Goal: Task Accomplishment & Management: Manage account settings

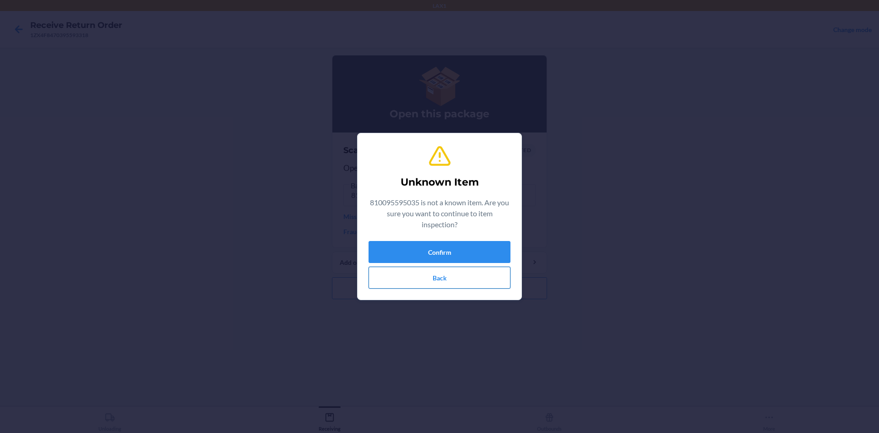
click at [434, 279] on button "Back" at bounding box center [440, 278] width 142 height 22
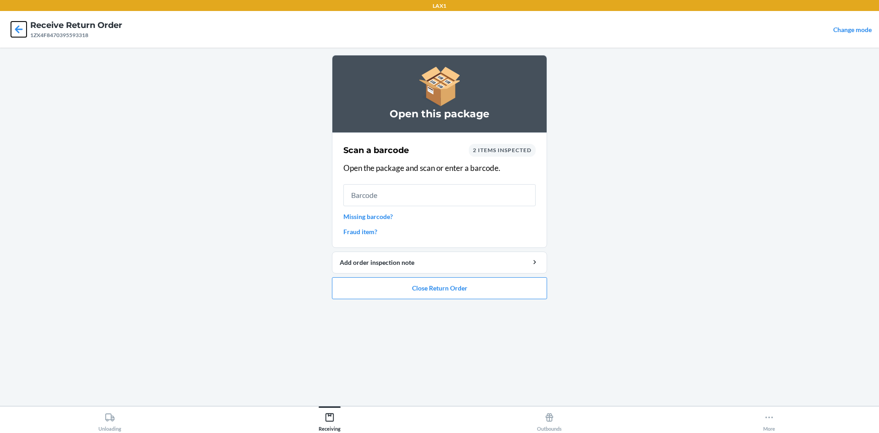
click at [21, 33] on icon at bounding box center [19, 30] width 16 height 16
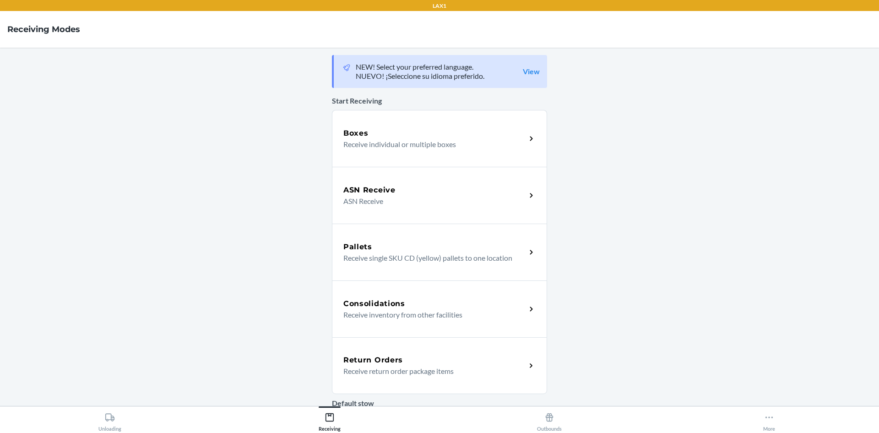
click at [504, 352] on div "Return Orders Receive return order package items" at bounding box center [439, 365] width 215 height 57
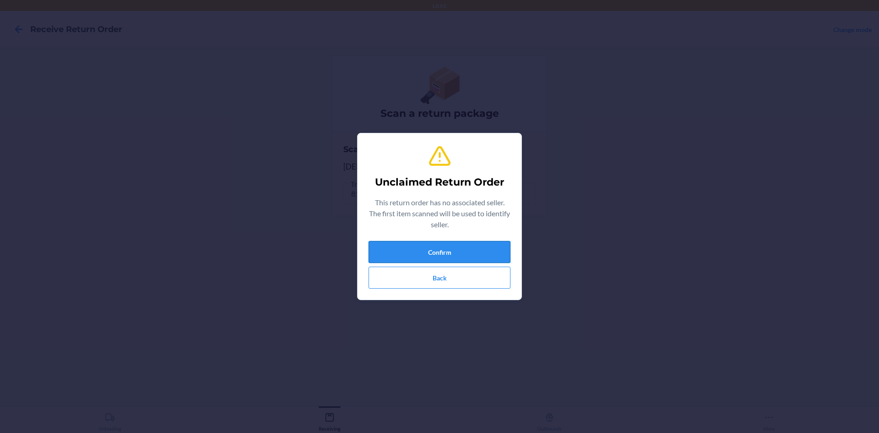
click at [453, 253] on button "Confirm" at bounding box center [440, 252] width 142 height 22
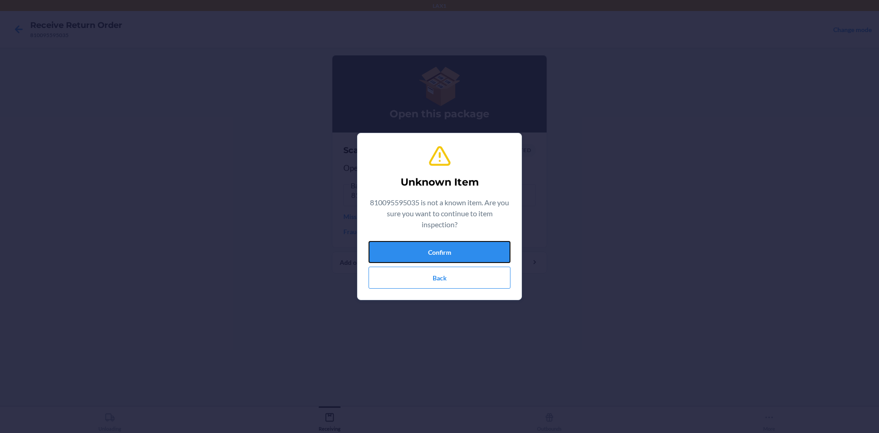
click at [453, 253] on button "Confirm" at bounding box center [440, 252] width 142 height 22
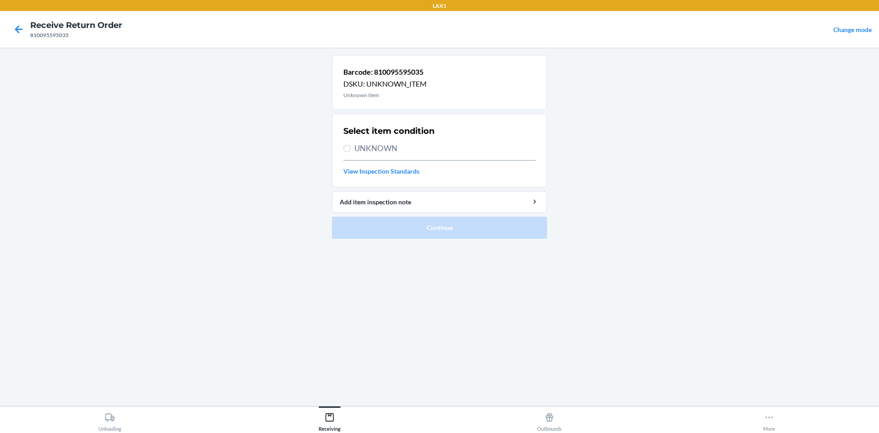
click at [344, 144] on label "UNKNOWN" at bounding box center [439, 148] width 192 height 12
click at [344, 145] on input "UNKNOWN" at bounding box center [346, 148] width 7 height 7
radio input "true"
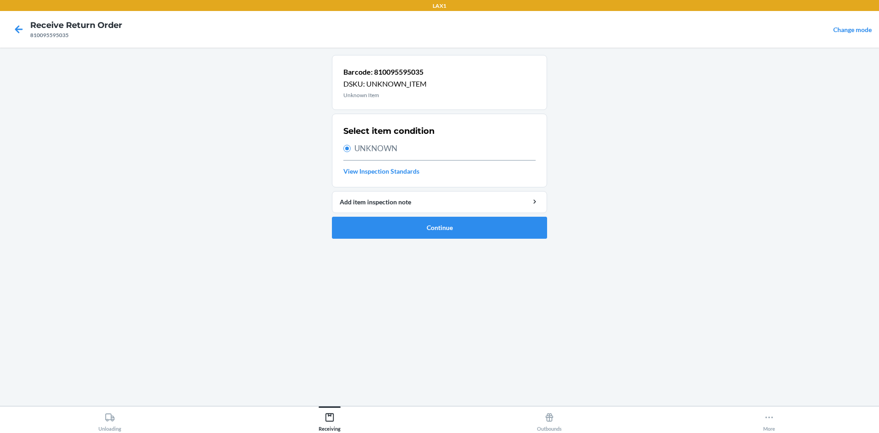
click at [417, 240] on ol "Barcode: 810095595035 DSKU: UNKNOWN_ITEM Unknown Item Select item condition UNK…" at bounding box center [439, 150] width 215 height 191
click at [421, 229] on button "Continue" at bounding box center [439, 228] width 215 height 22
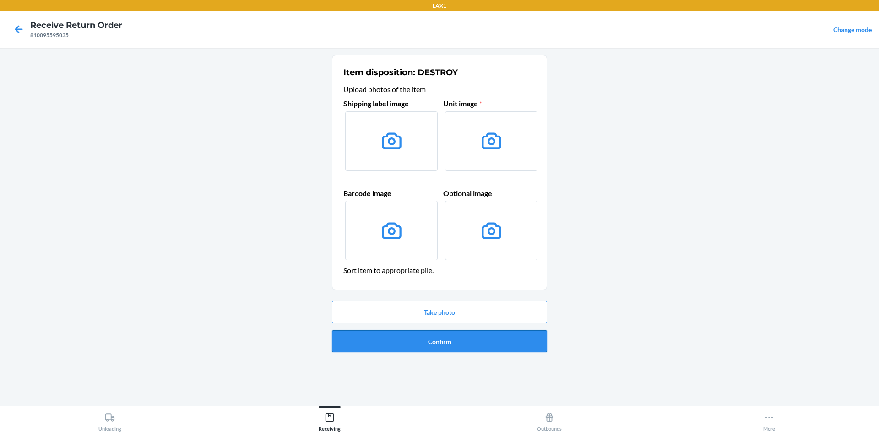
click at [468, 341] on button "Confirm" at bounding box center [439, 341] width 215 height 22
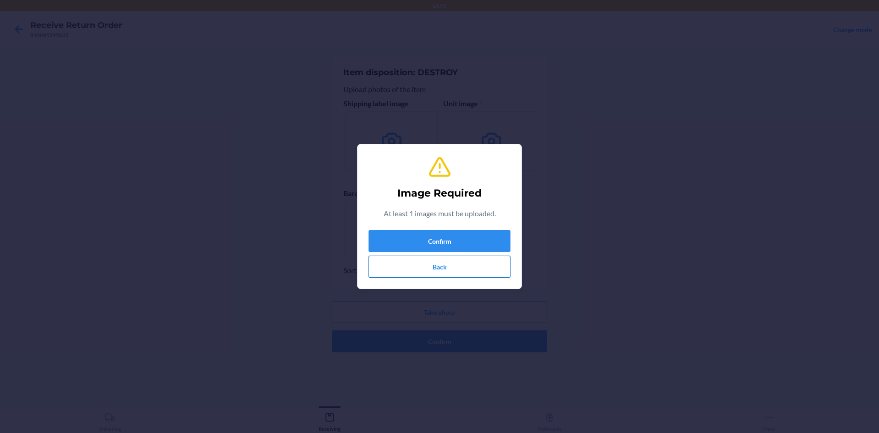
click at [469, 271] on button "Back" at bounding box center [440, 267] width 142 height 22
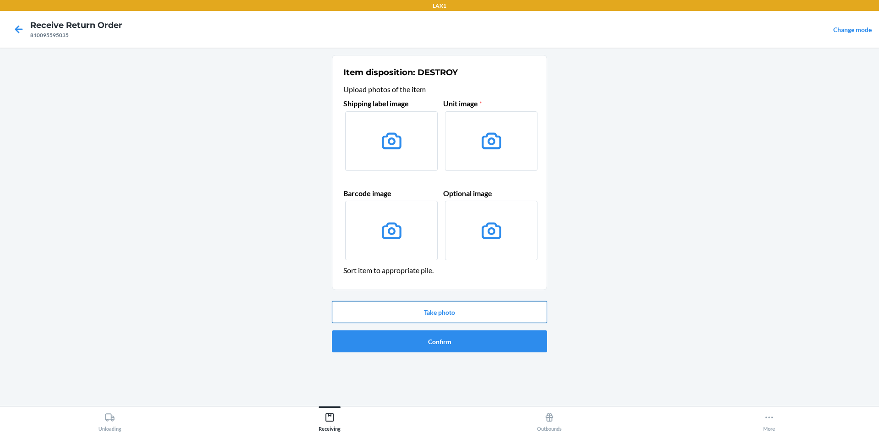
click at [414, 316] on button "Take photo" at bounding box center [439, 312] width 215 height 22
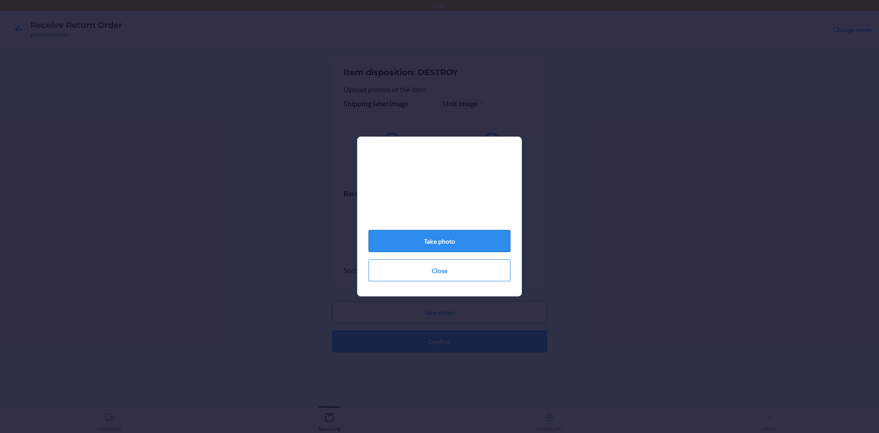
click at [453, 236] on button "Take photo" at bounding box center [440, 241] width 142 height 22
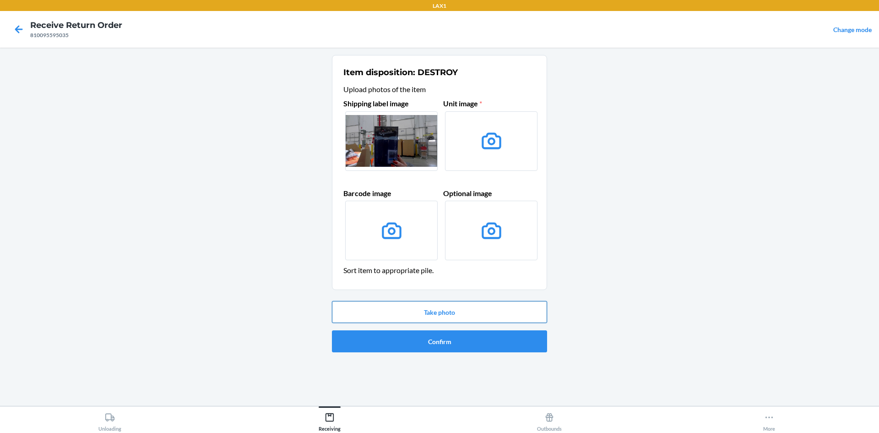
click at [490, 301] on button "Take photo" at bounding box center [439, 312] width 215 height 22
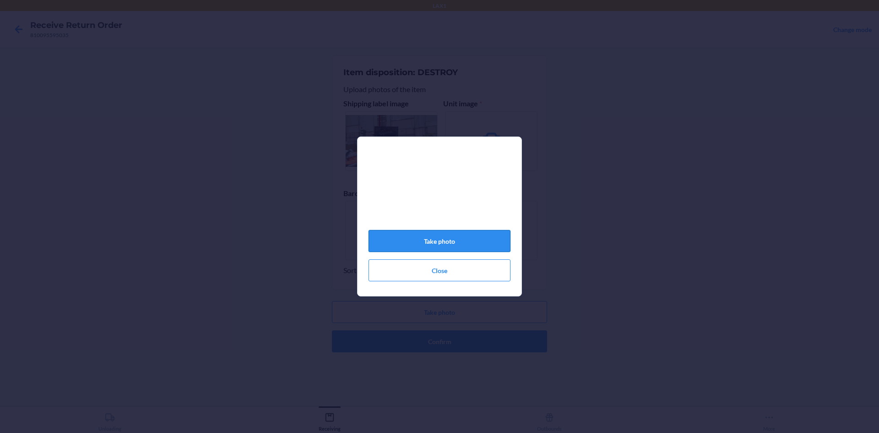
click at [488, 245] on button "Take photo" at bounding box center [440, 241] width 142 height 22
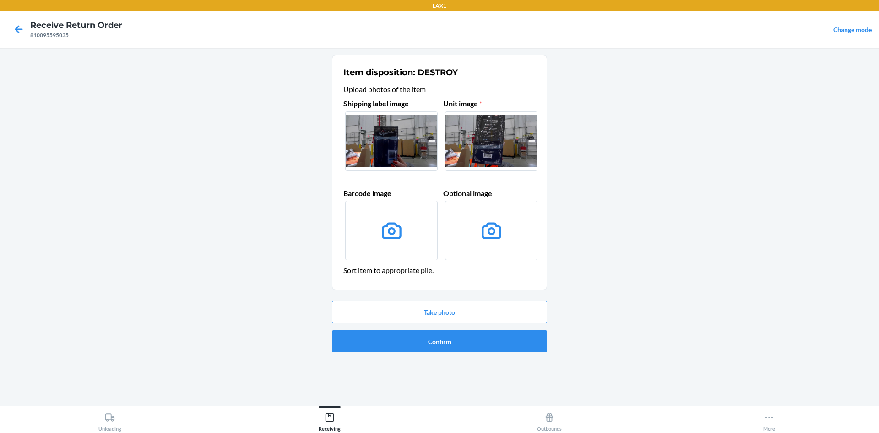
click at [508, 329] on div "Take photo Confirm" at bounding box center [439, 326] width 215 height 59
click at [508, 333] on button "Confirm" at bounding box center [439, 341] width 215 height 22
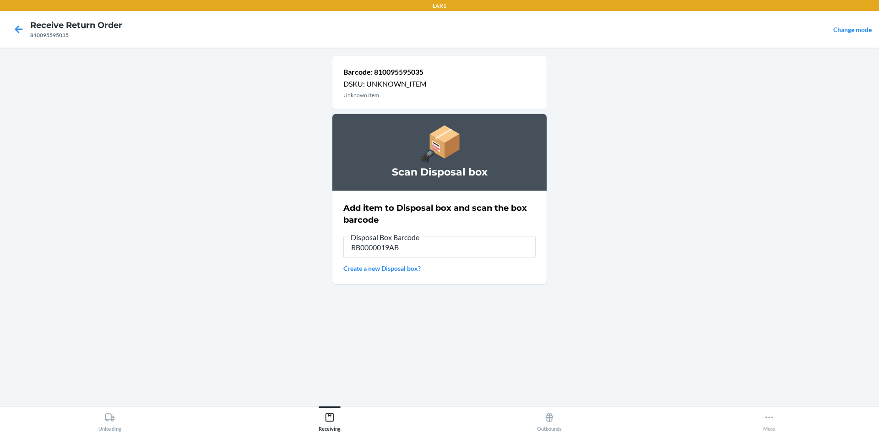
type input "RB0000019AB"
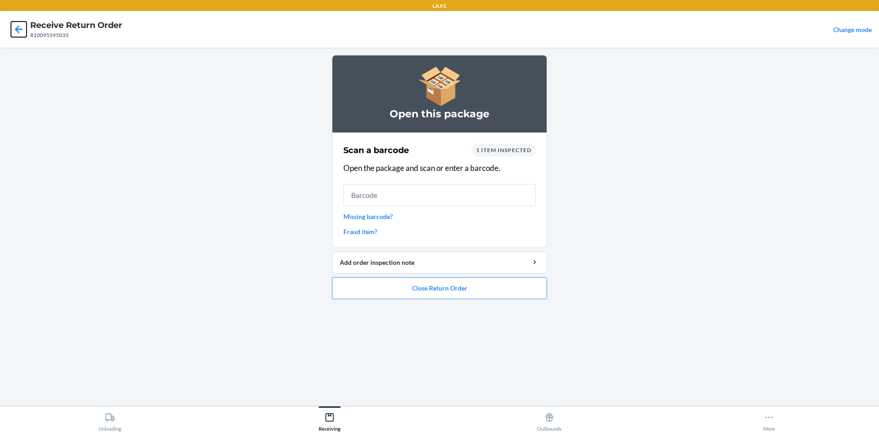
click at [16, 29] on icon at bounding box center [19, 29] width 8 height 8
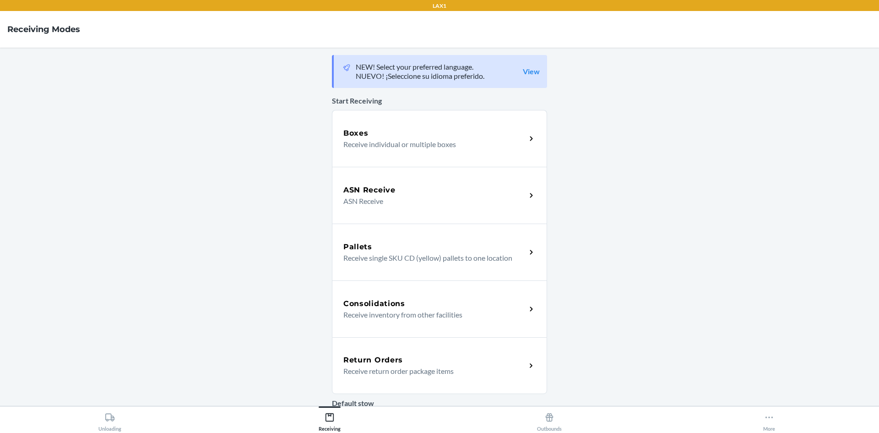
click at [526, 368] on icon at bounding box center [531, 365] width 11 height 11
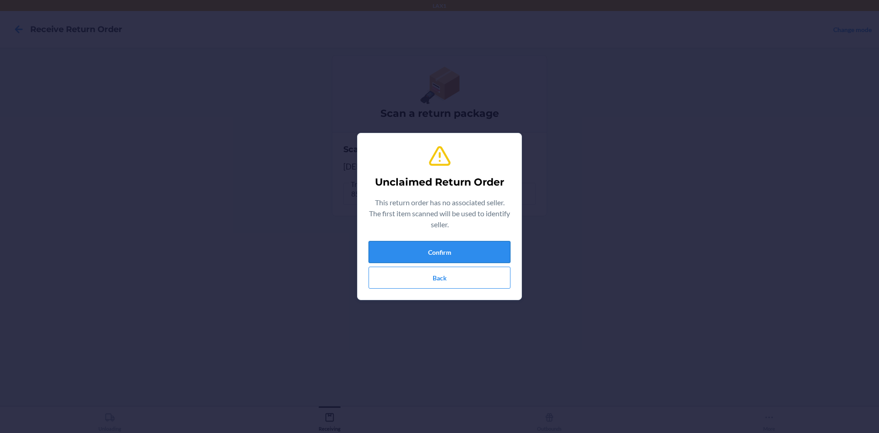
click at [439, 253] on button "Confirm" at bounding box center [440, 252] width 142 height 22
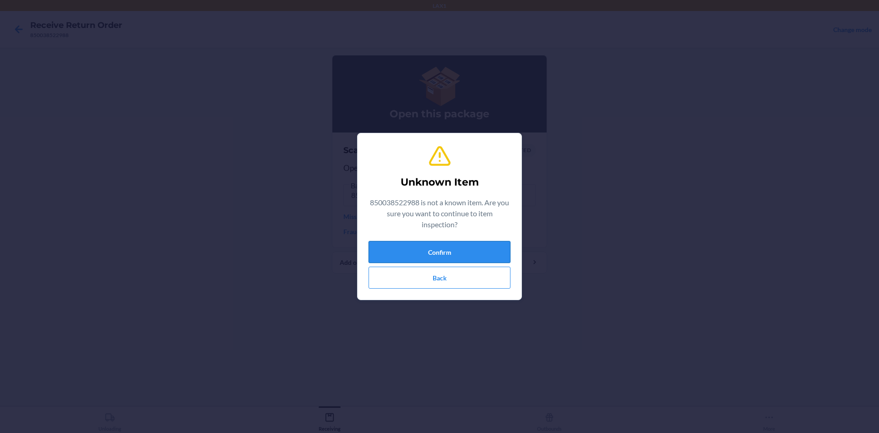
click at [479, 251] on button "Confirm" at bounding box center [440, 252] width 142 height 22
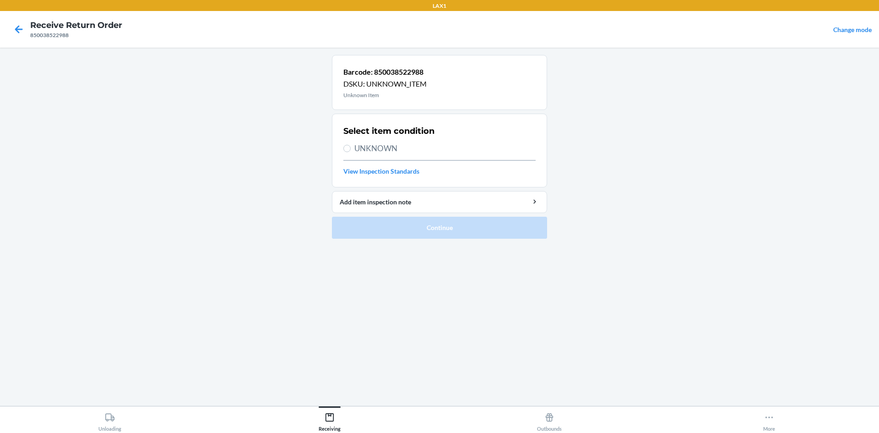
click at [345, 145] on label "UNKNOWN" at bounding box center [439, 148] width 192 height 12
click at [345, 145] on input "UNKNOWN" at bounding box center [346, 148] width 7 height 7
radio input "true"
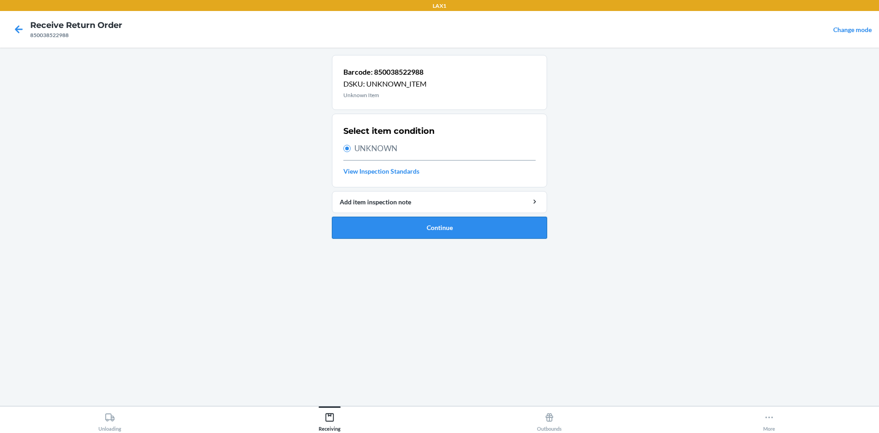
click at [418, 228] on button "Continue" at bounding box center [439, 228] width 215 height 22
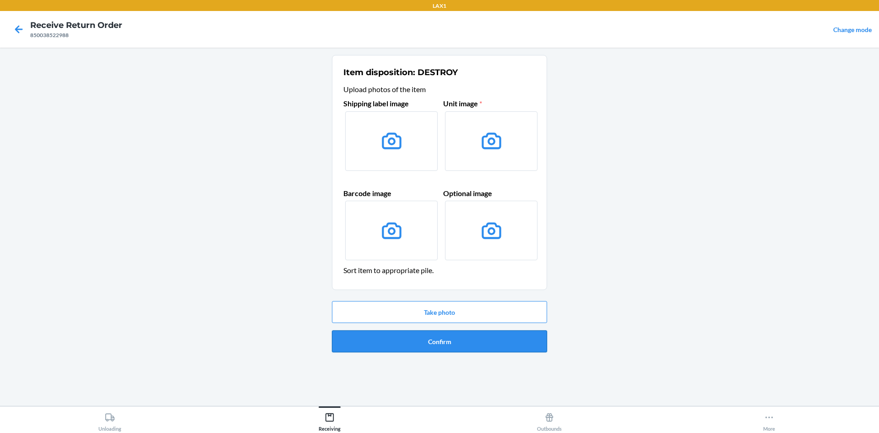
click at [464, 343] on button "Confirm" at bounding box center [439, 341] width 215 height 22
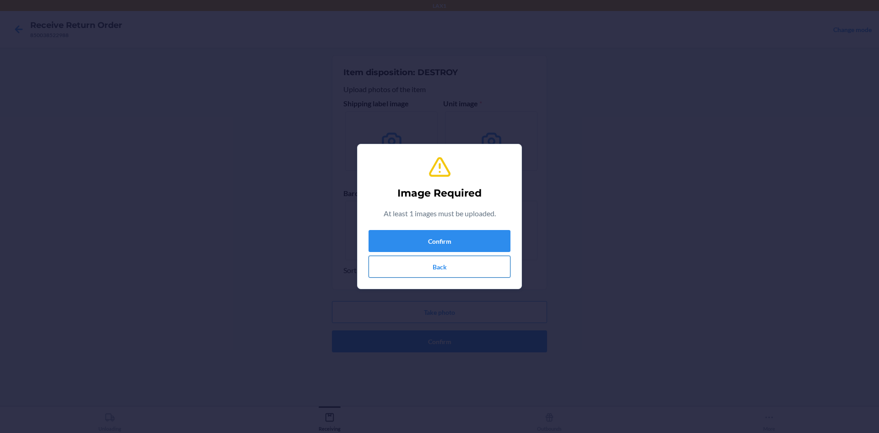
click at [451, 271] on button "Back" at bounding box center [440, 267] width 142 height 22
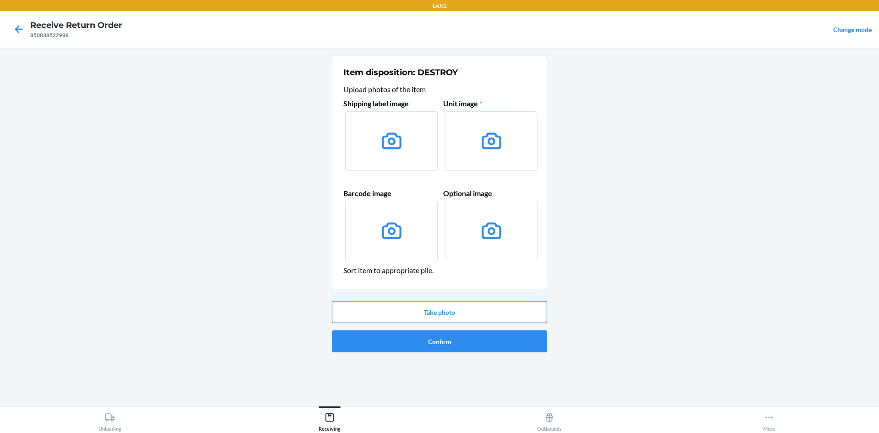
click at [463, 308] on button "Take photo" at bounding box center [439, 312] width 215 height 22
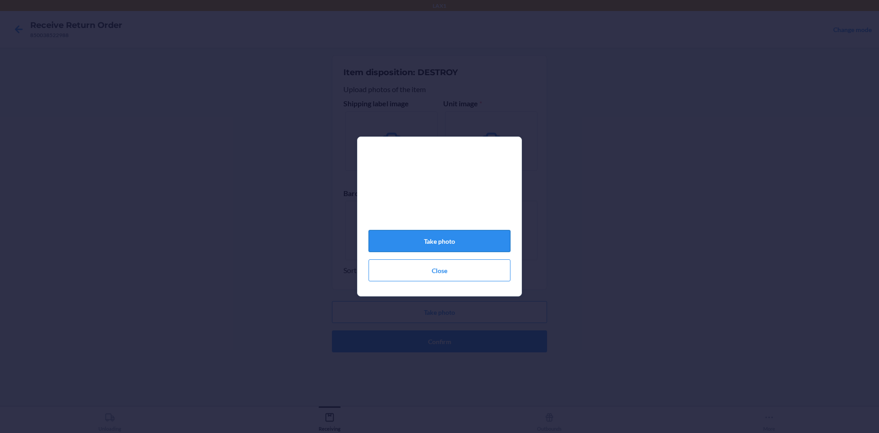
click at [457, 243] on button "Take photo" at bounding box center [440, 241] width 142 height 22
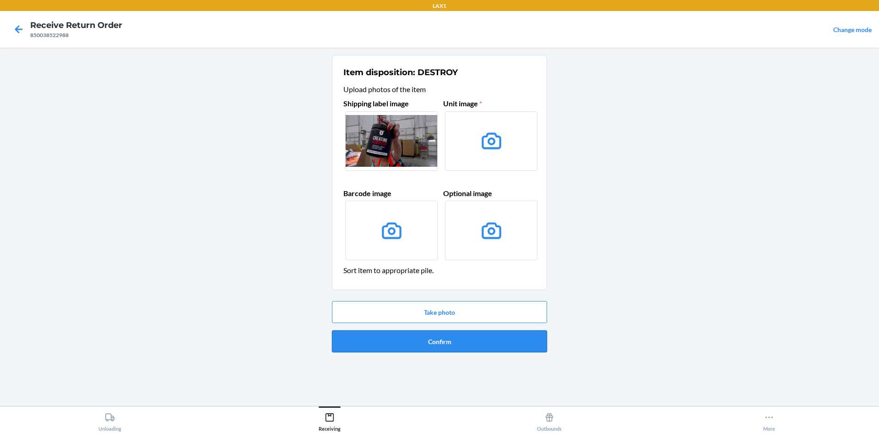
click at [493, 347] on button "Confirm" at bounding box center [439, 341] width 215 height 22
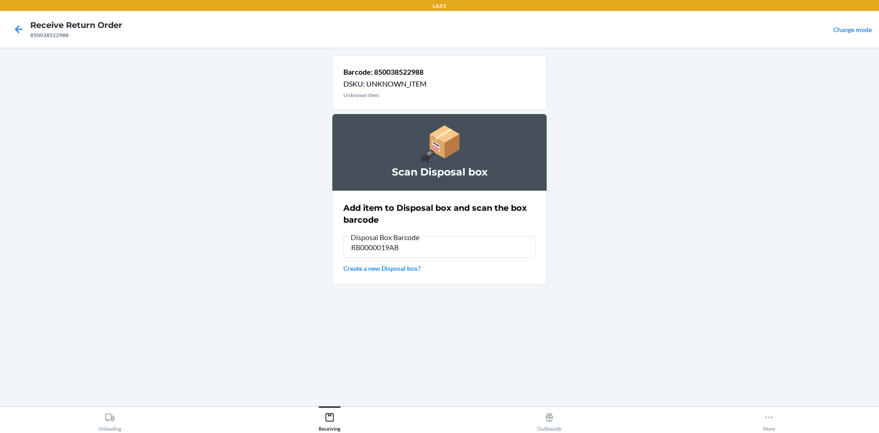
type input "RB0000019AB"
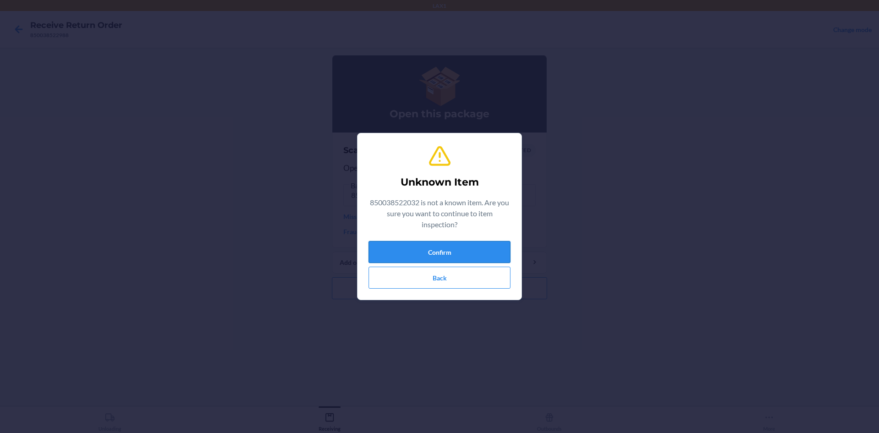
click at [462, 243] on button "Confirm" at bounding box center [440, 252] width 142 height 22
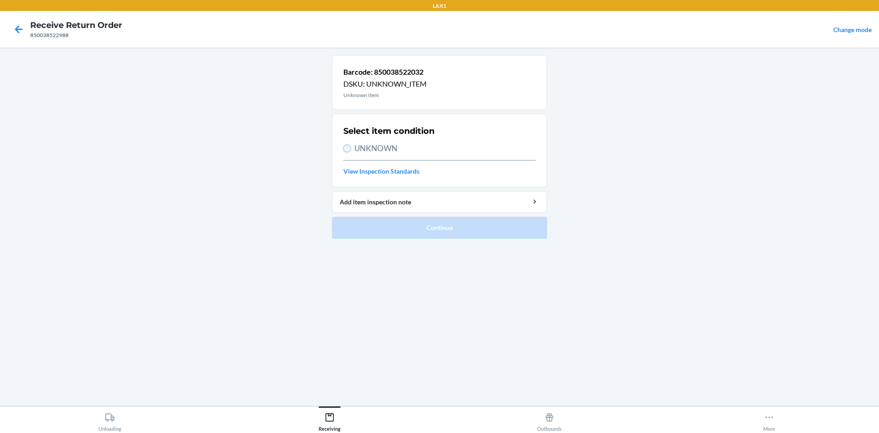
click at [345, 147] on input "UNKNOWN" at bounding box center [346, 148] width 7 height 7
radio input "true"
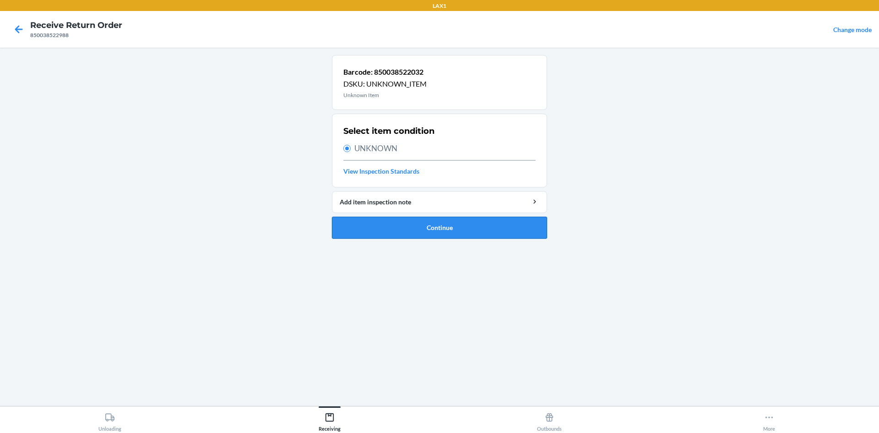
click at [448, 229] on button "Continue" at bounding box center [439, 228] width 215 height 22
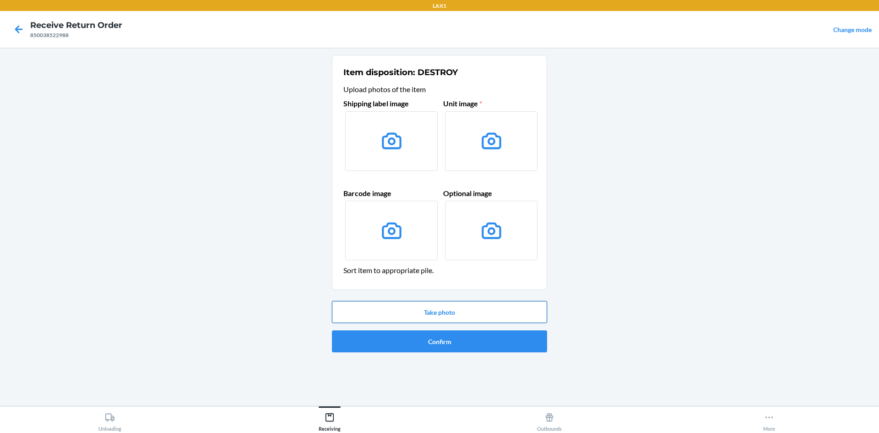
click at [459, 315] on button "Take photo" at bounding box center [439, 312] width 215 height 22
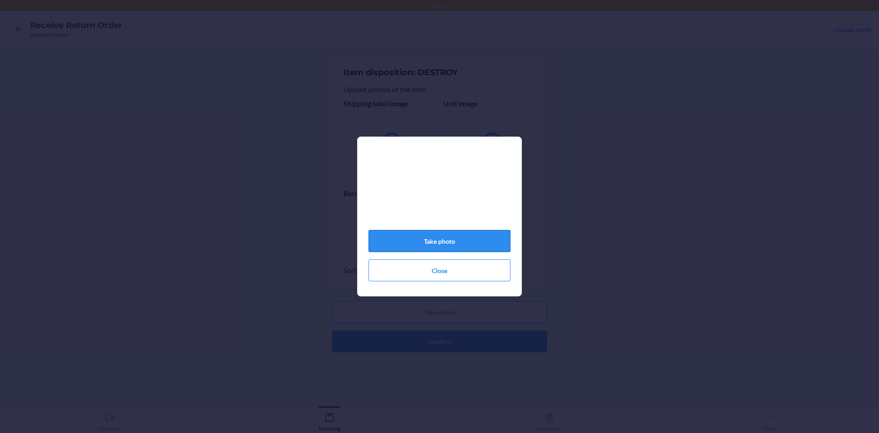
click at [476, 237] on button "Take photo" at bounding box center [440, 241] width 142 height 22
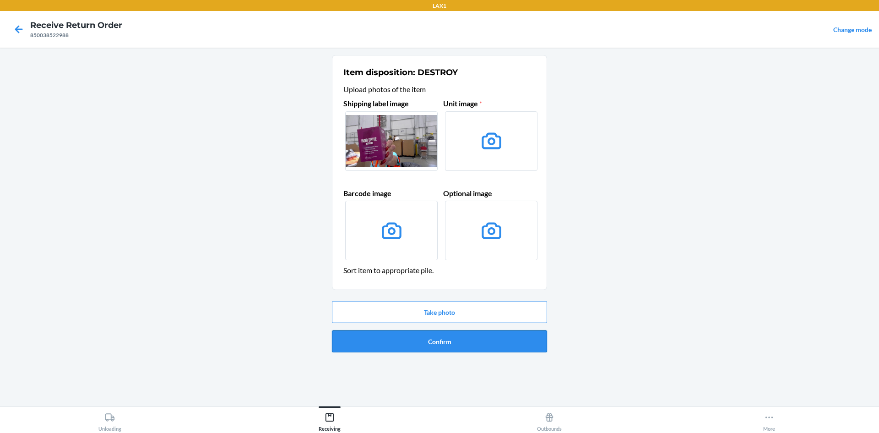
click at [486, 340] on button "Confirm" at bounding box center [439, 341] width 215 height 22
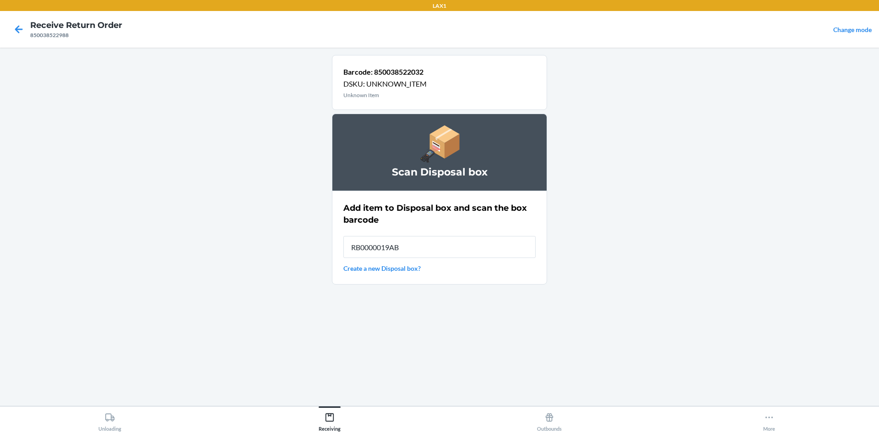
type input "RB0000019AB"
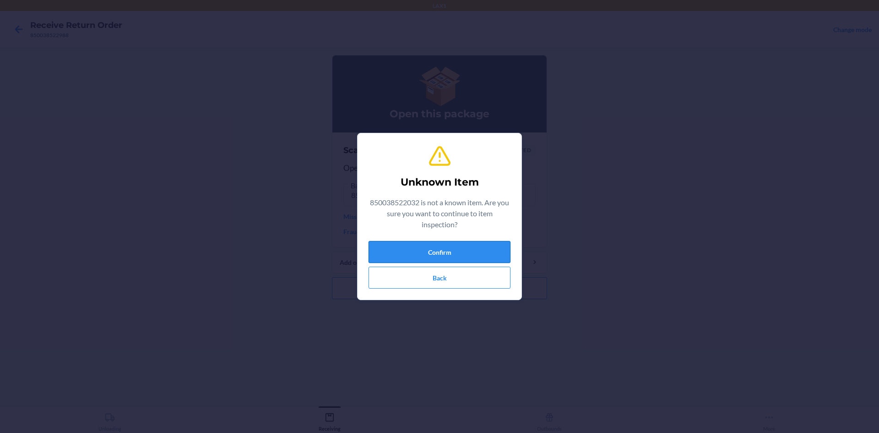
click at [491, 246] on button "Confirm" at bounding box center [440, 252] width 142 height 22
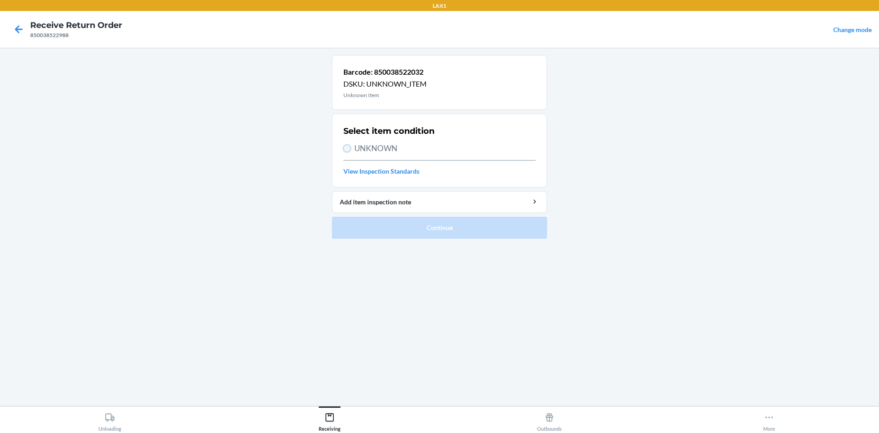
click at [345, 147] on input "UNKNOWN" at bounding box center [346, 148] width 7 height 7
radio input "true"
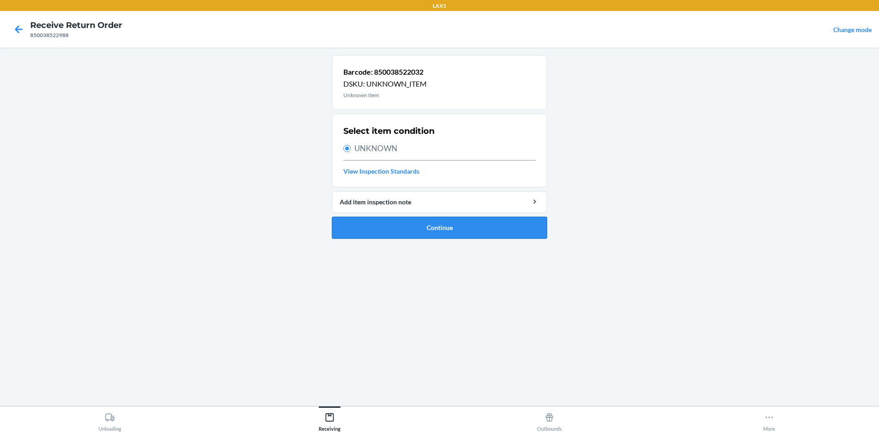
click at [443, 226] on button "Continue" at bounding box center [439, 228] width 215 height 22
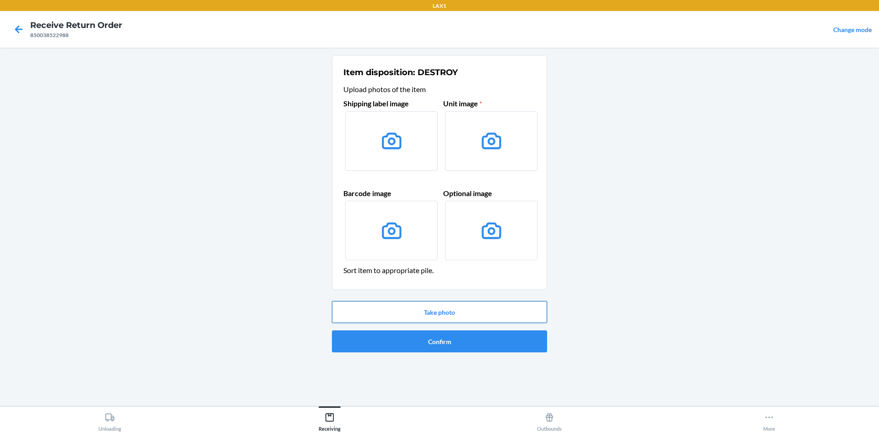
click at [456, 309] on button "Take photo" at bounding box center [439, 312] width 215 height 22
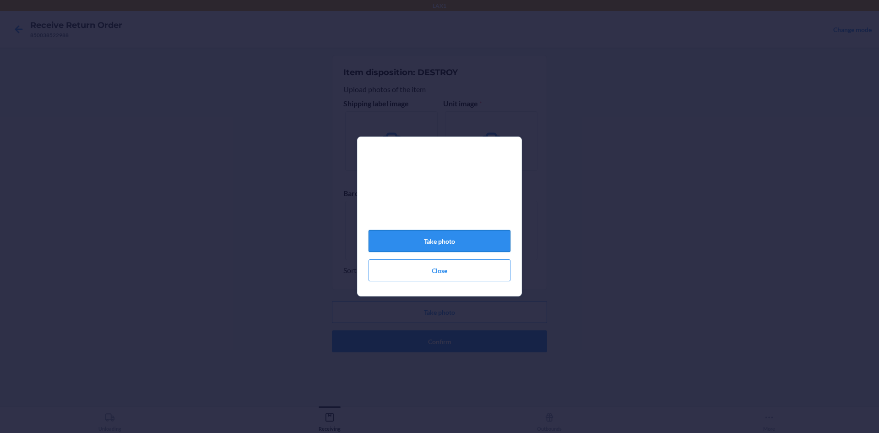
click at [455, 236] on button "Take photo" at bounding box center [440, 241] width 142 height 22
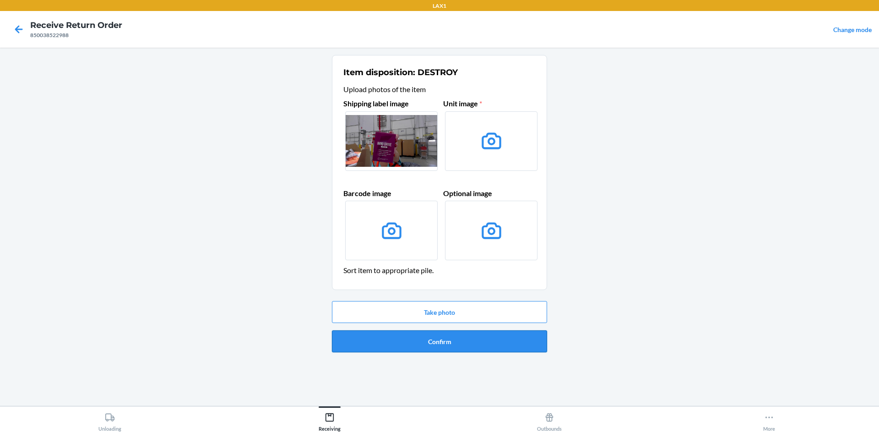
click at [438, 340] on button "Confirm" at bounding box center [439, 341] width 215 height 22
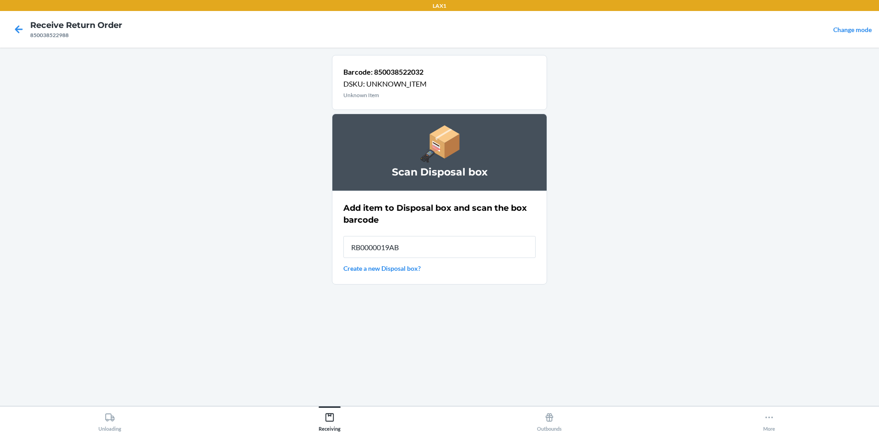
type input "RB0000019AB"
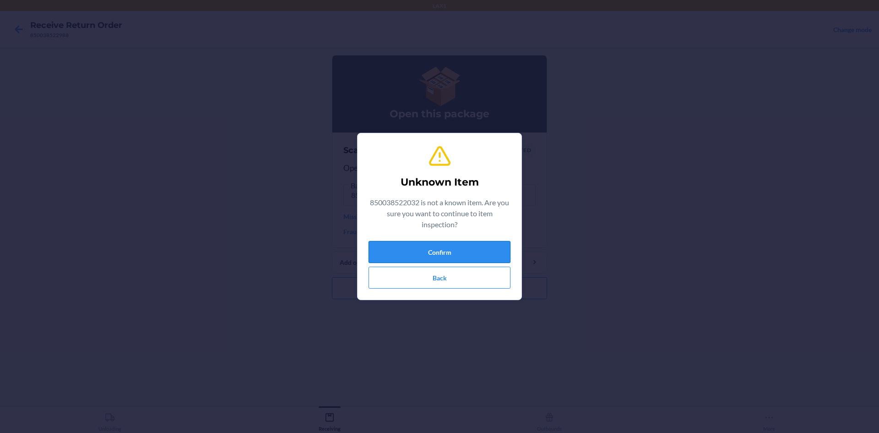
click at [476, 247] on button "Confirm" at bounding box center [440, 252] width 142 height 22
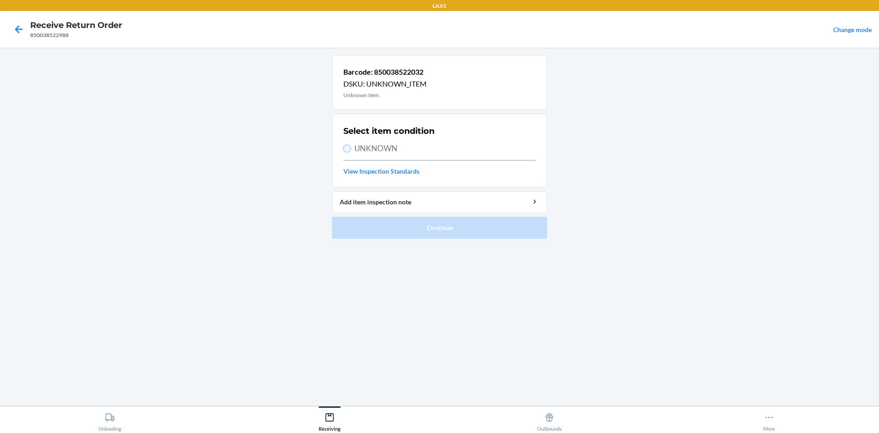
click at [345, 147] on input "UNKNOWN" at bounding box center [346, 148] width 7 height 7
radio input "true"
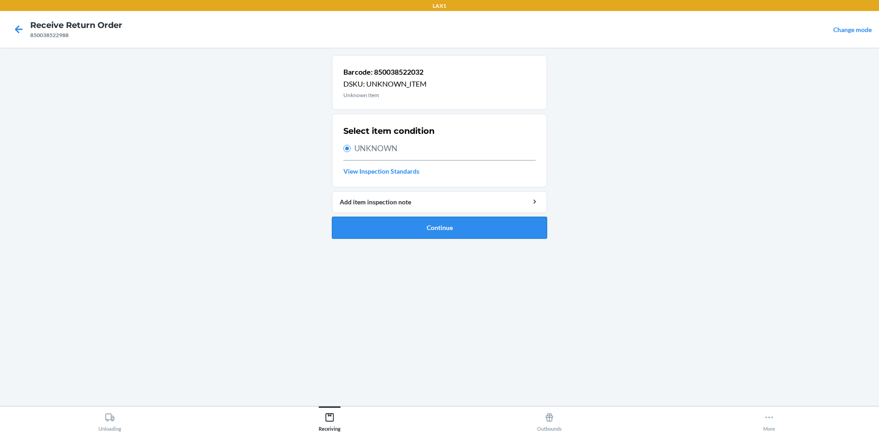
click at [430, 224] on button "Continue" at bounding box center [439, 228] width 215 height 22
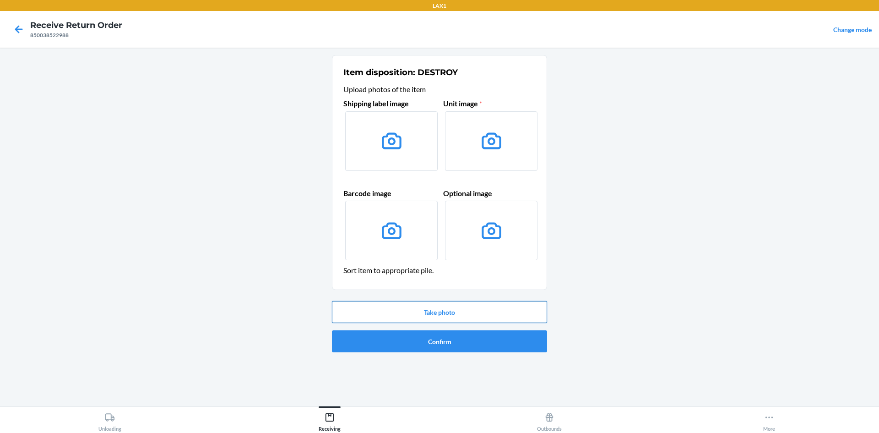
click at [457, 312] on button "Take photo" at bounding box center [439, 312] width 215 height 22
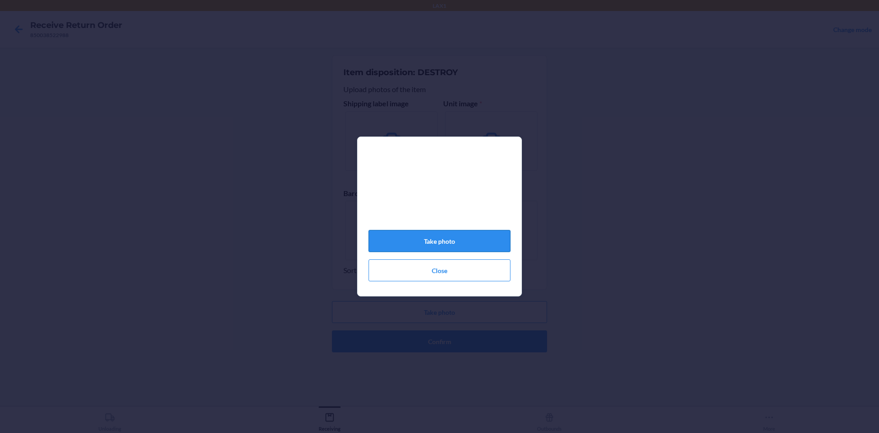
click at [466, 240] on button "Take photo" at bounding box center [440, 241] width 142 height 22
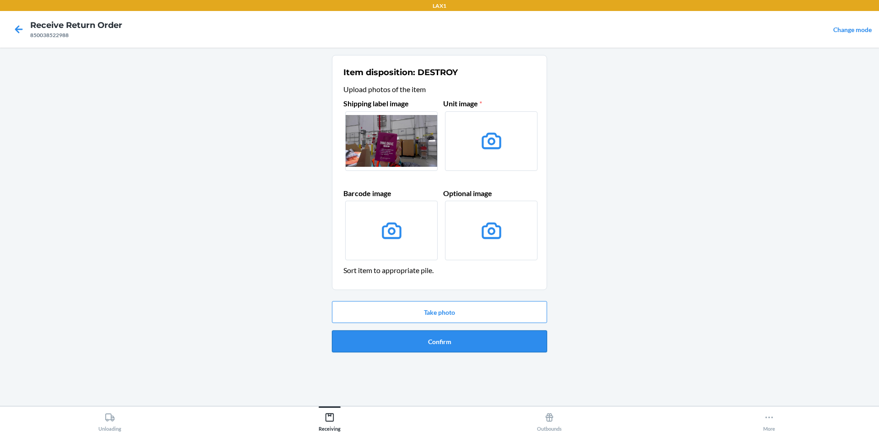
click at [484, 338] on button "Confirm" at bounding box center [439, 341] width 215 height 22
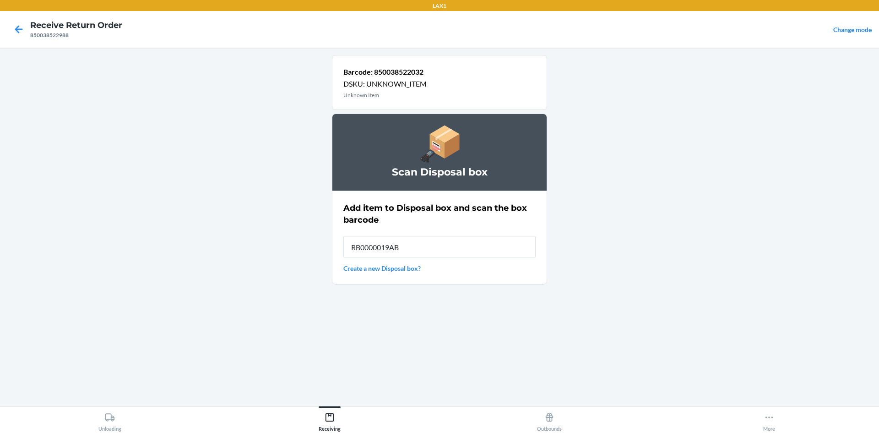
type input "RB0000019AB"
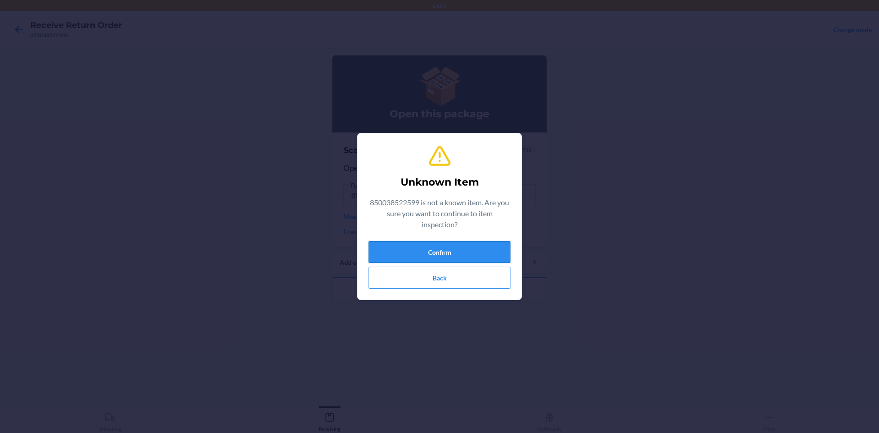
click at [470, 251] on button "Confirm" at bounding box center [440, 252] width 142 height 22
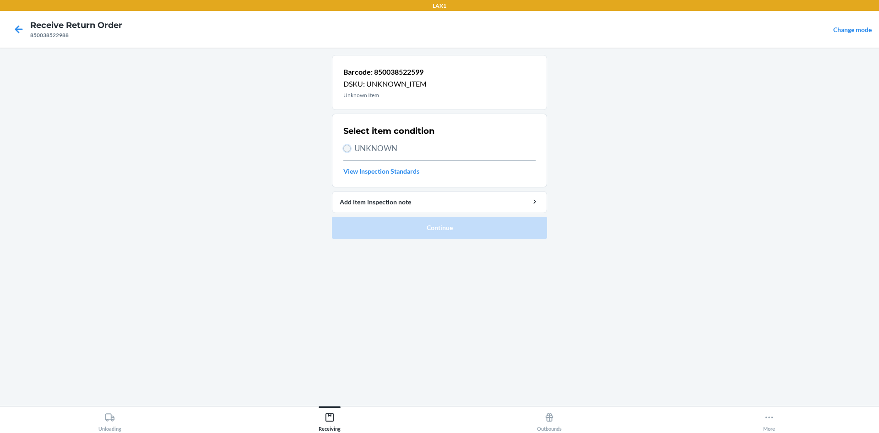
click at [345, 147] on input "UNKNOWN" at bounding box center [346, 148] width 7 height 7
radio input "true"
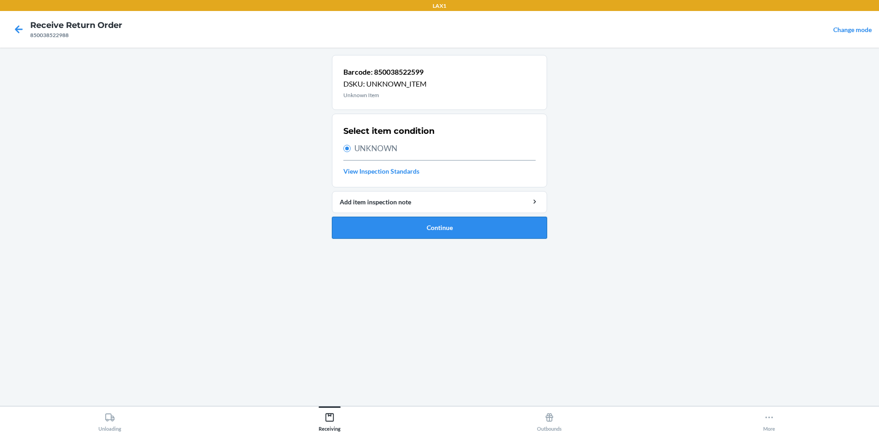
click at [412, 234] on button "Continue" at bounding box center [439, 228] width 215 height 22
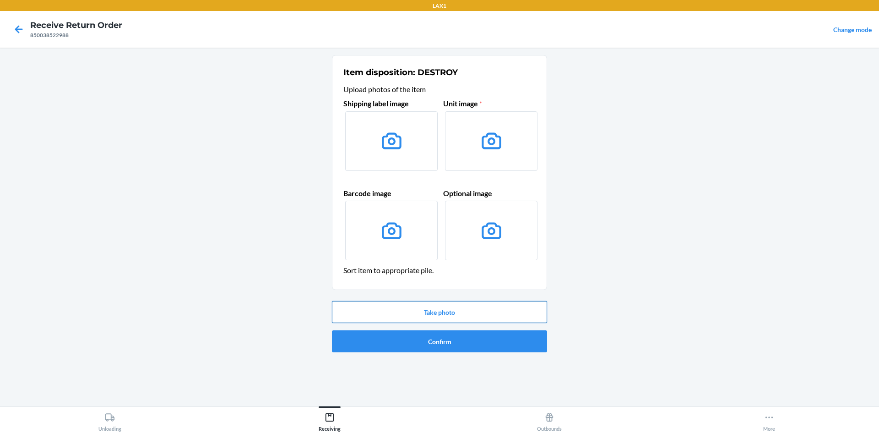
click at [476, 314] on button "Take photo" at bounding box center [439, 312] width 215 height 22
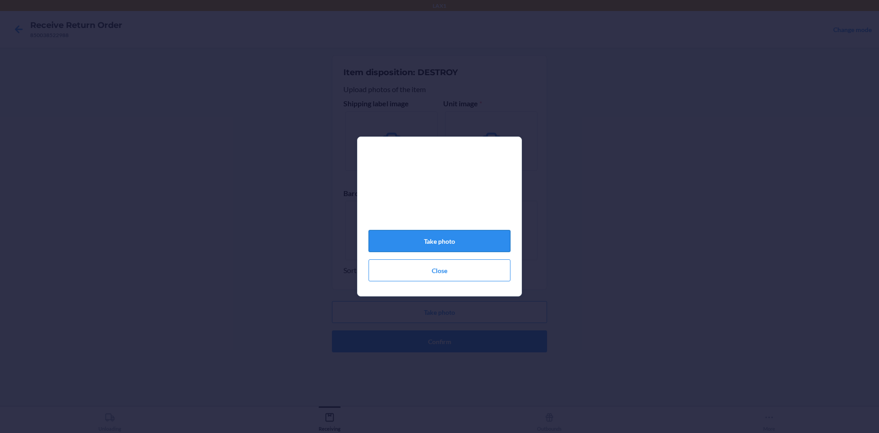
click at [471, 243] on button "Take photo" at bounding box center [440, 241] width 142 height 22
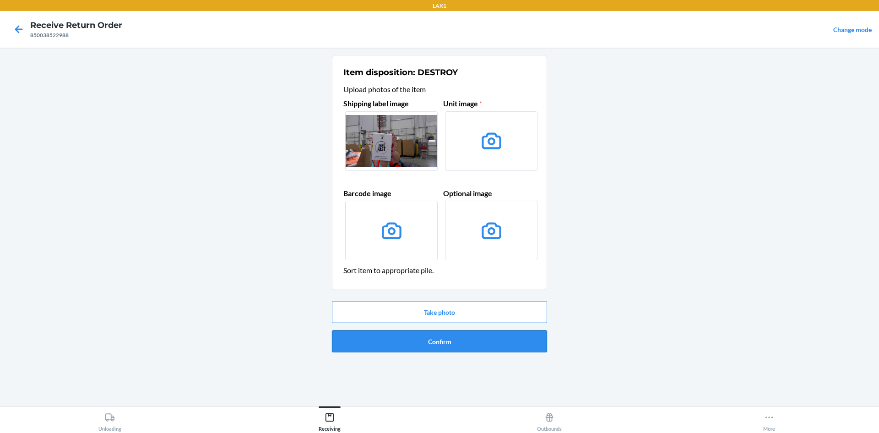
click at [465, 338] on button "Confirm" at bounding box center [439, 341] width 215 height 22
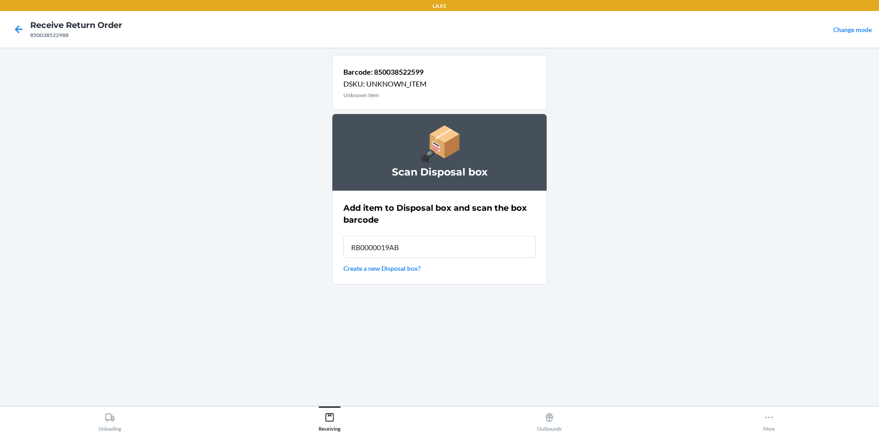
type input "RB0000019AB"
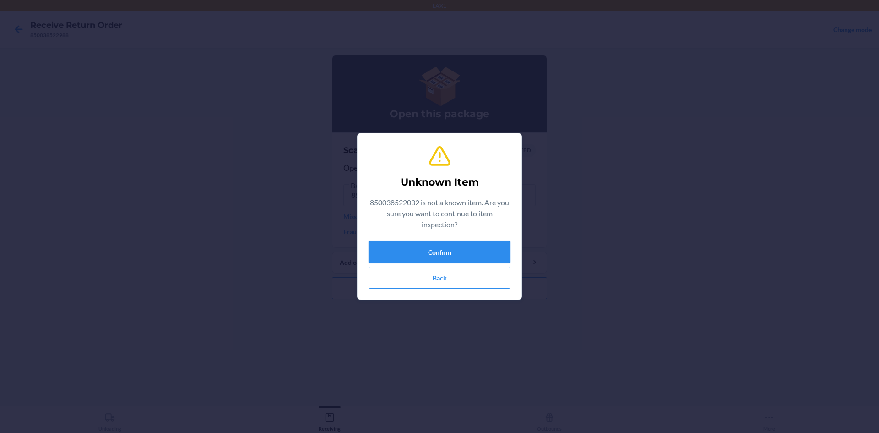
click at [481, 248] on button "Confirm" at bounding box center [440, 252] width 142 height 22
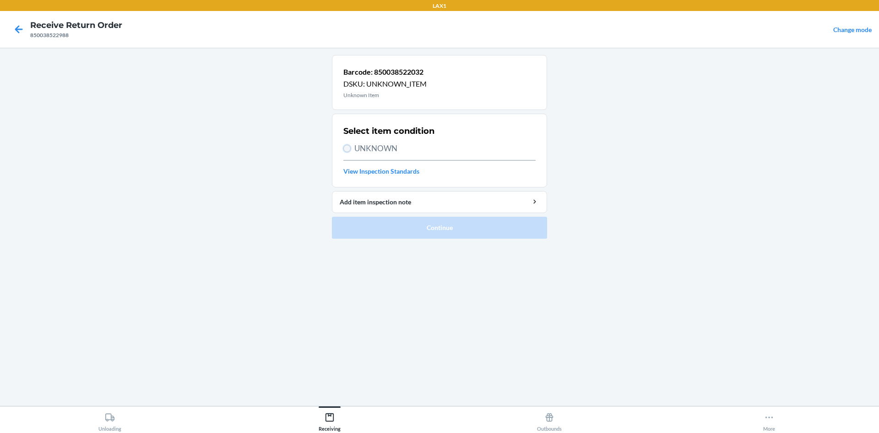
click at [345, 147] on input "UNKNOWN" at bounding box center [346, 148] width 7 height 7
radio input "true"
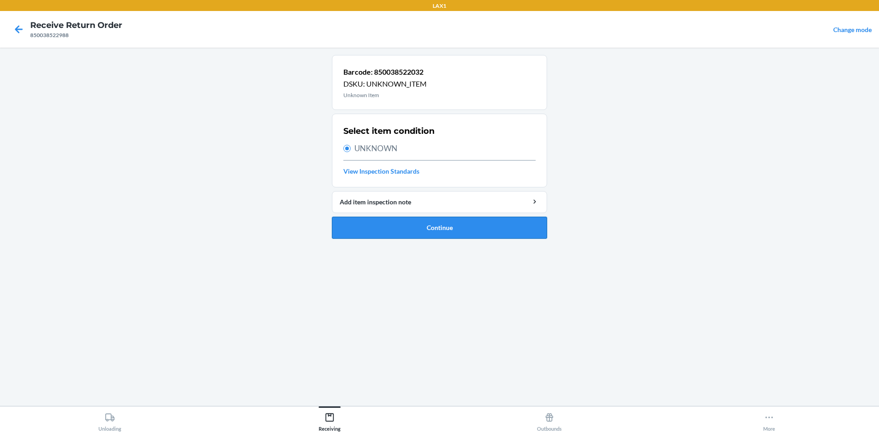
click at [404, 222] on button "Continue" at bounding box center [439, 228] width 215 height 22
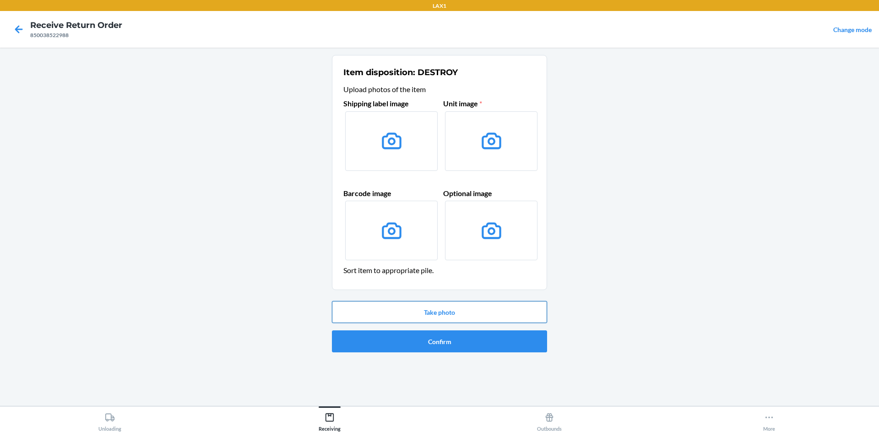
click at [482, 310] on button "Take photo" at bounding box center [439, 312] width 215 height 22
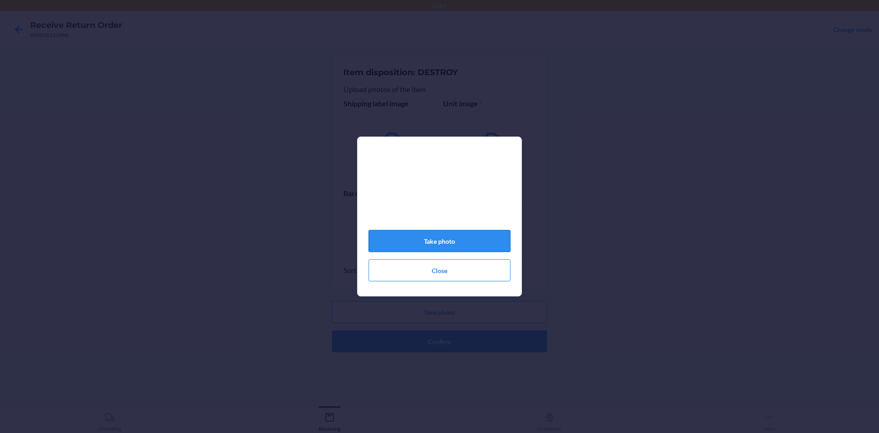
click at [468, 234] on button "Take photo" at bounding box center [440, 241] width 142 height 22
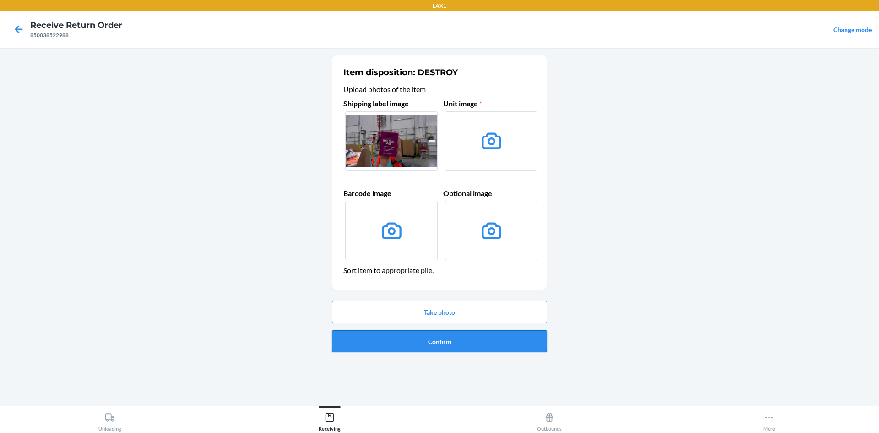
click at [469, 338] on button "Confirm" at bounding box center [439, 341] width 215 height 22
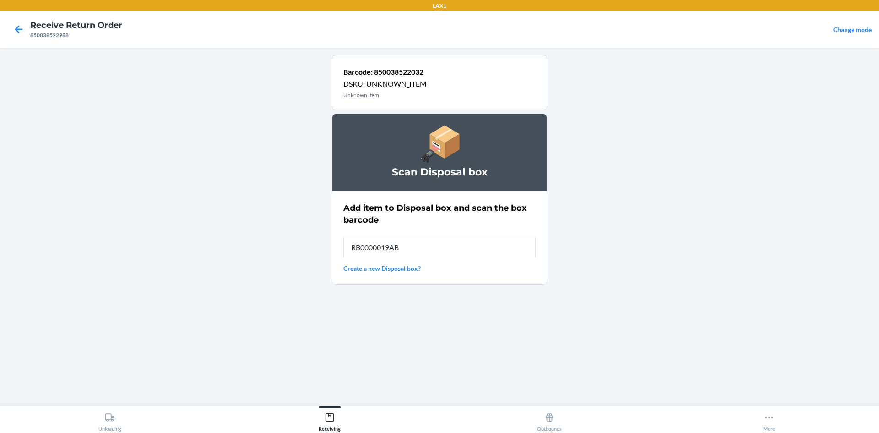
type input "RB0000019AB"
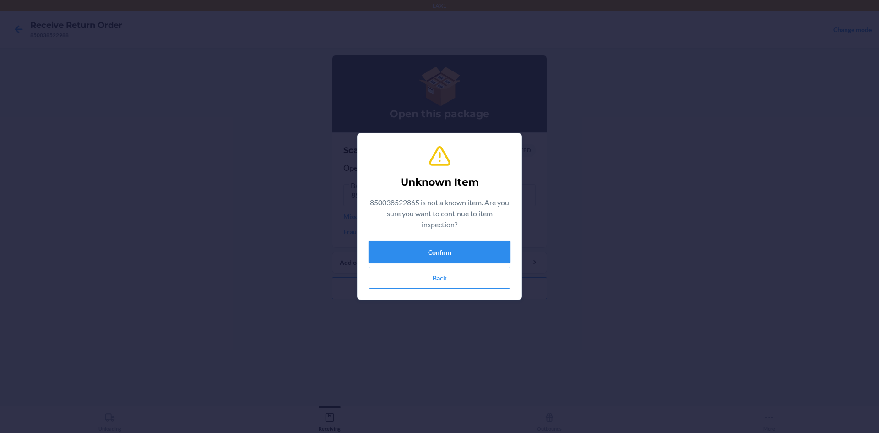
click at [477, 247] on button "Confirm" at bounding box center [440, 252] width 142 height 22
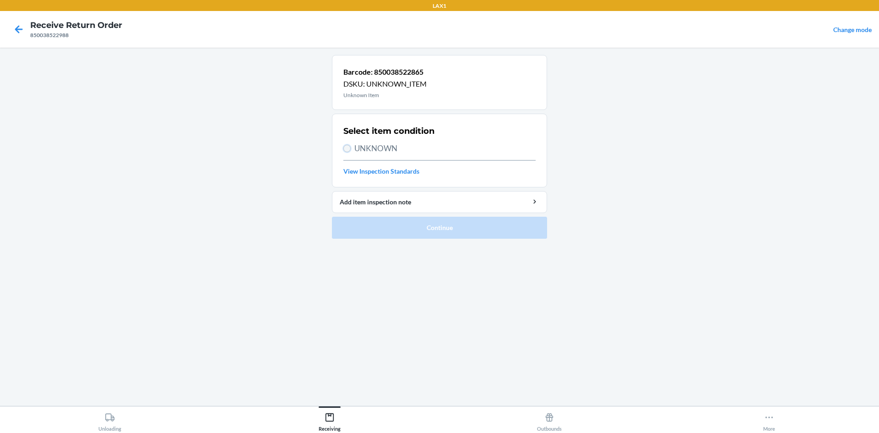
click at [347, 147] on input "UNKNOWN" at bounding box center [346, 148] width 7 height 7
radio input "true"
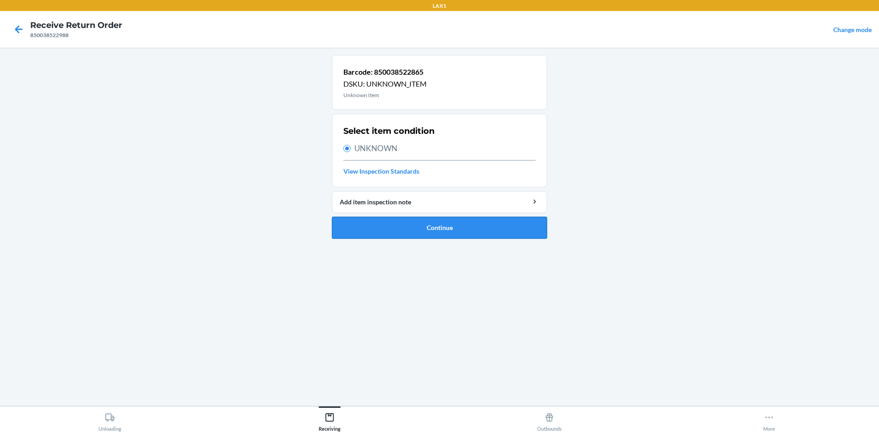
click at [399, 221] on button "Continue" at bounding box center [439, 228] width 215 height 22
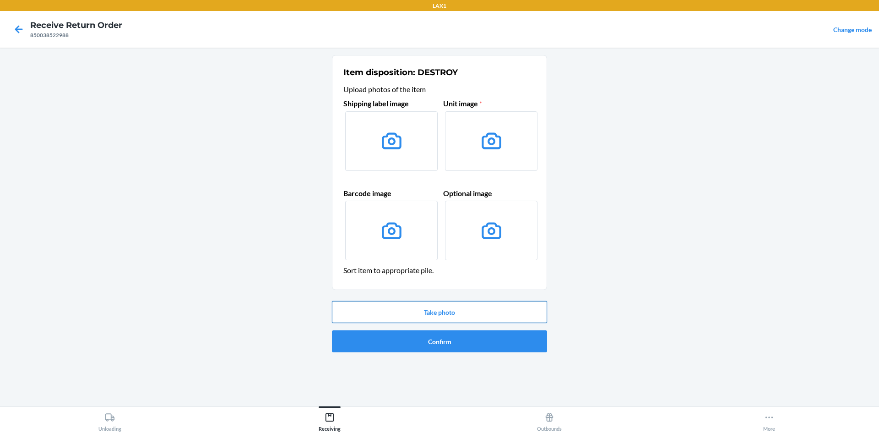
click at [451, 311] on button "Take photo" at bounding box center [439, 312] width 215 height 22
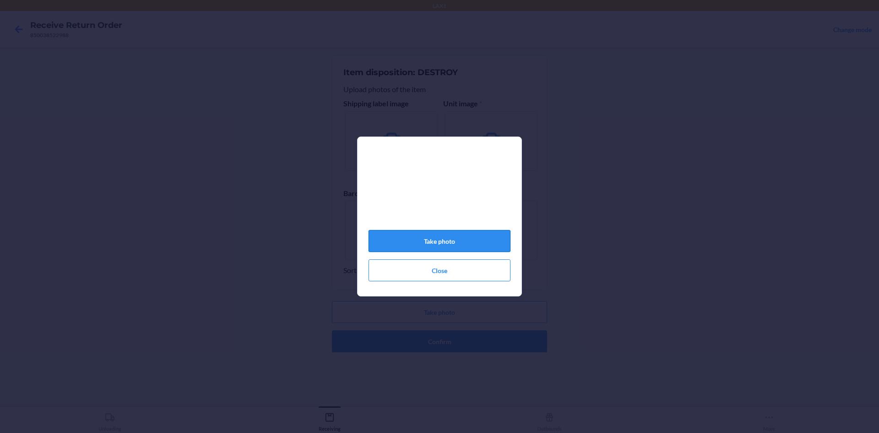
click at [475, 241] on button "Take photo" at bounding box center [440, 241] width 142 height 22
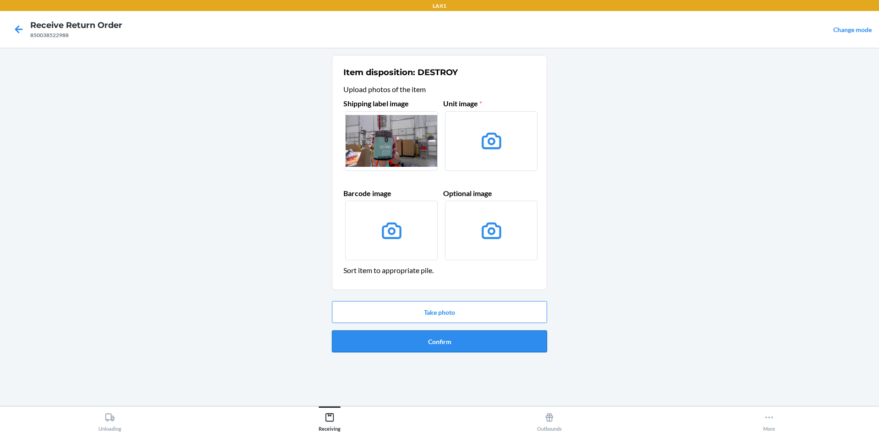
click at [468, 349] on button "Confirm" at bounding box center [439, 341] width 215 height 22
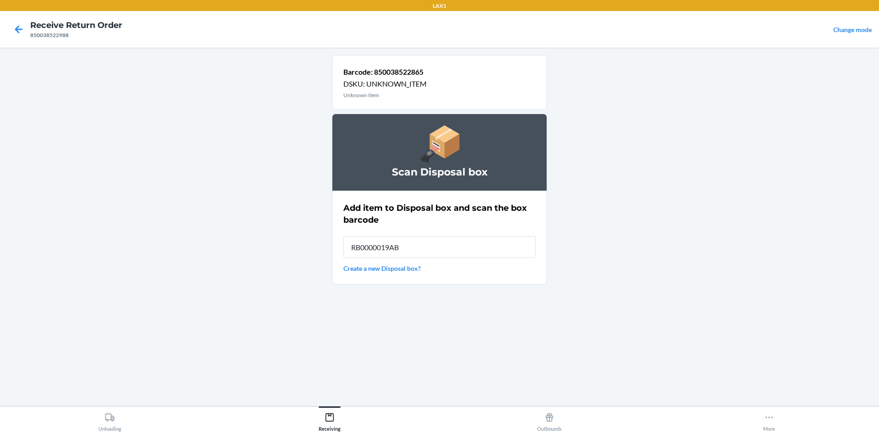
type input "RB0000019AB"
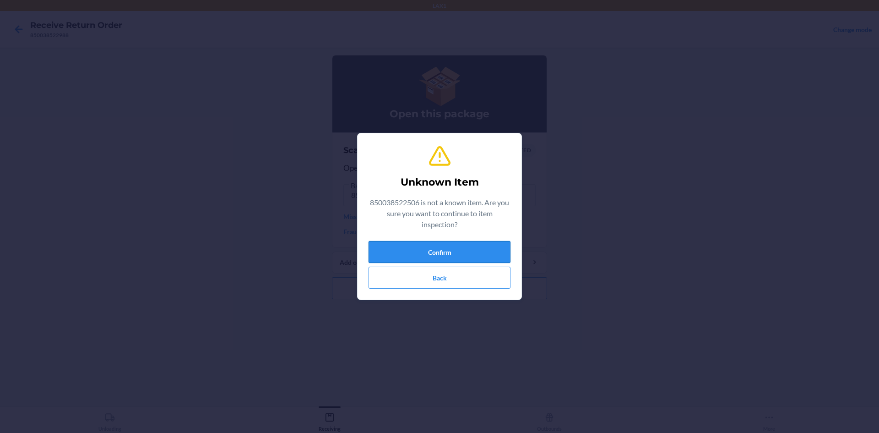
click at [491, 245] on button "Confirm" at bounding box center [440, 252] width 142 height 22
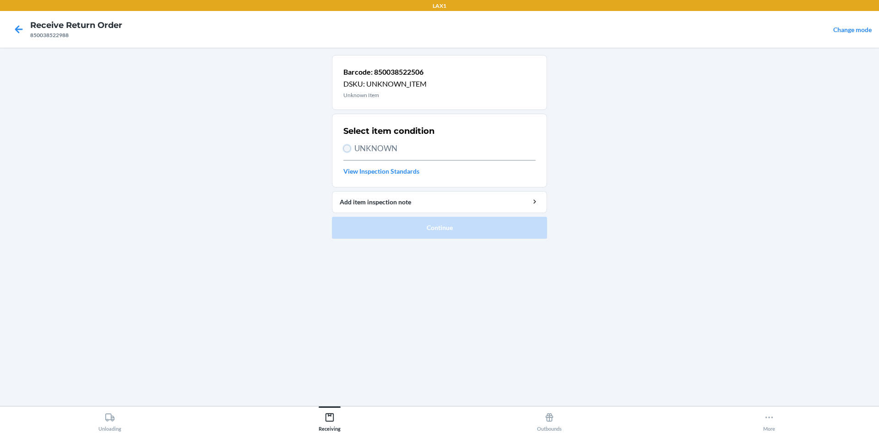
click at [348, 148] on input "UNKNOWN" at bounding box center [346, 148] width 7 height 7
radio input "true"
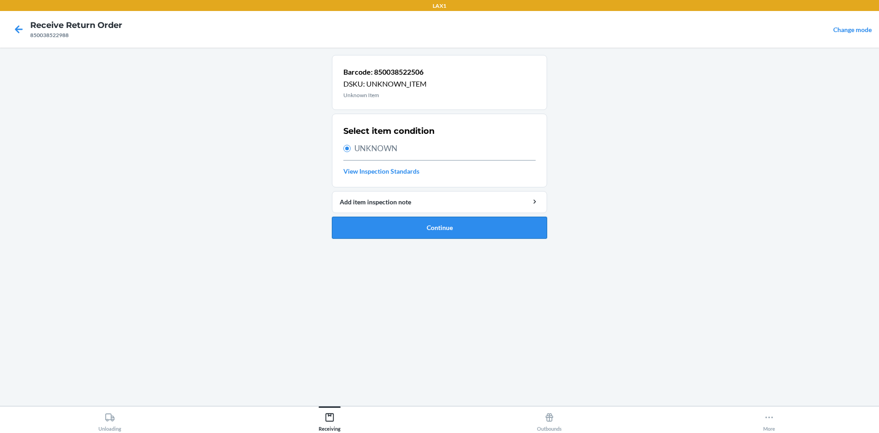
click at [423, 227] on button "Continue" at bounding box center [439, 228] width 215 height 22
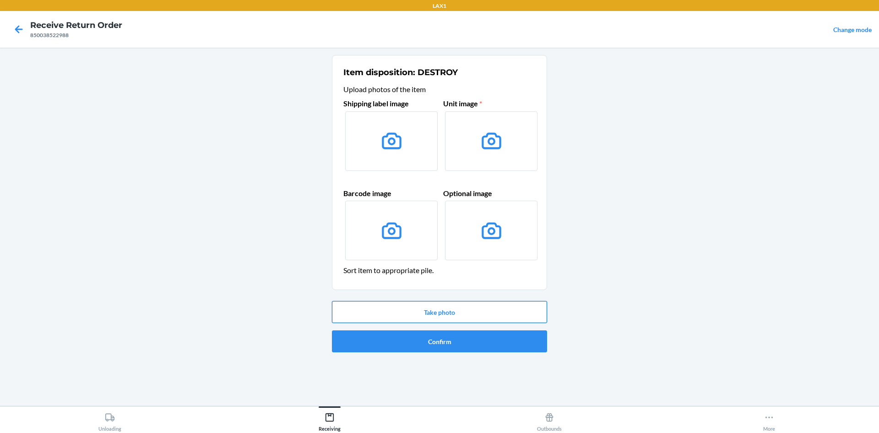
click at [434, 316] on button "Take photo" at bounding box center [439, 312] width 215 height 22
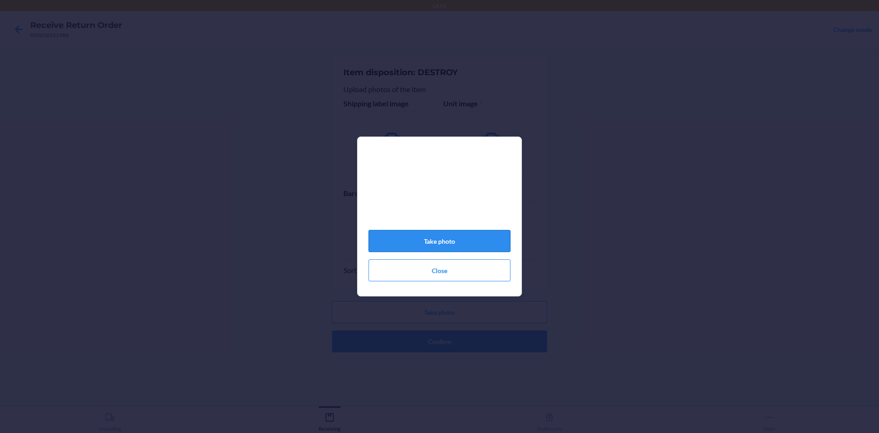
click at [477, 236] on button "Take photo" at bounding box center [440, 241] width 142 height 22
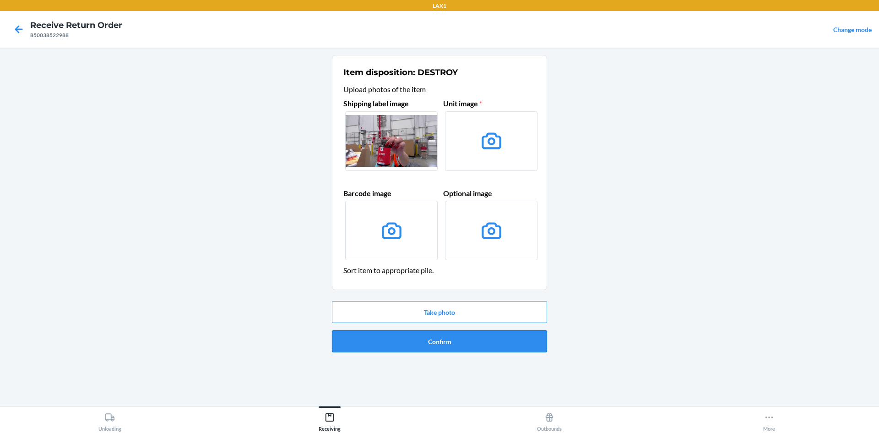
click at [464, 337] on button "Confirm" at bounding box center [439, 341] width 215 height 22
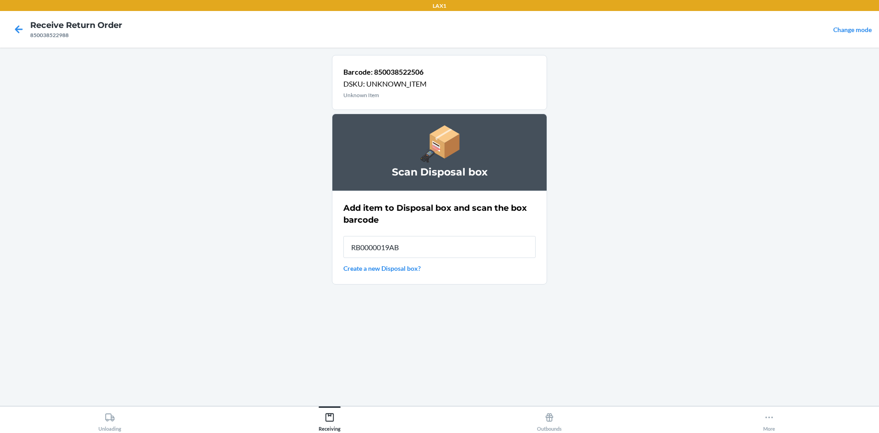
type input "RB0000019AB"
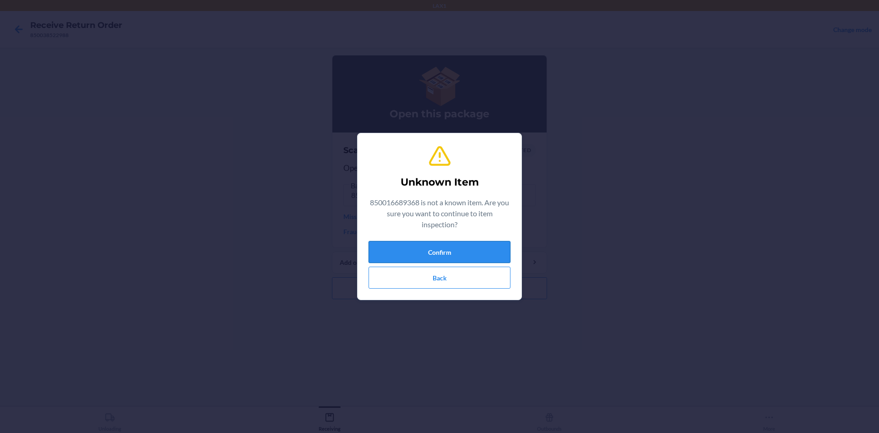
click at [437, 244] on button "Confirm" at bounding box center [440, 252] width 142 height 22
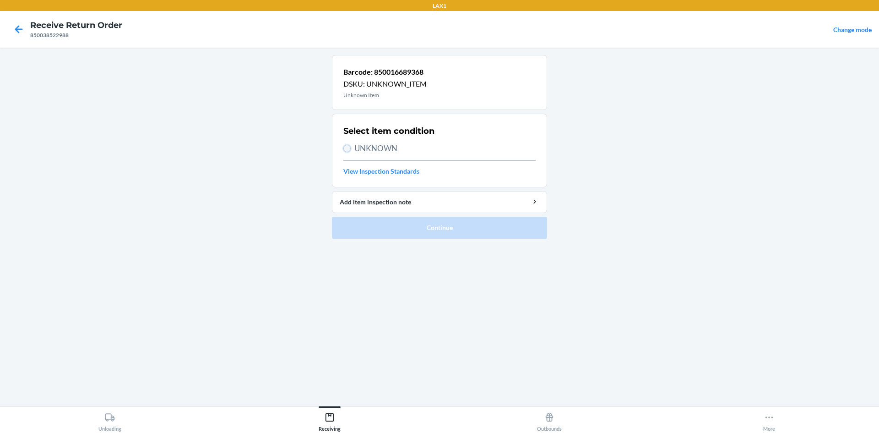
click at [347, 145] on input "UNKNOWN" at bounding box center [346, 148] width 7 height 7
radio input "true"
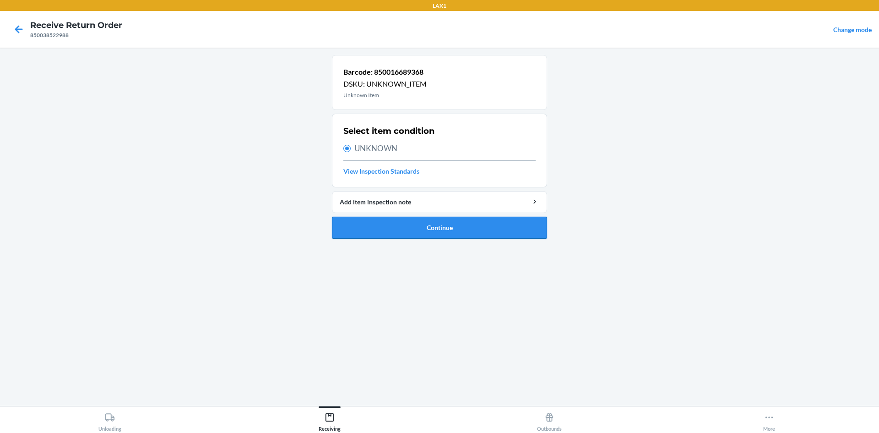
click at [416, 224] on button "Continue" at bounding box center [439, 228] width 215 height 22
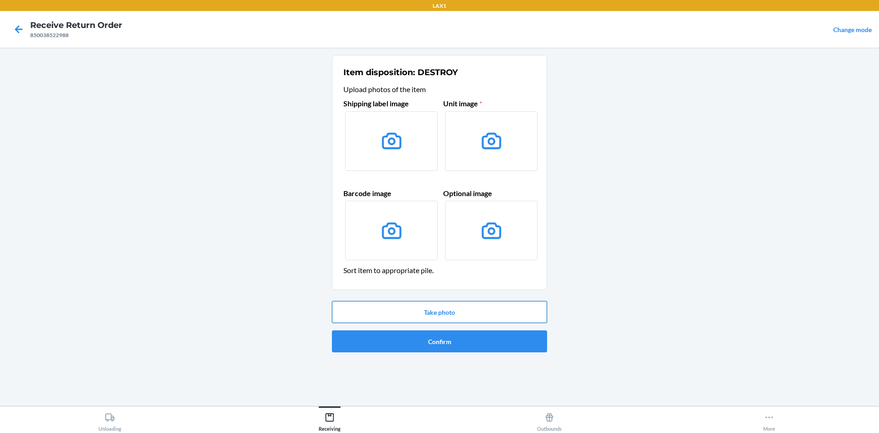
click at [461, 305] on button "Take photo" at bounding box center [439, 312] width 215 height 22
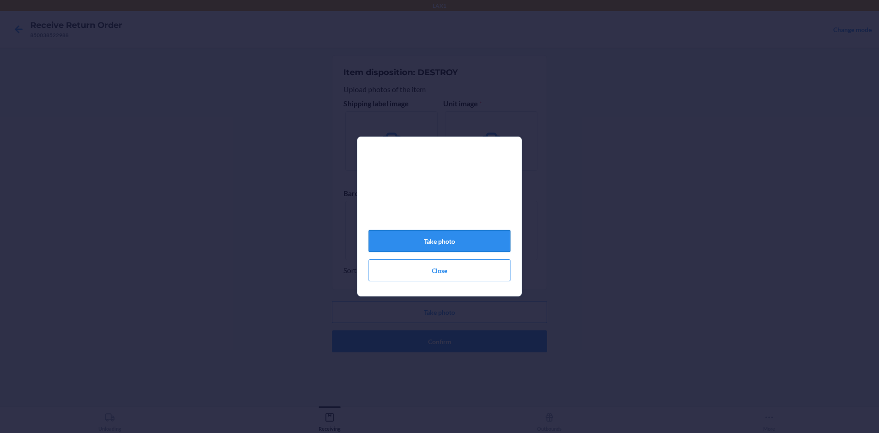
click at [462, 237] on button "Take photo" at bounding box center [440, 241] width 142 height 22
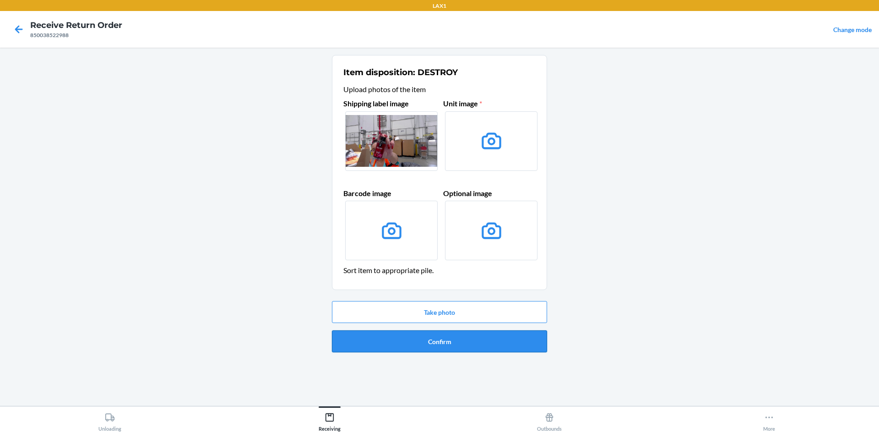
click at [474, 337] on button "Confirm" at bounding box center [439, 341] width 215 height 22
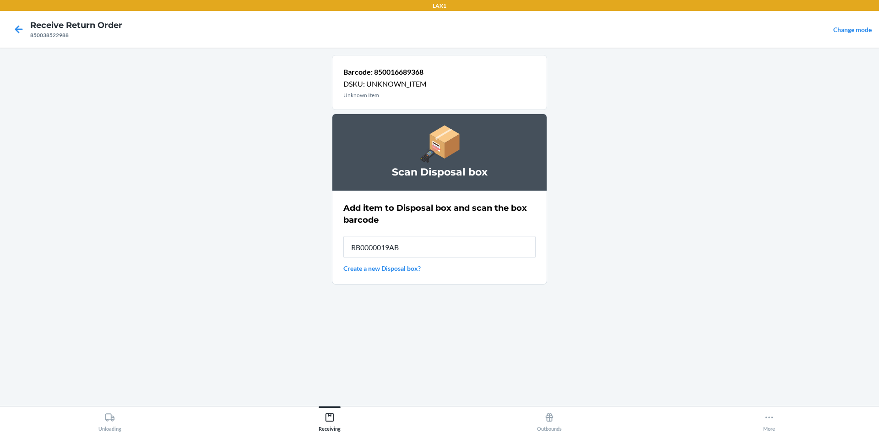
type input "RB0000019AB"
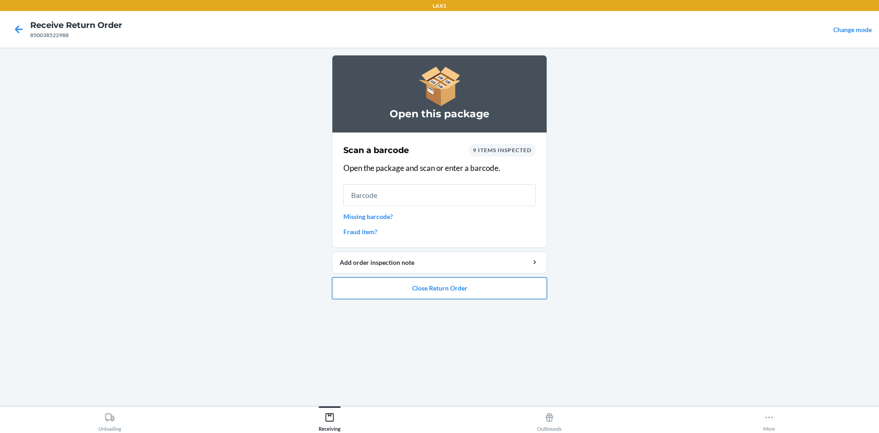
click at [531, 282] on button "Close Return Order" at bounding box center [439, 288] width 215 height 22
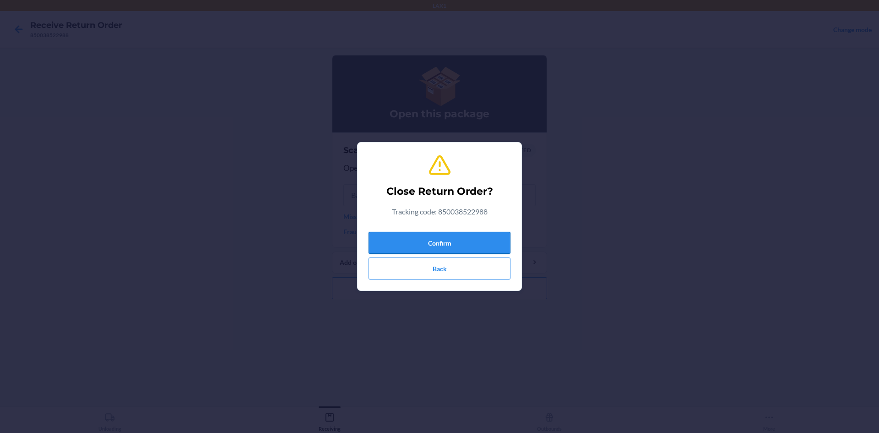
click at [490, 247] on button "Confirm" at bounding box center [440, 243] width 142 height 22
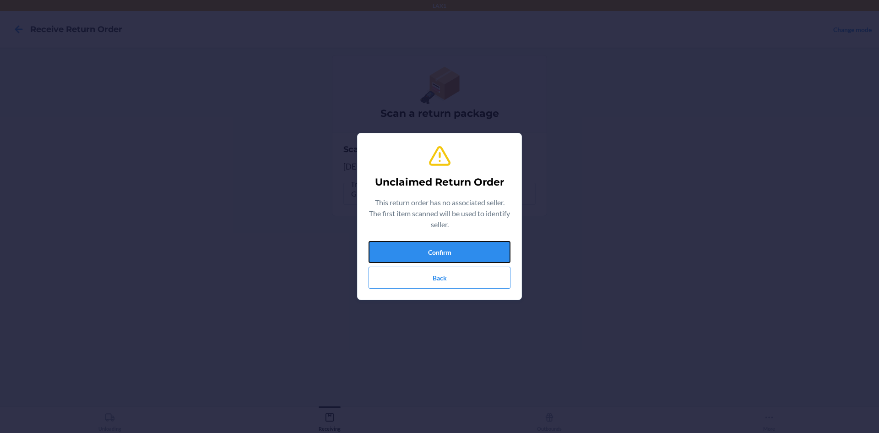
click at [490, 247] on button "Confirm" at bounding box center [440, 252] width 142 height 22
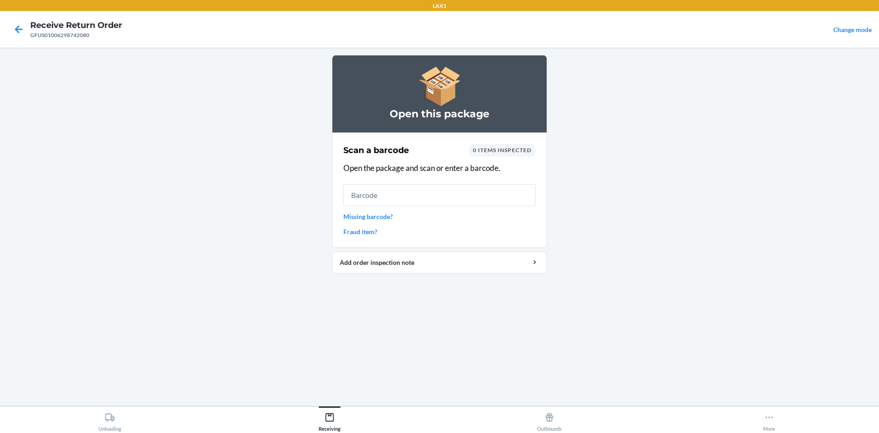
click at [379, 214] on link "Missing barcode?" at bounding box center [439, 217] width 192 height 10
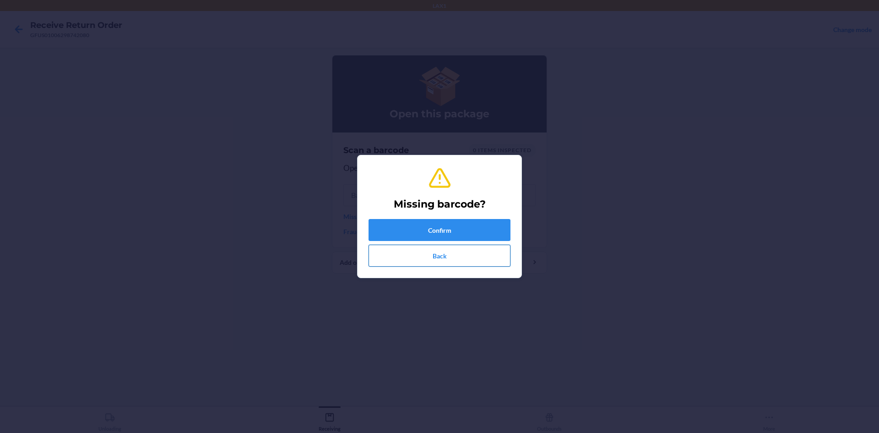
click at [410, 253] on button "Back" at bounding box center [440, 256] width 142 height 22
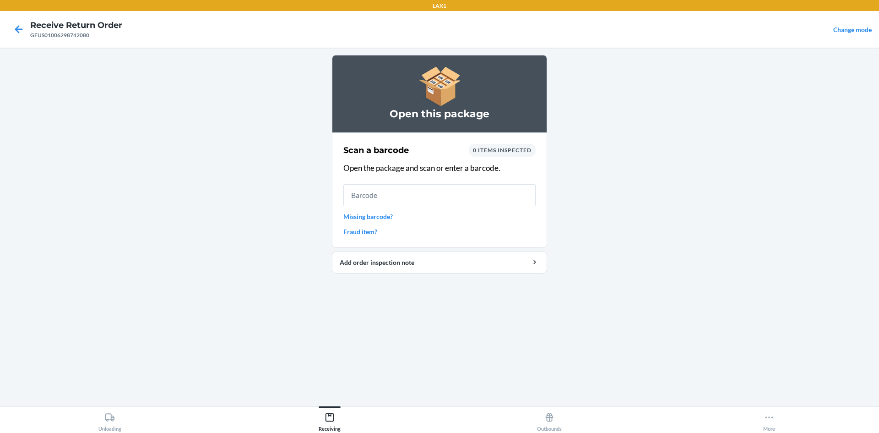
click at [361, 213] on link "Missing barcode?" at bounding box center [439, 217] width 192 height 10
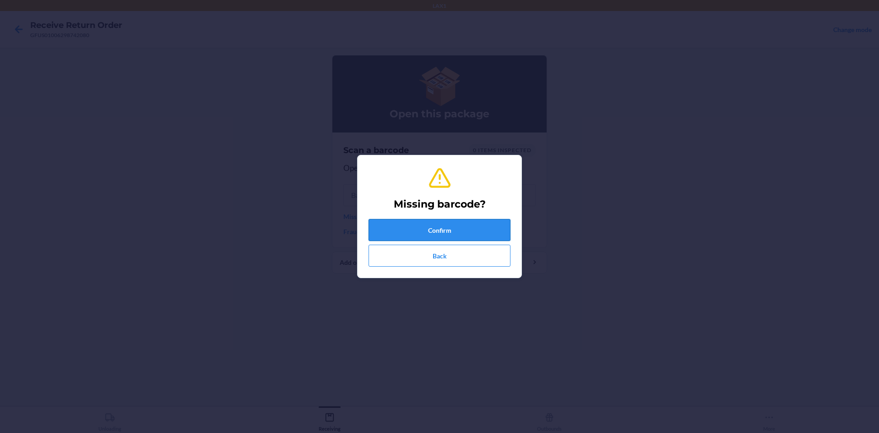
click at [395, 229] on button "Confirm" at bounding box center [440, 230] width 142 height 22
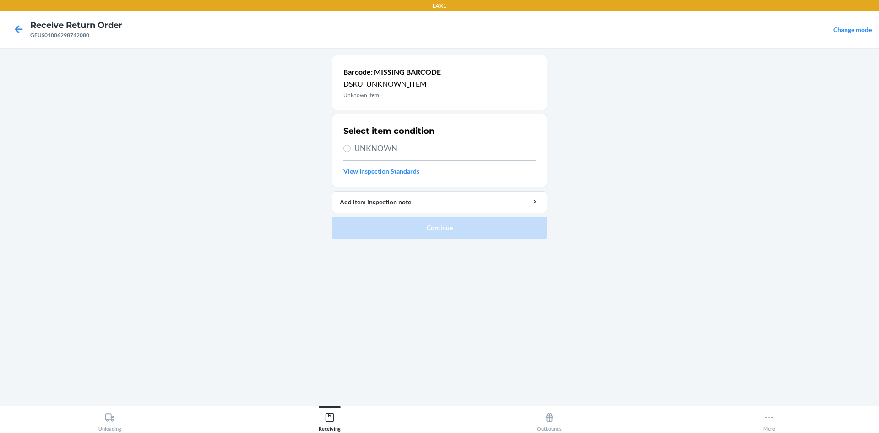
click at [344, 143] on label "UNKNOWN" at bounding box center [439, 148] width 192 height 12
click at [344, 145] on input "UNKNOWN" at bounding box center [346, 148] width 7 height 7
radio input "true"
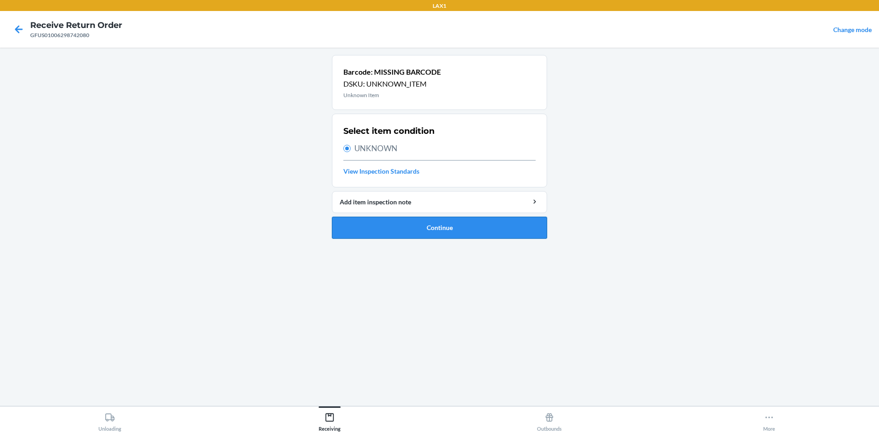
click at [404, 227] on button "Continue" at bounding box center [439, 228] width 215 height 22
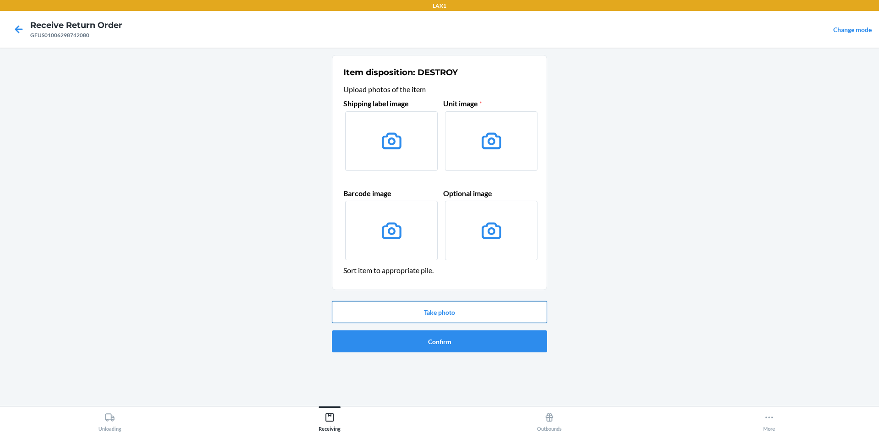
click at [444, 305] on button "Take photo" at bounding box center [439, 312] width 215 height 22
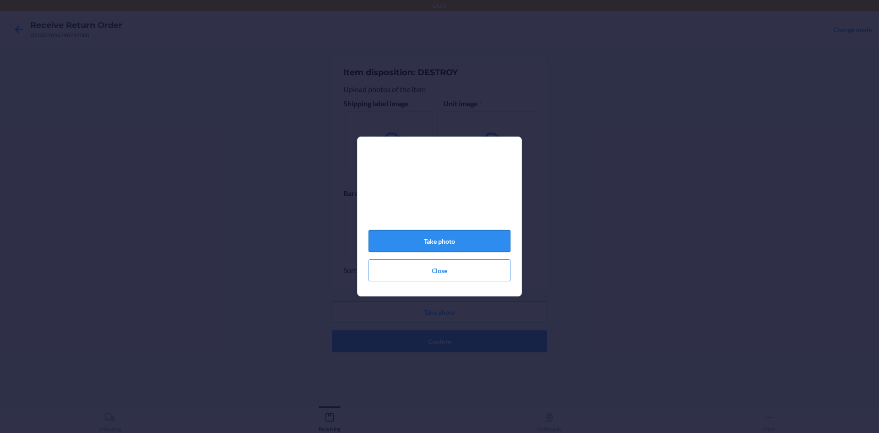
click at [453, 244] on button "Take photo" at bounding box center [440, 241] width 142 height 22
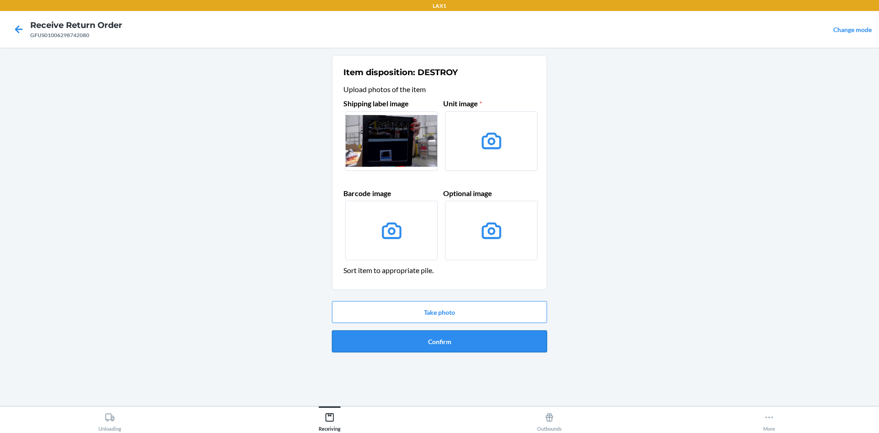
click at [469, 343] on button "Confirm" at bounding box center [439, 341] width 215 height 22
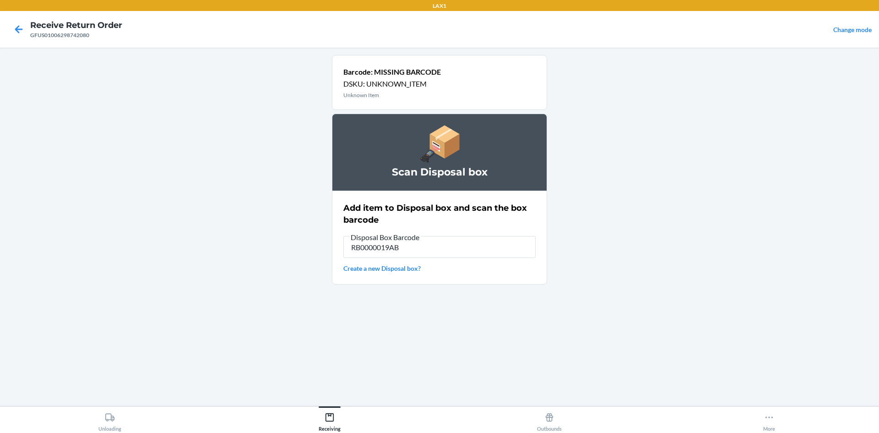
type input "RB0000019AB"
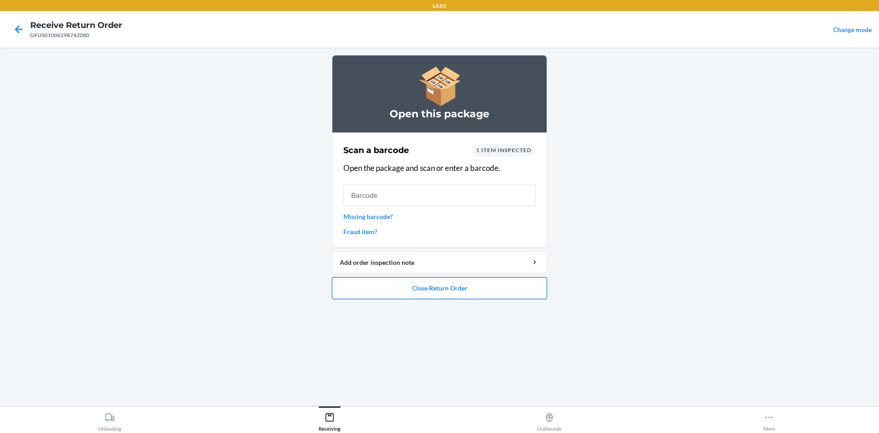
click at [471, 289] on button "Close Return Order" at bounding box center [439, 288] width 215 height 22
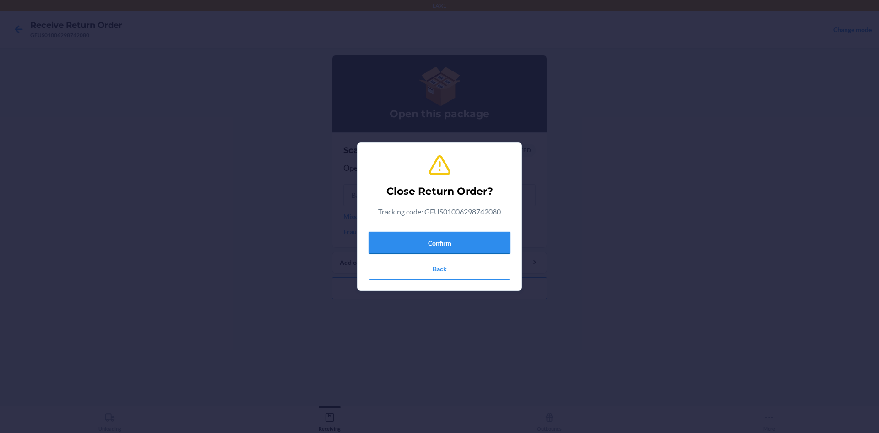
click at [466, 239] on button "Confirm" at bounding box center [440, 243] width 142 height 22
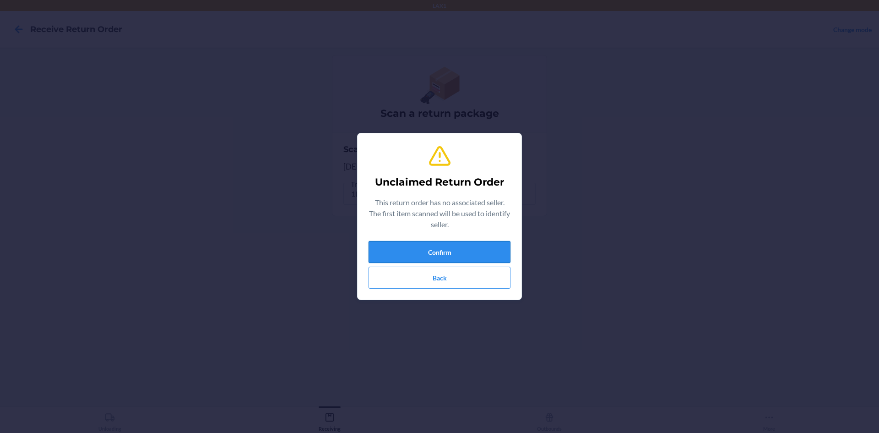
click at [484, 248] on button "Confirm" at bounding box center [440, 252] width 142 height 22
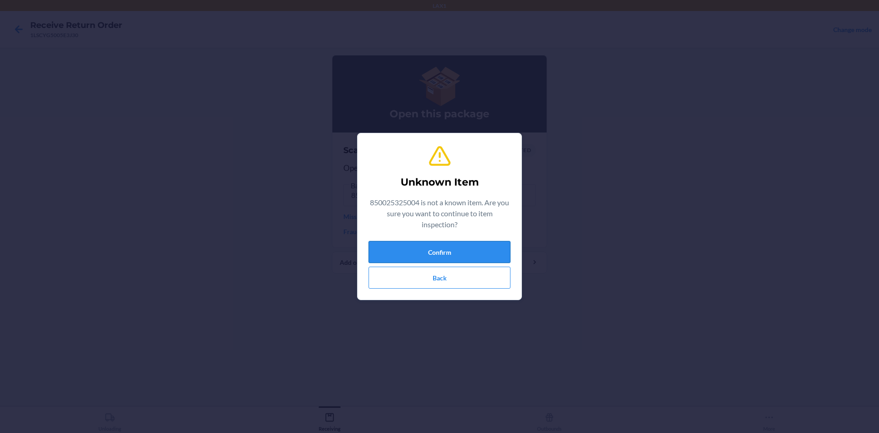
click at [423, 245] on button "Confirm" at bounding box center [440, 252] width 142 height 22
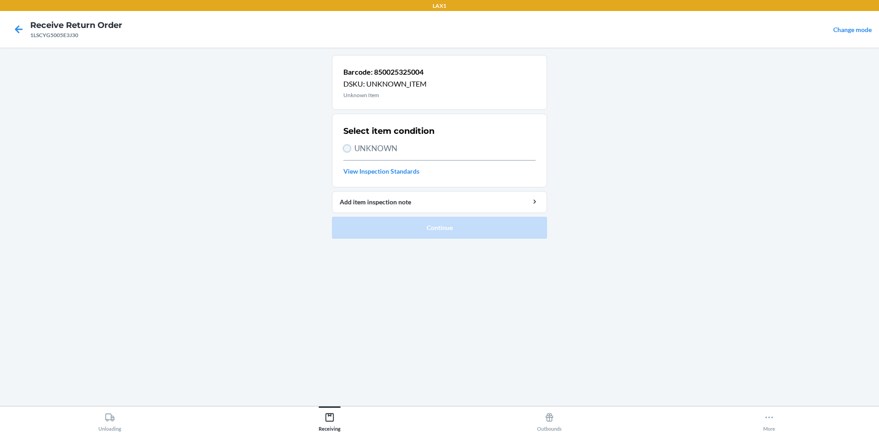
click at [347, 148] on input "UNKNOWN" at bounding box center [346, 148] width 7 height 7
radio input "true"
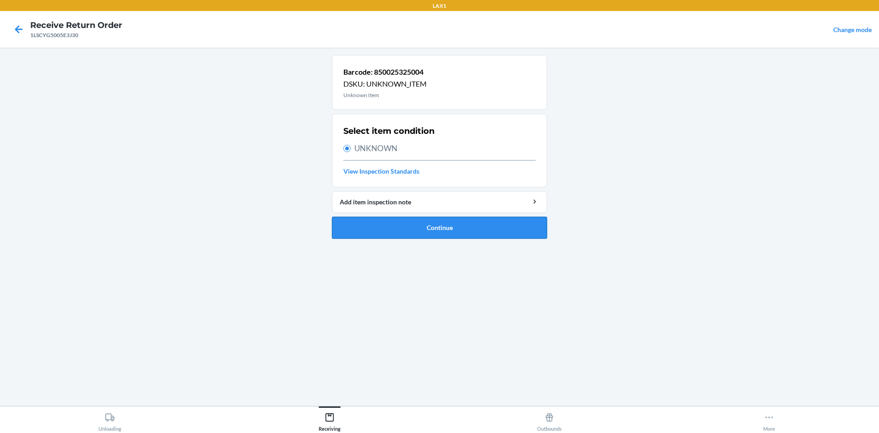
click at [387, 217] on button "Continue" at bounding box center [439, 228] width 215 height 22
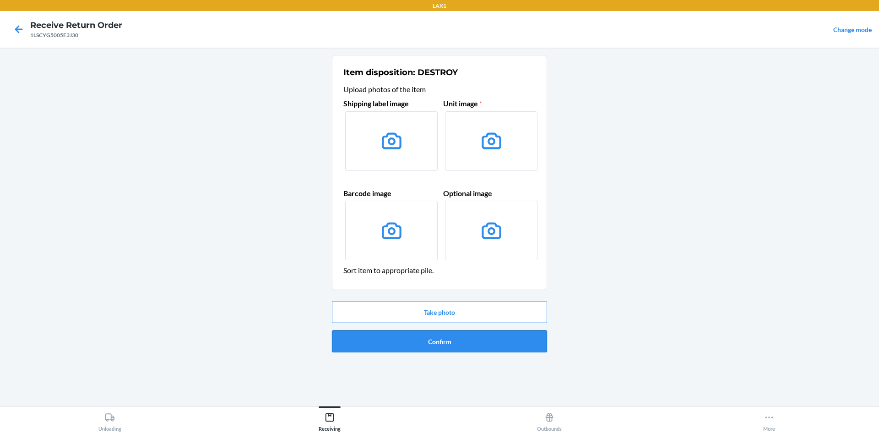
click at [441, 340] on button "Confirm" at bounding box center [439, 341] width 215 height 22
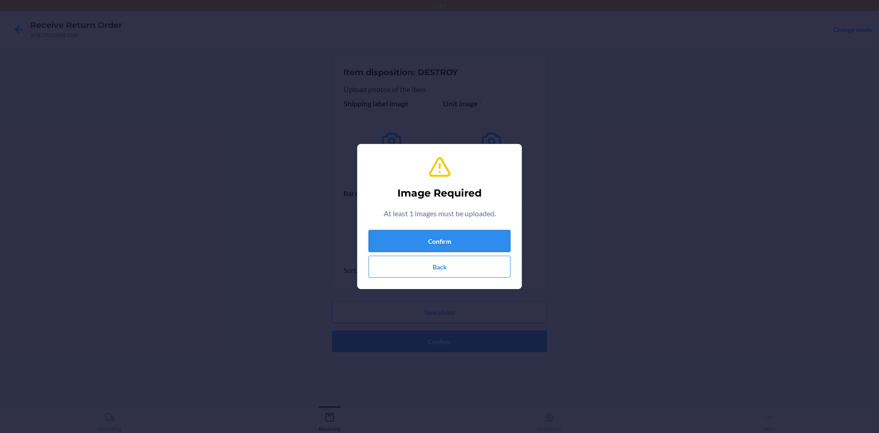
click at [452, 238] on button "Confirm" at bounding box center [440, 241] width 142 height 22
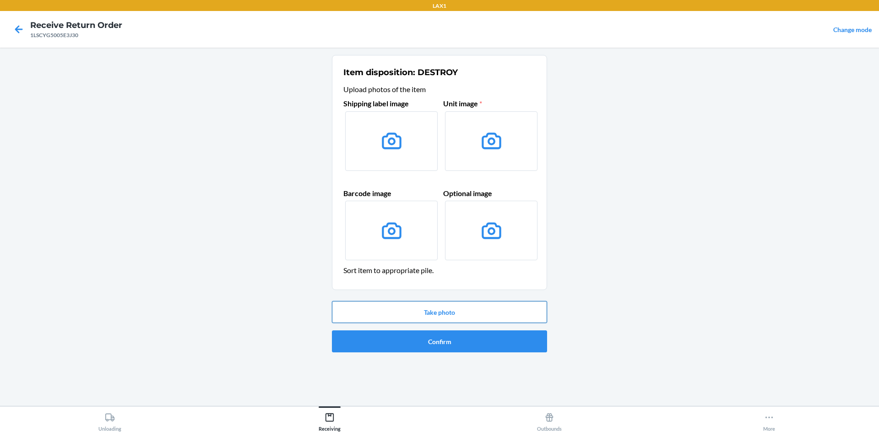
click at [455, 313] on button "Take photo" at bounding box center [439, 312] width 215 height 22
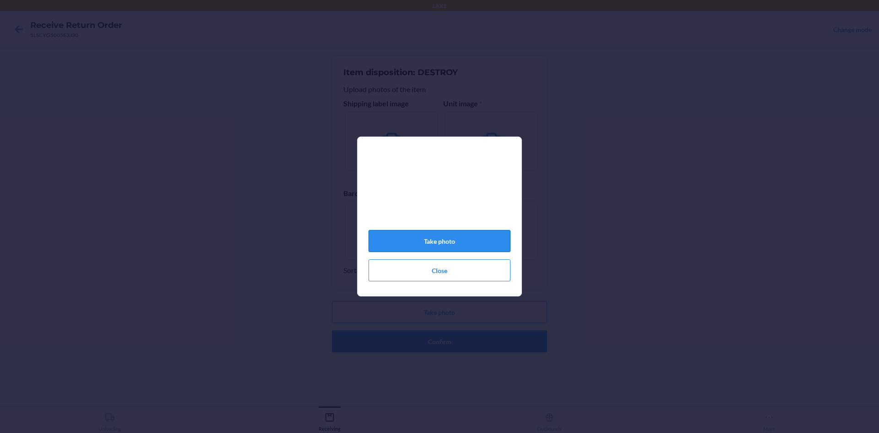
click at [460, 243] on button "Take photo" at bounding box center [440, 241] width 142 height 22
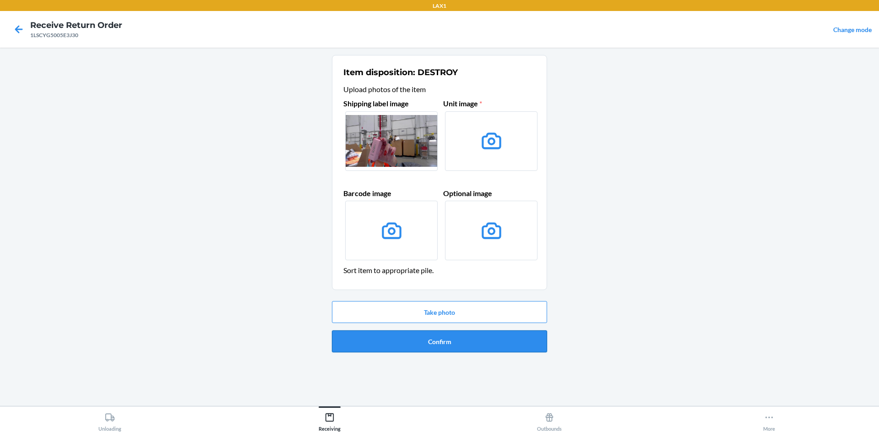
click at [454, 338] on button "Confirm" at bounding box center [439, 341] width 215 height 22
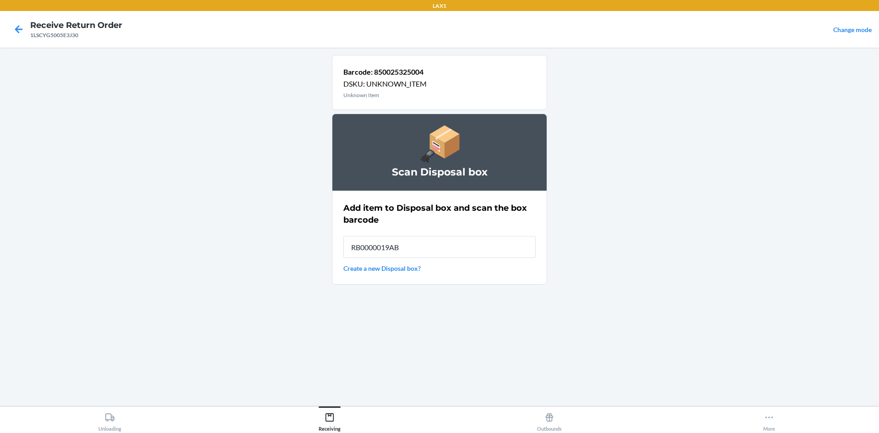
type input "RB0000019AB"
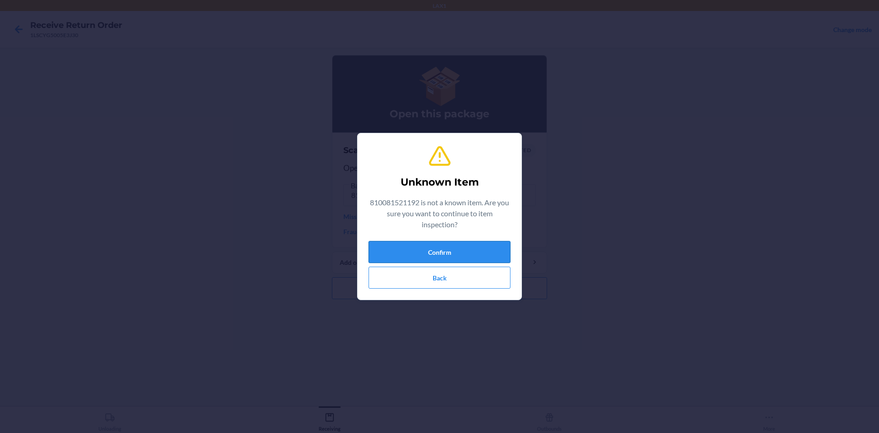
click at [477, 251] on button "Confirm" at bounding box center [440, 252] width 142 height 22
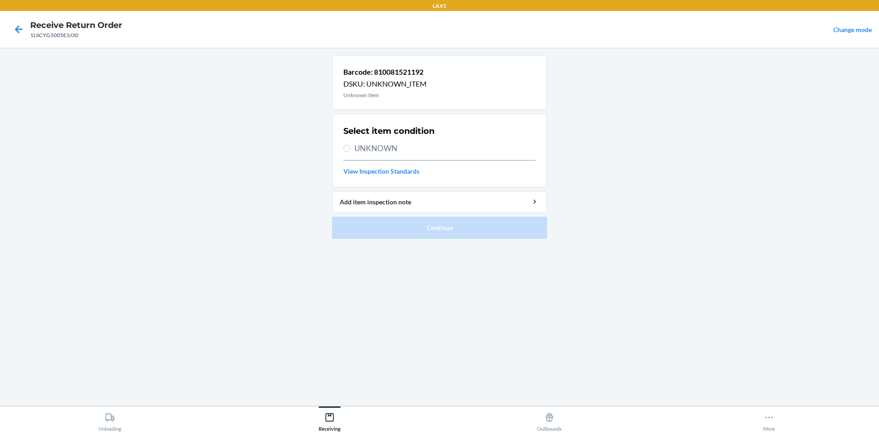
drag, startPoint x: 343, startPoint y: 145, endPoint x: 360, endPoint y: 159, distance: 22.8
click at [344, 146] on section "Select item condition UNKNOWN View Inspection Standards" at bounding box center [439, 151] width 215 height 74
click at [346, 147] on input "UNKNOWN" at bounding box center [346, 148] width 7 height 7
radio input "true"
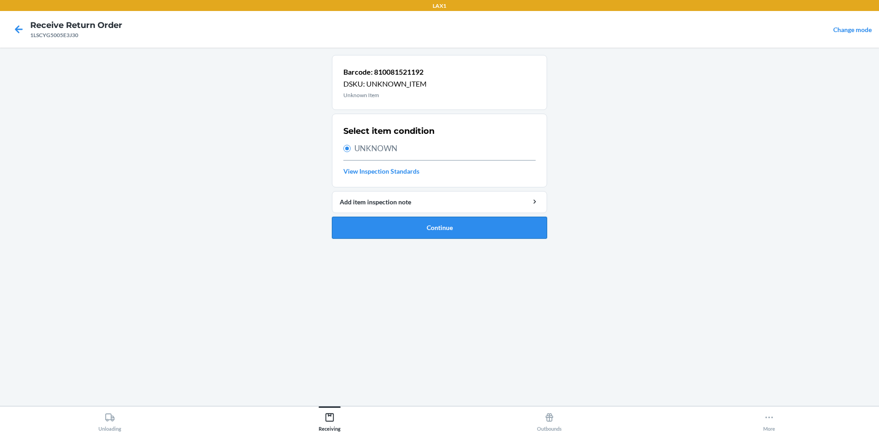
click at [422, 229] on button "Continue" at bounding box center [439, 228] width 215 height 22
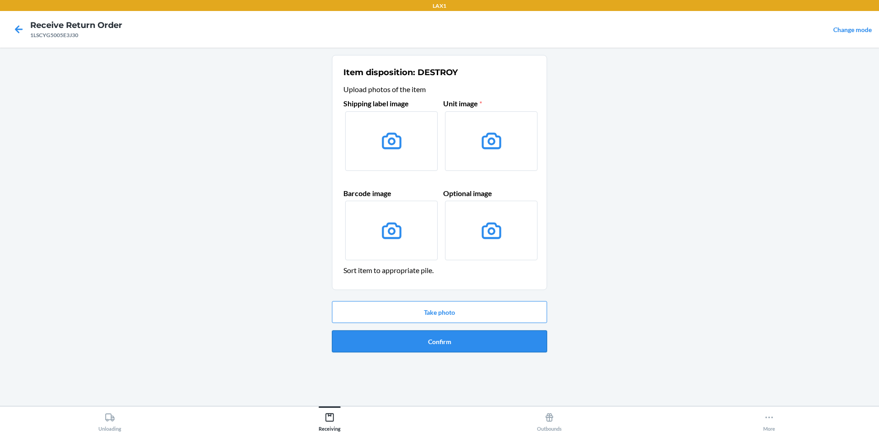
click at [465, 339] on button "Confirm" at bounding box center [439, 341] width 215 height 22
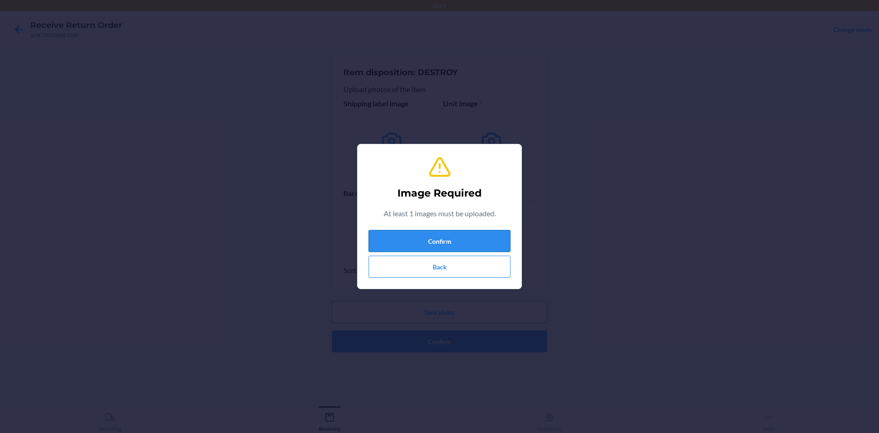
click at [463, 240] on button "Confirm" at bounding box center [440, 241] width 142 height 22
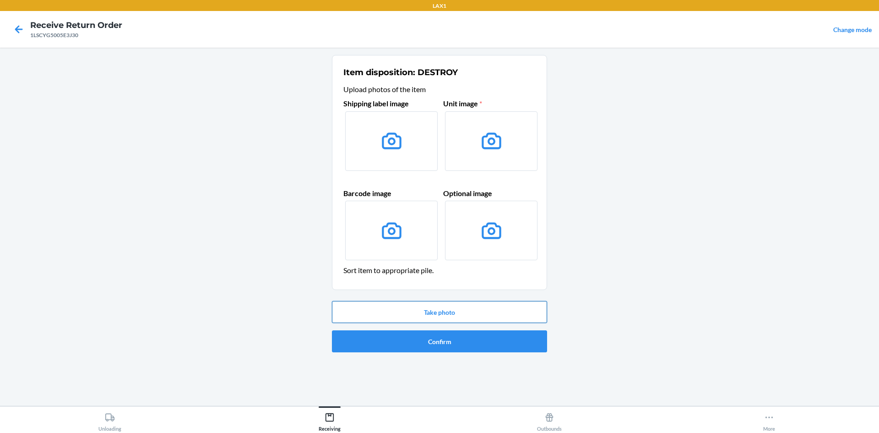
click at [447, 312] on button "Take photo" at bounding box center [439, 312] width 215 height 22
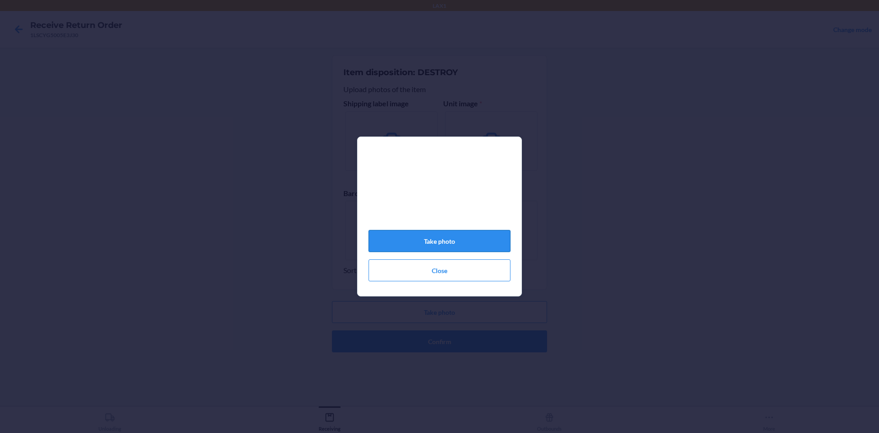
click at [460, 247] on button "Take photo" at bounding box center [440, 241] width 142 height 22
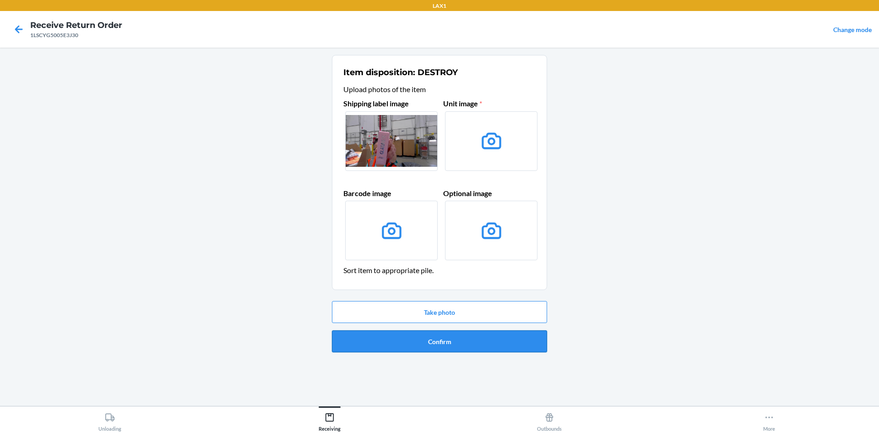
click at [468, 345] on button "Confirm" at bounding box center [439, 341] width 215 height 22
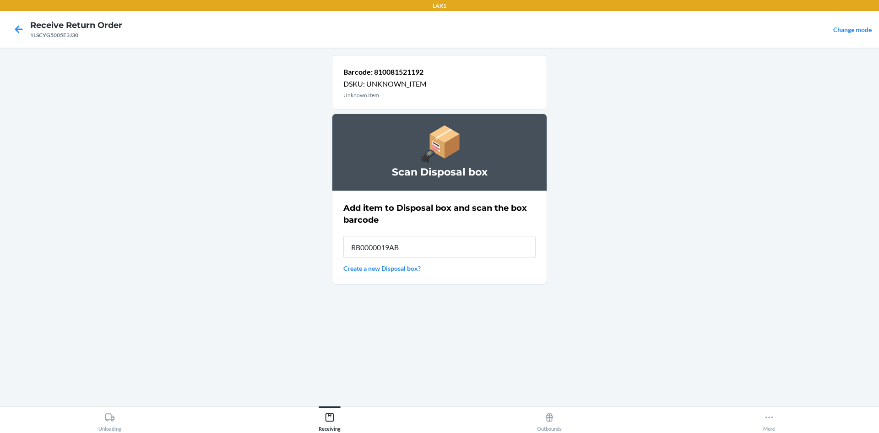
type input "RB0000019AB"
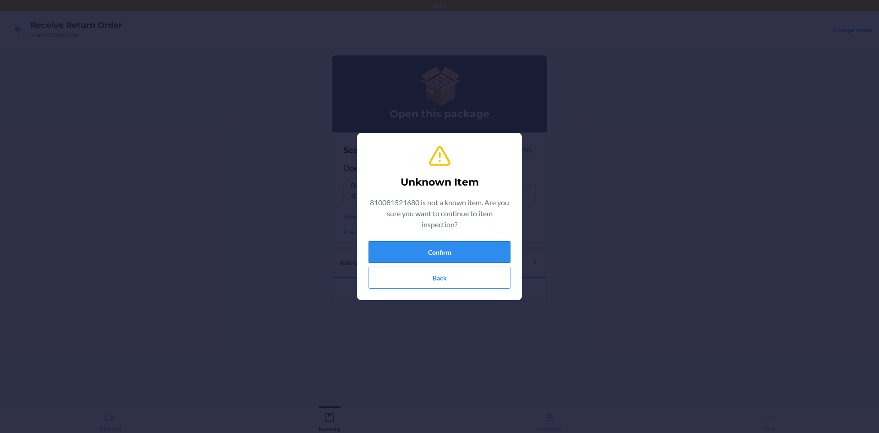
click at [476, 250] on button "Confirm" at bounding box center [440, 252] width 142 height 22
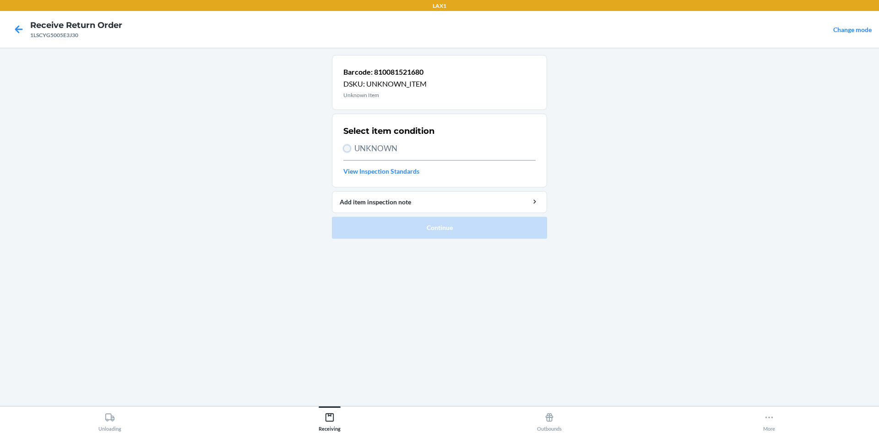
click at [346, 148] on input "UNKNOWN" at bounding box center [346, 148] width 7 height 7
radio input "true"
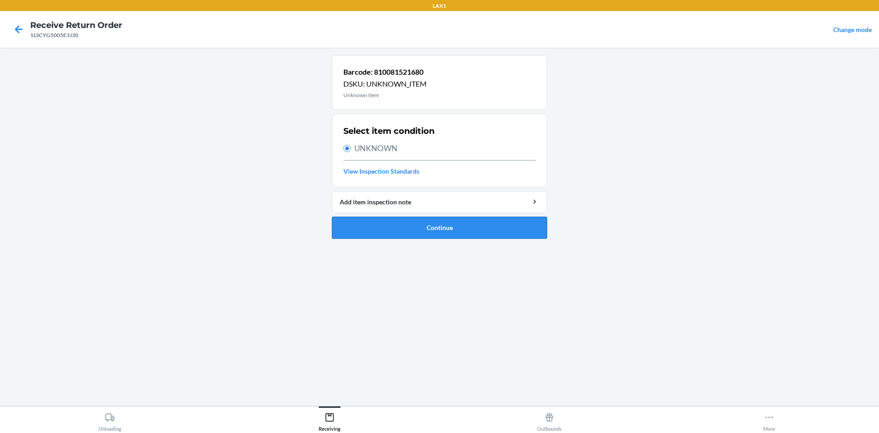
click at [395, 229] on button "Continue" at bounding box center [439, 228] width 215 height 22
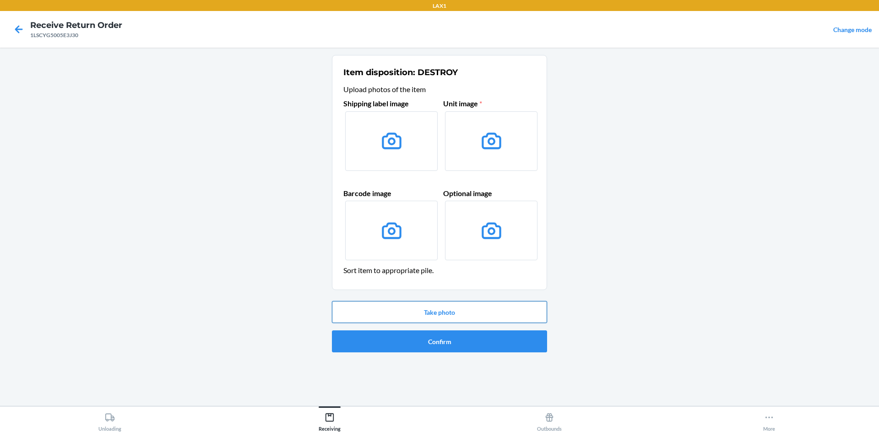
click at [457, 309] on button "Take photo" at bounding box center [439, 312] width 215 height 22
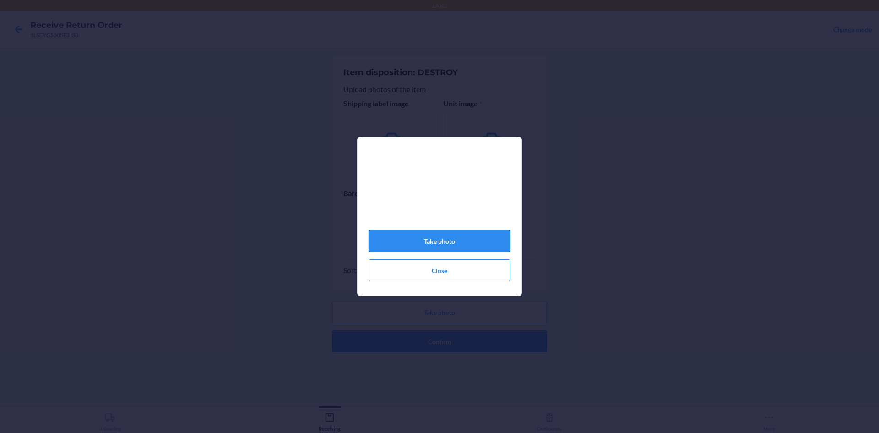
click at [473, 245] on button "Take photo" at bounding box center [440, 241] width 142 height 22
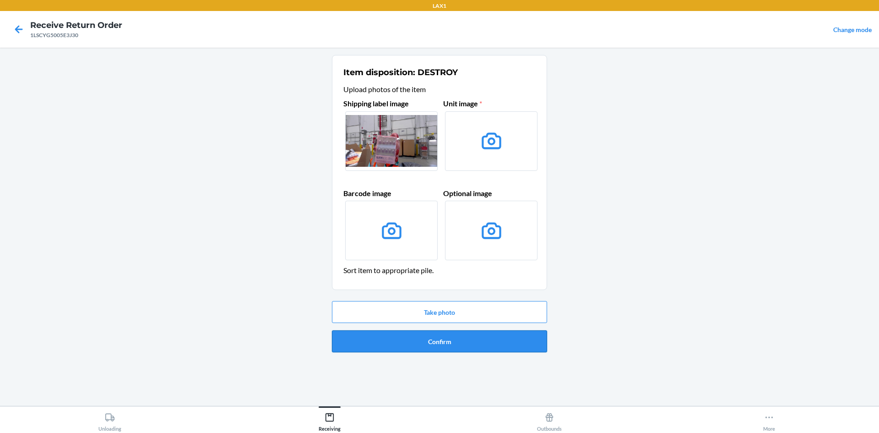
click at [447, 342] on button "Confirm" at bounding box center [439, 341] width 215 height 22
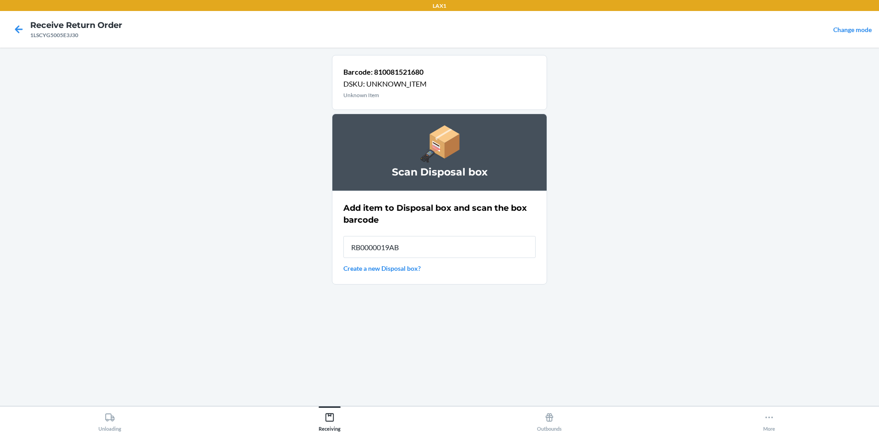
type input "RB0000019AB"
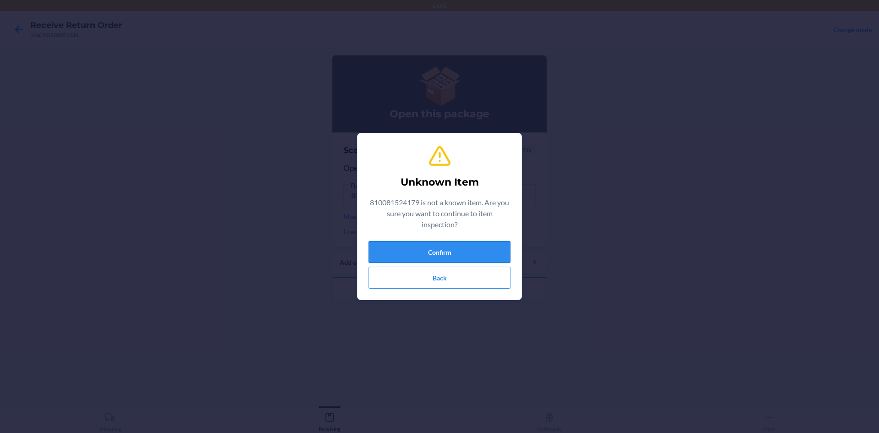
click at [447, 247] on button "Confirm" at bounding box center [440, 252] width 142 height 22
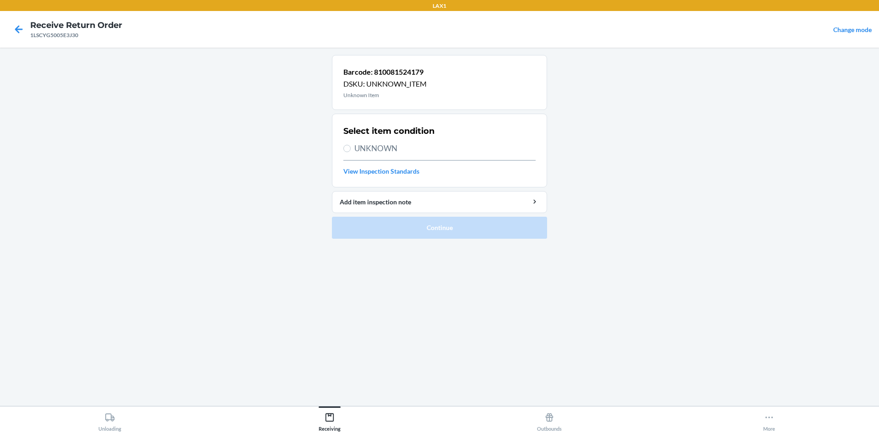
click at [343, 144] on section "Select item condition UNKNOWN View Inspection Standards" at bounding box center [439, 151] width 215 height 74
click at [347, 147] on input "UNKNOWN" at bounding box center [346, 148] width 7 height 7
radio input "true"
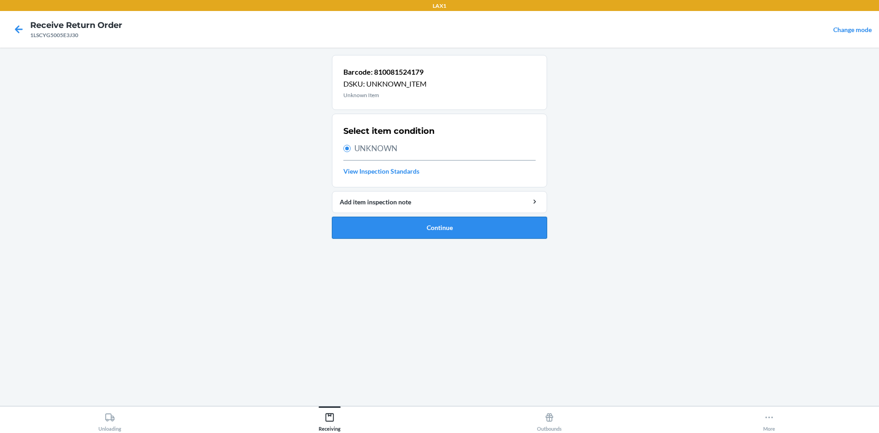
click at [457, 226] on button "Continue" at bounding box center [439, 228] width 215 height 22
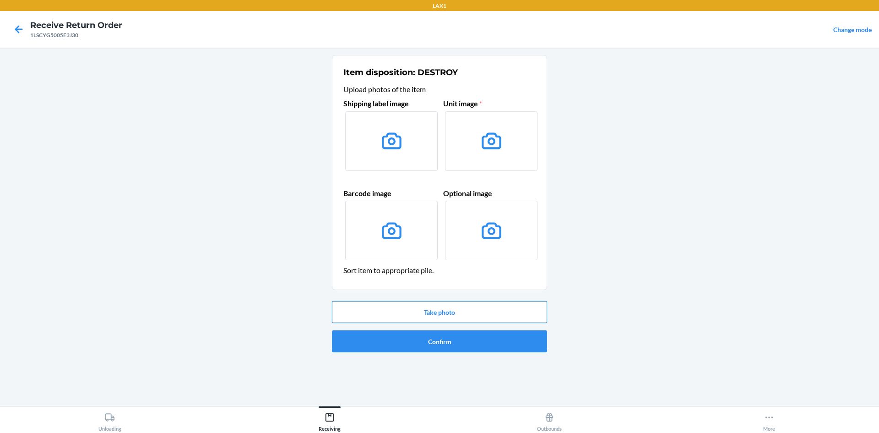
click at [467, 321] on button "Take photo" at bounding box center [439, 312] width 215 height 22
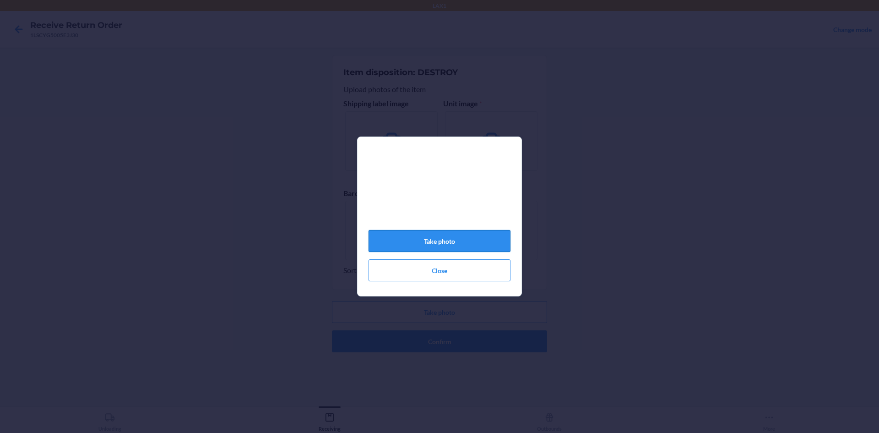
click at [455, 240] on button "Take photo" at bounding box center [440, 241] width 142 height 22
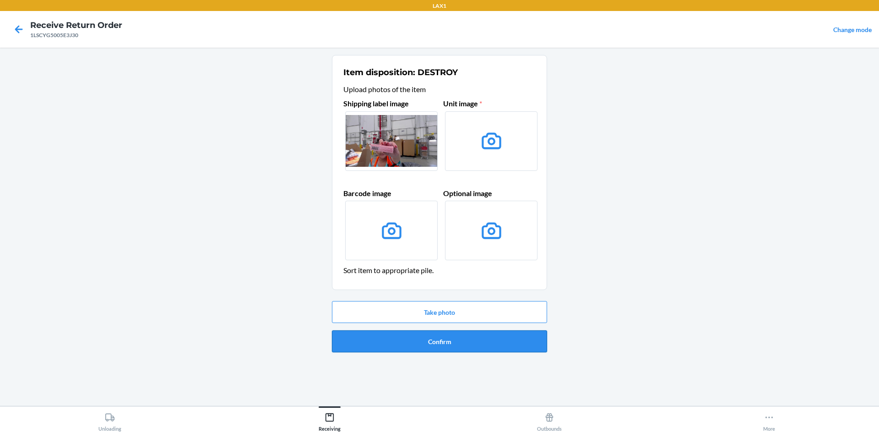
click at [471, 336] on button "Confirm" at bounding box center [439, 341] width 215 height 22
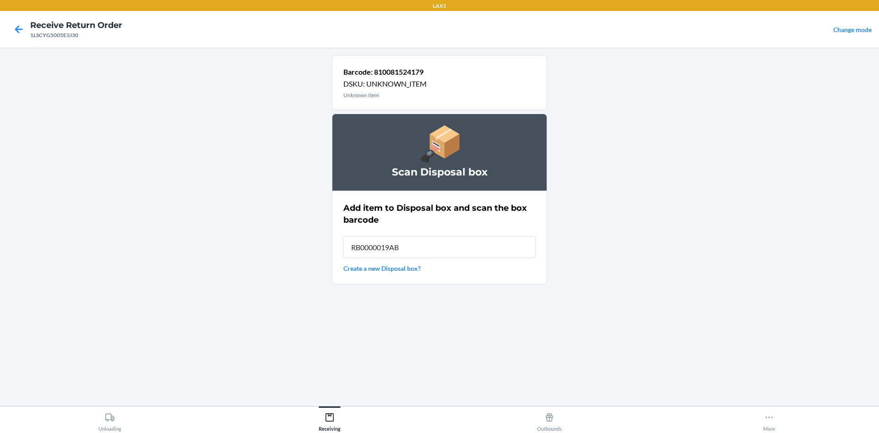
type input "RB0000019AB"
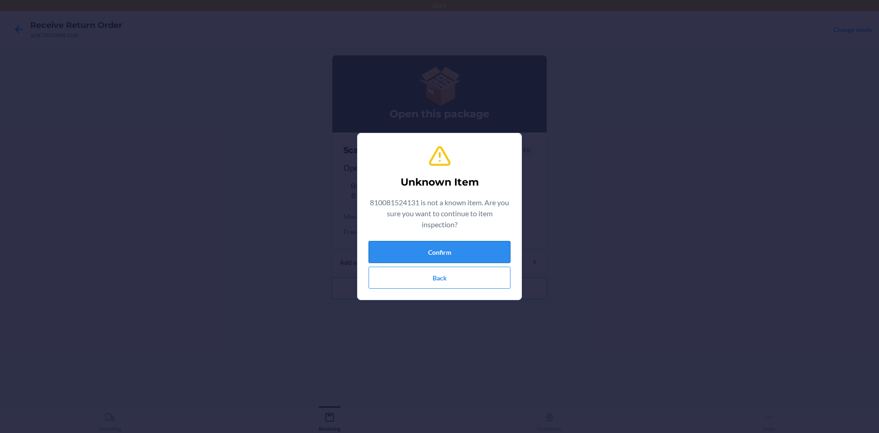
click at [463, 249] on button "Confirm" at bounding box center [440, 252] width 142 height 22
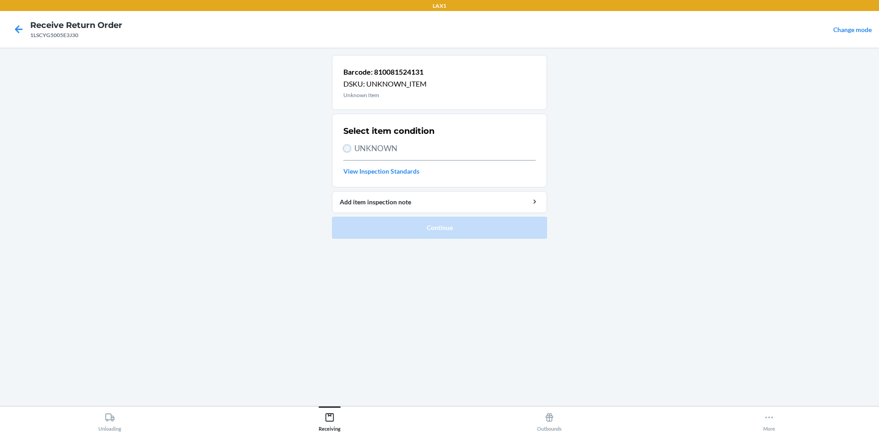
click at [345, 149] on input "UNKNOWN" at bounding box center [346, 148] width 7 height 7
radio input "true"
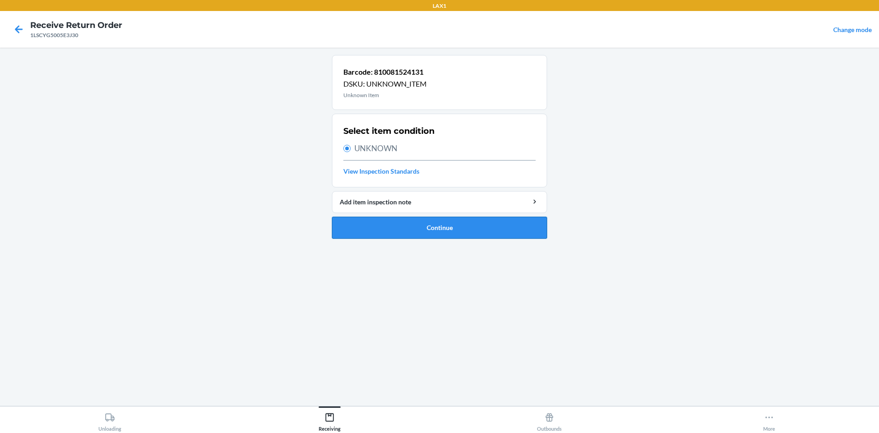
click at [416, 227] on button "Continue" at bounding box center [439, 228] width 215 height 22
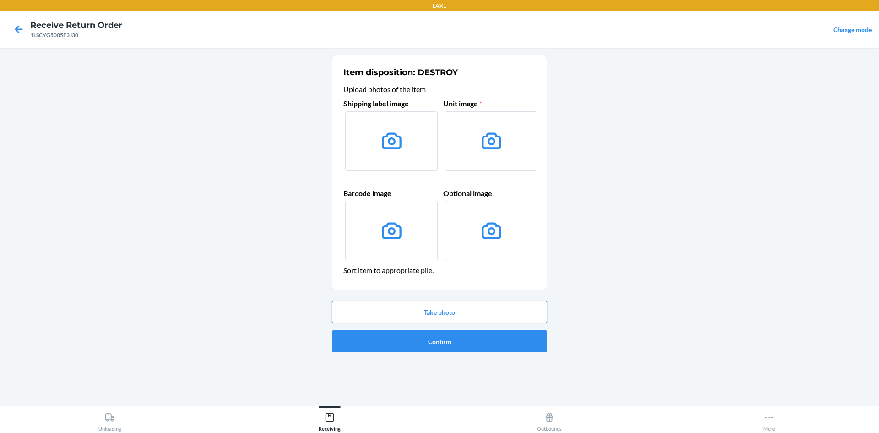
click at [476, 312] on button "Take photo" at bounding box center [439, 312] width 215 height 22
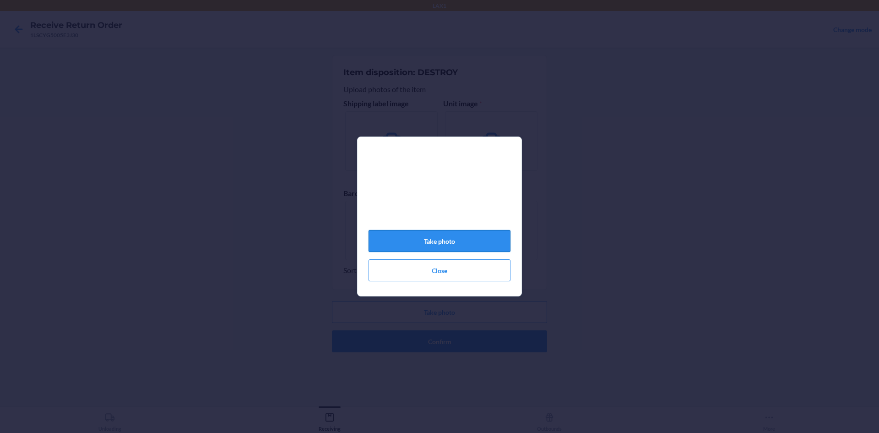
click at [469, 234] on button "Take photo" at bounding box center [440, 241] width 142 height 22
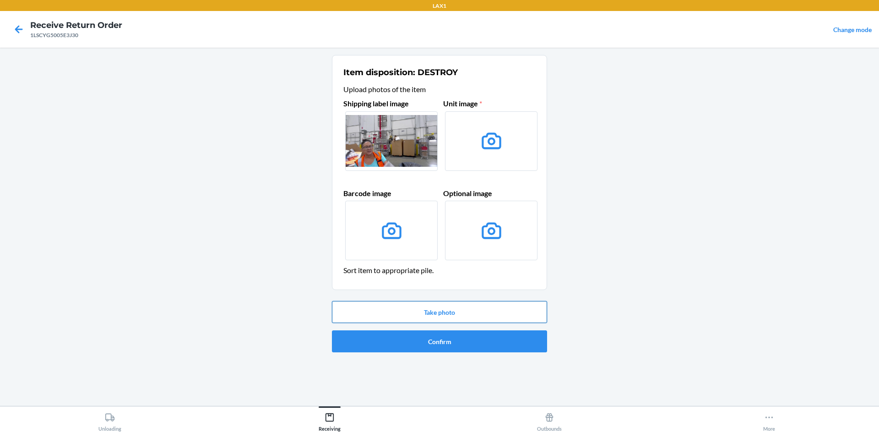
click at [452, 308] on button "Take photo" at bounding box center [439, 312] width 215 height 22
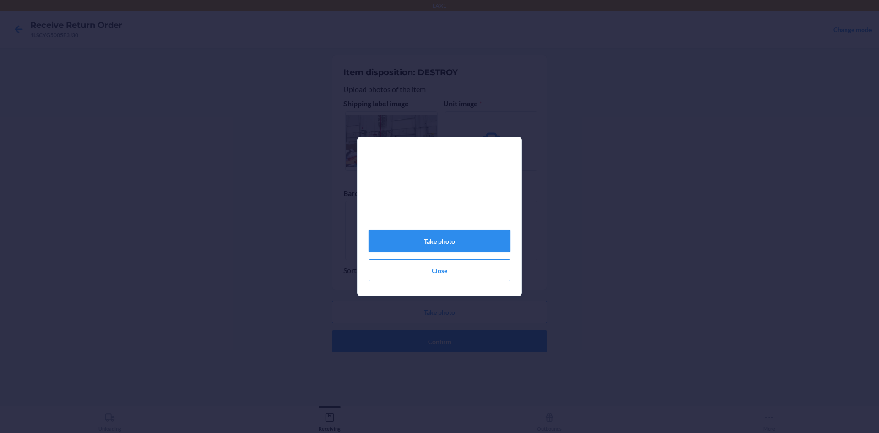
click at [461, 240] on button "Take photo" at bounding box center [440, 241] width 142 height 22
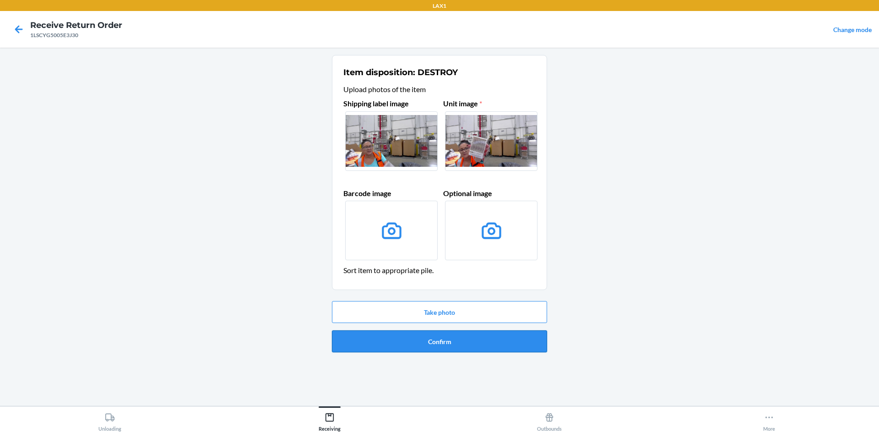
click at [498, 341] on button "Confirm" at bounding box center [439, 341] width 215 height 22
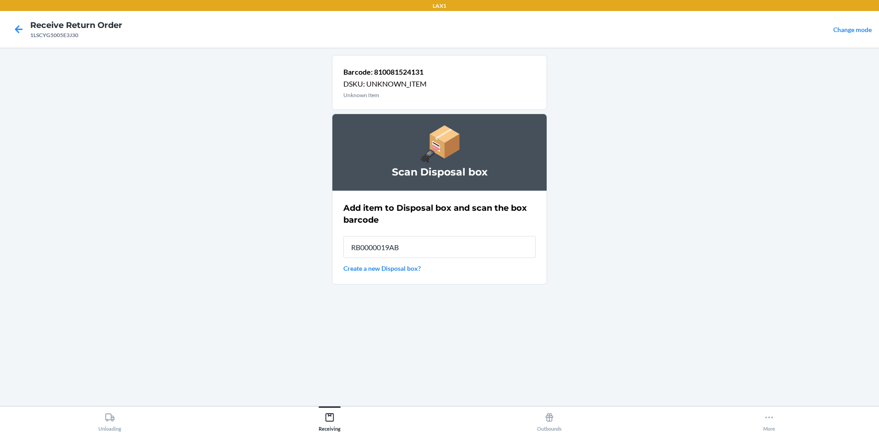
type input "RB0000019AB"
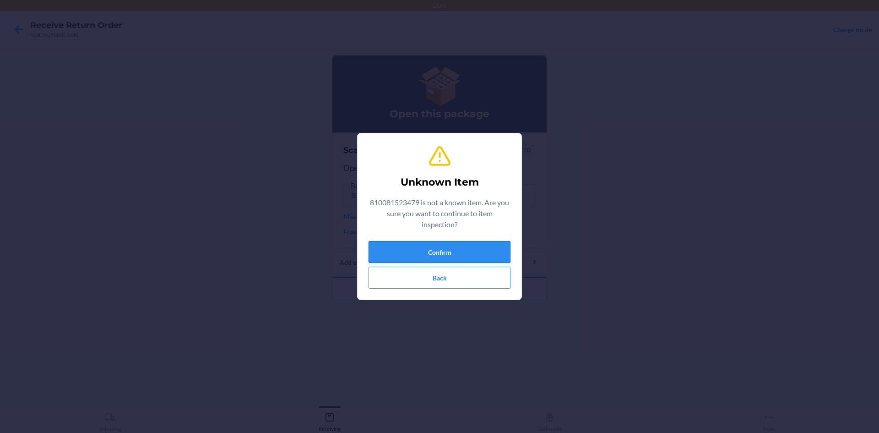
click at [457, 252] on button "Confirm" at bounding box center [440, 252] width 142 height 22
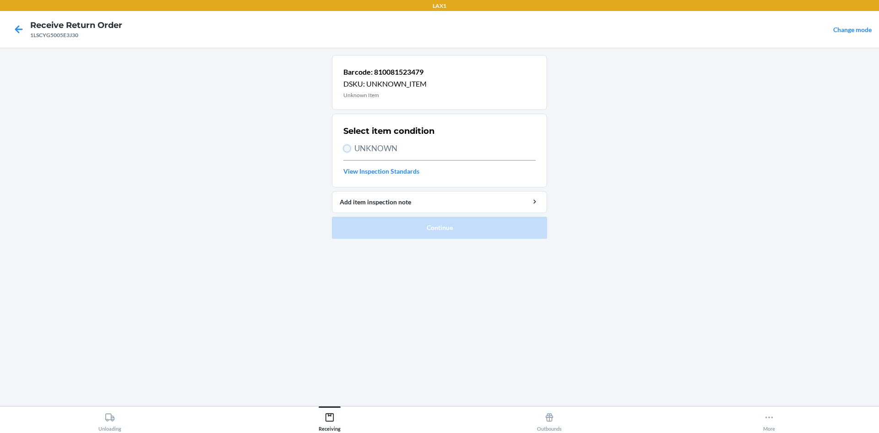
click at [347, 146] on input "UNKNOWN" at bounding box center [346, 148] width 7 height 7
radio input "true"
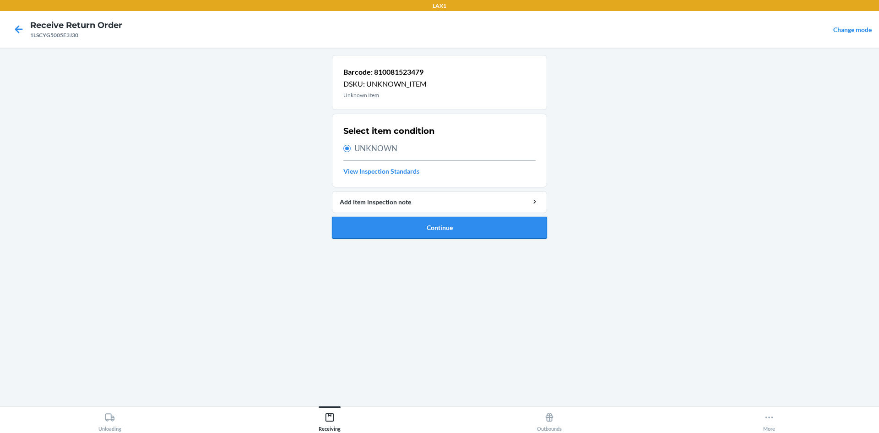
click at [385, 220] on button "Continue" at bounding box center [439, 228] width 215 height 22
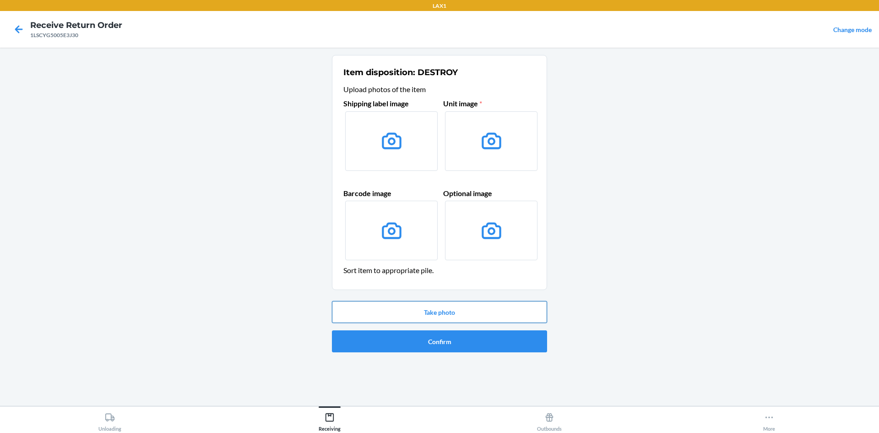
click at [434, 313] on button "Take photo" at bounding box center [439, 312] width 215 height 22
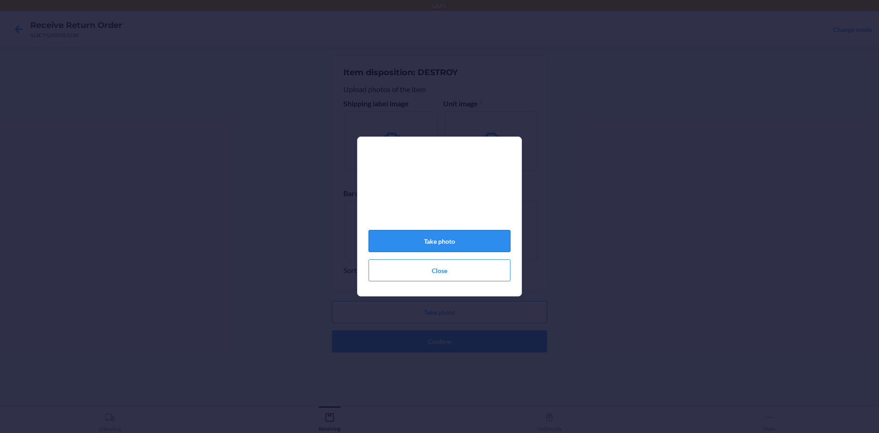
click at [479, 236] on button "Take photo" at bounding box center [440, 241] width 142 height 22
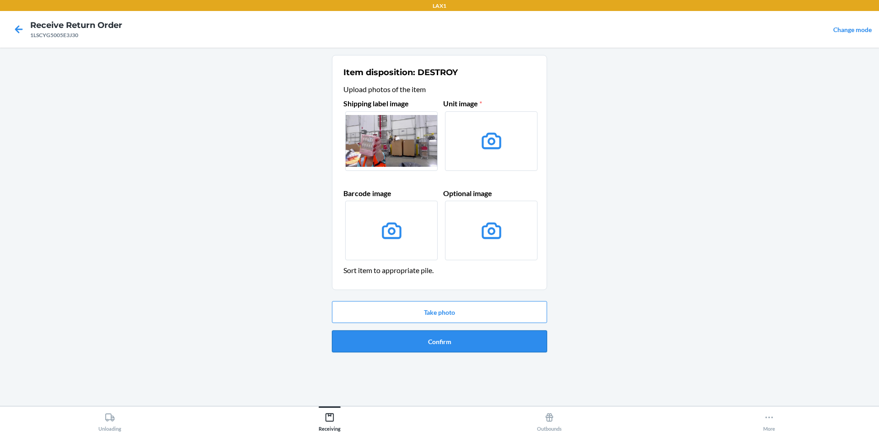
click at [466, 342] on button "Confirm" at bounding box center [439, 341] width 215 height 22
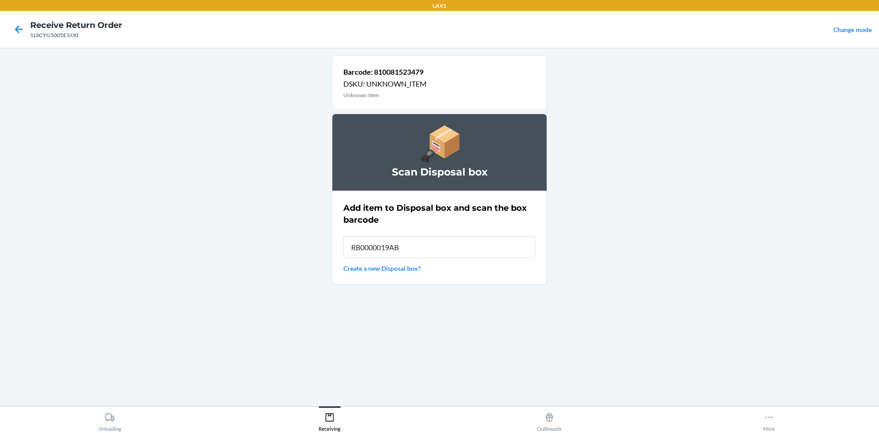
type input "RB0000019AB"
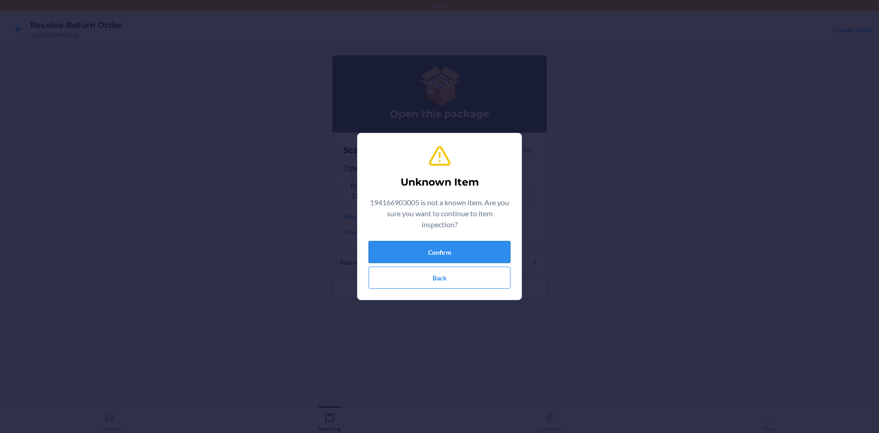
click at [462, 243] on button "Confirm" at bounding box center [440, 252] width 142 height 22
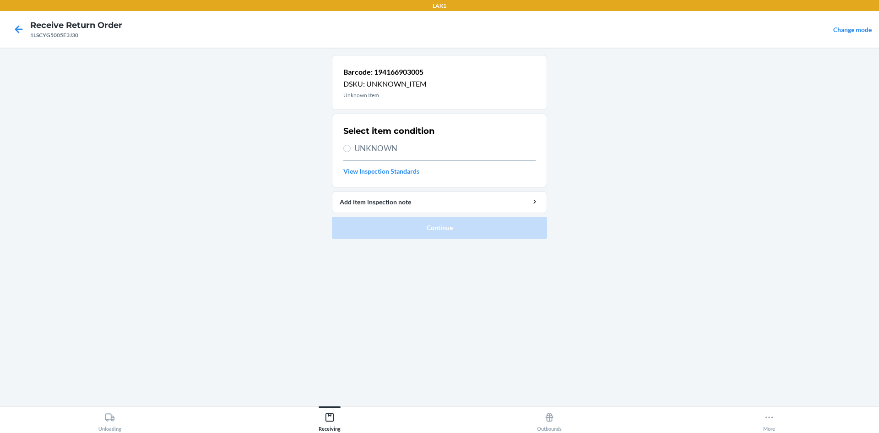
click at [348, 144] on label "UNKNOWN" at bounding box center [439, 148] width 192 height 12
click at [348, 145] on input "UNKNOWN" at bounding box center [346, 148] width 7 height 7
radio input "true"
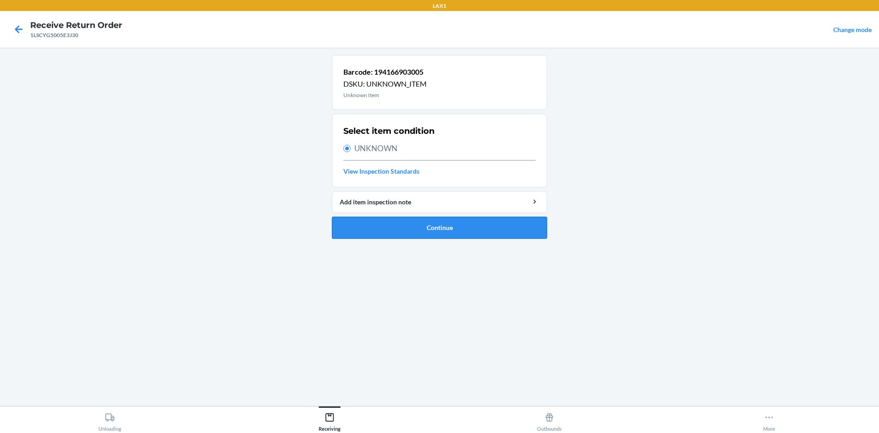
click at [398, 223] on button "Continue" at bounding box center [439, 228] width 215 height 22
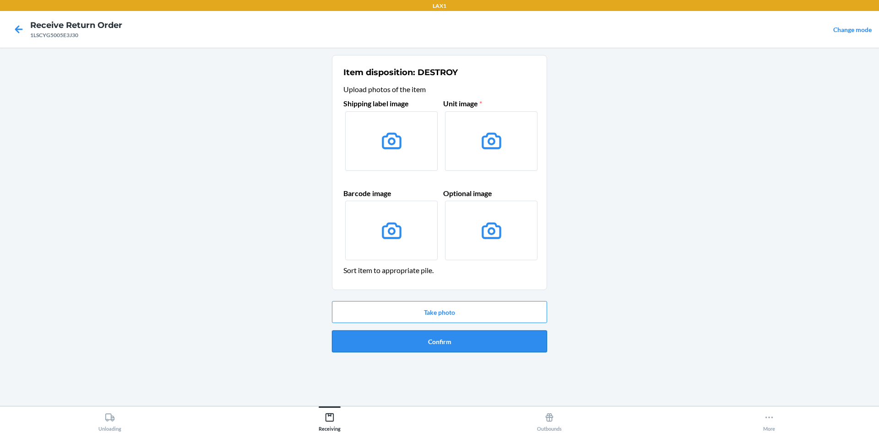
click at [434, 340] on button "Confirm" at bounding box center [439, 341] width 215 height 22
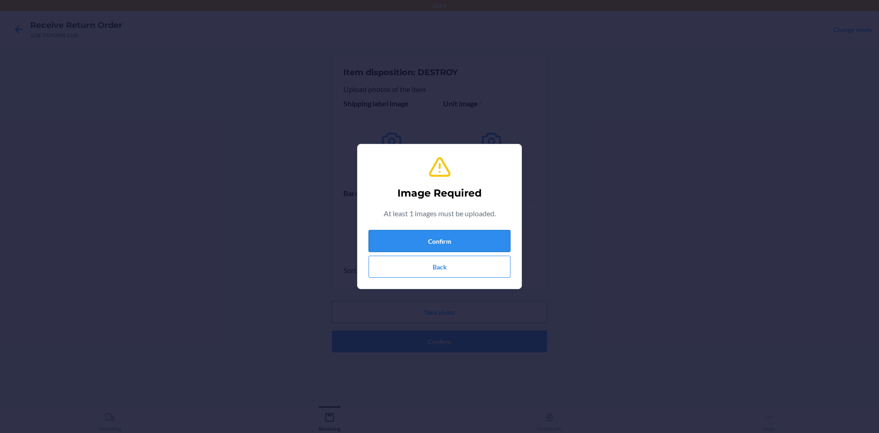
click at [463, 241] on button "Confirm" at bounding box center [440, 241] width 142 height 22
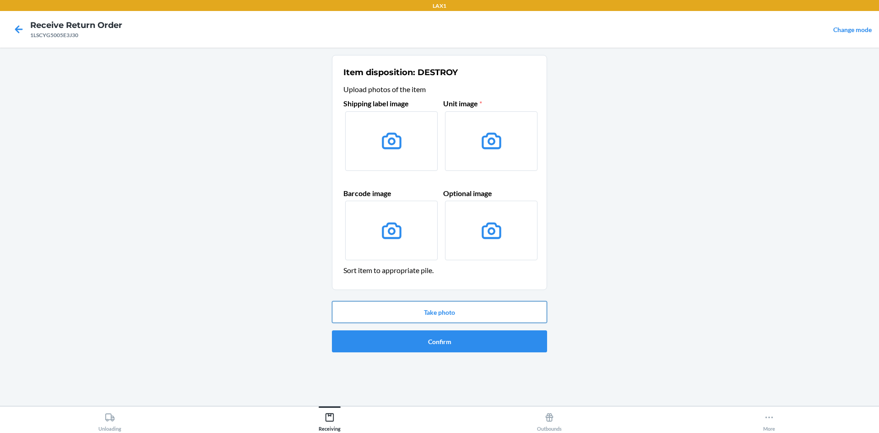
click at [479, 313] on button "Take photo" at bounding box center [439, 312] width 215 height 22
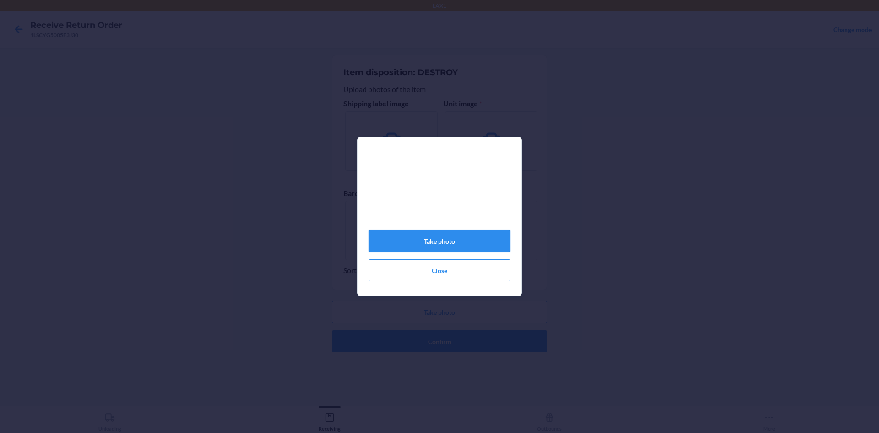
click at [460, 237] on button "Take photo" at bounding box center [440, 241] width 142 height 22
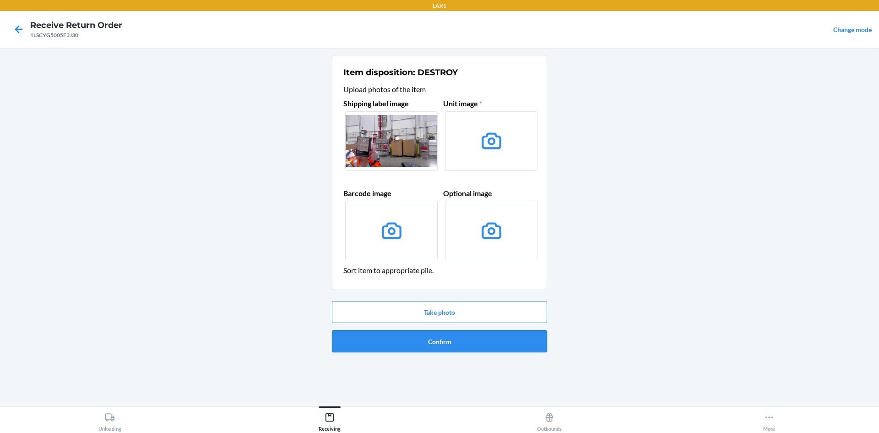
click at [498, 333] on button "Confirm" at bounding box center [439, 341] width 215 height 22
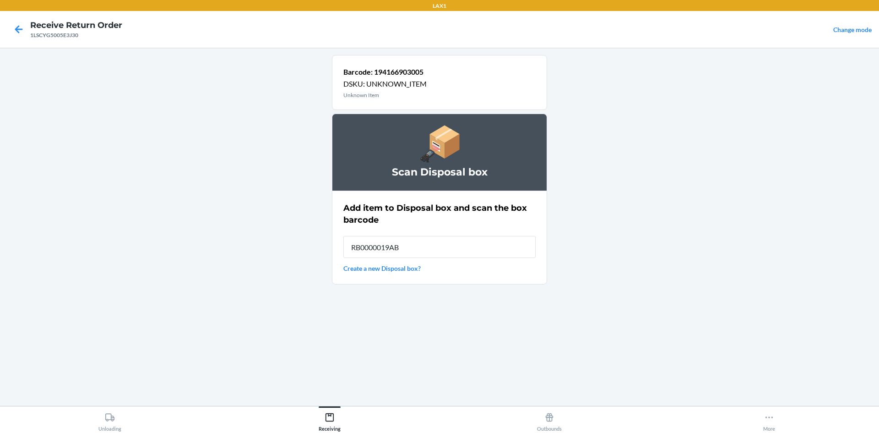
type input "RB0000019AB"
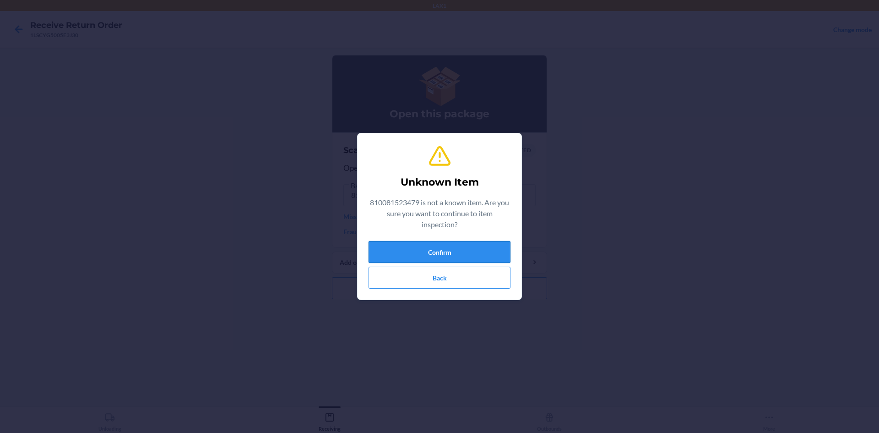
click at [481, 244] on button "Confirm" at bounding box center [440, 252] width 142 height 22
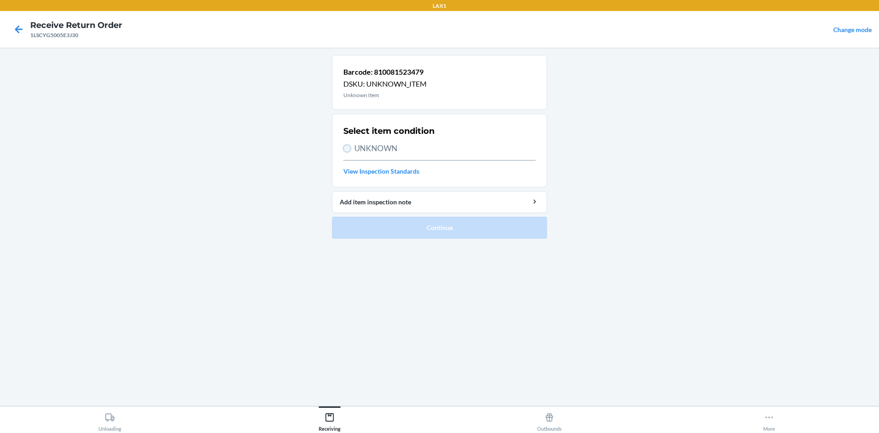
click at [348, 150] on input "UNKNOWN" at bounding box center [346, 148] width 7 height 7
radio input "true"
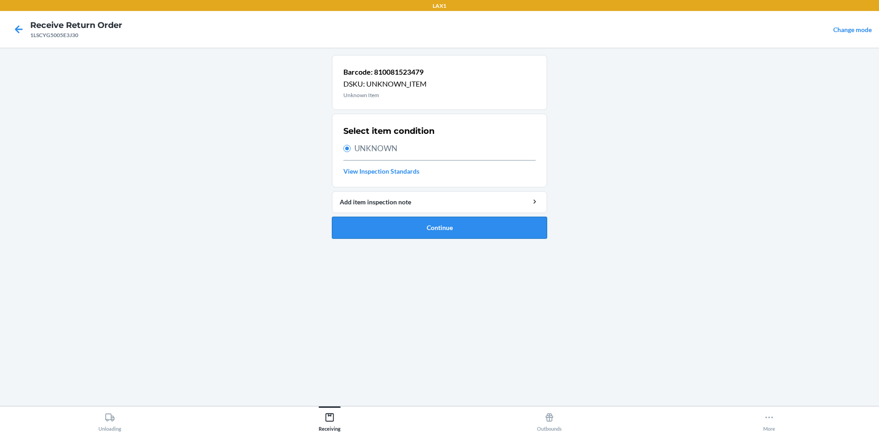
click at [425, 226] on button "Continue" at bounding box center [439, 228] width 215 height 22
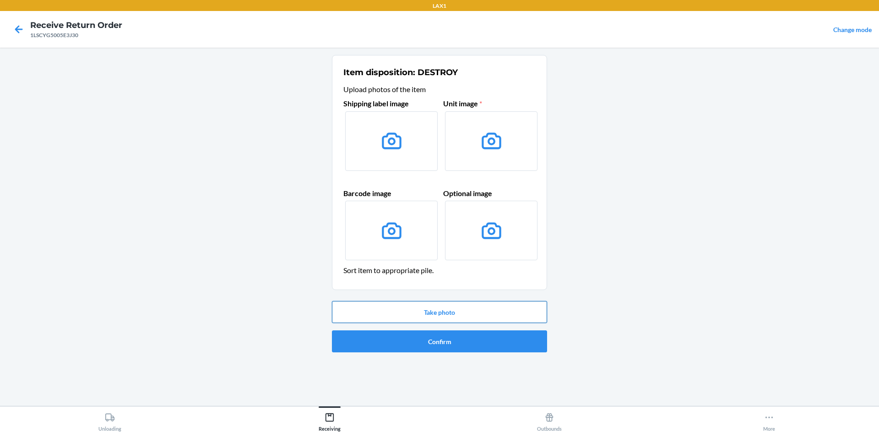
click at [490, 314] on button "Take photo" at bounding box center [439, 312] width 215 height 22
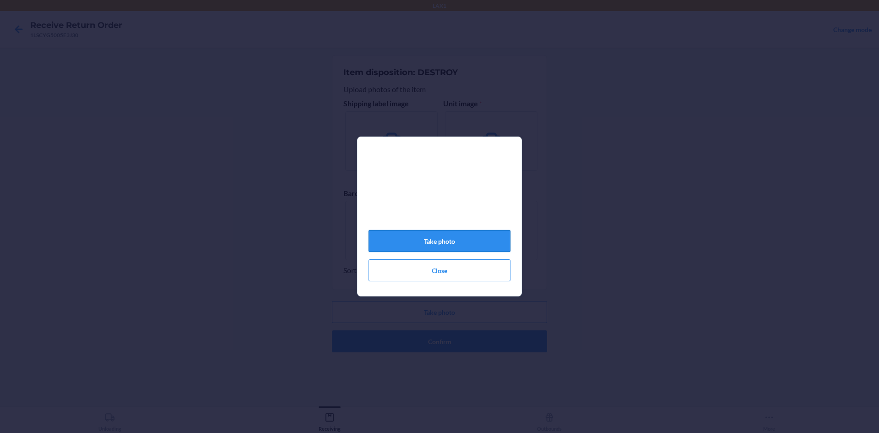
click at [504, 240] on button "Take photo" at bounding box center [440, 241] width 142 height 22
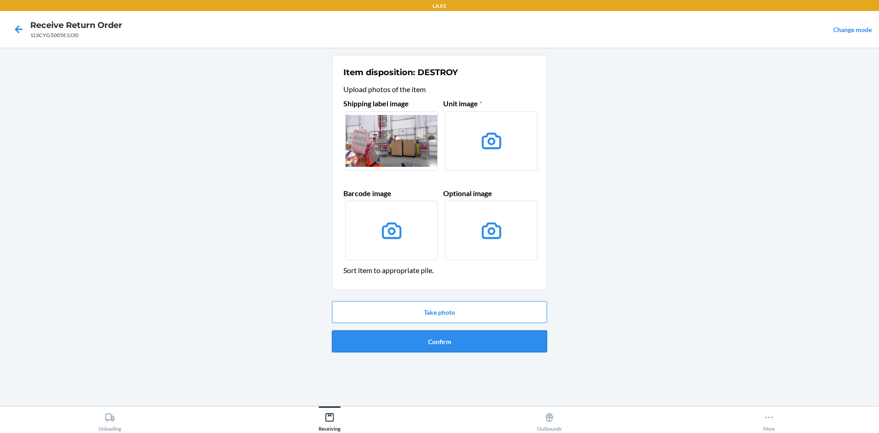
click at [475, 336] on button "Confirm" at bounding box center [439, 341] width 215 height 22
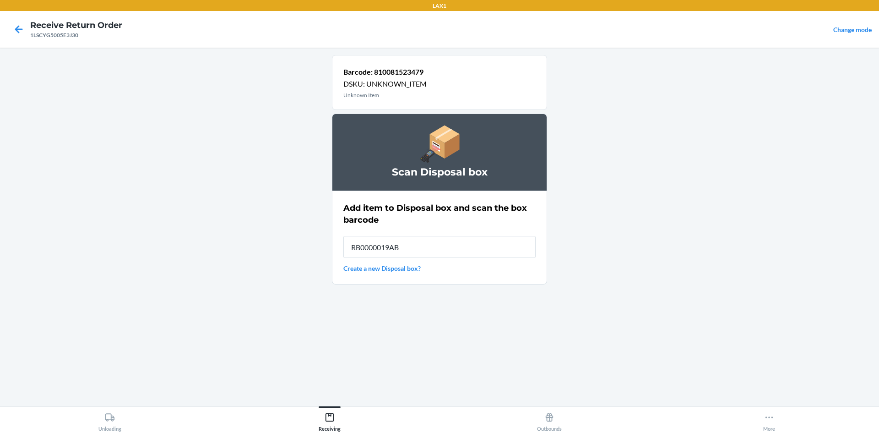
type input "RB0000019AB"
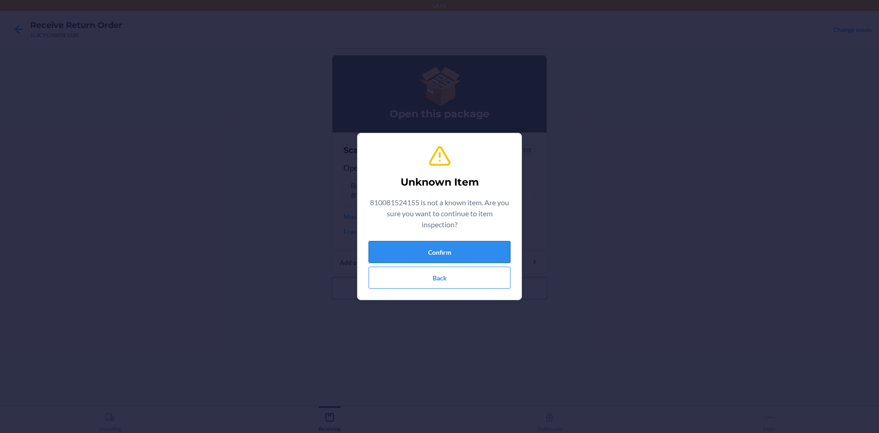
click at [444, 244] on button "Confirm" at bounding box center [440, 252] width 142 height 22
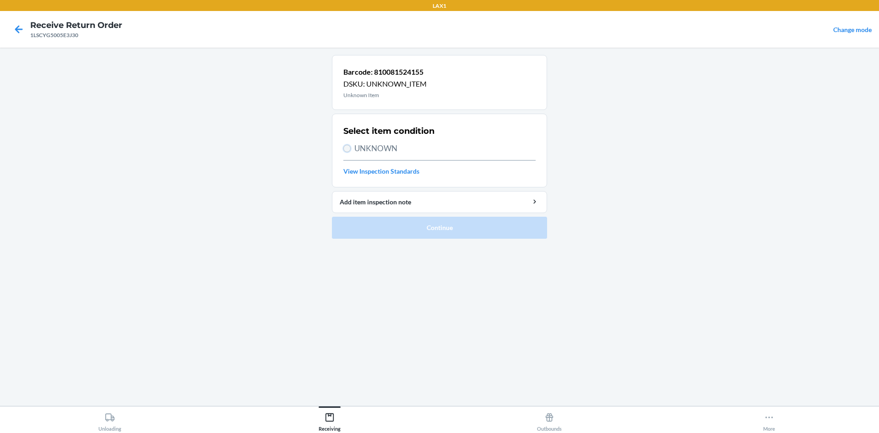
click at [344, 148] on input "UNKNOWN" at bounding box center [346, 148] width 7 height 7
radio input "true"
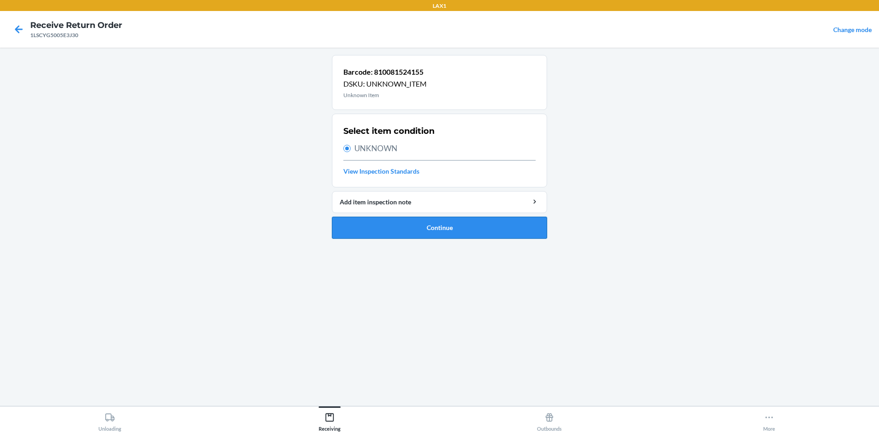
click at [410, 229] on button "Continue" at bounding box center [439, 228] width 215 height 22
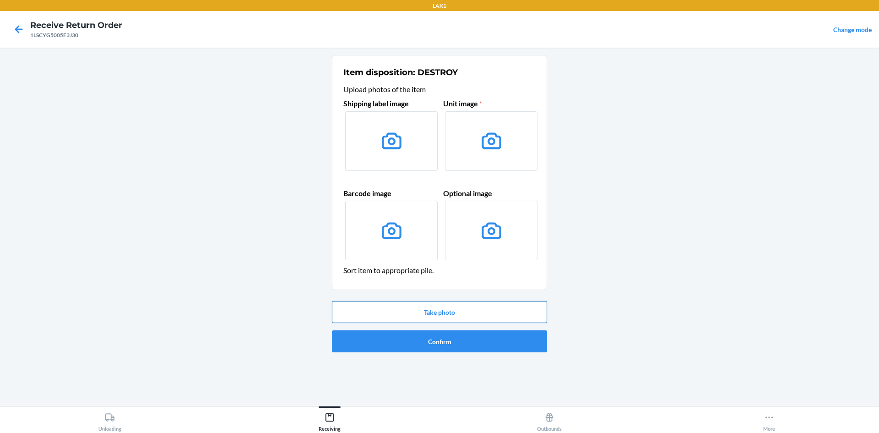
click at [453, 314] on button "Take photo" at bounding box center [439, 312] width 215 height 22
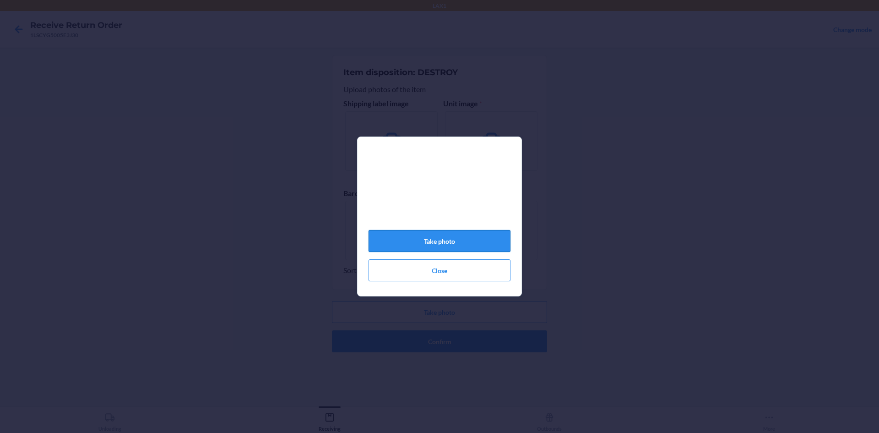
click at [476, 246] on button "Take photo" at bounding box center [440, 241] width 142 height 22
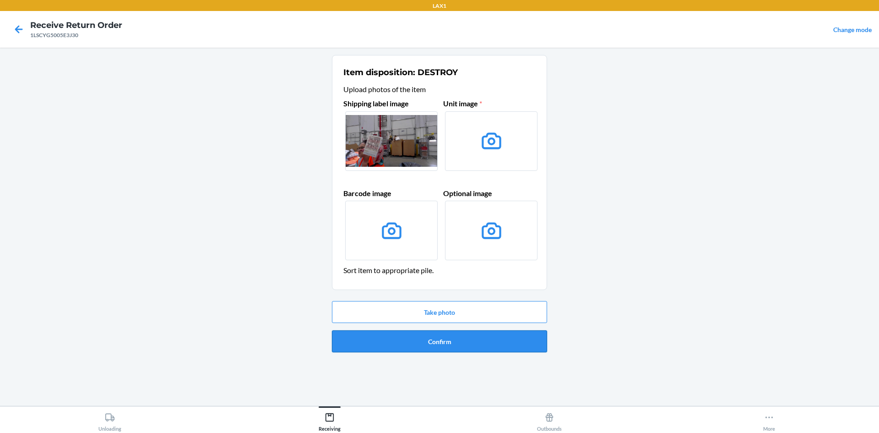
click at [507, 332] on button "Confirm" at bounding box center [439, 341] width 215 height 22
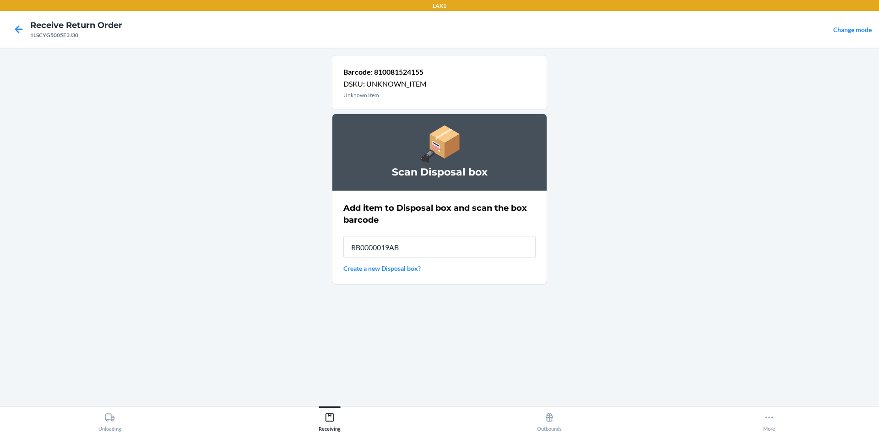
type input "RB0000019AB"
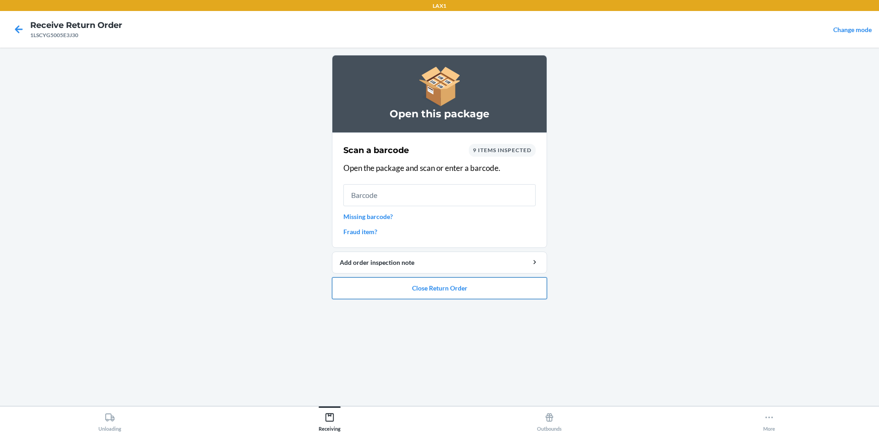
click at [507, 288] on button "Close Return Order" at bounding box center [439, 288] width 215 height 22
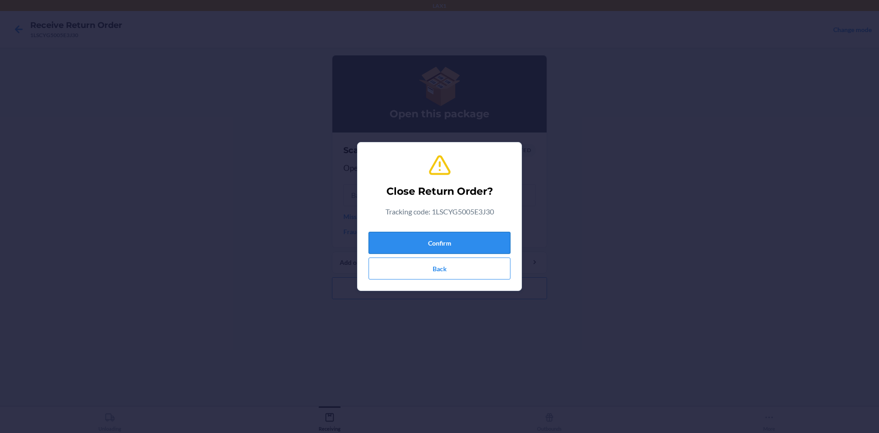
click at [481, 240] on button "Confirm" at bounding box center [440, 243] width 142 height 22
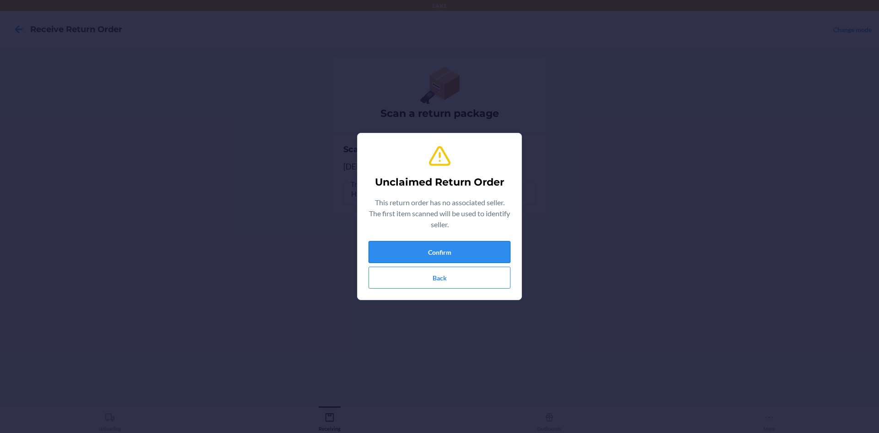
click at [479, 252] on button "Confirm" at bounding box center [440, 252] width 142 height 22
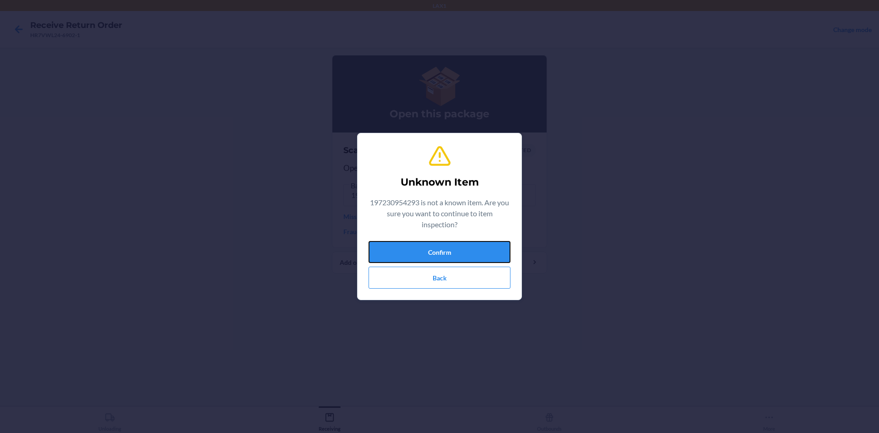
click at [479, 252] on button "Confirm" at bounding box center [440, 252] width 142 height 22
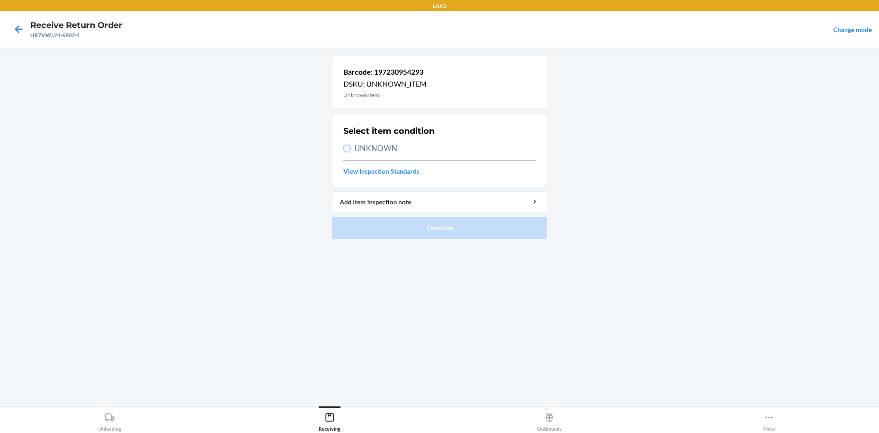
click at [349, 148] on input "UNKNOWN" at bounding box center [346, 148] width 7 height 7
radio input "true"
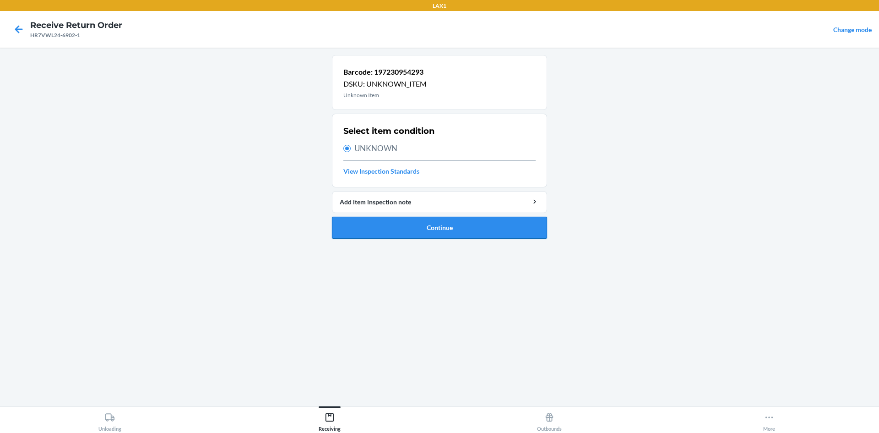
click at [444, 228] on button "Continue" at bounding box center [439, 228] width 215 height 22
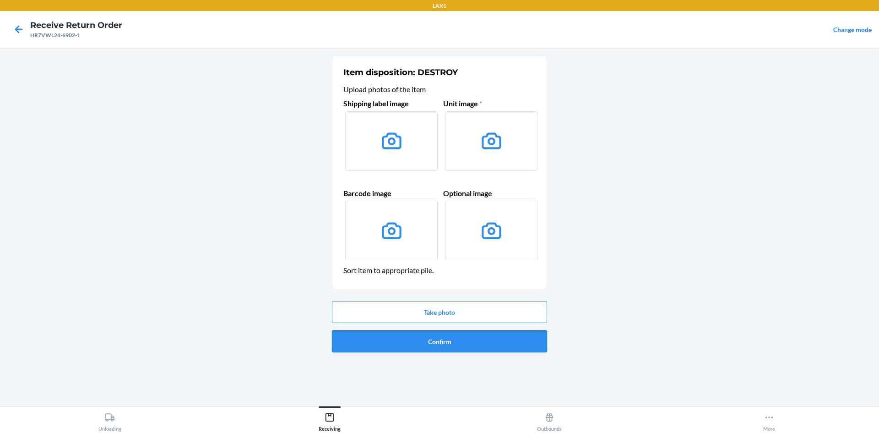
click at [458, 341] on button "Confirm" at bounding box center [439, 341] width 215 height 22
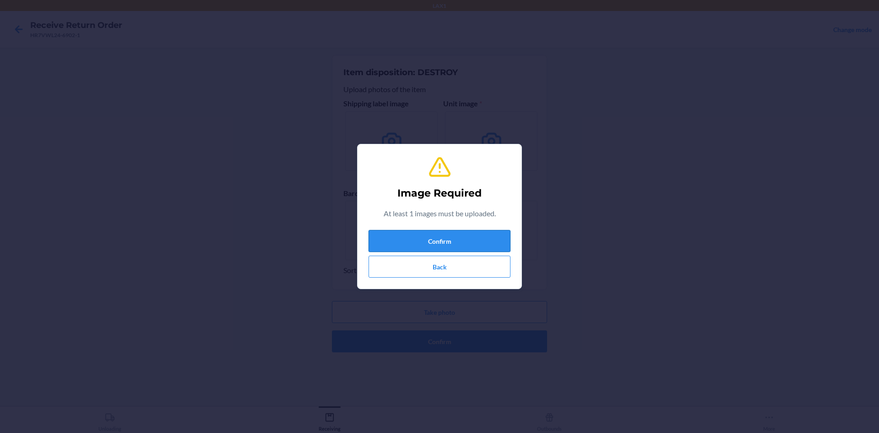
click at [445, 234] on button "Confirm" at bounding box center [440, 241] width 142 height 22
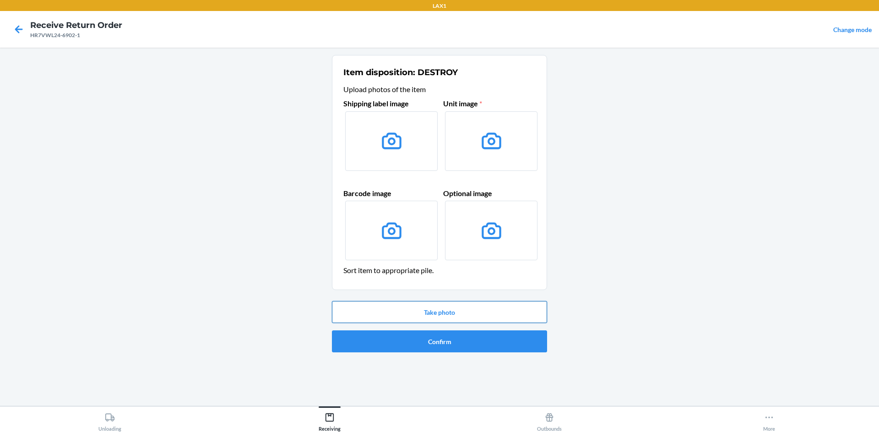
click at [469, 311] on button "Take photo" at bounding box center [439, 312] width 215 height 22
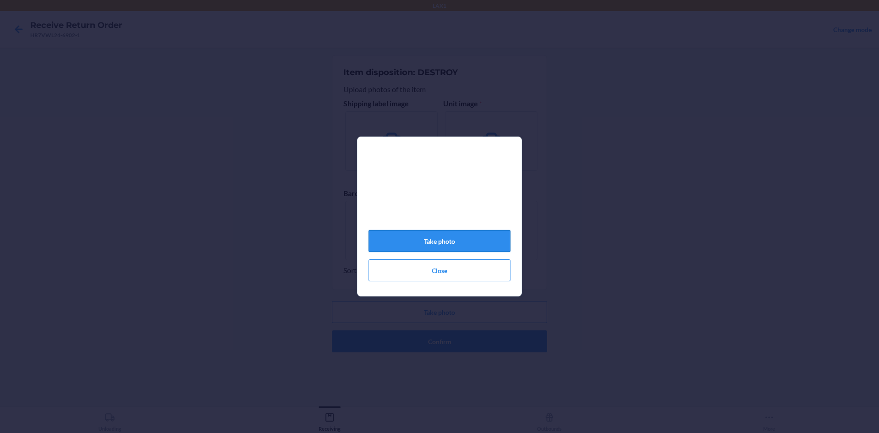
click at [462, 240] on button "Take photo" at bounding box center [440, 241] width 142 height 22
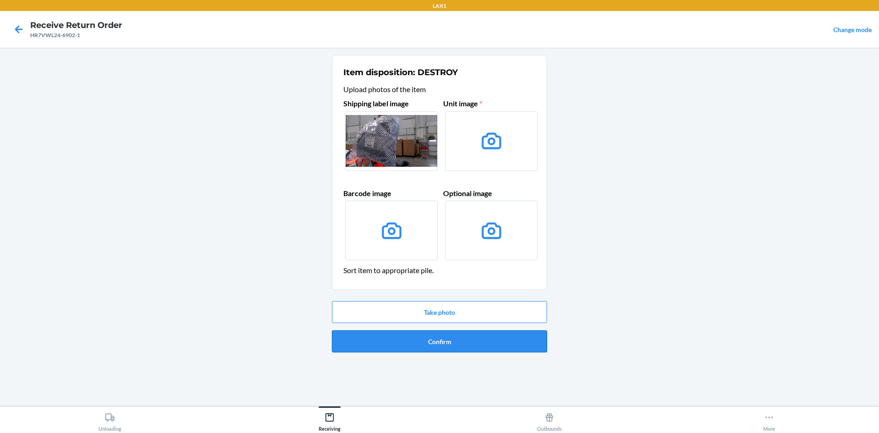
click at [494, 335] on button "Confirm" at bounding box center [439, 341] width 215 height 22
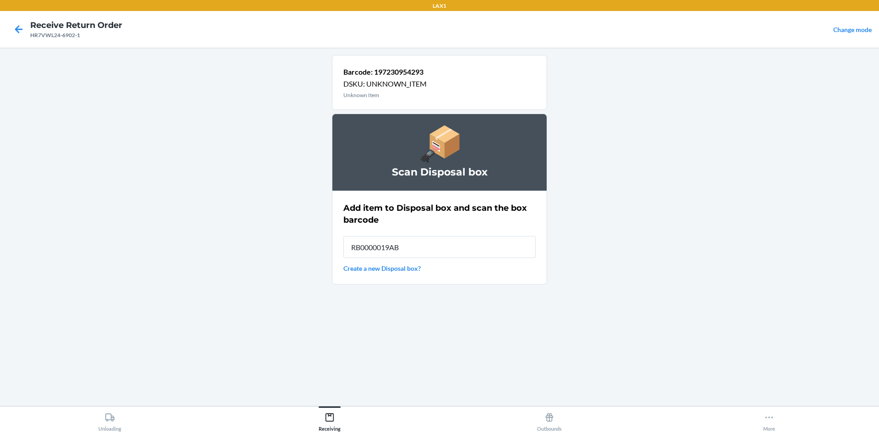
type input "RB0000019AB"
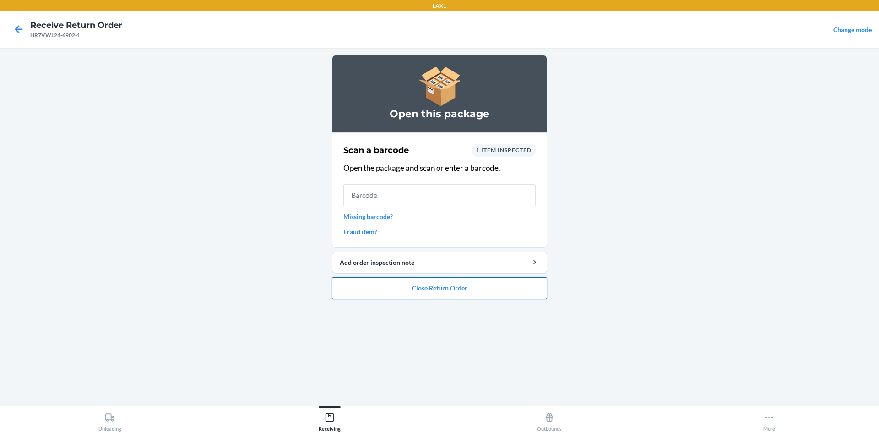
click at [517, 283] on button "Close Return Order" at bounding box center [439, 288] width 215 height 22
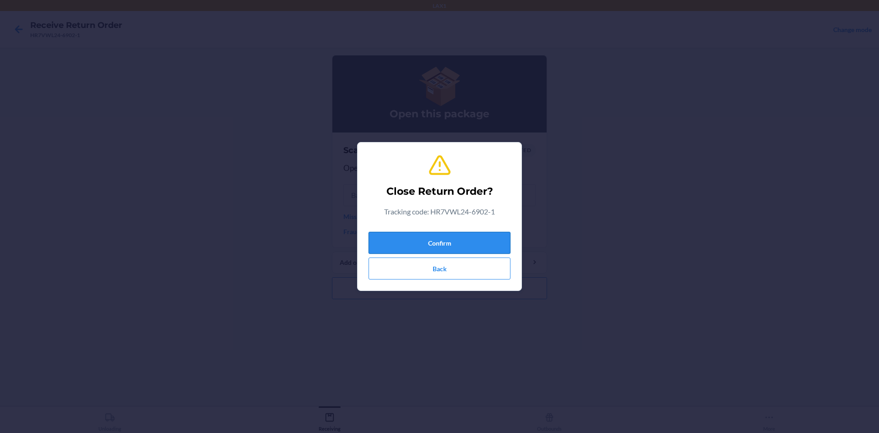
click at [481, 240] on button "Confirm" at bounding box center [440, 243] width 142 height 22
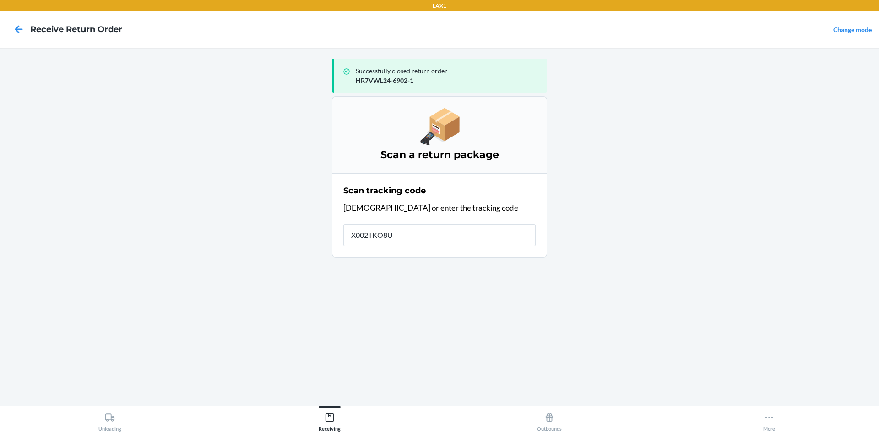
type input "X002TKO8UX"
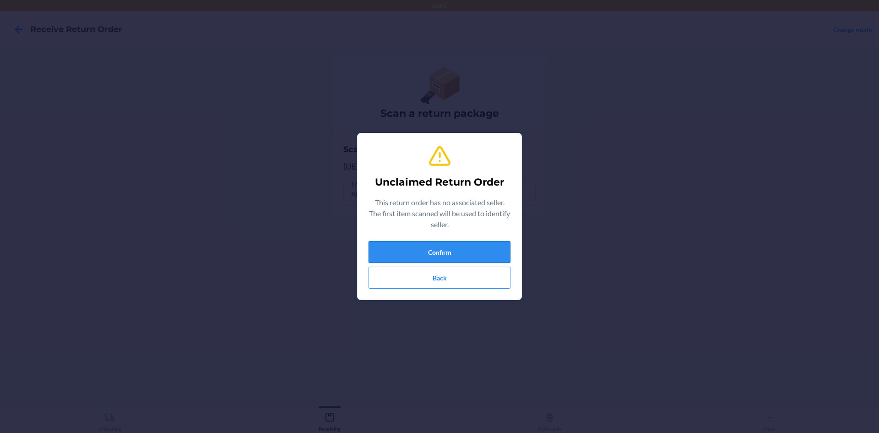
click at [487, 259] on button "Confirm" at bounding box center [440, 252] width 142 height 22
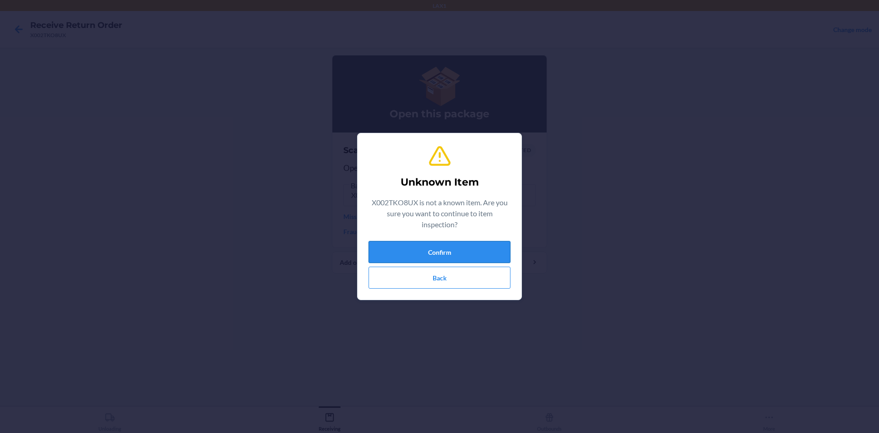
click at [464, 256] on button "Confirm" at bounding box center [440, 252] width 142 height 22
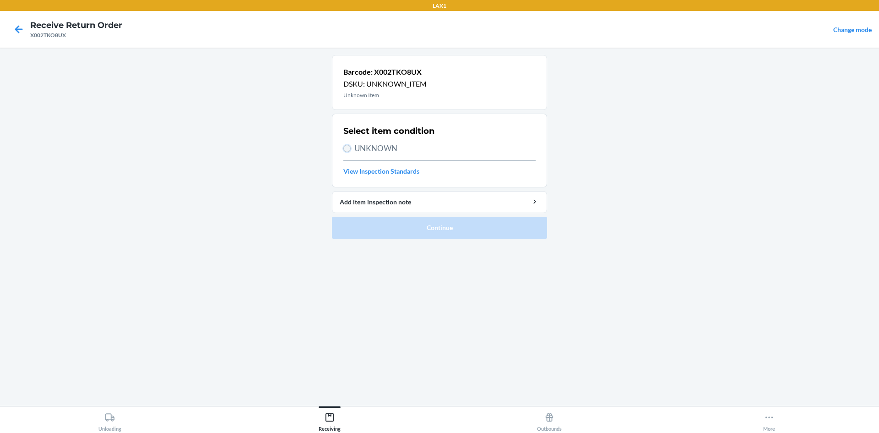
click at [347, 149] on input "UNKNOWN" at bounding box center [346, 148] width 7 height 7
radio input "true"
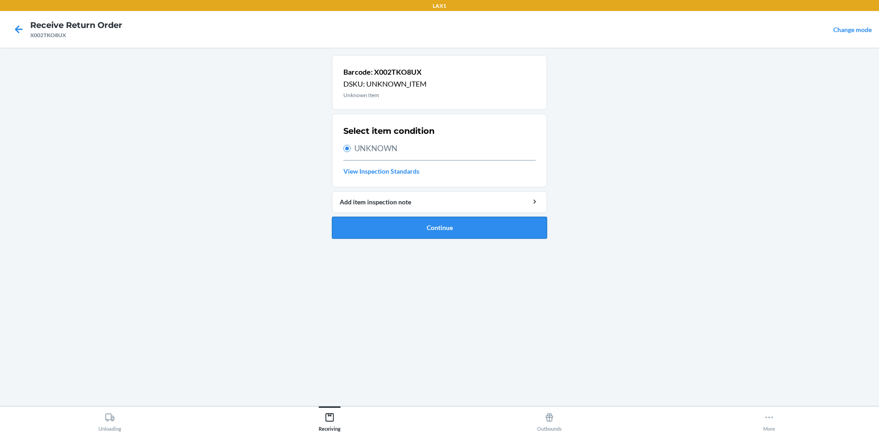
click at [392, 226] on button "Continue" at bounding box center [439, 228] width 215 height 22
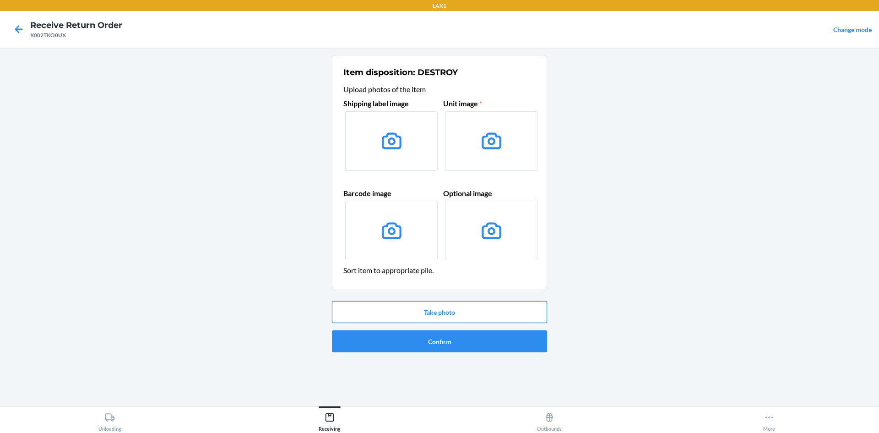
click at [465, 320] on button "Take photo" at bounding box center [439, 312] width 215 height 22
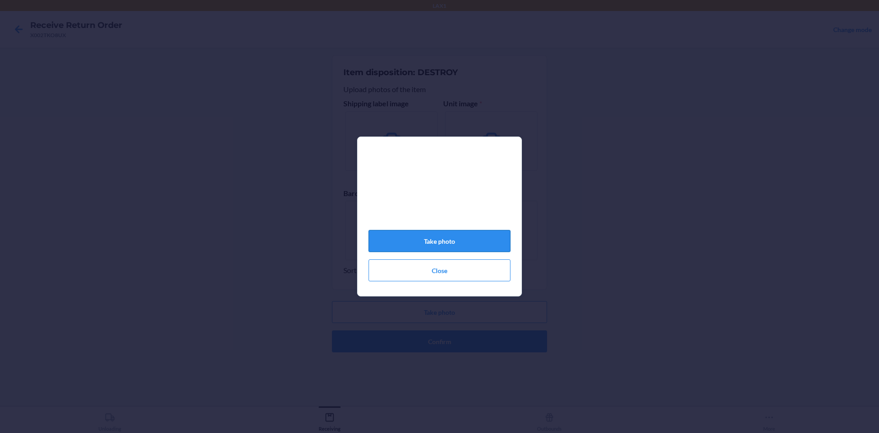
click at [461, 245] on button "Take photo" at bounding box center [440, 241] width 142 height 22
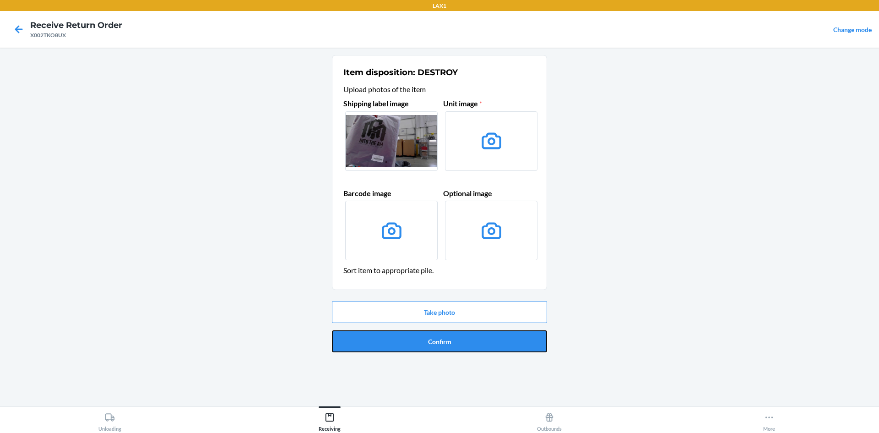
click at [474, 343] on button "Confirm" at bounding box center [439, 341] width 215 height 22
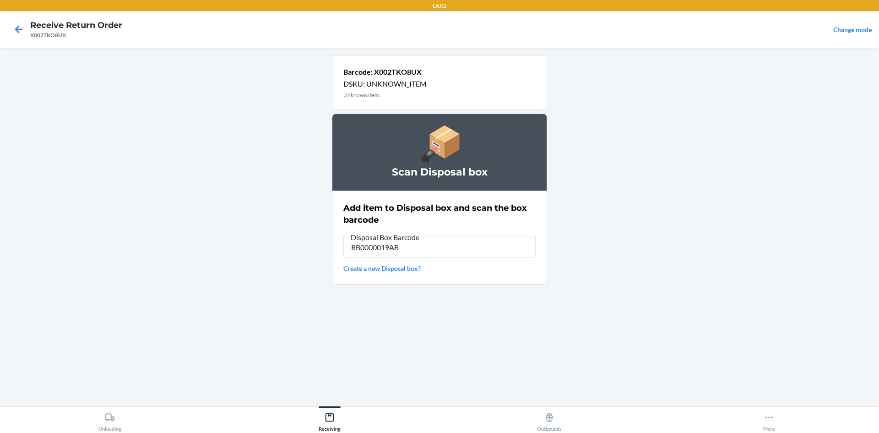
type input "RB0000019AB"
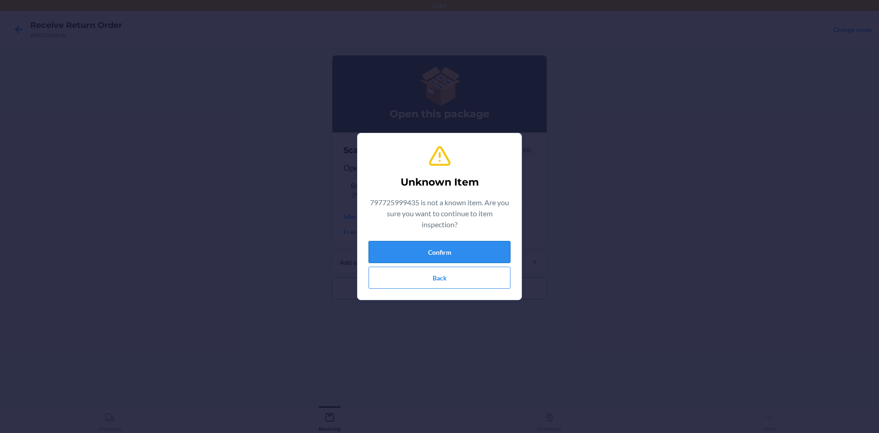
click at [492, 257] on button "Confirm" at bounding box center [440, 252] width 142 height 22
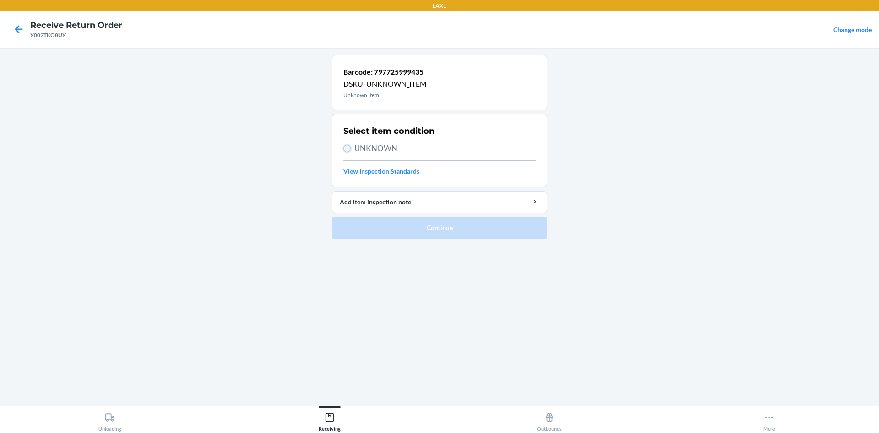
click at [345, 147] on input "UNKNOWN" at bounding box center [346, 148] width 7 height 7
radio input "true"
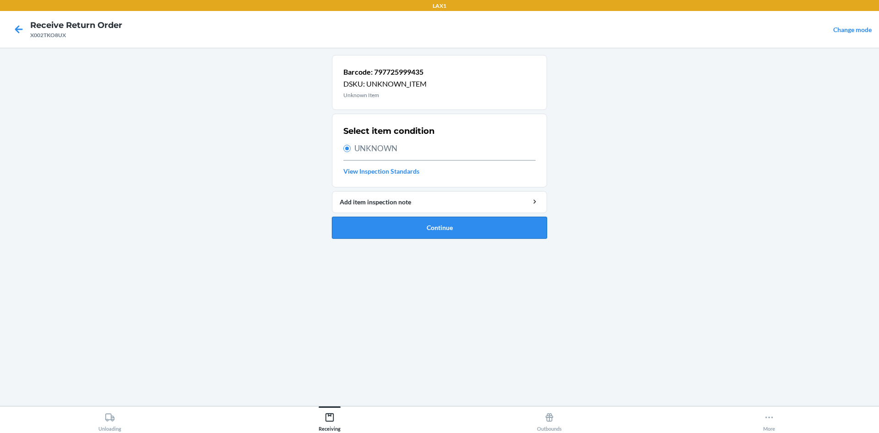
click at [385, 217] on button "Continue" at bounding box center [439, 228] width 215 height 22
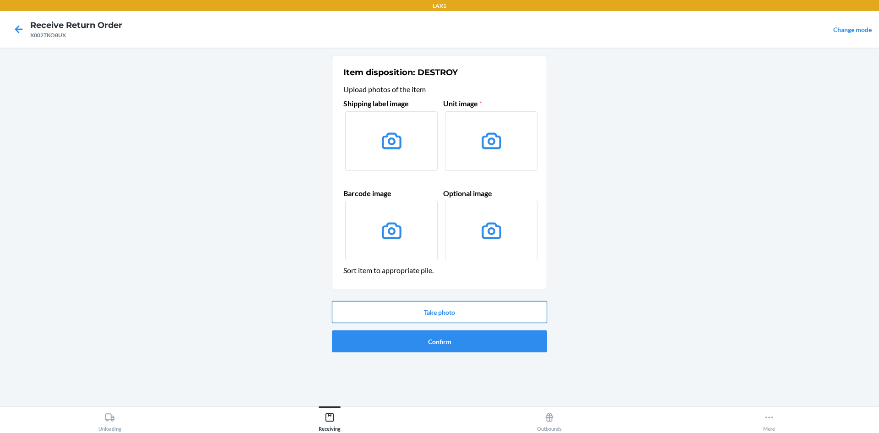
click at [463, 313] on button "Take photo" at bounding box center [439, 312] width 215 height 22
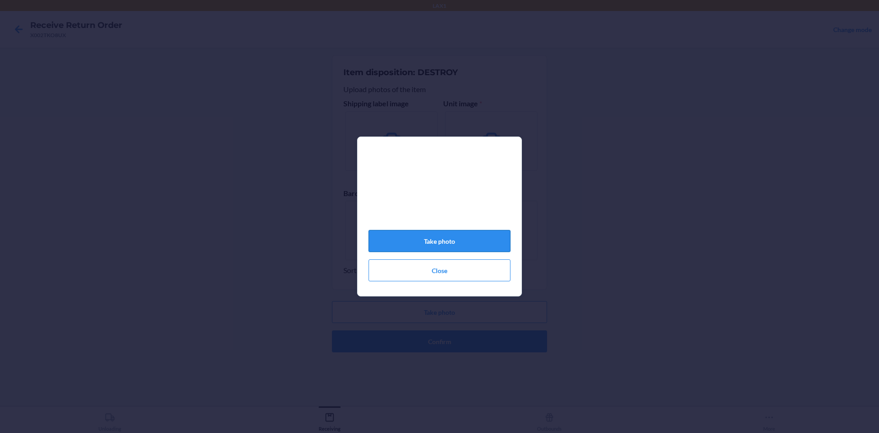
click at [473, 236] on button "Take photo" at bounding box center [440, 241] width 142 height 22
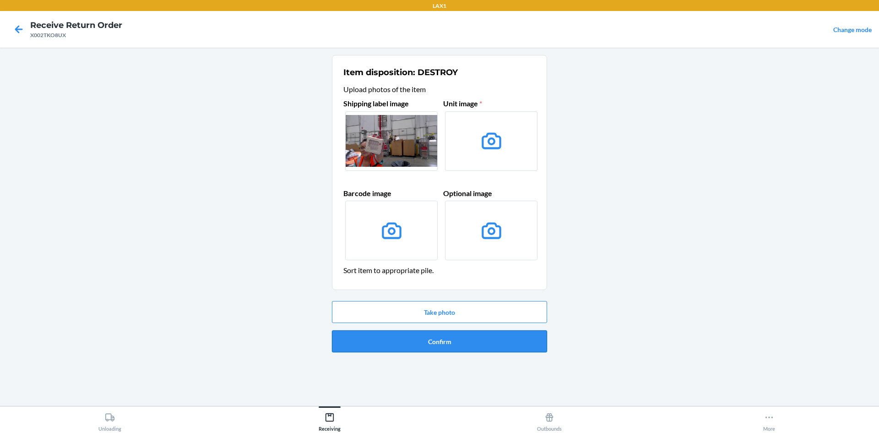
click at [472, 337] on button "Confirm" at bounding box center [439, 341] width 215 height 22
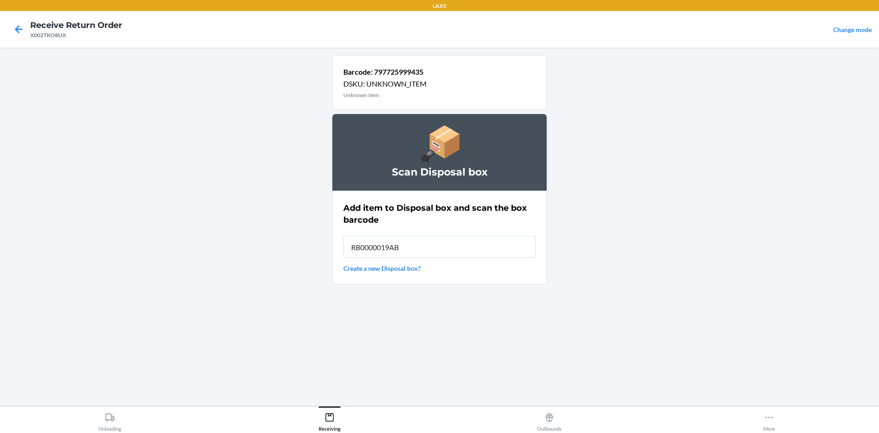
type input "RB0000019AB"
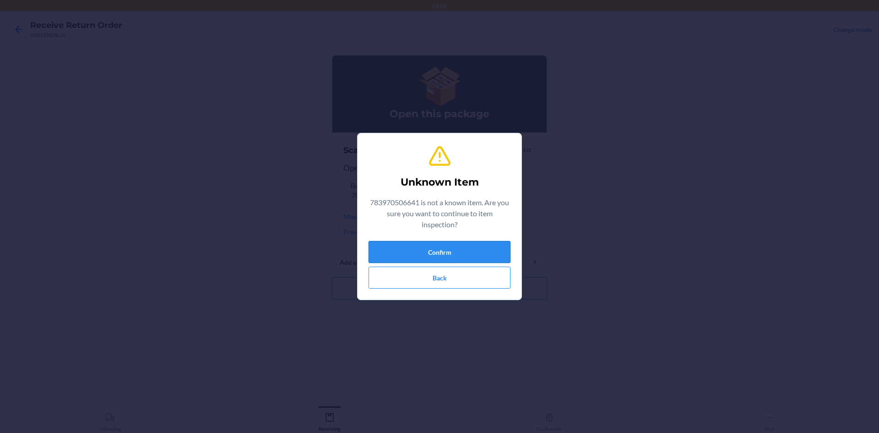
click at [463, 250] on button "Confirm" at bounding box center [440, 252] width 142 height 22
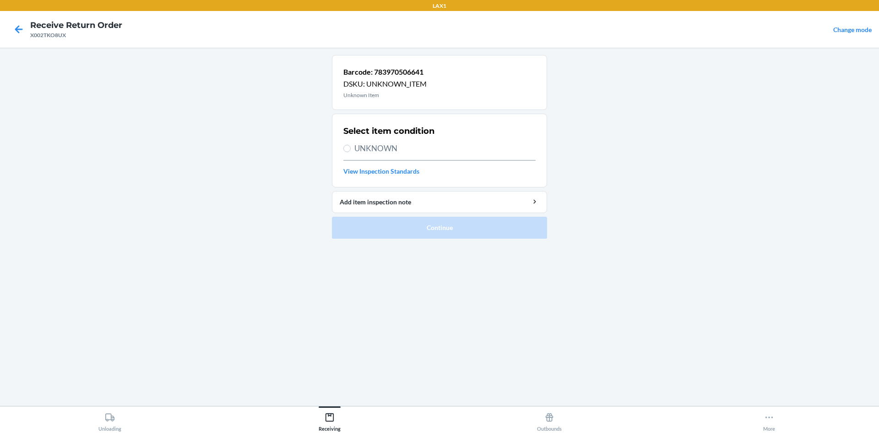
click at [343, 141] on section "Select item condition UNKNOWN View Inspection Standards" at bounding box center [439, 151] width 215 height 74
click at [343, 147] on section "Select item condition UNKNOWN View Inspection Standards" at bounding box center [439, 151] width 215 height 74
click at [349, 151] on input "UNKNOWN" at bounding box center [346, 148] width 7 height 7
radio input "true"
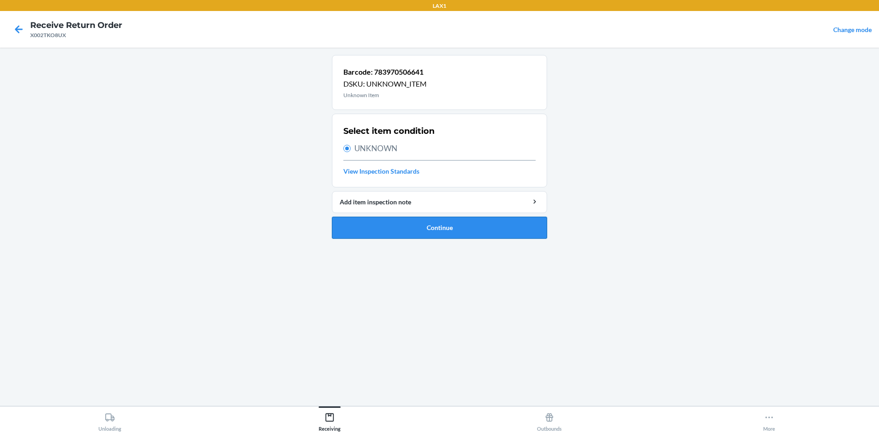
click at [397, 226] on button "Continue" at bounding box center [439, 228] width 215 height 22
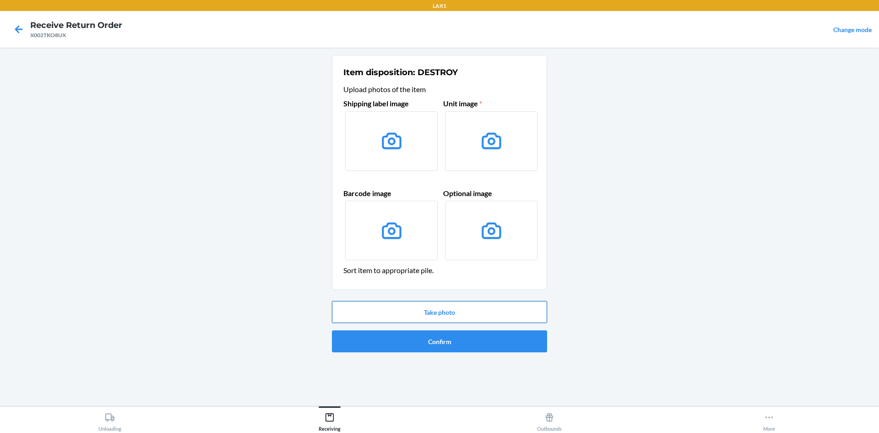
click at [476, 303] on button "Take photo" at bounding box center [439, 312] width 215 height 22
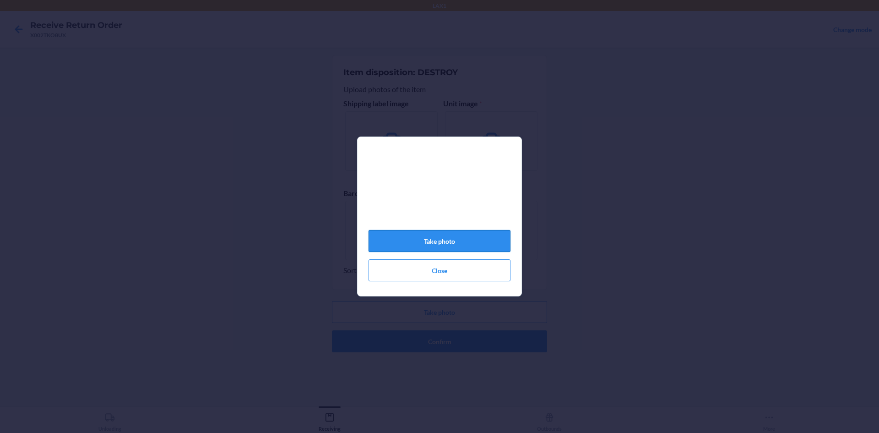
click at [474, 236] on button "Take photo" at bounding box center [440, 241] width 142 height 22
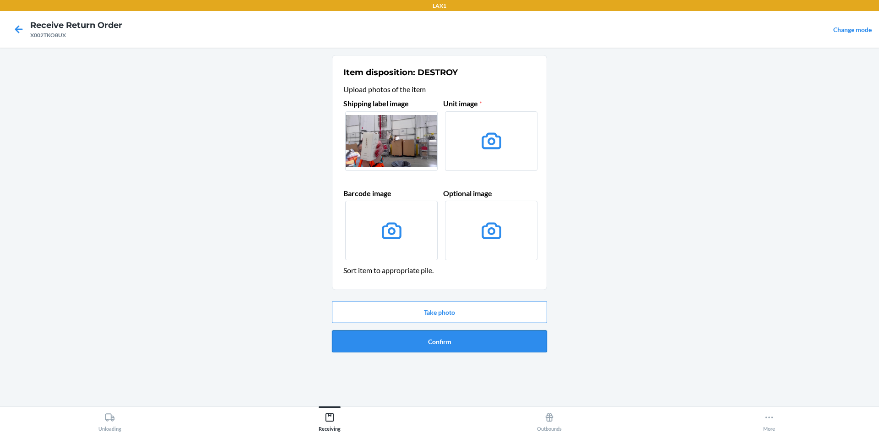
click at [473, 339] on button "Confirm" at bounding box center [439, 341] width 215 height 22
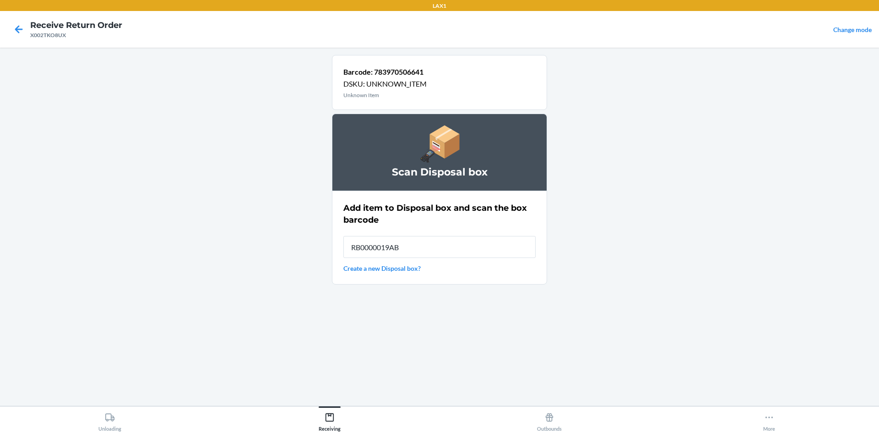
type input "RB0000019AB"
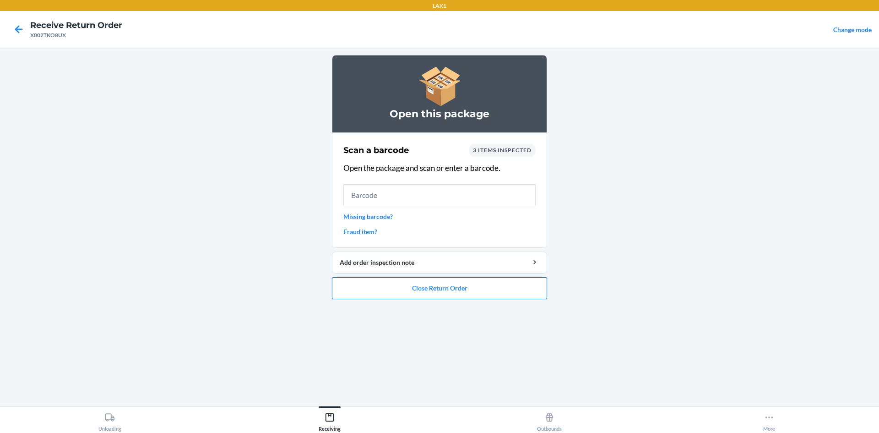
click at [453, 287] on button "Close Return Order" at bounding box center [439, 288] width 215 height 22
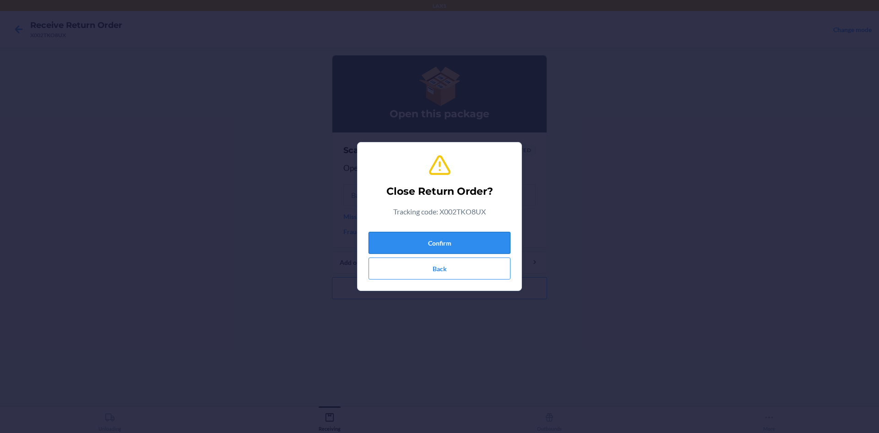
click at [457, 234] on button "Confirm" at bounding box center [440, 243] width 142 height 22
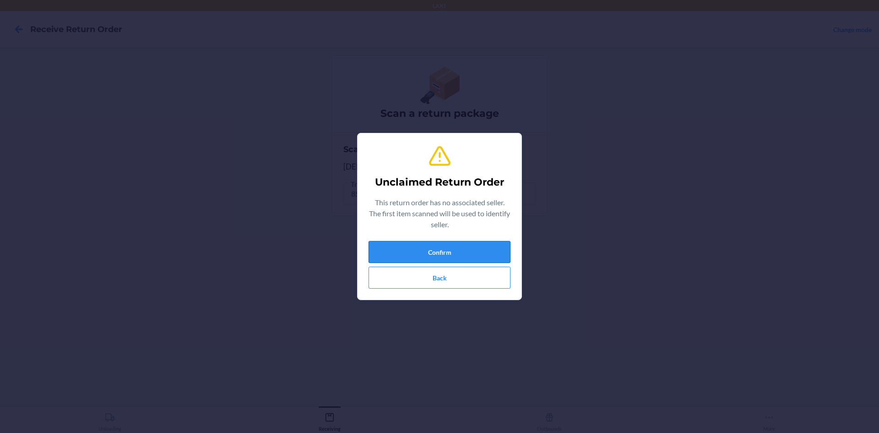
click at [462, 251] on button "Confirm" at bounding box center [440, 252] width 142 height 22
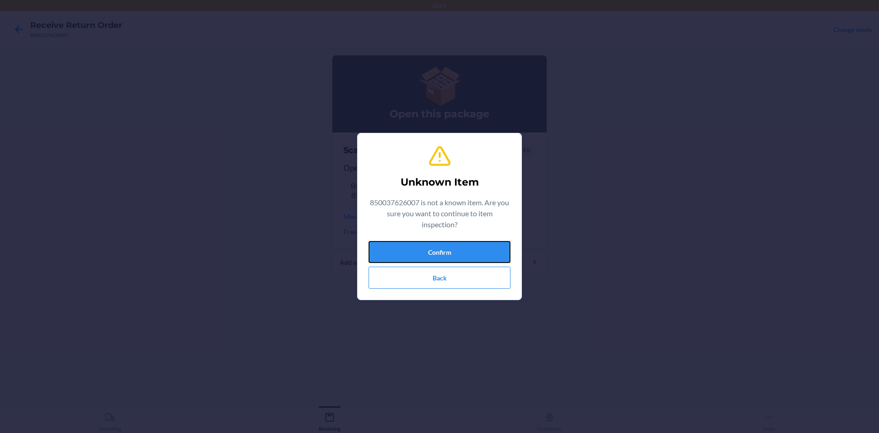
click at [462, 251] on button "Confirm" at bounding box center [440, 252] width 142 height 22
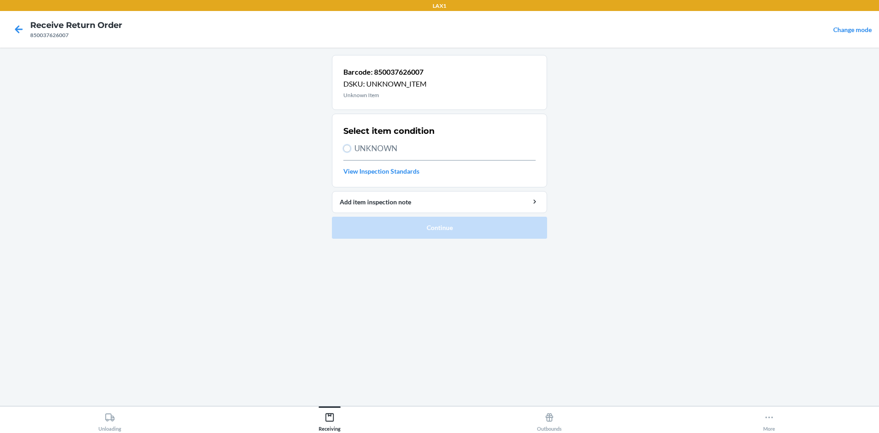
drag, startPoint x: 347, startPoint y: 145, endPoint x: 364, endPoint y: 188, distance: 46.3
click at [348, 147] on input "UNKNOWN" at bounding box center [346, 148] width 7 height 7
radio input "true"
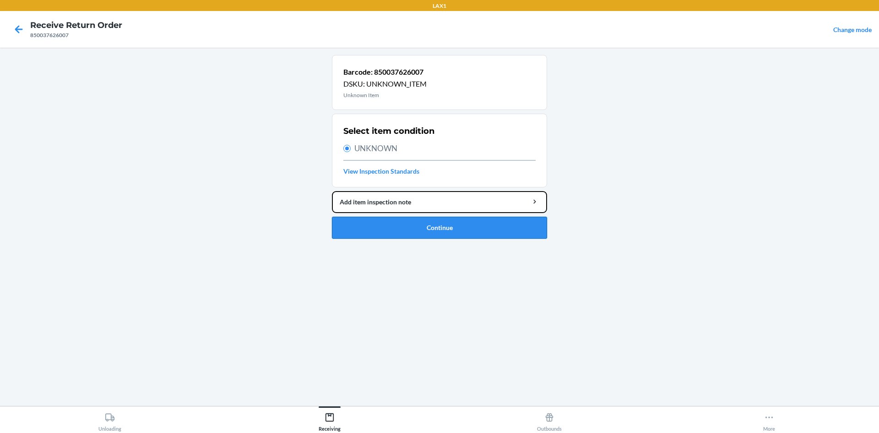
drag, startPoint x: 380, startPoint y: 212, endPoint x: 381, endPoint y: 220, distance: 7.5
click at [380, 213] on li "Barcode: 850037626007 DSKU: UNKNOWN_ITEM Unknown Item Select item condition UNK…" at bounding box center [439, 147] width 215 height 184
click at [381, 220] on button "Continue" at bounding box center [439, 228] width 215 height 22
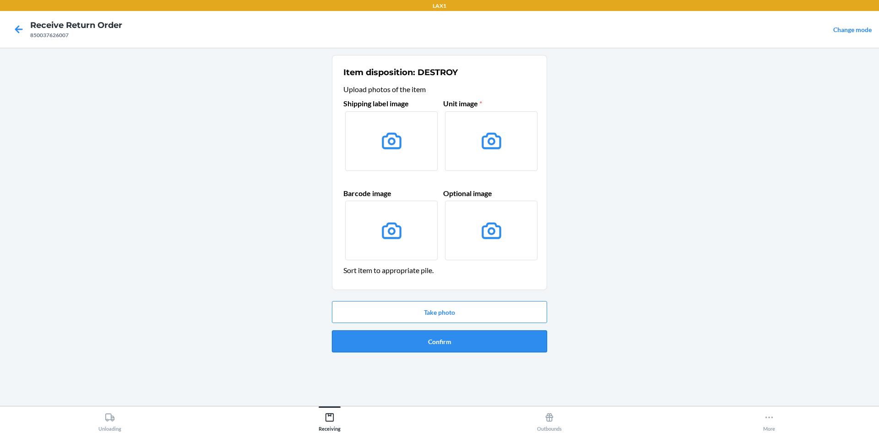
click at [428, 342] on button "Confirm" at bounding box center [439, 341] width 215 height 22
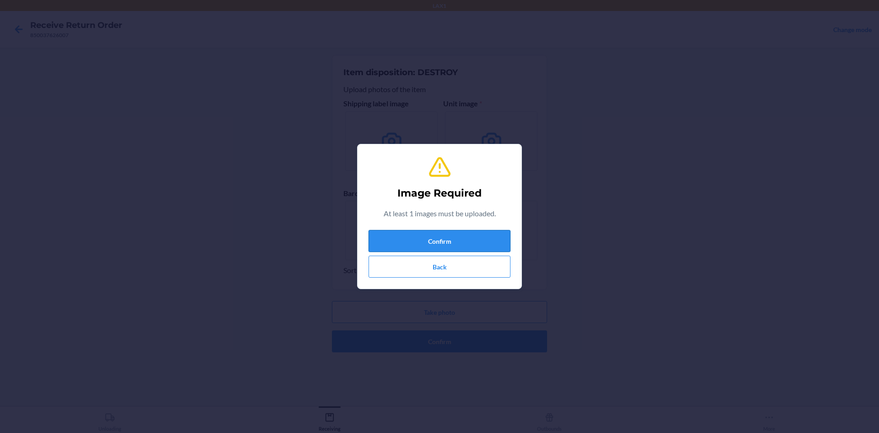
click at [440, 238] on button "Confirm" at bounding box center [440, 241] width 142 height 22
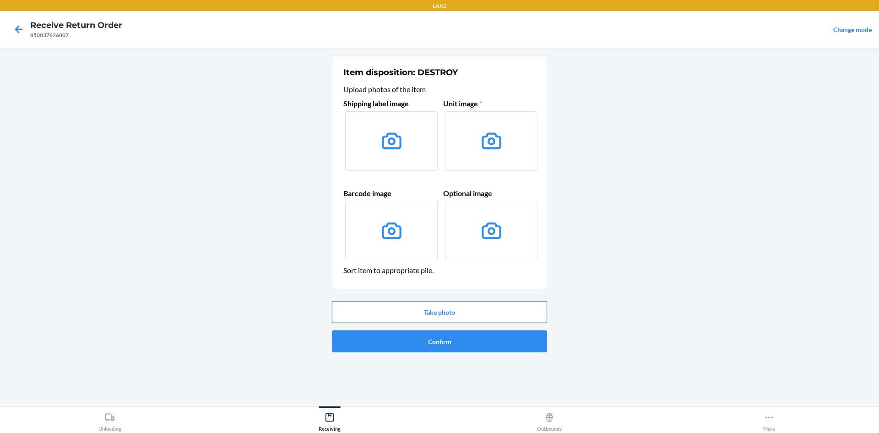
click at [460, 305] on button "Take photo" at bounding box center [439, 312] width 215 height 22
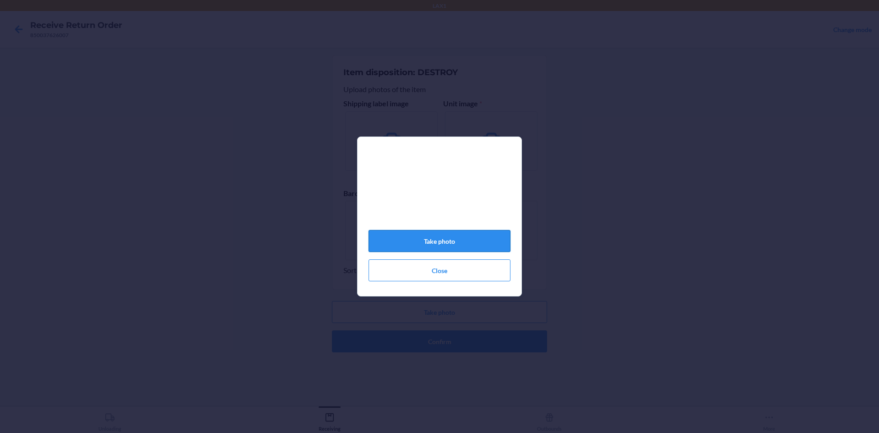
click at [456, 237] on button "Take photo" at bounding box center [440, 241] width 142 height 22
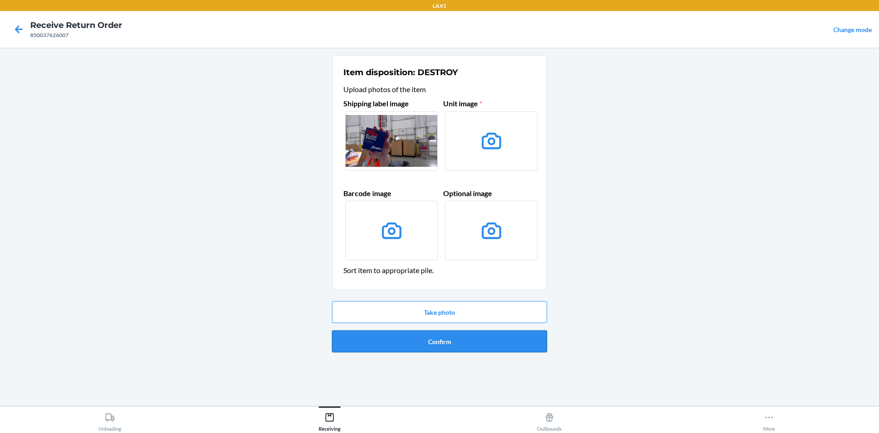
click at [471, 338] on button "Confirm" at bounding box center [439, 341] width 215 height 22
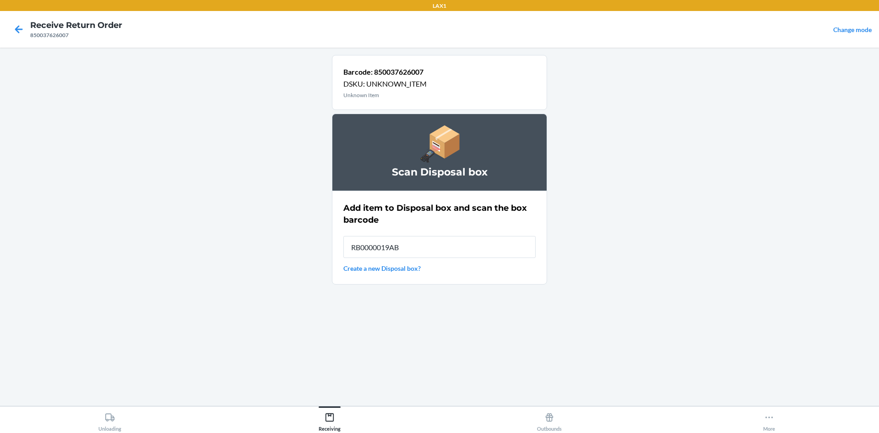
type input "RB0000019AB"
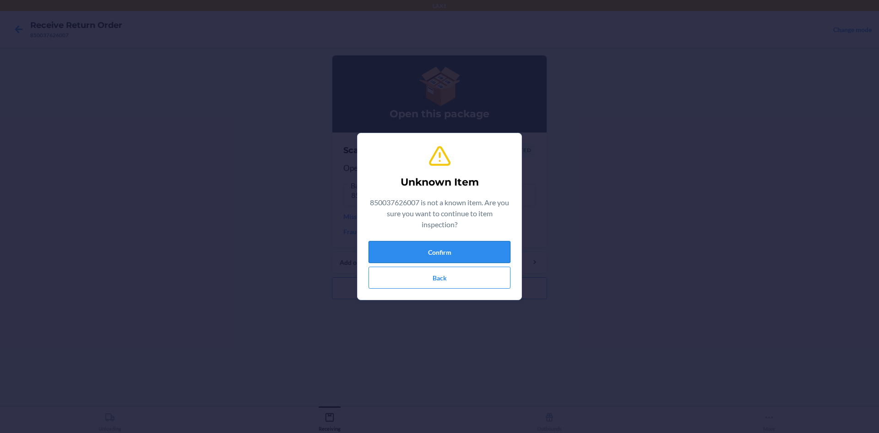
click at [482, 254] on button "Confirm" at bounding box center [440, 252] width 142 height 22
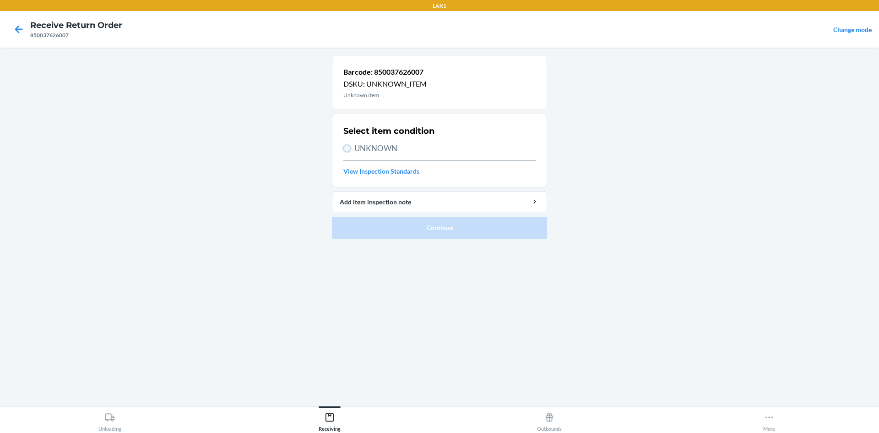
click at [349, 148] on input "UNKNOWN" at bounding box center [346, 148] width 7 height 7
radio input "true"
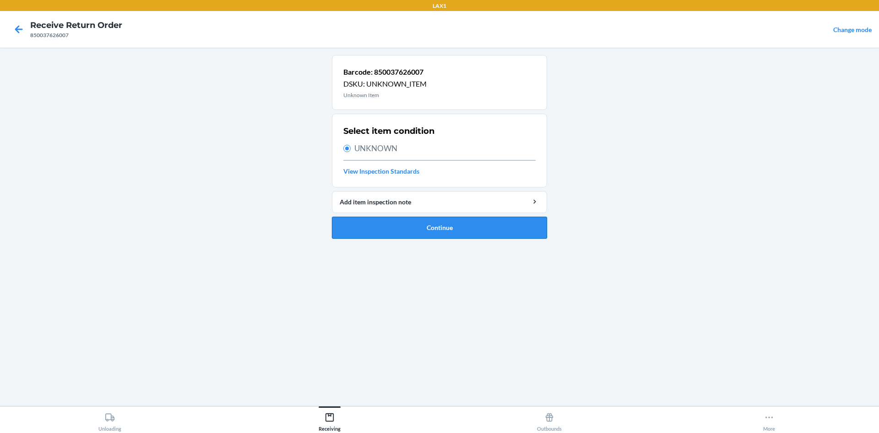
click at [412, 223] on button "Continue" at bounding box center [439, 228] width 215 height 22
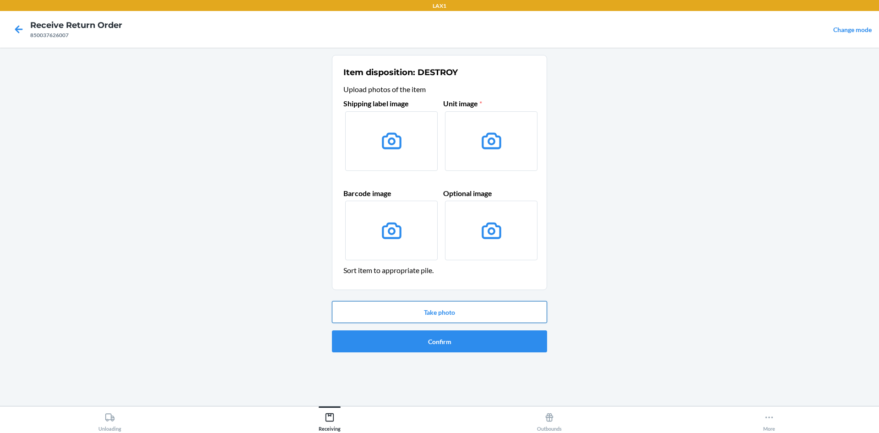
click at [465, 305] on button "Take photo" at bounding box center [439, 312] width 215 height 22
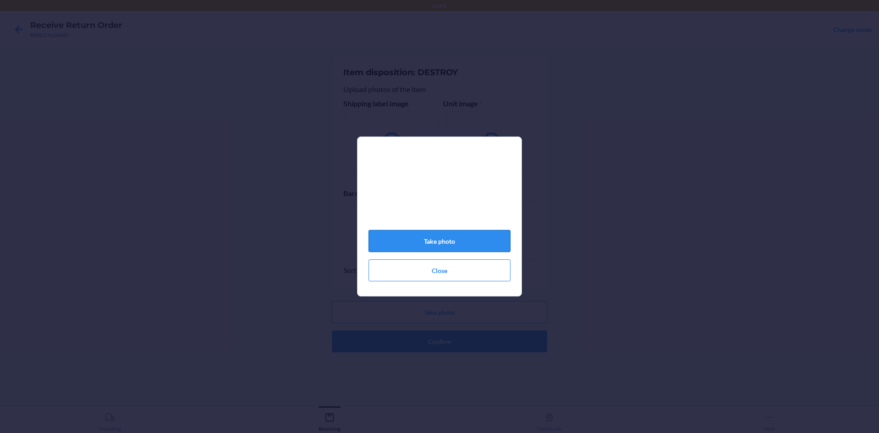
click at [460, 241] on button "Take photo" at bounding box center [440, 241] width 142 height 22
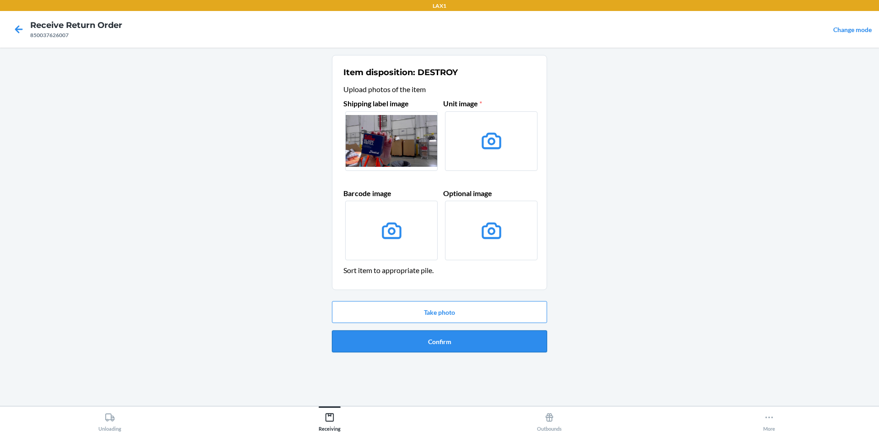
click at [466, 341] on button "Confirm" at bounding box center [439, 341] width 215 height 22
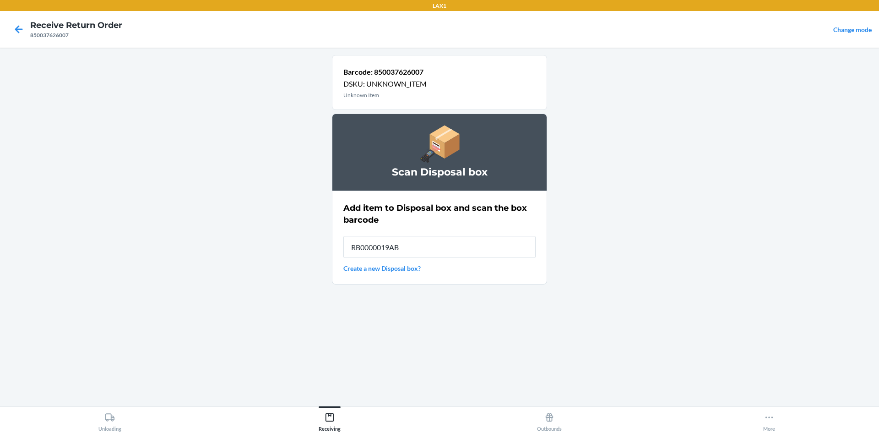
type input "RB0000019AB"
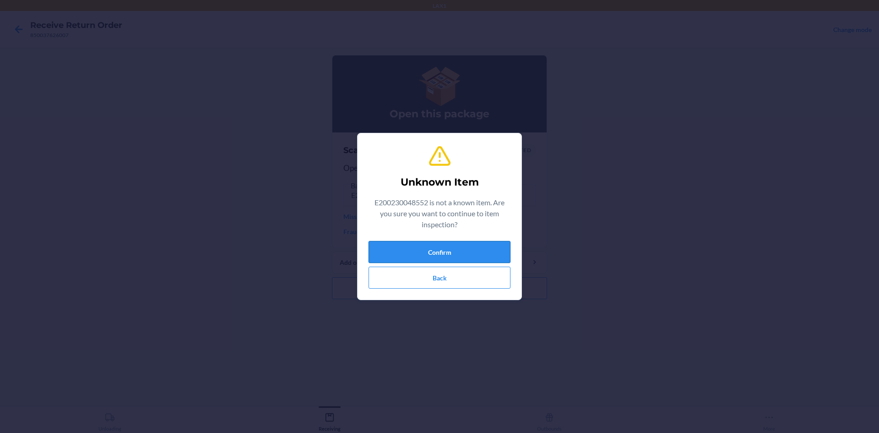
click at [494, 247] on button "Confirm" at bounding box center [440, 252] width 142 height 22
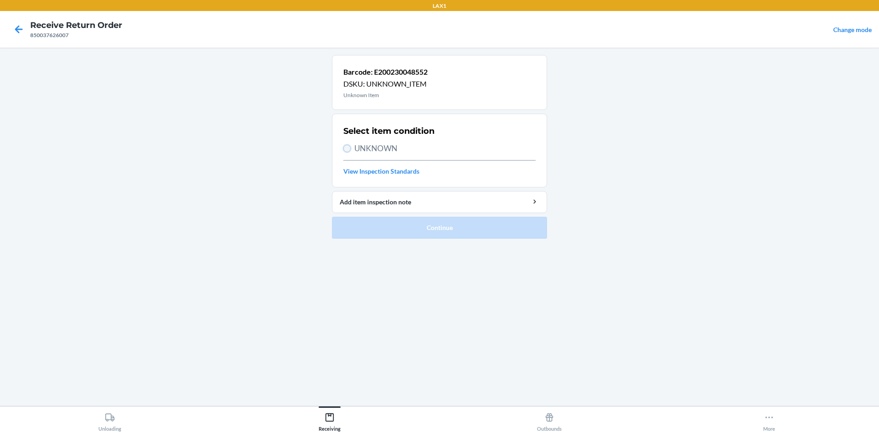
click at [344, 148] on input "UNKNOWN" at bounding box center [346, 148] width 7 height 7
radio input "true"
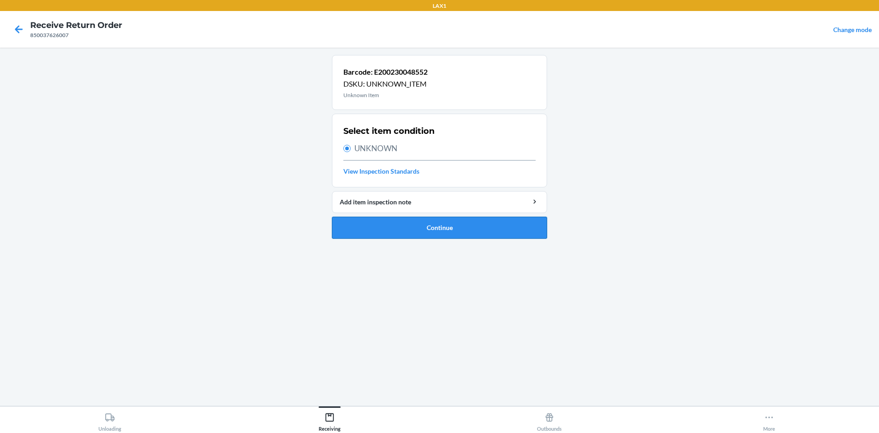
click at [400, 231] on button "Continue" at bounding box center [439, 228] width 215 height 22
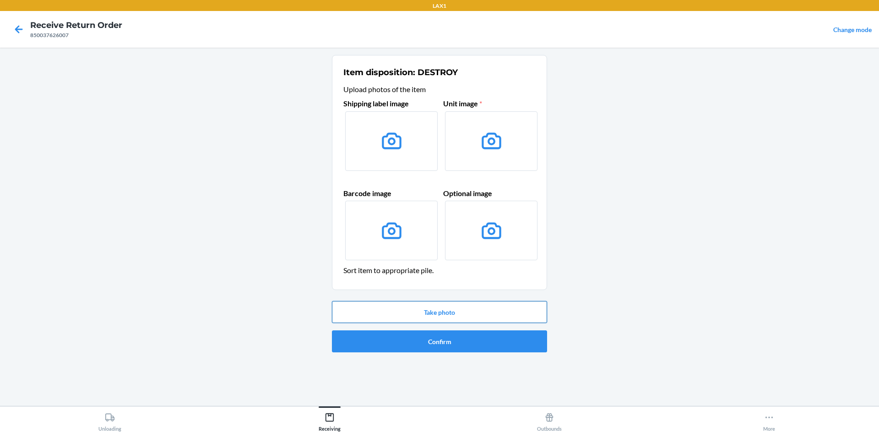
click at [493, 305] on button "Take photo" at bounding box center [439, 312] width 215 height 22
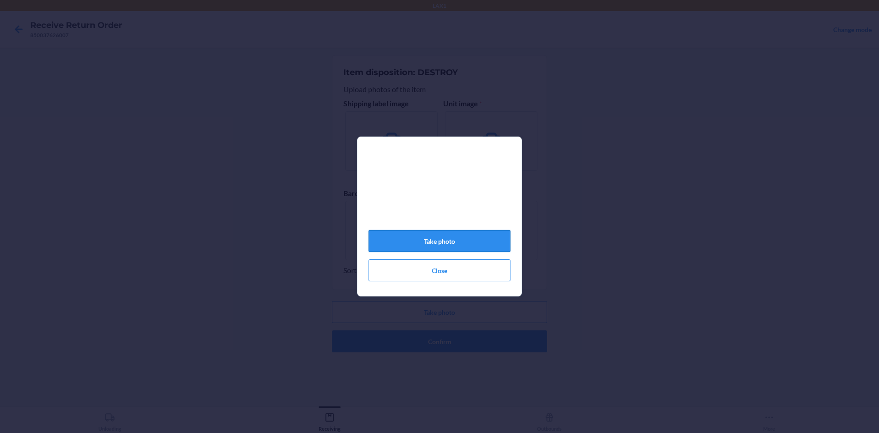
click at [473, 245] on button "Take photo" at bounding box center [440, 241] width 142 height 22
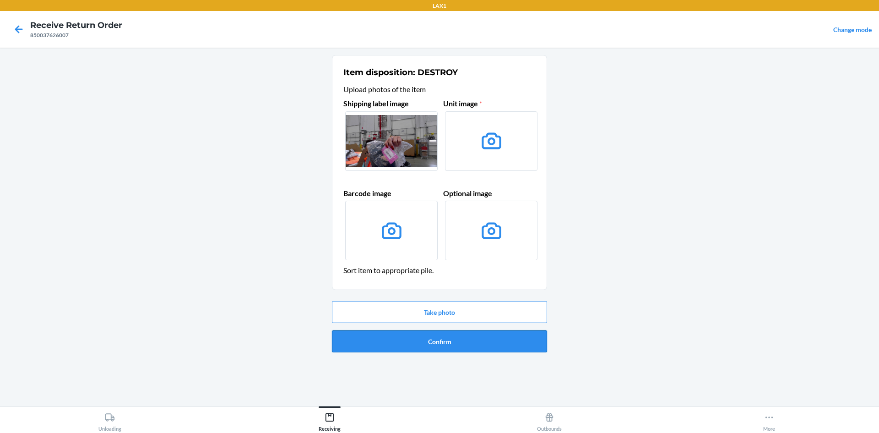
click at [471, 334] on button "Confirm" at bounding box center [439, 341] width 215 height 22
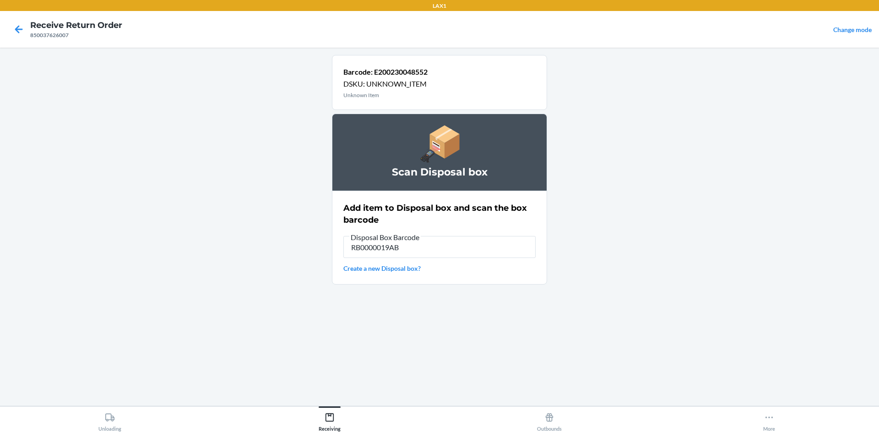
type input "RB0000019AB"
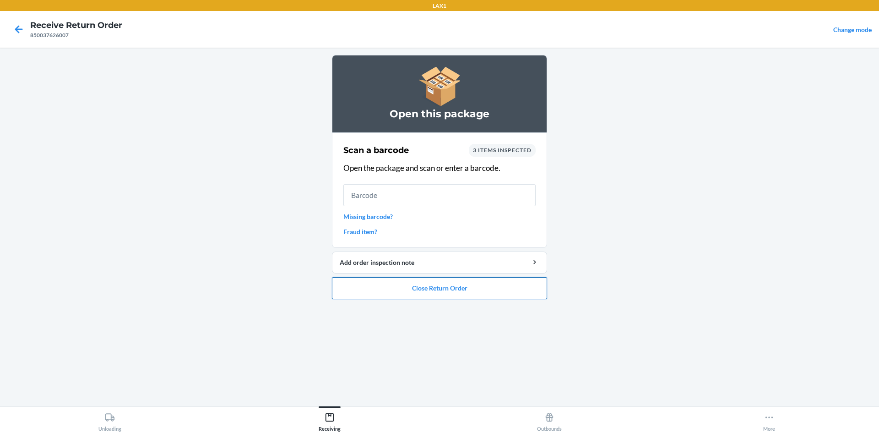
click at [501, 289] on button "Close Return Order" at bounding box center [439, 288] width 215 height 22
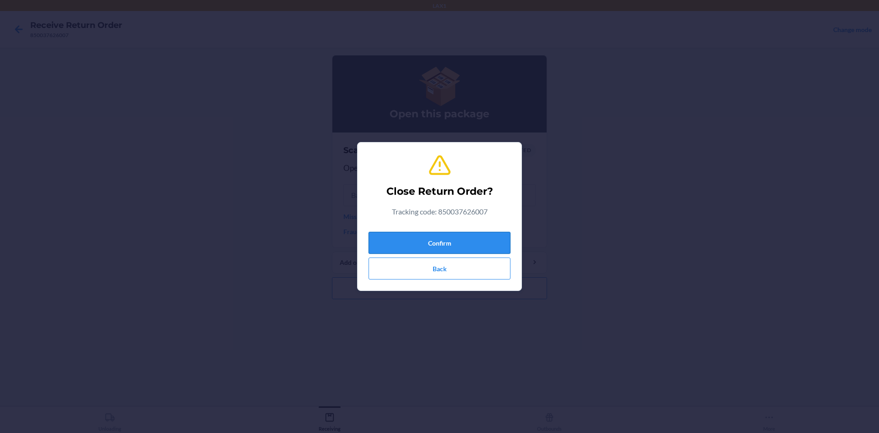
click at [500, 238] on button "Confirm" at bounding box center [440, 243] width 142 height 22
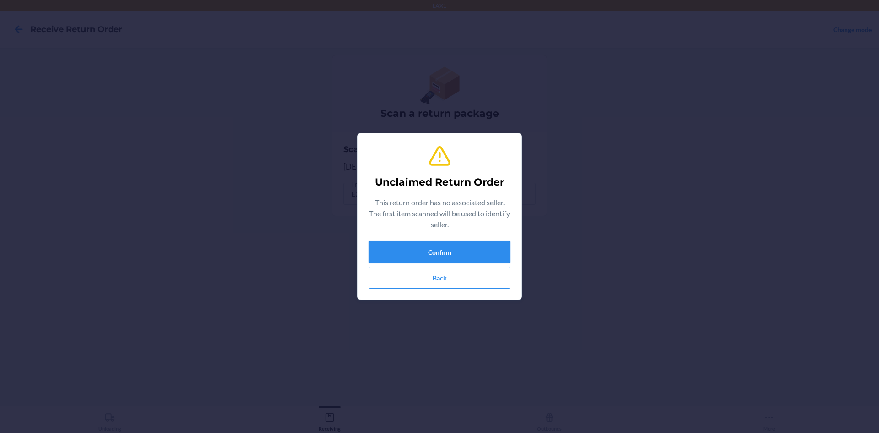
click at [485, 254] on button "Confirm" at bounding box center [440, 252] width 142 height 22
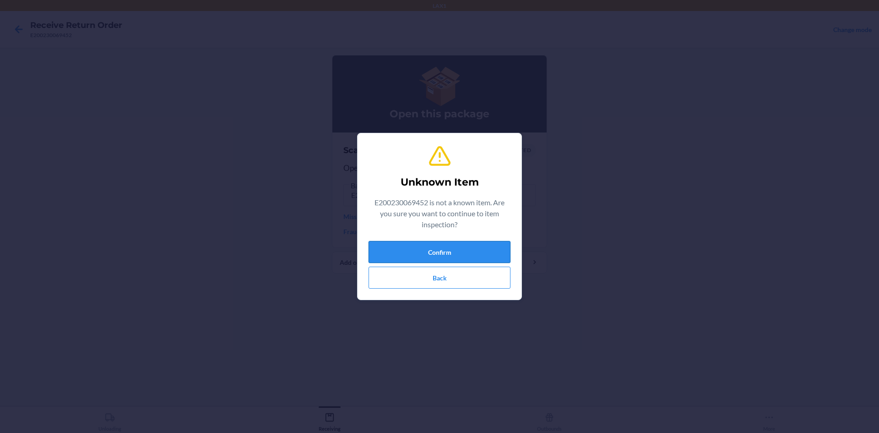
click at [463, 251] on button "Confirm" at bounding box center [440, 252] width 142 height 22
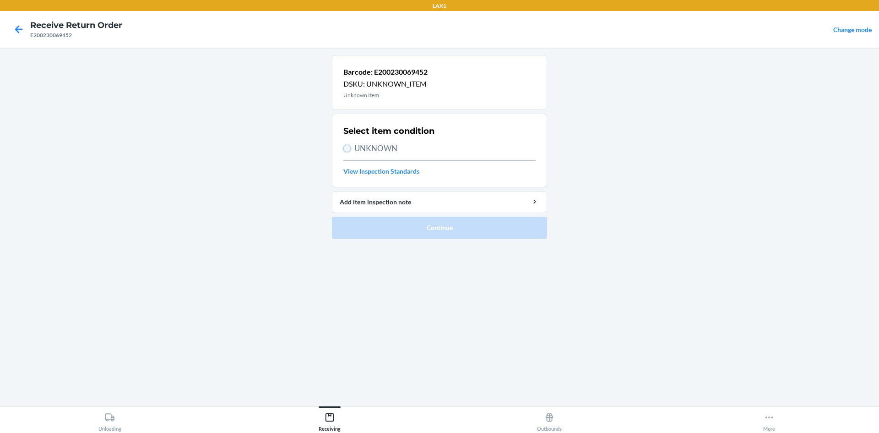
click at [347, 147] on input "UNKNOWN" at bounding box center [346, 148] width 7 height 7
radio input "true"
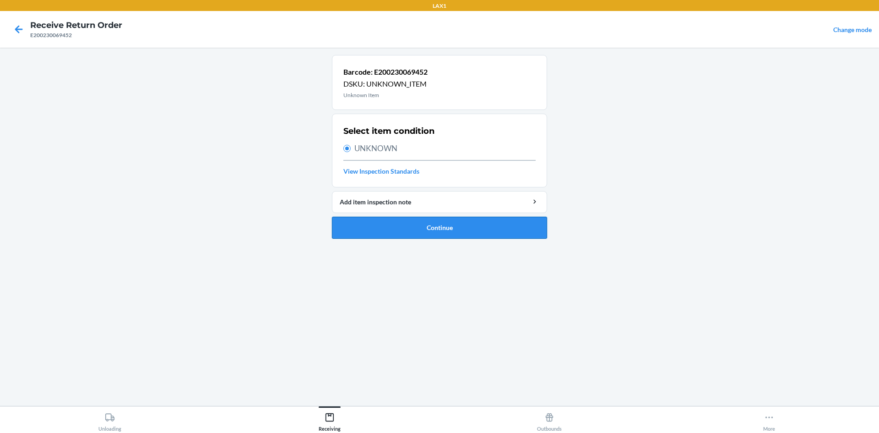
click at [441, 227] on button "Continue" at bounding box center [439, 228] width 215 height 22
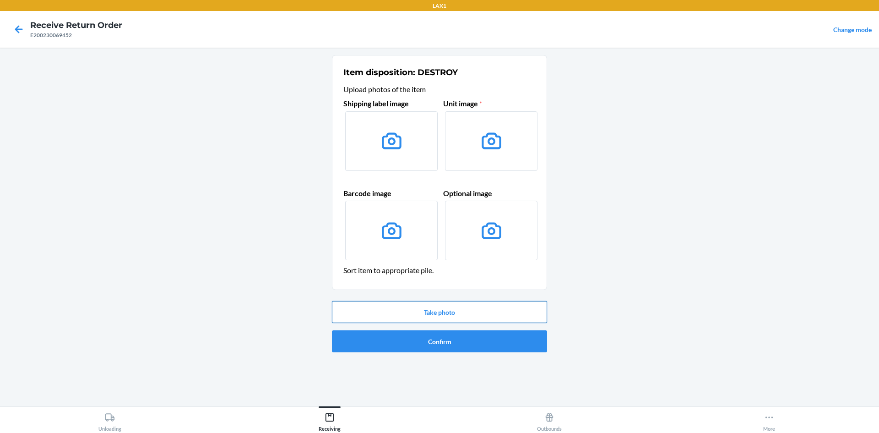
click at [452, 315] on button "Take photo" at bounding box center [439, 312] width 215 height 22
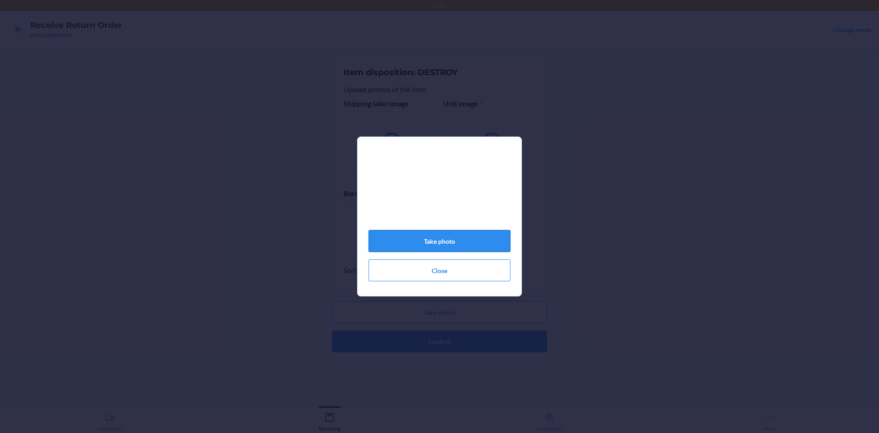
click at [475, 240] on button "Take photo" at bounding box center [440, 241] width 142 height 22
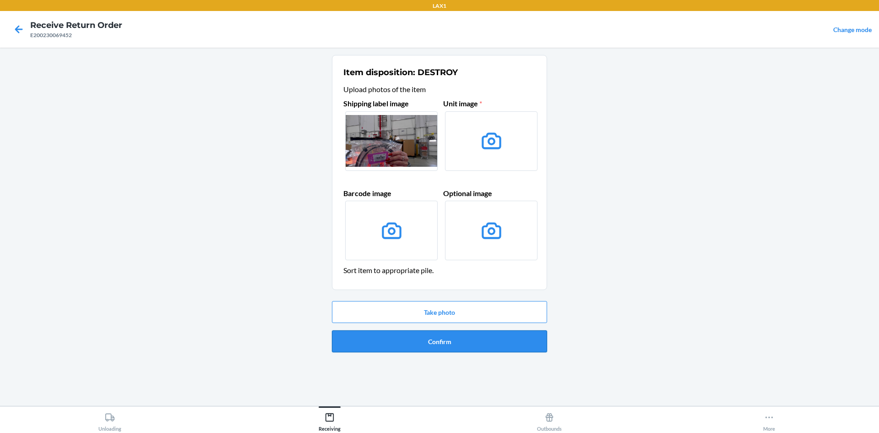
click at [490, 343] on button "Confirm" at bounding box center [439, 341] width 215 height 22
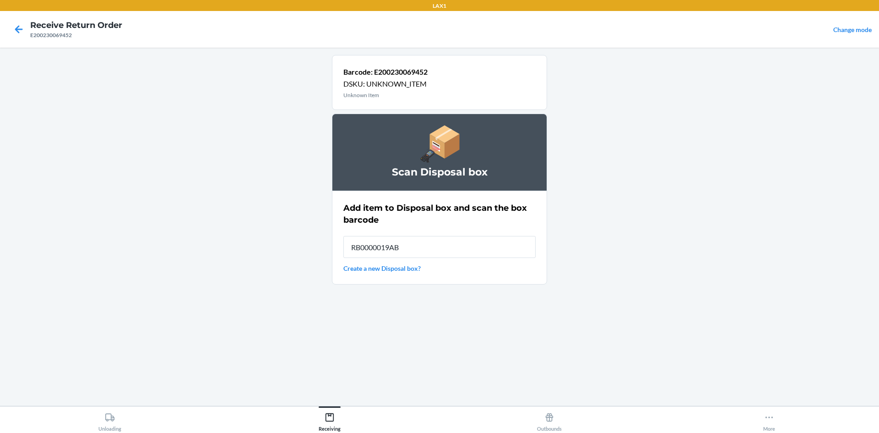
type input "RB0000019AB"
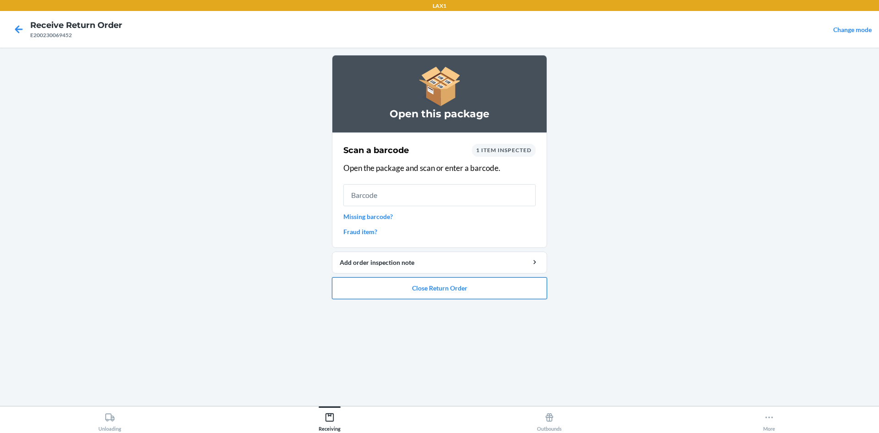
click at [471, 285] on button "Close Return Order" at bounding box center [439, 288] width 215 height 22
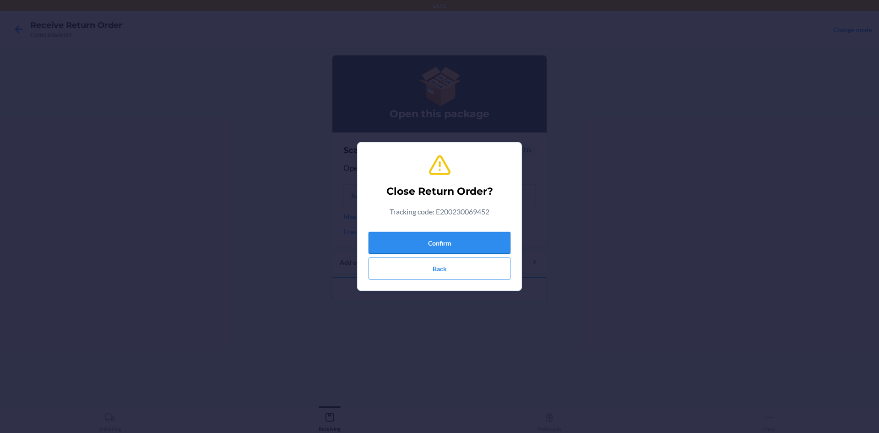
click at [496, 240] on button "Confirm" at bounding box center [440, 243] width 142 height 22
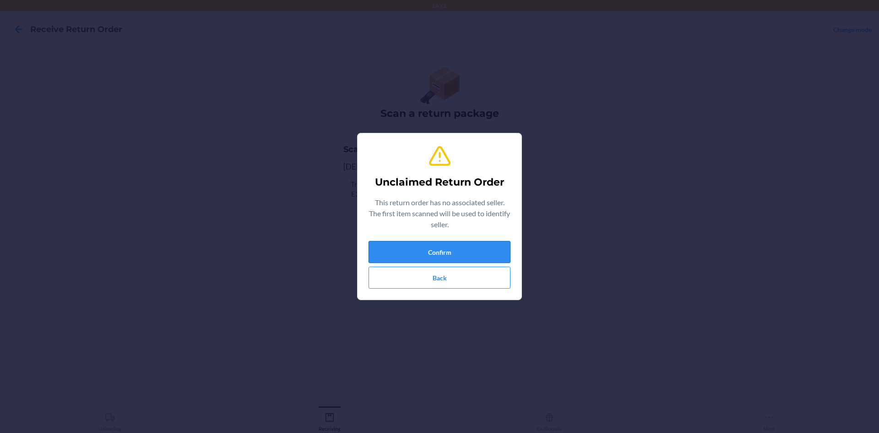
click at [465, 252] on button "Confirm" at bounding box center [440, 252] width 142 height 22
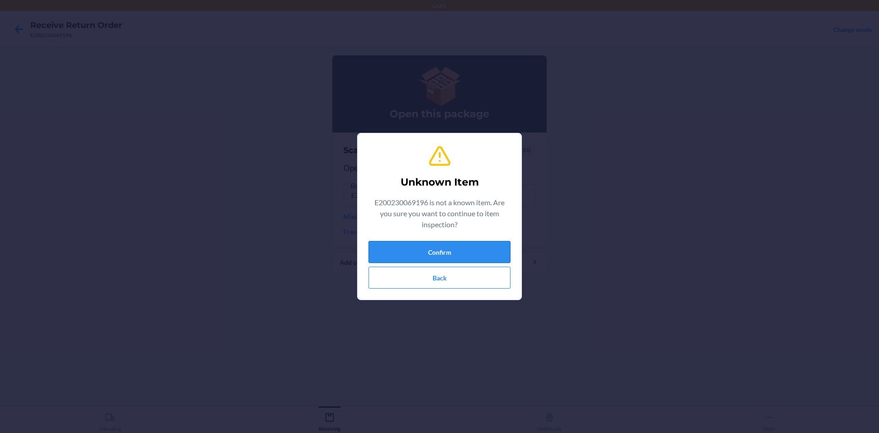
click at [456, 245] on button "Confirm" at bounding box center [440, 252] width 142 height 22
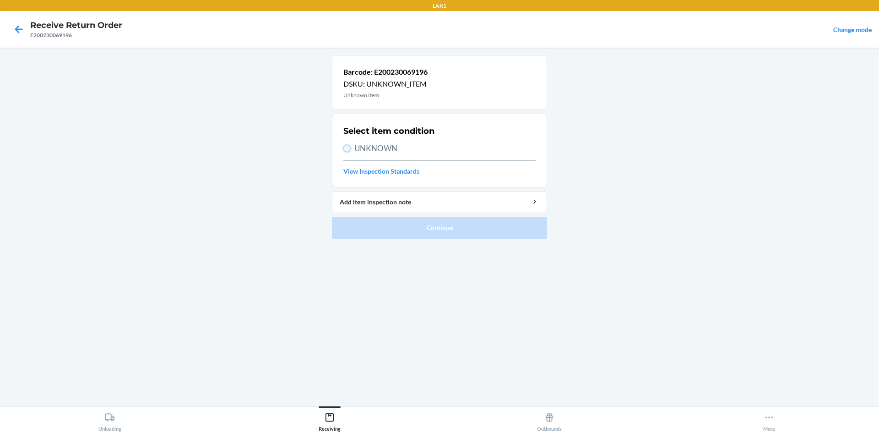
click at [344, 147] on input "UNKNOWN" at bounding box center [346, 148] width 7 height 7
radio input "true"
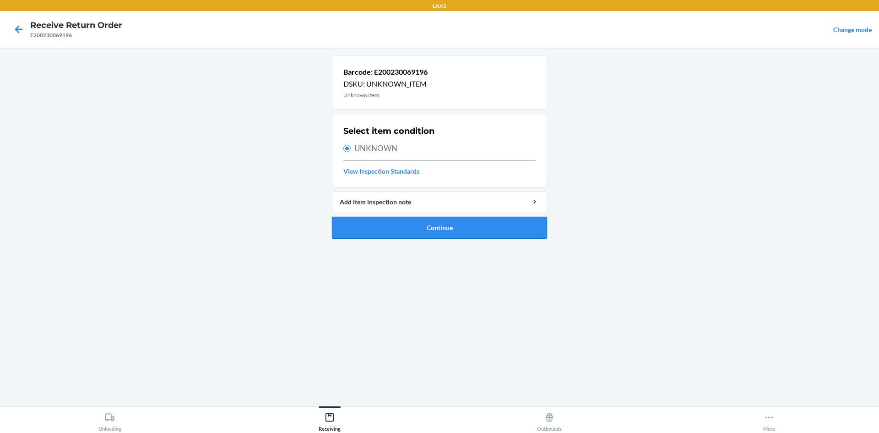
click at [398, 222] on button "Continue" at bounding box center [439, 228] width 215 height 22
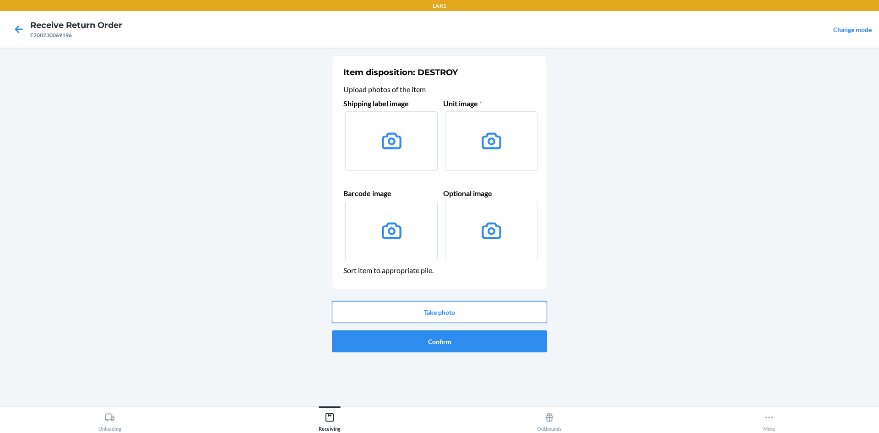
click at [452, 313] on button "Take photo" at bounding box center [439, 312] width 215 height 22
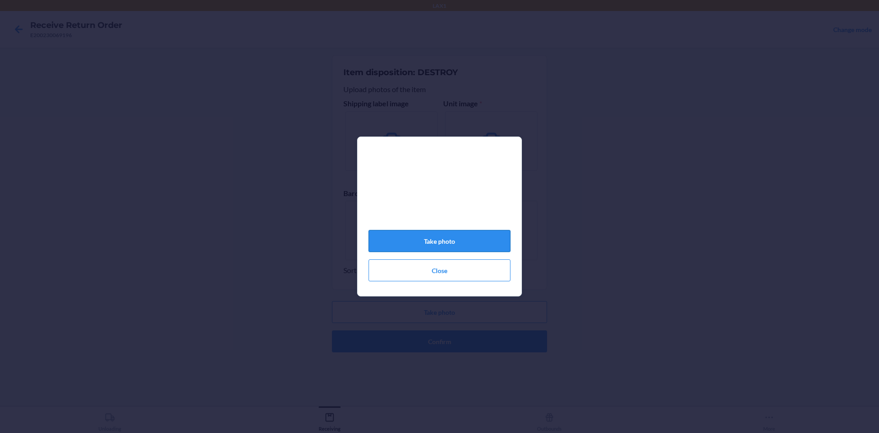
click at [459, 244] on button "Take photo" at bounding box center [440, 241] width 142 height 22
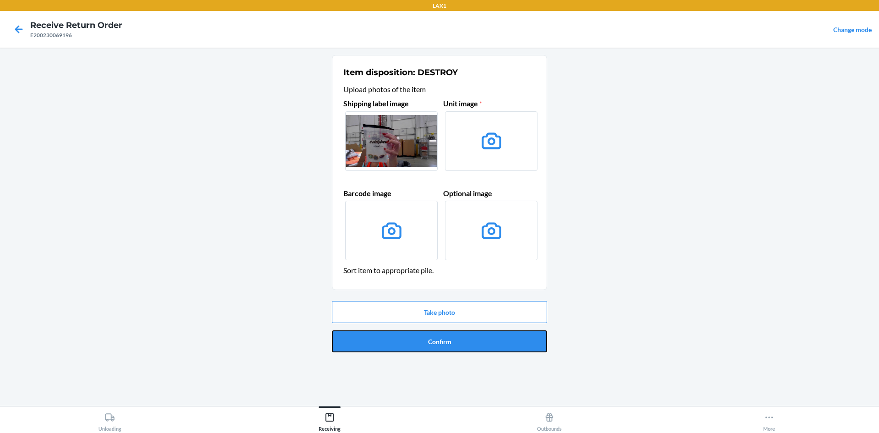
click at [461, 338] on button "Confirm" at bounding box center [439, 341] width 215 height 22
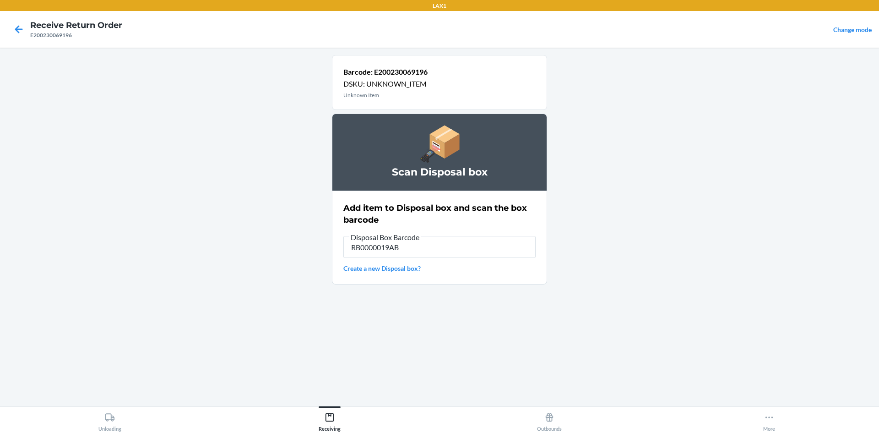
type input "RB0000019AB"
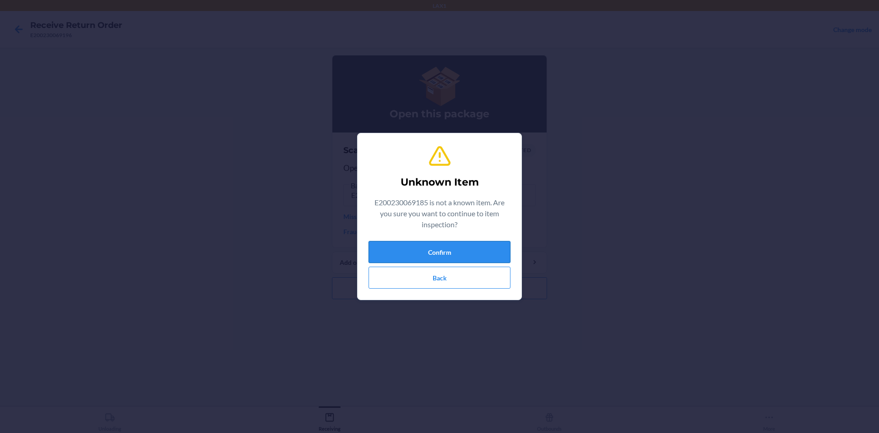
click at [466, 251] on button "Confirm" at bounding box center [440, 252] width 142 height 22
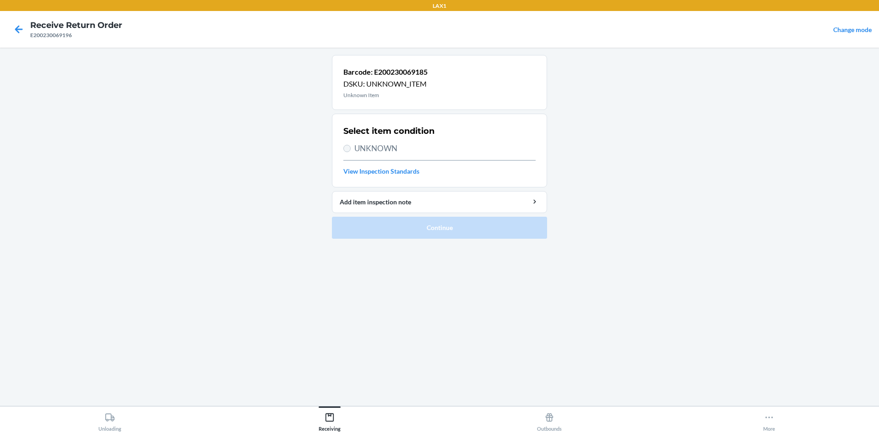
click at [347, 149] on section "Select item condition UNKNOWN View Inspection Standards" at bounding box center [439, 151] width 215 height 74
click at [346, 148] on input "UNKNOWN" at bounding box center [346, 148] width 7 height 7
radio input "true"
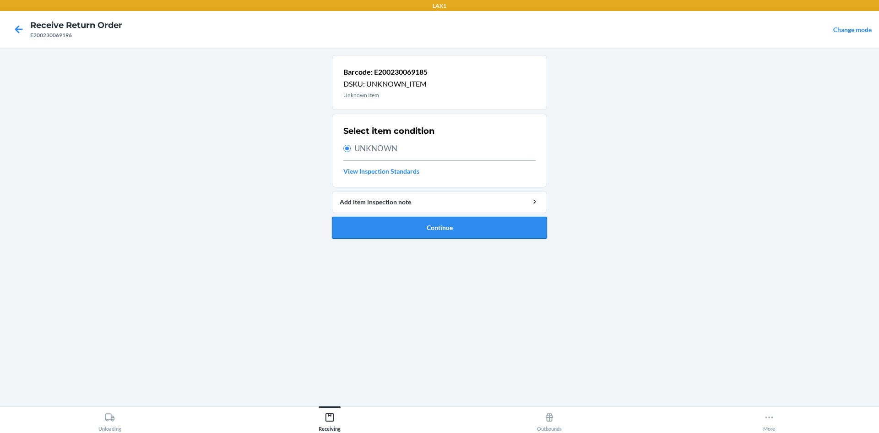
click at [412, 222] on button "Continue" at bounding box center [439, 228] width 215 height 22
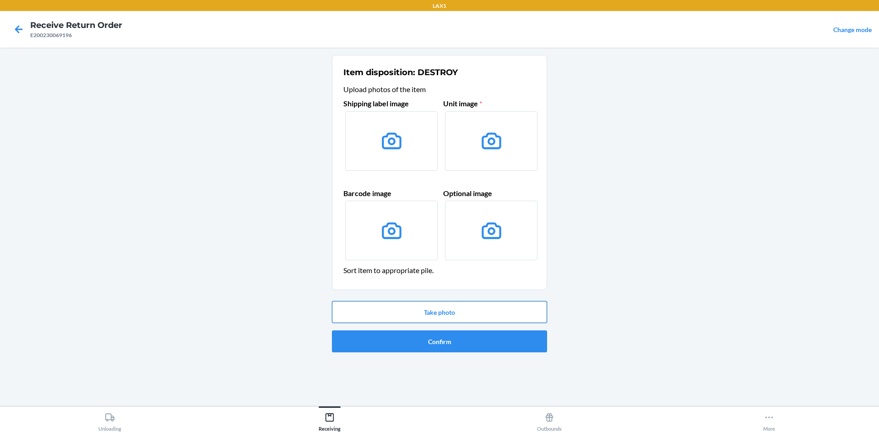
click at [454, 313] on button "Take photo" at bounding box center [439, 312] width 215 height 22
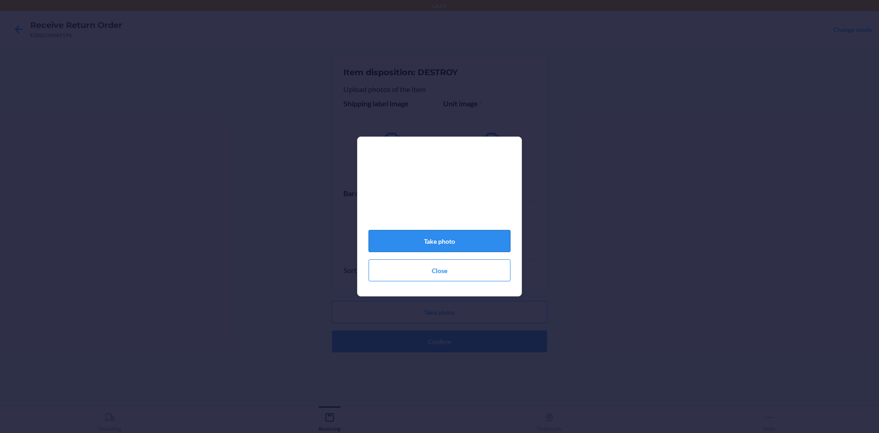
click at [456, 242] on button "Take photo" at bounding box center [440, 241] width 142 height 22
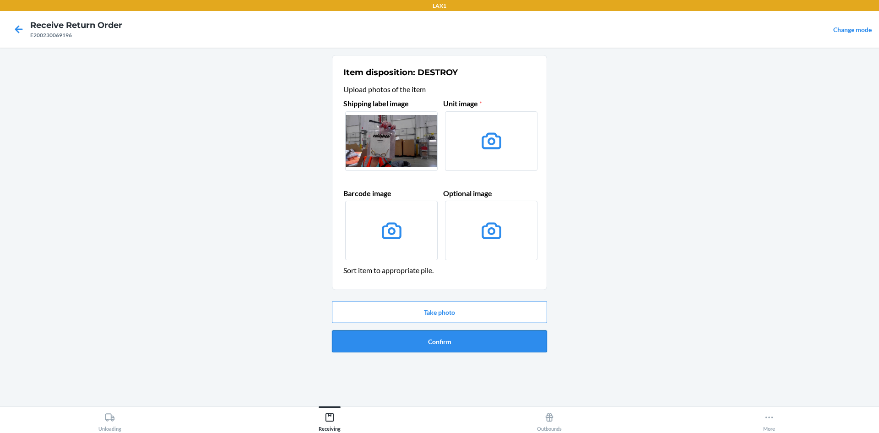
click at [462, 343] on button "Confirm" at bounding box center [439, 341] width 215 height 22
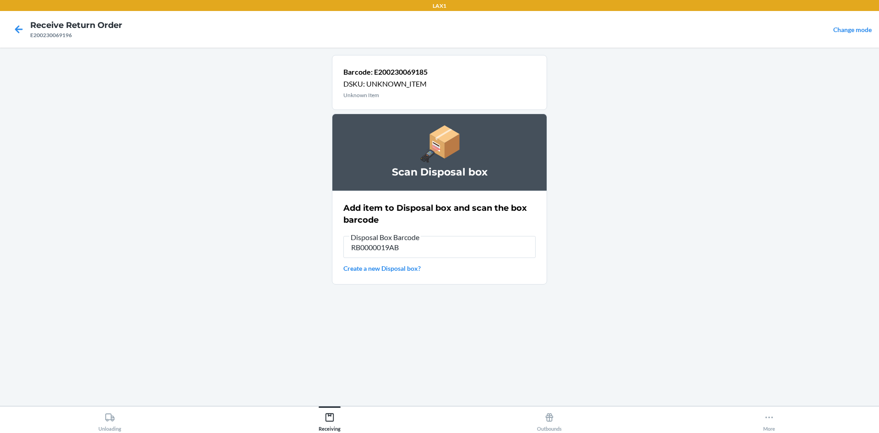
type input "RB0000019AB"
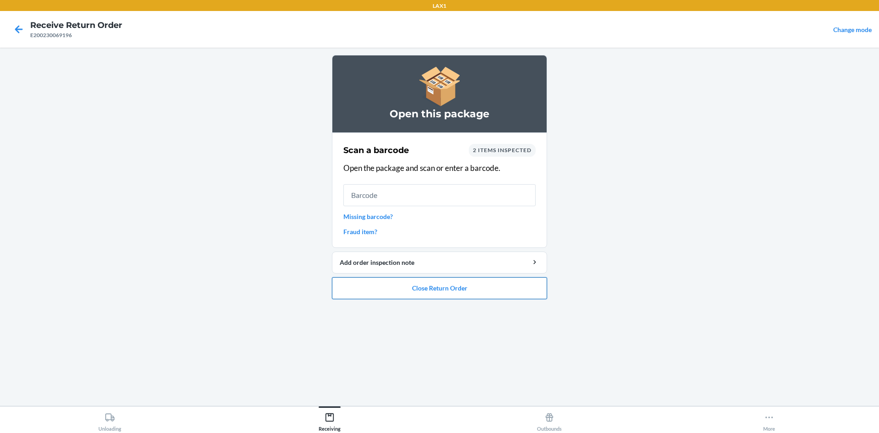
click at [483, 288] on button "Close Return Order" at bounding box center [439, 288] width 215 height 22
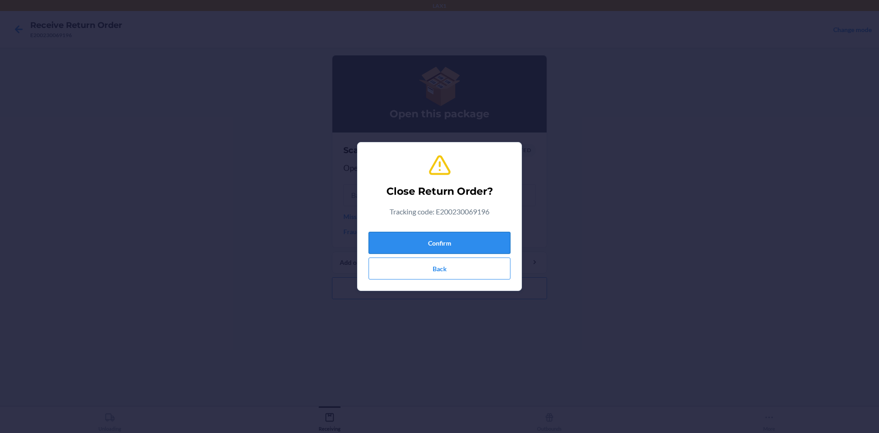
click at [495, 239] on button "Confirm" at bounding box center [440, 243] width 142 height 22
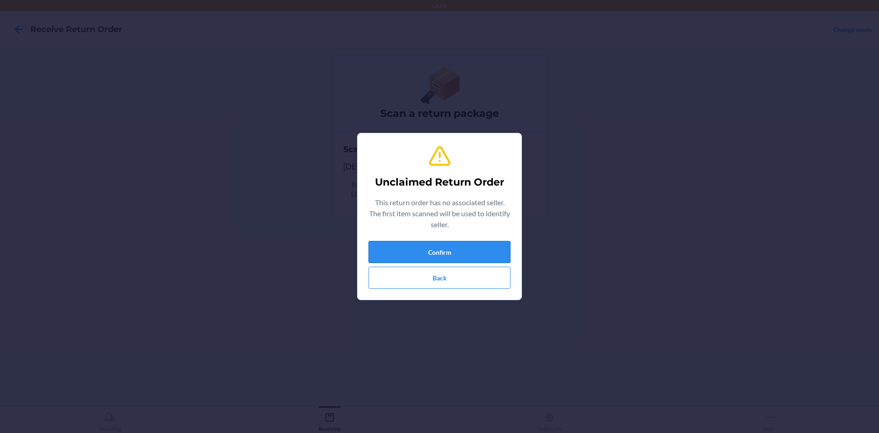
click at [496, 252] on button "Confirm" at bounding box center [440, 252] width 142 height 22
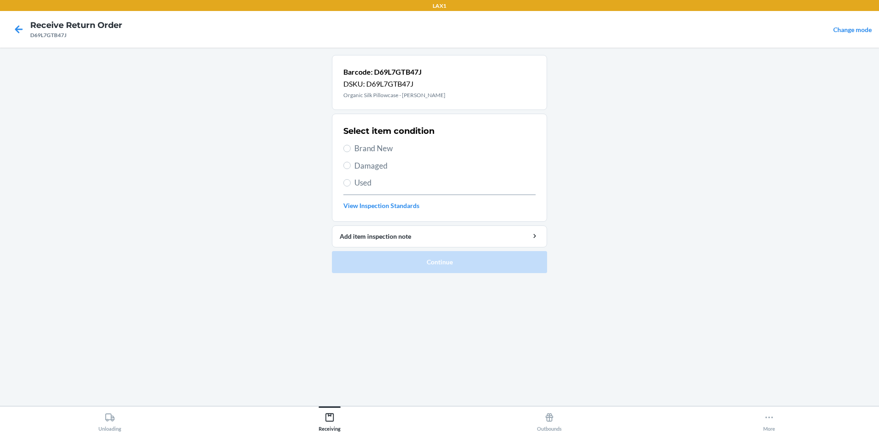
click at [352, 181] on label "Used" at bounding box center [439, 183] width 192 height 12
click at [351, 181] on input "Used" at bounding box center [346, 182] width 7 height 7
radio input "true"
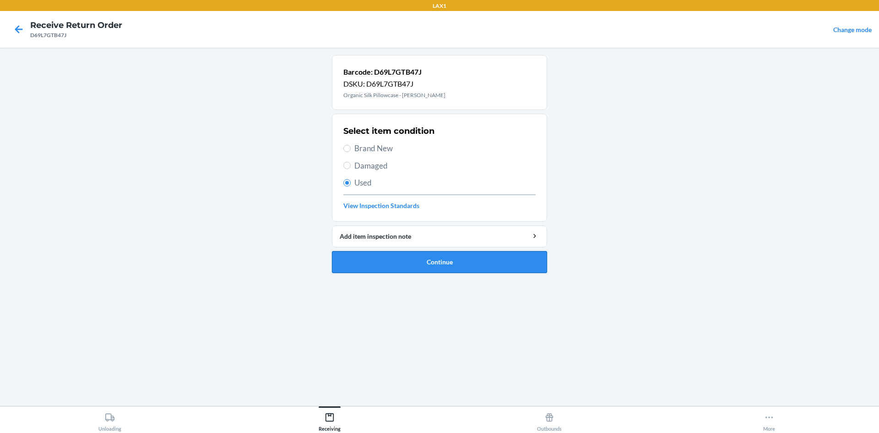
click at [404, 259] on button "Continue" at bounding box center [439, 262] width 215 height 22
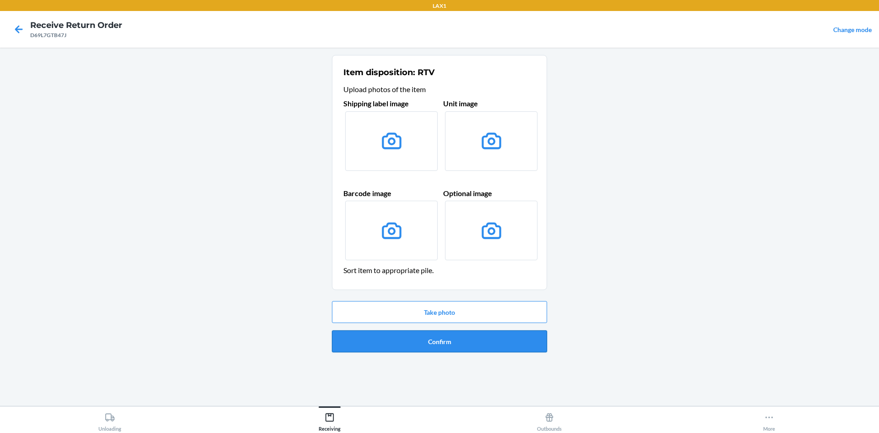
click at [436, 345] on button "Confirm" at bounding box center [439, 341] width 215 height 22
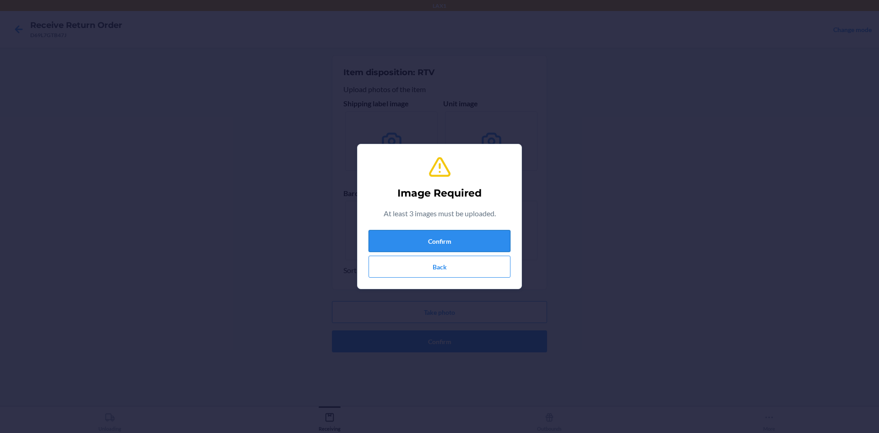
click at [460, 240] on button "Confirm" at bounding box center [440, 241] width 142 height 22
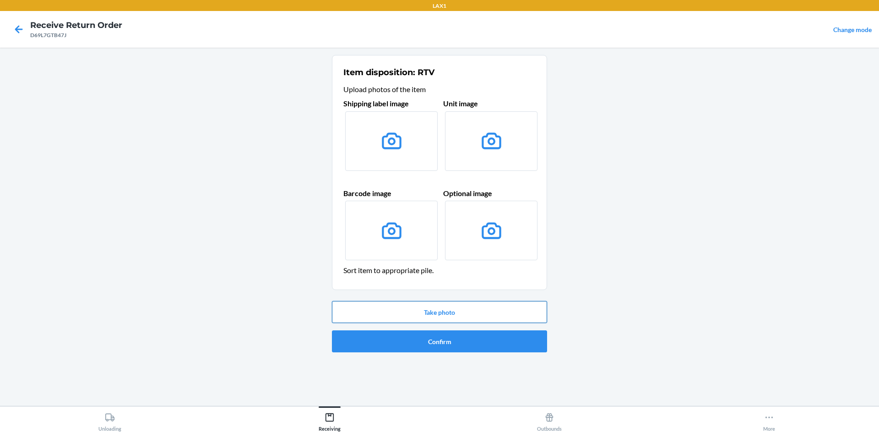
click at [518, 308] on button "Take photo" at bounding box center [439, 312] width 215 height 22
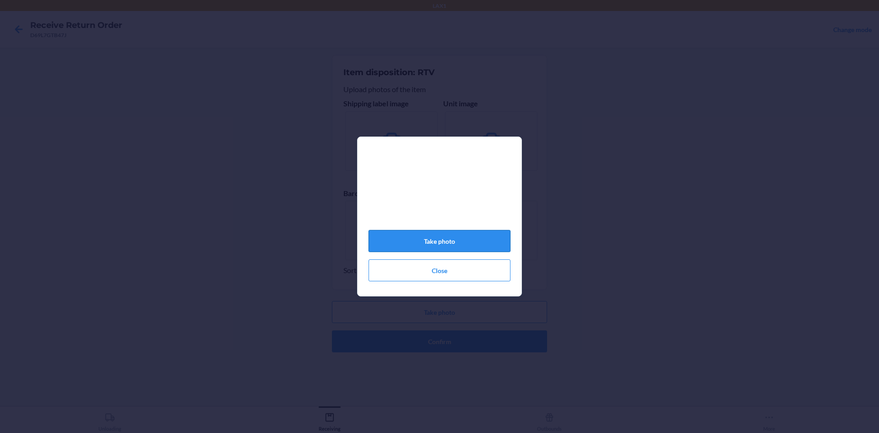
click at [482, 245] on button "Take photo" at bounding box center [440, 241] width 142 height 22
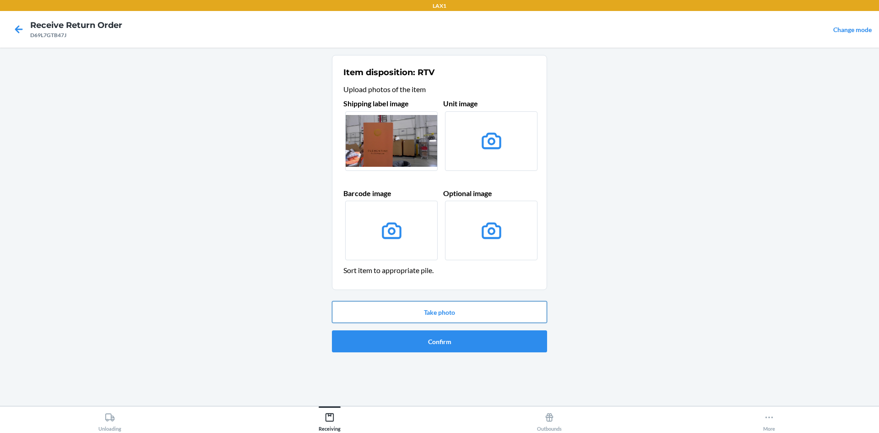
click at [477, 312] on button "Take photo" at bounding box center [439, 312] width 215 height 22
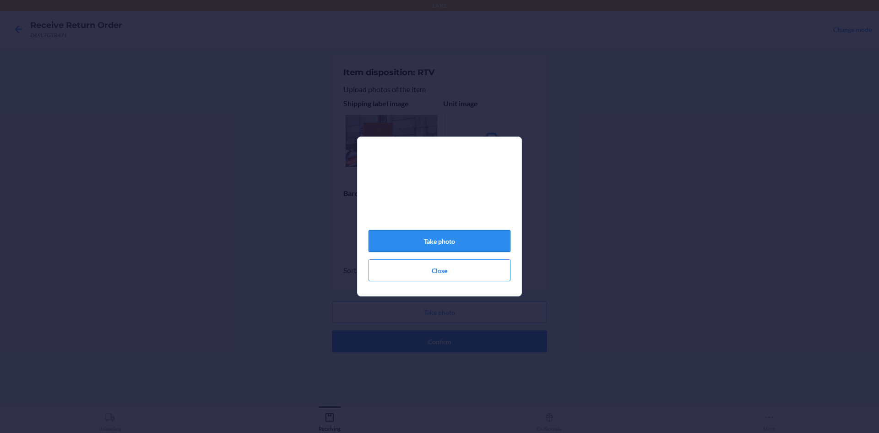
click at [441, 246] on button "Take photo" at bounding box center [440, 241] width 142 height 22
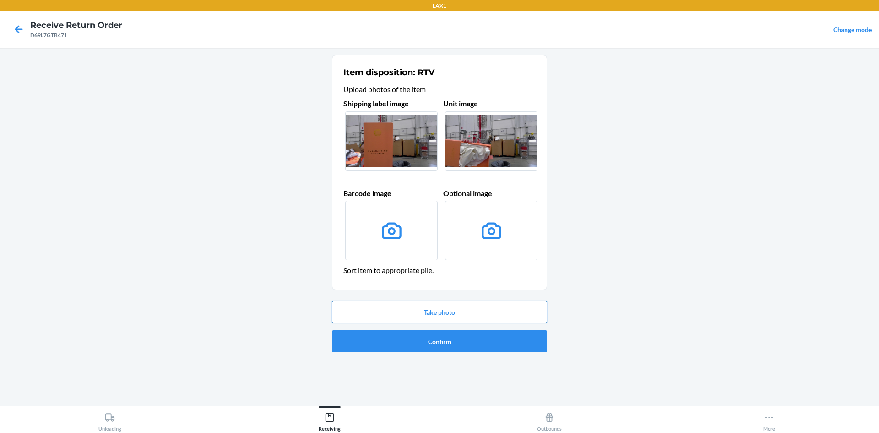
click at [498, 308] on button "Take photo" at bounding box center [439, 312] width 215 height 22
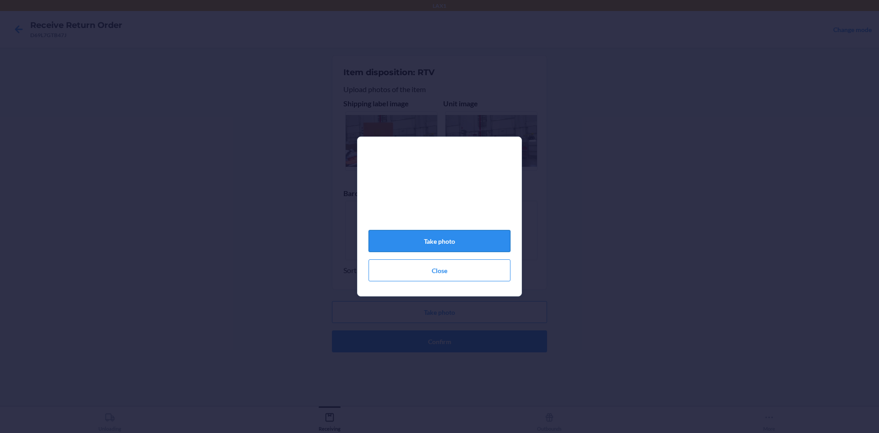
click at [453, 238] on button "Take photo" at bounding box center [440, 241] width 142 height 22
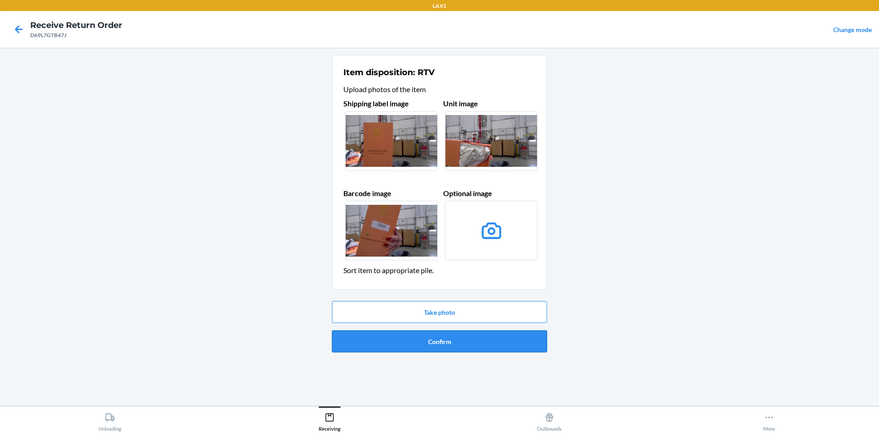
click at [493, 336] on button "Confirm" at bounding box center [439, 341] width 215 height 22
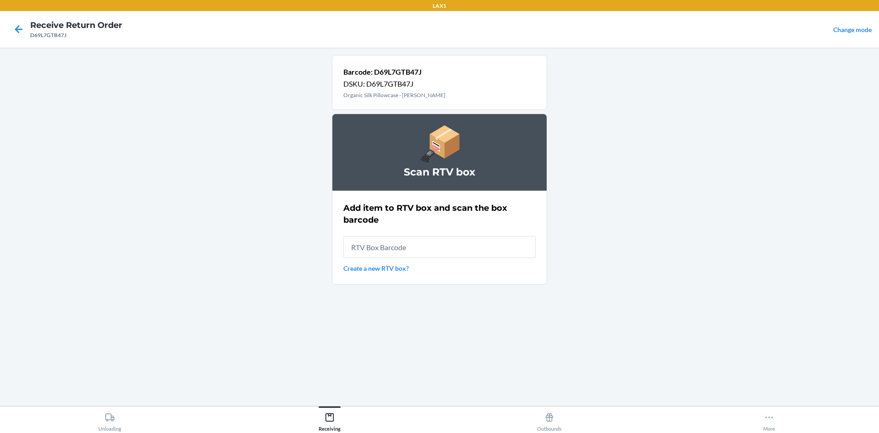
click at [390, 270] on link "Create a new RTV box?" at bounding box center [439, 268] width 192 height 10
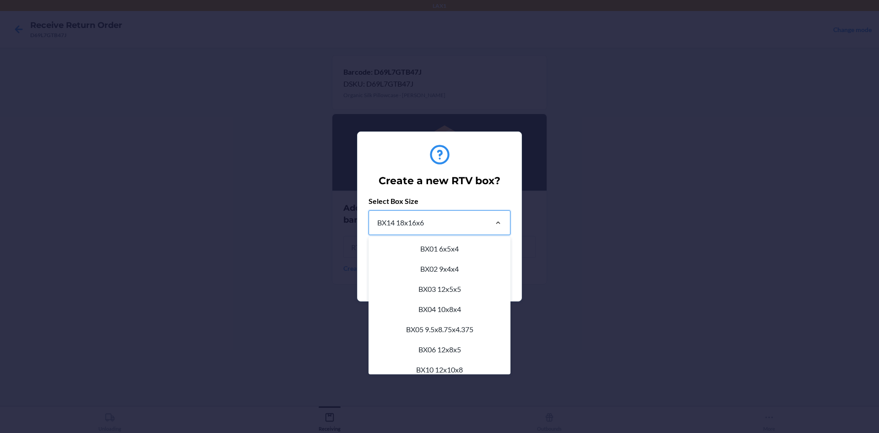
scroll to position [93, 0]
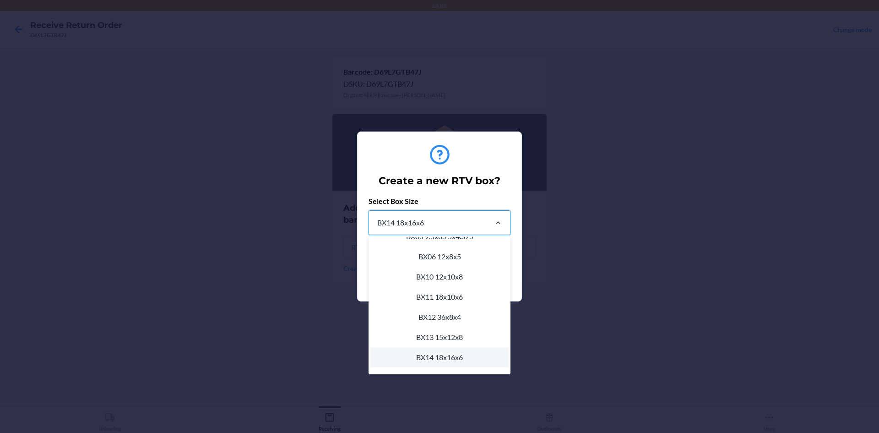
click at [503, 224] on div at bounding box center [498, 222] width 24 height 9
click at [377, 224] on input "option BX14 18x16x6 focused, 11 of 22. 22 results available. Use Up and Down to…" at bounding box center [376, 222] width 1 height 11
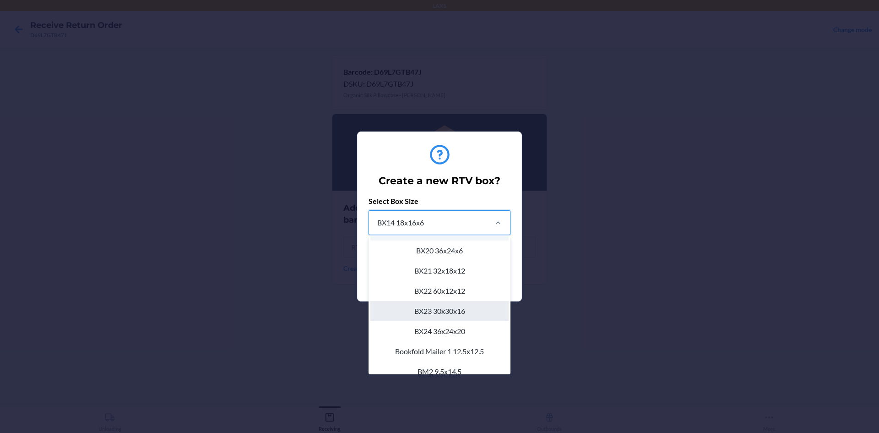
scroll to position [230, 0]
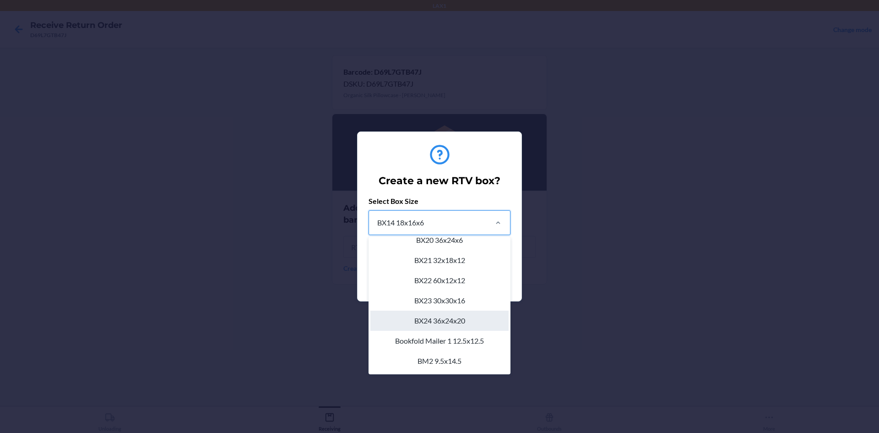
click at [461, 320] on div "BX24 36x24x20" at bounding box center [439, 321] width 138 height 20
click at [377, 228] on input "option BX24 36x24x20 focused, 16 of 22. 22 results available. Use Up and Down t…" at bounding box center [376, 222] width 1 height 11
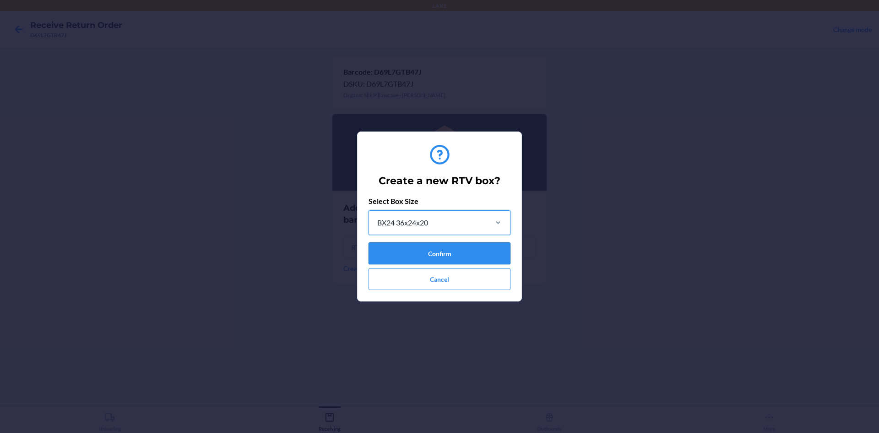
click at [482, 245] on button "Confirm" at bounding box center [440, 253] width 142 height 22
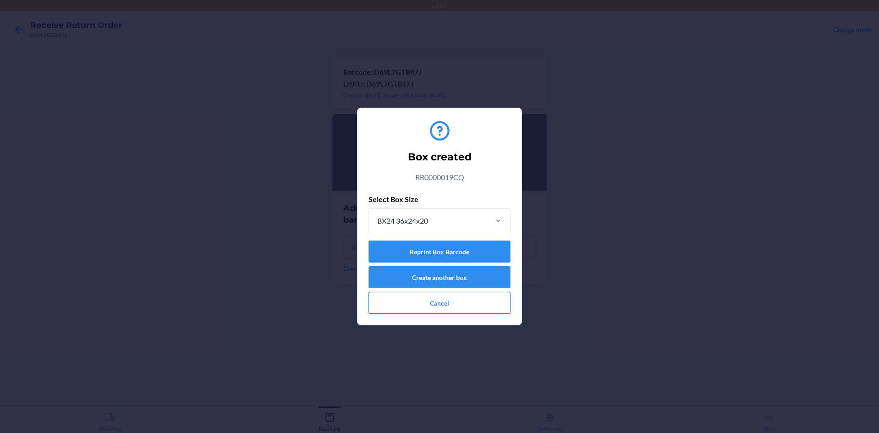
click at [447, 304] on button "Cancel" at bounding box center [440, 303] width 142 height 22
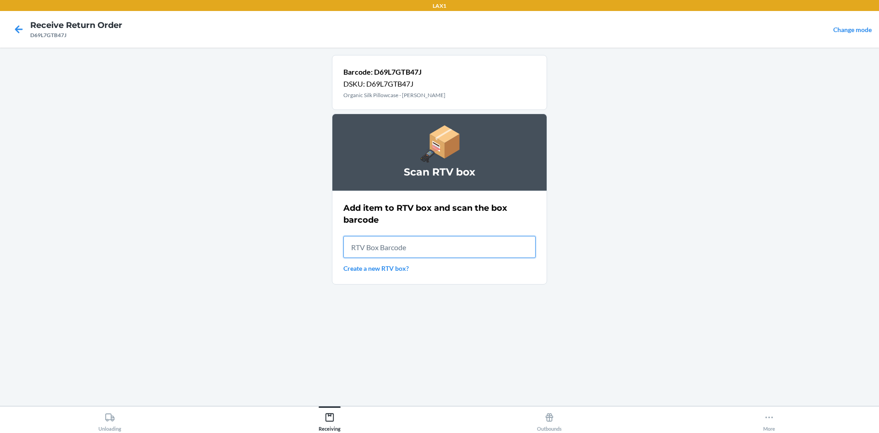
click at [363, 246] on input "text" at bounding box center [439, 247] width 192 height 22
type input "RB0000019CQ"
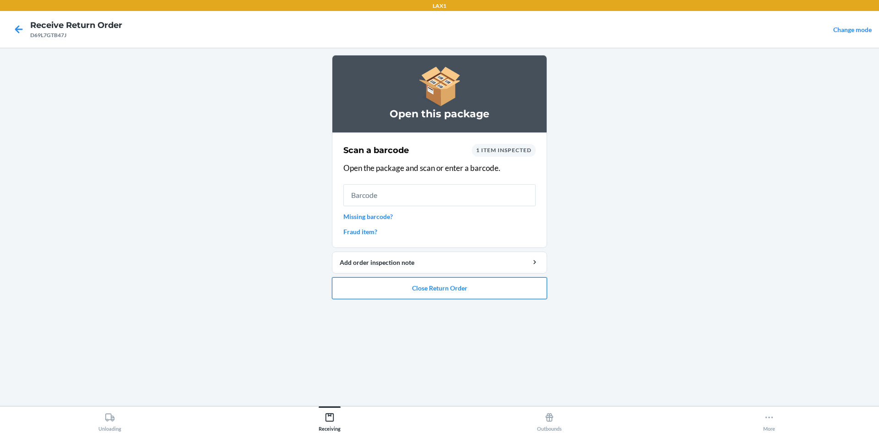
click at [427, 289] on button "Close Return Order" at bounding box center [439, 288] width 215 height 22
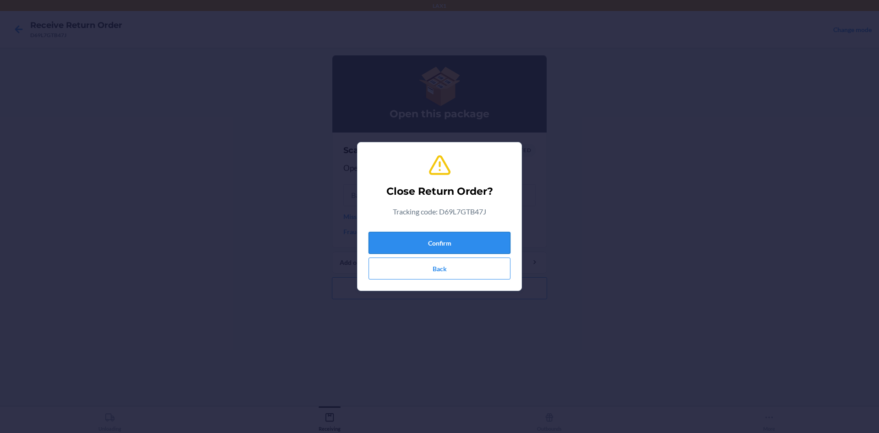
click at [457, 243] on button "Confirm" at bounding box center [440, 243] width 142 height 22
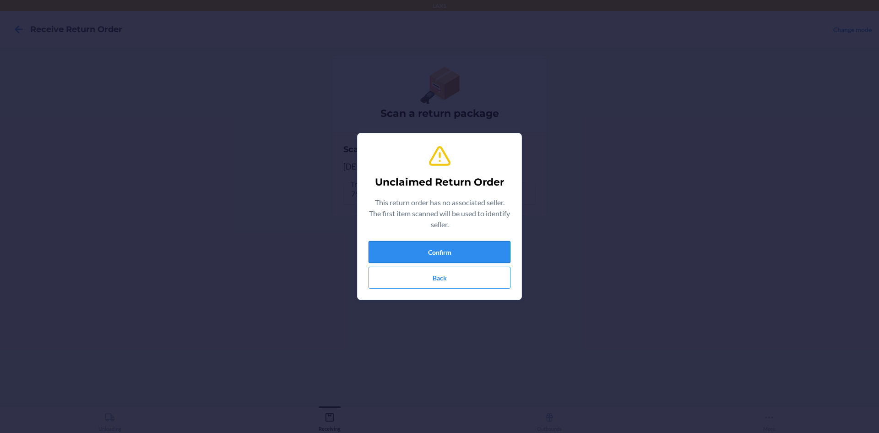
click at [458, 245] on button "Confirm" at bounding box center [440, 252] width 142 height 22
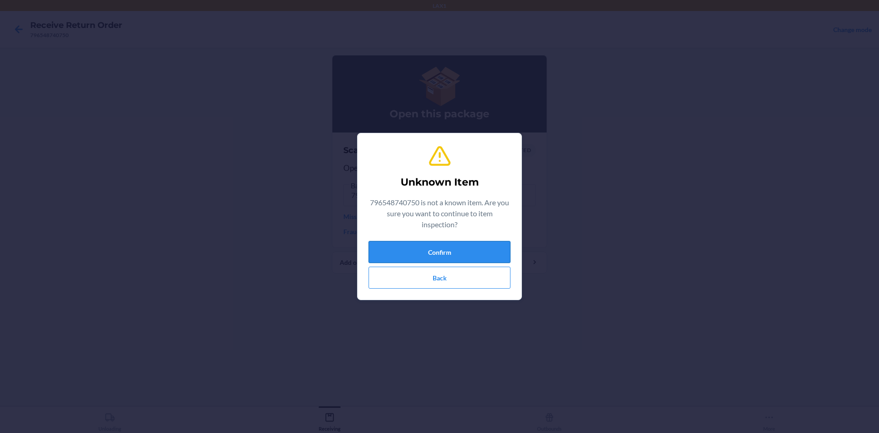
click at [470, 250] on button "Confirm" at bounding box center [440, 252] width 142 height 22
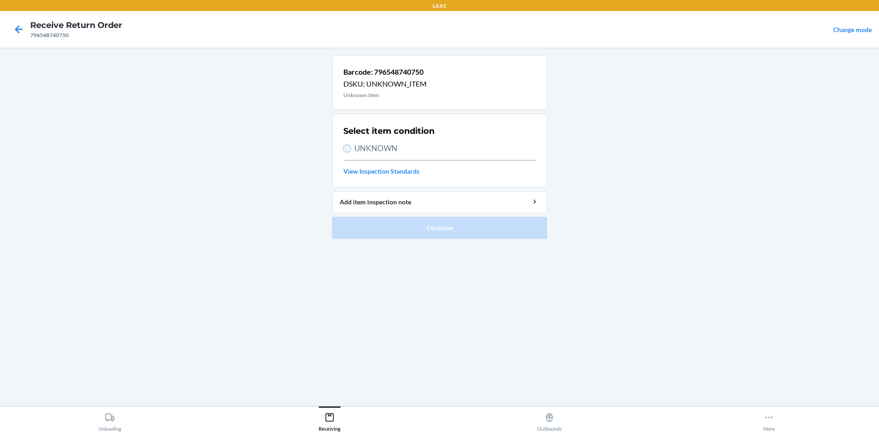
click at [349, 151] on input "UNKNOWN" at bounding box center [346, 148] width 7 height 7
radio input "true"
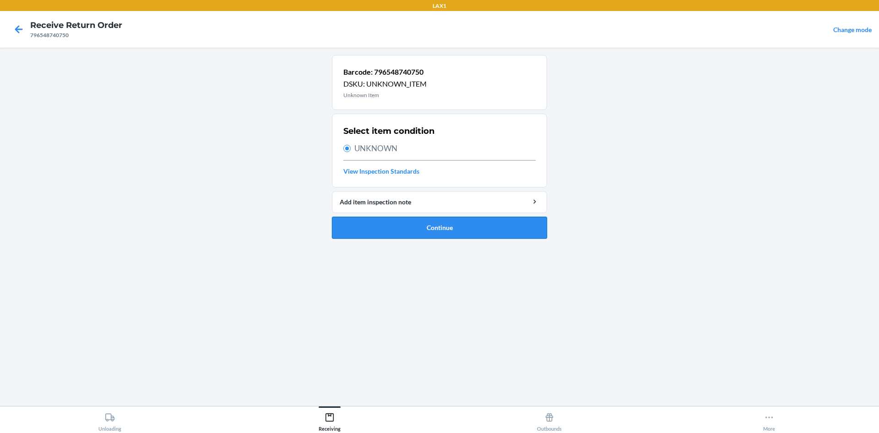
click at [427, 226] on button "Continue" at bounding box center [439, 228] width 215 height 22
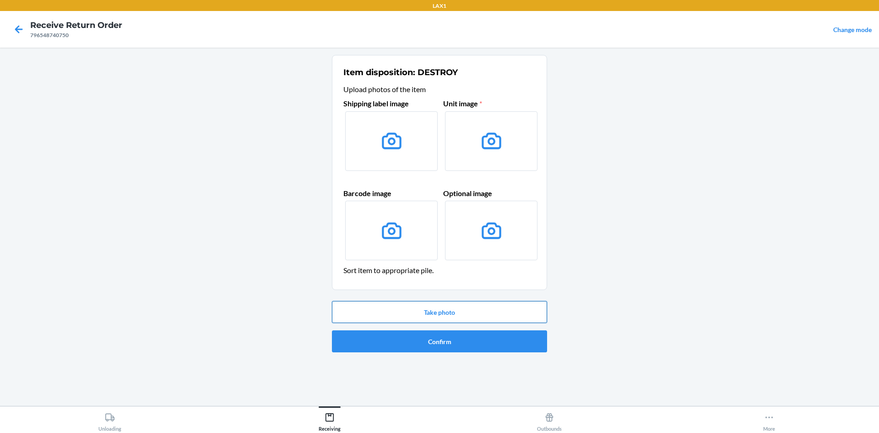
click at [469, 317] on button "Take photo" at bounding box center [439, 312] width 215 height 22
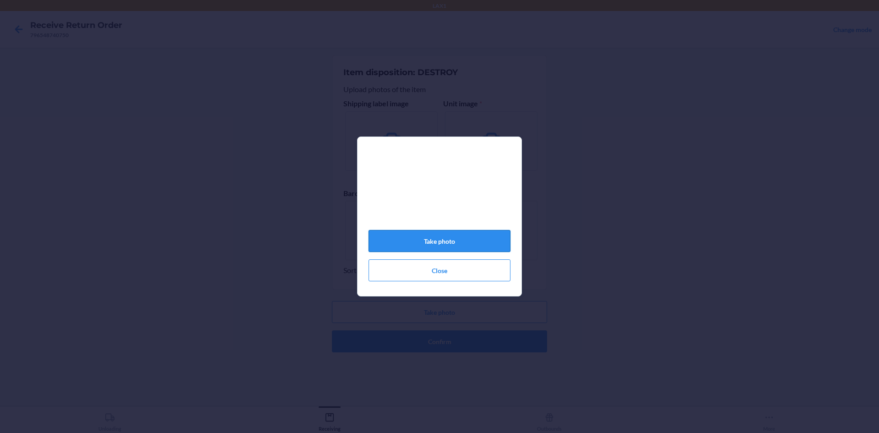
click at [480, 237] on button "Take photo" at bounding box center [440, 241] width 142 height 22
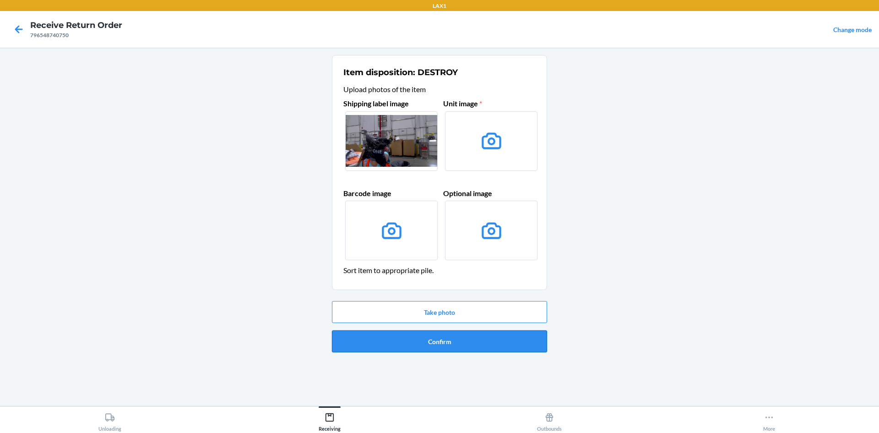
click at [469, 337] on button "Confirm" at bounding box center [439, 341] width 215 height 22
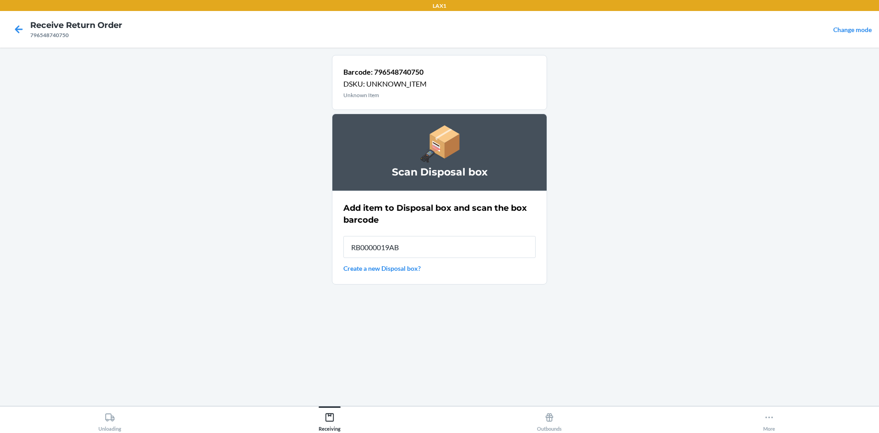
type input "RB0000019AB"
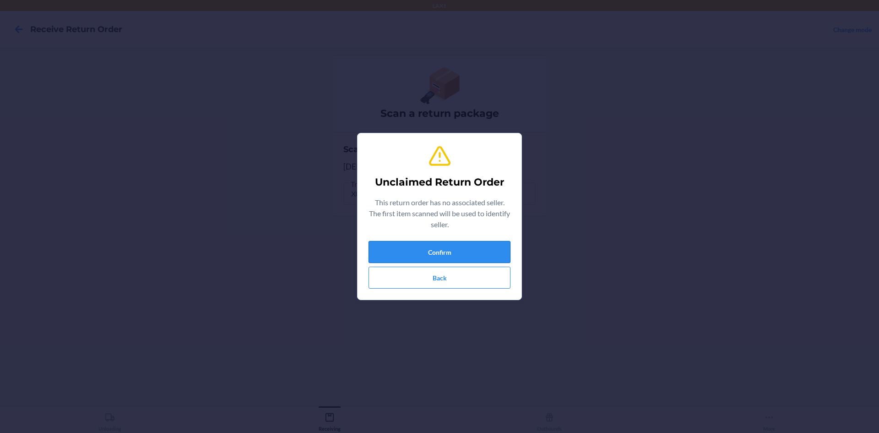
click at [494, 250] on button "Confirm" at bounding box center [440, 252] width 142 height 22
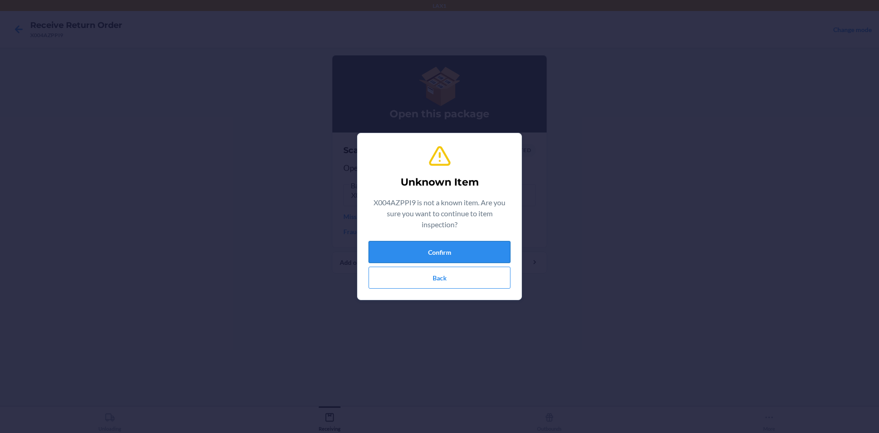
click at [480, 251] on button "Confirm" at bounding box center [440, 252] width 142 height 22
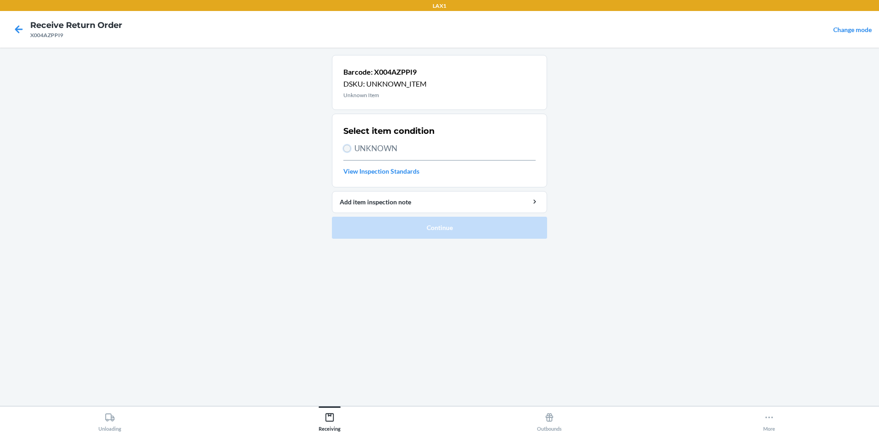
click at [349, 151] on input "UNKNOWN" at bounding box center [346, 148] width 7 height 7
radio input "true"
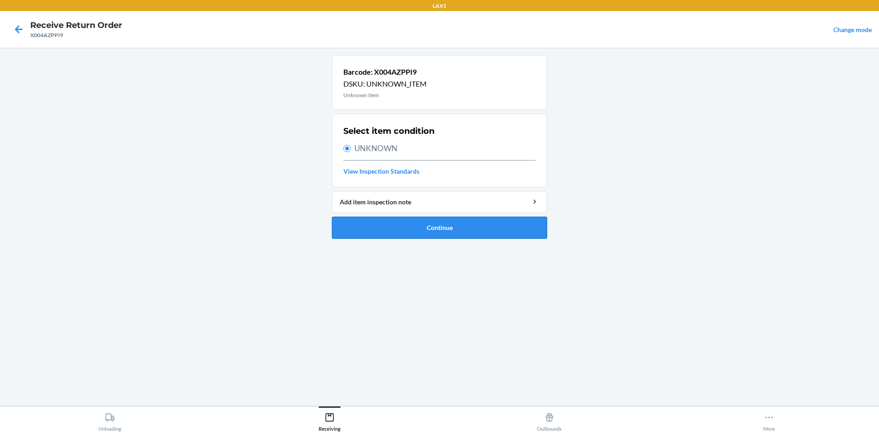
click at [393, 223] on button "Continue" at bounding box center [439, 228] width 215 height 22
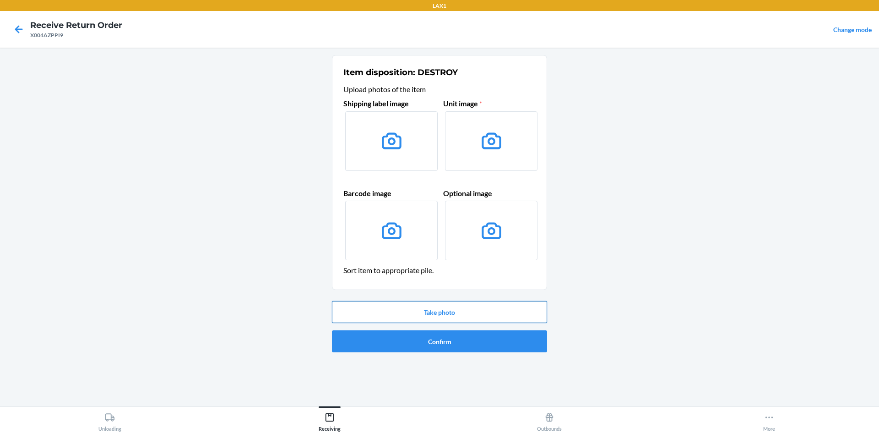
click at [450, 312] on button "Take photo" at bounding box center [439, 312] width 215 height 22
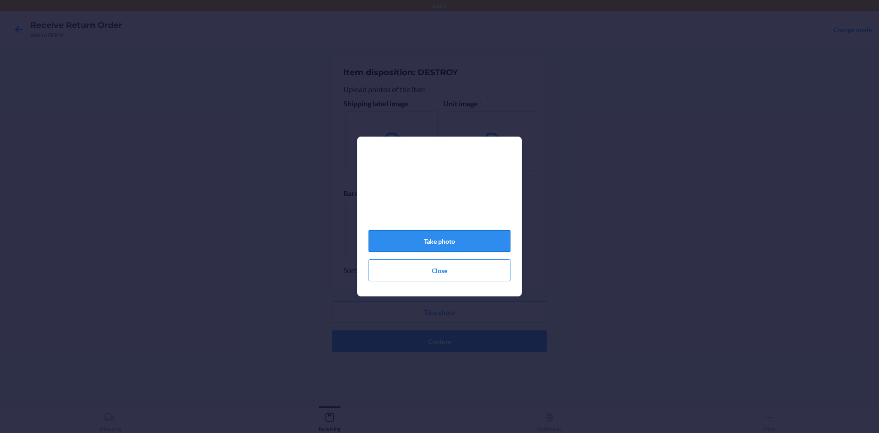
click at [483, 242] on button "Take photo" at bounding box center [440, 241] width 142 height 22
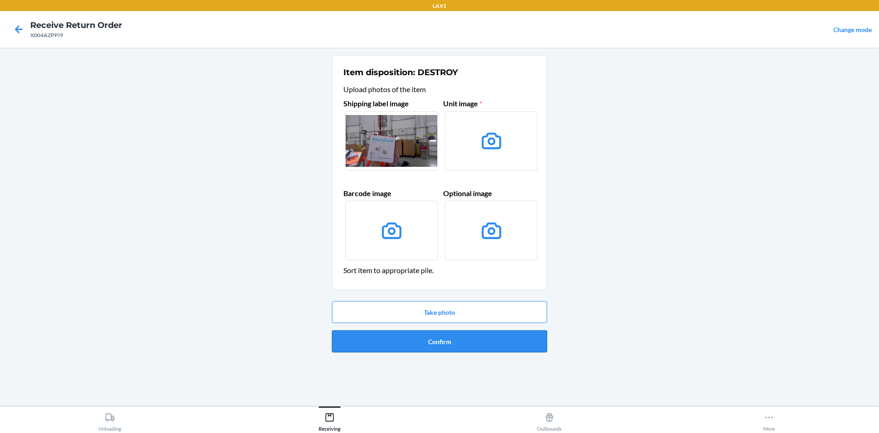
click at [479, 347] on button "Confirm" at bounding box center [439, 341] width 215 height 22
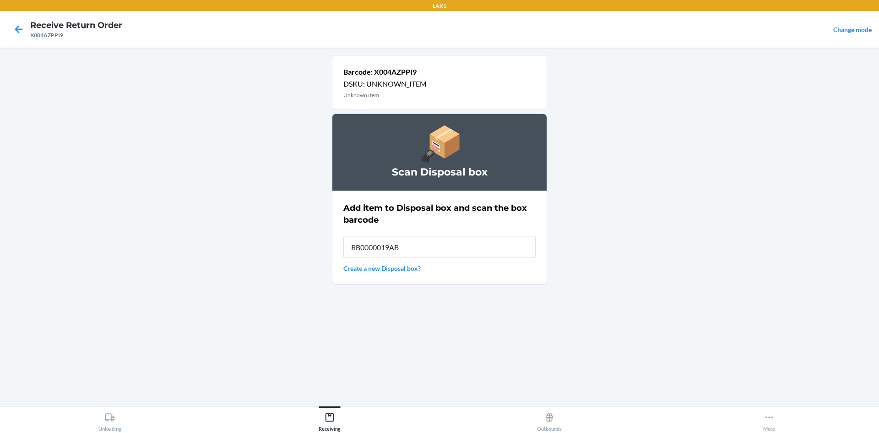
type input "RB0000019AB"
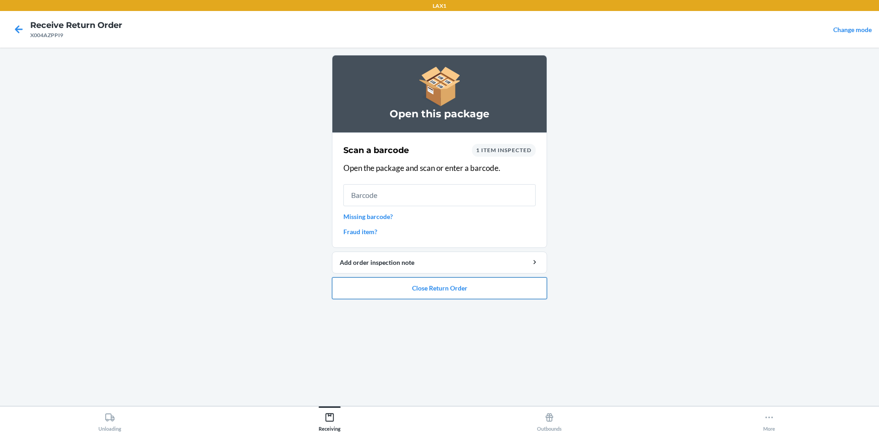
click at [473, 289] on button "Close Return Order" at bounding box center [439, 288] width 215 height 22
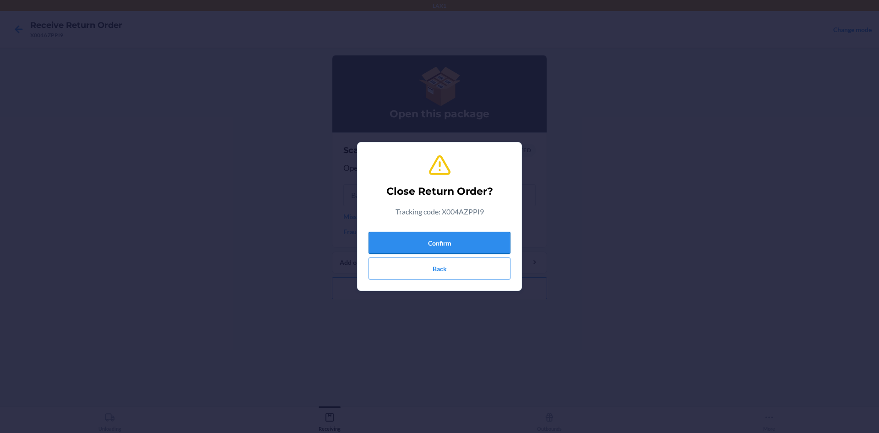
click at [495, 244] on button "Confirm" at bounding box center [440, 243] width 142 height 22
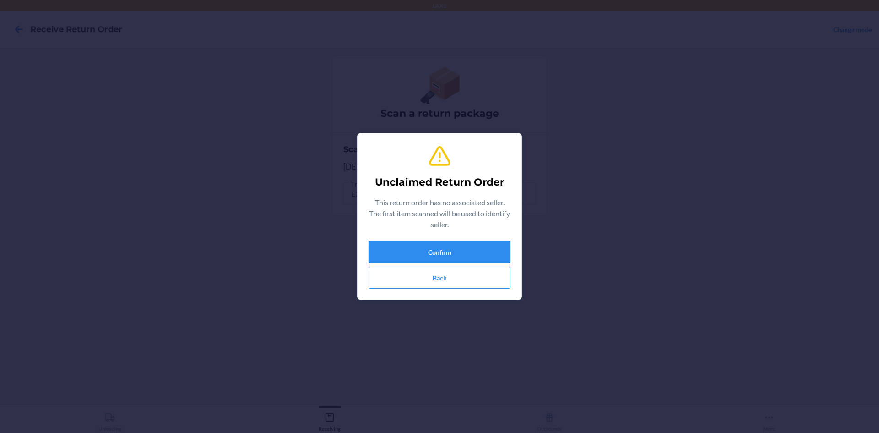
click at [498, 252] on button "Confirm" at bounding box center [440, 252] width 142 height 22
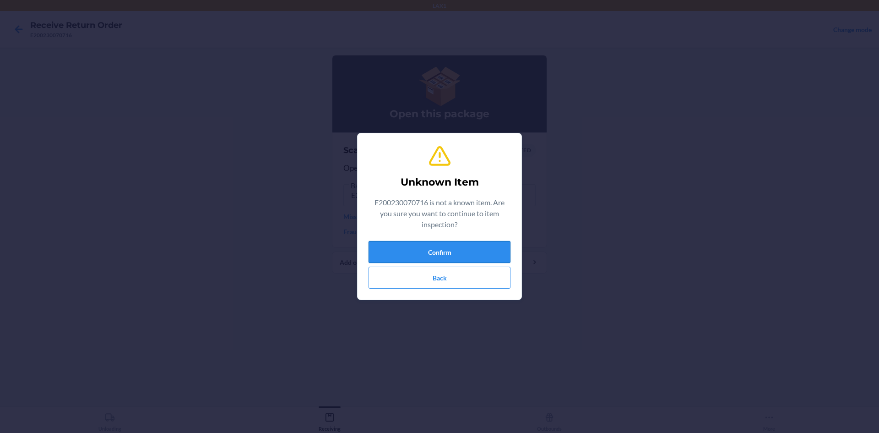
click at [491, 245] on button "Confirm" at bounding box center [440, 252] width 142 height 22
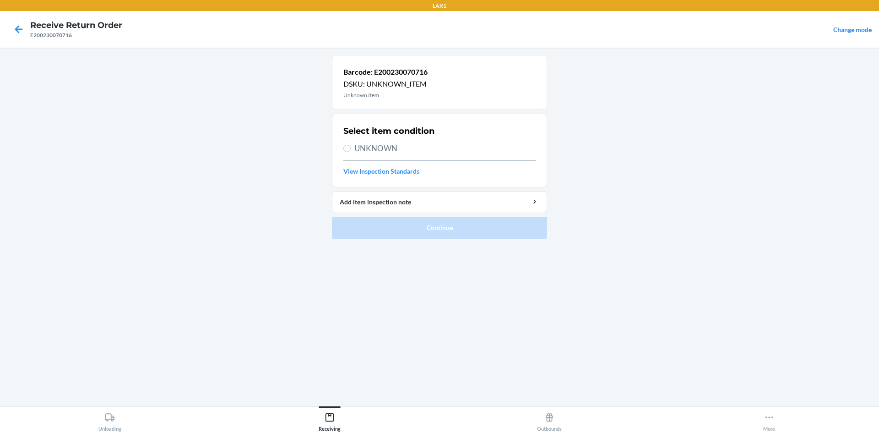
click at [342, 147] on section "Select item condition UNKNOWN View Inspection Standards" at bounding box center [439, 151] width 215 height 74
click at [347, 147] on input "UNKNOWN" at bounding box center [346, 148] width 7 height 7
radio input "true"
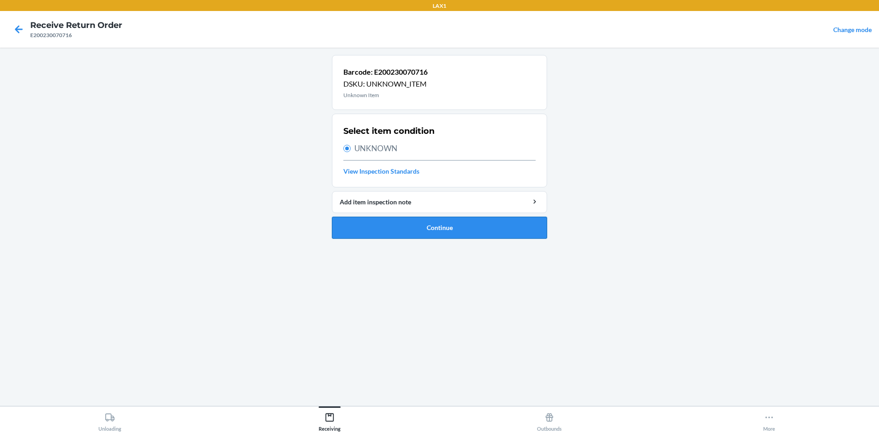
click at [403, 223] on button "Continue" at bounding box center [439, 228] width 215 height 22
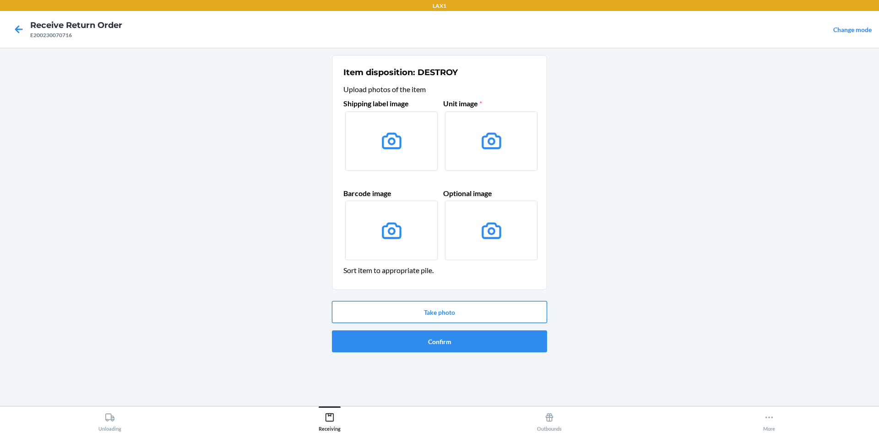
click at [446, 314] on button "Take photo" at bounding box center [439, 312] width 215 height 22
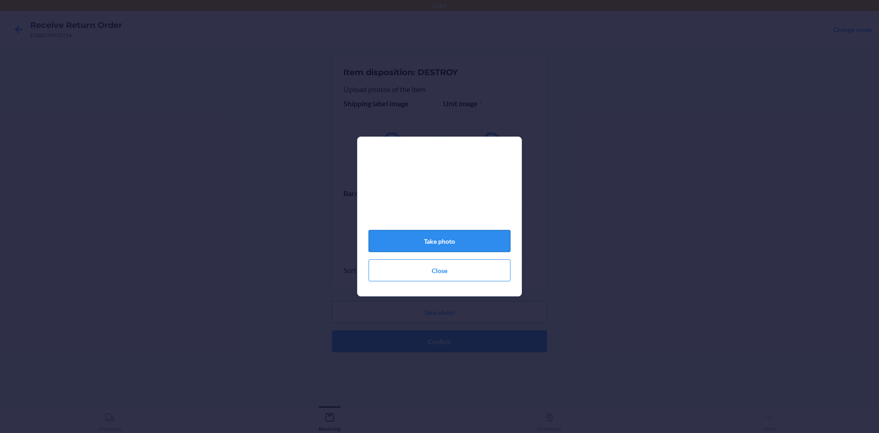
click at [469, 242] on button "Take photo" at bounding box center [440, 241] width 142 height 22
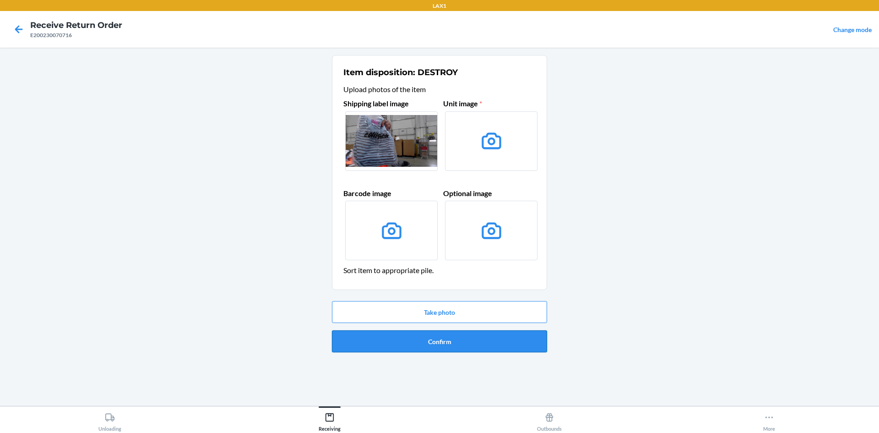
click at [512, 342] on button "Confirm" at bounding box center [439, 341] width 215 height 22
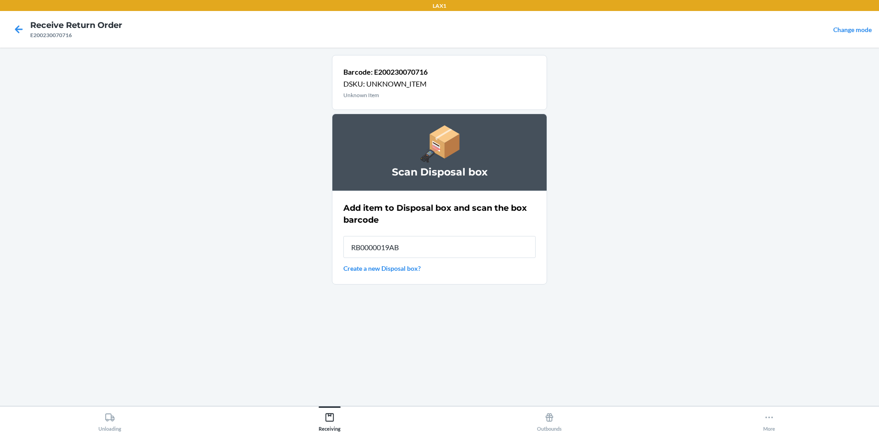
type input "RB0000019AB"
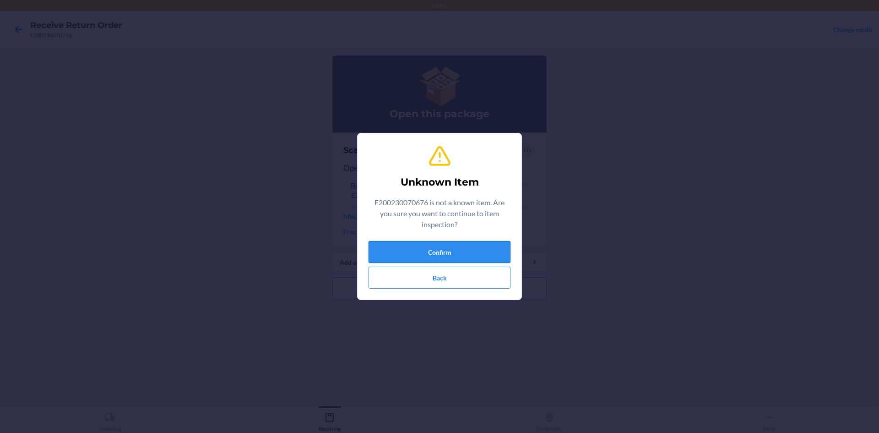
click at [427, 252] on button "Confirm" at bounding box center [440, 252] width 142 height 22
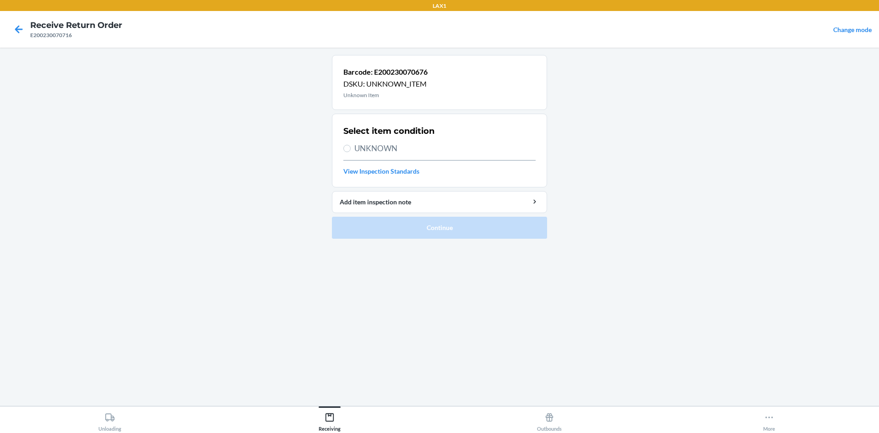
drag, startPoint x: 343, startPoint y: 146, endPoint x: 356, endPoint y: 180, distance: 36.1
click at [346, 151] on label "UNKNOWN" at bounding box center [439, 148] width 192 height 12
click at [346, 151] on input "UNKNOWN" at bounding box center [346, 148] width 7 height 7
radio input "true"
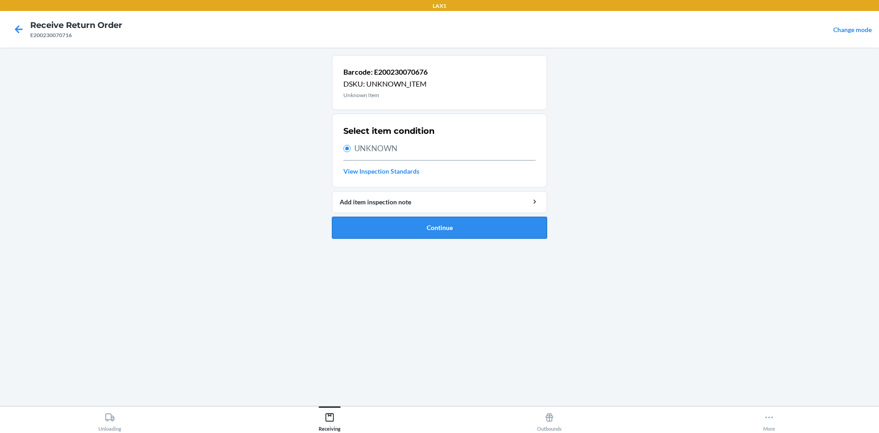
click at [379, 218] on button "Continue" at bounding box center [439, 228] width 215 height 22
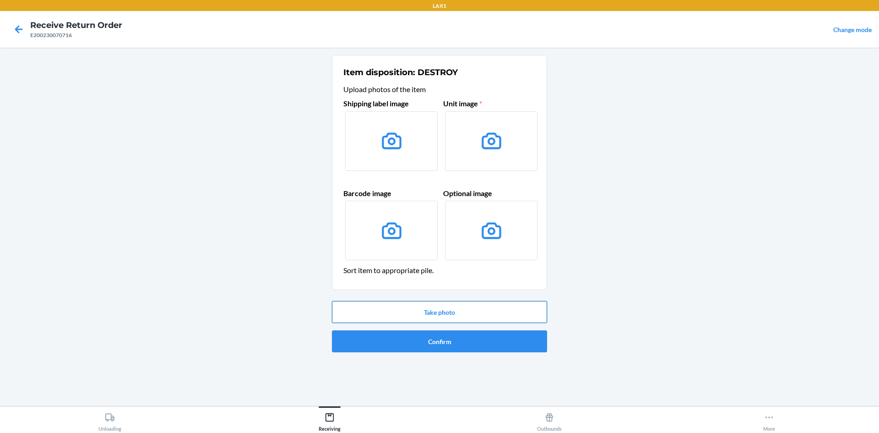
click at [438, 310] on button "Take photo" at bounding box center [439, 312] width 215 height 22
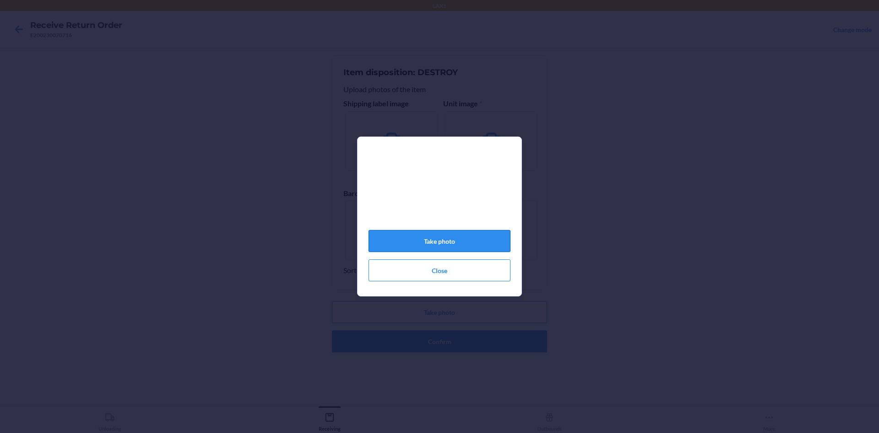
click at [496, 246] on button "Take photo" at bounding box center [440, 241] width 142 height 22
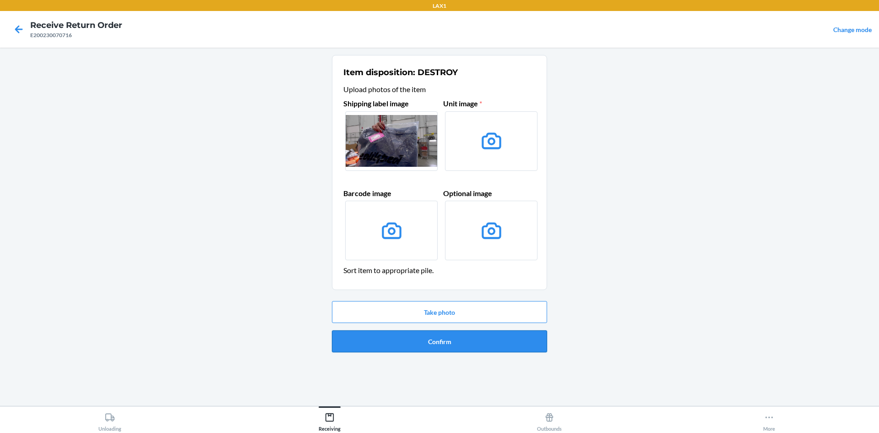
click at [482, 342] on button "Confirm" at bounding box center [439, 341] width 215 height 22
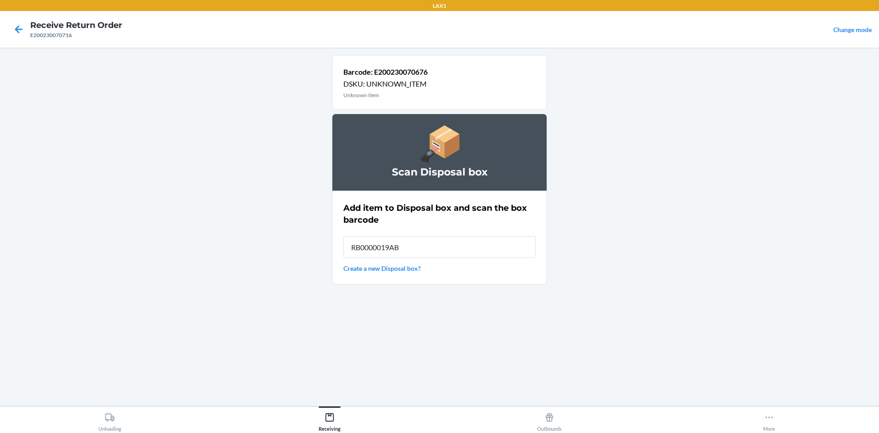
type input "RB0000019AB"
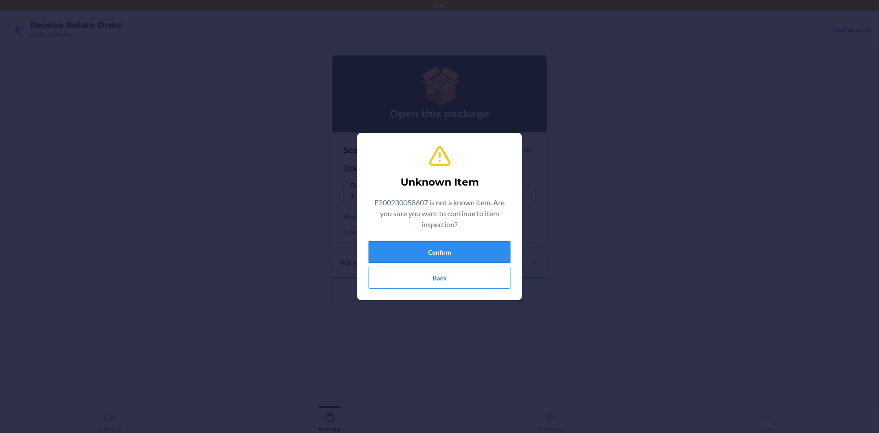
click at [476, 244] on button "Confirm" at bounding box center [440, 252] width 142 height 22
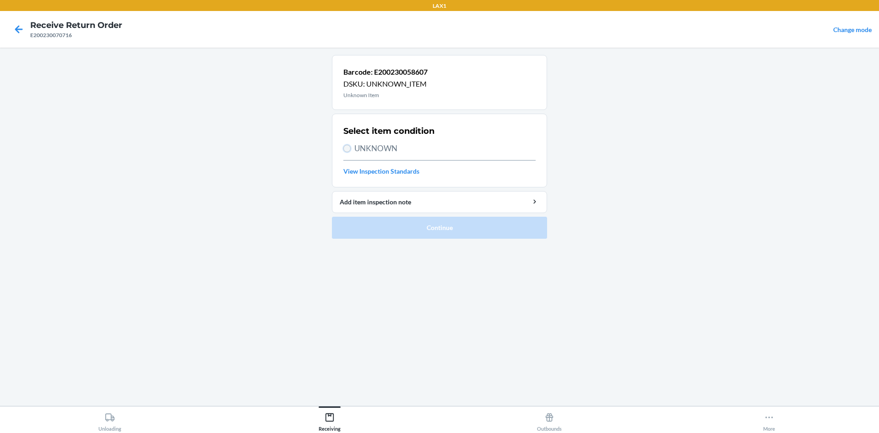
click at [348, 146] on input "UNKNOWN" at bounding box center [346, 148] width 7 height 7
radio input "true"
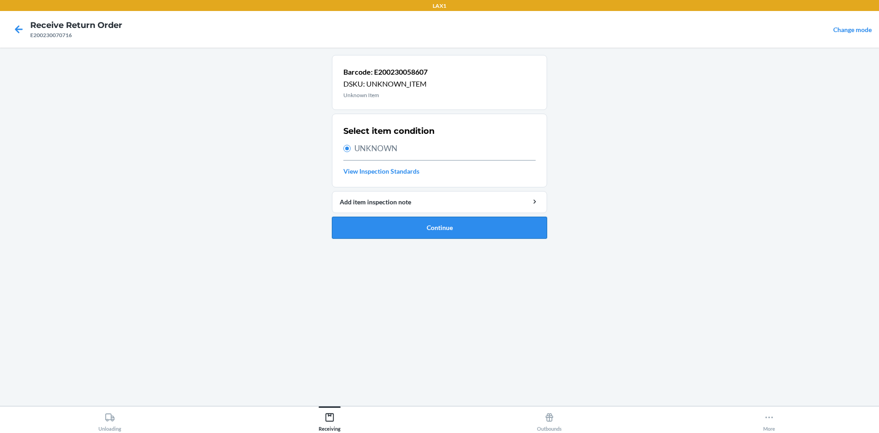
click at [410, 231] on button "Continue" at bounding box center [439, 228] width 215 height 22
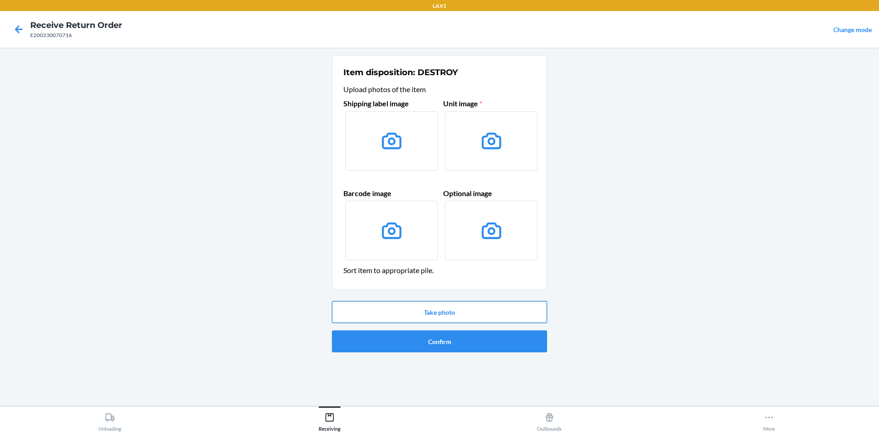
click at [440, 313] on button "Take photo" at bounding box center [439, 312] width 215 height 22
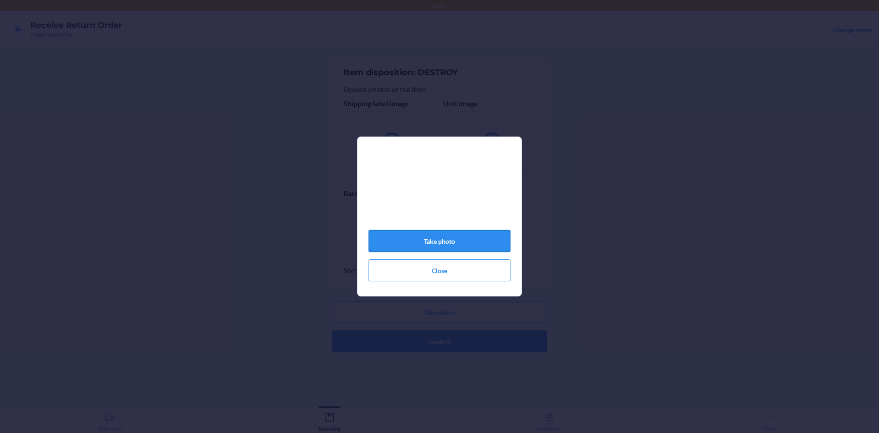
click at [492, 243] on button "Take photo" at bounding box center [440, 241] width 142 height 22
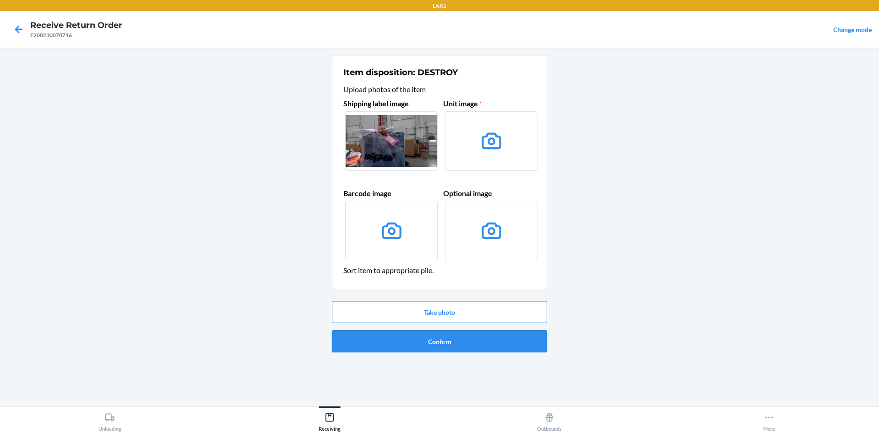
click at [496, 332] on button "Confirm" at bounding box center [439, 341] width 215 height 22
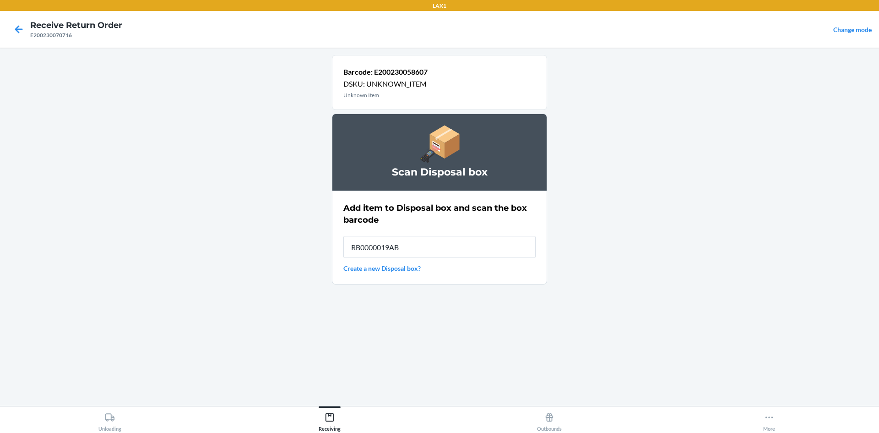
type input "RB0000019AB"
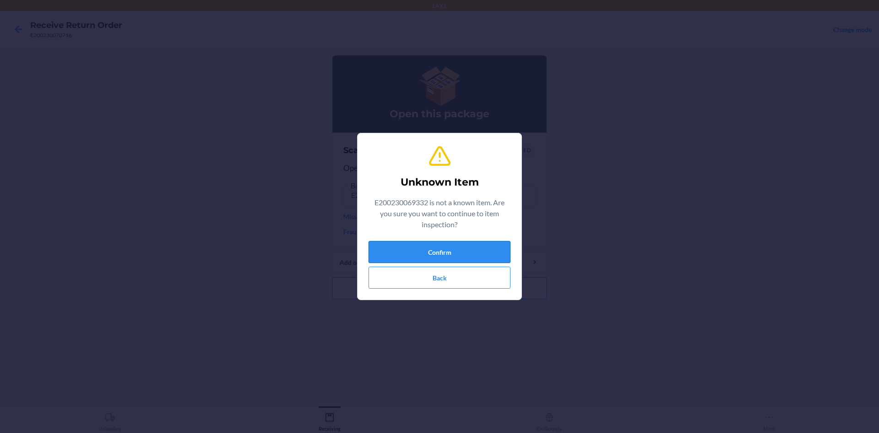
click at [498, 245] on button "Confirm" at bounding box center [440, 252] width 142 height 22
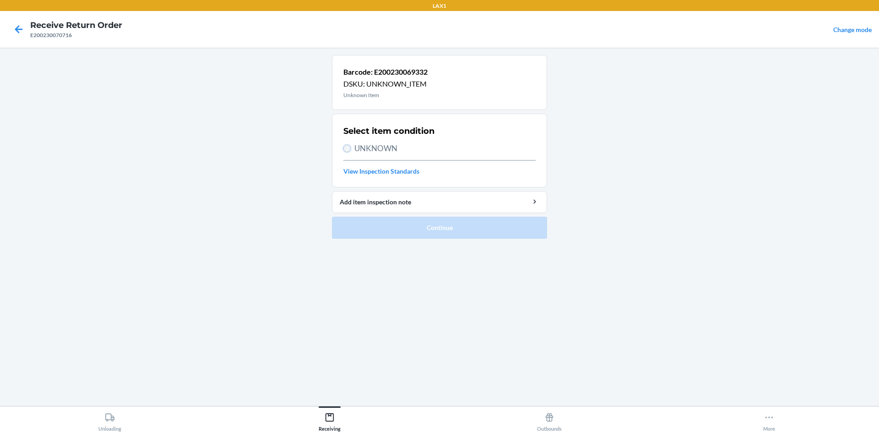
click at [346, 150] on input "UNKNOWN" at bounding box center [346, 148] width 7 height 7
radio input "true"
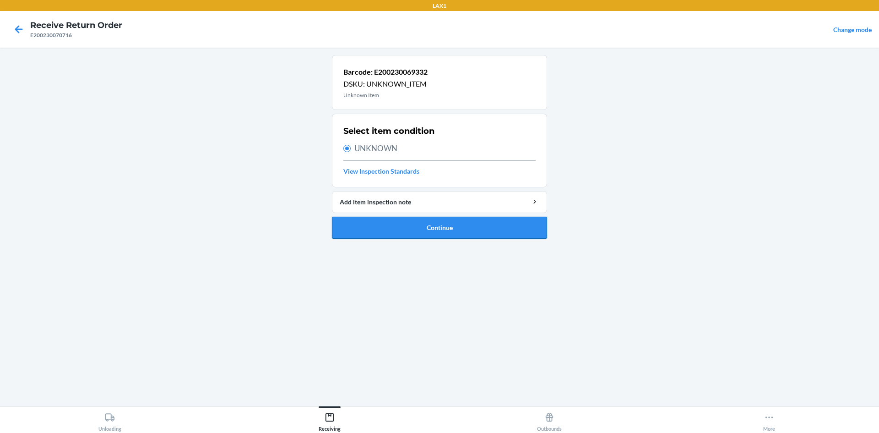
click at [393, 231] on button "Continue" at bounding box center [439, 228] width 215 height 22
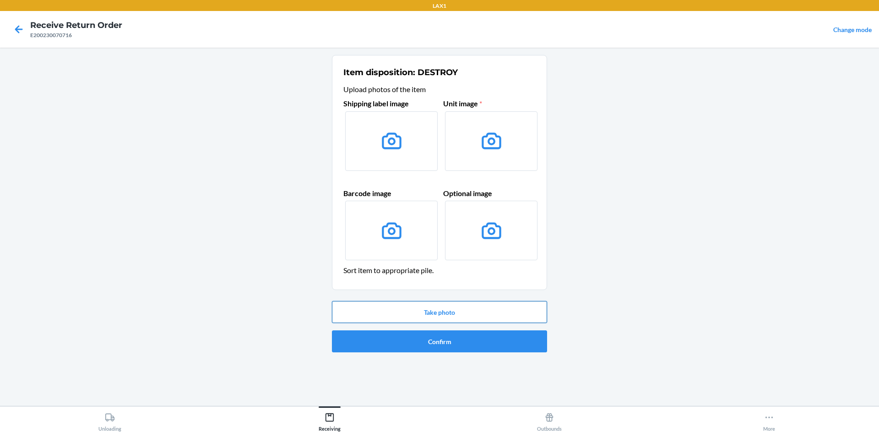
click at [417, 307] on button "Take photo" at bounding box center [439, 312] width 215 height 22
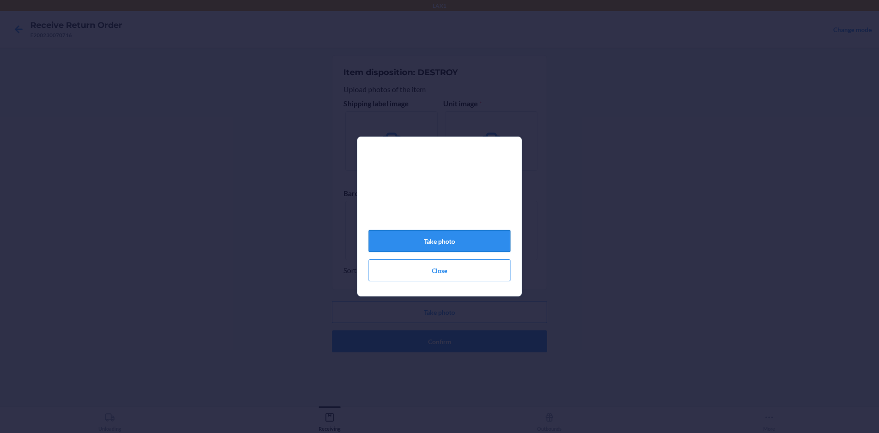
click at [475, 242] on button "Take photo" at bounding box center [440, 241] width 142 height 22
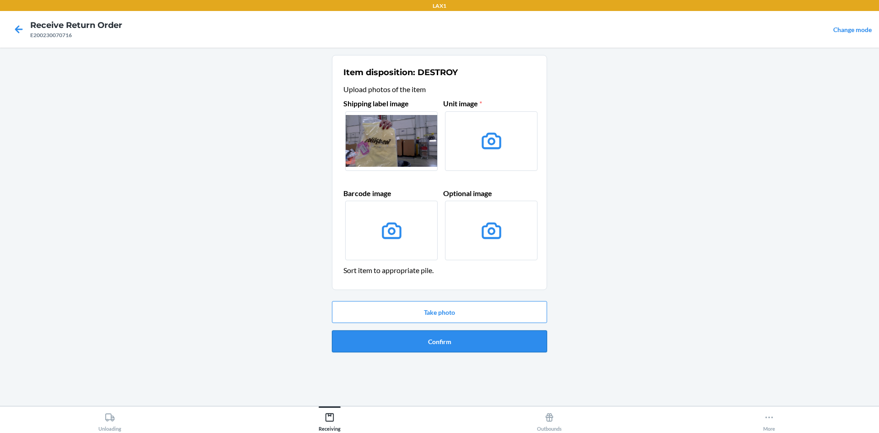
click at [474, 343] on button "Confirm" at bounding box center [439, 341] width 215 height 22
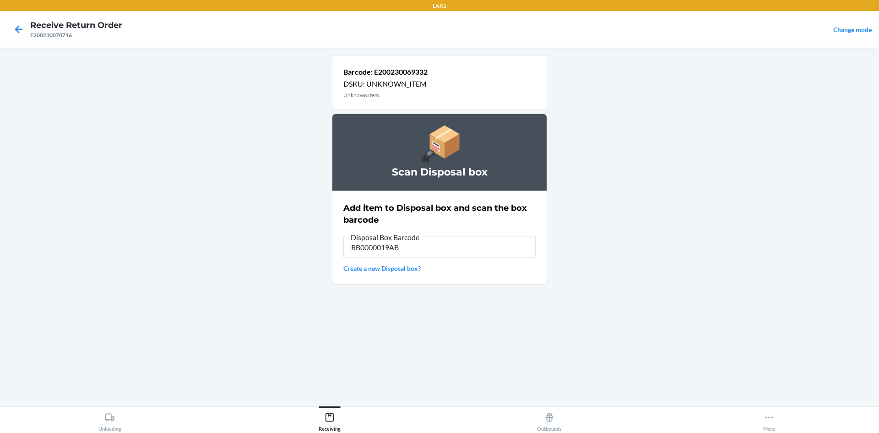
type input "RB0000019AB"
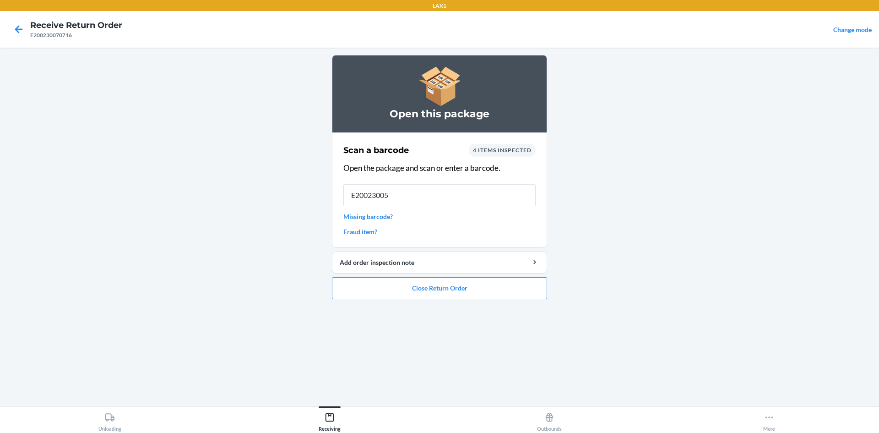
type input "E200230050"
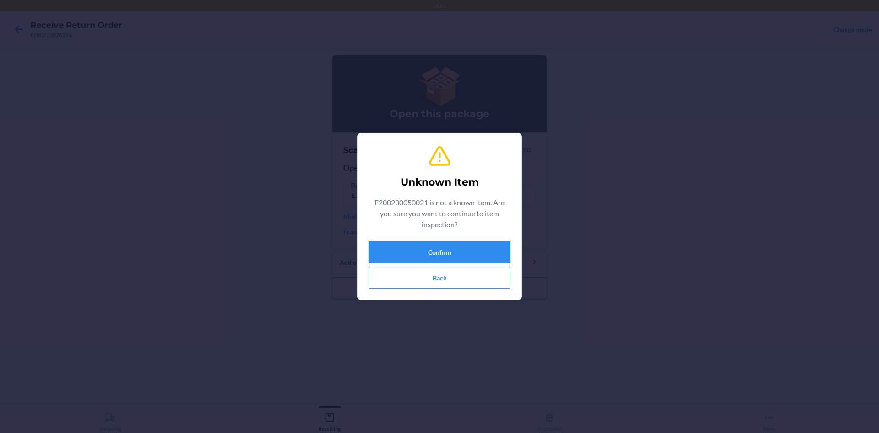
click at [472, 252] on button "Confirm" at bounding box center [440, 252] width 142 height 22
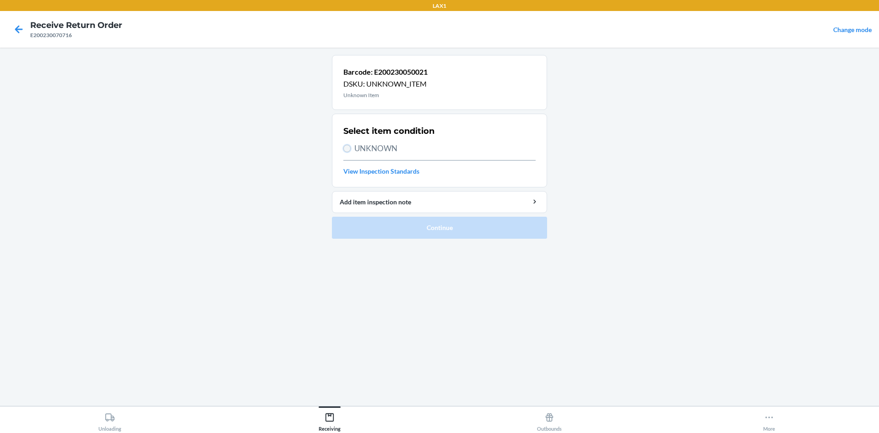
click at [345, 148] on input "UNKNOWN" at bounding box center [346, 148] width 7 height 7
radio input "true"
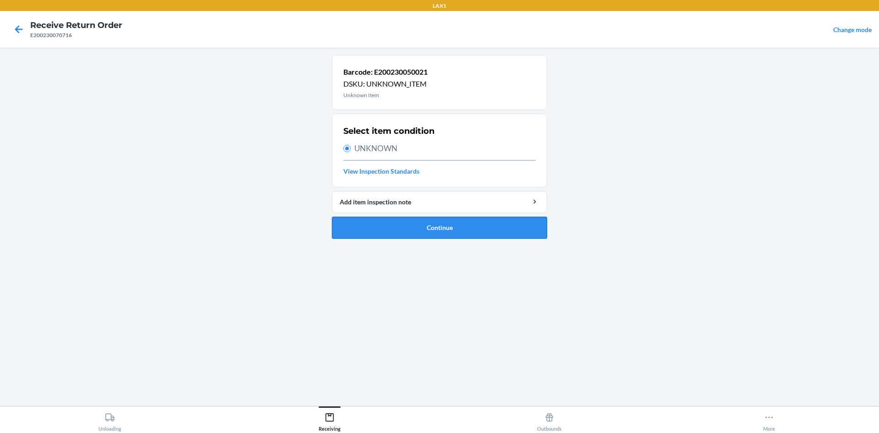
click at [401, 221] on button "Continue" at bounding box center [439, 228] width 215 height 22
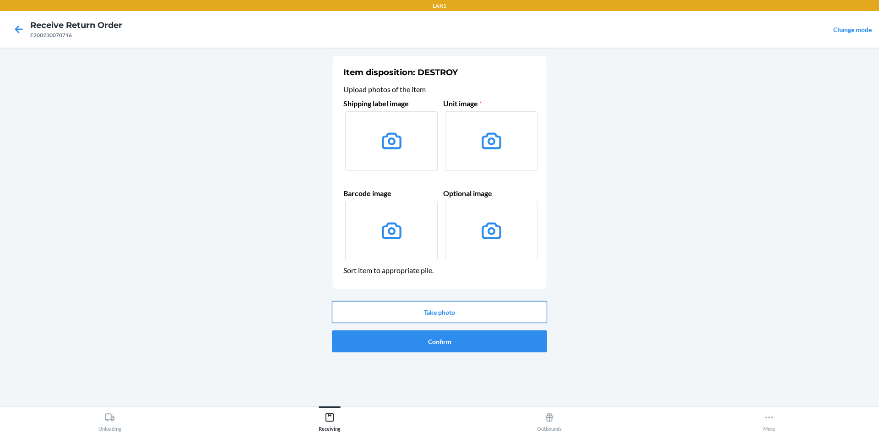
click at [440, 315] on button "Take photo" at bounding box center [439, 312] width 215 height 22
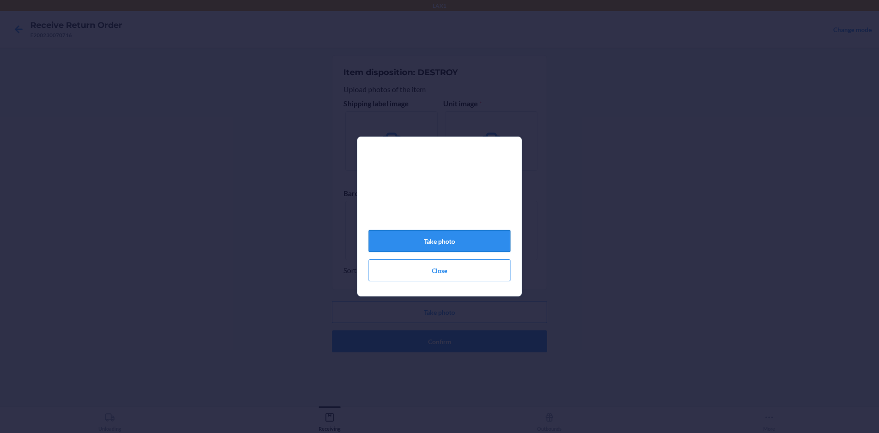
click at [469, 239] on button "Take photo" at bounding box center [440, 241] width 142 height 22
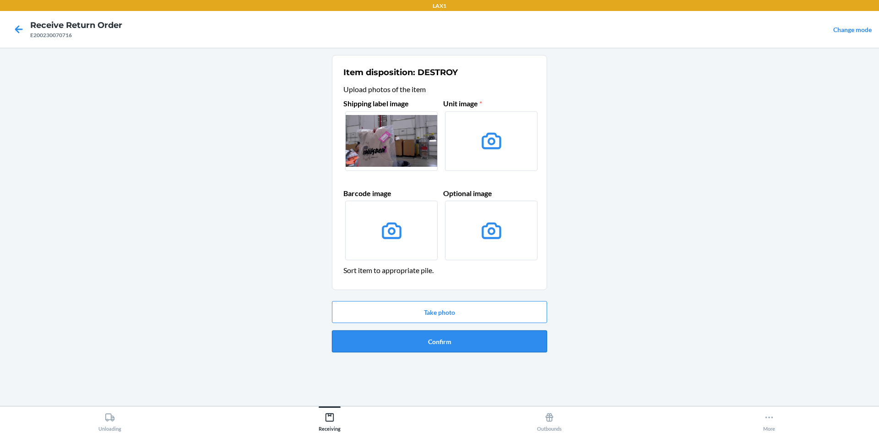
click at [429, 338] on button "Confirm" at bounding box center [439, 341] width 215 height 22
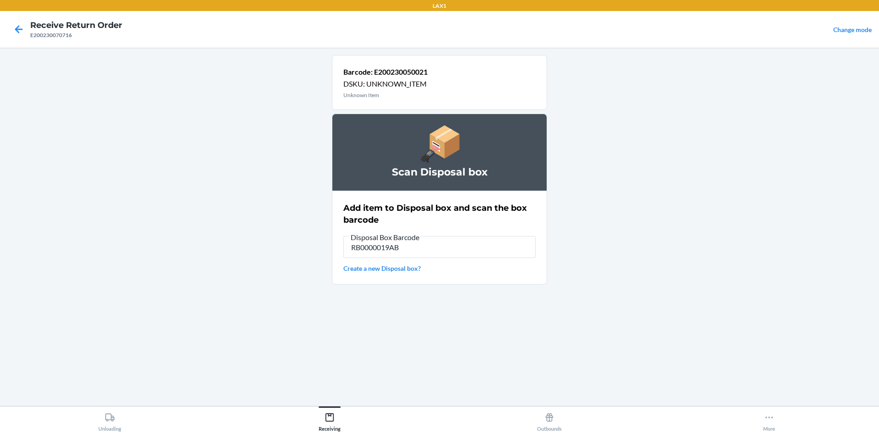
type input "RB0000019AB"
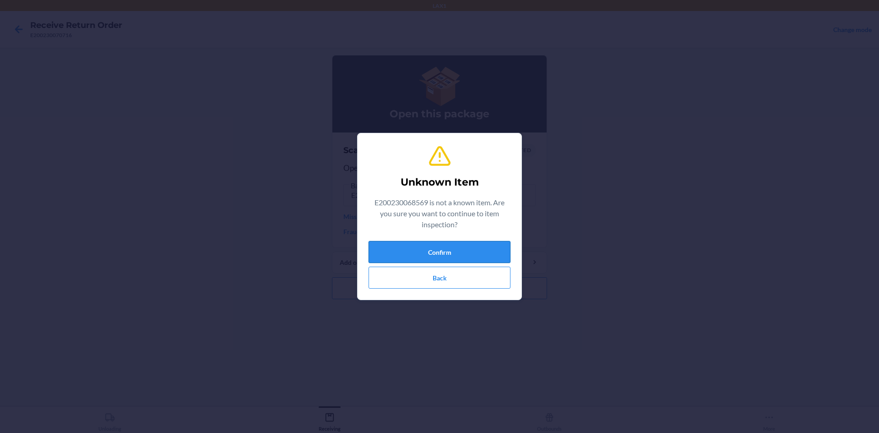
click at [463, 245] on button "Confirm" at bounding box center [440, 252] width 142 height 22
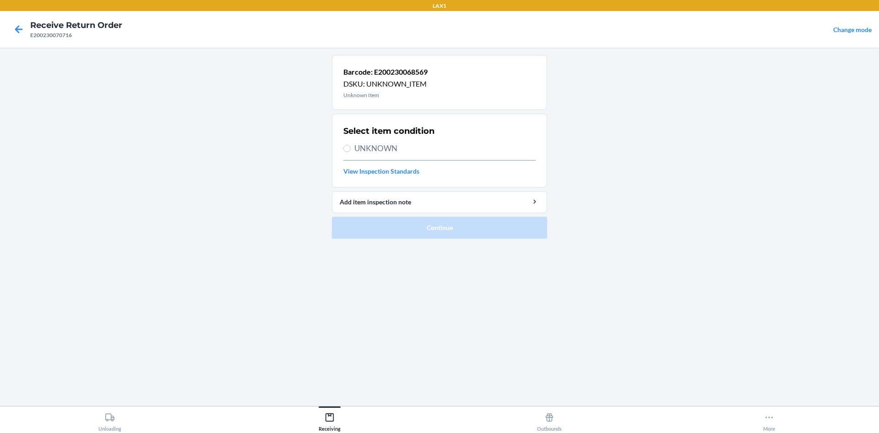
click at [345, 144] on label "UNKNOWN" at bounding box center [439, 148] width 192 height 12
click at [345, 145] on input "UNKNOWN" at bounding box center [346, 148] width 7 height 7
radio input "true"
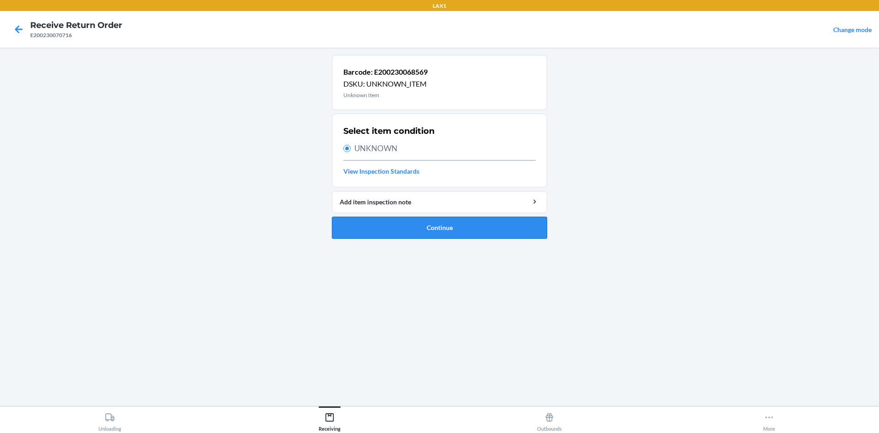
click at [406, 223] on button "Continue" at bounding box center [439, 228] width 215 height 22
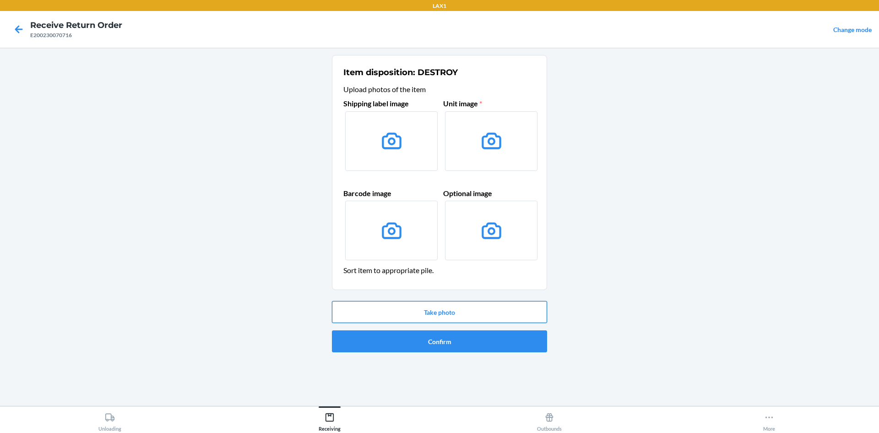
click at [467, 314] on button "Take photo" at bounding box center [439, 312] width 215 height 22
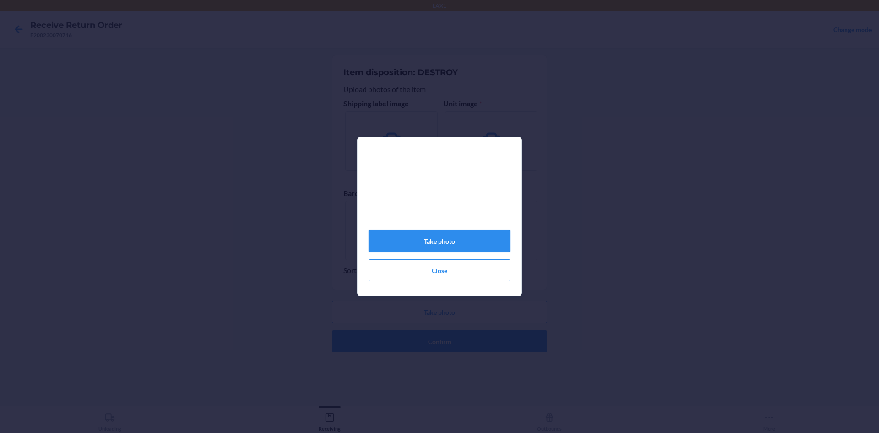
click at [466, 246] on button "Take photo" at bounding box center [440, 241] width 142 height 22
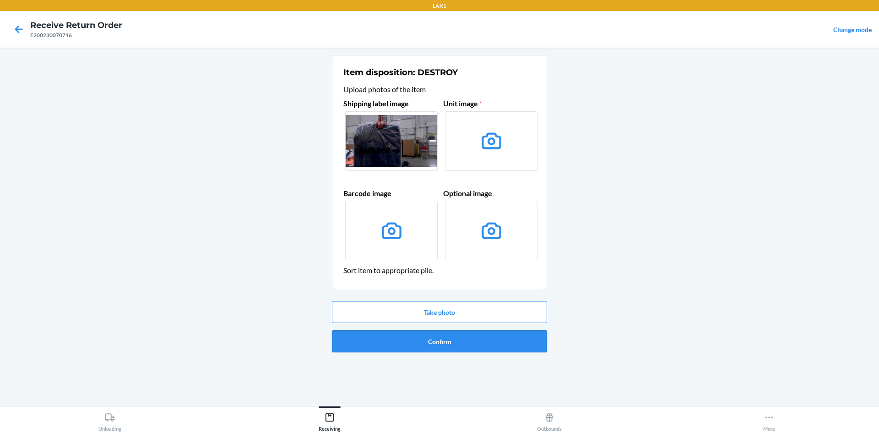
click at [493, 338] on button "Confirm" at bounding box center [439, 341] width 215 height 22
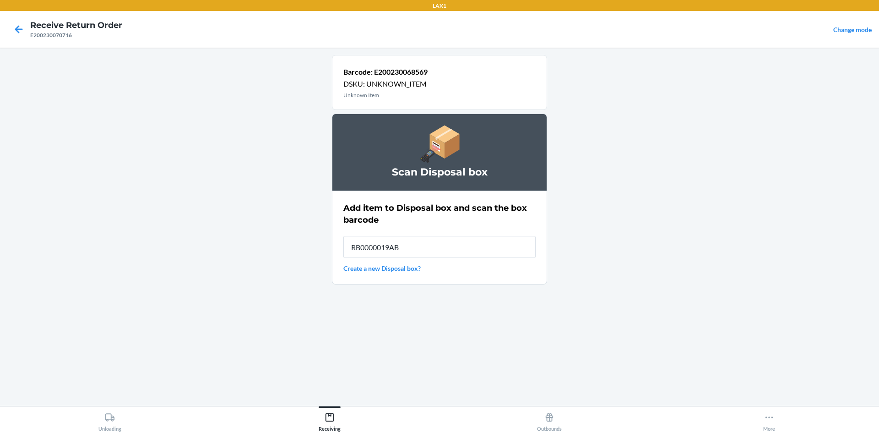
type input "RB0000019AB"
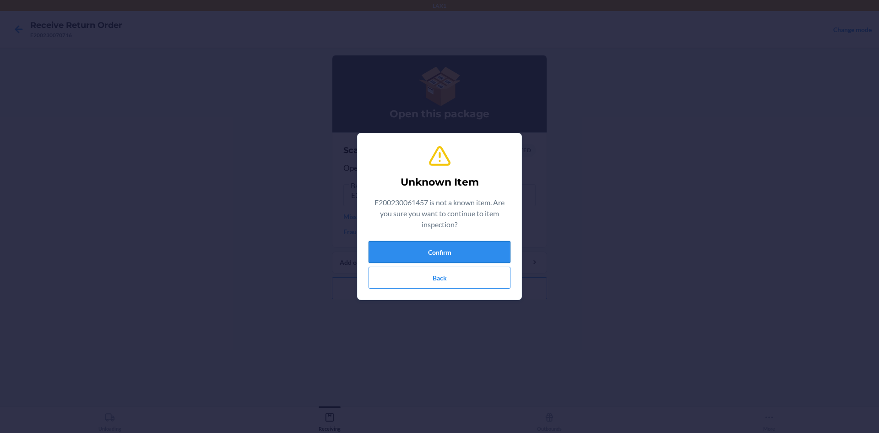
click at [406, 254] on button "Confirm" at bounding box center [440, 252] width 142 height 22
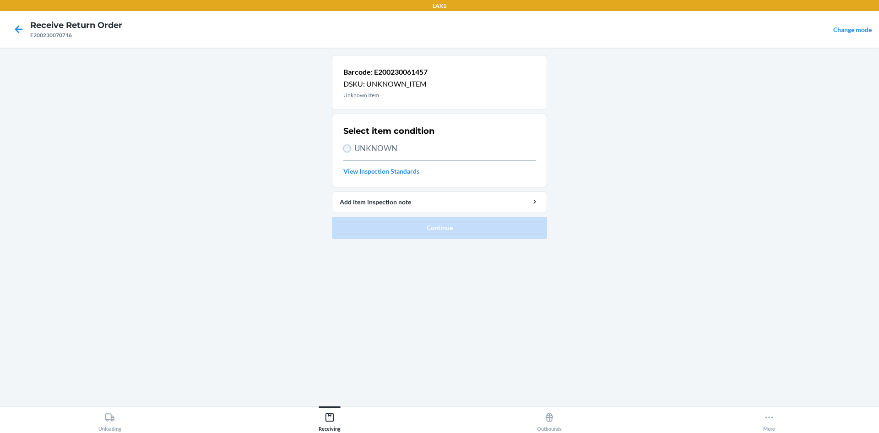
click at [347, 150] on input "UNKNOWN" at bounding box center [346, 148] width 7 height 7
radio input "true"
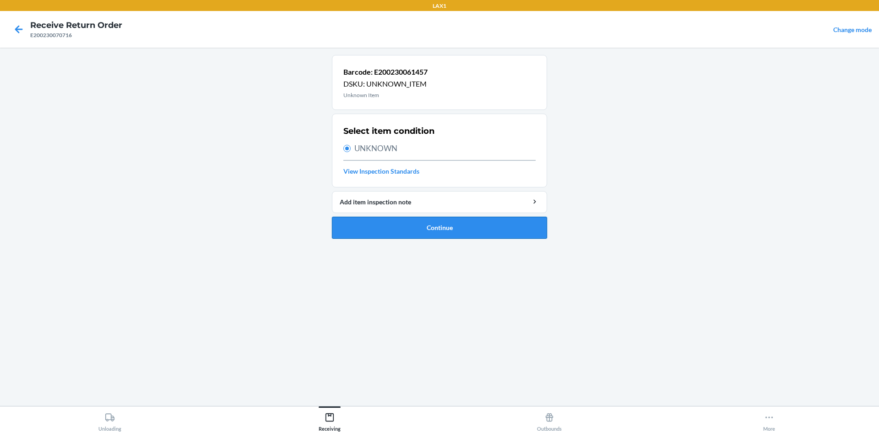
click at [393, 218] on button "Continue" at bounding box center [439, 228] width 215 height 22
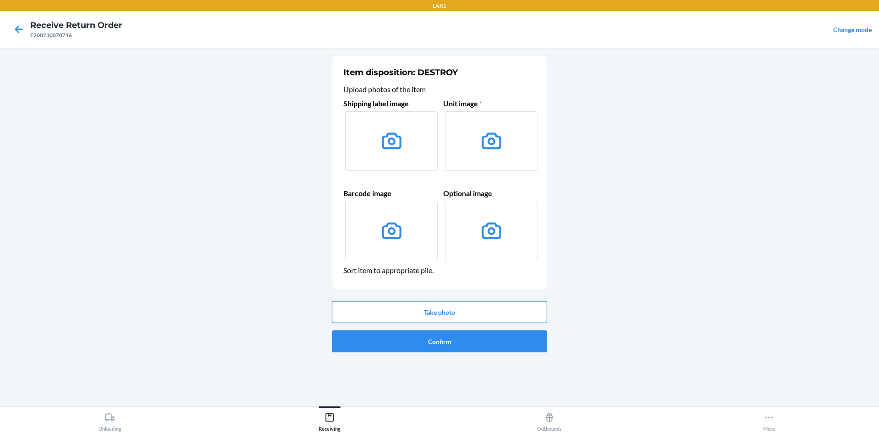
click at [470, 316] on button "Take photo" at bounding box center [439, 312] width 215 height 22
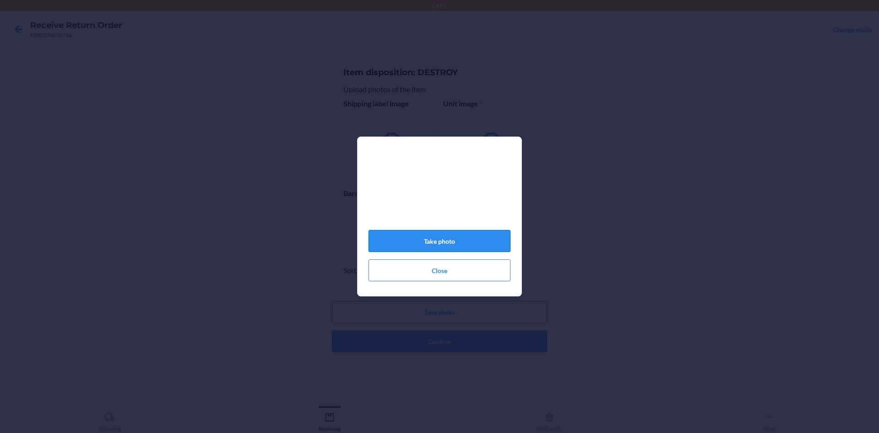
click at [470, 240] on button "Take photo" at bounding box center [440, 241] width 142 height 22
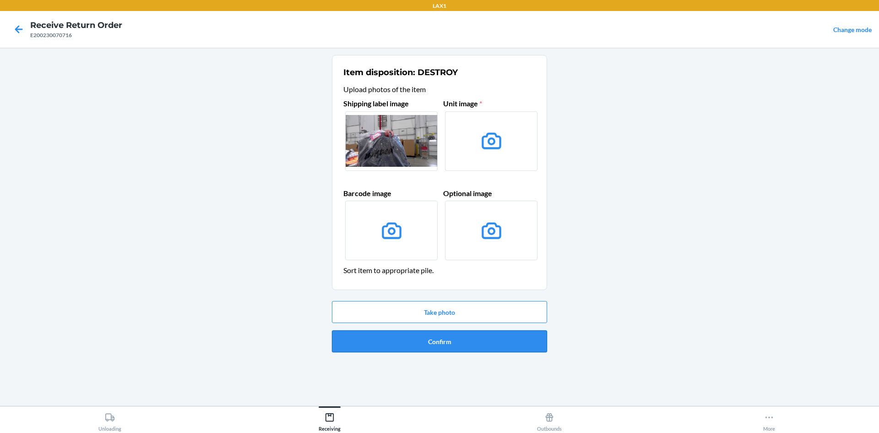
click at [480, 351] on button "Confirm" at bounding box center [439, 341] width 215 height 22
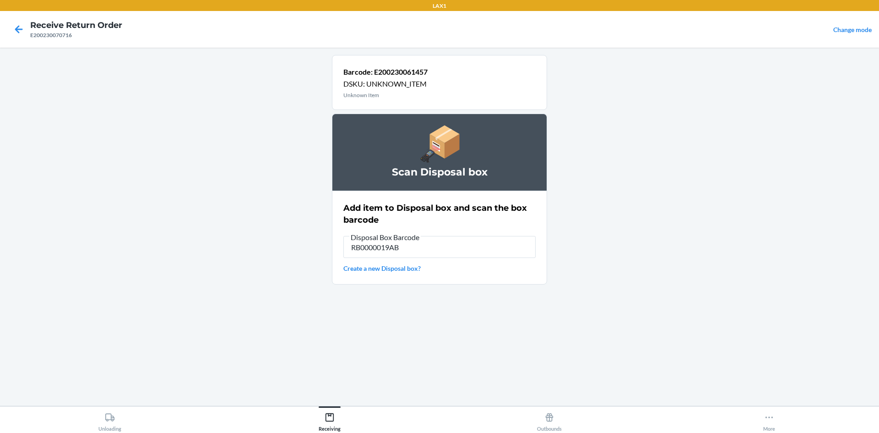
type input "RB0000019AB"
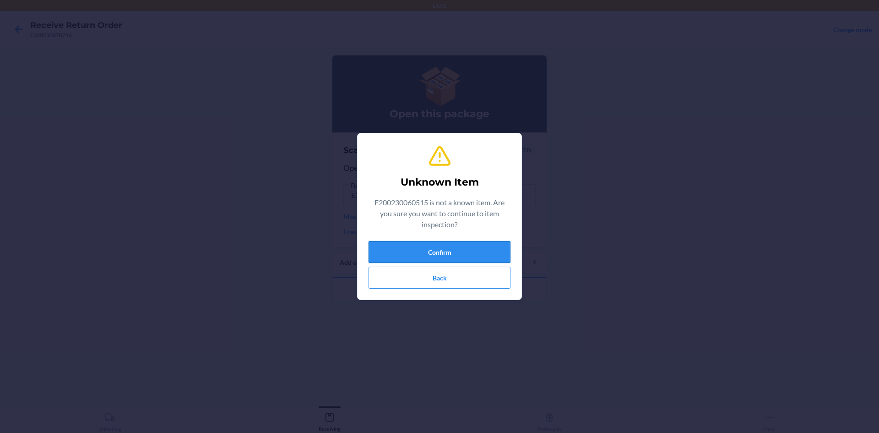
click at [478, 241] on button "Confirm" at bounding box center [440, 252] width 142 height 22
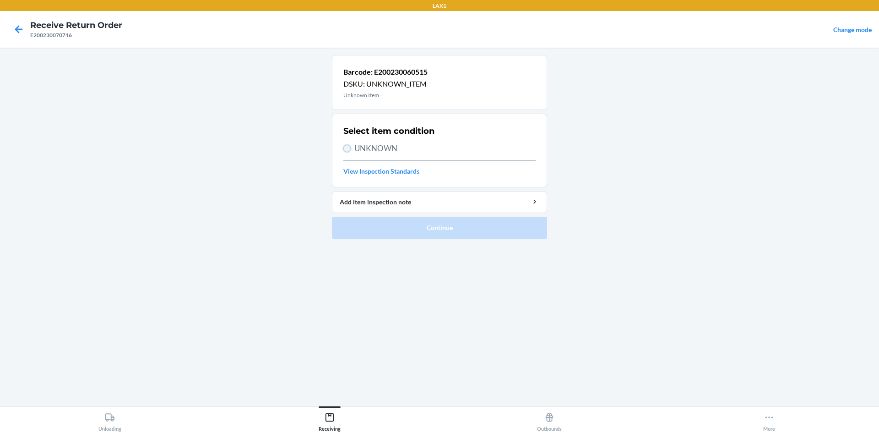
click at [344, 147] on input "UNKNOWN" at bounding box center [346, 148] width 7 height 7
radio input "true"
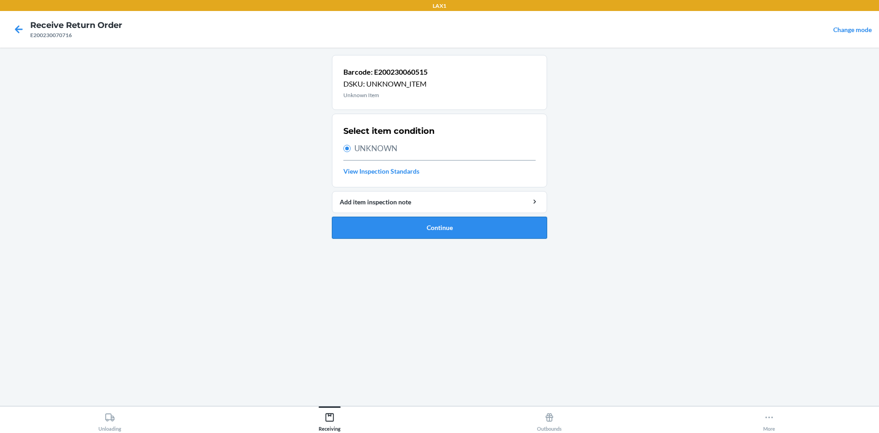
click at [434, 233] on button "Continue" at bounding box center [439, 228] width 215 height 22
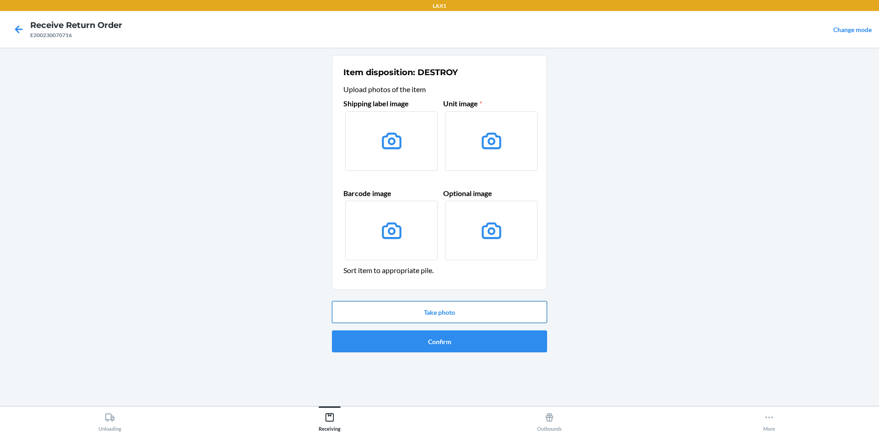
click at [457, 305] on button "Take photo" at bounding box center [439, 312] width 215 height 22
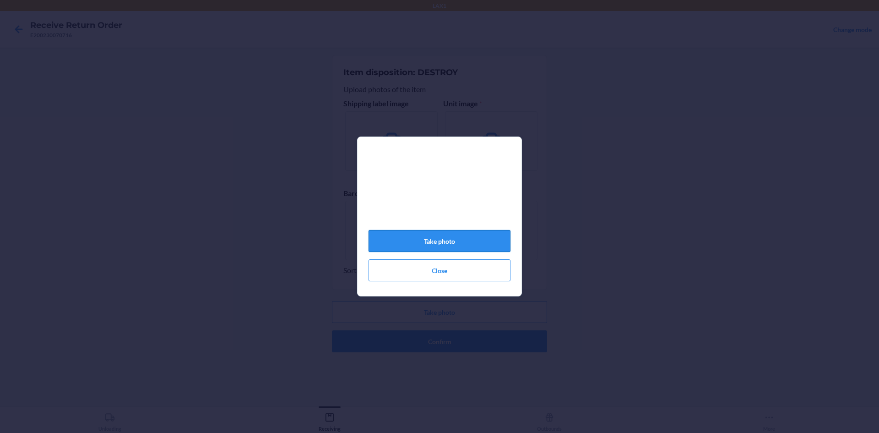
click at [468, 235] on button "Take photo" at bounding box center [440, 241] width 142 height 22
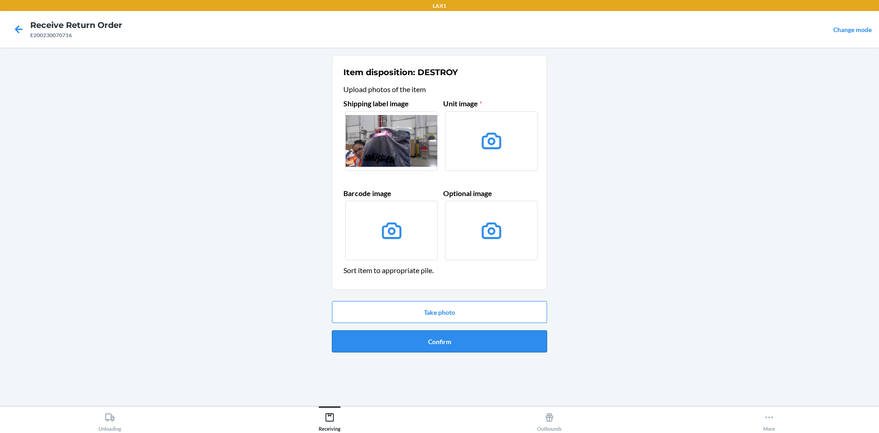
click at [467, 345] on button "Confirm" at bounding box center [439, 341] width 215 height 22
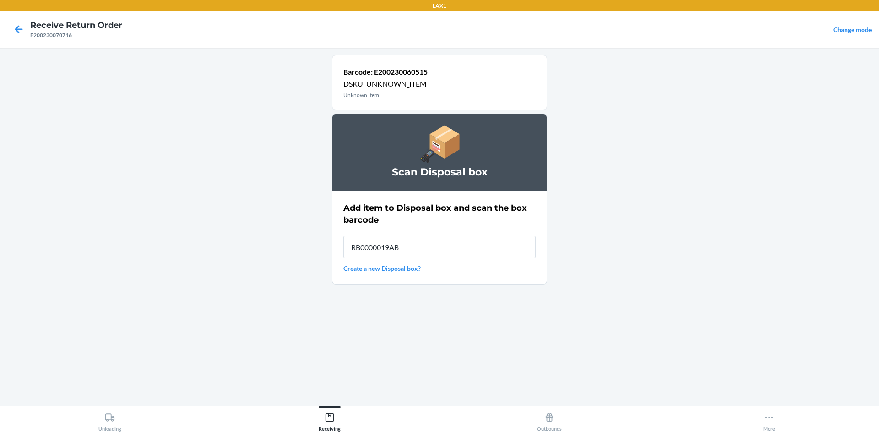
type input "RB0000019AB"
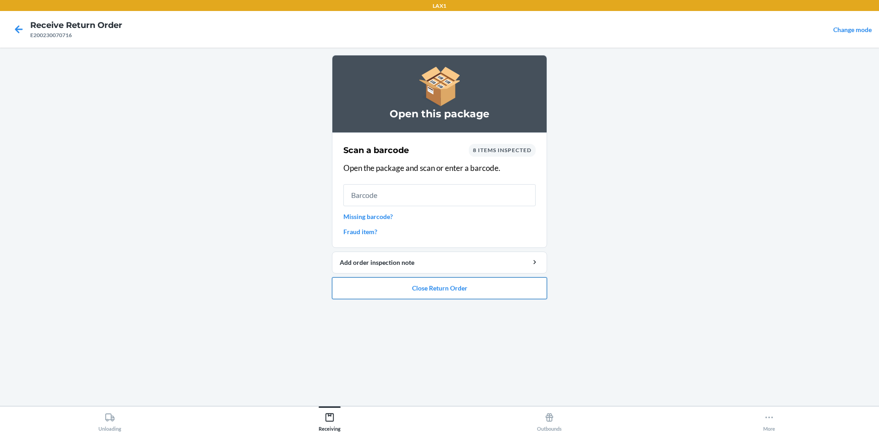
click at [498, 284] on button "Close Return Order" at bounding box center [439, 288] width 215 height 22
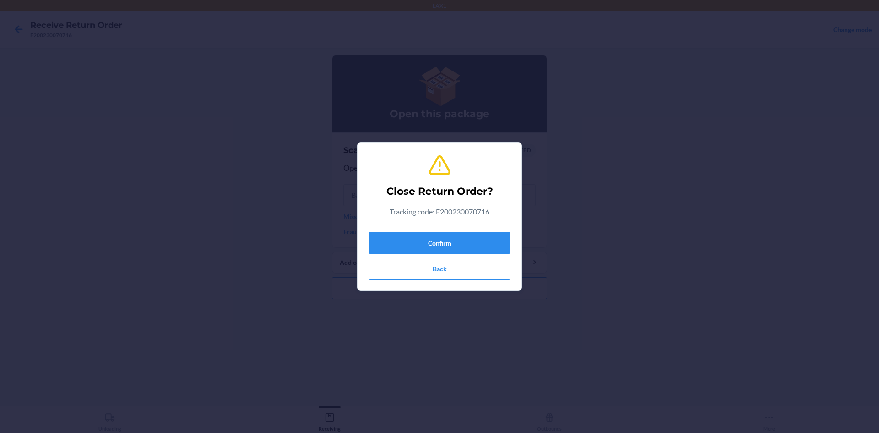
click at [491, 231] on div "Confirm Back" at bounding box center [440, 253] width 142 height 51
click at [494, 233] on button "Confirm" at bounding box center [440, 243] width 142 height 22
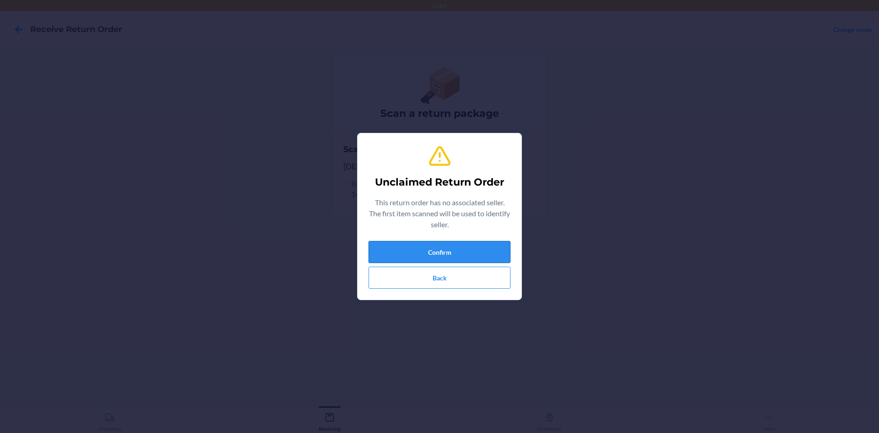
click at [481, 257] on button "Confirm" at bounding box center [440, 252] width 142 height 22
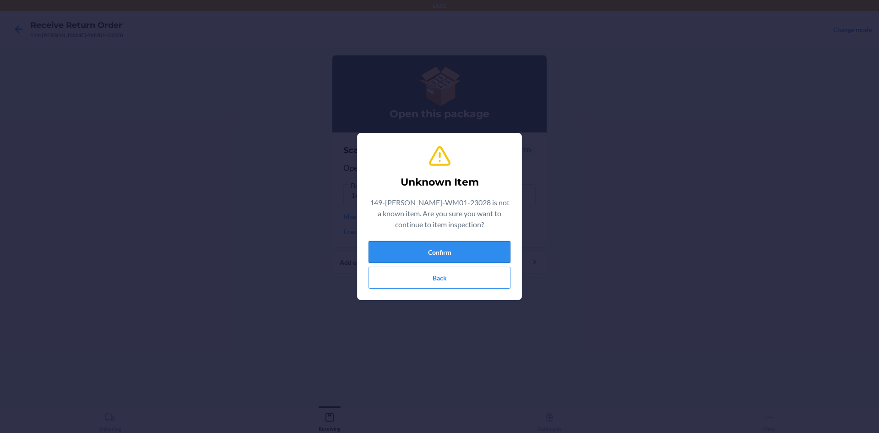
click at [485, 254] on button "Confirm" at bounding box center [440, 252] width 142 height 22
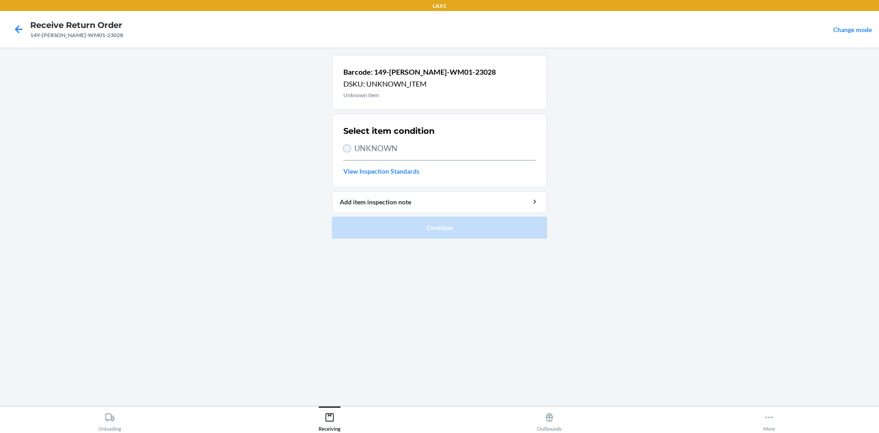
click at [344, 145] on input "UNKNOWN" at bounding box center [346, 148] width 7 height 7
radio input "true"
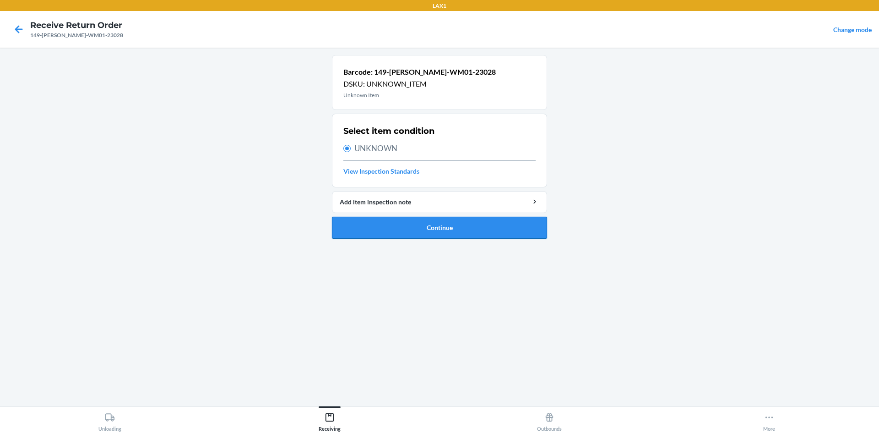
click at [411, 225] on button "Continue" at bounding box center [439, 228] width 215 height 22
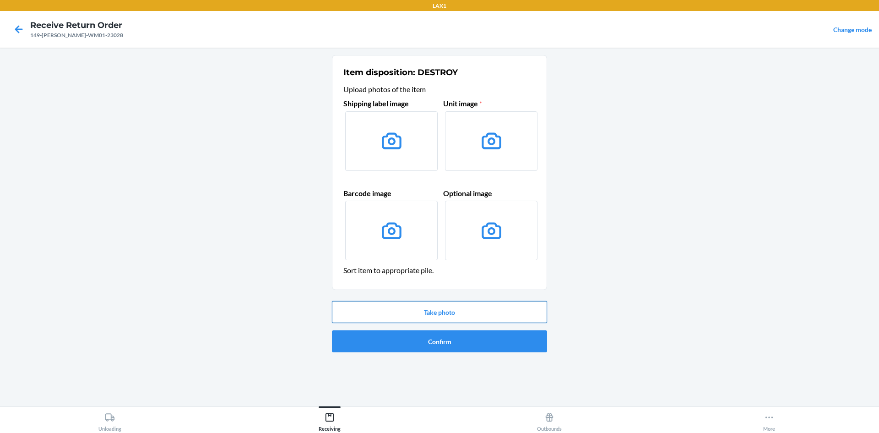
click at [470, 306] on button "Take photo" at bounding box center [439, 312] width 215 height 22
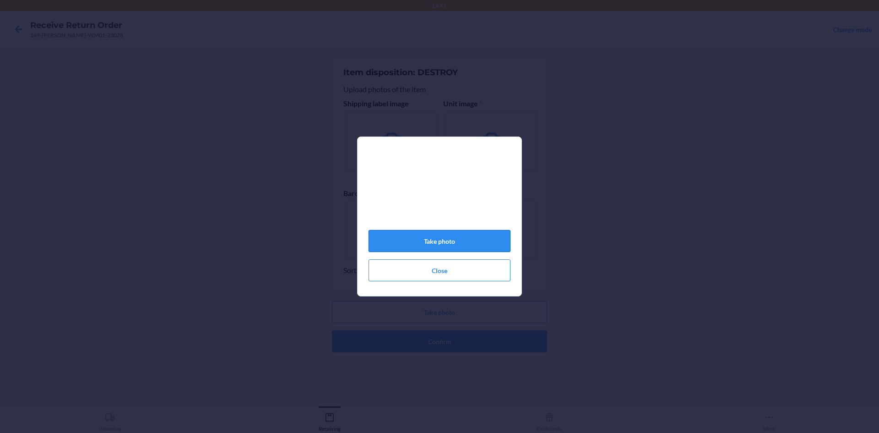
click at [480, 244] on button "Take photo" at bounding box center [440, 241] width 142 height 22
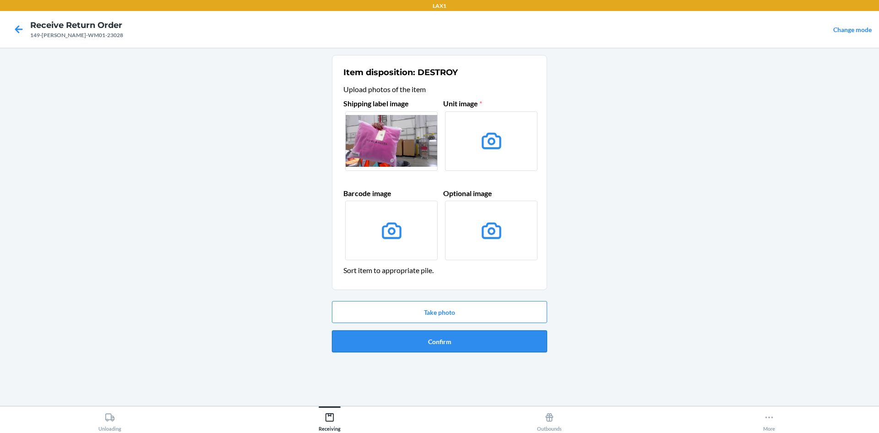
click at [476, 343] on button "Confirm" at bounding box center [439, 341] width 215 height 22
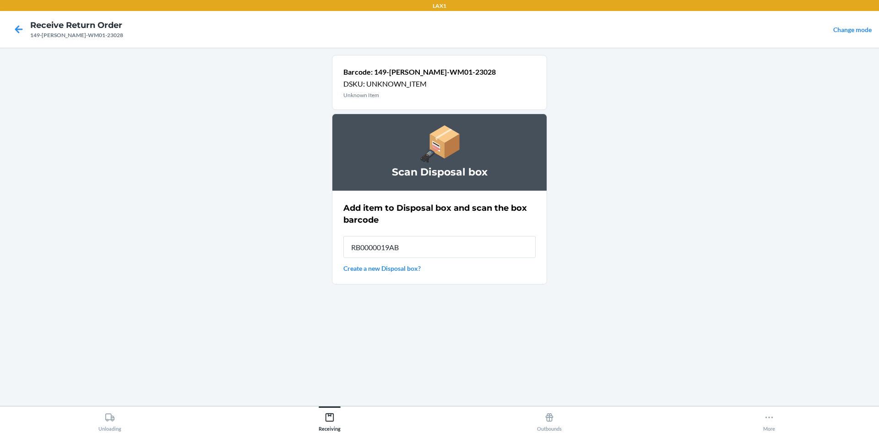
type input "RB0000019AB"
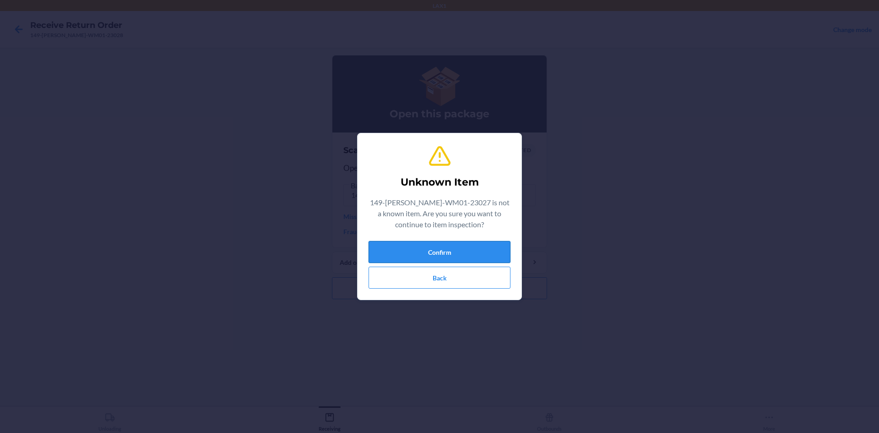
click at [462, 252] on button "Confirm" at bounding box center [440, 252] width 142 height 22
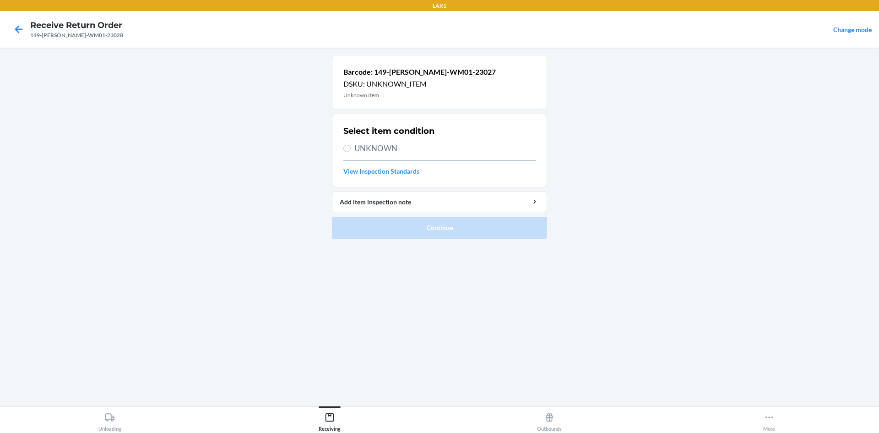
click at [345, 145] on label "UNKNOWN" at bounding box center [439, 148] width 192 height 12
click at [345, 145] on input "UNKNOWN" at bounding box center [346, 148] width 7 height 7
radio input "true"
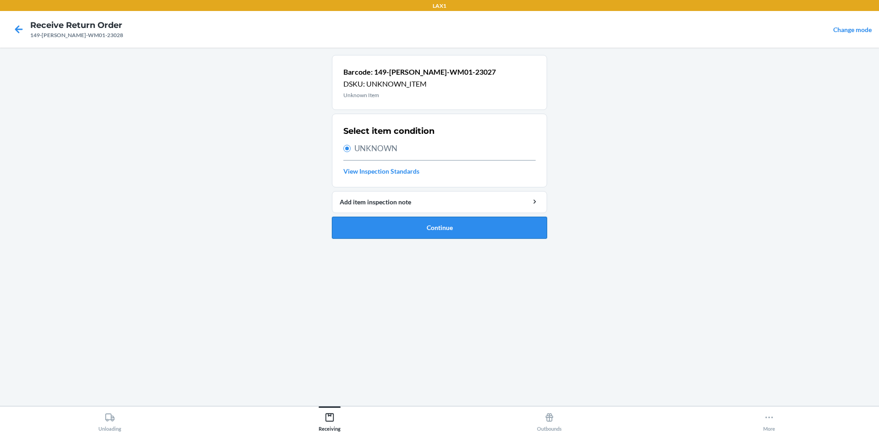
click at [378, 221] on button "Continue" at bounding box center [439, 228] width 215 height 22
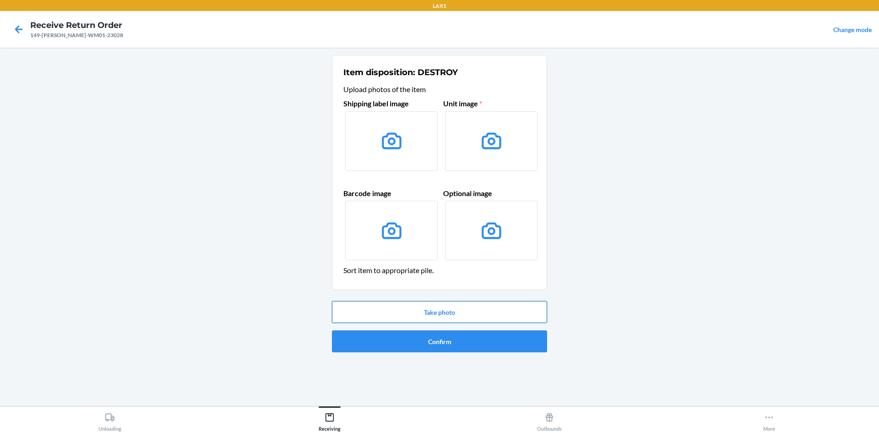
click at [425, 316] on button "Take photo" at bounding box center [439, 312] width 215 height 22
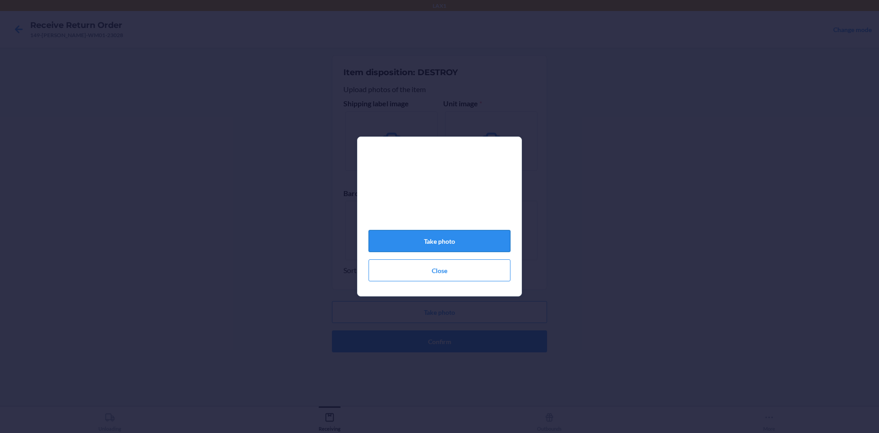
click at [467, 247] on button "Take photo" at bounding box center [440, 241] width 142 height 22
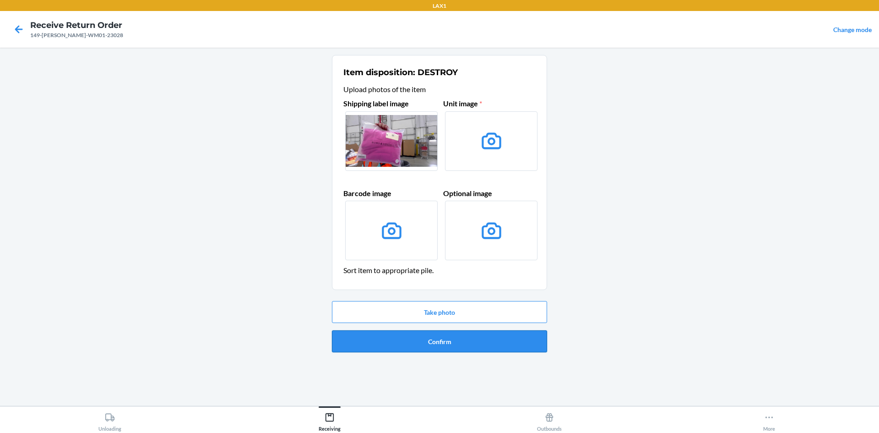
click at [463, 344] on button "Confirm" at bounding box center [439, 341] width 215 height 22
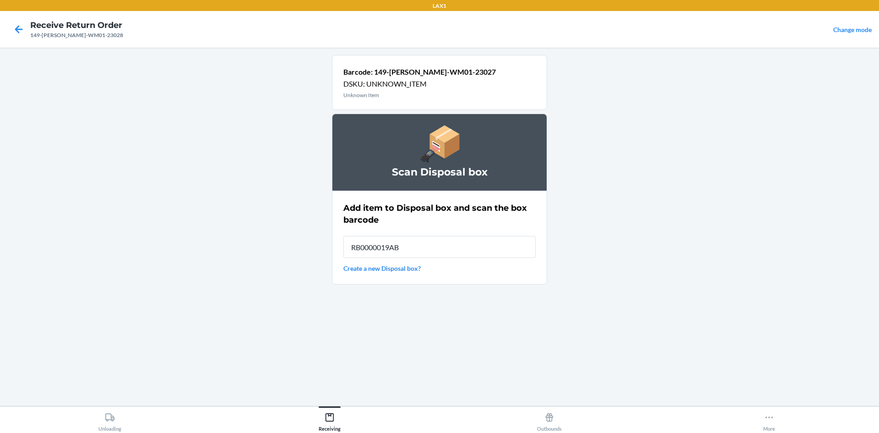
type input "RB0000019AB"
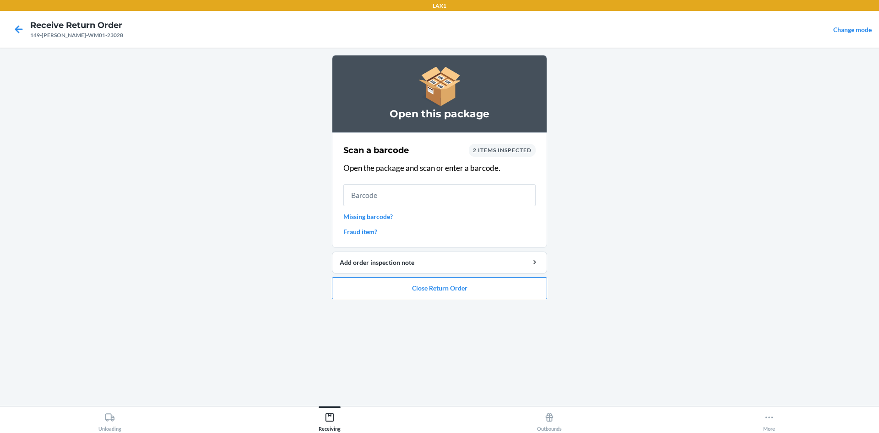
click at [386, 218] on link "Missing barcode?" at bounding box center [439, 217] width 192 height 10
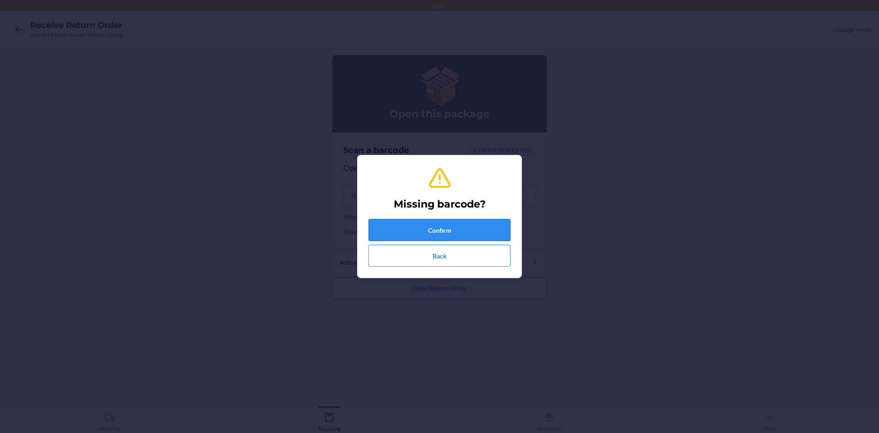
click at [396, 221] on button "Confirm" at bounding box center [440, 230] width 142 height 22
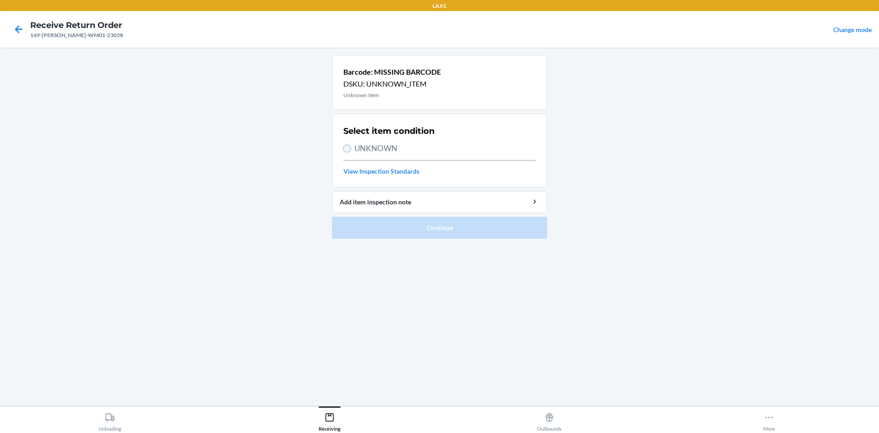
click at [350, 148] on input "UNKNOWN" at bounding box center [346, 148] width 7 height 7
radio input "true"
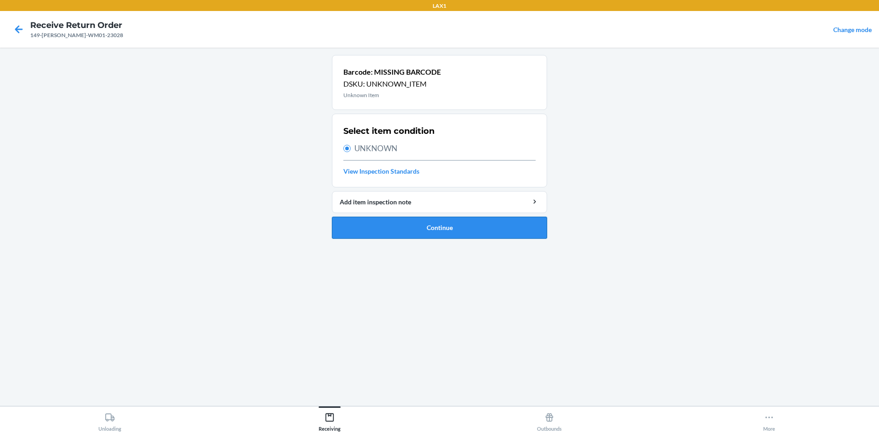
click at [438, 229] on button "Continue" at bounding box center [439, 228] width 215 height 22
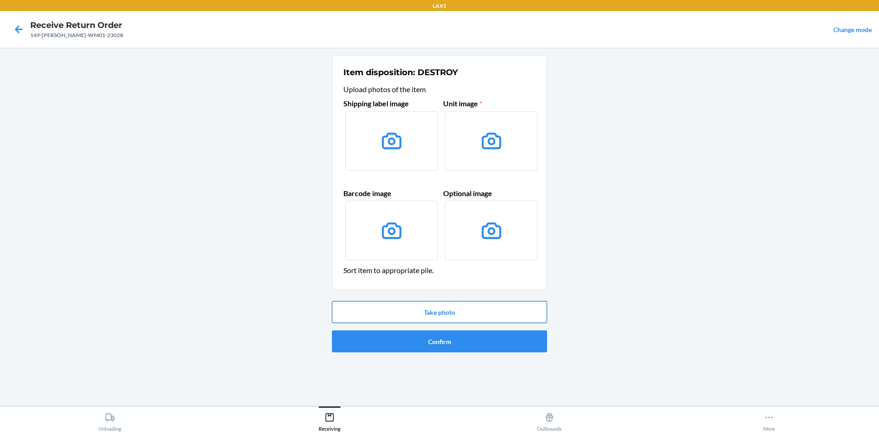
click at [472, 308] on button "Take photo" at bounding box center [439, 312] width 215 height 22
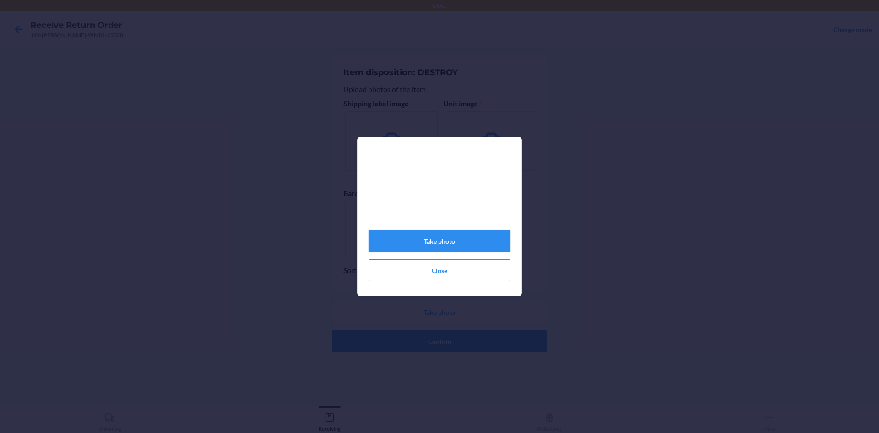
click at [474, 236] on button "Take photo" at bounding box center [440, 241] width 142 height 22
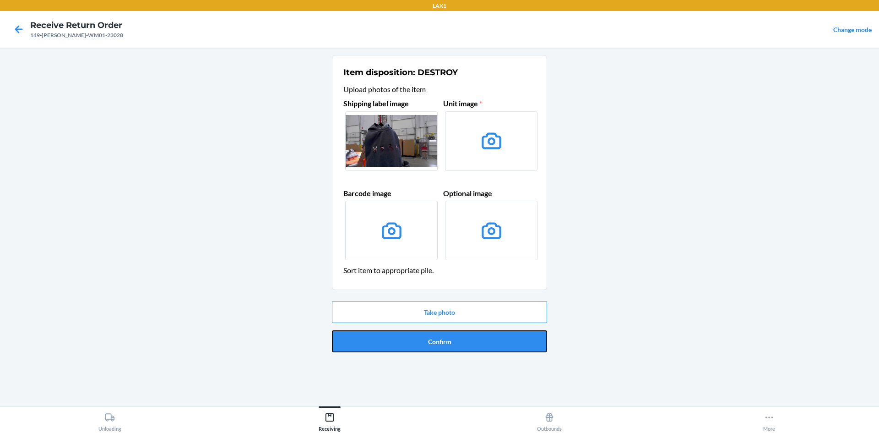
drag, startPoint x: 483, startPoint y: 348, endPoint x: 476, endPoint y: 341, distance: 9.1
click at [482, 347] on button "Confirm" at bounding box center [439, 341] width 215 height 22
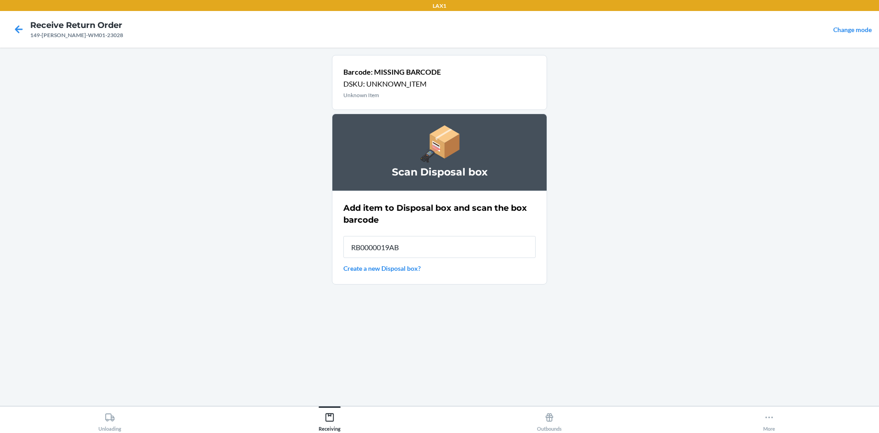
type input "RB0000019AB"
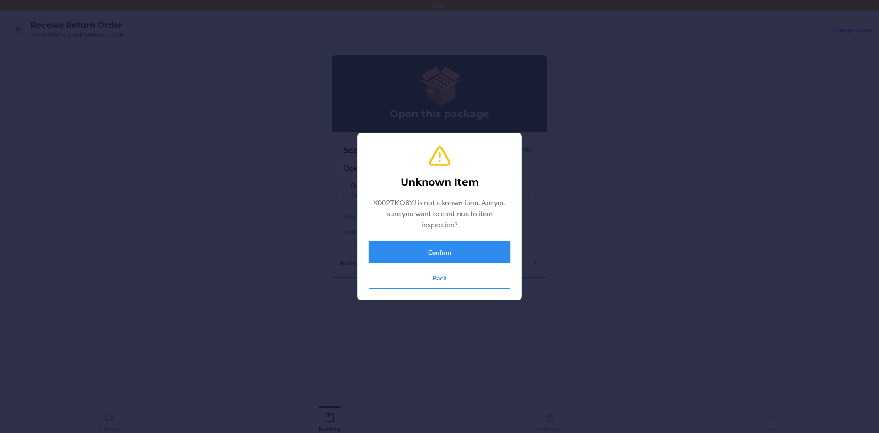
click at [473, 250] on button "Confirm" at bounding box center [440, 252] width 142 height 22
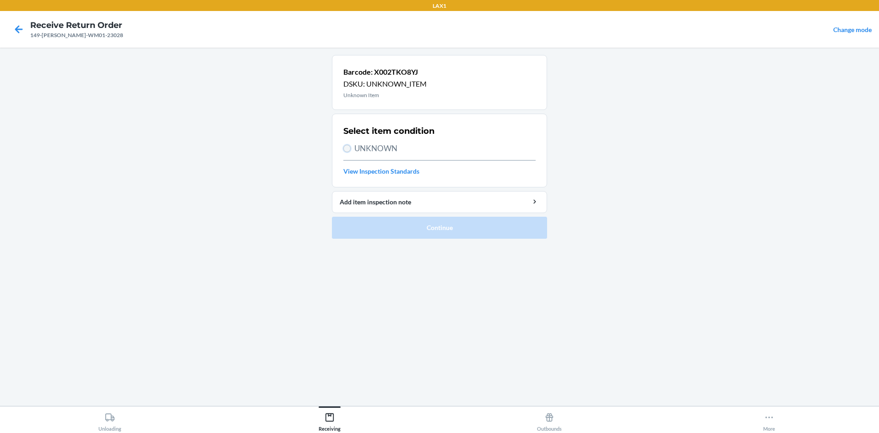
click at [345, 147] on input "UNKNOWN" at bounding box center [346, 148] width 7 height 7
radio input "true"
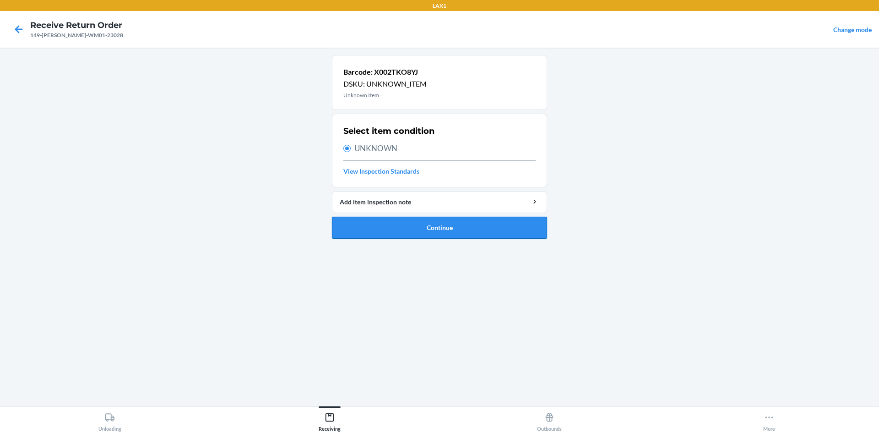
click at [393, 225] on button "Continue" at bounding box center [439, 228] width 215 height 22
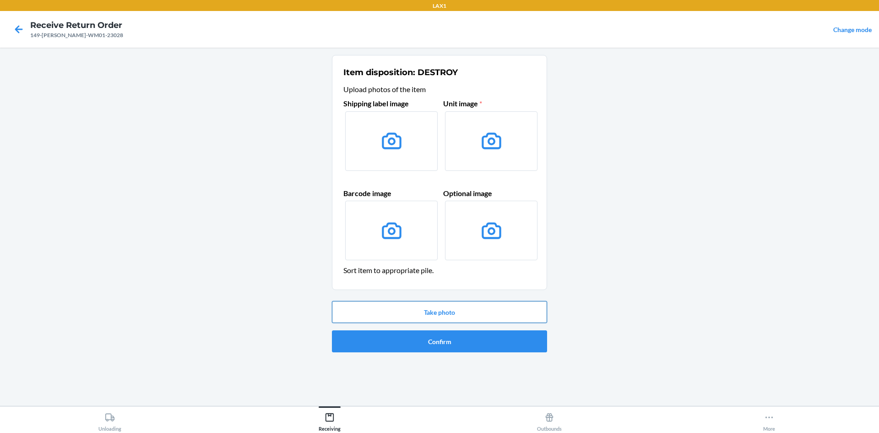
click at [445, 316] on button "Take photo" at bounding box center [439, 312] width 215 height 22
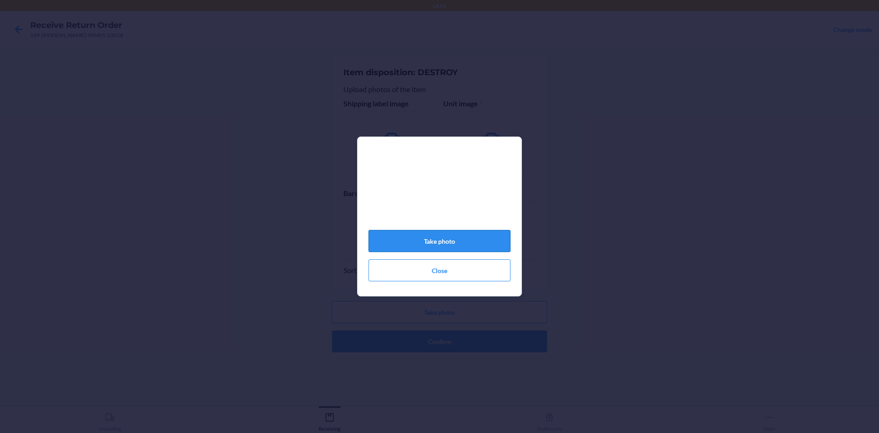
click at [459, 248] on button "Take photo" at bounding box center [440, 241] width 142 height 22
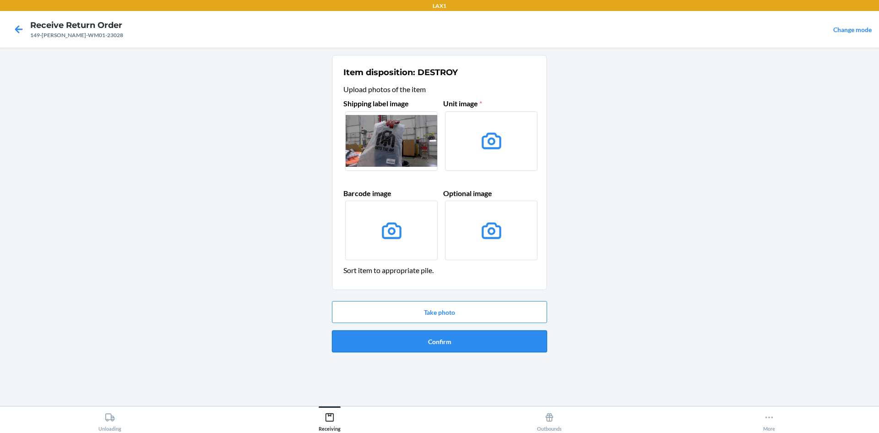
click at [463, 346] on button "Confirm" at bounding box center [439, 341] width 215 height 22
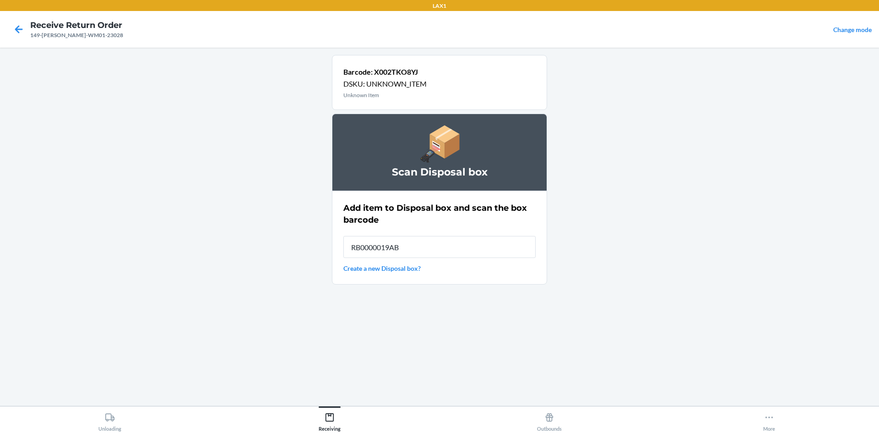
type input "RB0000019AB"
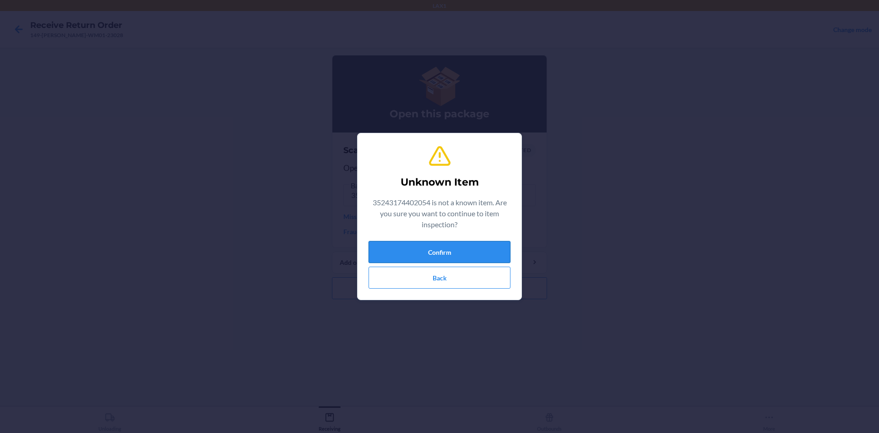
click at [452, 243] on button "Confirm" at bounding box center [440, 252] width 142 height 22
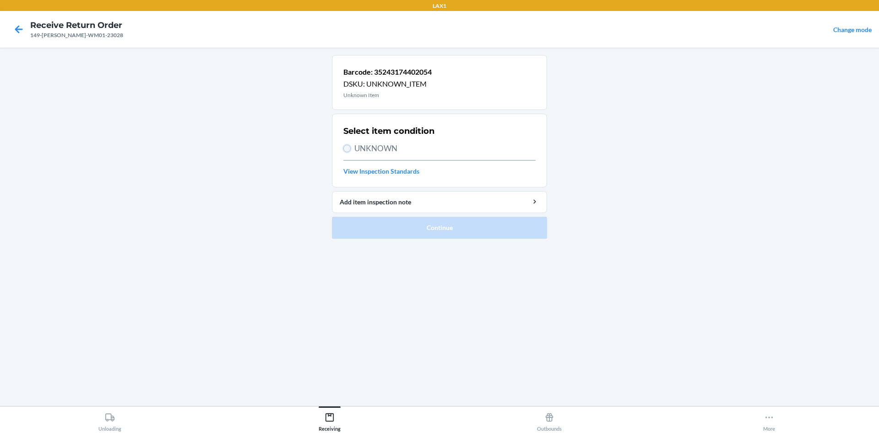
click at [349, 146] on input "UNKNOWN" at bounding box center [346, 148] width 7 height 7
radio input "true"
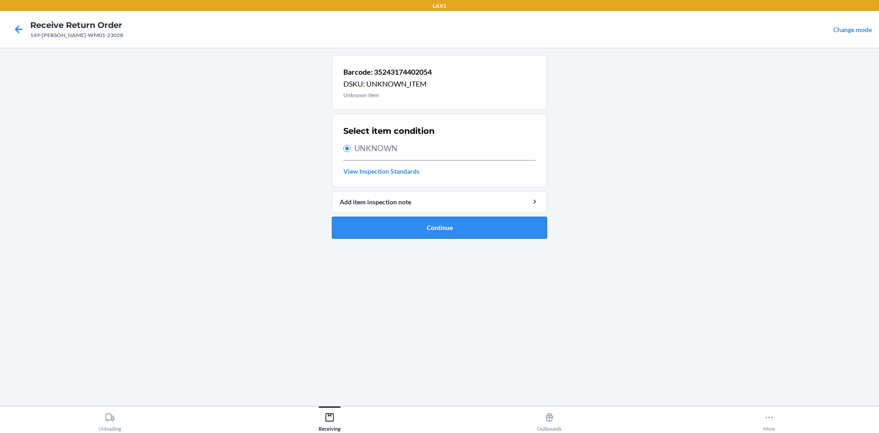
click at [381, 225] on button "Continue" at bounding box center [439, 228] width 215 height 22
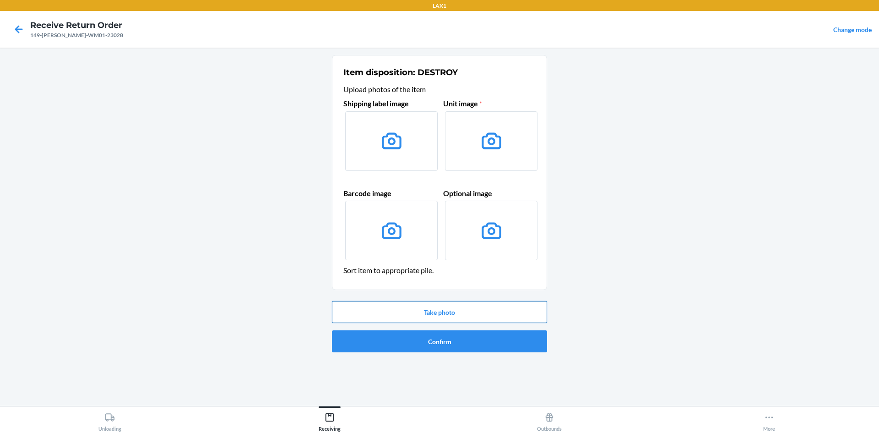
click at [425, 311] on button "Take photo" at bounding box center [439, 312] width 215 height 22
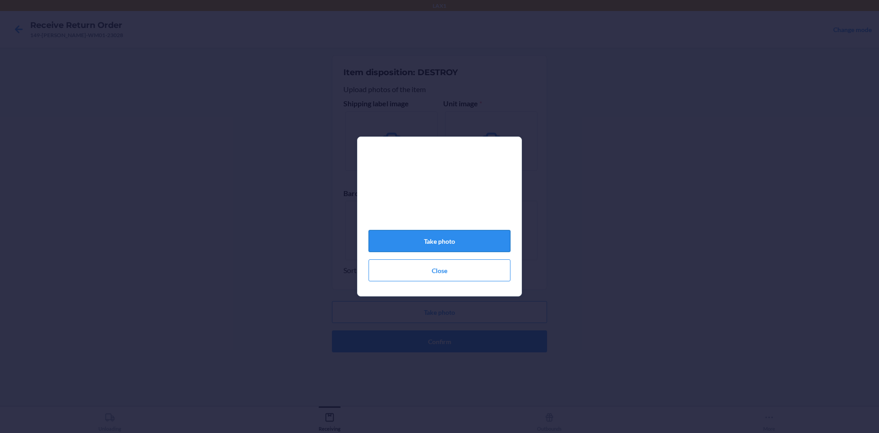
click at [456, 244] on button "Take photo" at bounding box center [440, 241] width 142 height 22
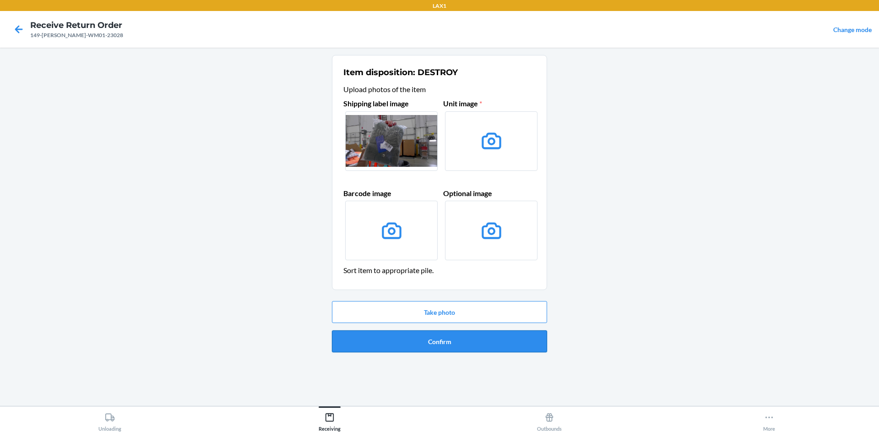
click at [447, 339] on button "Confirm" at bounding box center [439, 341] width 215 height 22
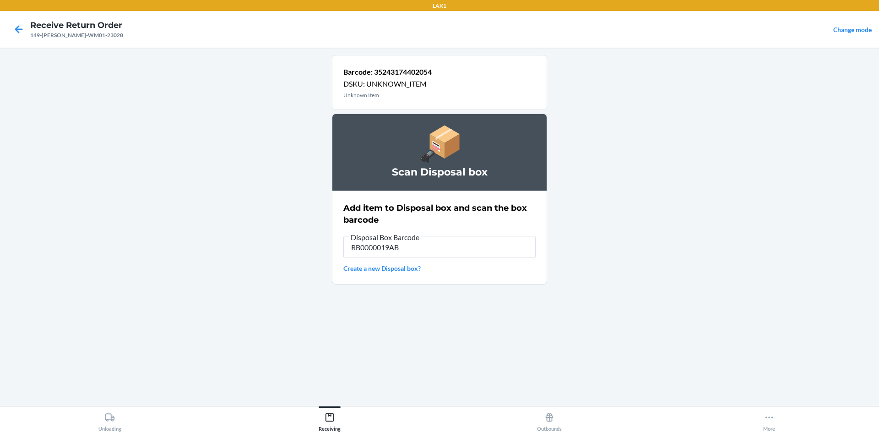
type input "RB0000019AB"
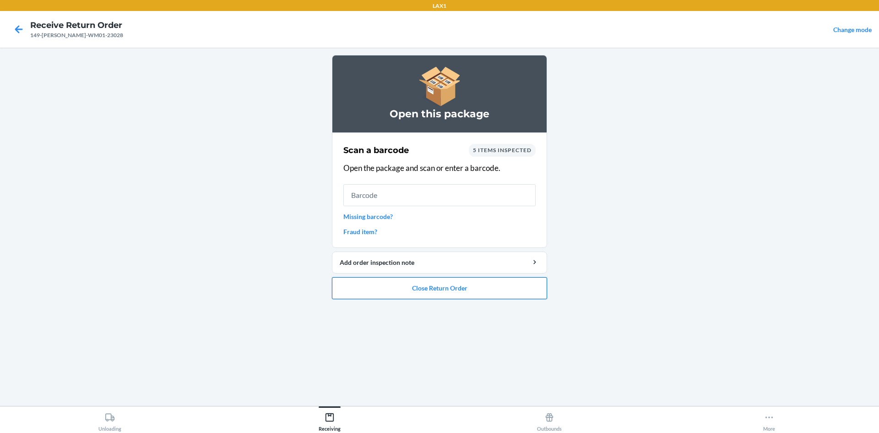
click at [500, 279] on button "Close Return Order" at bounding box center [439, 288] width 215 height 22
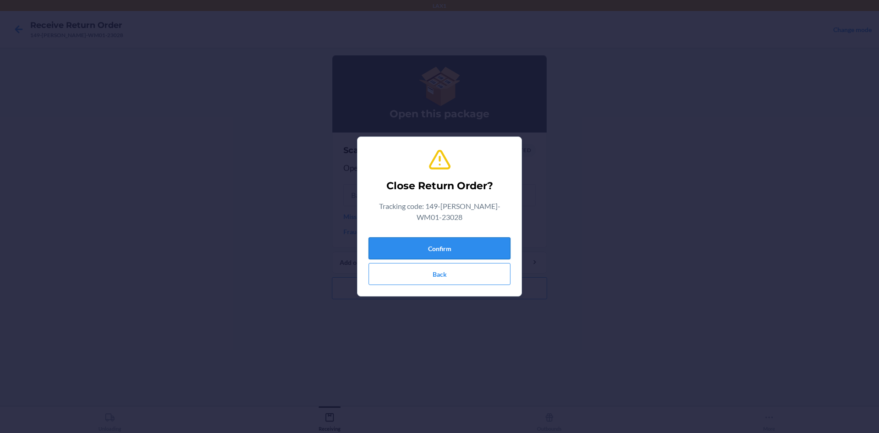
click at [497, 238] on button "Confirm" at bounding box center [440, 248] width 142 height 22
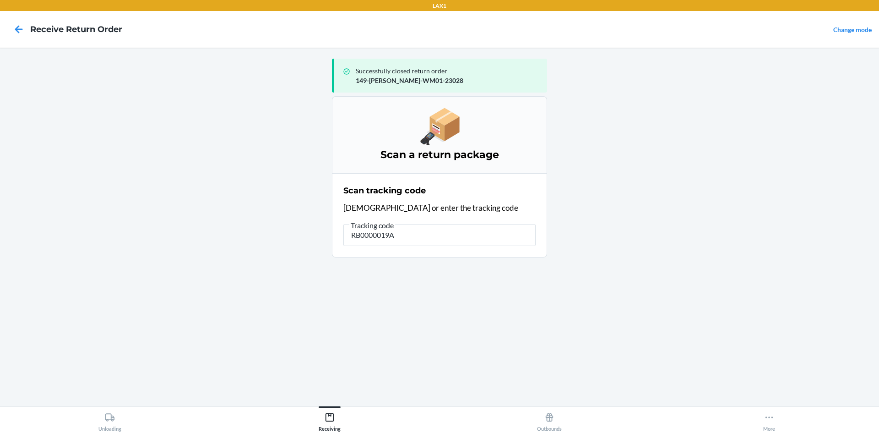
type input "RB0000019AB"
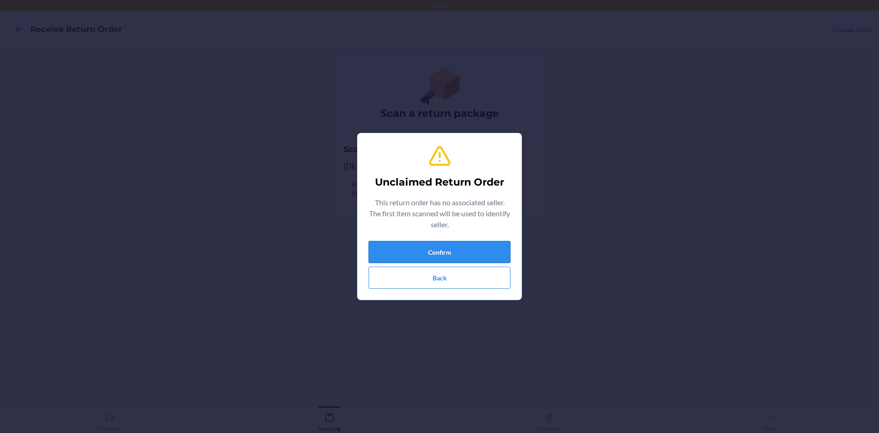
click at [428, 253] on button "Confirm" at bounding box center [440, 252] width 142 height 22
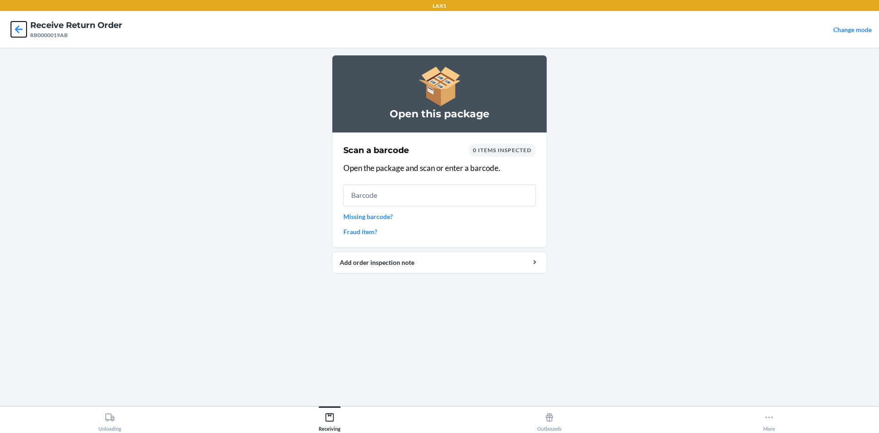
click at [20, 23] on icon at bounding box center [19, 30] width 16 height 16
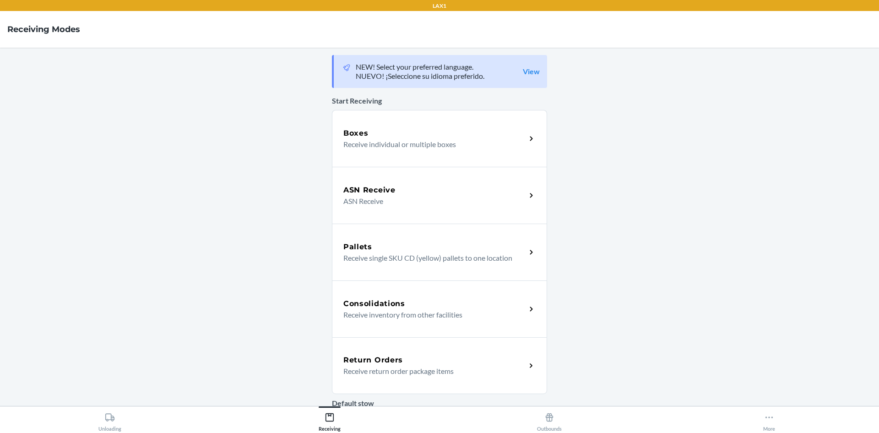
click at [534, 374] on div "Return Orders Receive return order package items" at bounding box center [439, 365] width 215 height 57
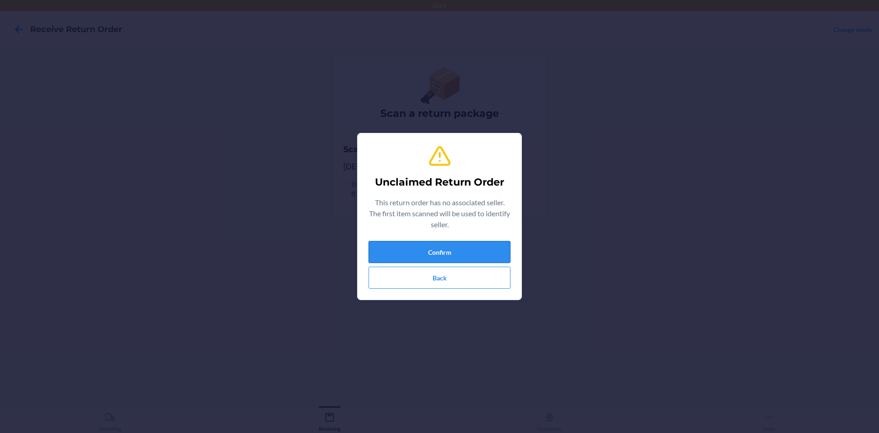
click at [489, 245] on button "Confirm" at bounding box center [440, 252] width 142 height 22
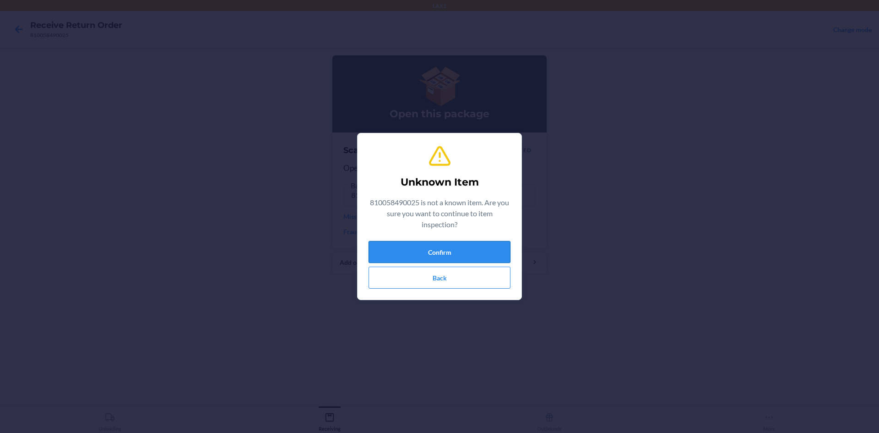
click at [489, 246] on button "Confirm" at bounding box center [440, 252] width 142 height 22
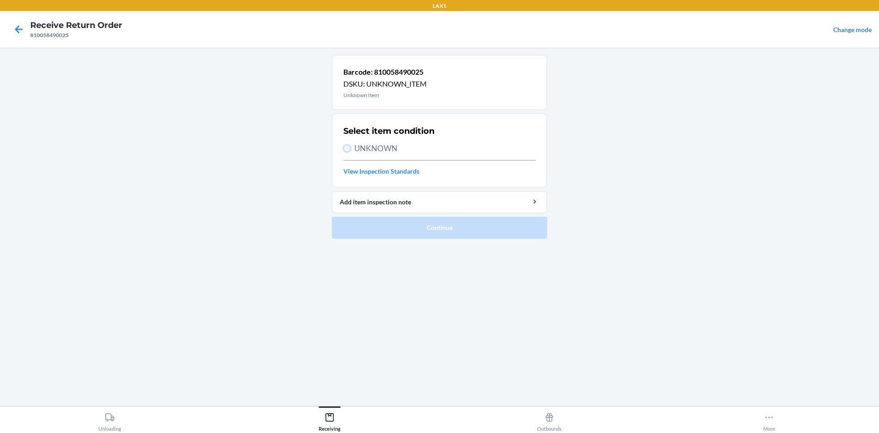
click at [348, 147] on input "UNKNOWN" at bounding box center [346, 148] width 7 height 7
radio input "true"
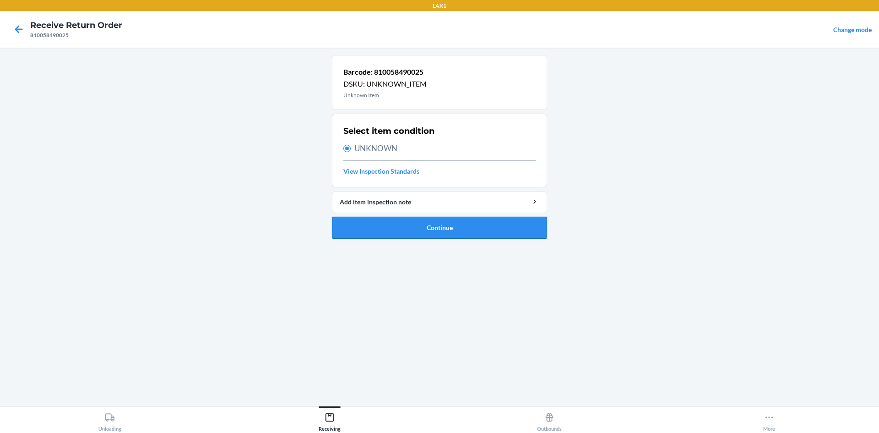
click at [397, 232] on button "Continue" at bounding box center [439, 228] width 215 height 22
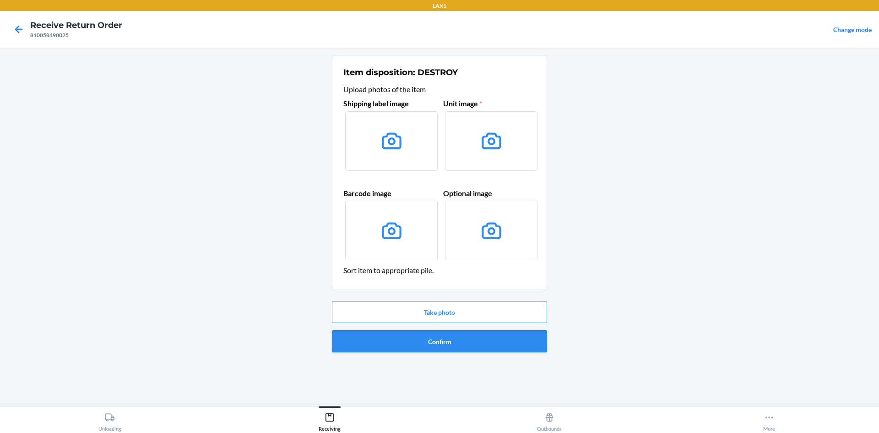
click at [461, 344] on button "Confirm" at bounding box center [439, 341] width 215 height 22
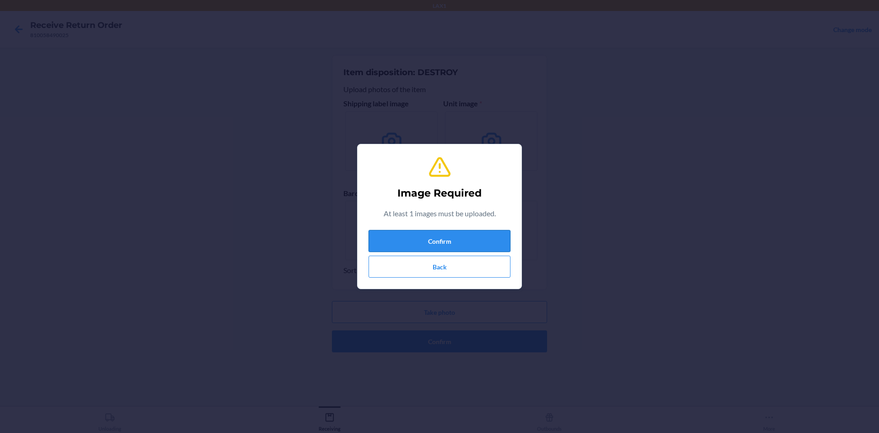
click at [442, 242] on button "Confirm" at bounding box center [440, 241] width 142 height 22
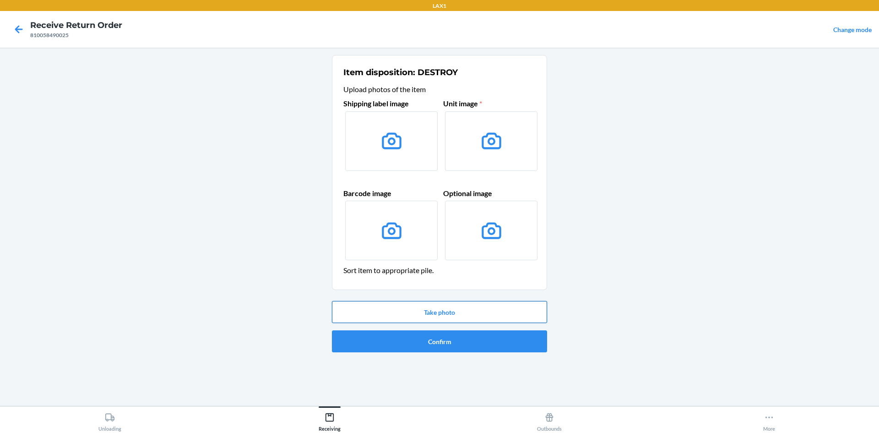
click at [461, 309] on button "Take photo" at bounding box center [439, 312] width 215 height 22
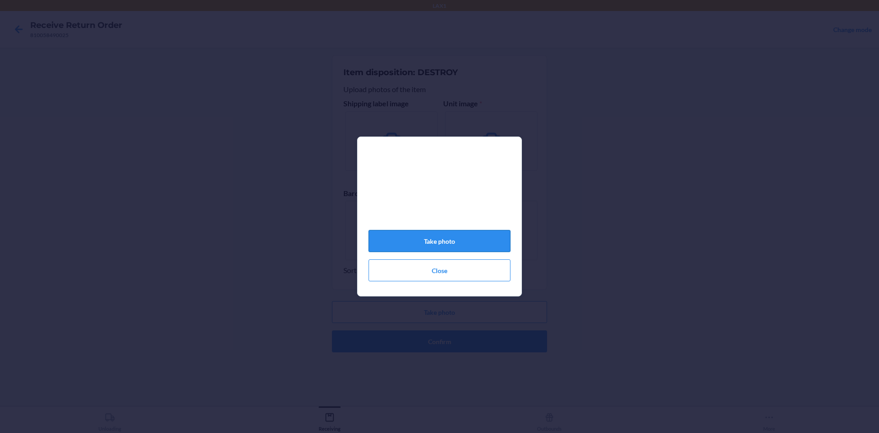
click at [445, 248] on button "Take photo" at bounding box center [440, 241] width 142 height 22
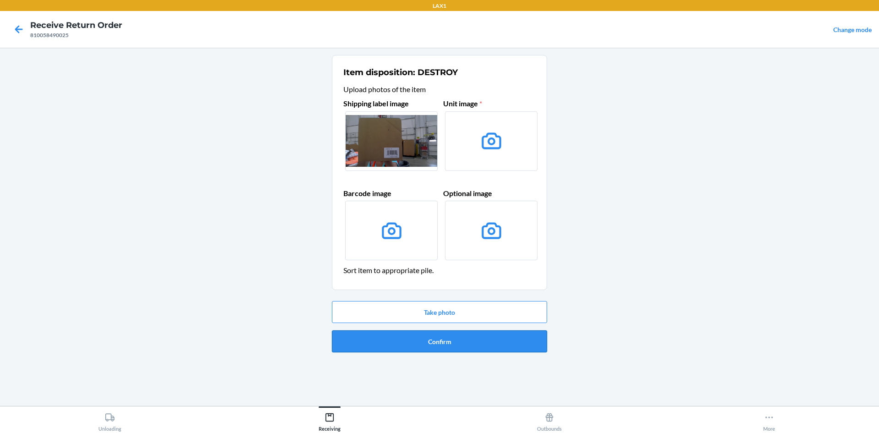
click at [485, 338] on button "Confirm" at bounding box center [439, 341] width 215 height 22
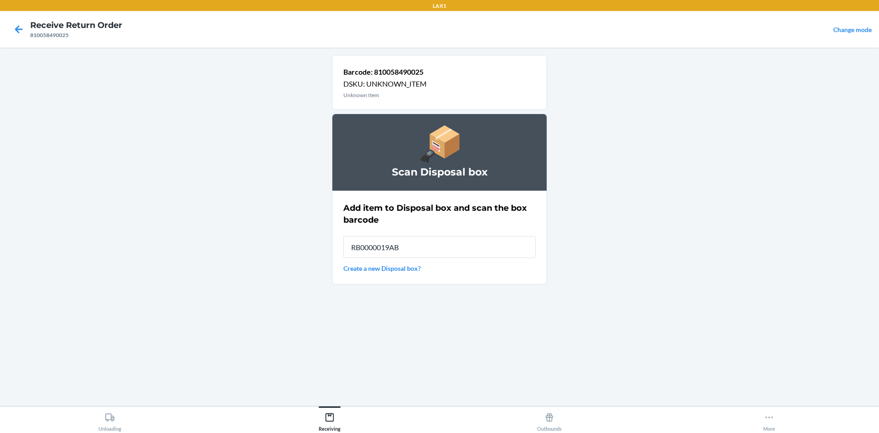
type input "RB0000019AB"
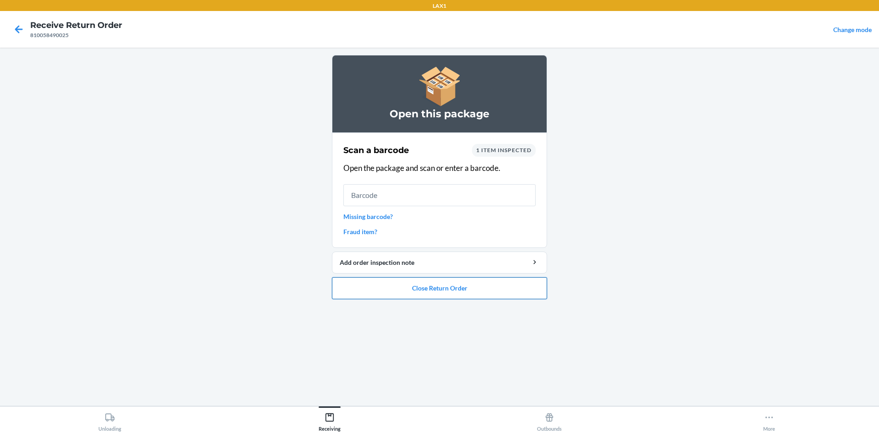
click at [474, 291] on button "Close Return Order" at bounding box center [439, 288] width 215 height 22
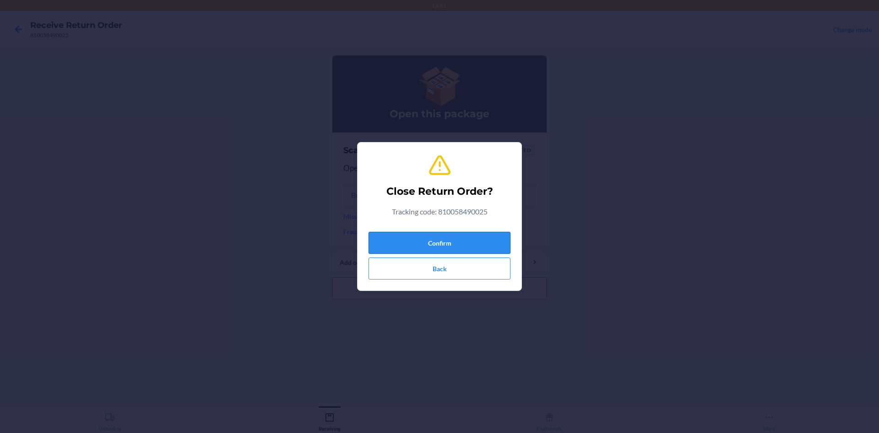
click at [482, 239] on button "Confirm" at bounding box center [440, 243] width 142 height 22
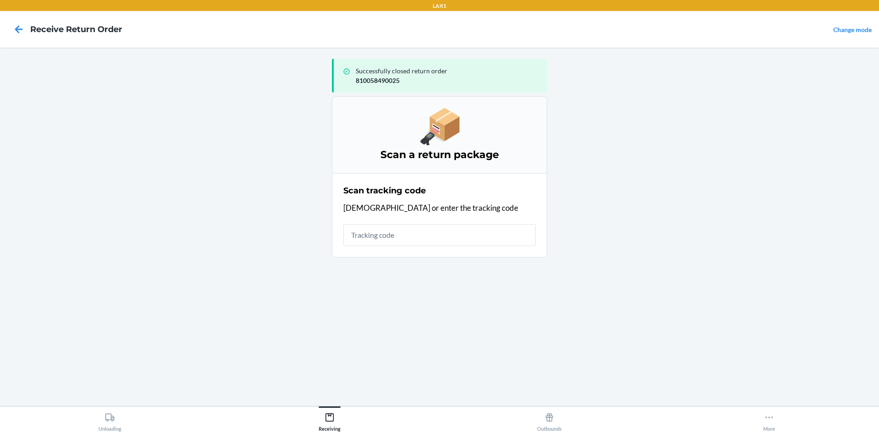
drag, startPoint x: 467, startPoint y: 247, endPoint x: 0, endPoint y: 454, distance: 510.7
click at [0, 432] on html "LAX1 Receive Return Order Change mode Successfully closed return order 81005849…" at bounding box center [439, 216] width 879 height 433
type input "42092408940013620830"
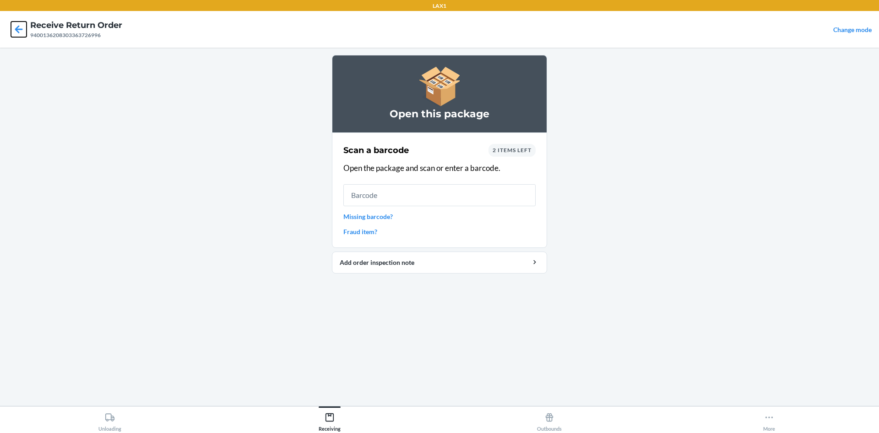
click at [15, 24] on icon at bounding box center [19, 30] width 16 height 16
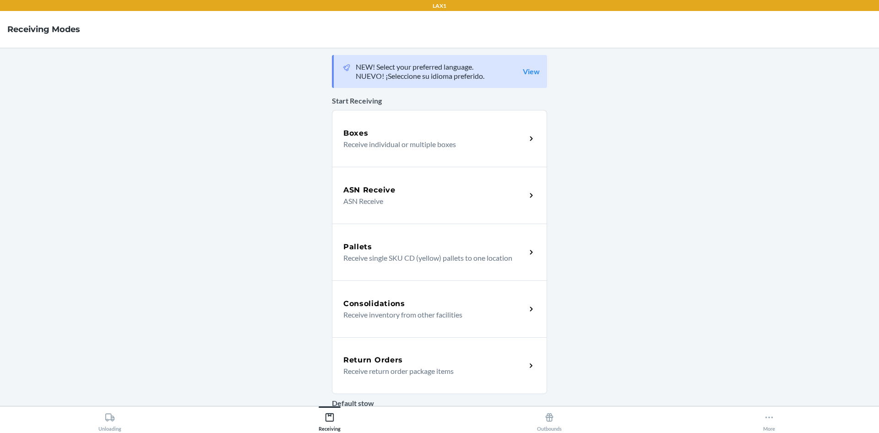
click at [538, 370] on div "Return Orders Receive return order package items" at bounding box center [439, 365] width 215 height 57
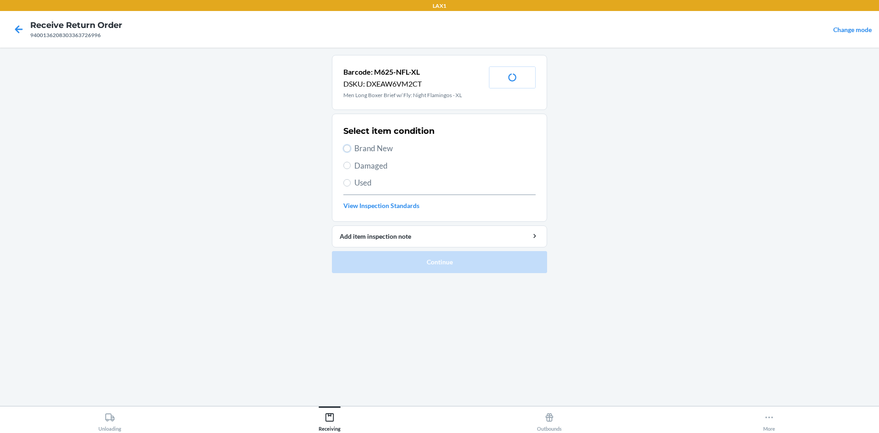
drag, startPoint x: 347, startPoint y: 147, endPoint x: 354, endPoint y: 178, distance: 32.0
click at [348, 153] on label "Brand New" at bounding box center [439, 148] width 192 height 12
click at [348, 152] on input "Brand New" at bounding box center [346, 148] width 7 height 7
radio input "true"
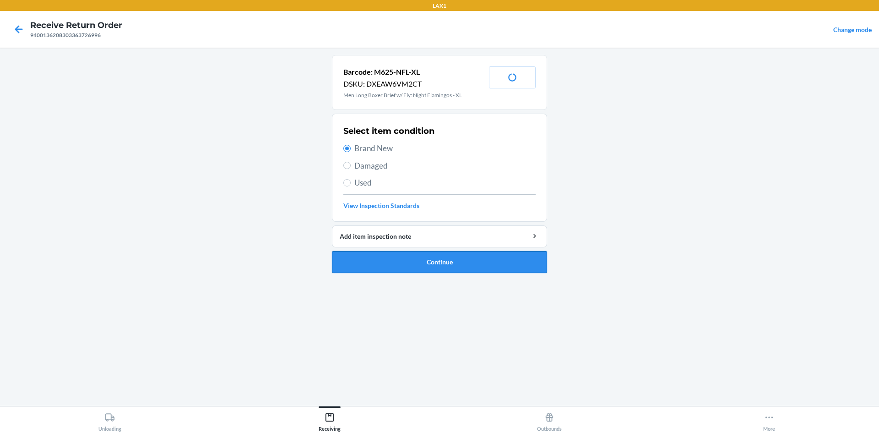
click at [414, 263] on button "Continue" at bounding box center [439, 262] width 215 height 22
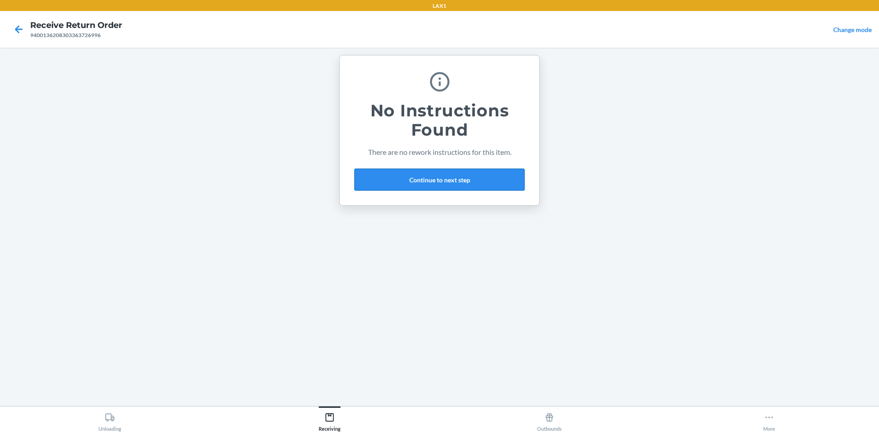
click at [491, 180] on button "Continue to next step" at bounding box center [439, 180] width 170 height 22
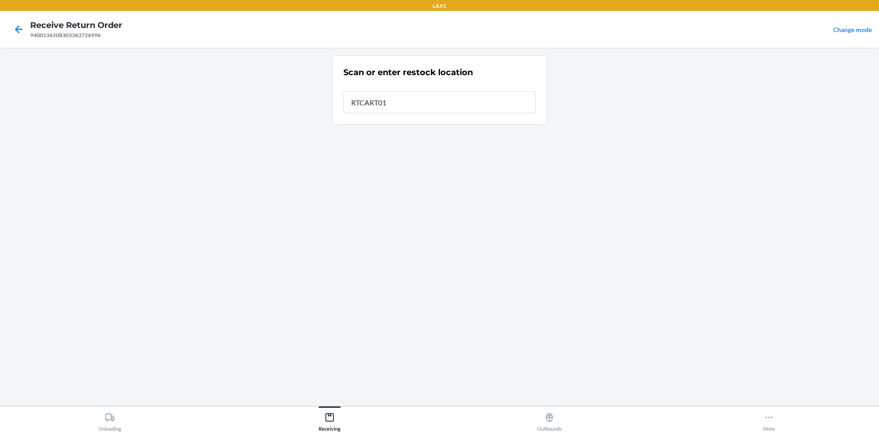
type input "RTCART011"
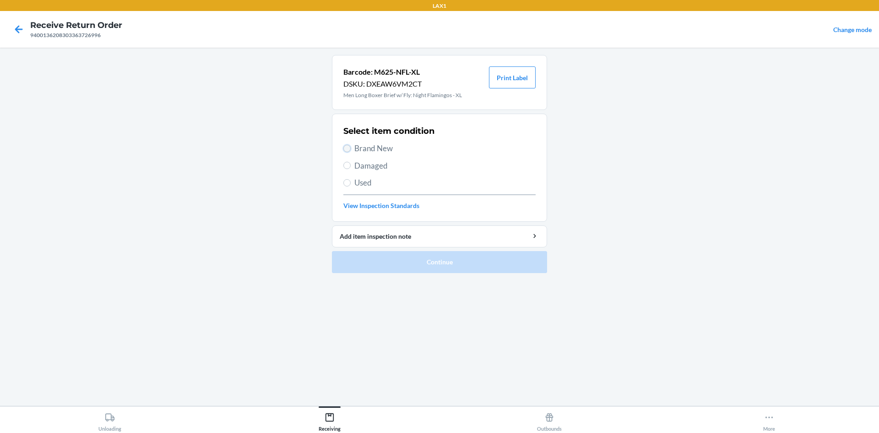
click at [348, 149] on input "Brand New" at bounding box center [346, 148] width 7 height 7
radio input "true"
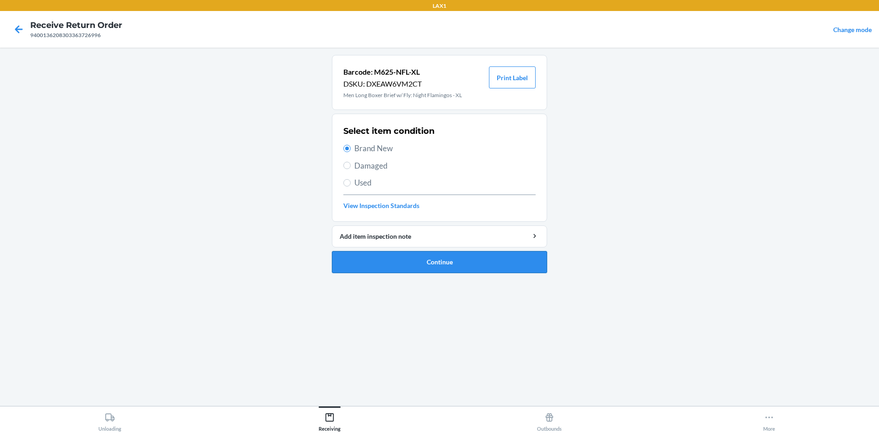
click at [400, 253] on button "Continue" at bounding box center [439, 262] width 215 height 22
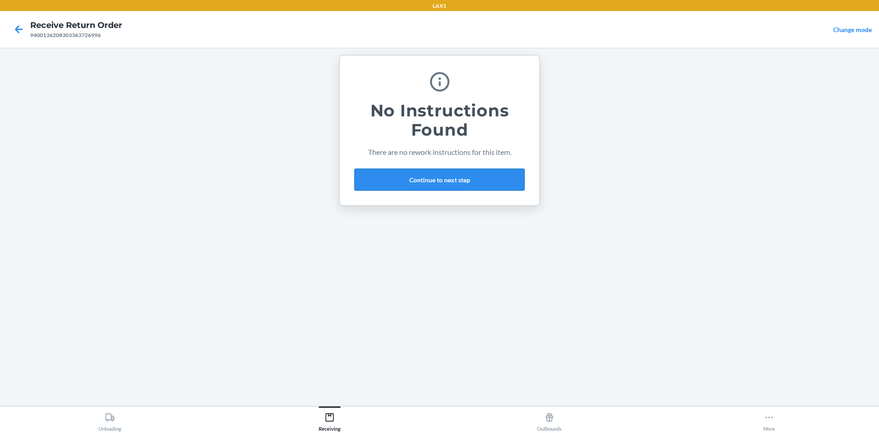
click at [488, 175] on button "Continue to next step" at bounding box center [439, 180] width 170 height 22
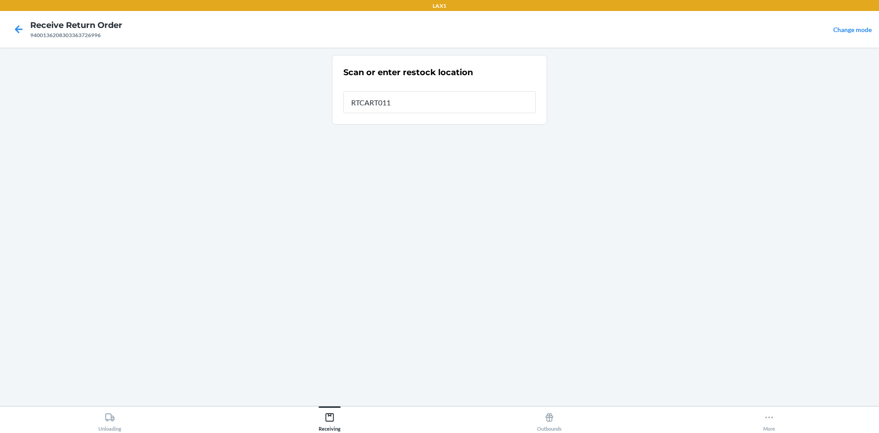
type input "RTCART011"
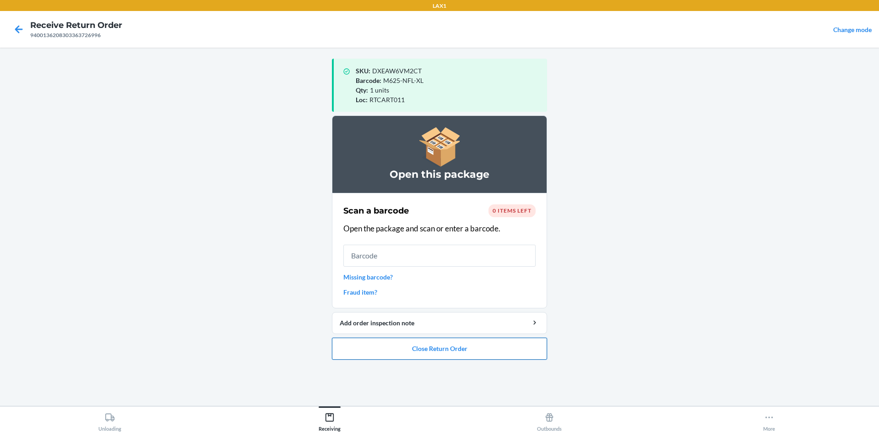
drag, startPoint x: 484, startPoint y: 350, endPoint x: 484, endPoint y: 340, distance: 10.1
click at [484, 347] on button "Close Return Order" at bounding box center [439, 349] width 215 height 22
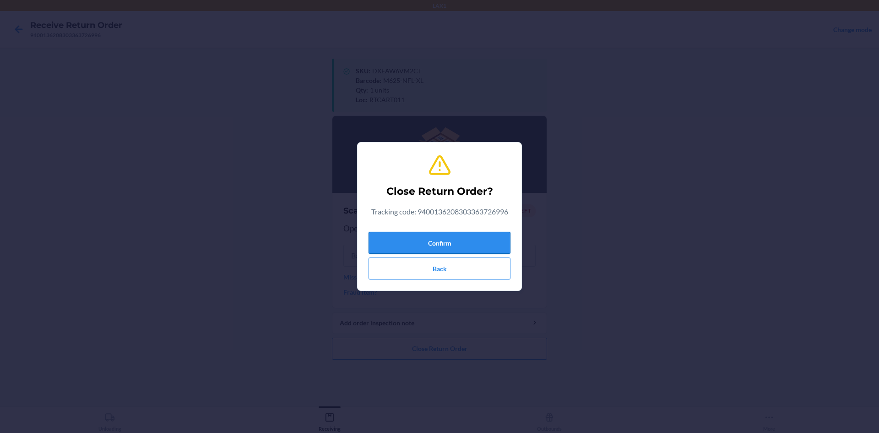
click at [475, 247] on button "Confirm" at bounding box center [440, 243] width 142 height 22
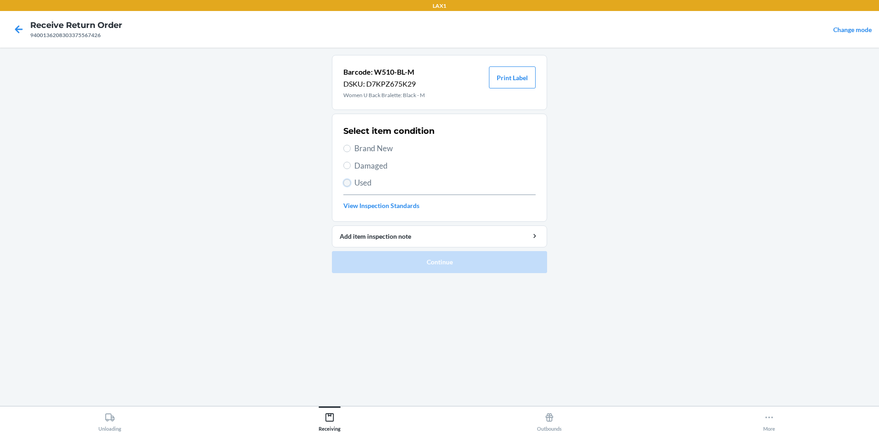
click at [346, 181] on input "Used" at bounding box center [346, 182] width 7 height 7
radio input "true"
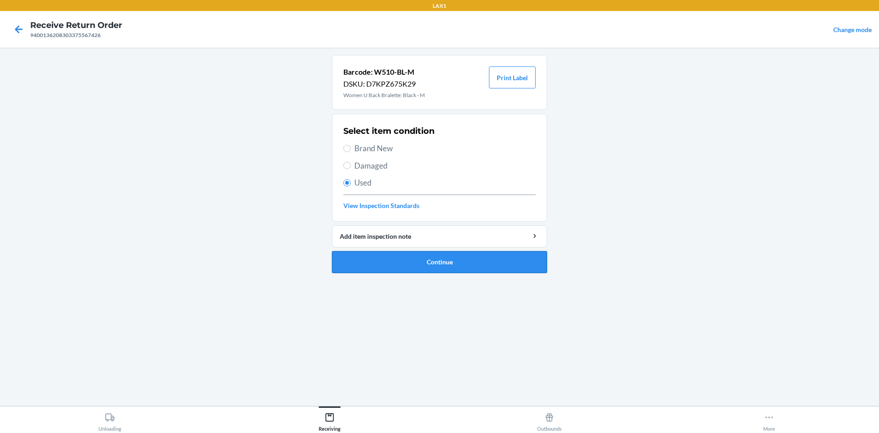
click at [360, 261] on button "Continue" at bounding box center [439, 262] width 215 height 22
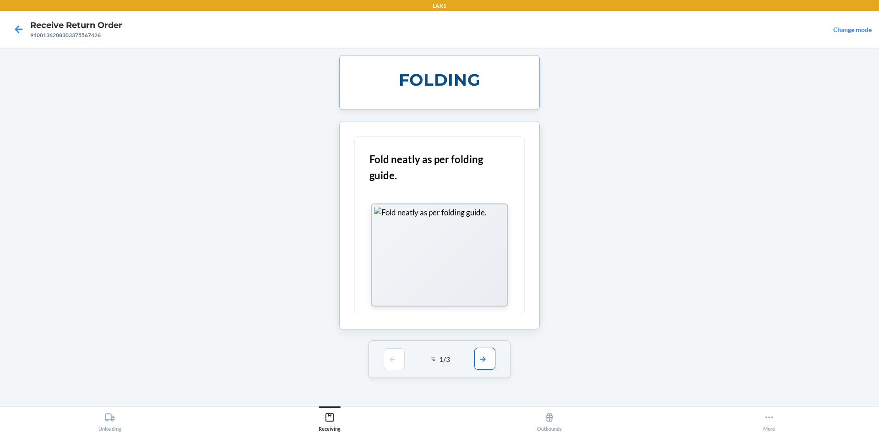
click at [493, 358] on button "button" at bounding box center [484, 359] width 21 height 22
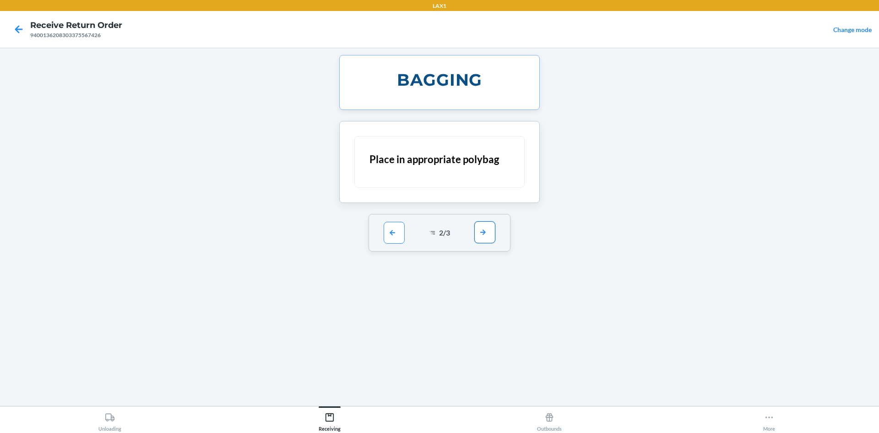
click at [485, 231] on button "button" at bounding box center [484, 232] width 21 height 22
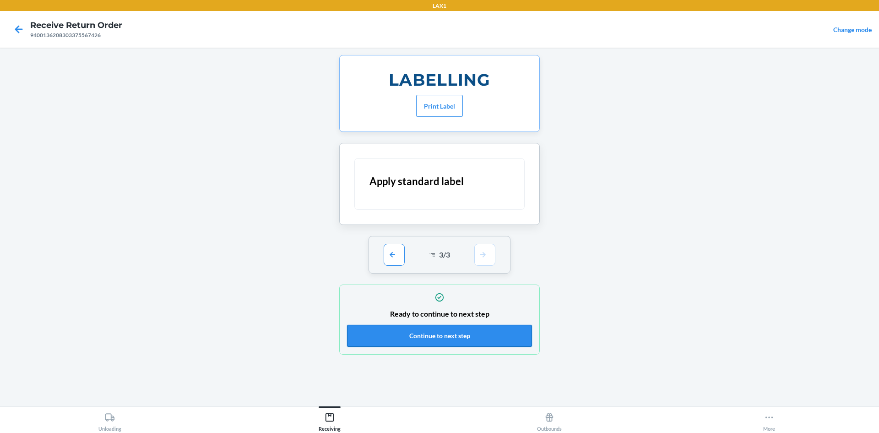
click at [484, 337] on button "Continue to next step" at bounding box center [439, 336] width 185 height 22
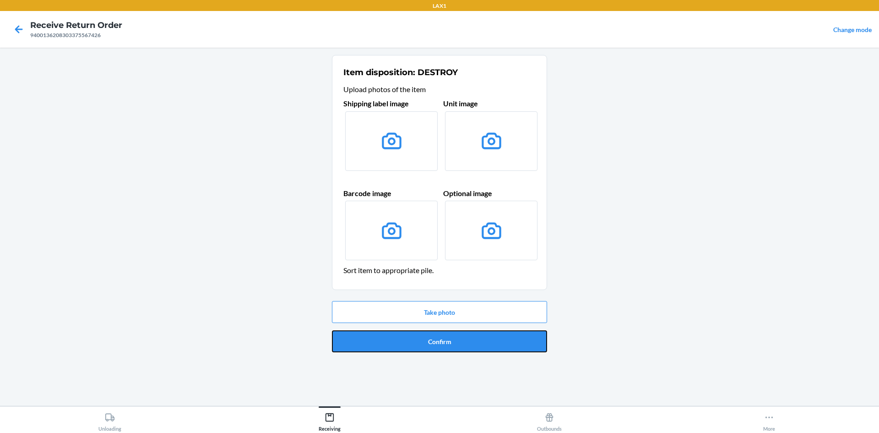
click at [484, 337] on button "Confirm" at bounding box center [439, 341] width 215 height 22
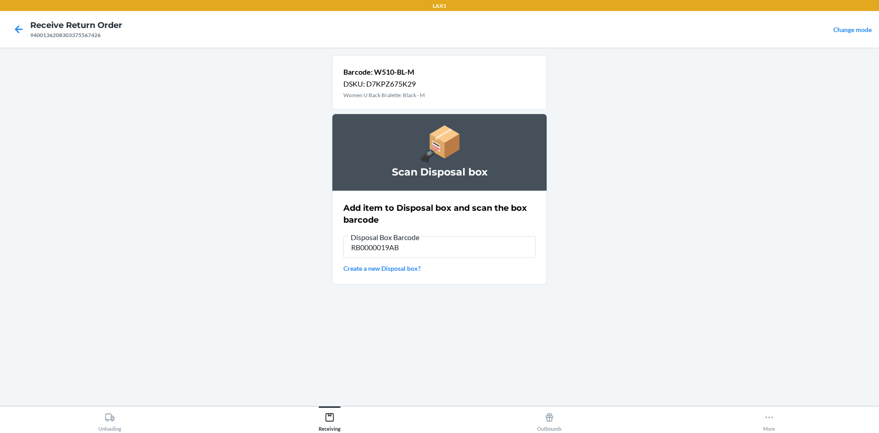
type input "RB0000019AB"
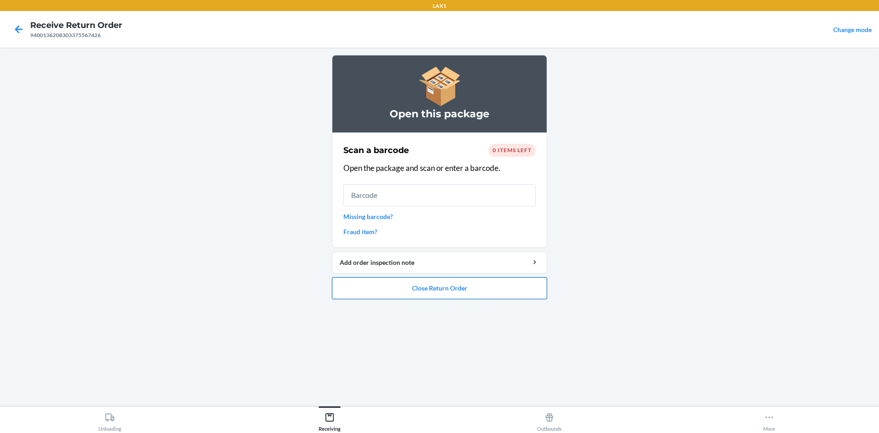
click at [510, 296] on button "Close Return Order" at bounding box center [439, 288] width 215 height 22
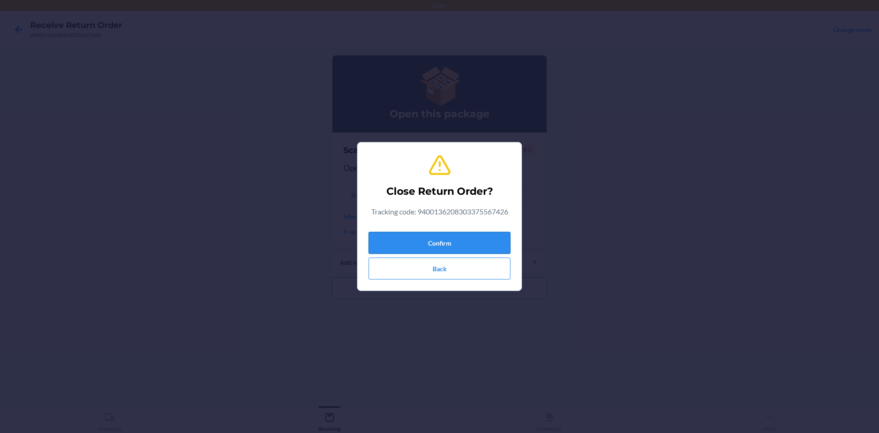
click at [501, 238] on button "Confirm" at bounding box center [440, 243] width 142 height 22
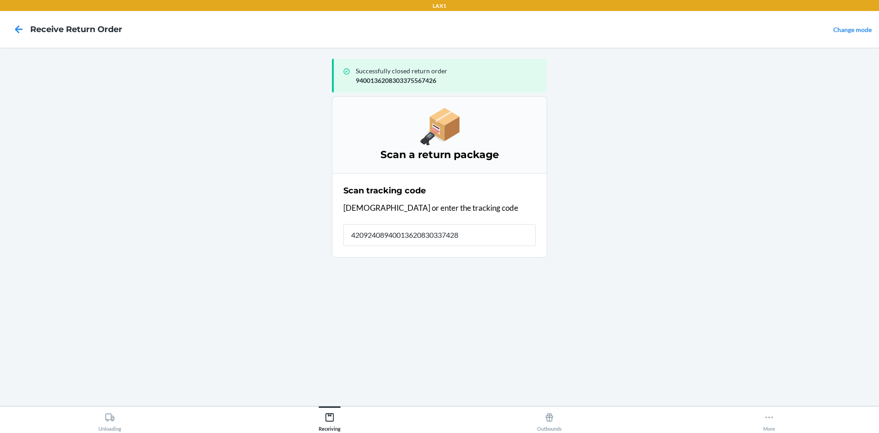
type input "420924089400136208303374283"
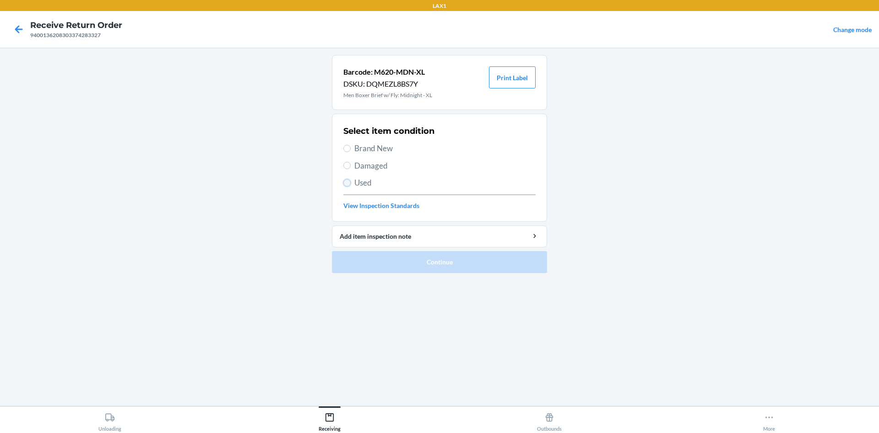
click at [345, 183] on input "Used" at bounding box center [346, 182] width 7 height 7
radio input "true"
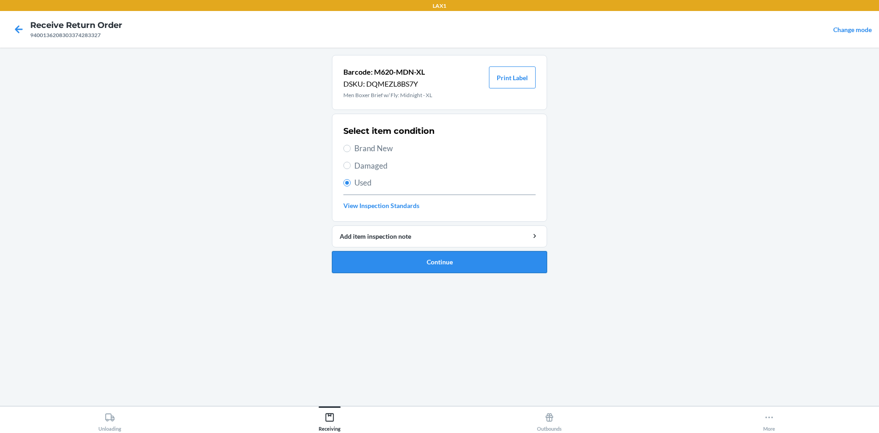
click at [402, 262] on button "Continue" at bounding box center [439, 262] width 215 height 22
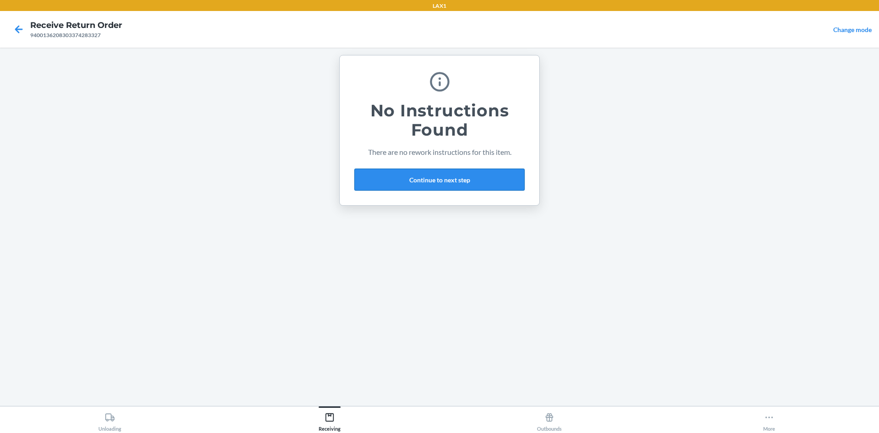
click at [430, 180] on button "Continue to next step" at bounding box center [439, 180] width 170 height 22
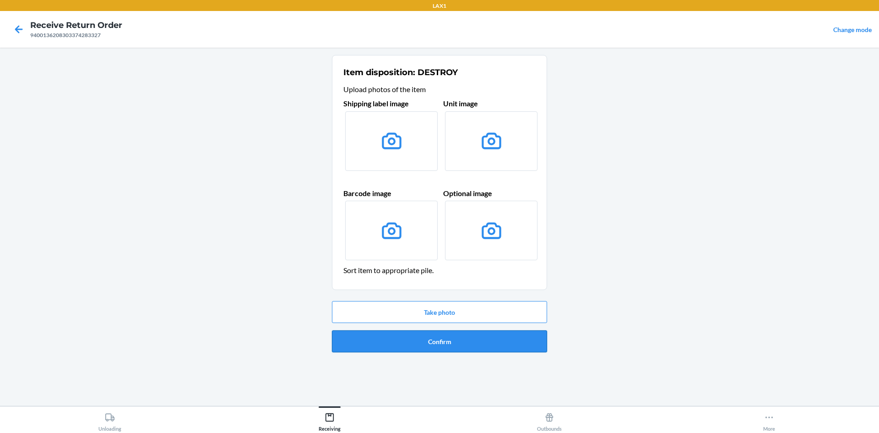
click at [511, 340] on button "Confirm" at bounding box center [439, 341] width 215 height 22
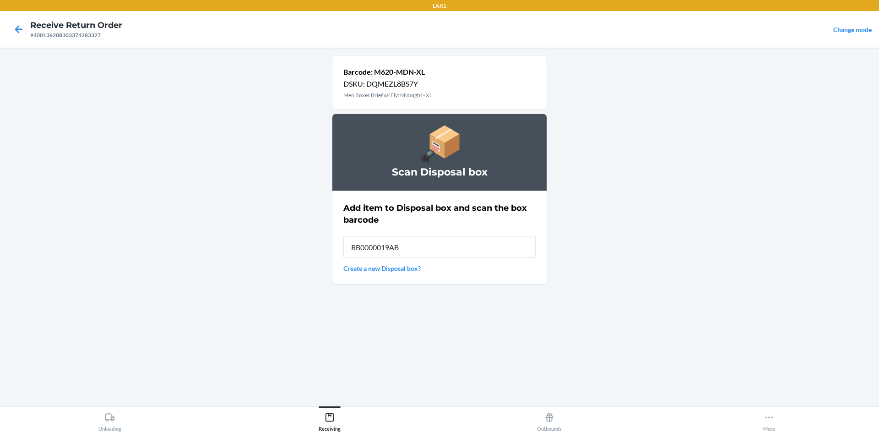
type input "RB0000019AB"
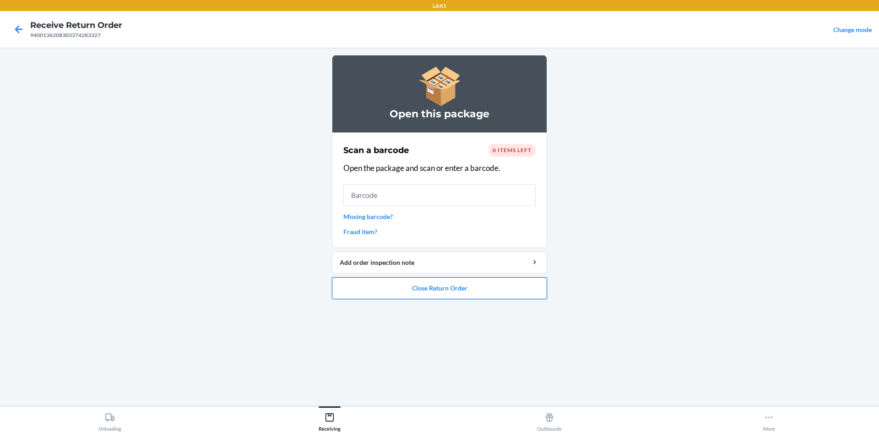
click at [522, 283] on button "Close Return Order" at bounding box center [439, 288] width 215 height 22
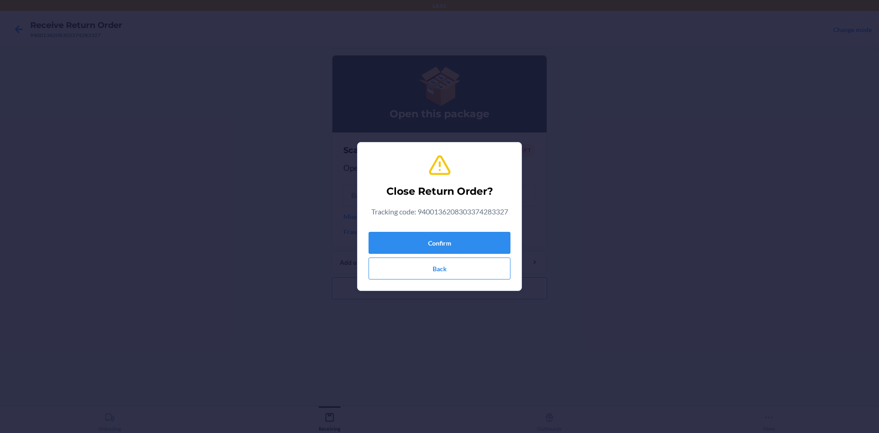
click at [482, 227] on div "Close Return Order? Tracking code: 9400136208303374283327 Confirm Back" at bounding box center [440, 216] width 142 height 133
click at [482, 246] on button "Confirm" at bounding box center [440, 243] width 142 height 22
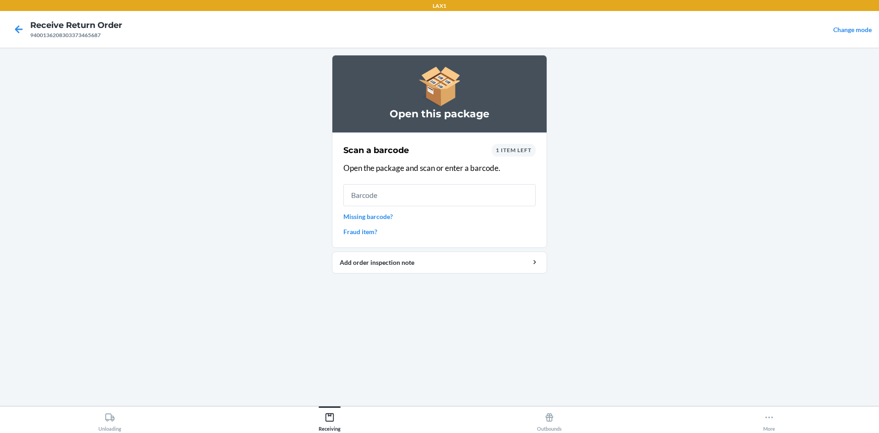
click at [519, 150] on span "1 item left" at bounding box center [514, 150] width 36 height 7
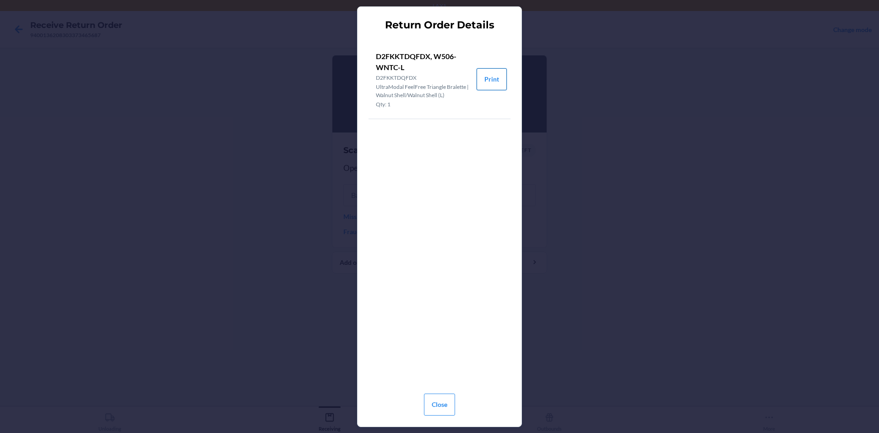
click at [492, 76] on button "Print" at bounding box center [492, 79] width 30 height 22
click at [438, 406] on button "Close" at bounding box center [439, 404] width 31 height 22
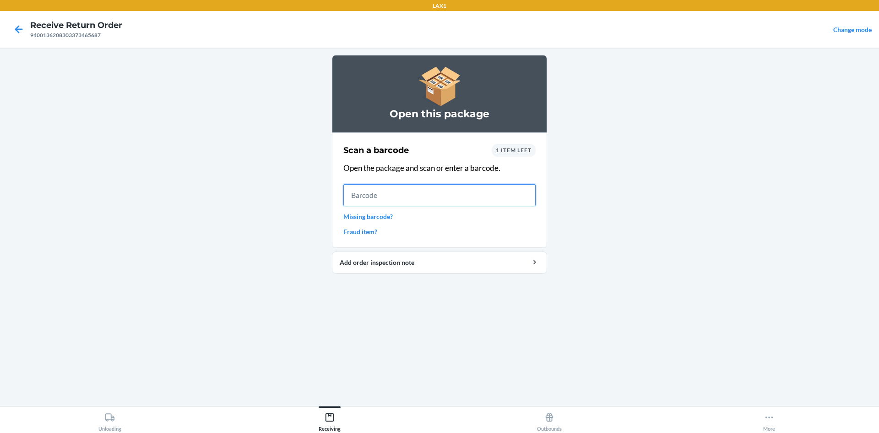
click at [351, 191] on input "text" at bounding box center [439, 195] width 192 height 22
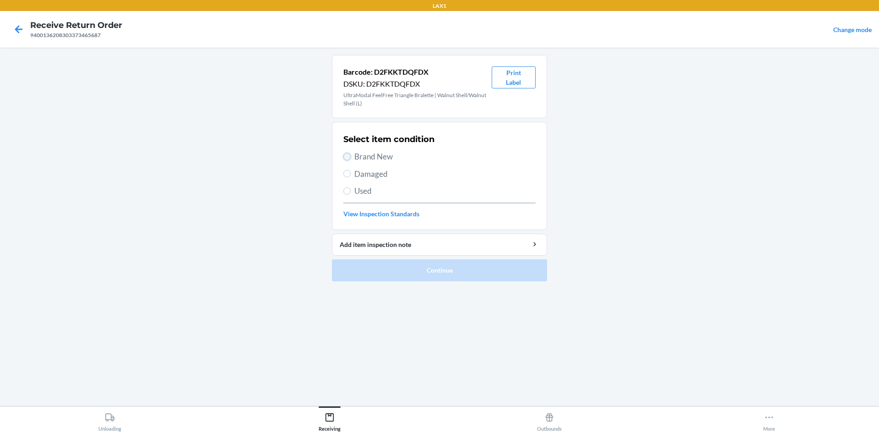
click at [347, 155] on input "Brand New" at bounding box center [346, 156] width 7 height 7
radio input "true"
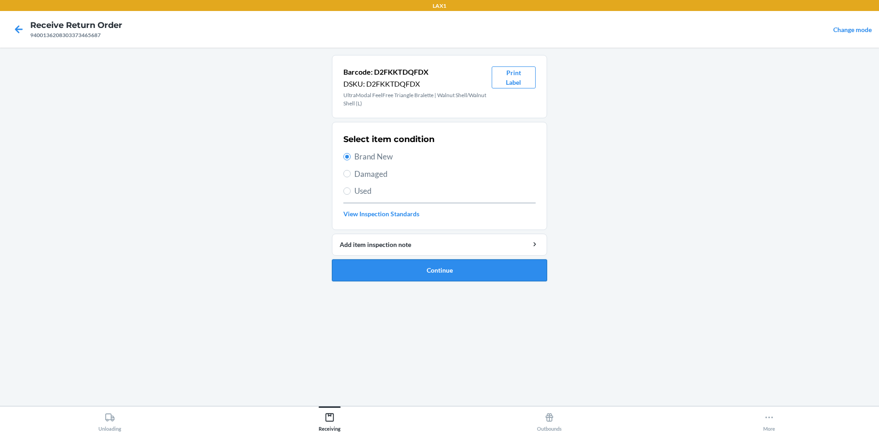
click at [445, 268] on button "Continue" at bounding box center [439, 270] width 215 height 22
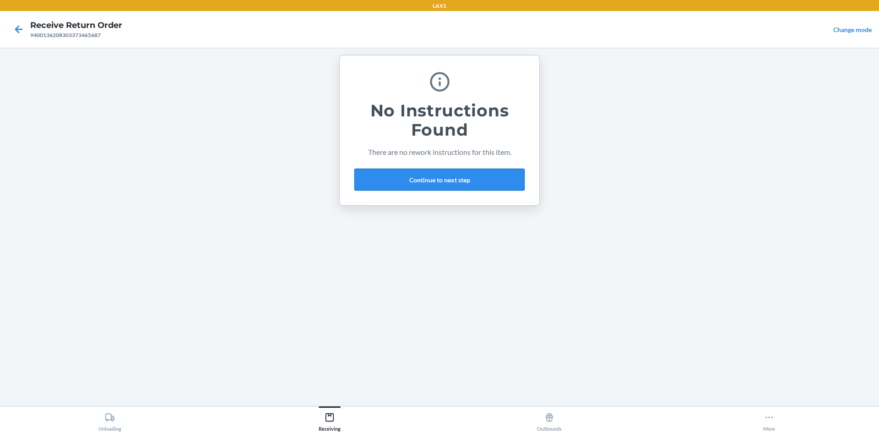
click at [464, 176] on button "Continue to next step" at bounding box center [439, 180] width 170 height 22
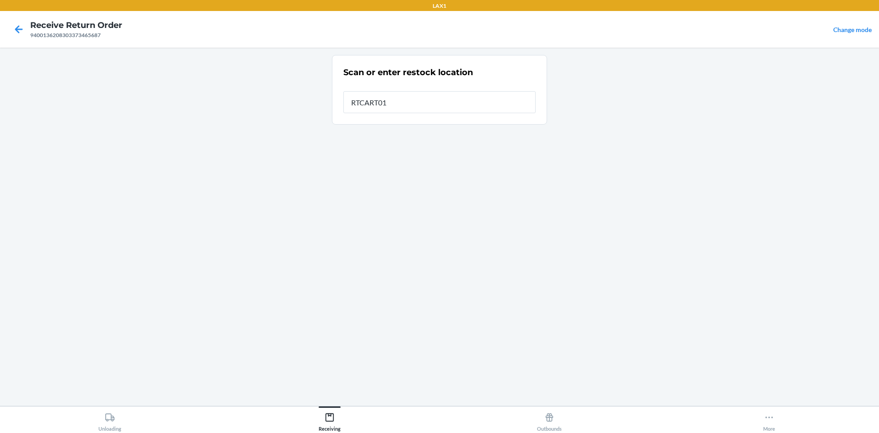
type input "RTCART011"
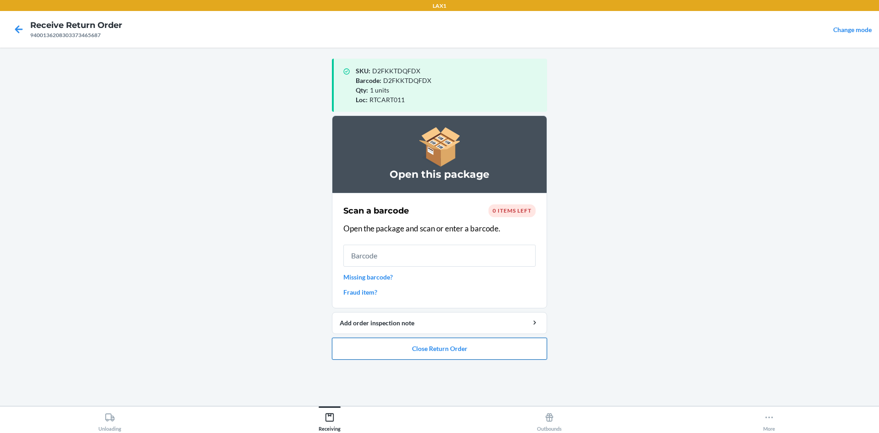
click at [478, 349] on button "Close Return Order" at bounding box center [439, 349] width 215 height 22
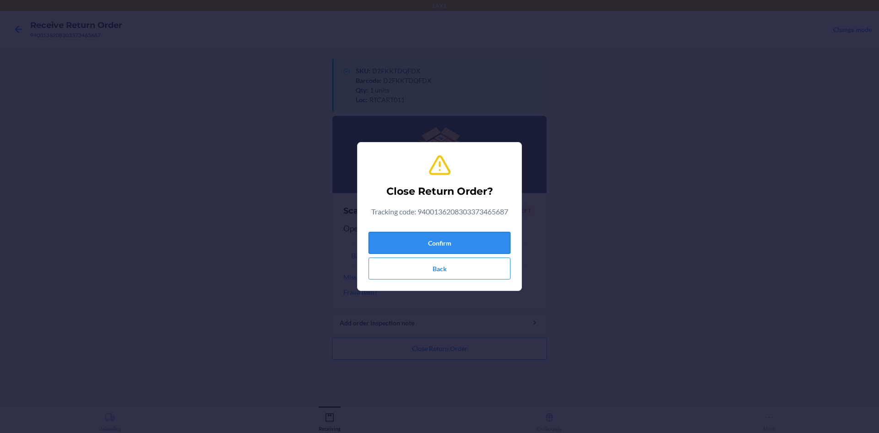
click at [484, 243] on button "Confirm" at bounding box center [440, 243] width 142 height 22
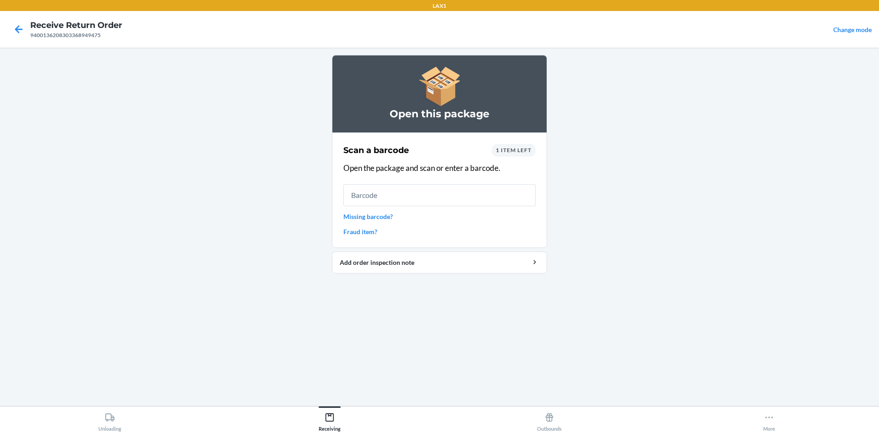
click at [527, 147] on span "1 item left" at bounding box center [514, 150] width 36 height 7
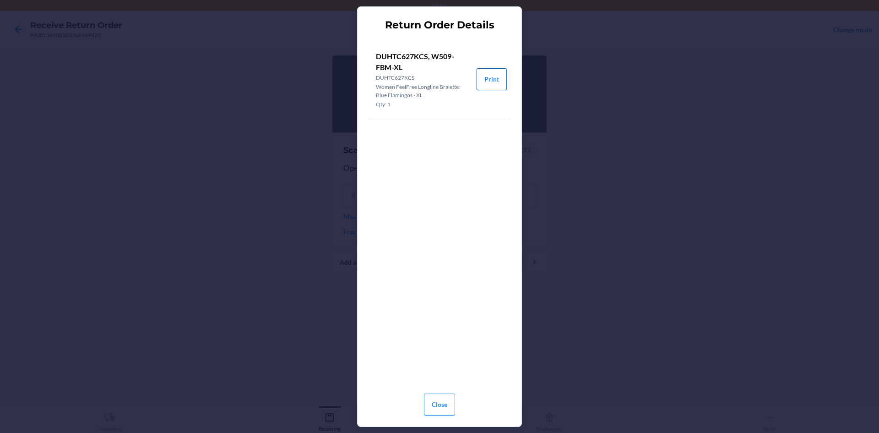
click at [483, 77] on button "Print" at bounding box center [492, 79] width 30 height 22
click at [450, 409] on button "Close" at bounding box center [439, 404] width 31 height 22
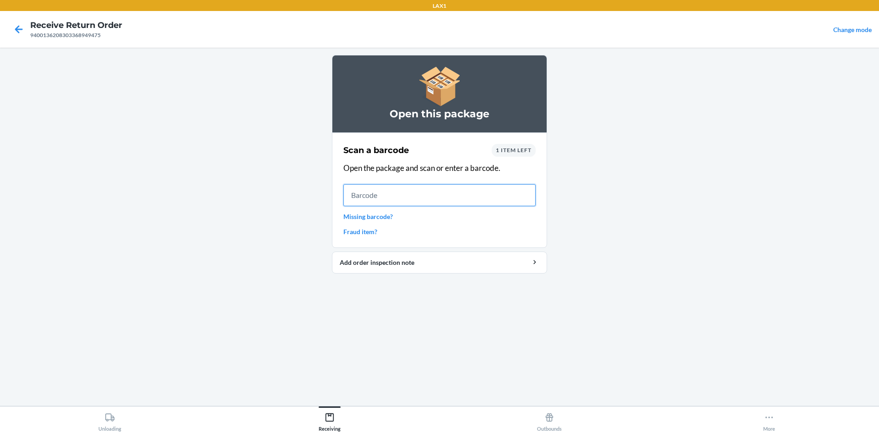
click at [357, 195] on input "text" at bounding box center [439, 195] width 192 height 22
click at [350, 198] on input "text" at bounding box center [439, 195] width 192 height 22
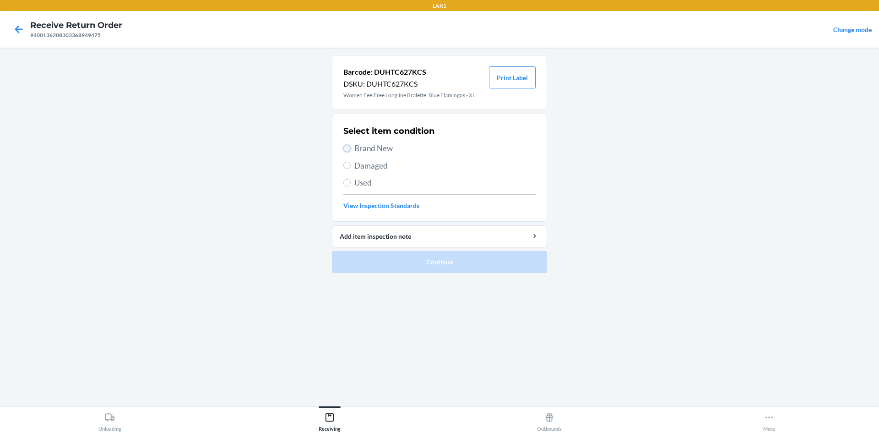
click at [348, 148] on input "Brand New" at bounding box center [346, 148] width 7 height 7
radio input "true"
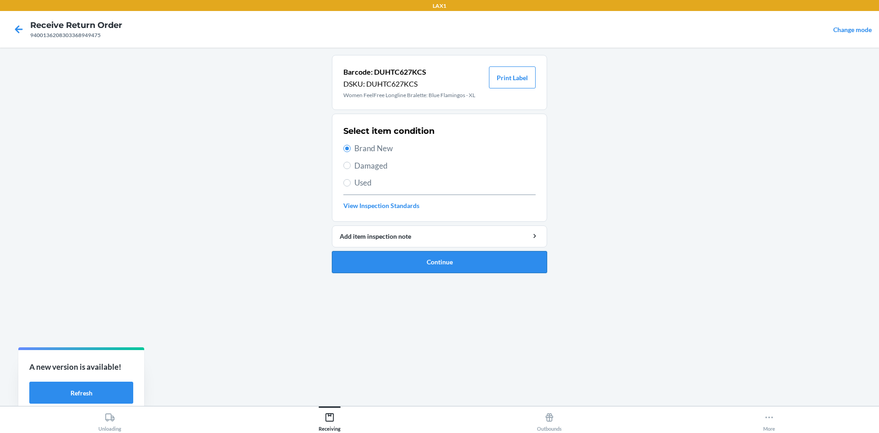
click at [424, 257] on button "Continue" at bounding box center [439, 262] width 215 height 22
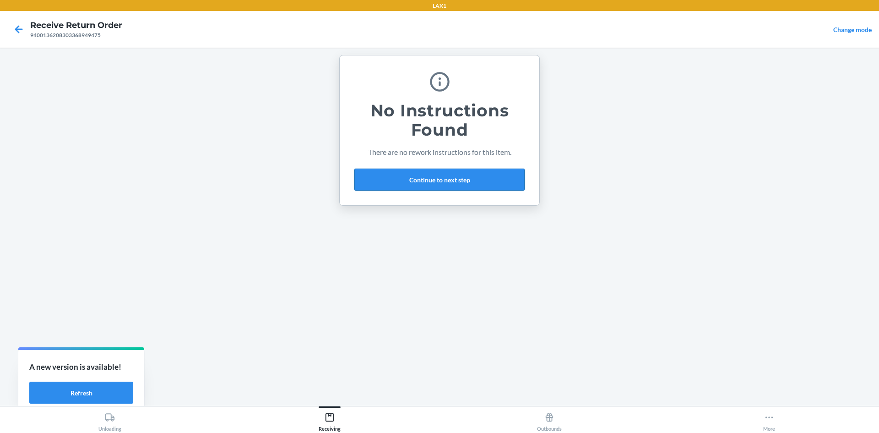
click at [465, 175] on button "Continue to next step" at bounding box center [439, 180] width 170 height 22
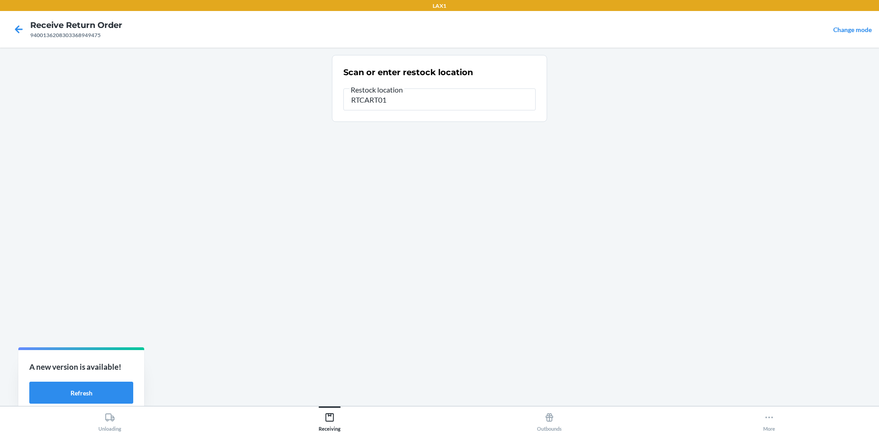
type input "RTCART011"
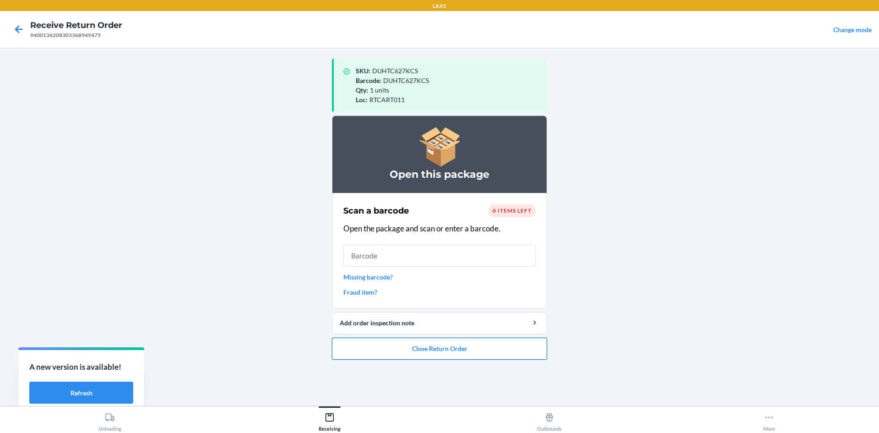
click at [529, 343] on button "Close Return Order" at bounding box center [439, 349] width 215 height 22
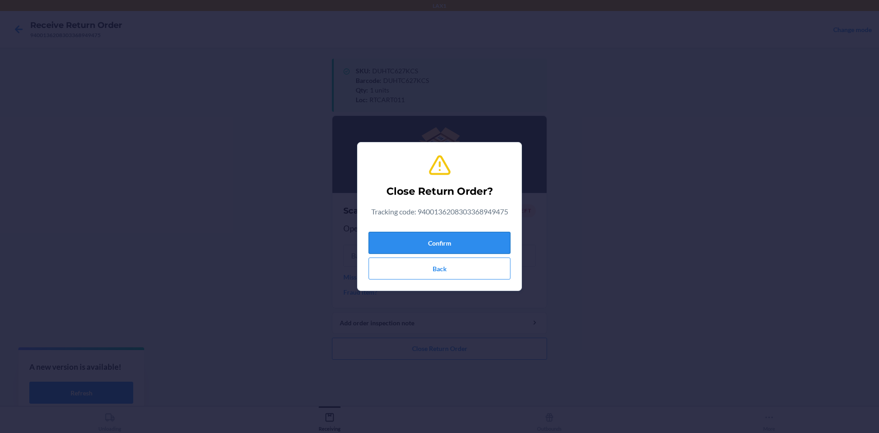
click at [480, 236] on button "Confirm" at bounding box center [440, 243] width 142 height 22
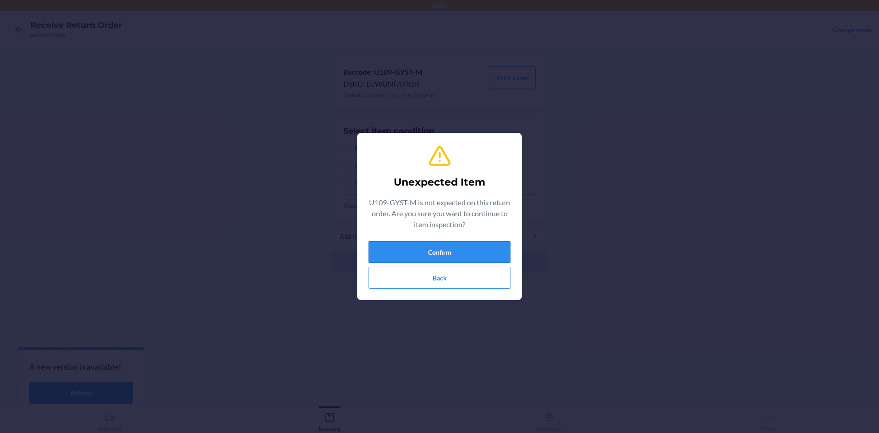
click at [425, 249] on button "Confirm" at bounding box center [440, 252] width 142 height 22
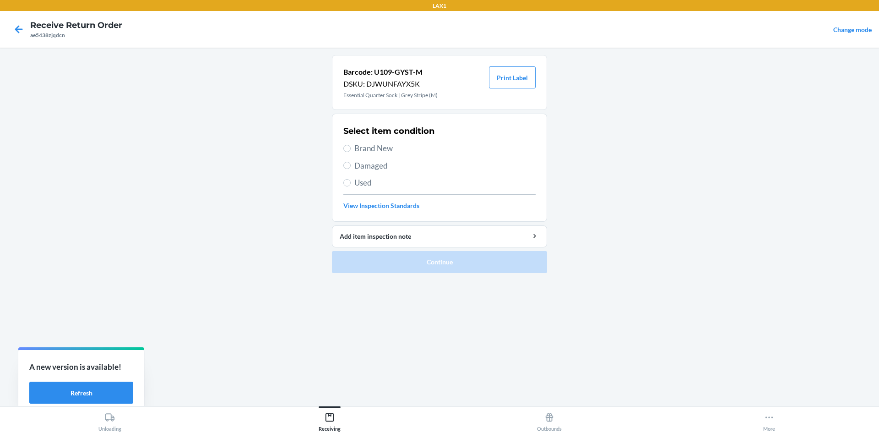
click at [351, 150] on label "Brand New" at bounding box center [439, 148] width 192 height 12
click at [351, 150] on input "Brand New" at bounding box center [346, 148] width 7 height 7
radio input "true"
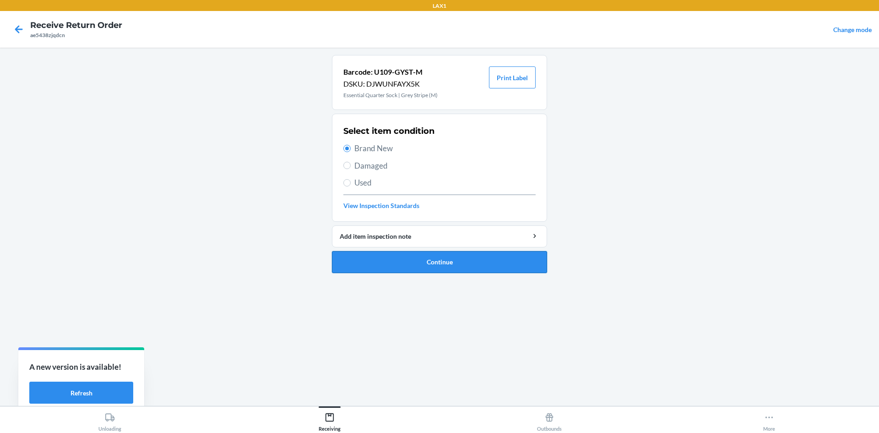
click at [418, 265] on button "Continue" at bounding box center [439, 262] width 215 height 22
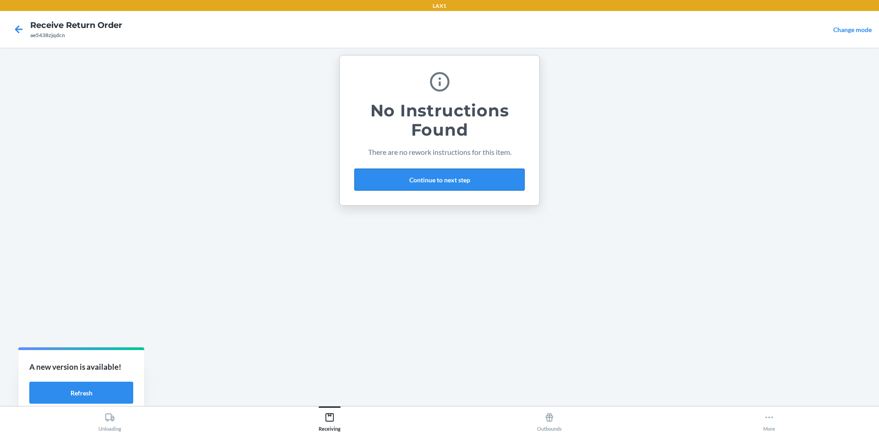
click at [447, 178] on button "Continue to next step" at bounding box center [439, 180] width 170 height 22
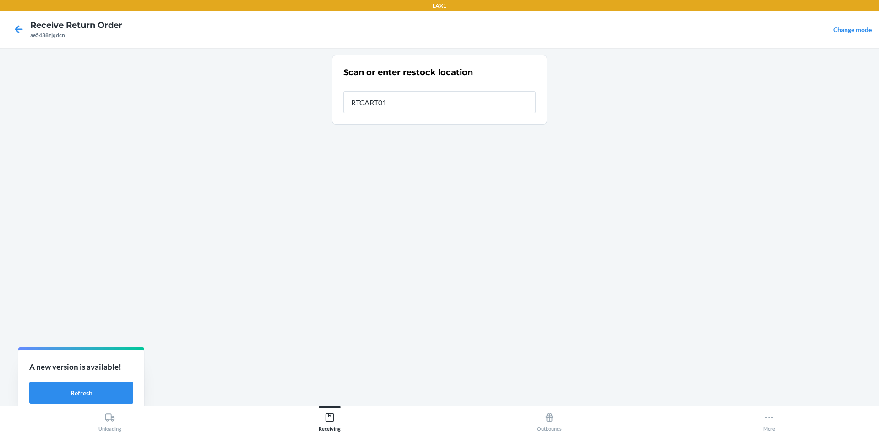
type input "RTCART011"
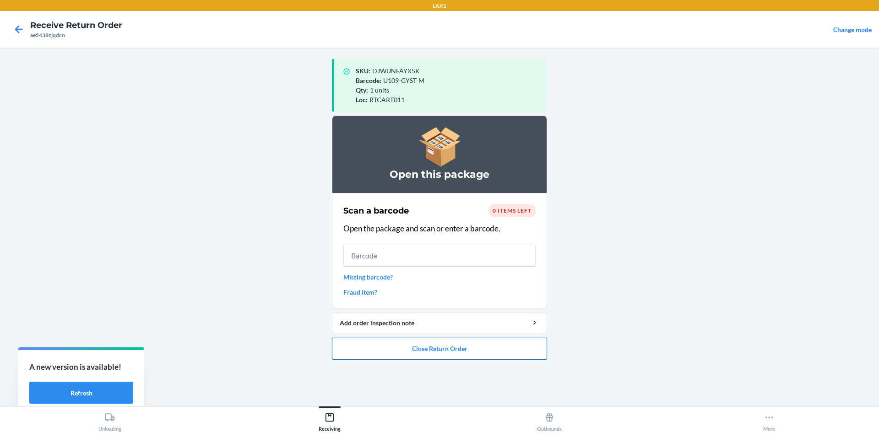
click at [500, 350] on button "Close Return Order" at bounding box center [439, 349] width 215 height 22
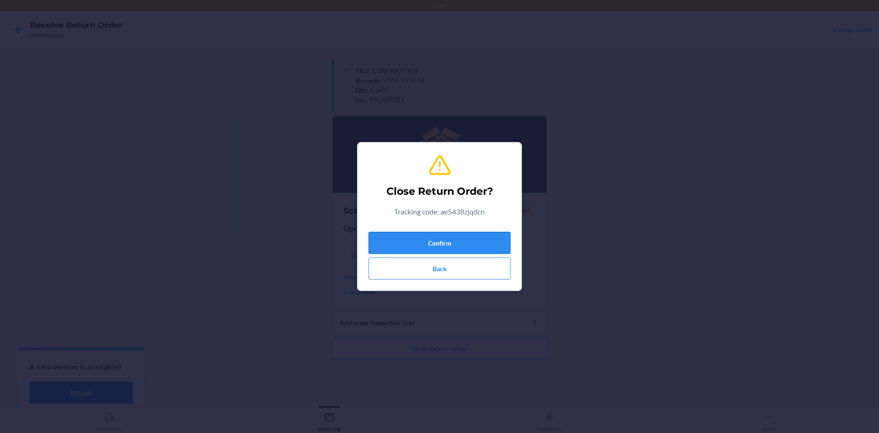
click at [488, 235] on button "Confirm" at bounding box center [440, 243] width 142 height 22
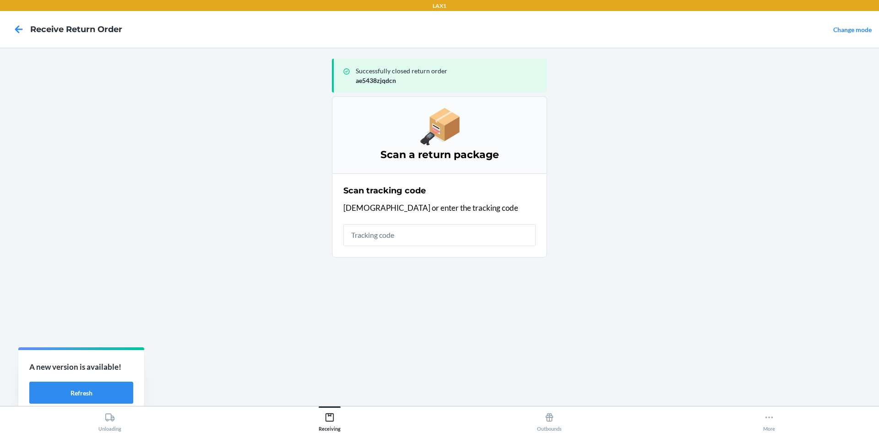
click at [488, 235] on input "text" at bounding box center [439, 235] width 192 height 22
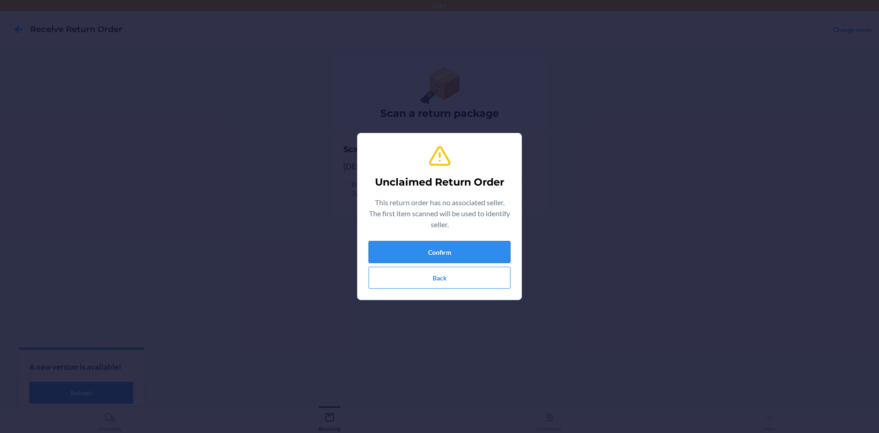
click at [477, 255] on button "Confirm" at bounding box center [440, 252] width 142 height 22
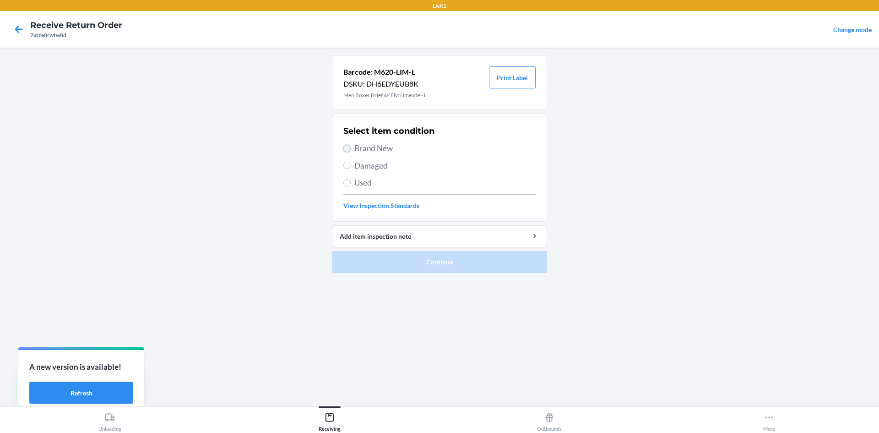
click at [345, 148] on input "Brand New" at bounding box center [346, 148] width 7 height 7
radio input "true"
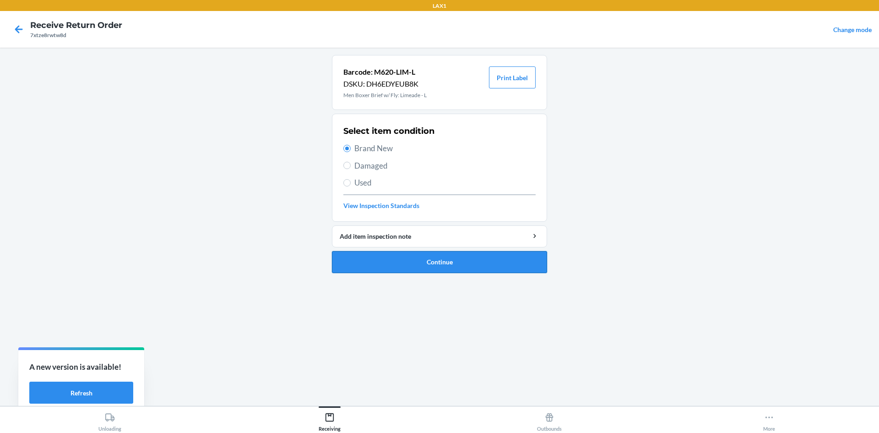
click at [417, 259] on button "Continue" at bounding box center [439, 262] width 215 height 22
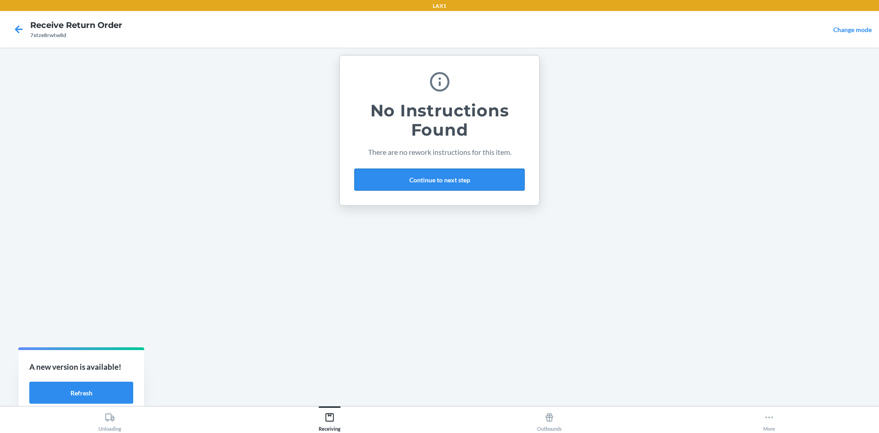
click at [501, 173] on button "Continue to next step" at bounding box center [439, 180] width 170 height 22
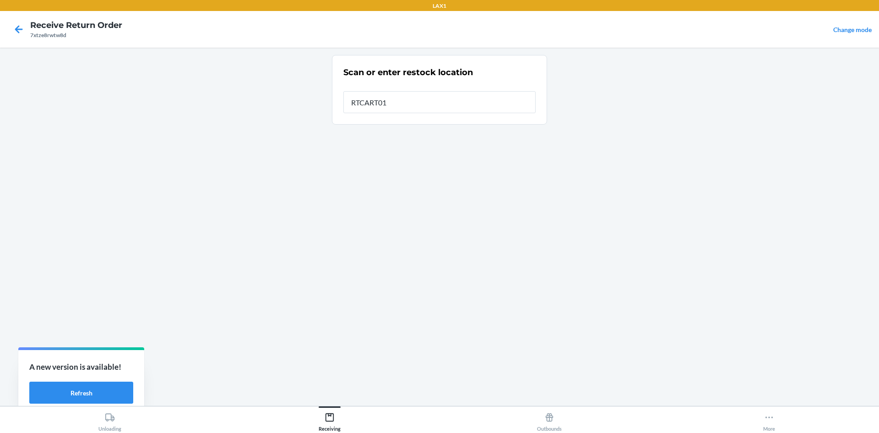
type input "RTCART011"
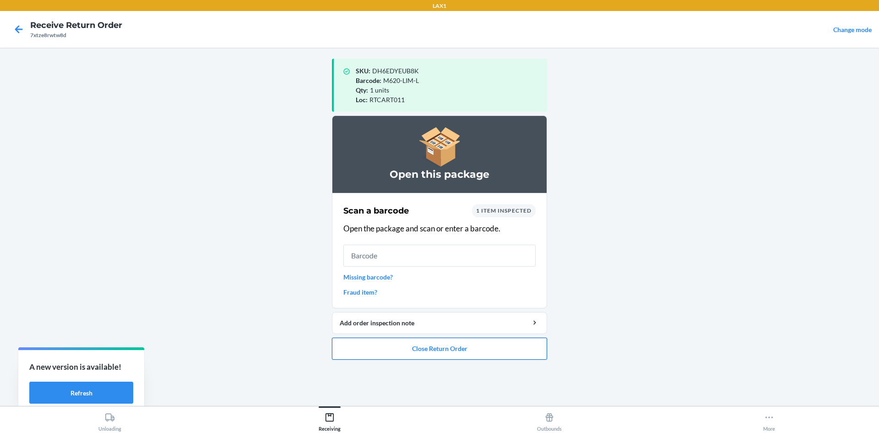
click at [515, 339] on button "Close Return Order" at bounding box center [439, 349] width 215 height 22
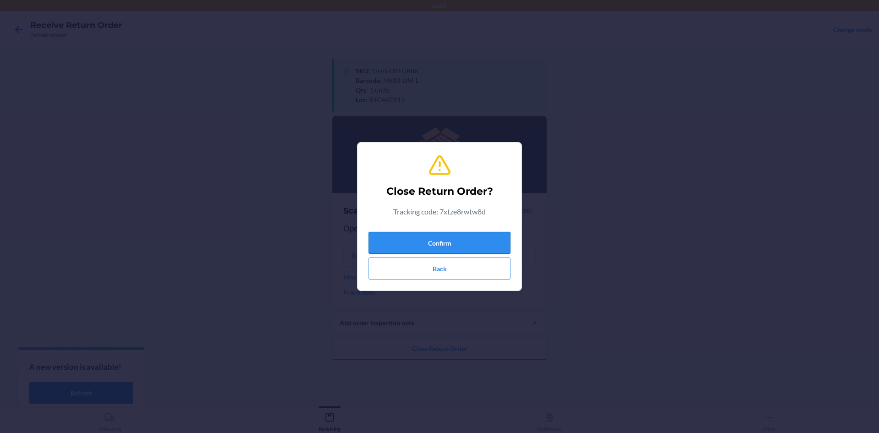
click at [474, 234] on button "Confirm" at bounding box center [440, 243] width 142 height 22
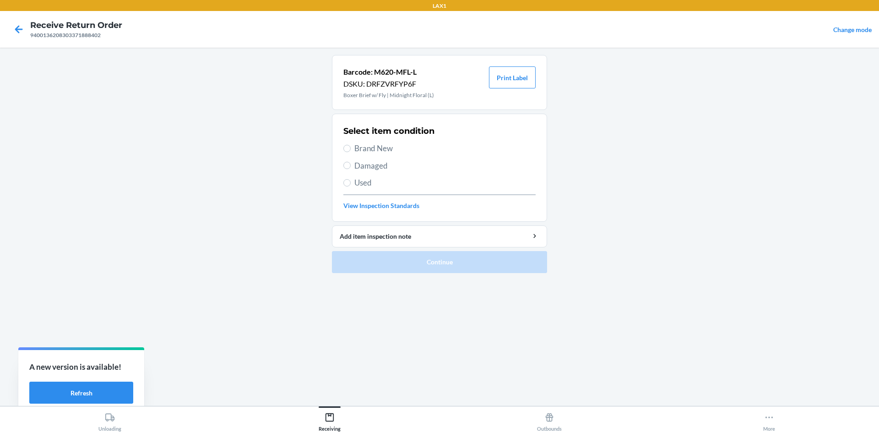
click at [348, 144] on label "Brand New" at bounding box center [439, 148] width 192 height 12
click at [348, 145] on input "Brand New" at bounding box center [346, 148] width 7 height 7
radio input "true"
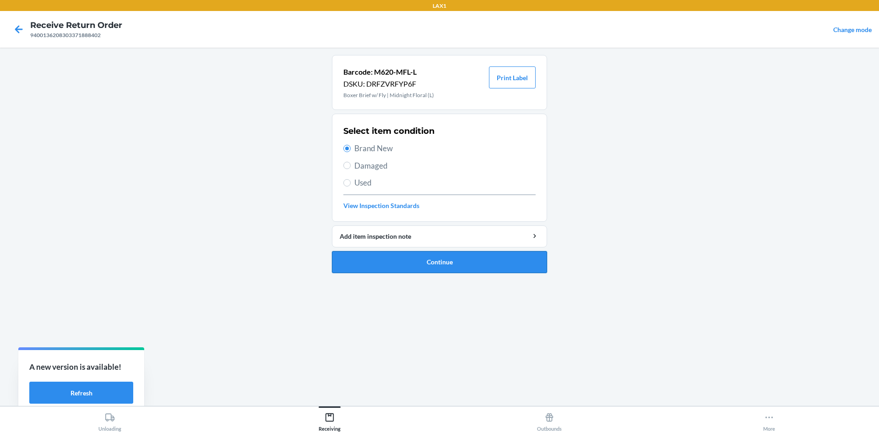
click at [404, 256] on button "Continue" at bounding box center [439, 262] width 215 height 22
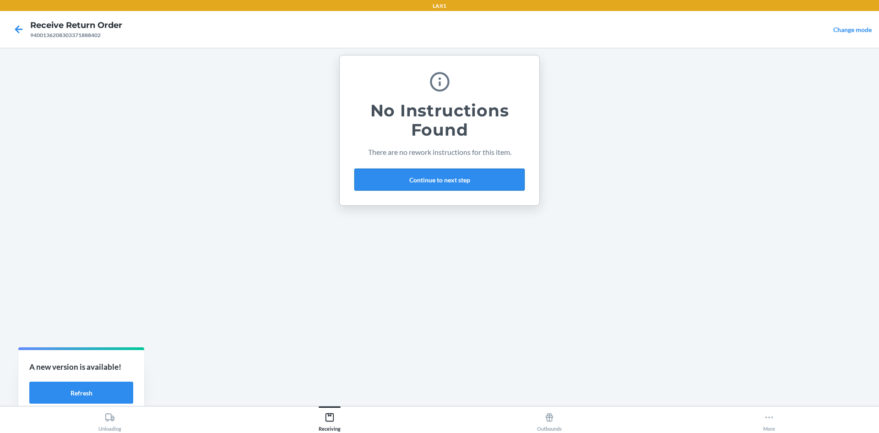
click at [495, 177] on button "Continue to next step" at bounding box center [439, 180] width 170 height 22
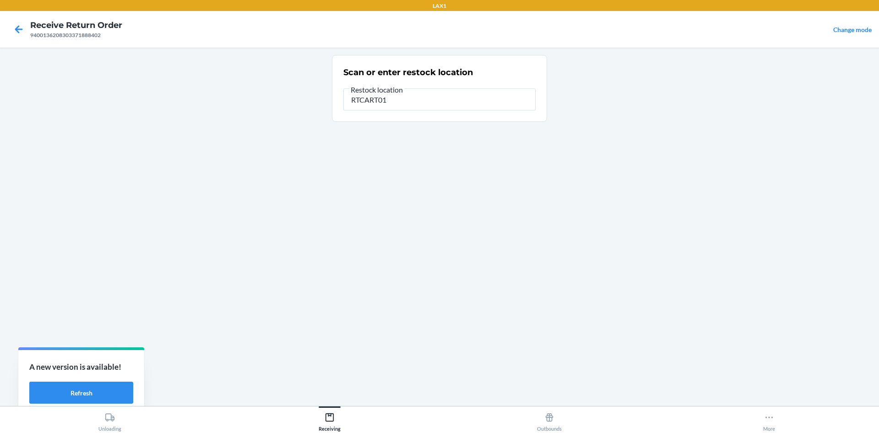
type input "RTCART011"
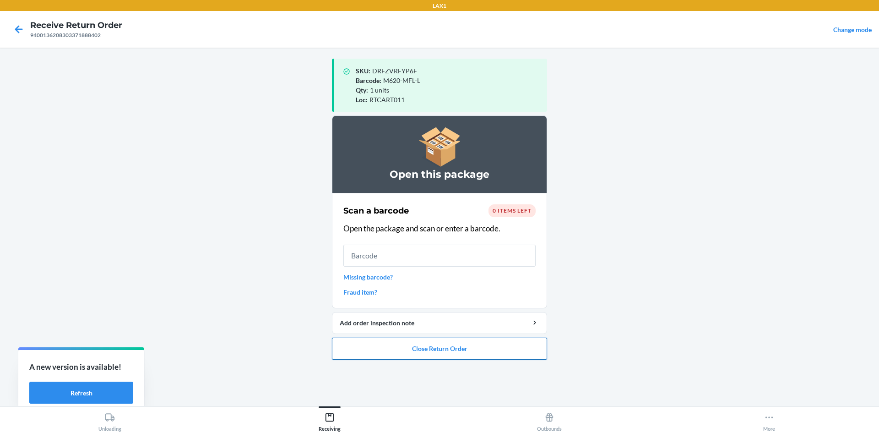
click at [504, 345] on button "Close Return Order" at bounding box center [439, 349] width 215 height 22
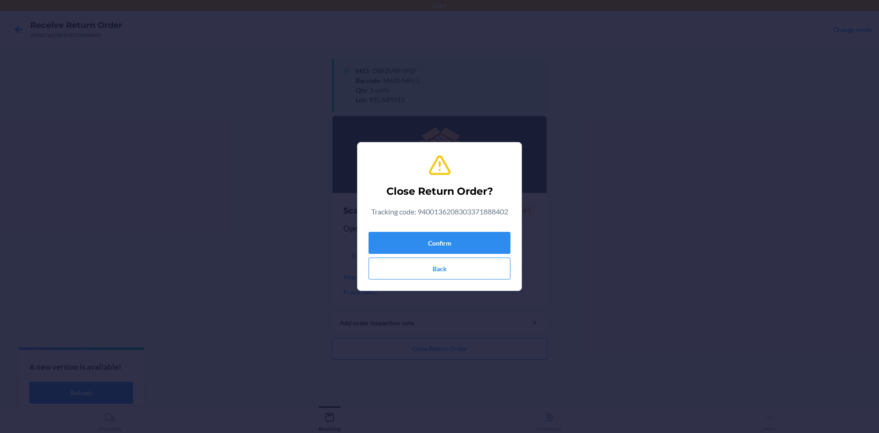
click at [489, 230] on div "Confirm Back" at bounding box center [440, 253] width 142 height 51
click at [484, 244] on button "Confirm" at bounding box center [440, 243] width 142 height 22
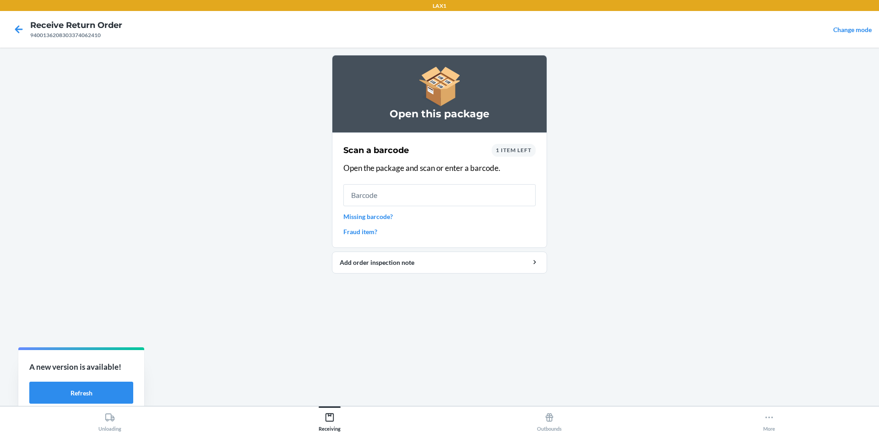
click at [512, 151] on span "1 item left" at bounding box center [514, 150] width 36 height 7
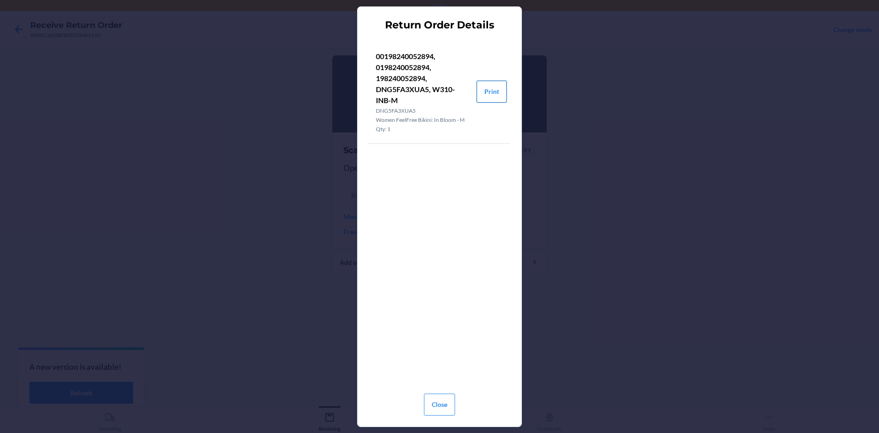
click at [490, 86] on button "Print" at bounding box center [492, 92] width 30 height 22
click at [444, 400] on button "Close" at bounding box center [439, 404] width 31 height 22
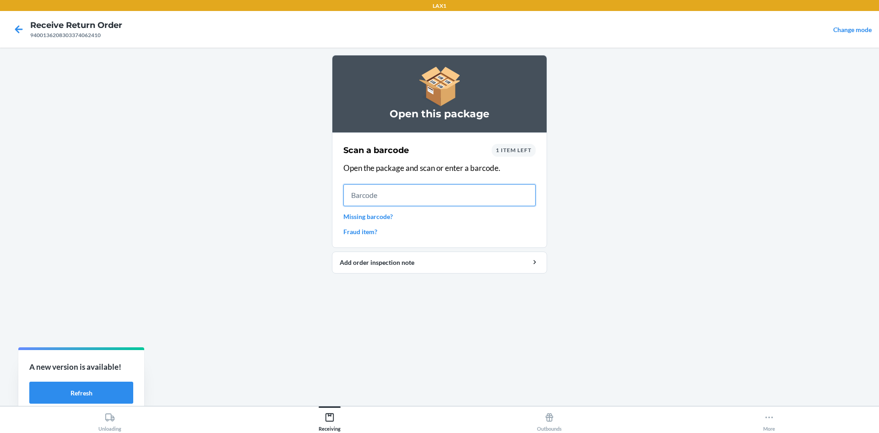
click at [360, 191] on input "text" at bounding box center [439, 195] width 192 height 22
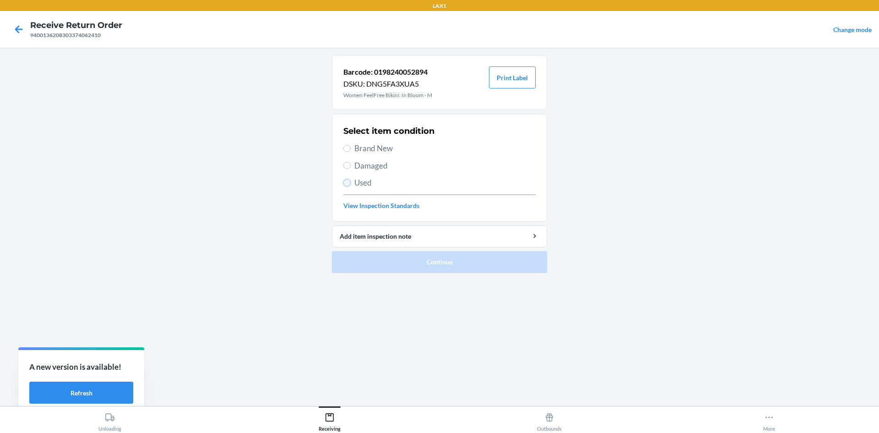
click at [346, 181] on input "Used" at bounding box center [346, 182] width 7 height 7
radio input "true"
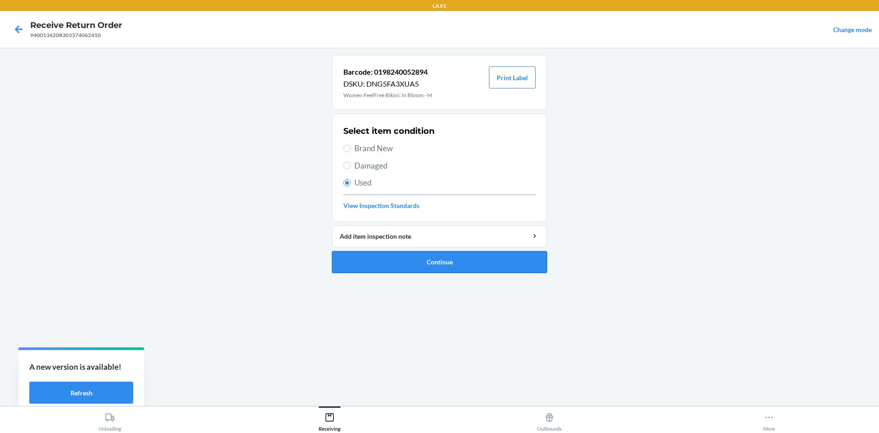
click at [369, 260] on button "Continue" at bounding box center [439, 262] width 215 height 22
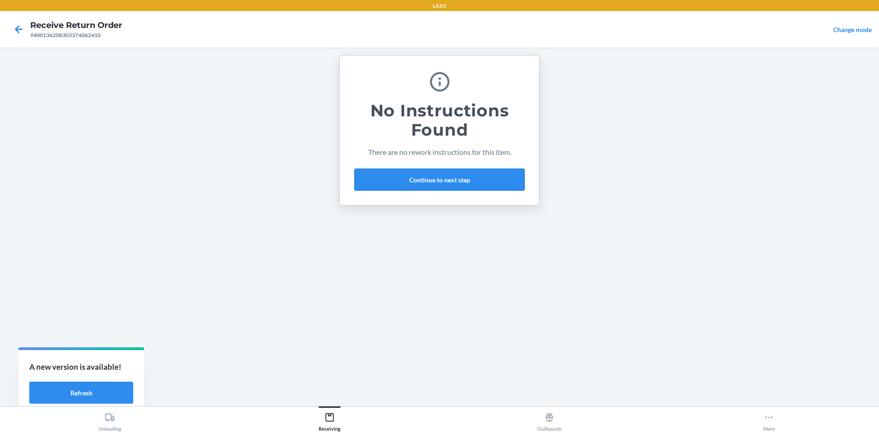
click at [454, 181] on button "Continue to next step" at bounding box center [439, 180] width 170 height 22
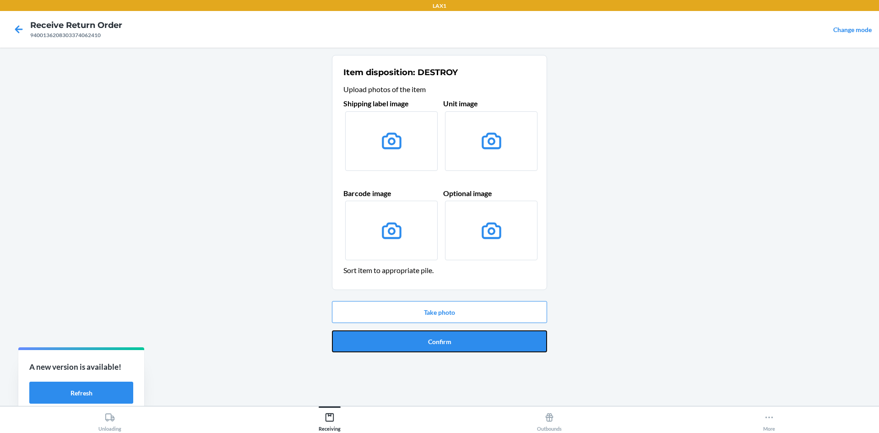
click at [520, 344] on button "Confirm" at bounding box center [439, 341] width 215 height 22
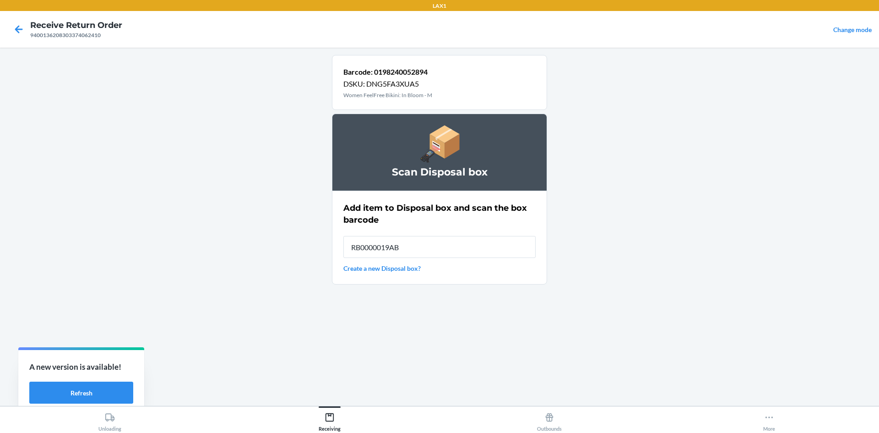
type input "RB0000019AB"
click at [539, 365] on div "Barcode: 0198240052894 DSKU: DNG5FA3XUA5 Women FeelFree Bikini: In Bloom - M Sc…" at bounding box center [439, 226] width 215 height 343
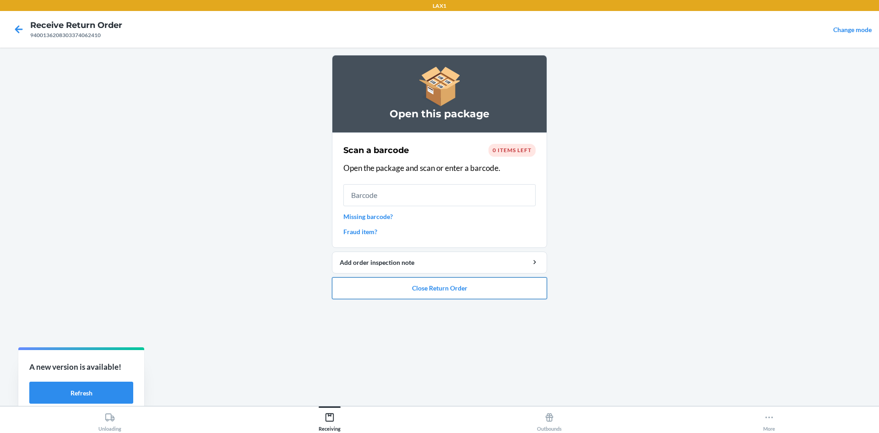
click at [410, 282] on button "Close Return Order" at bounding box center [439, 288] width 215 height 22
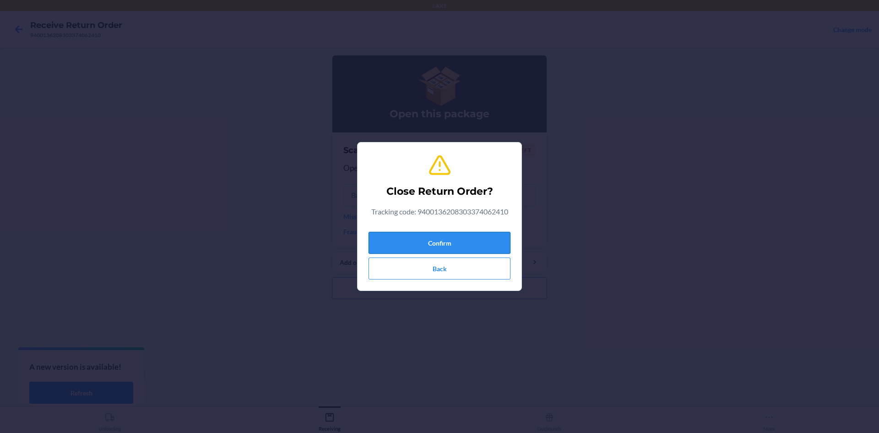
click at [430, 253] on button "Confirm" at bounding box center [440, 243] width 142 height 22
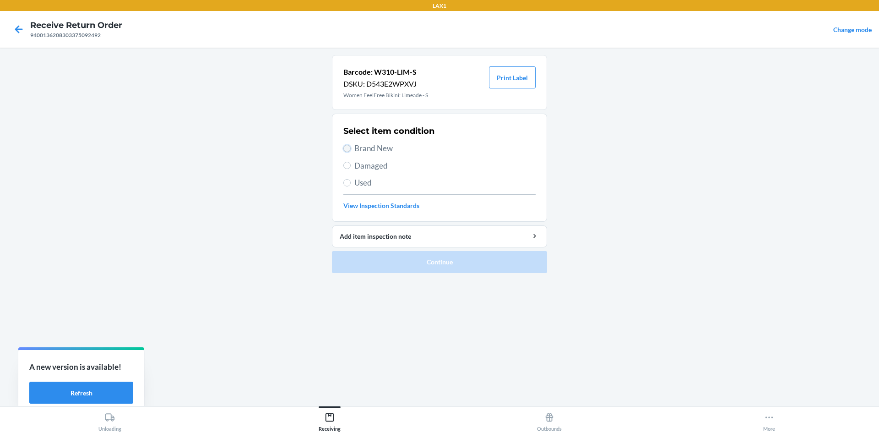
click at [346, 148] on input "Brand New" at bounding box center [346, 148] width 7 height 7
radio input "true"
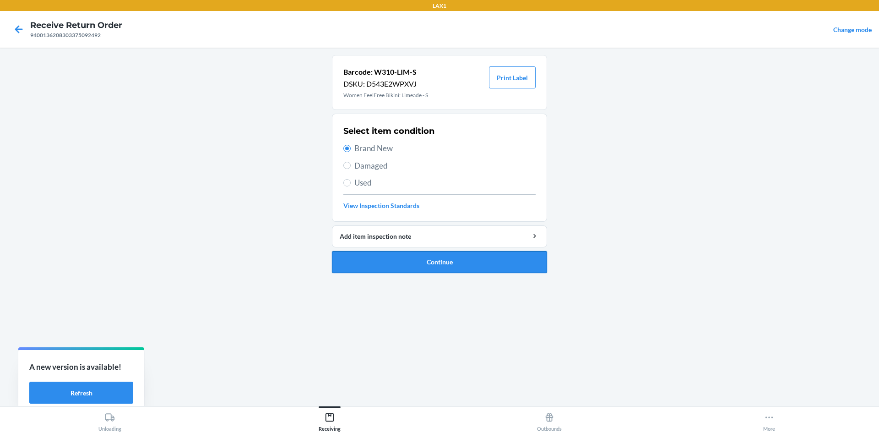
click at [407, 262] on button "Continue" at bounding box center [439, 262] width 215 height 22
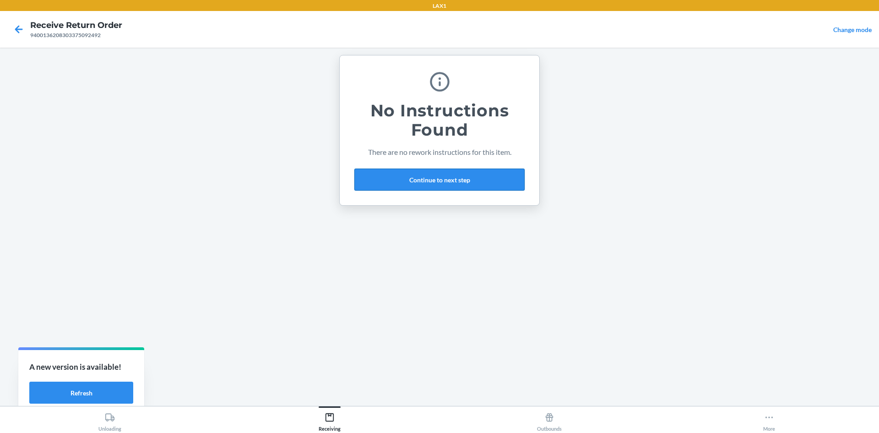
click at [504, 172] on button "Continue to next step" at bounding box center [439, 180] width 170 height 22
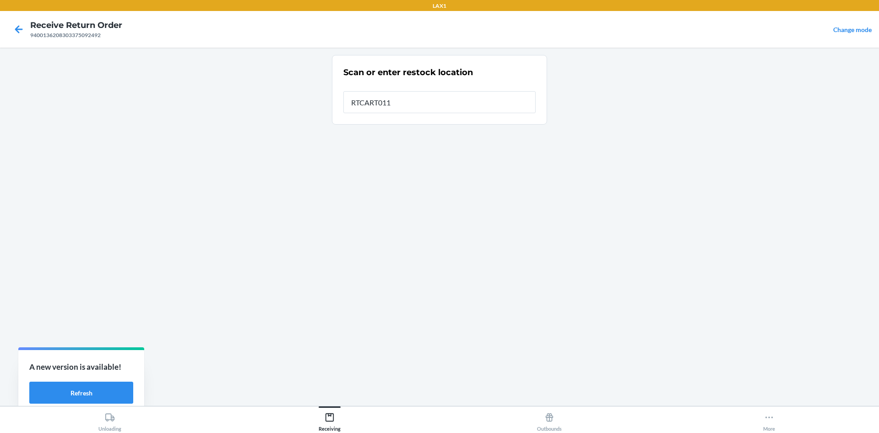
type input "RTCART011"
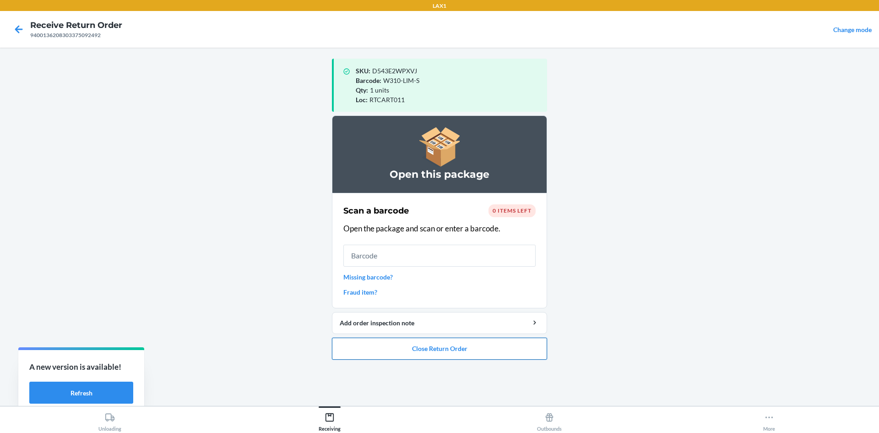
click at [495, 343] on button "Close Return Order" at bounding box center [439, 349] width 215 height 22
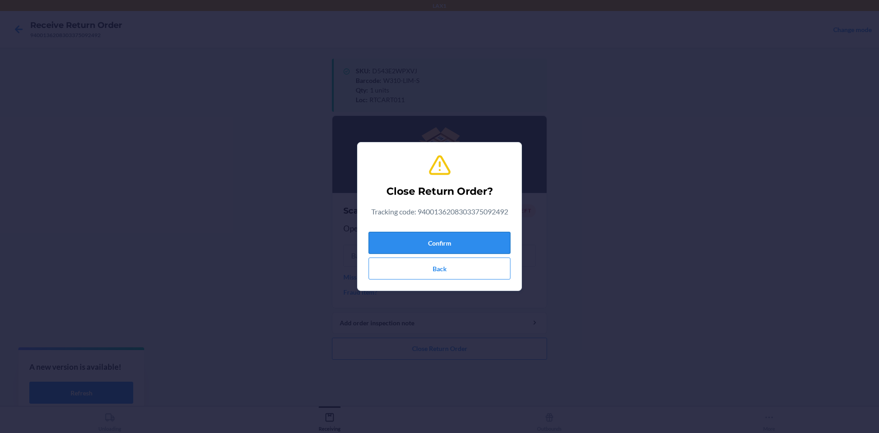
click at [468, 245] on button "Confirm" at bounding box center [440, 243] width 142 height 22
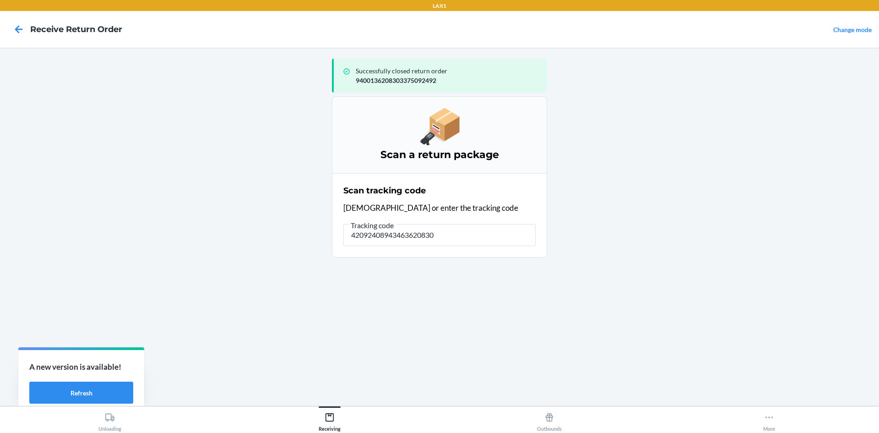
type input "420924089434636208303"
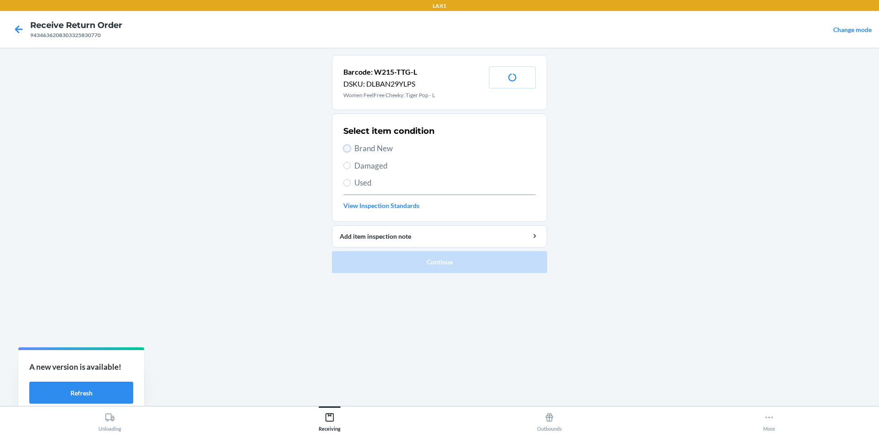
click at [345, 148] on input "Brand New" at bounding box center [346, 148] width 7 height 7
radio input "true"
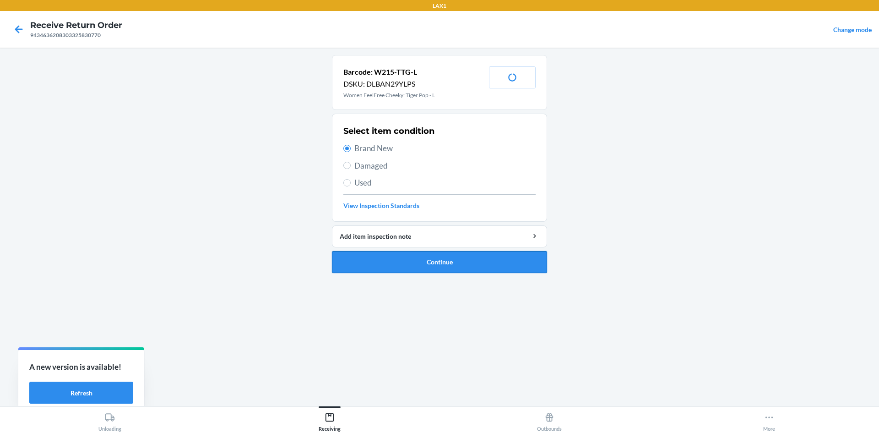
click at [382, 259] on button "Continue" at bounding box center [439, 262] width 215 height 22
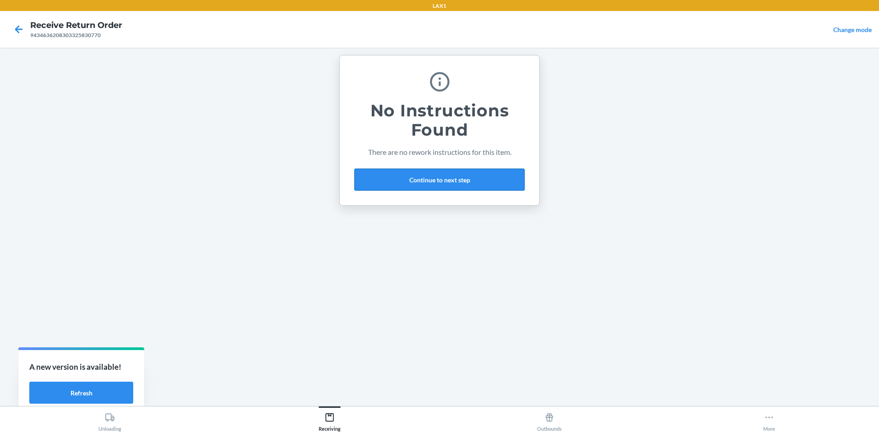
click at [494, 174] on button "Continue to next step" at bounding box center [439, 180] width 170 height 22
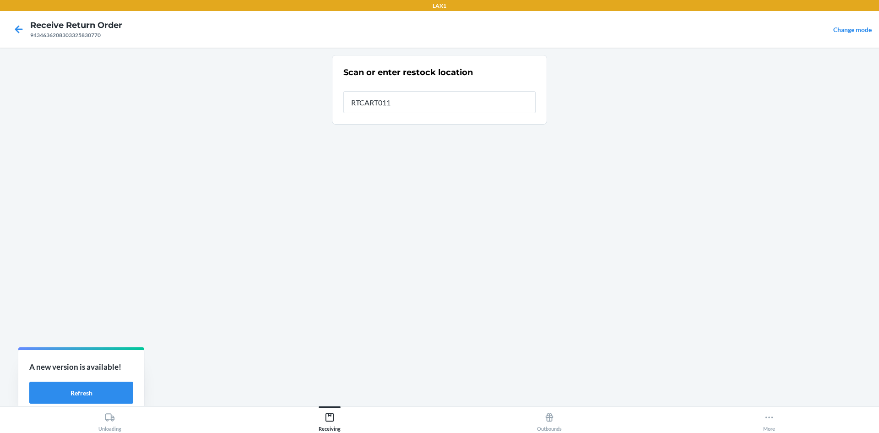
type input "RTCART011"
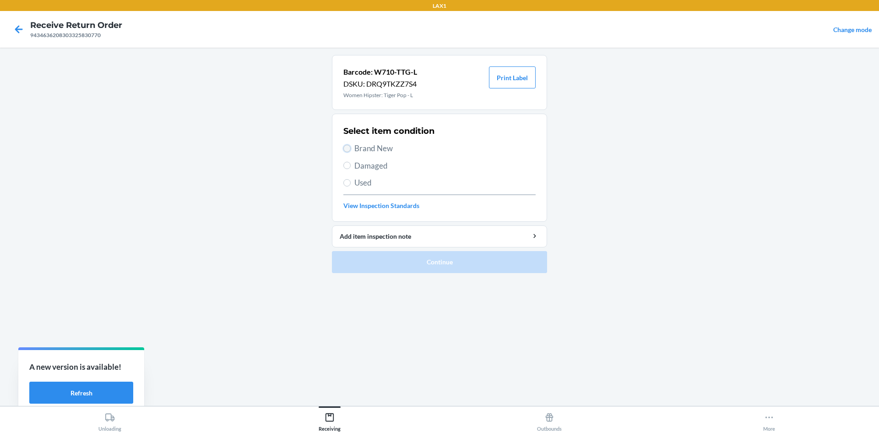
click at [345, 145] on input "Brand New" at bounding box center [346, 148] width 7 height 7
radio input "true"
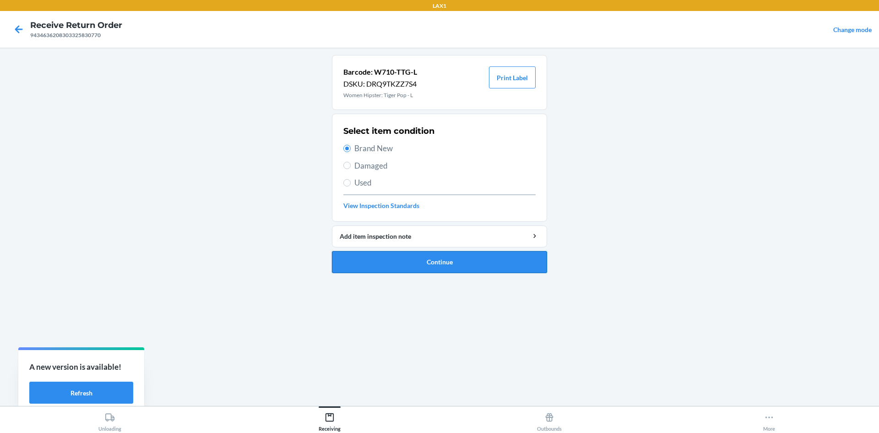
click at [384, 256] on button "Continue" at bounding box center [439, 262] width 215 height 22
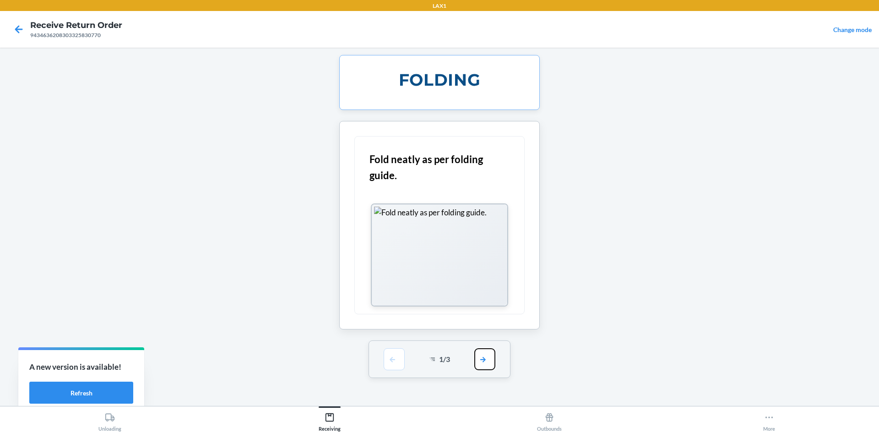
drag, startPoint x: 487, startPoint y: 358, endPoint x: 479, endPoint y: 317, distance: 41.6
click at [485, 355] on button "button" at bounding box center [484, 359] width 21 height 22
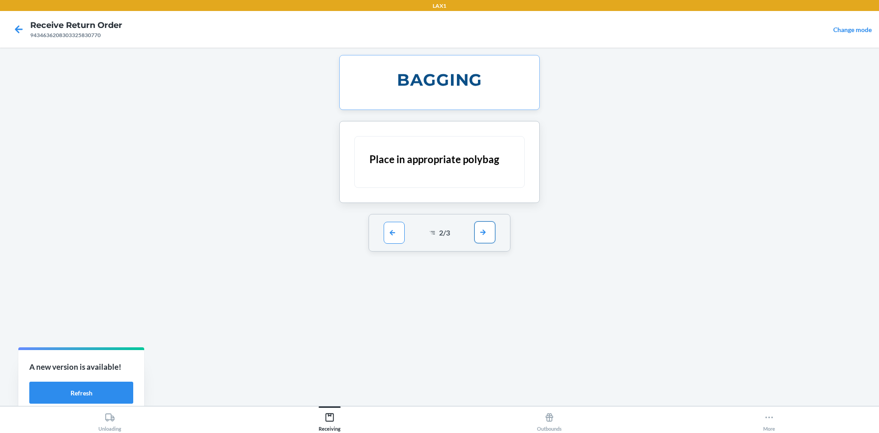
click at [486, 226] on button "button" at bounding box center [484, 232] width 21 height 22
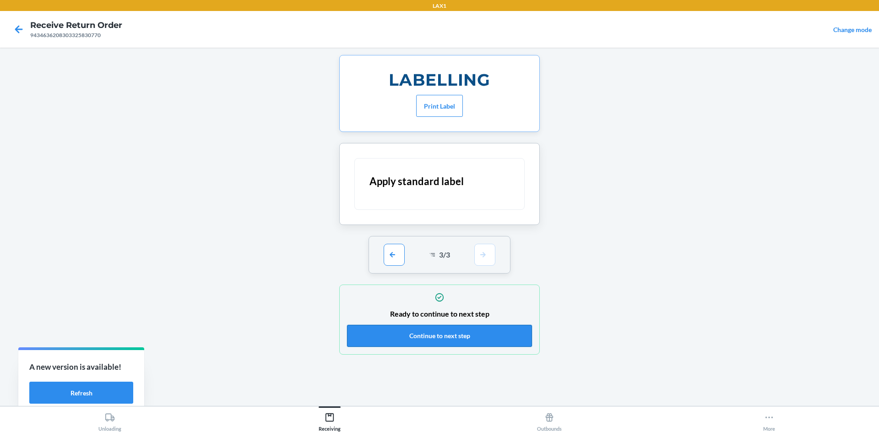
click at [488, 327] on button "Continue to next step" at bounding box center [439, 336] width 185 height 22
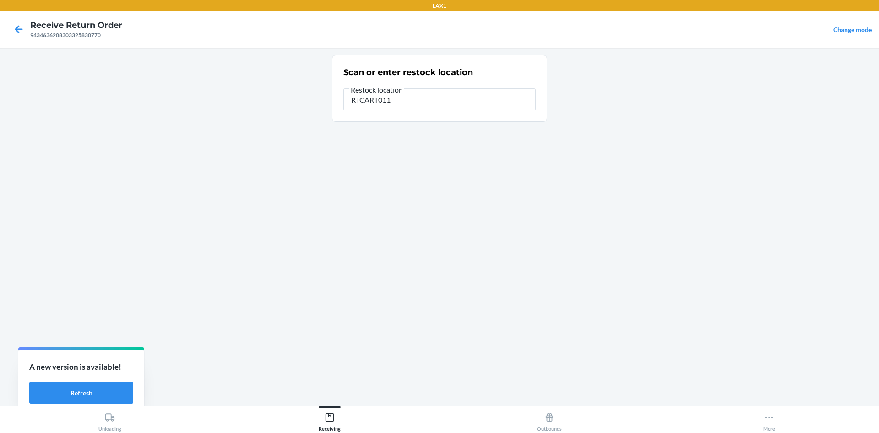
type input "RTCART011"
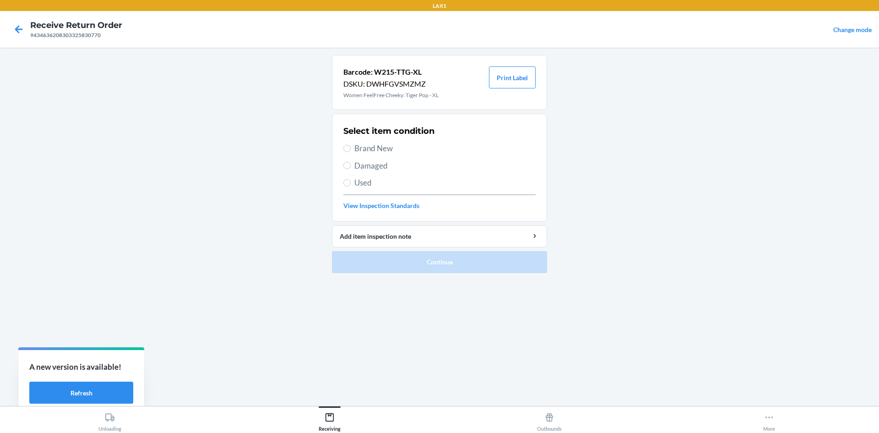
click at [351, 146] on label "Brand New" at bounding box center [439, 148] width 192 height 12
click at [351, 146] on input "Brand New" at bounding box center [346, 148] width 7 height 7
radio input "true"
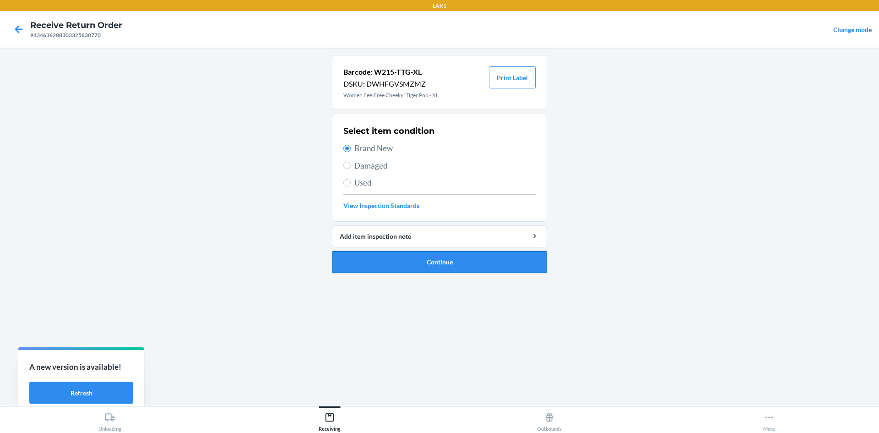
click at [423, 265] on button "Continue" at bounding box center [439, 262] width 215 height 22
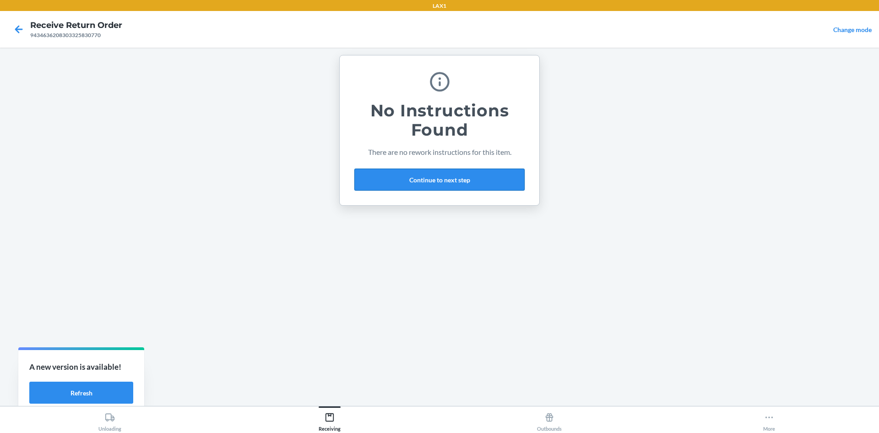
click at [422, 171] on button "Continue to next step" at bounding box center [439, 180] width 170 height 22
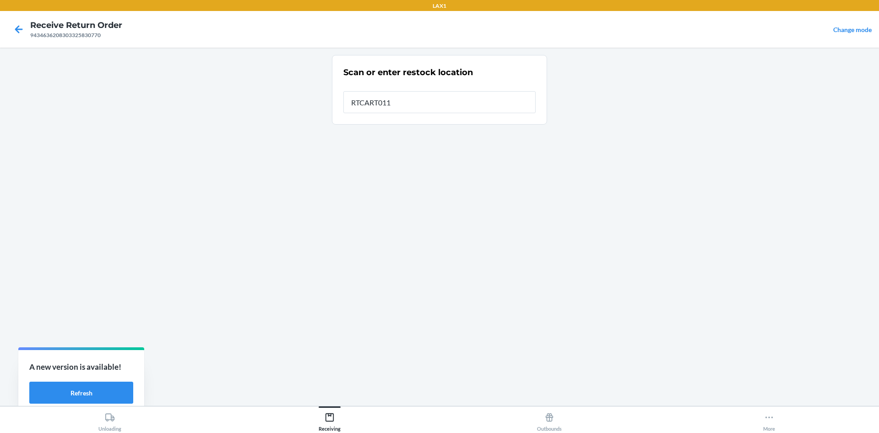
type input "RTCART011"
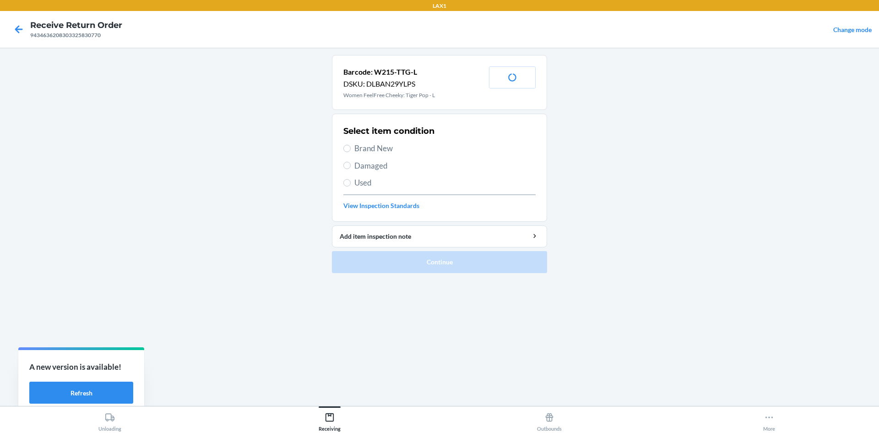
click at [346, 144] on label "Brand New" at bounding box center [439, 148] width 192 height 12
click at [346, 145] on input "Brand New" at bounding box center [346, 148] width 7 height 7
radio input "true"
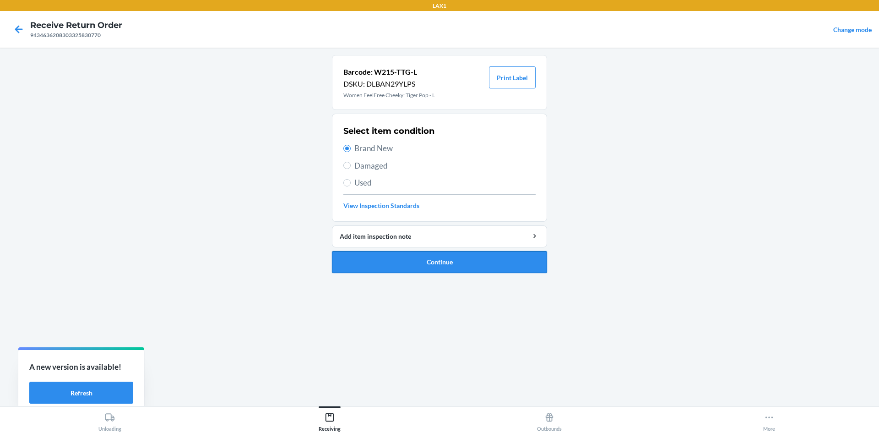
click at [425, 262] on button "Continue" at bounding box center [439, 262] width 215 height 22
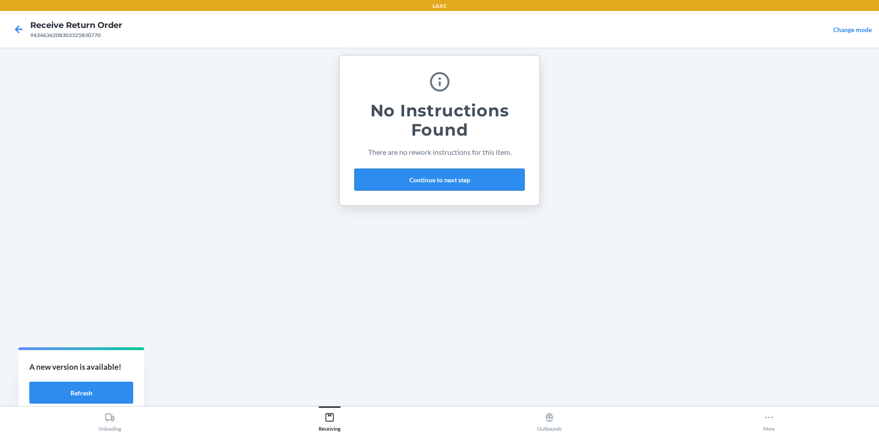
click at [481, 175] on button "Continue to next step" at bounding box center [439, 180] width 170 height 22
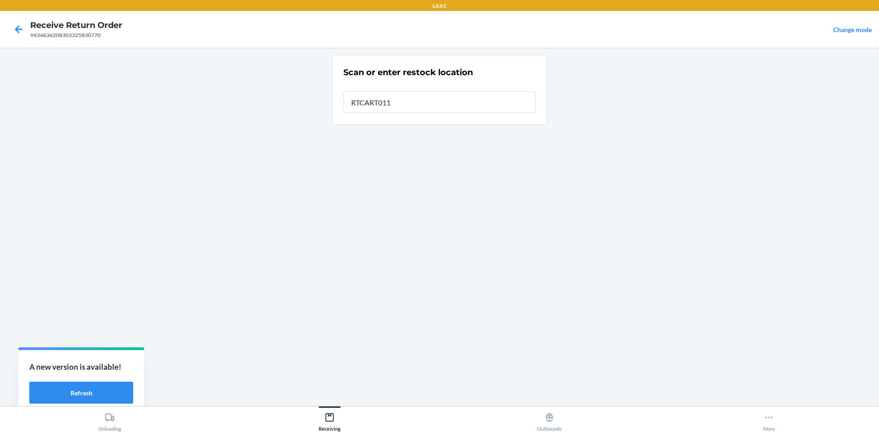
type input "RTCART011"
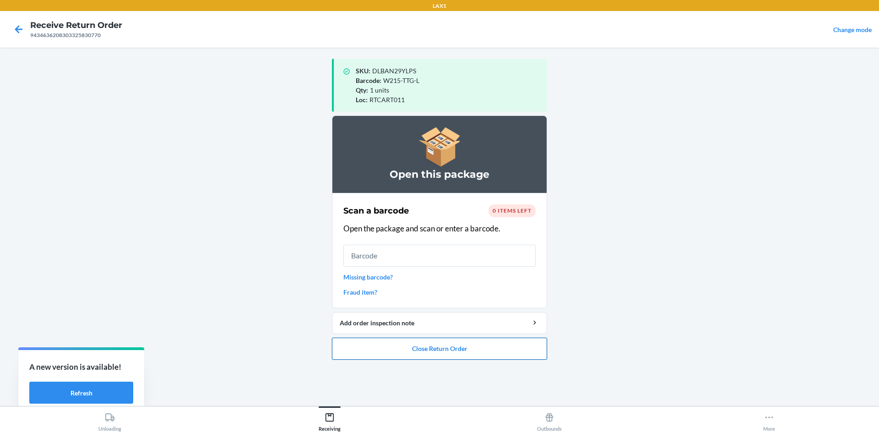
click at [475, 350] on button "Close Return Order" at bounding box center [439, 349] width 215 height 22
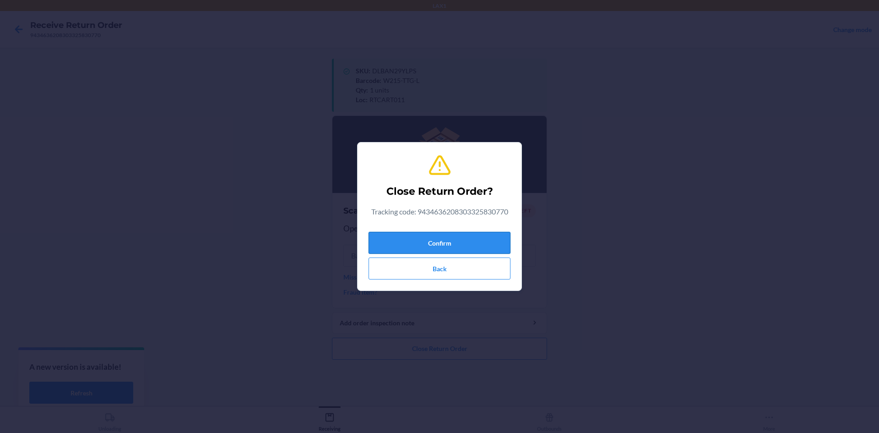
click at [451, 243] on button "Confirm" at bounding box center [440, 243] width 142 height 22
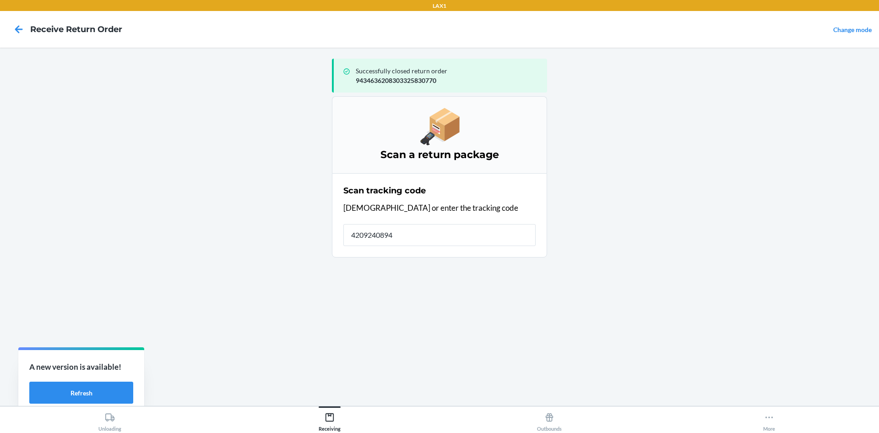
type input "42092408940"
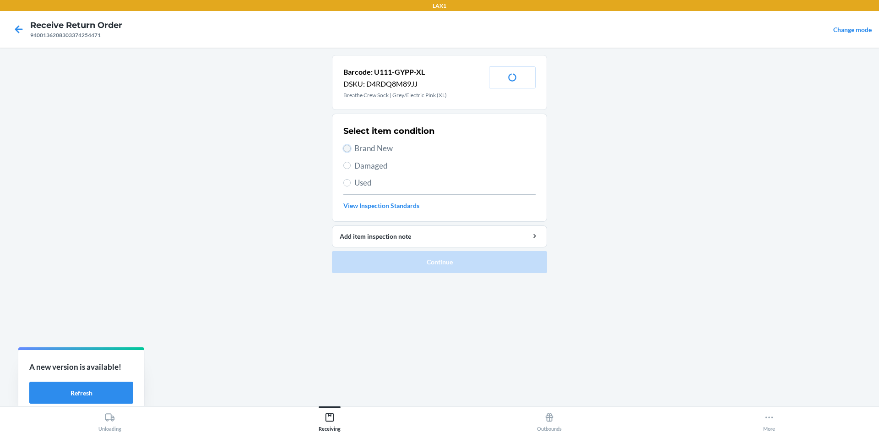
click at [346, 146] on input "Brand New" at bounding box center [346, 148] width 7 height 7
radio input "true"
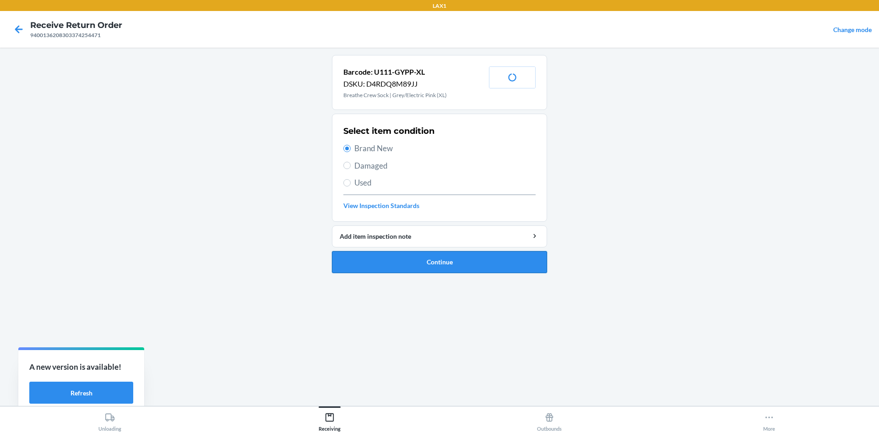
click at [406, 264] on button "Continue" at bounding box center [439, 262] width 215 height 22
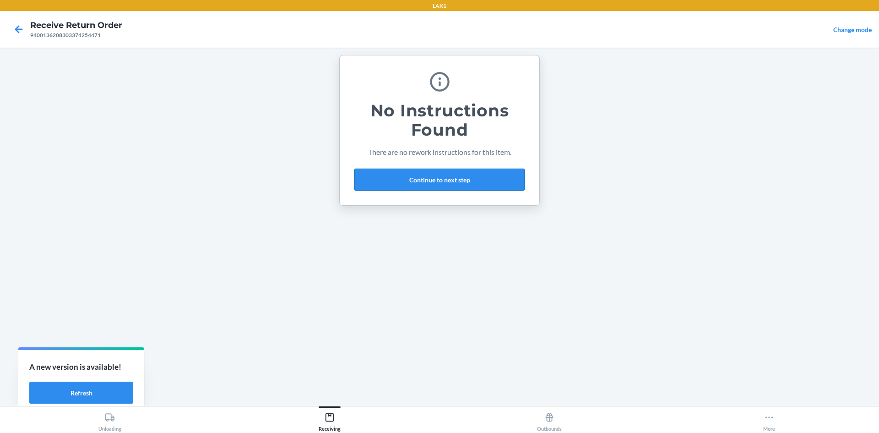
click at [443, 173] on button "Continue to next step" at bounding box center [439, 180] width 170 height 22
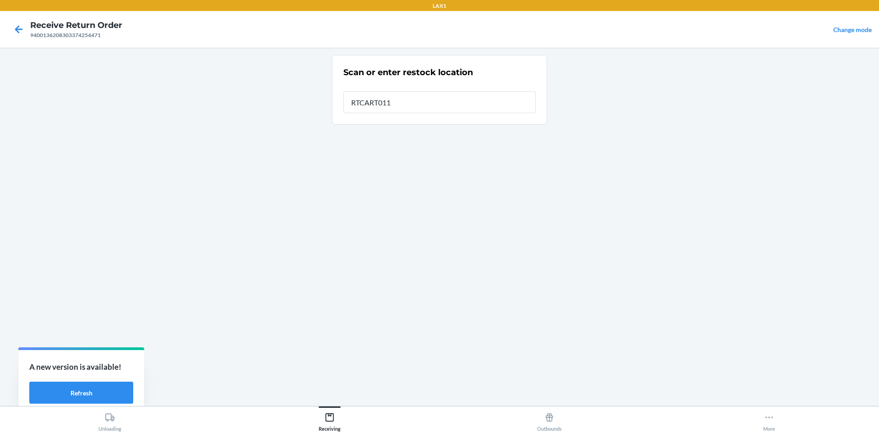
type input "RTCART011"
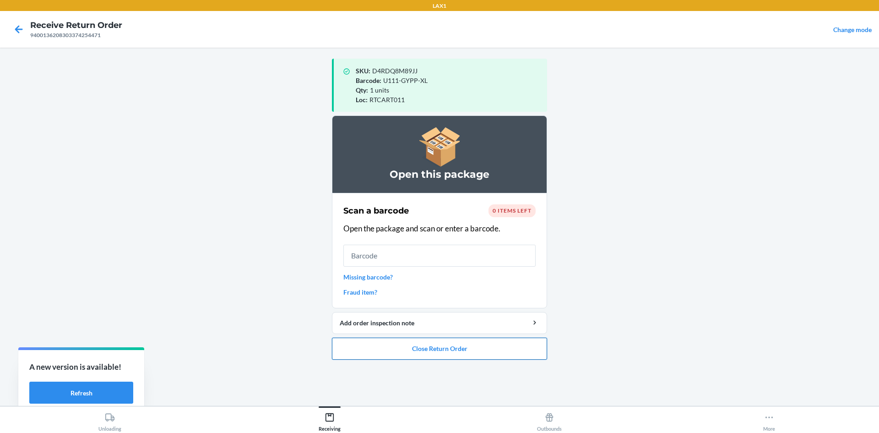
click at [490, 348] on button "Close Return Order" at bounding box center [439, 349] width 215 height 22
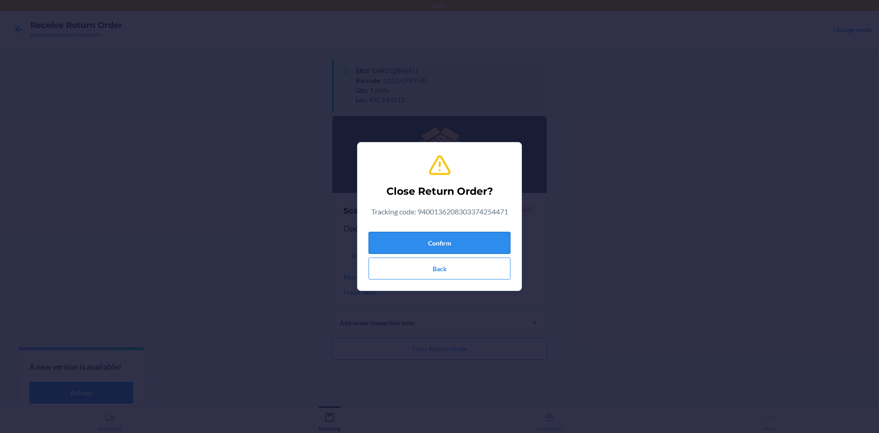
click at [456, 245] on button "Confirm" at bounding box center [440, 243] width 142 height 22
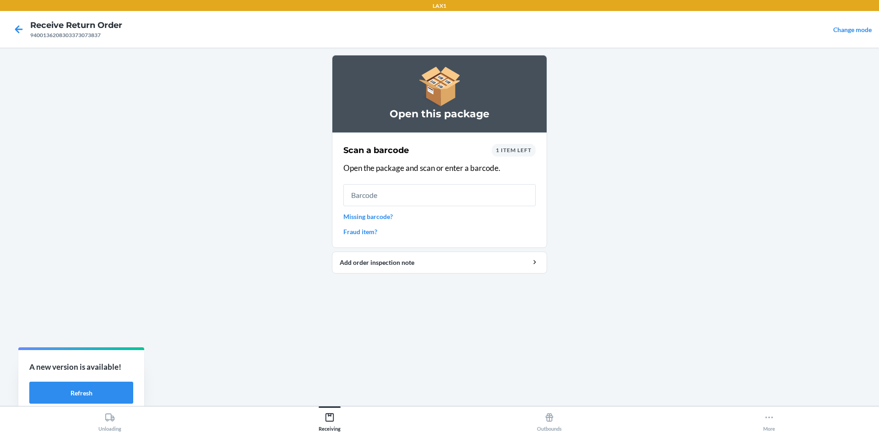
click at [518, 143] on div "Scan a barcode 1 item left Open the package and scan or enter a barcode. Missin…" at bounding box center [439, 190] width 192 height 98
click at [521, 148] on span "1 item left" at bounding box center [514, 150] width 36 height 7
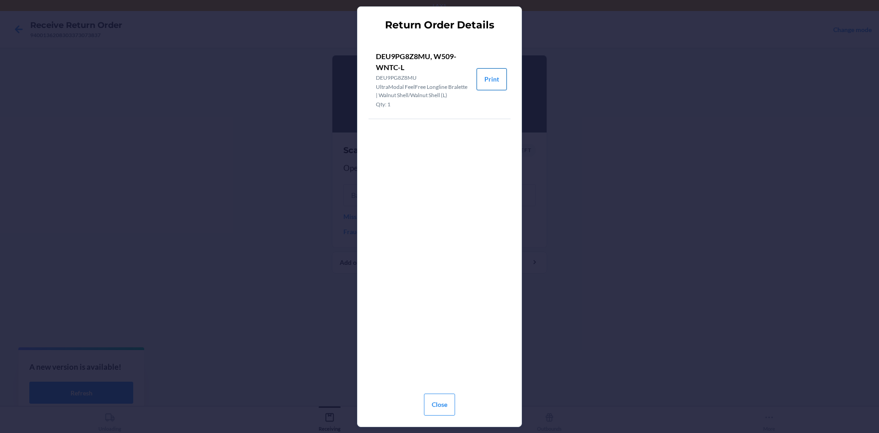
click at [484, 74] on button "Print" at bounding box center [492, 79] width 30 height 22
click at [439, 399] on button "Close" at bounding box center [439, 404] width 31 height 22
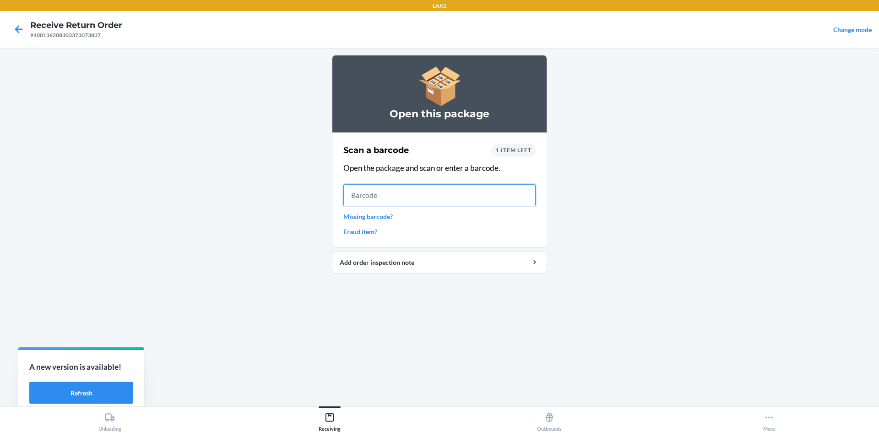
click at [382, 188] on input "text" at bounding box center [439, 195] width 192 height 22
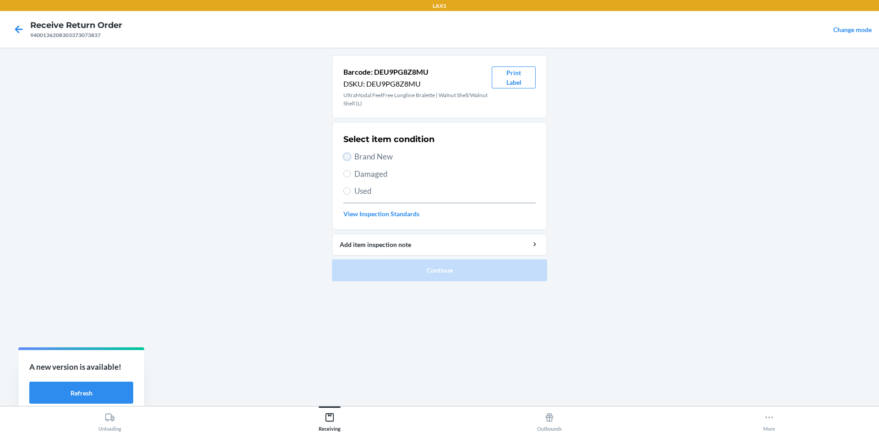
click at [346, 158] on input "Brand New" at bounding box center [346, 156] width 7 height 7
radio input "true"
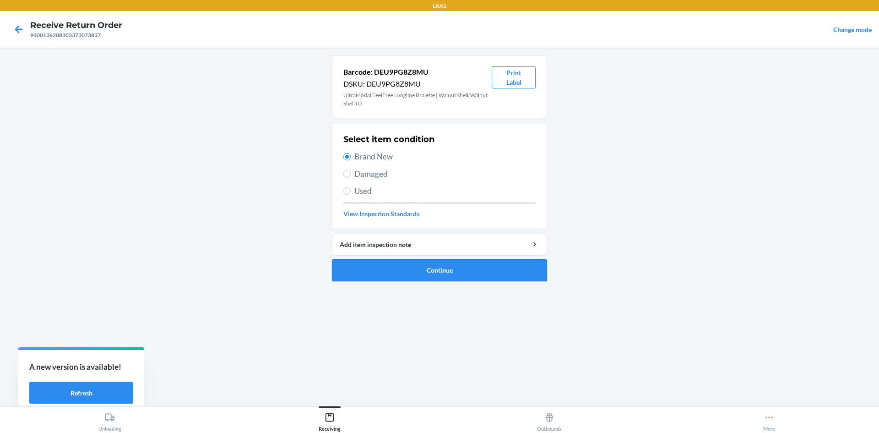
click at [394, 271] on button "Continue" at bounding box center [439, 270] width 215 height 22
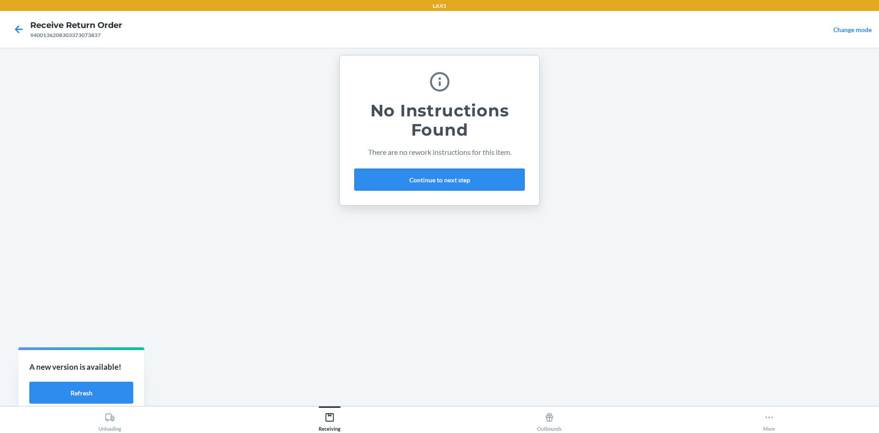
click at [478, 176] on button "Continue to next step" at bounding box center [439, 180] width 170 height 22
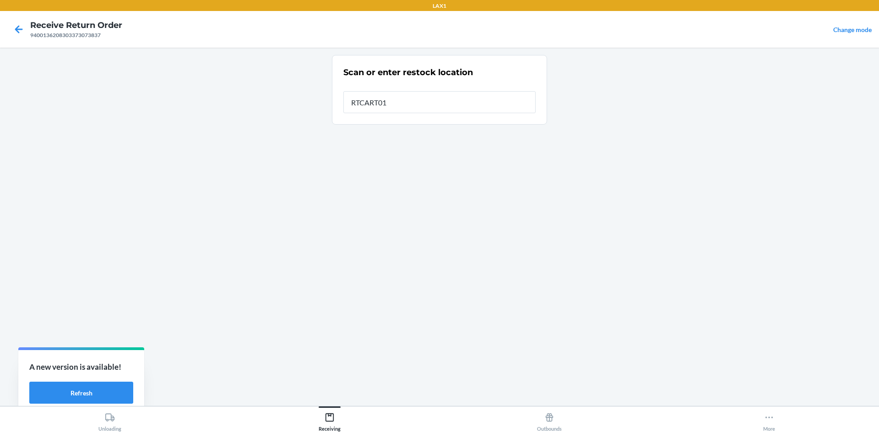
type input "RTCART011"
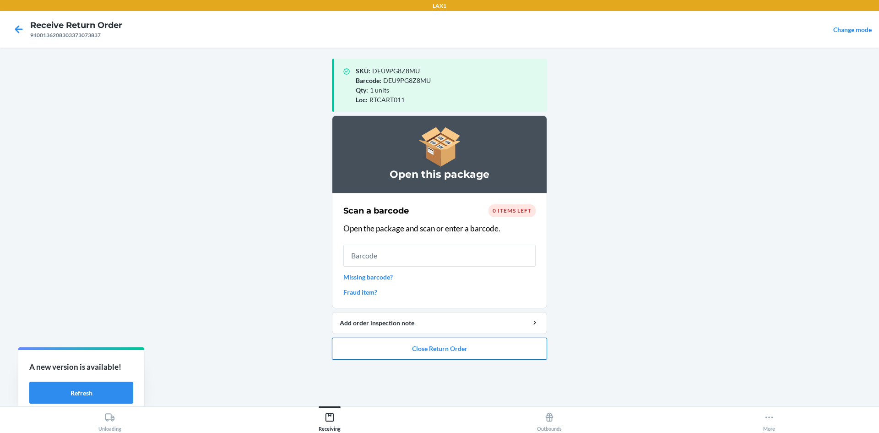
click at [537, 353] on button "Close Return Order" at bounding box center [439, 349] width 215 height 22
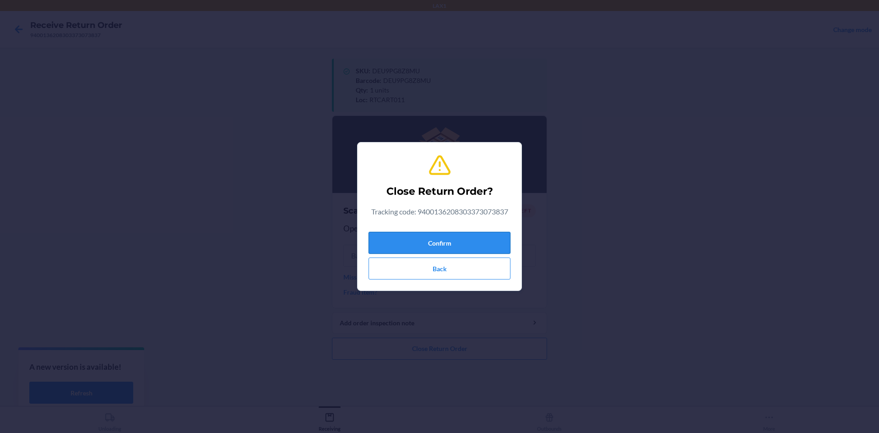
click at [480, 247] on button "Confirm" at bounding box center [440, 243] width 142 height 22
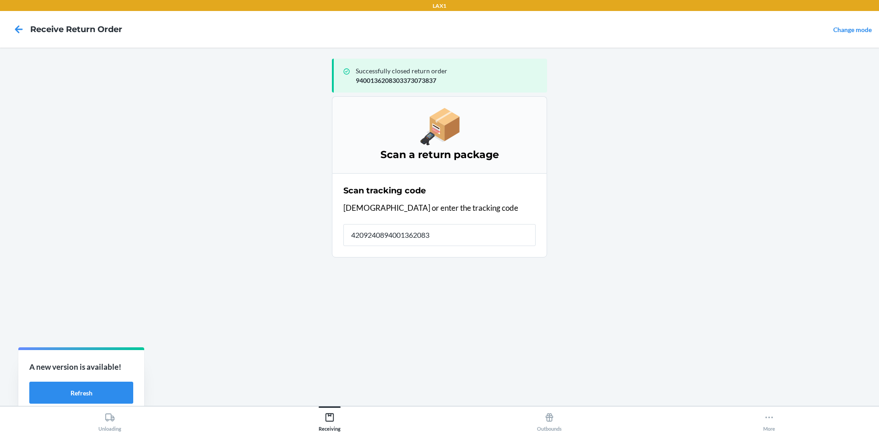
type input "42092408940013620830"
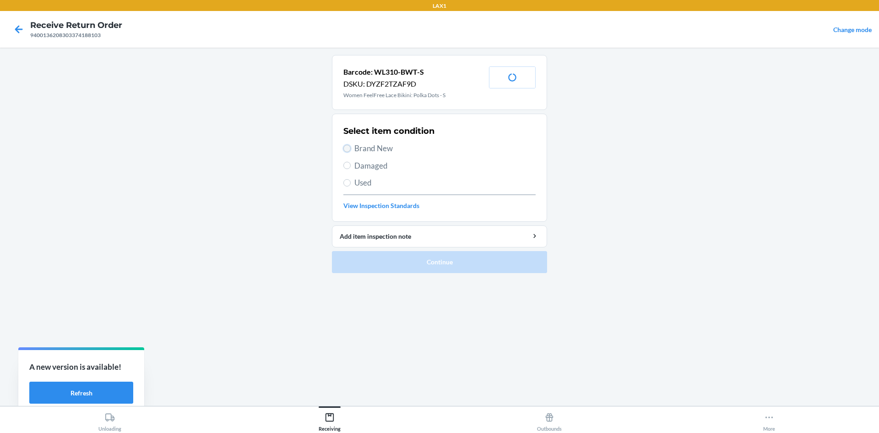
click at [348, 147] on input "Brand New" at bounding box center [346, 148] width 7 height 7
radio input "true"
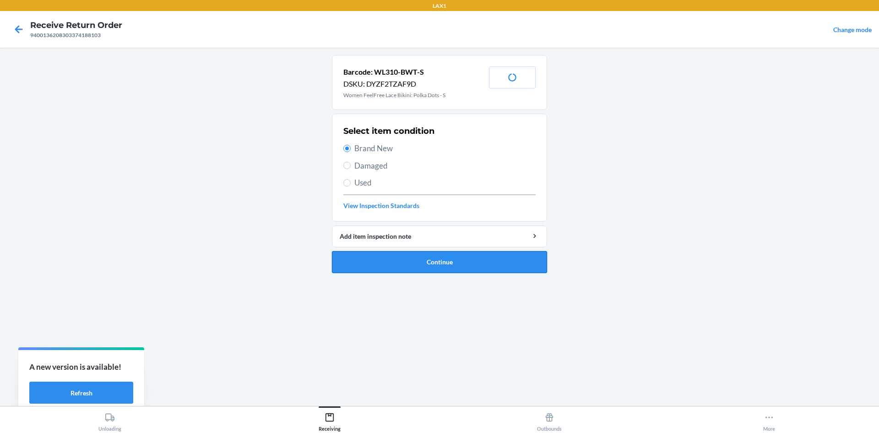
click at [391, 263] on button "Continue" at bounding box center [439, 262] width 215 height 22
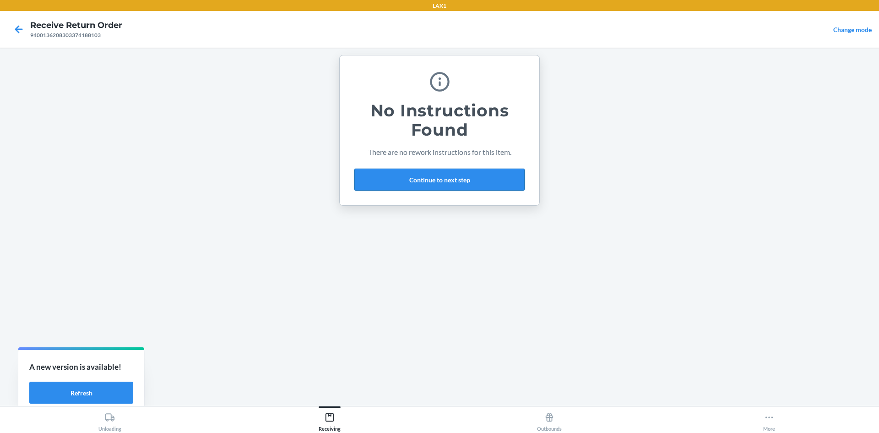
click at [467, 177] on button "Continue to next step" at bounding box center [439, 180] width 170 height 22
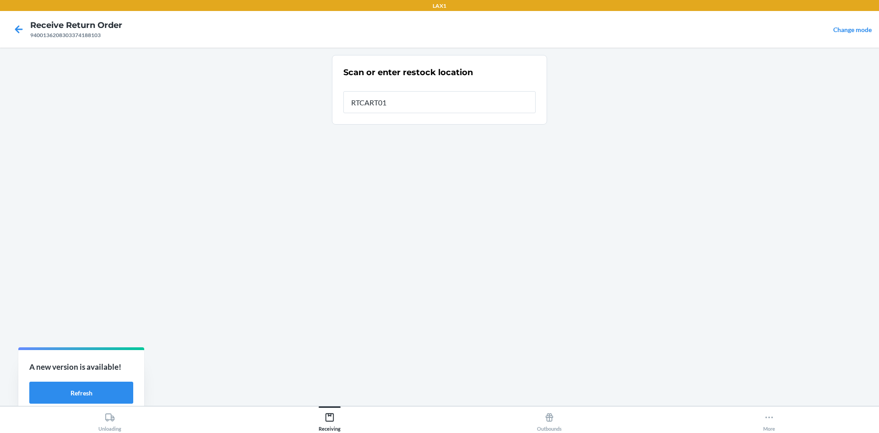
type input "RTCART011"
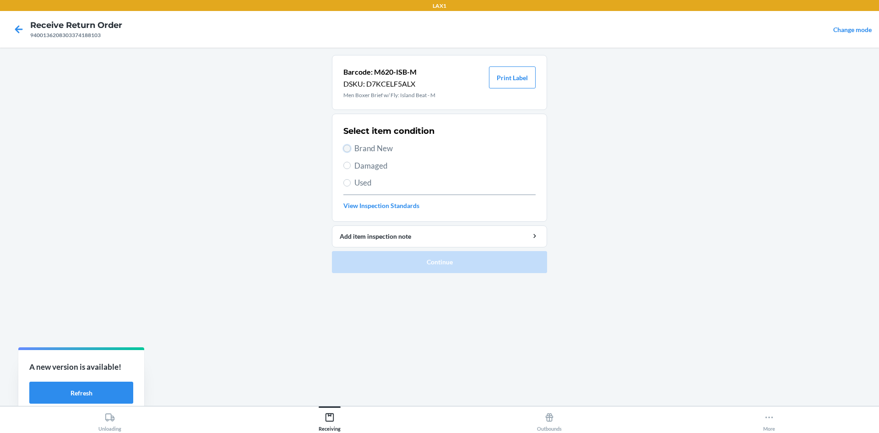
click at [349, 149] on input "Brand New" at bounding box center [346, 148] width 7 height 7
radio input "true"
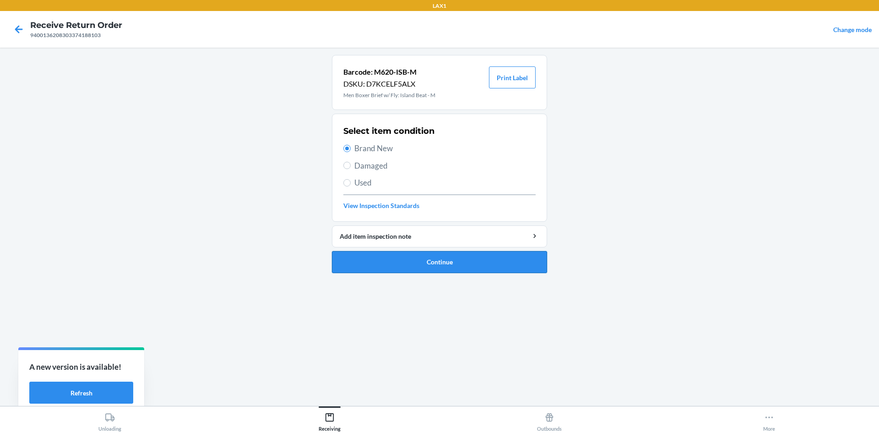
click at [422, 254] on button "Continue" at bounding box center [439, 262] width 215 height 22
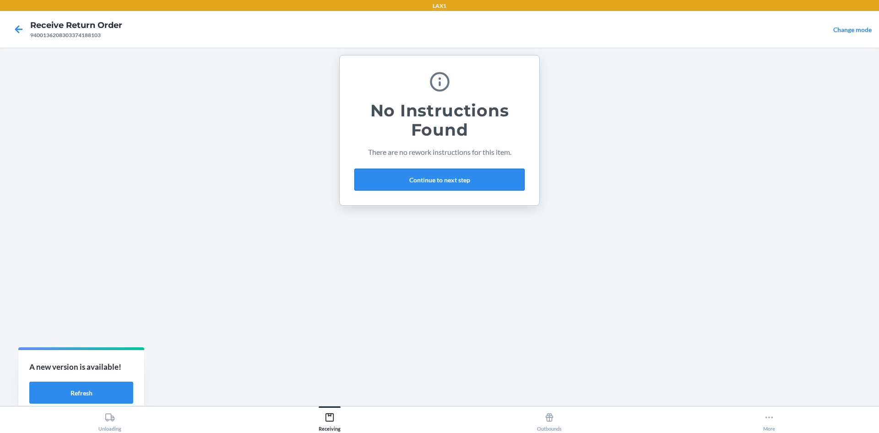
click at [448, 176] on button "Continue to next step" at bounding box center [439, 180] width 170 height 22
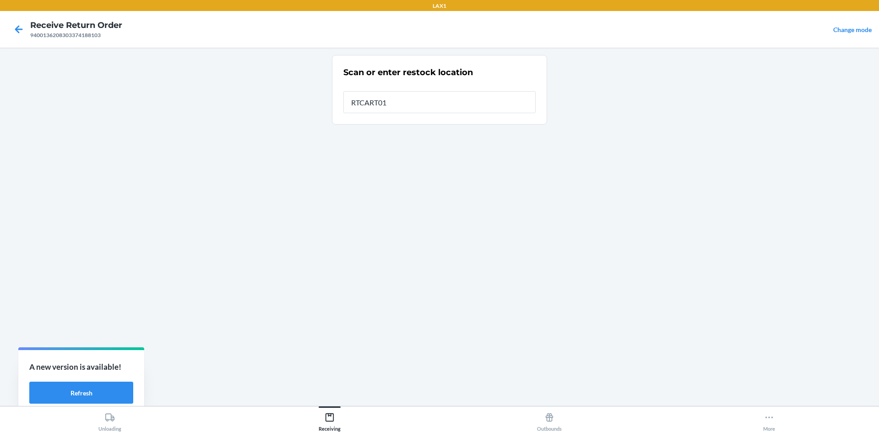
type input "RTCART011"
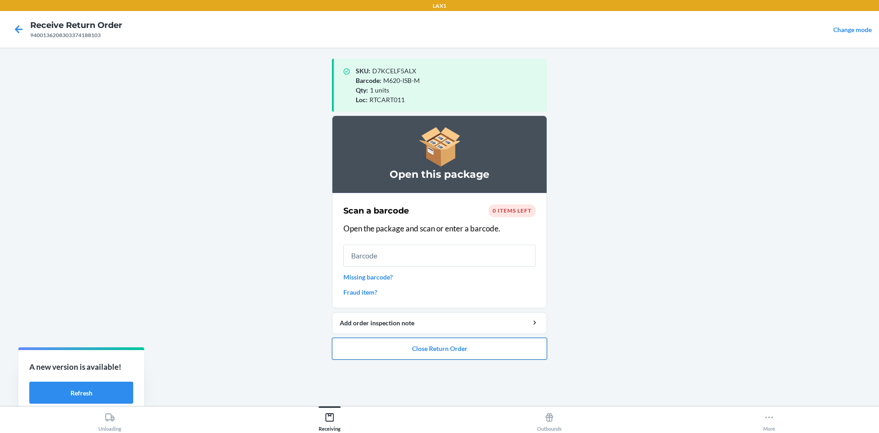
click at [449, 345] on button "Close Return Order" at bounding box center [439, 349] width 215 height 22
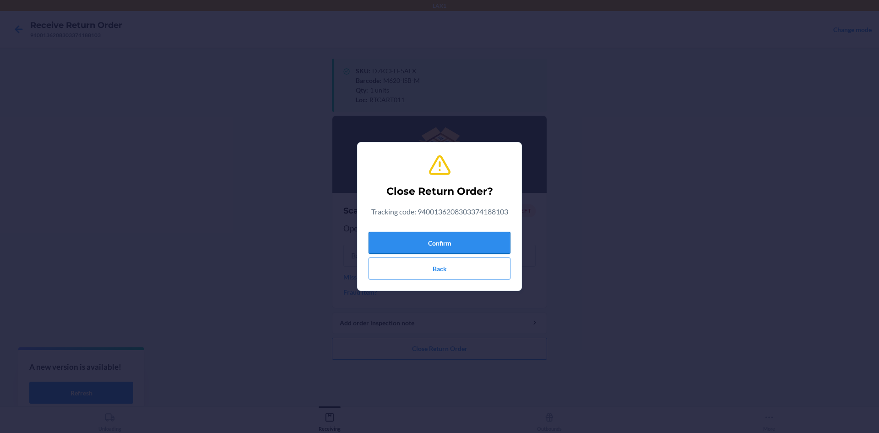
click at [430, 246] on button "Confirm" at bounding box center [440, 243] width 142 height 22
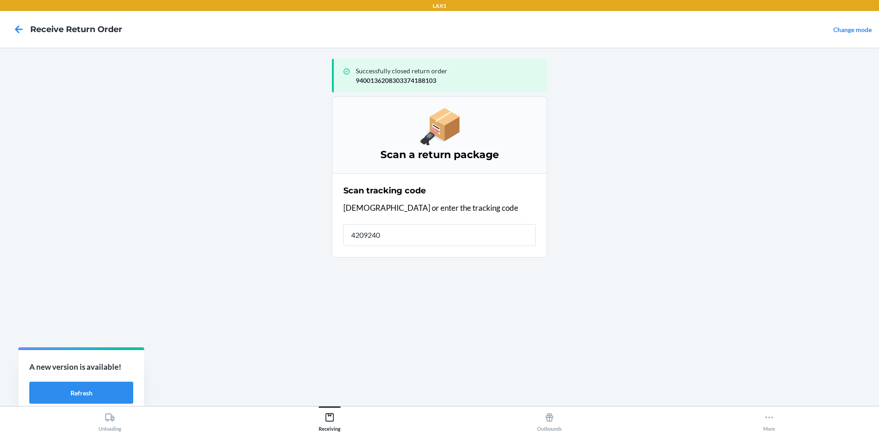
type input "42092408"
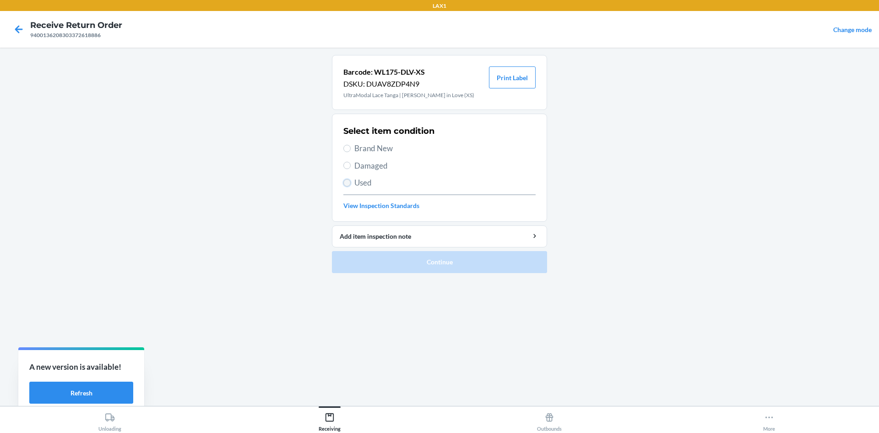
click at [346, 182] on input "Used" at bounding box center [346, 182] width 7 height 7
radio input "true"
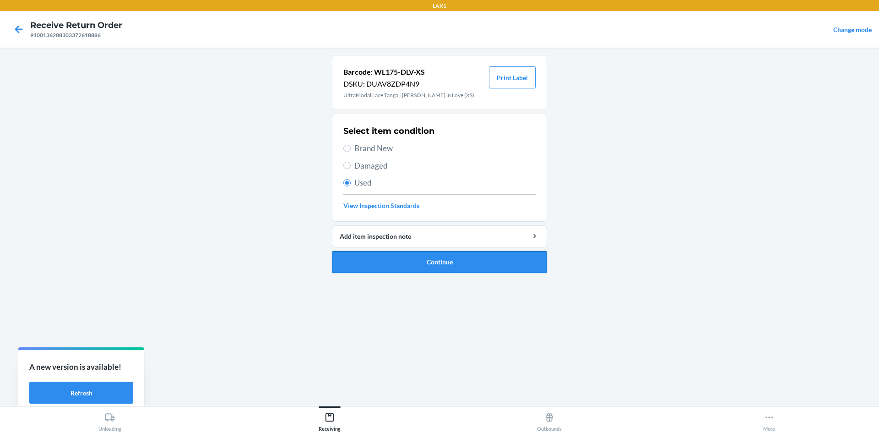
click at [404, 262] on button "Continue" at bounding box center [439, 262] width 215 height 22
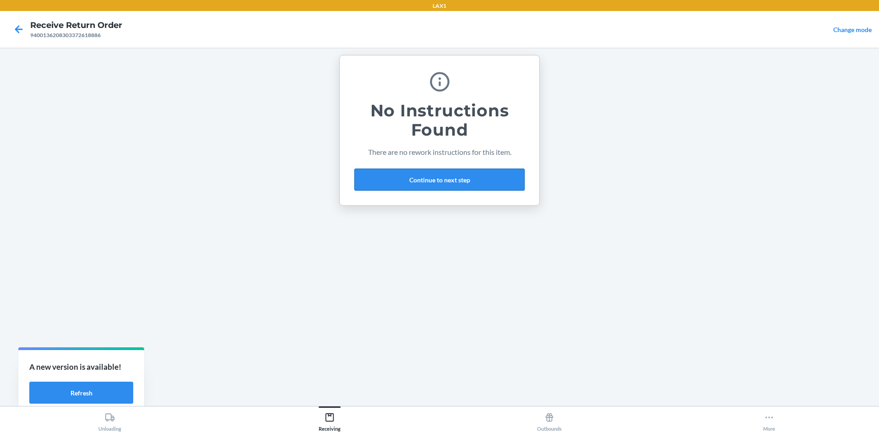
click at [463, 185] on button "Continue to next step" at bounding box center [439, 180] width 170 height 22
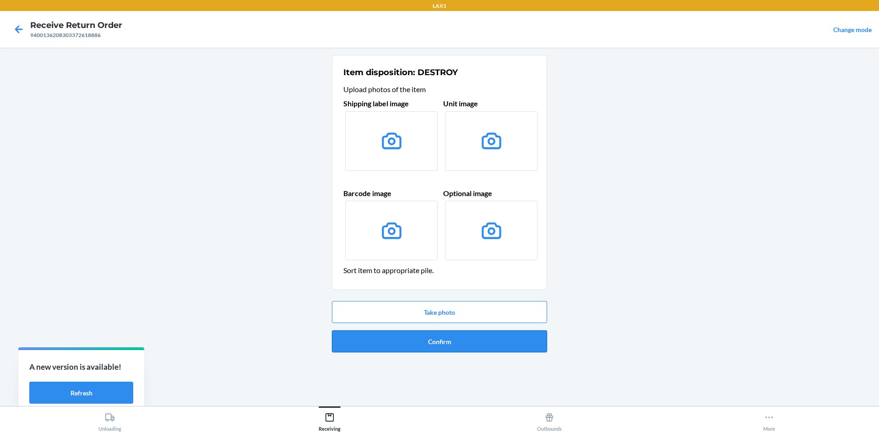
click at [420, 339] on button "Confirm" at bounding box center [439, 341] width 215 height 22
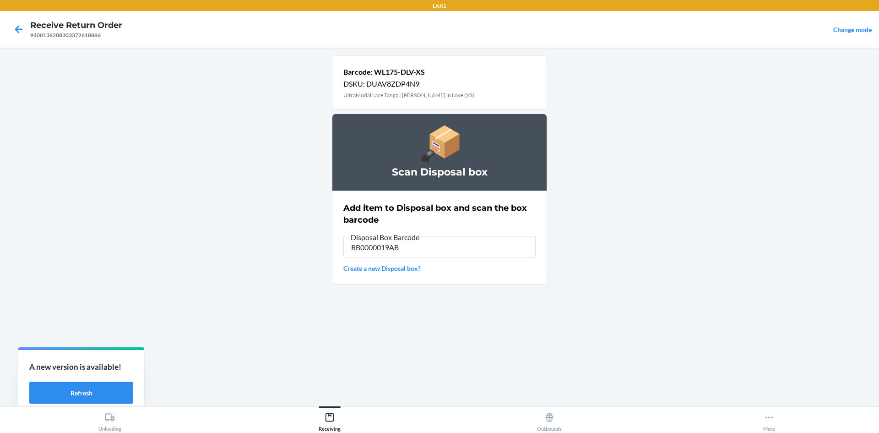
type input "RB0000019AB"
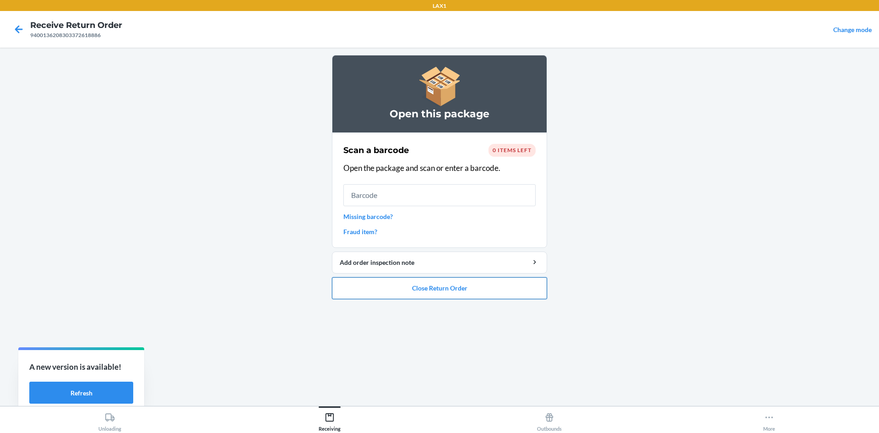
click at [465, 292] on button "Close Return Order" at bounding box center [439, 288] width 215 height 22
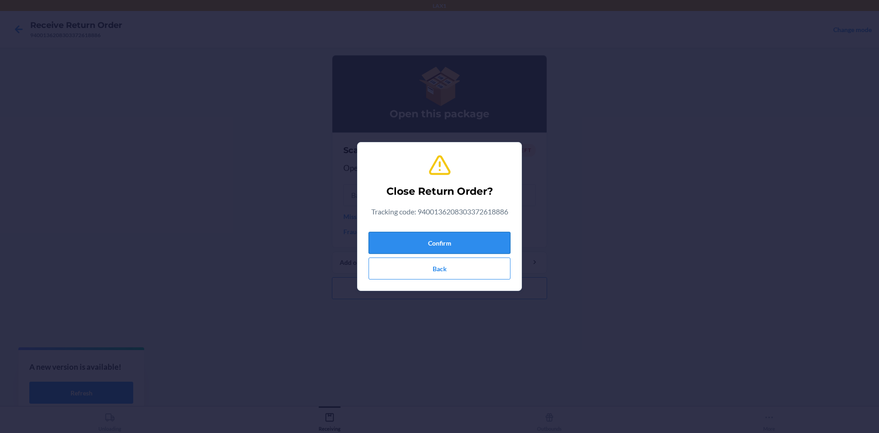
click at [470, 234] on button "Confirm" at bounding box center [440, 243] width 142 height 22
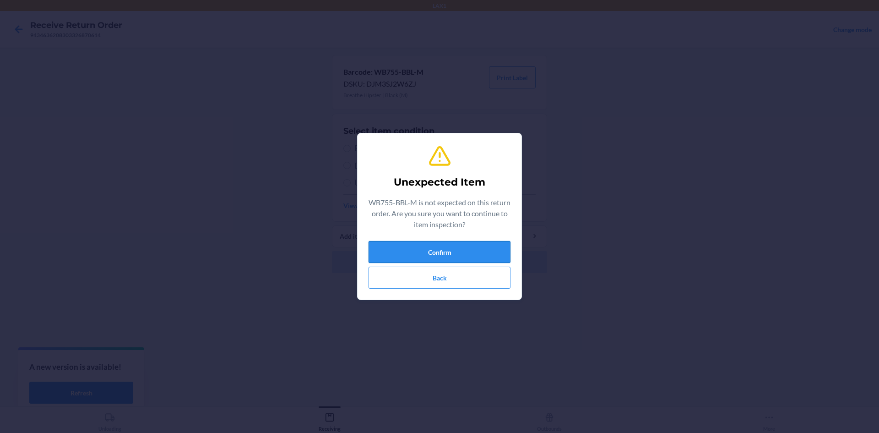
click at [482, 255] on button "Confirm" at bounding box center [440, 252] width 142 height 22
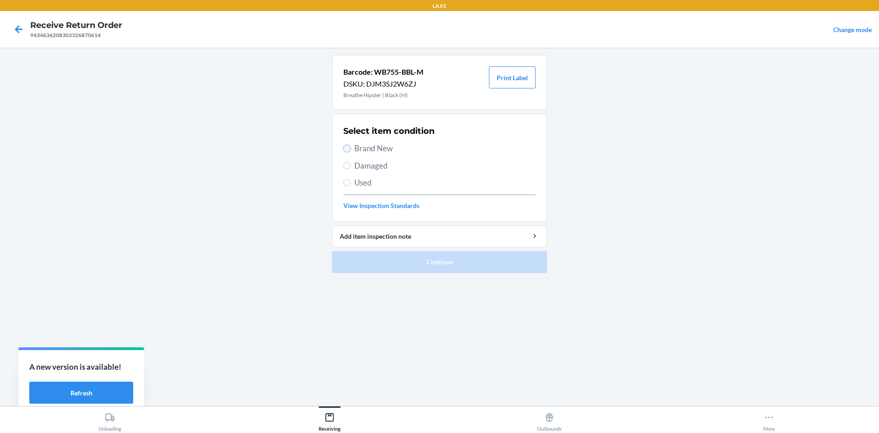
click at [348, 148] on input "Brand New" at bounding box center [346, 148] width 7 height 7
radio input "true"
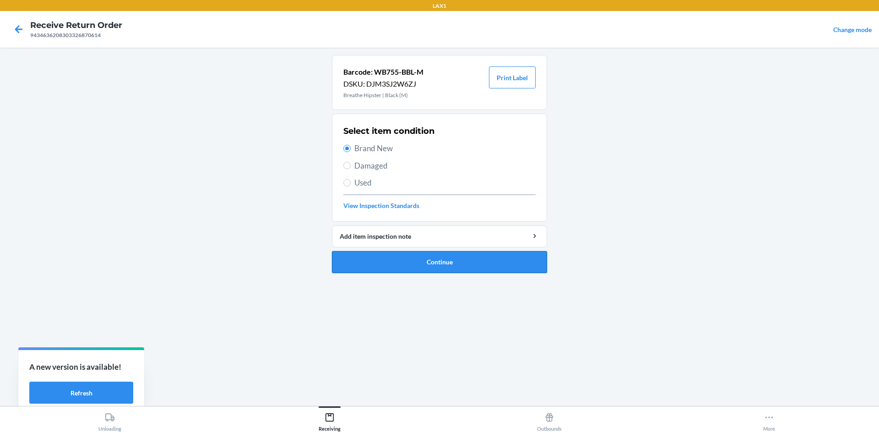
click at [414, 258] on button "Continue" at bounding box center [439, 262] width 215 height 22
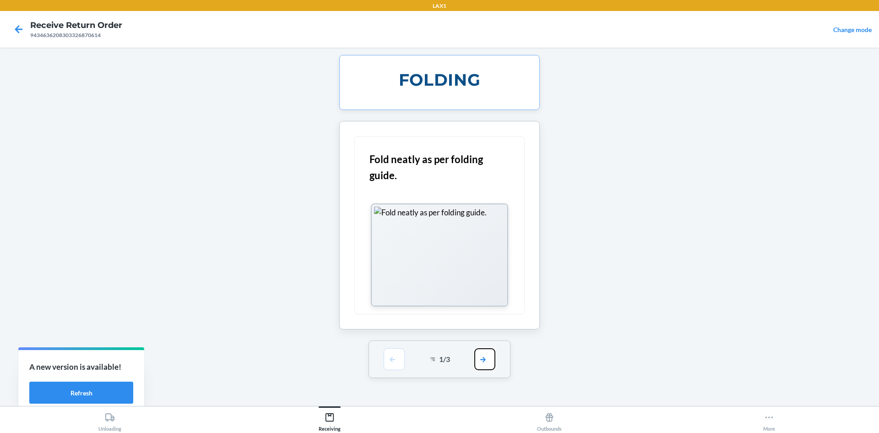
drag, startPoint x: 485, startPoint y: 361, endPoint x: 486, endPoint y: 354, distance: 7.1
click at [485, 360] on button "button" at bounding box center [484, 359] width 21 height 22
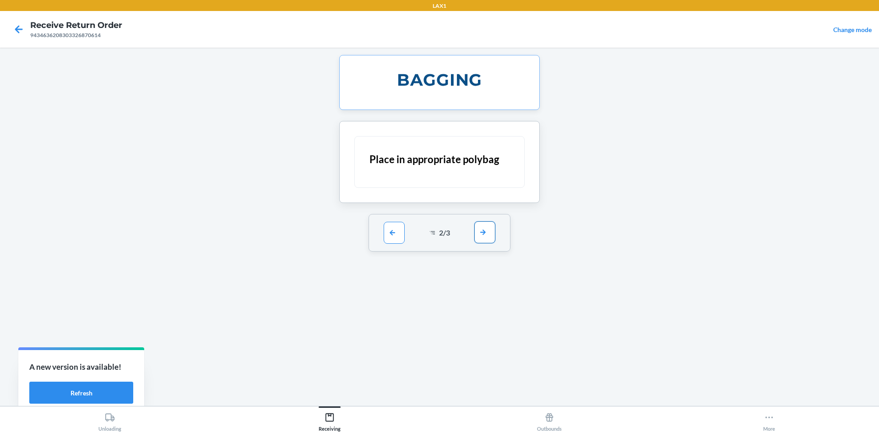
drag, startPoint x: 484, startPoint y: 226, endPoint x: 488, endPoint y: 245, distance: 19.2
click at [484, 227] on button "button" at bounding box center [484, 232] width 21 height 22
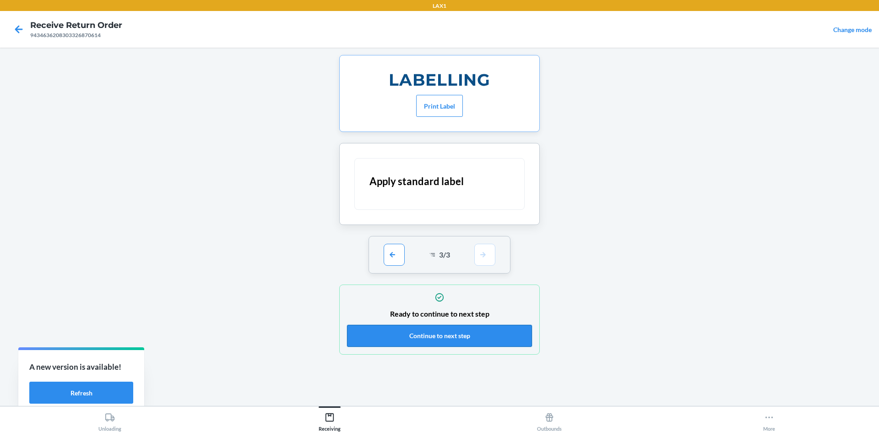
click at [490, 330] on button "Continue to next step" at bounding box center [439, 336] width 185 height 22
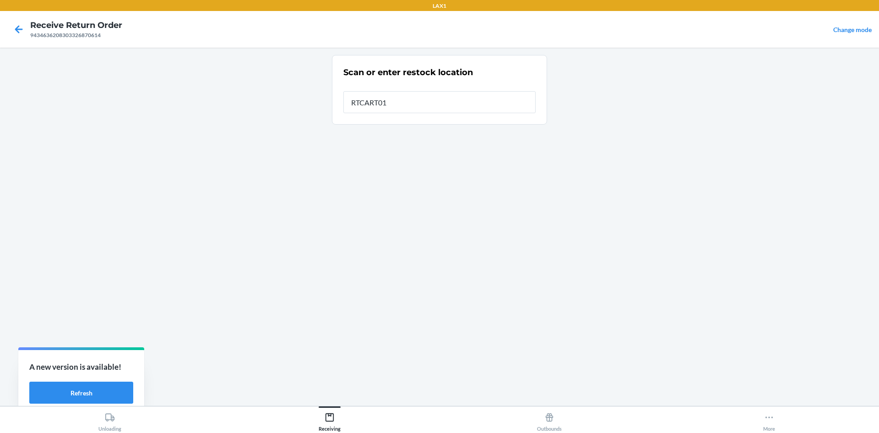
type input "RTCART011"
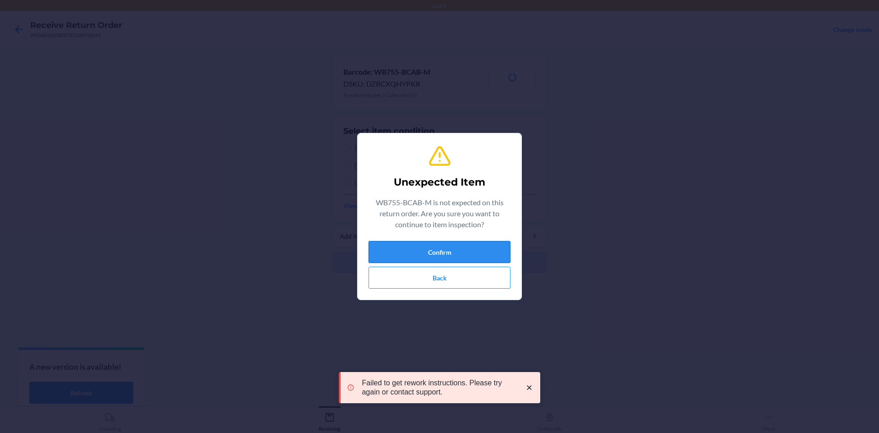
click at [429, 245] on button "Confirm" at bounding box center [440, 252] width 142 height 22
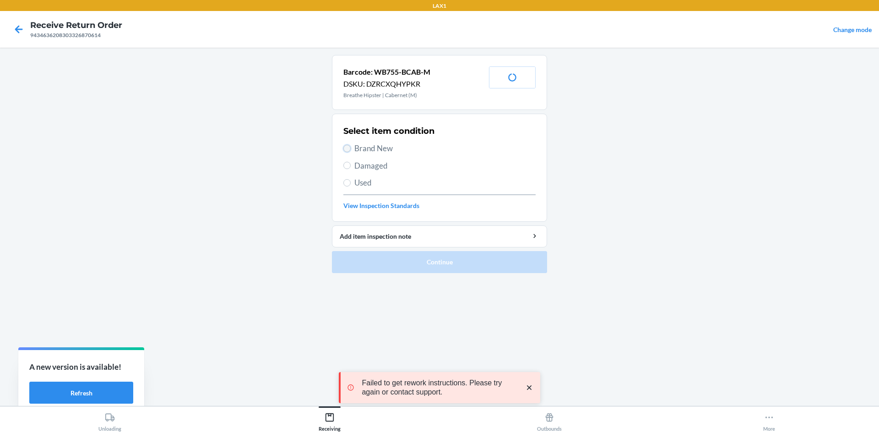
click at [349, 151] on input "Brand New" at bounding box center [346, 148] width 7 height 7
radio input "true"
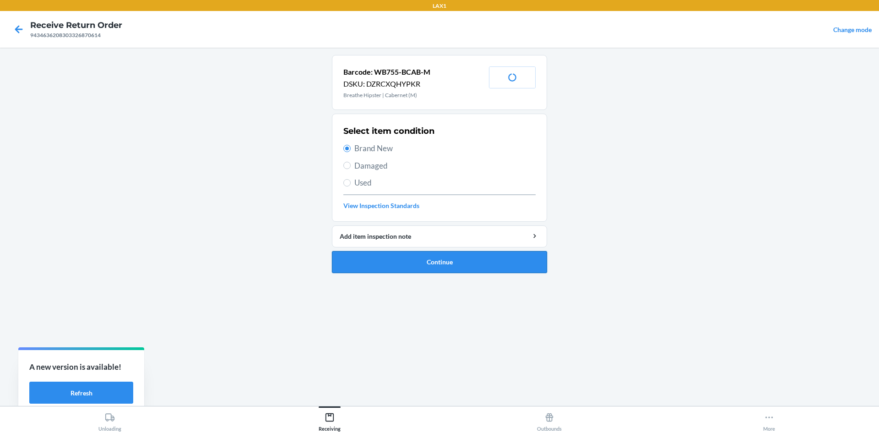
click at [413, 259] on button "Continue" at bounding box center [439, 262] width 215 height 22
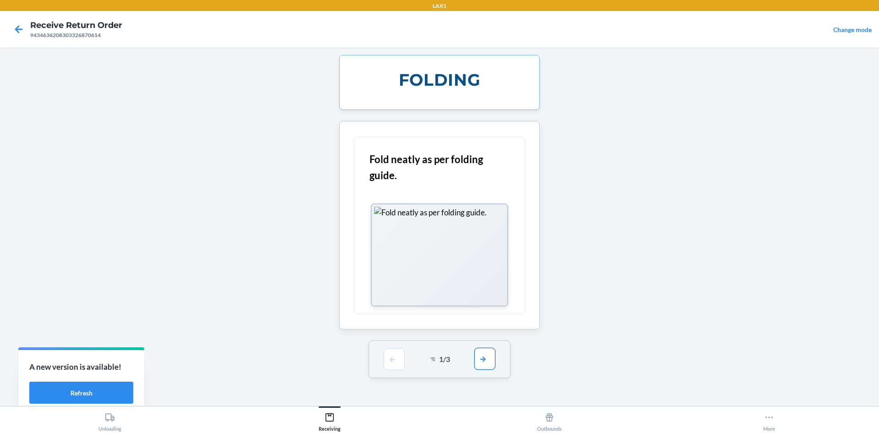
drag, startPoint x: 490, startPoint y: 357, endPoint x: 475, endPoint y: 294, distance: 64.2
click at [489, 354] on button "button" at bounding box center [484, 359] width 21 height 22
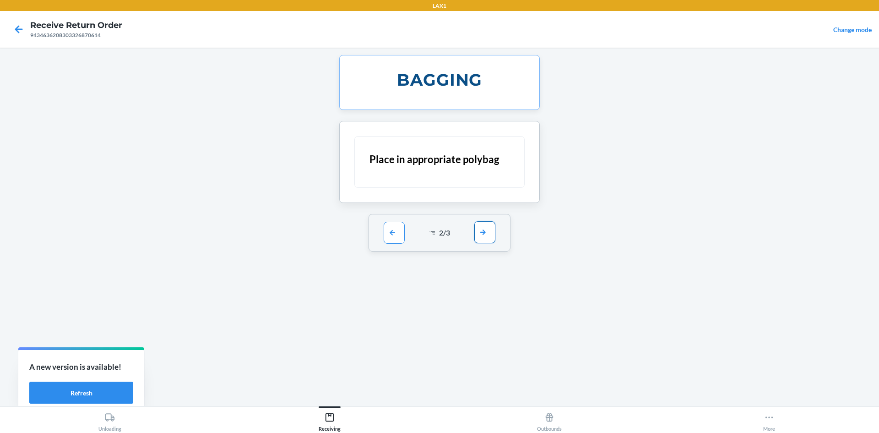
drag, startPoint x: 492, startPoint y: 215, endPoint x: 492, endPoint y: 231, distance: 15.6
click at [492, 224] on div "2 / 3" at bounding box center [440, 233] width 142 height 38
click at [492, 231] on button "button" at bounding box center [484, 232] width 21 height 22
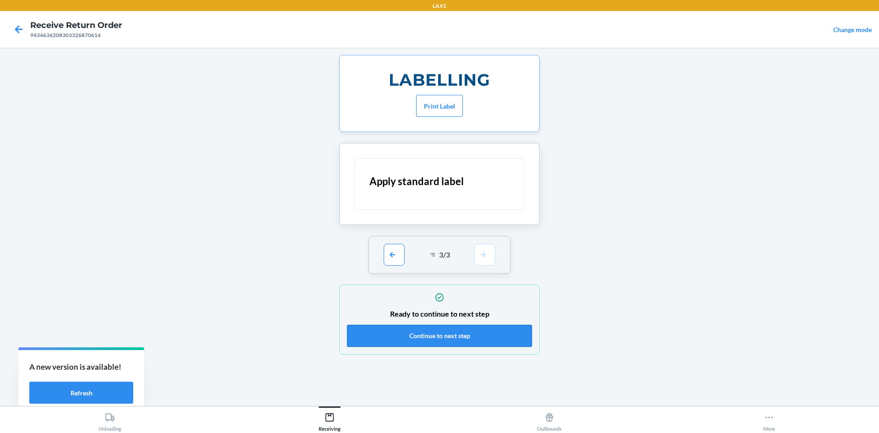
click at [506, 338] on button "Continue to next step" at bounding box center [439, 336] width 185 height 22
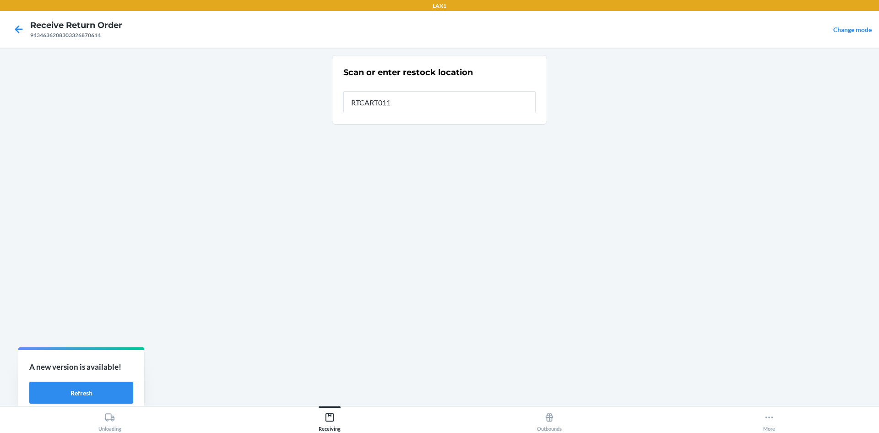
type input "RTCART011"
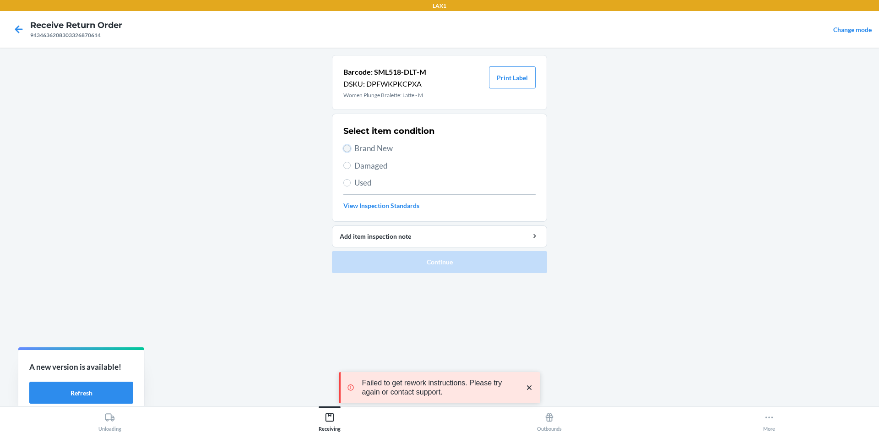
click at [345, 148] on input "Brand New" at bounding box center [346, 148] width 7 height 7
radio input "true"
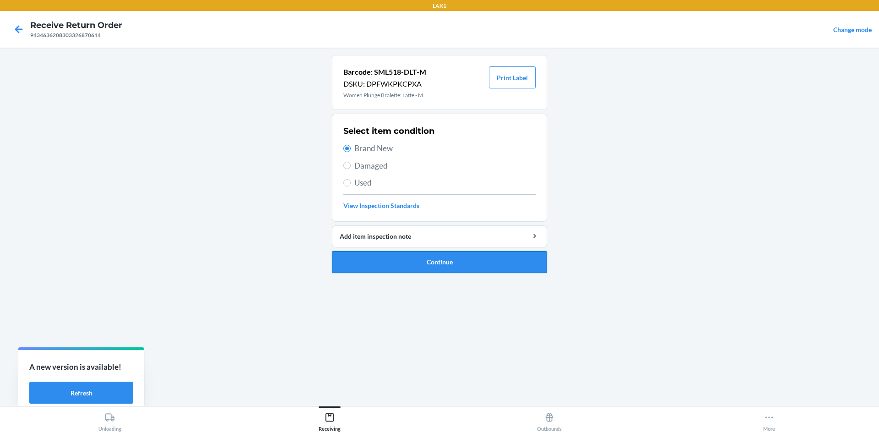
click at [399, 258] on button "Continue" at bounding box center [439, 262] width 215 height 22
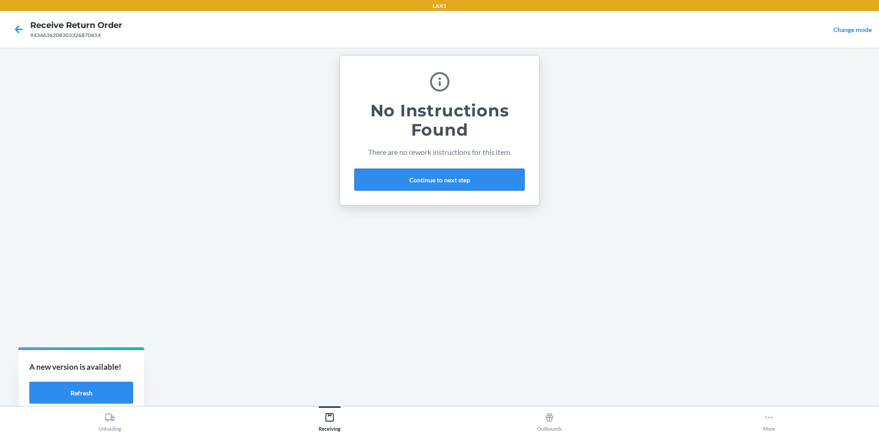
click at [436, 177] on button "Continue to next step" at bounding box center [439, 180] width 170 height 22
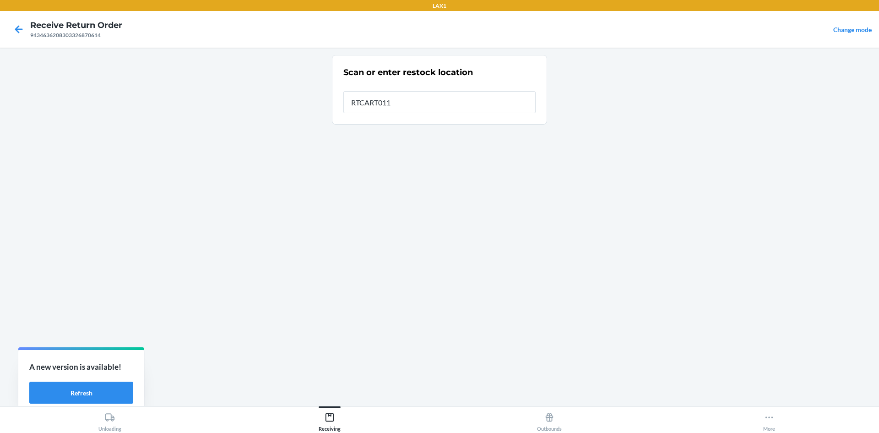
type input "RTCART011"
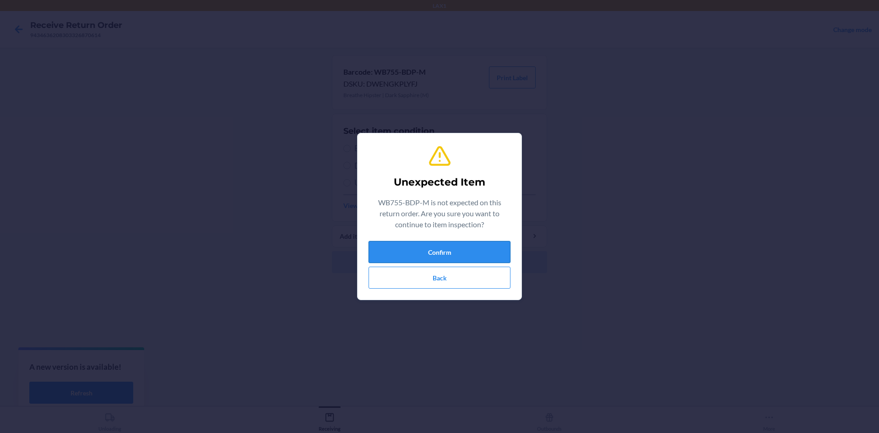
click at [436, 246] on button "Confirm" at bounding box center [440, 252] width 142 height 22
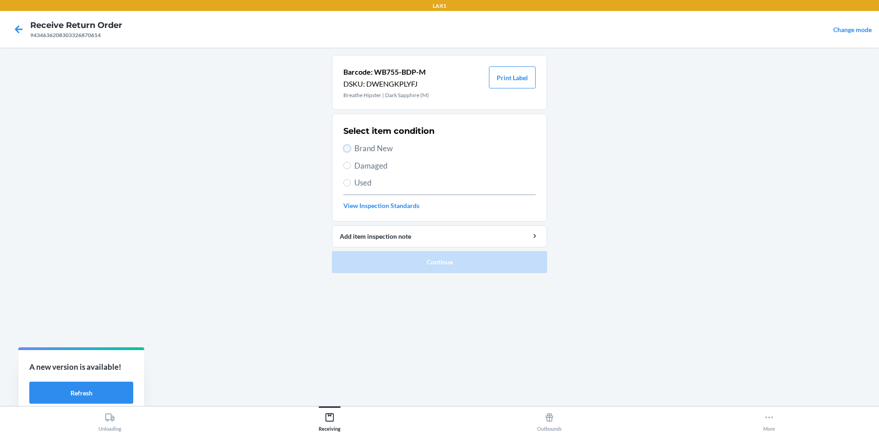
click at [347, 147] on input "Brand New" at bounding box center [346, 148] width 7 height 7
radio input "true"
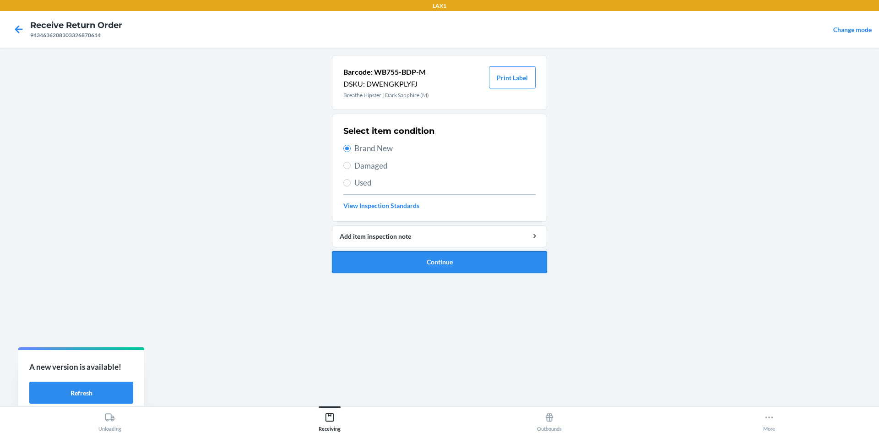
click at [391, 254] on button "Continue" at bounding box center [439, 262] width 215 height 22
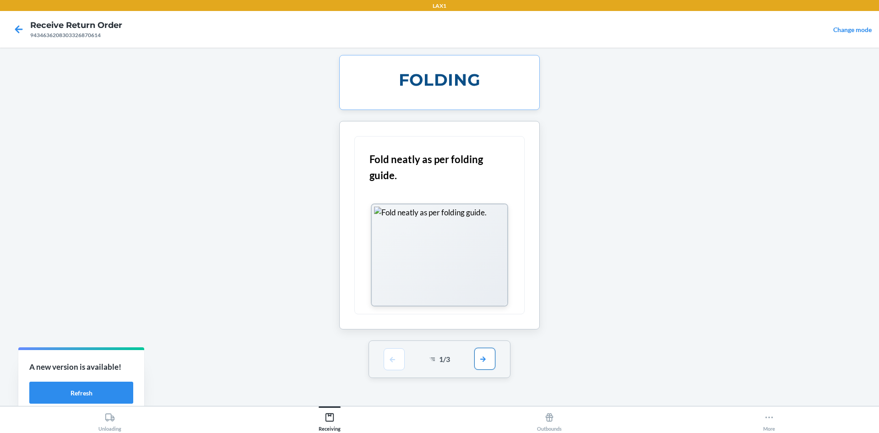
click at [484, 360] on button "button" at bounding box center [484, 359] width 21 height 22
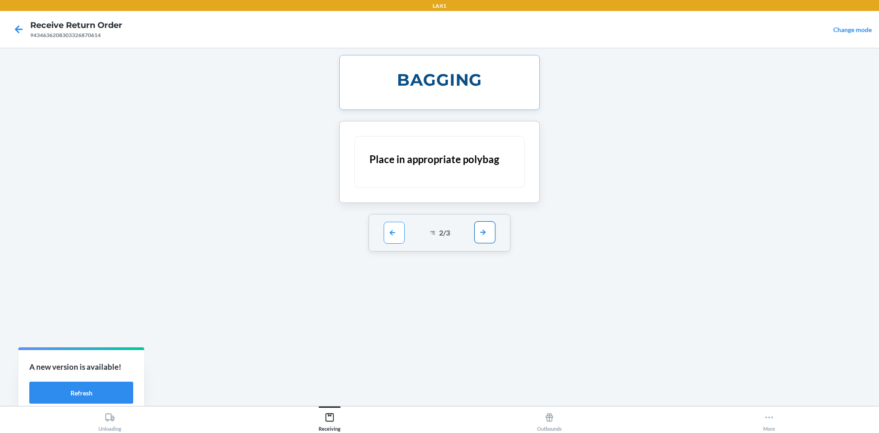
click at [482, 234] on button "button" at bounding box center [484, 232] width 21 height 22
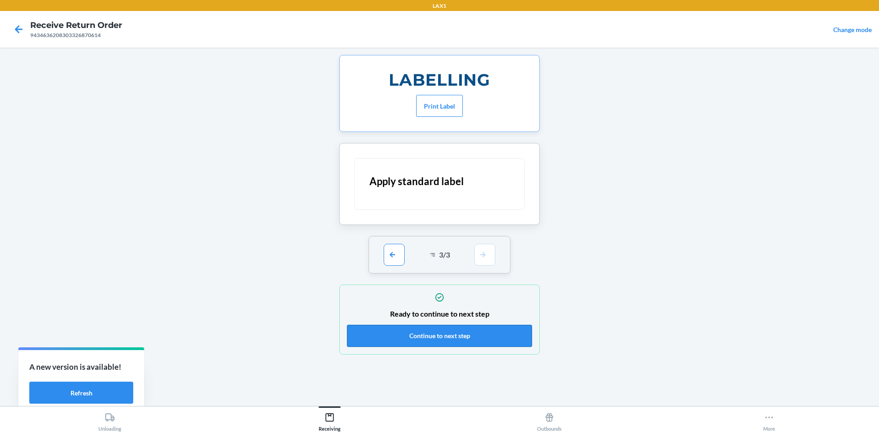
click at [483, 334] on button "Continue to next step" at bounding box center [439, 336] width 185 height 22
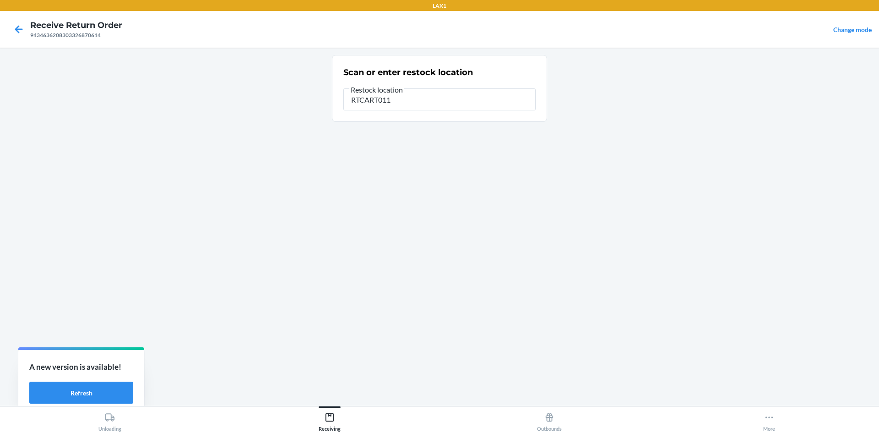
type input "RTCART011"
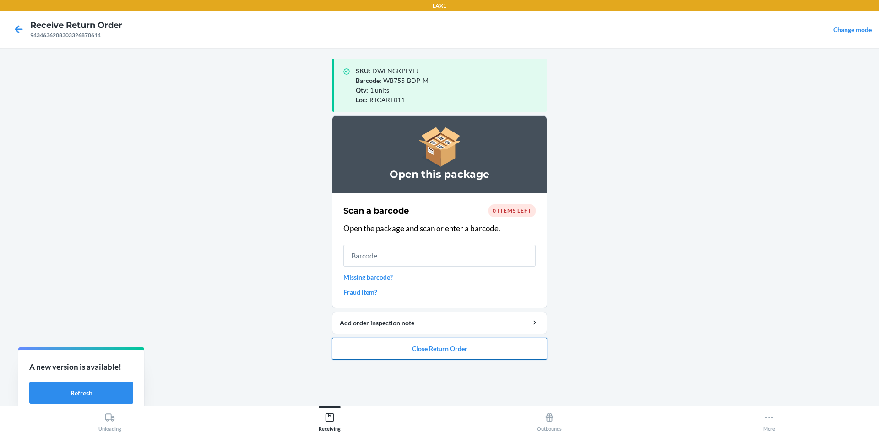
click at [474, 349] on button "Close Return Order" at bounding box center [439, 349] width 215 height 22
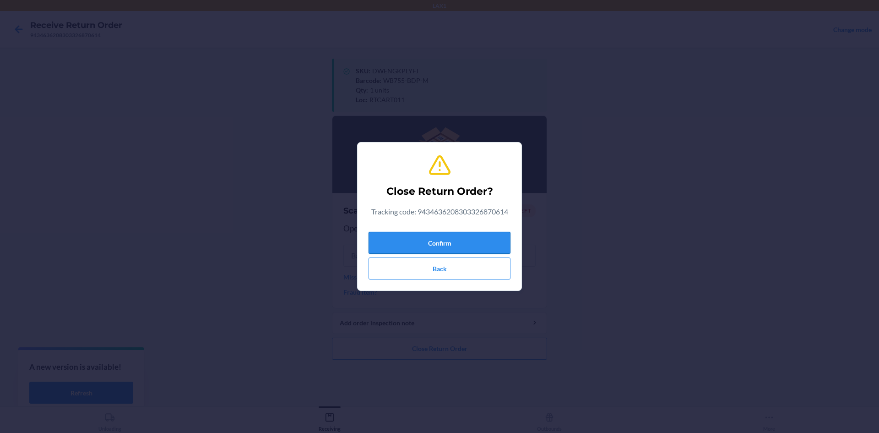
click at [475, 242] on button "Confirm" at bounding box center [440, 243] width 142 height 22
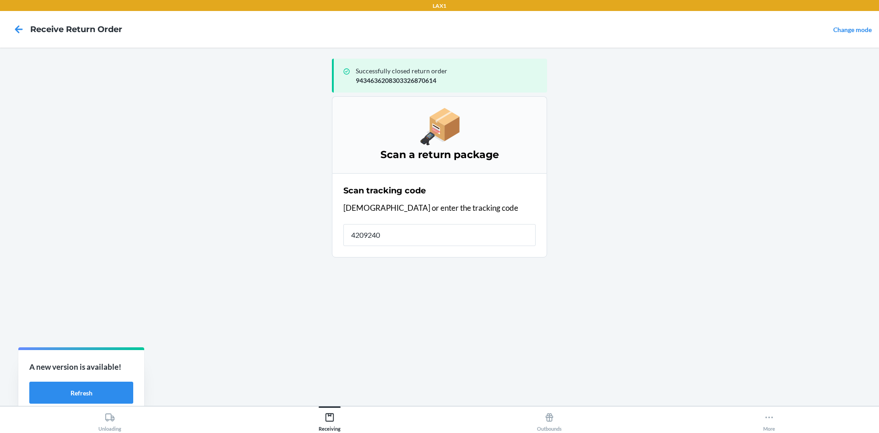
type input "42092408"
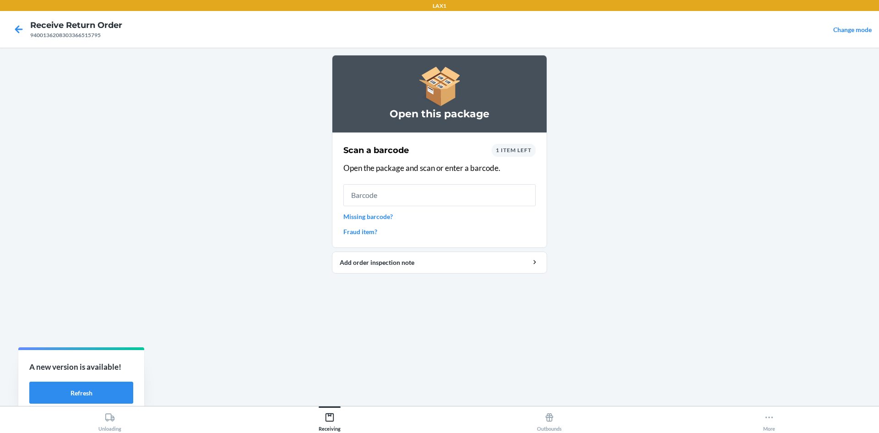
click at [520, 145] on div "1 item left" at bounding box center [514, 150] width 44 height 13
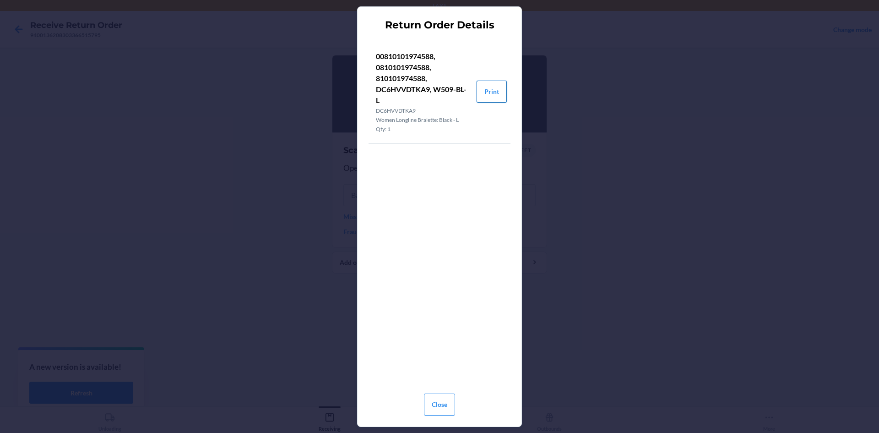
click at [480, 88] on button "Print" at bounding box center [492, 92] width 30 height 22
click at [446, 408] on button "Close" at bounding box center [439, 404] width 31 height 22
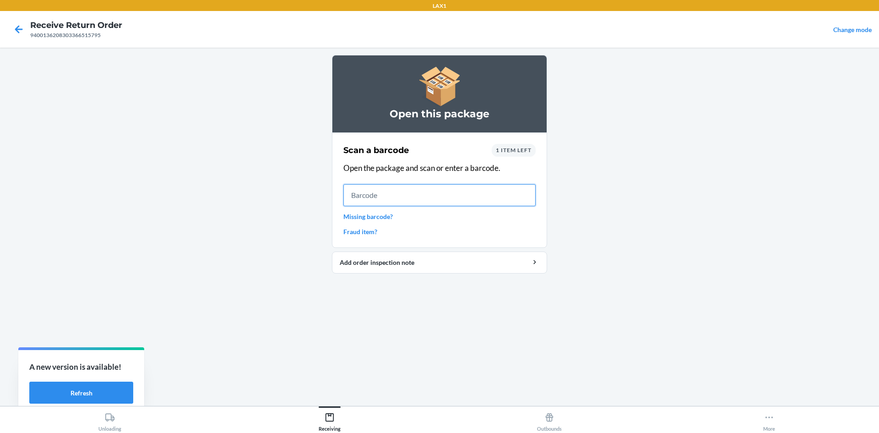
click at [359, 191] on input "text" at bounding box center [439, 195] width 192 height 22
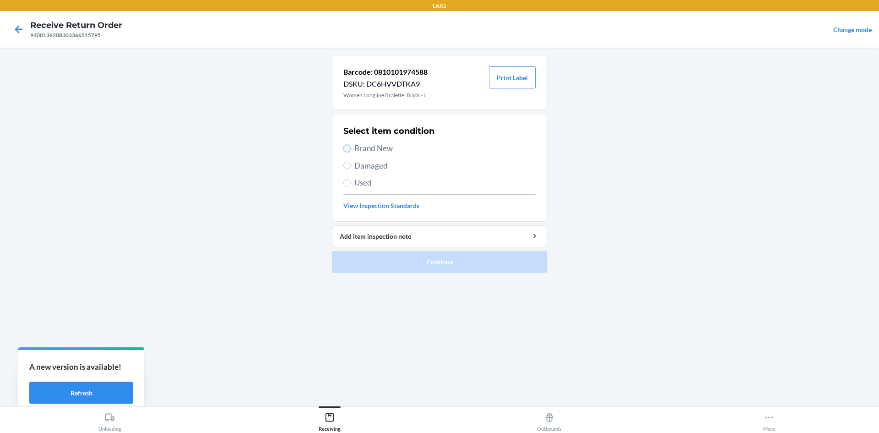
click at [345, 147] on input "Brand New" at bounding box center [346, 148] width 7 height 7
radio input "true"
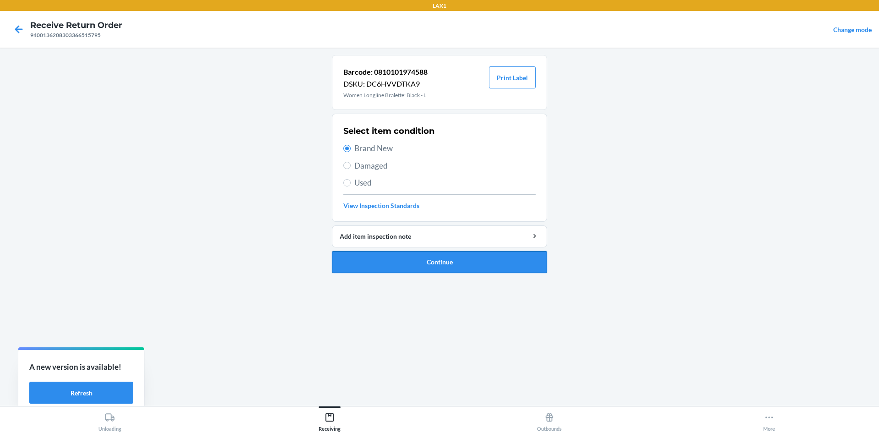
click at [402, 258] on button "Continue" at bounding box center [439, 262] width 215 height 22
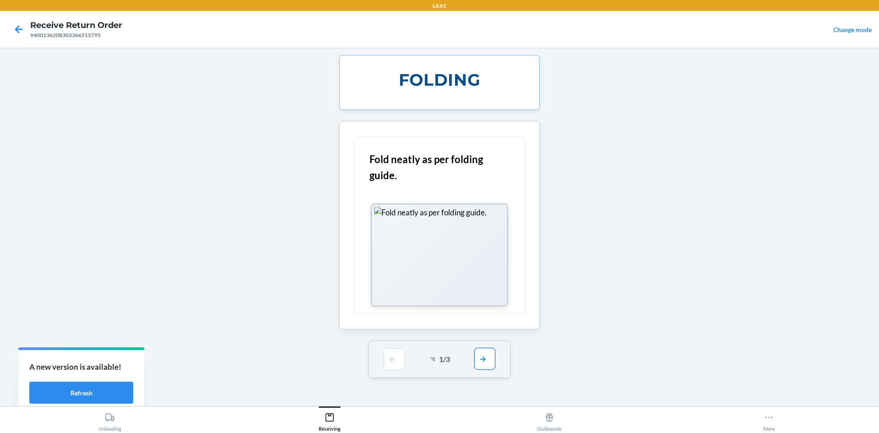
click at [492, 356] on button "button" at bounding box center [484, 359] width 21 height 22
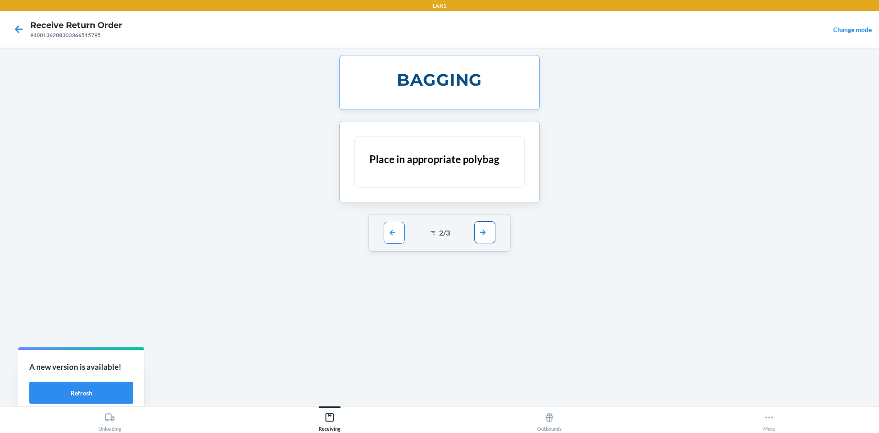
click at [481, 229] on button "button" at bounding box center [484, 232] width 21 height 22
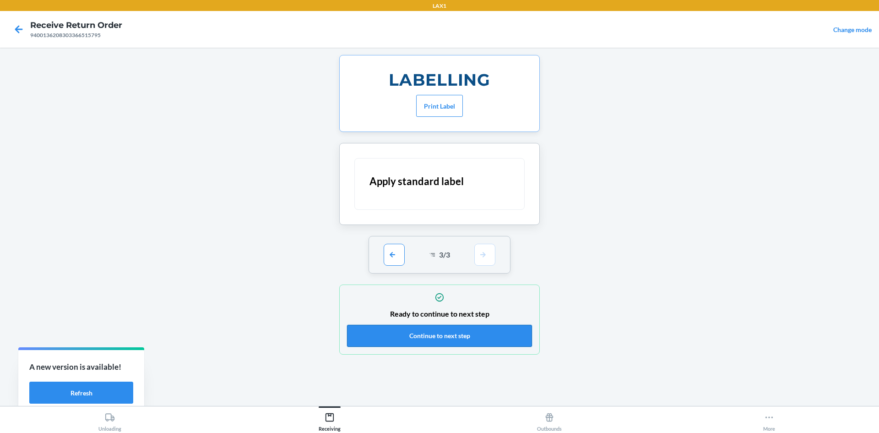
click at [489, 339] on button "Continue to next step" at bounding box center [439, 336] width 185 height 22
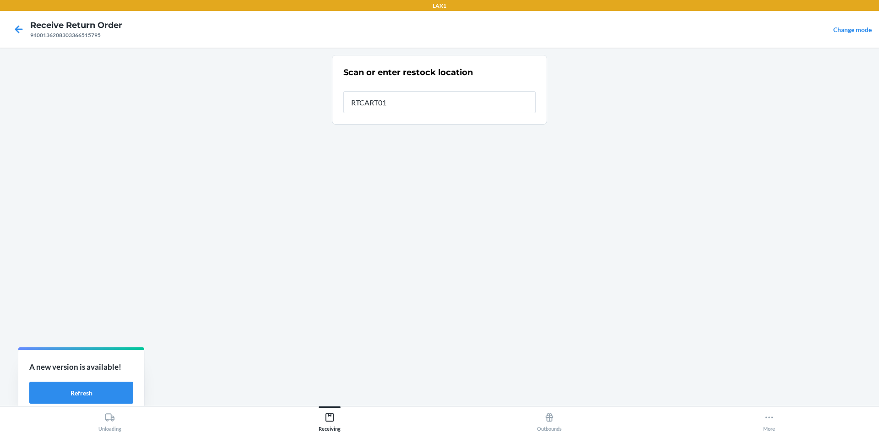
type input "RTCART011"
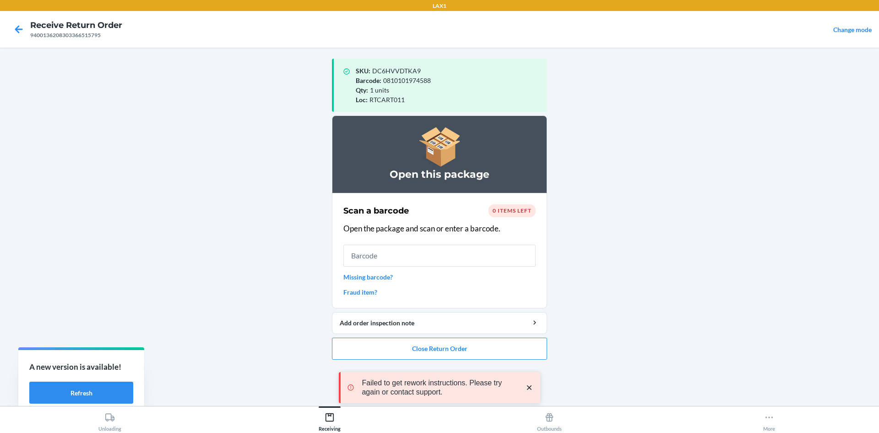
click at [500, 352] on div "Failed to get rework instructions. Please try again or contact support." at bounding box center [440, 387] width 202 height 75
click at [493, 349] on button "Close Return Order" at bounding box center [439, 349] width 215 height 22
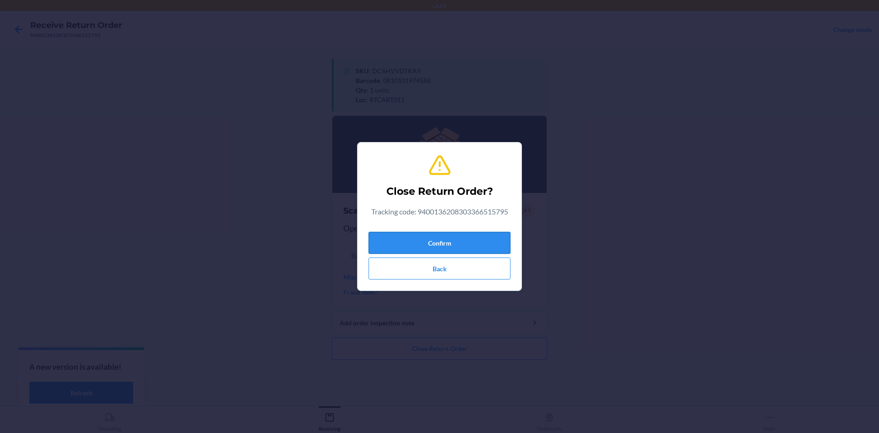
click at [489, 240] on button "Confirm" at bounding box center [440, 243] width 142 height 22
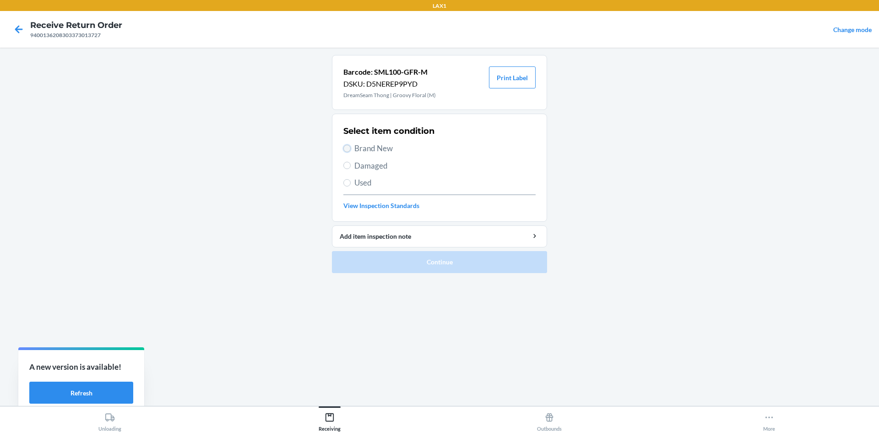
click at [348, 147] on input "Brand New" at bounding box center [346, 148] width 7 height 7
radio input "true"
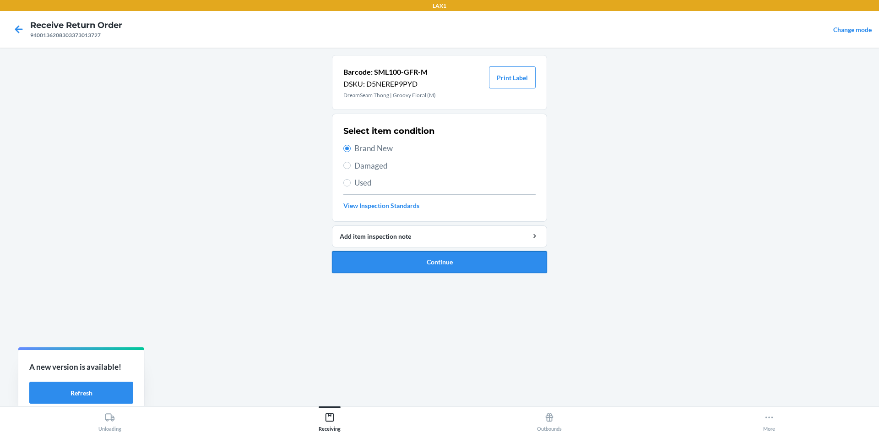
click at [469, 258] on button "Continue" at bounding box center [439, 262] width 215 height 22
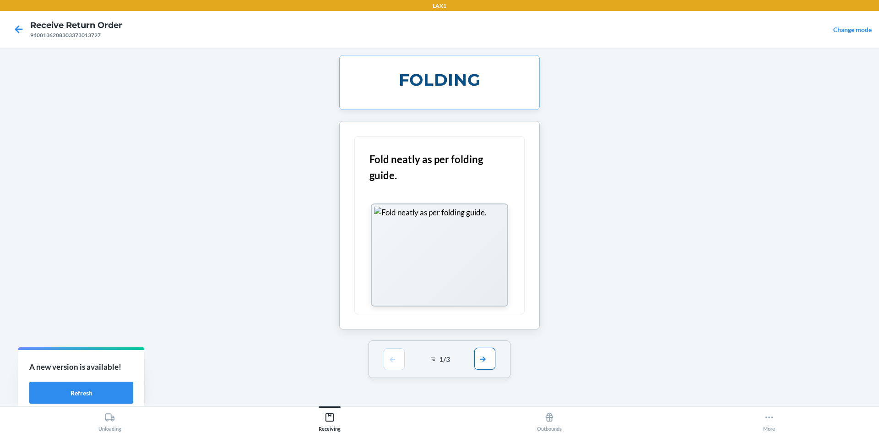
click at [478, 361] on button "button" at bounding box center [484, 359] width 21 height 22
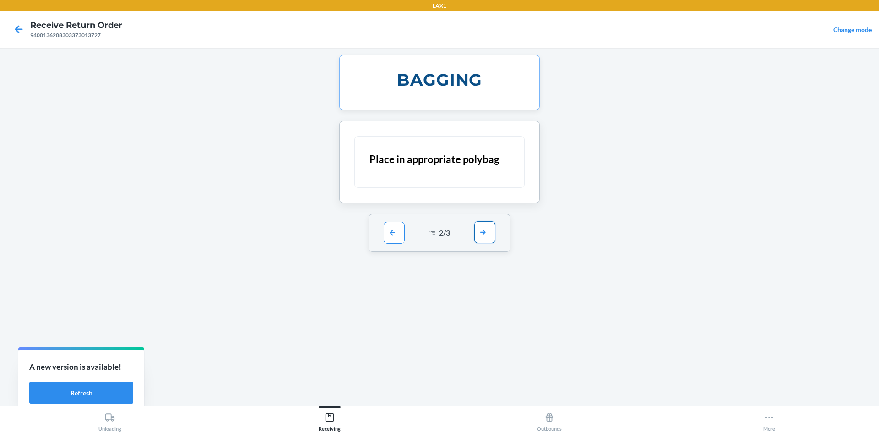
click at [485, 230] on button "button" at bounding box center [484, 232] width 21 height 22
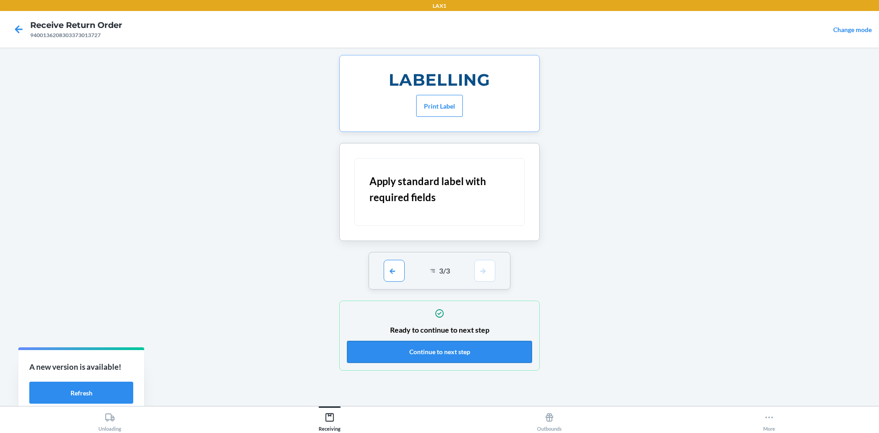
click at [479, 344] on button "Continue to next step" at bounding box center [439, 352] width 185 height 22
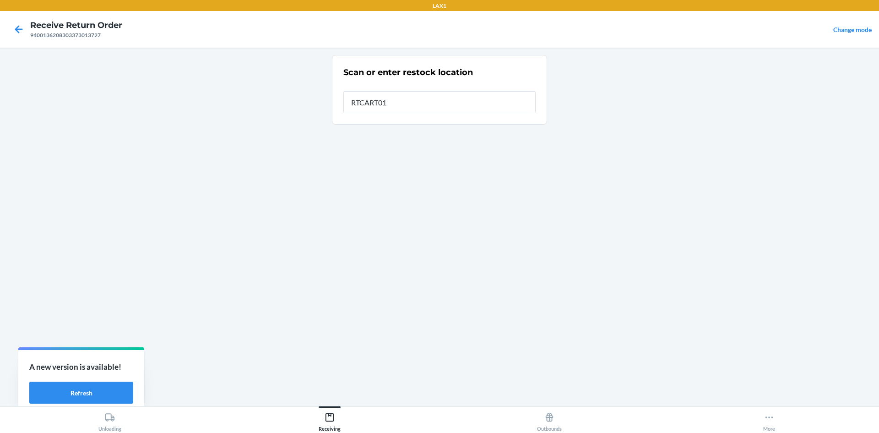
type input "RTCART011"
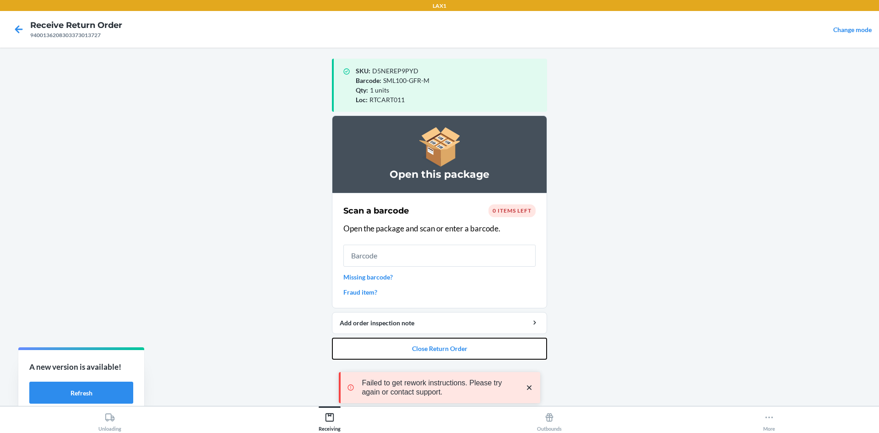
click at [479, 344] on button "Close Return Order" at bounding box center [439, 349] width 215 height 22
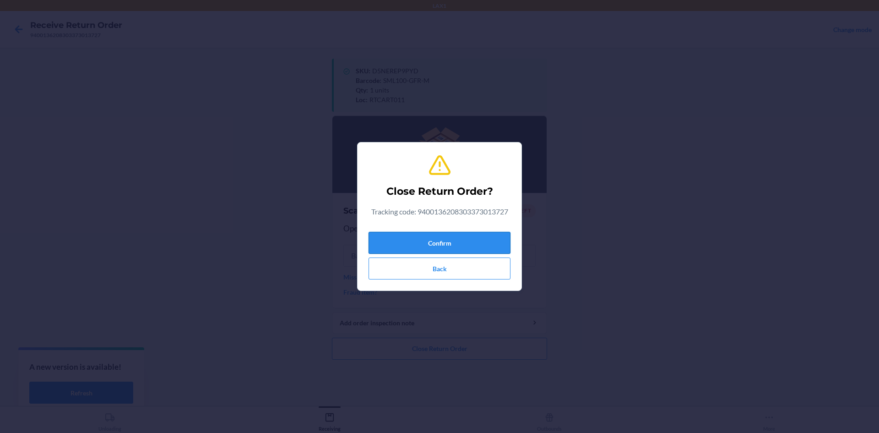
click at [494, 241] on button "Confirm" at bounding box center [440, 243] width 142 height 22
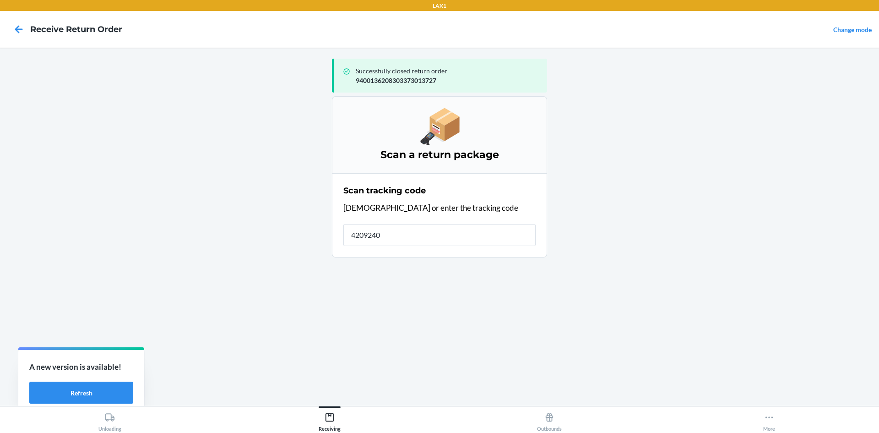
type input "42092408"
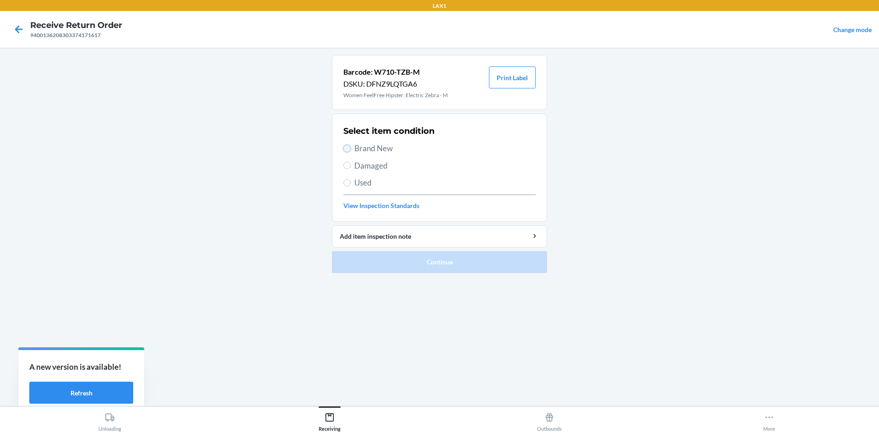
click at [345, 146] on input "Brand New" at bounding box center [346, 148] width 7 height 7
radio input "true"
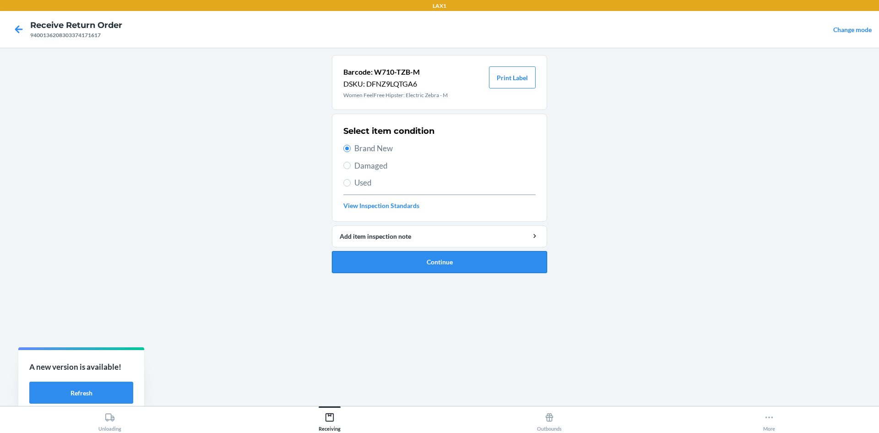
click at [376, 262] on button "Continue" at bounding box center [439, 262] width 215 height 22
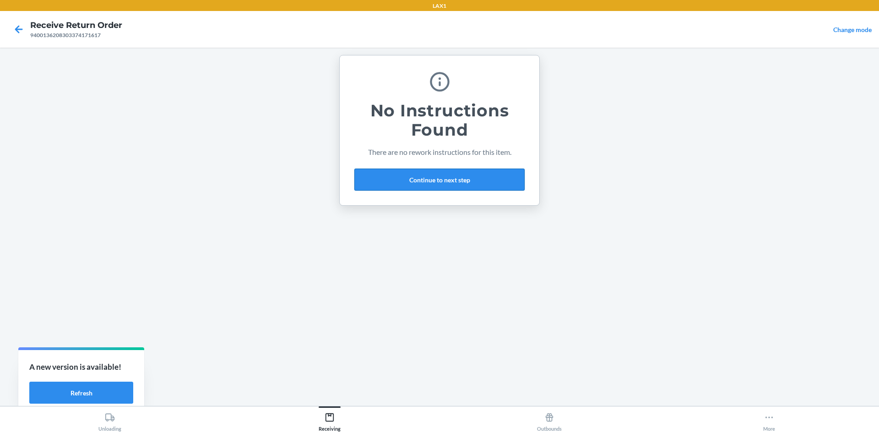
click at [479, 180] on button "Continue to next step" at bounding box center [439, 180] width 170 height 22
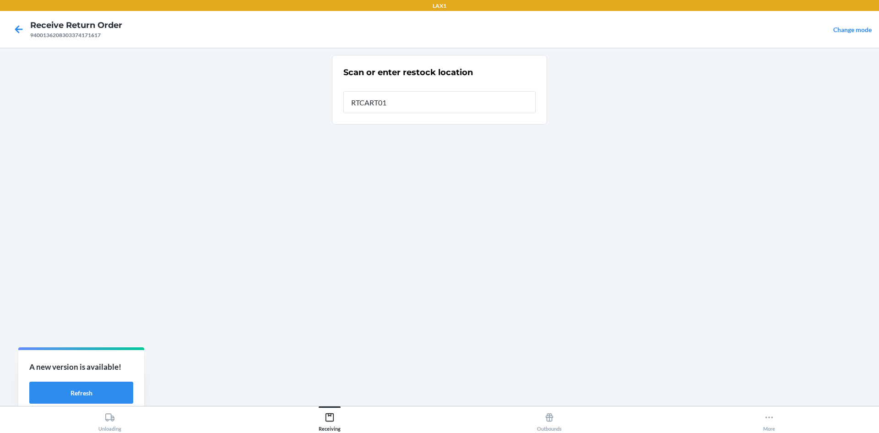
type input "RTCART011"
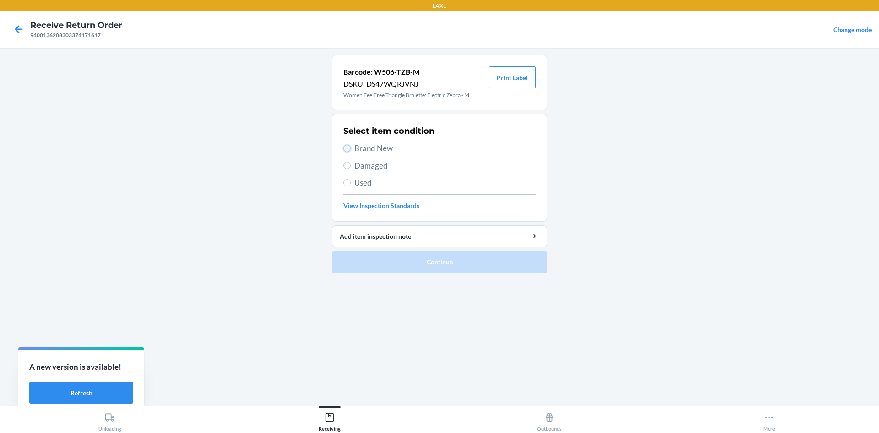
click at [345, 145] on input "Brand New" at bounding box center [346, 148] width 7 height 7
radio input "true"
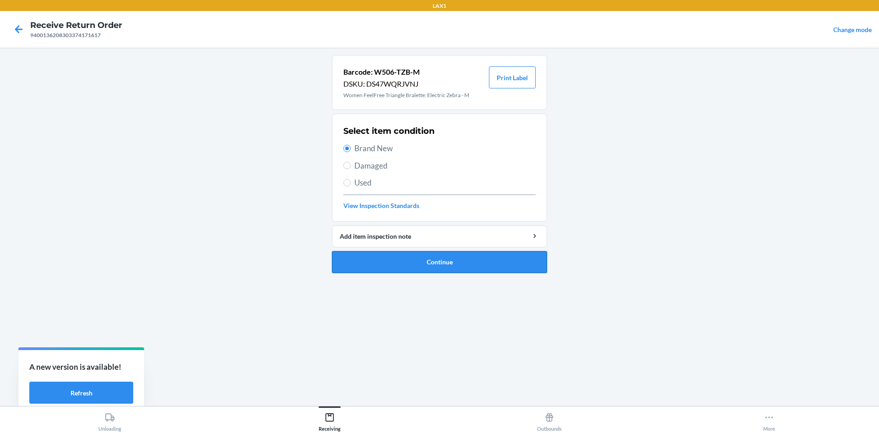
click at [392, 253] on button "Continue" at bounding box center [439, 262] width 215 height 22
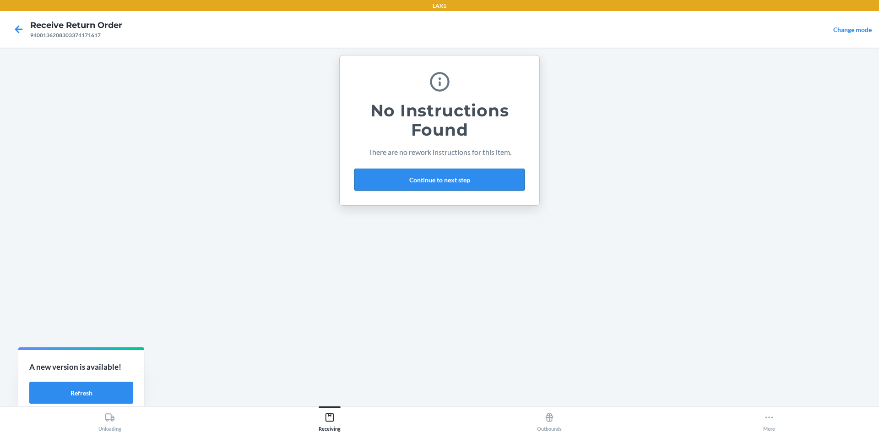
click at [481, 174] on button "Continue to next step" at bounding box center [439, 180] width 170 height 22
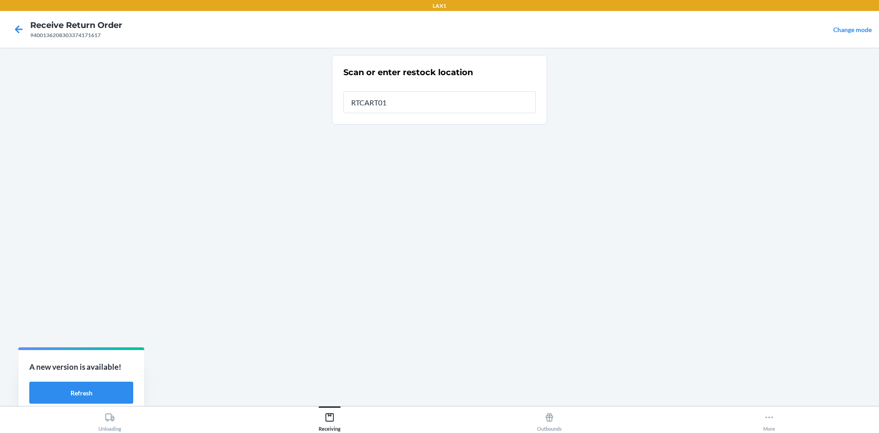
type input "RTCART011"
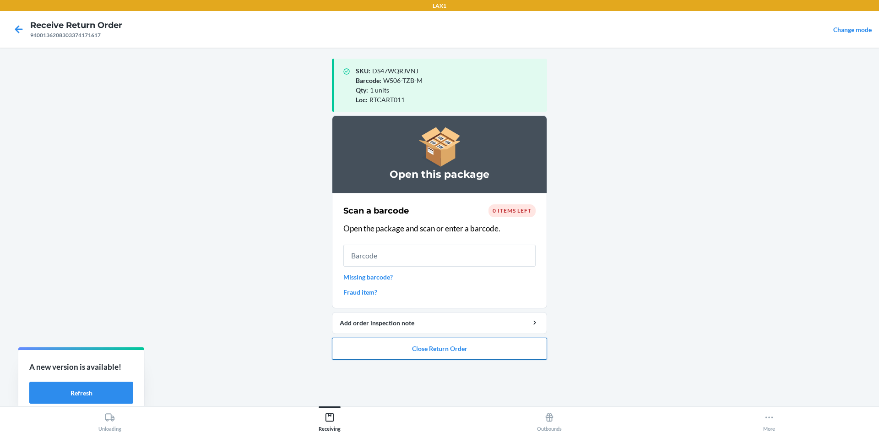
click at [460, 349] on button "Close Return Order" at bounding box center [439, 349] width 215 height 22
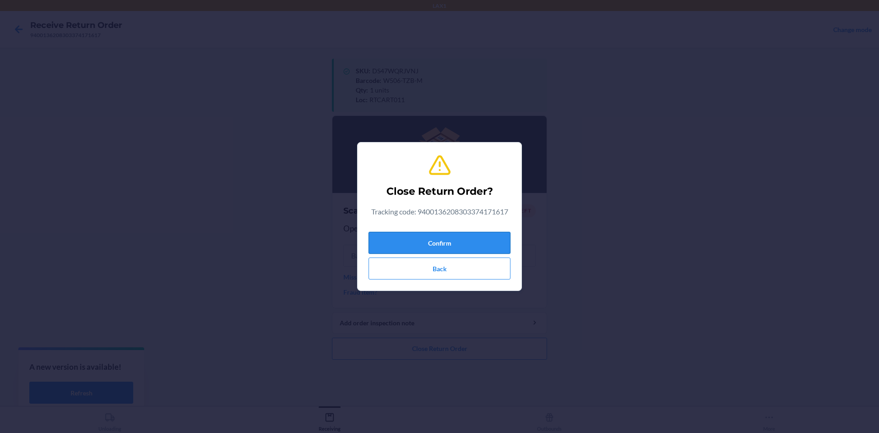
click at [482, 234] on button "Confirm" at bounding box center [440, 243] width 142 height 22
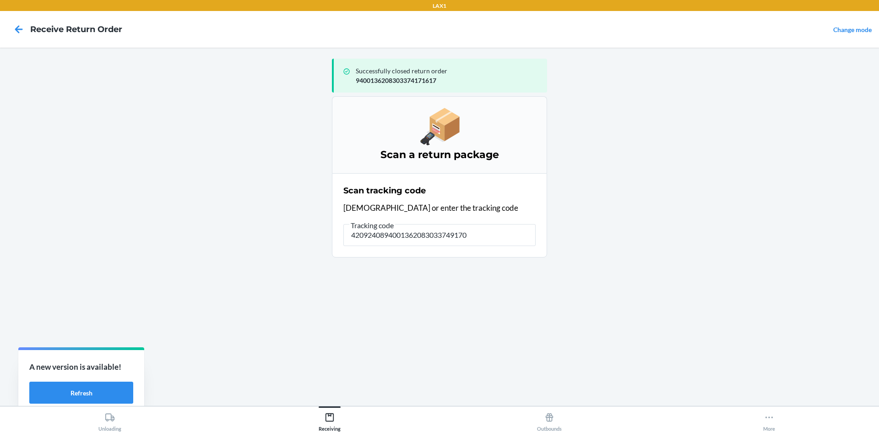
type input "42092408940013620830337491700"
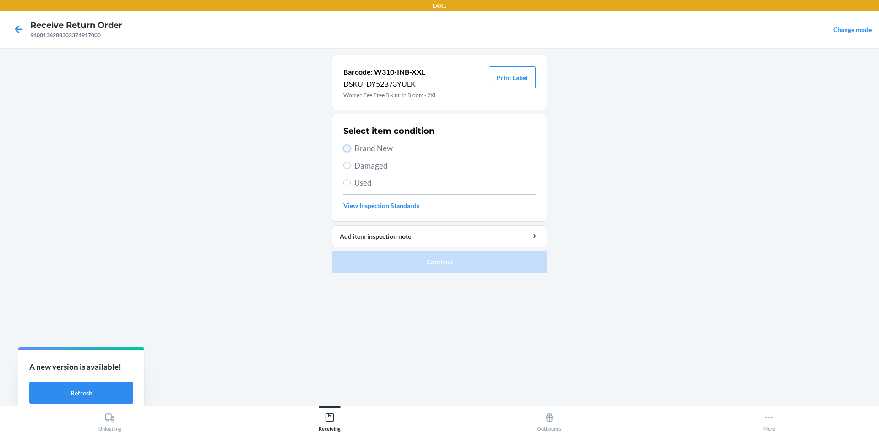
click at [346, 147] on input "Brand New" at bounding box center [346, 148] width 7 height 7
radio input "true"
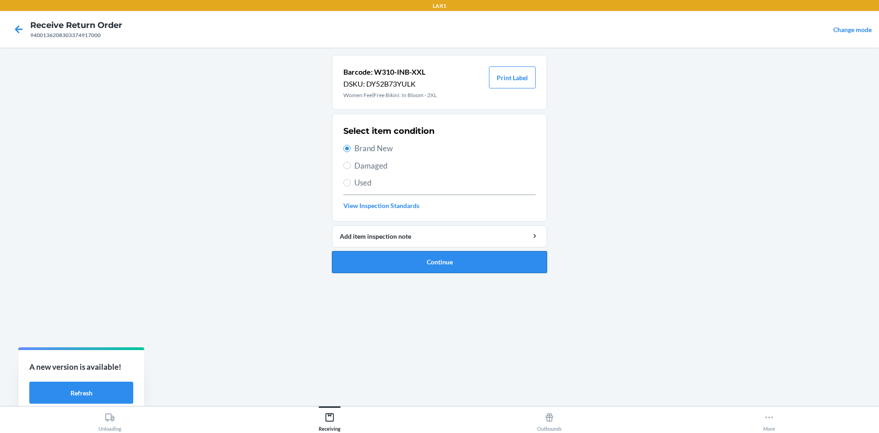
click at [407, 263] on button "Continue" at bounding box center [439, 262] width 215 height 22
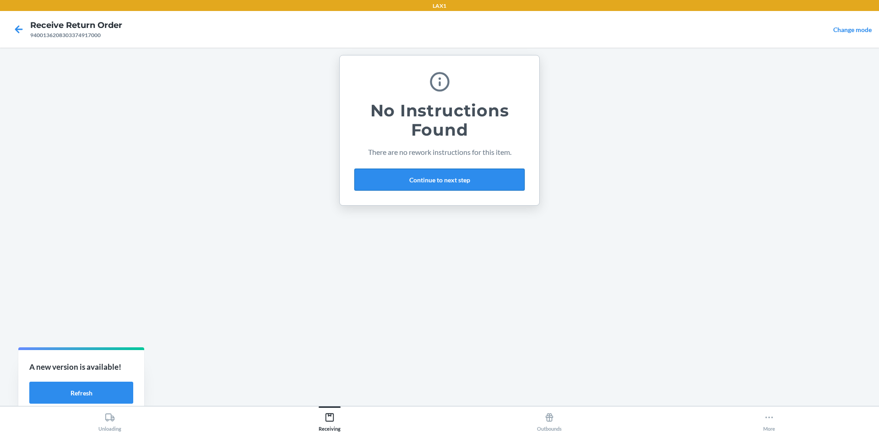
click at [465, 175] on button "Continue to next step" at bounding box center [439, 180] width 170 height 22
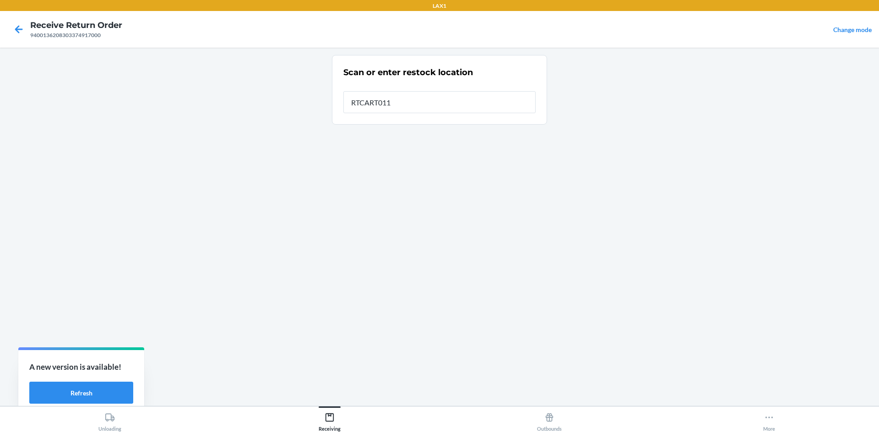
type input "RTCART011"
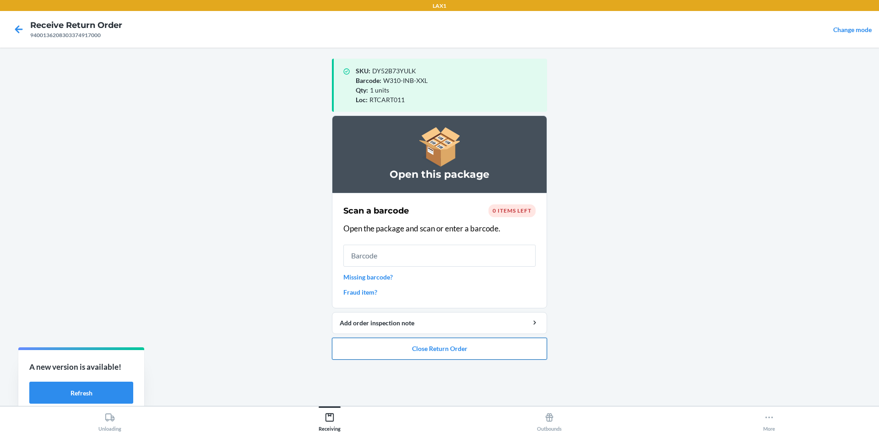
click at [462, 351] on button "Close Return Order" at bounding box center [439, 349] width 215 height 22
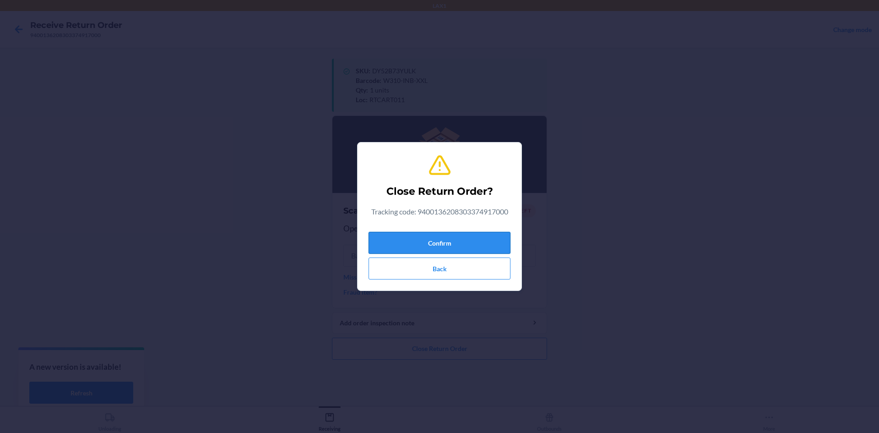
click at [489, 240] on button "Confirm" at bounding box center [440, 243] width 142 height 22
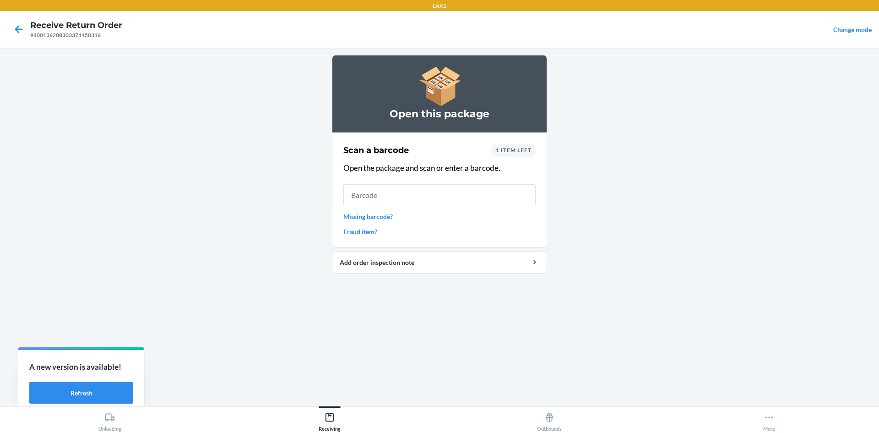
click at [529, 147] on span "1 item left" at bounding box center [514, 150] width 36 height 7
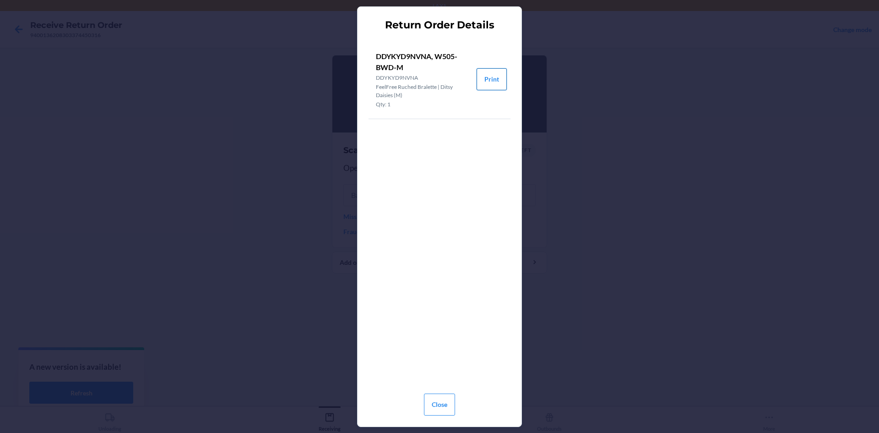
click at [502, 82] on button "Print" at bounding box center [492, 79] width 30 height 22
drag, startPoint x: 430, startPoint y: 403, endPoint x: 415, endPoint y: 309, distance: 95.0
click at [430, 401] on button "Close" at bounding box center [439, 404] width 31 height 22
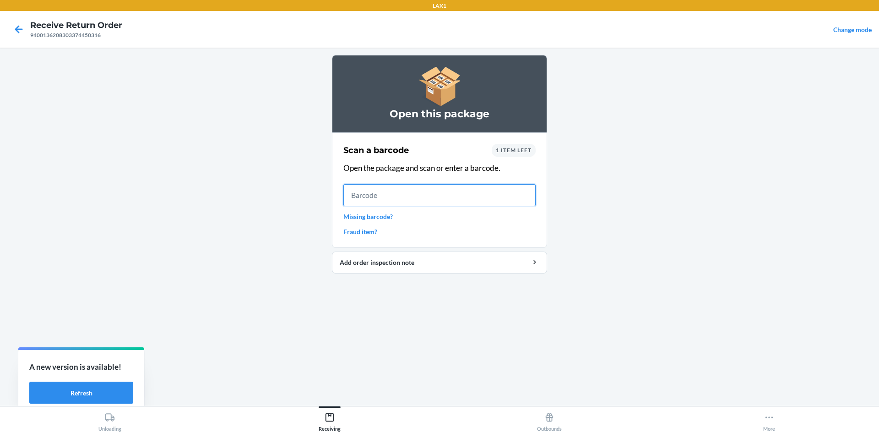
click at [358, 188] on input "text" at bounding box center [439, 195] width 192 height 22
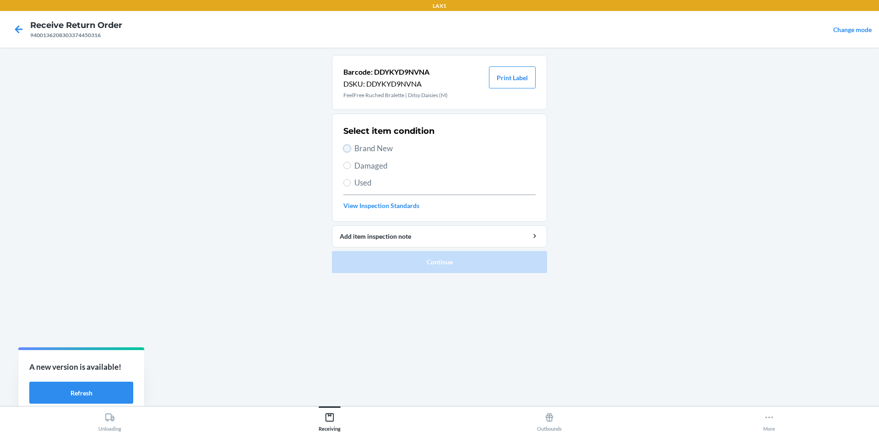
click at [347, 152] on input "Brand New" at bounding box center [346, 148] width 7 height 7
radio input "true"
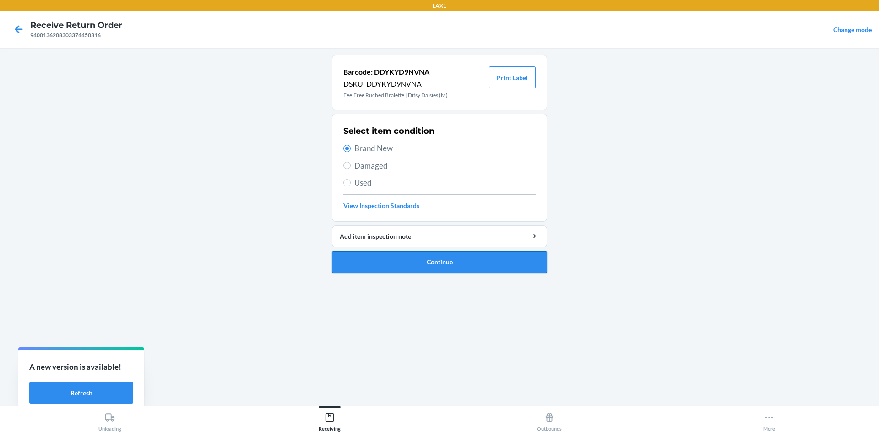
click at [430, 258] on button "Continue" at bounding box center [439, 262] width 215 height 22
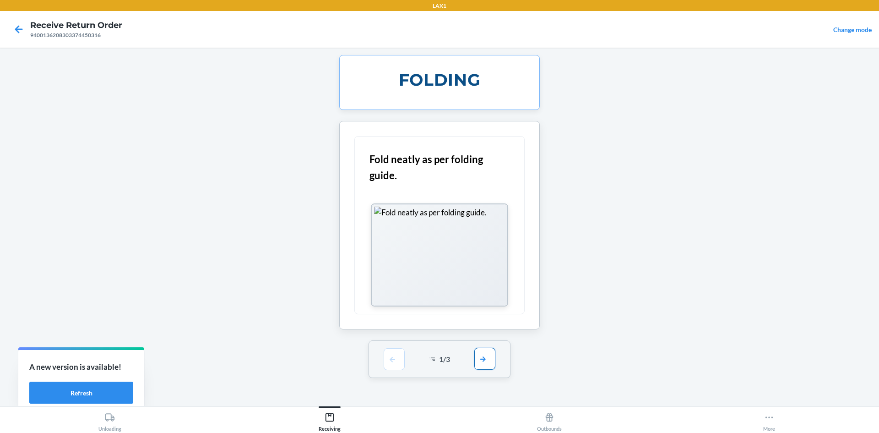
click at [484, 356] on button "button" at bounding box center [484, 359] width 21 height 22
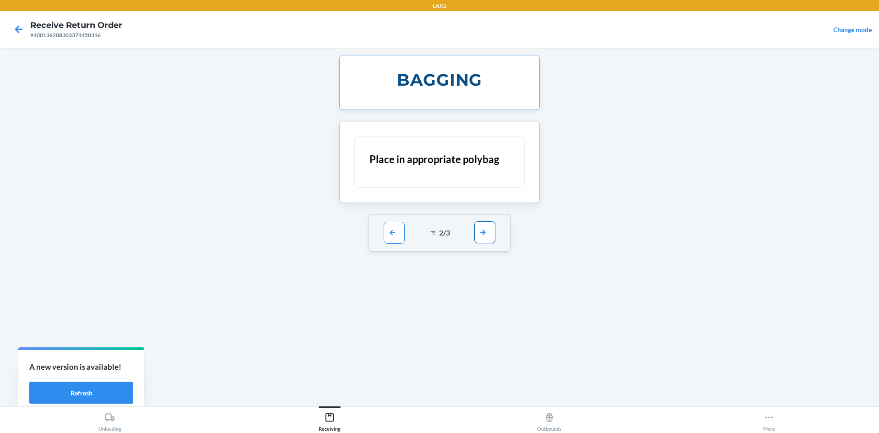
click at [479, 227] on button "button" at bounding box center [484, 232] width 21 height 22
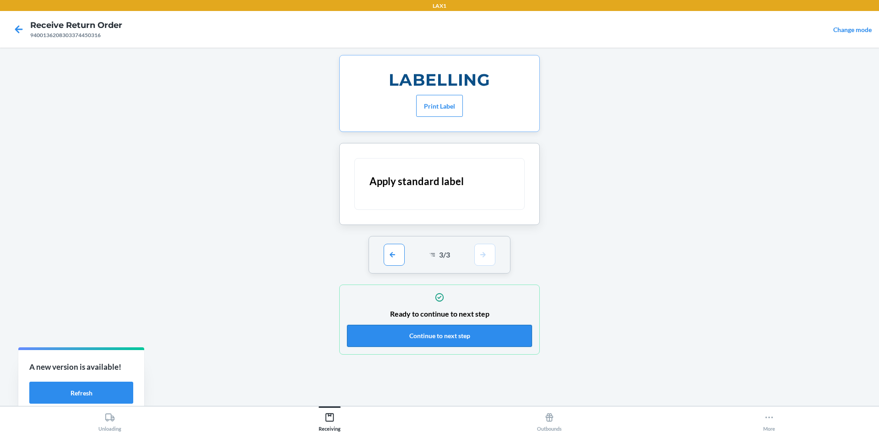
click at [487, 326] on button "Continue to next step" at bounding box center [439, 336] width 185 height 22
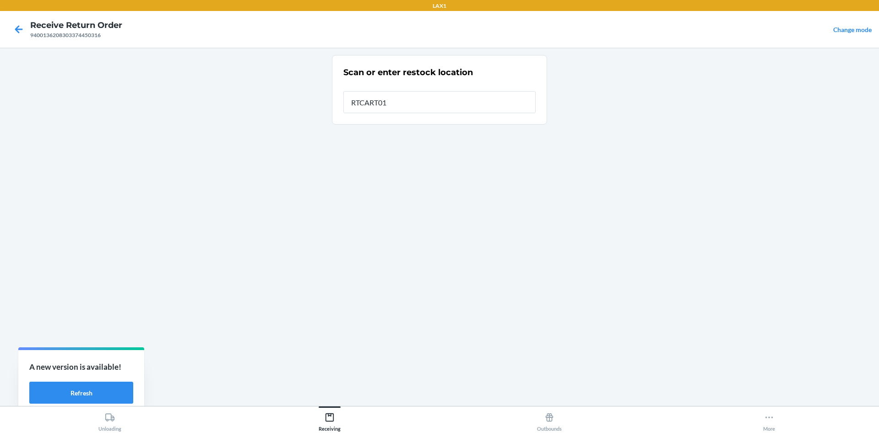
type input "RTCART011"
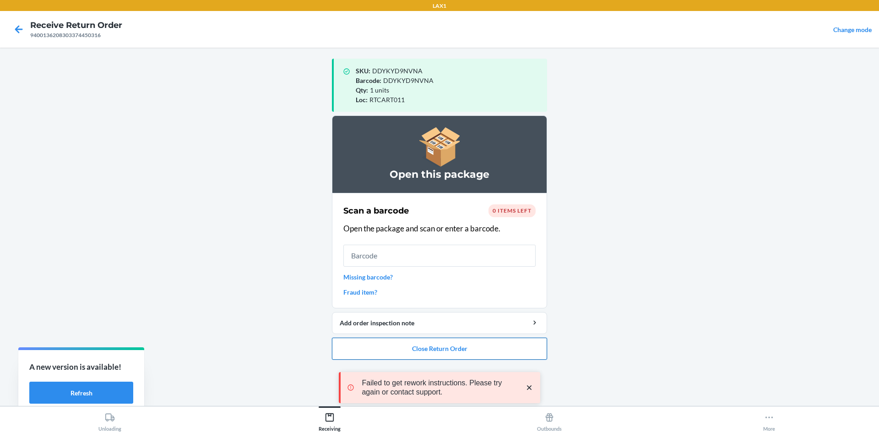
click at [495, 345] on button "Close Return Order" at bounding box center [439, 349] width 215 height 22
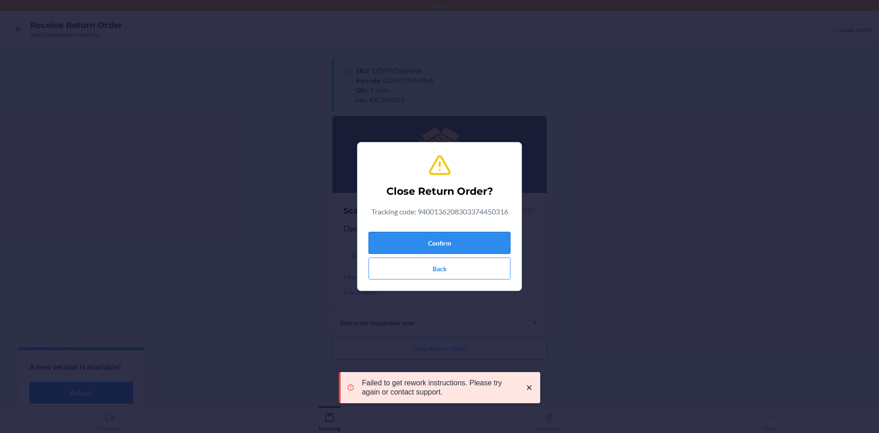
click at [486, 243] on button "Confirm" at bounding box center [440, 243] width 142 height 22
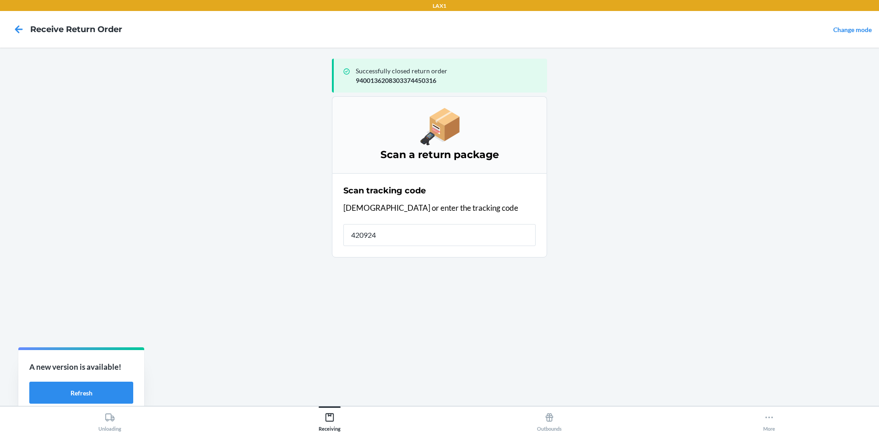
type input "4209240"
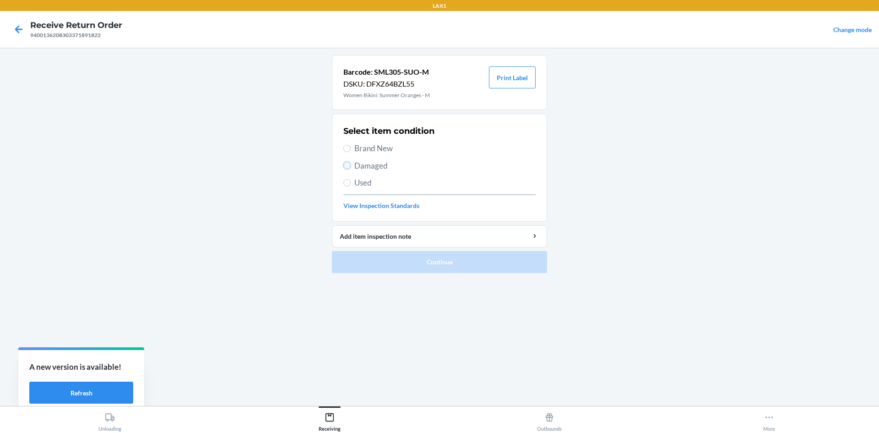
click at [347, 162] on input "Damaged" at bounding box center [346, 165] width 7 height 7
radio input "true"
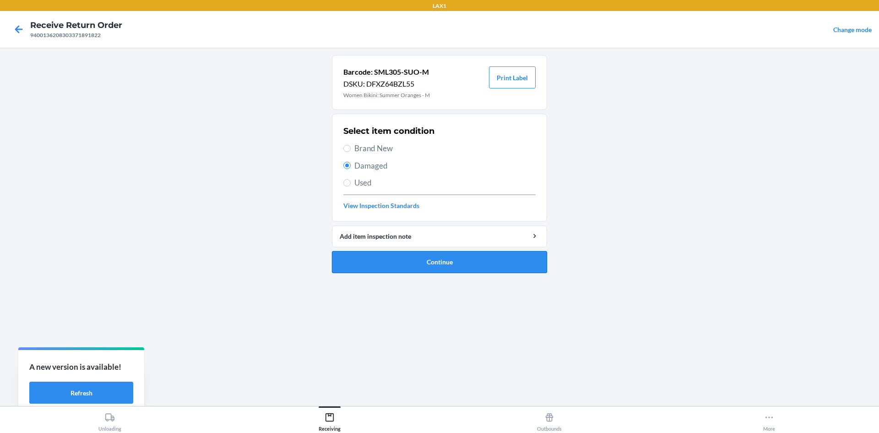
click at [351, 258] on button "Continue" at bounding box center [439, 262] width 215 height 22
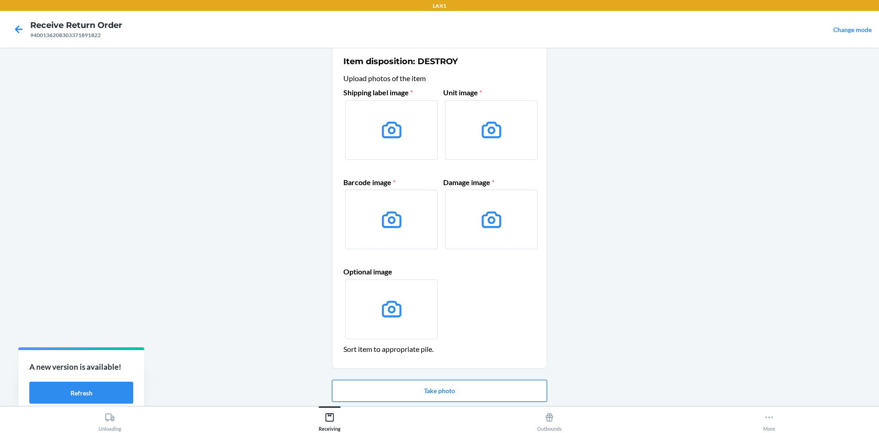
scroll to position [44, 0]
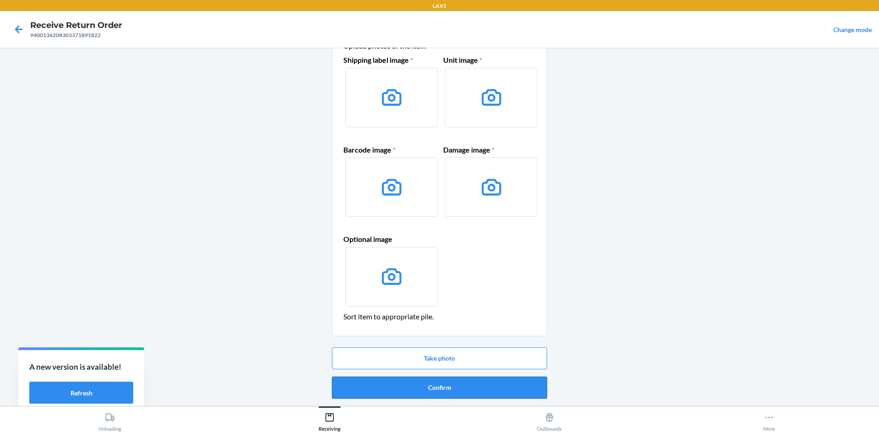
click at [431, 384] on button "Confirm" at bounding box center [439, 387] width 215 height 22
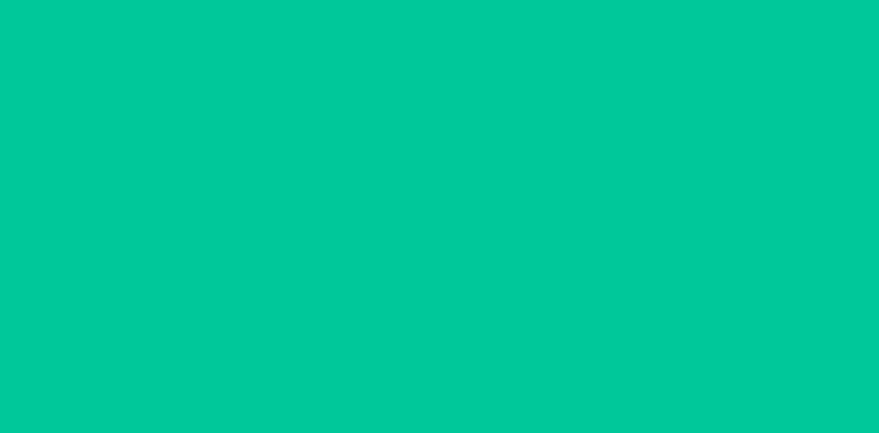
scroll to position [0, 0]
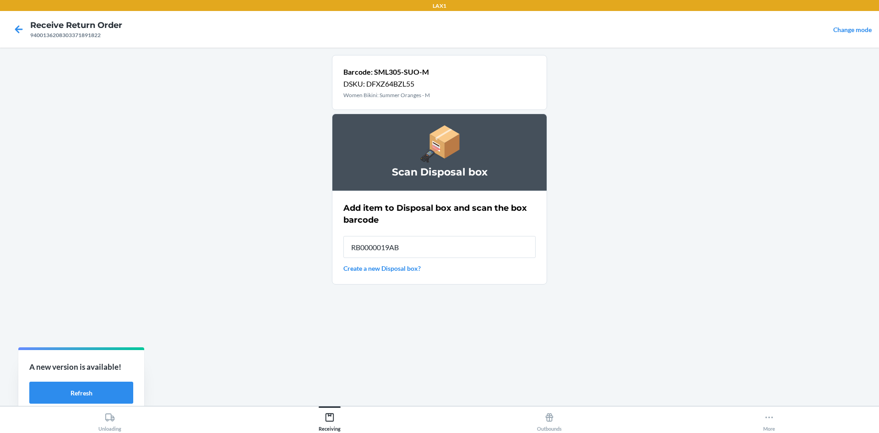
type input "RB0000019AB"
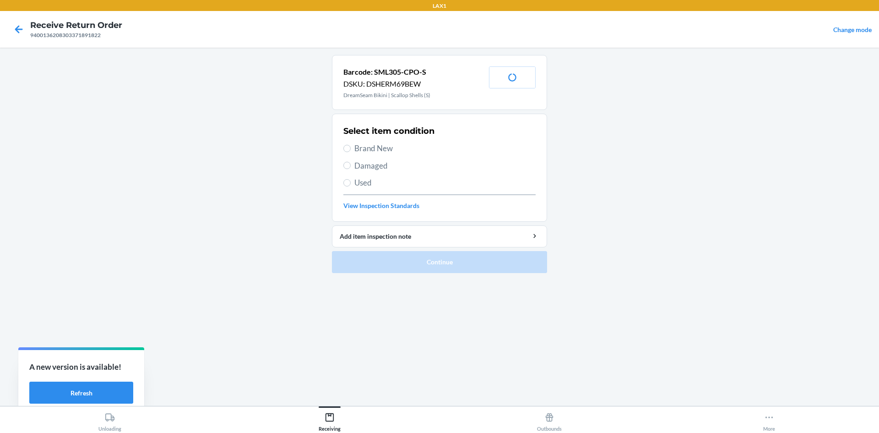
click at [344, 145] on label "Brand New" at bounding box center [439, 148] width 192 height 12
click at [344, 145] on input "Brand New" at bounding box center [346, 148] width 7 height 7
radio input "true"
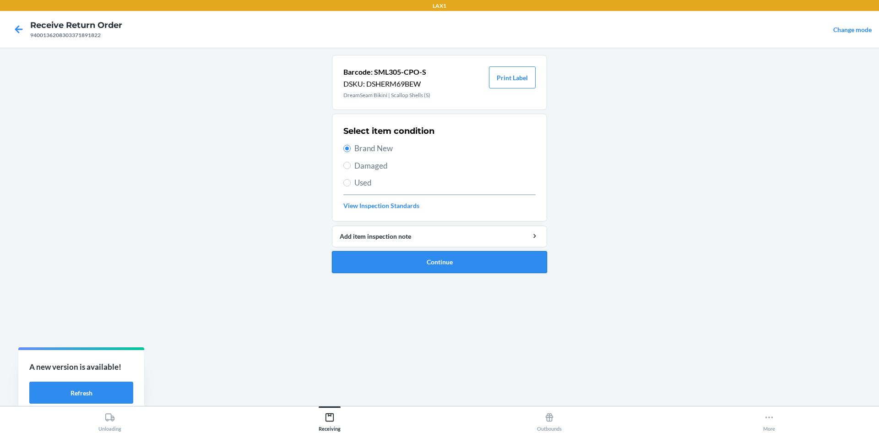
click at [426, 260] on button "Continue" at bounding box center [439, 262] width 215 height 22
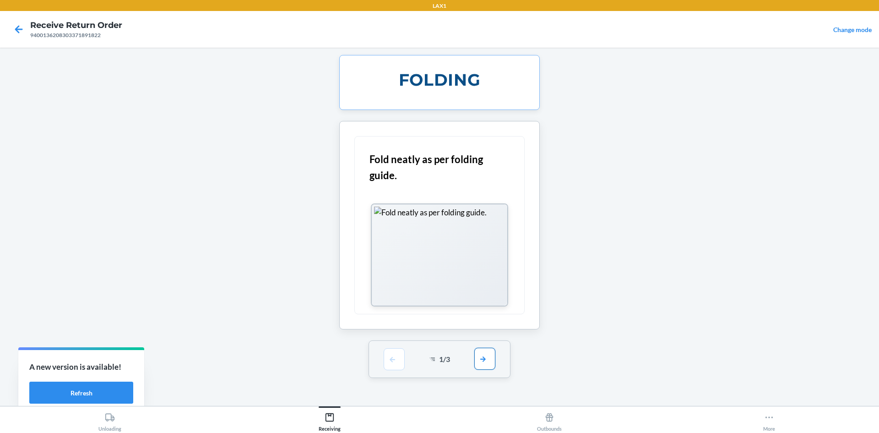
click at [485, 354] on button "button" at bounding box center [484, 359] width 21 height 22
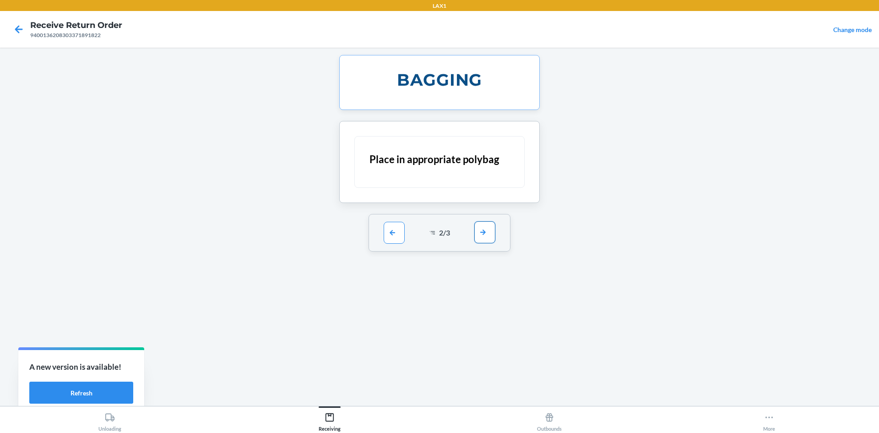
click at [479, 235] on button "button" at bounding box center [484, 232] width 21 height 22
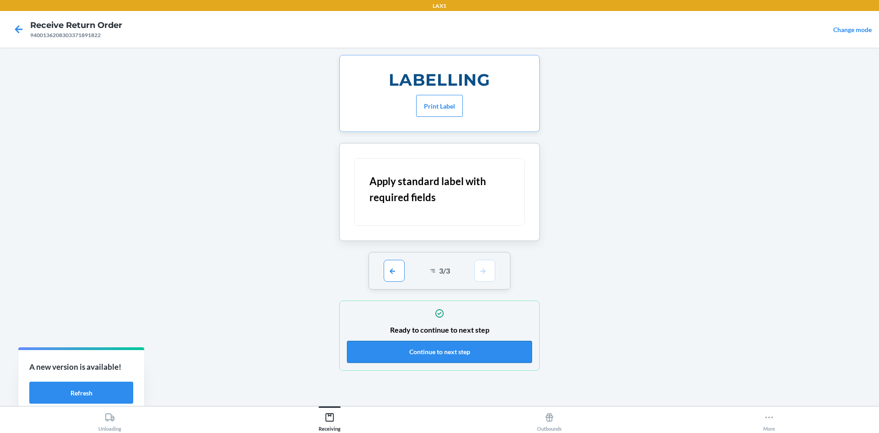
click at [490, 349] on button "Continue to next step" at bounding box center [439, 352] width 185 height 22
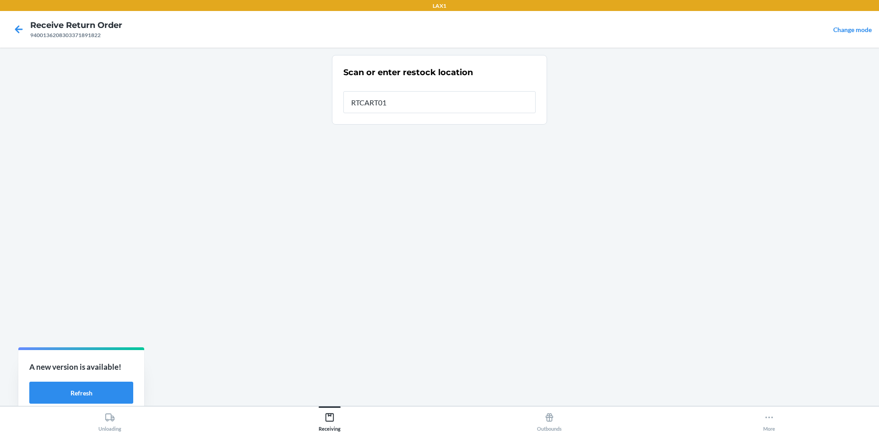
type input "RTCART011"
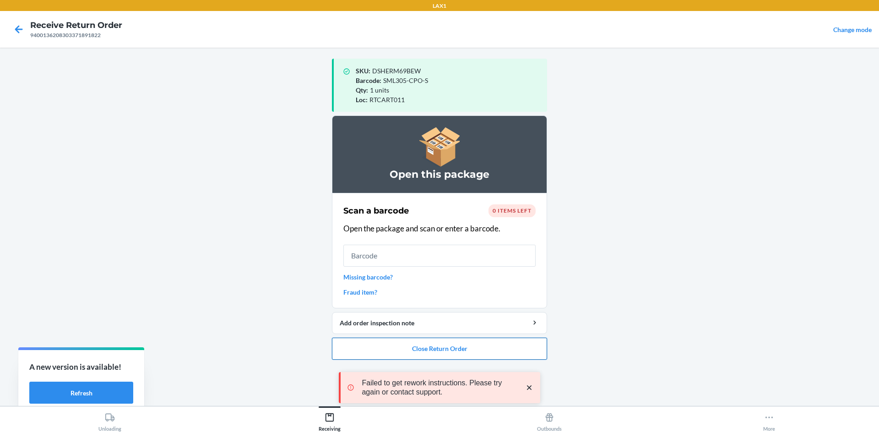
click at [486, 346] on button "Close Return Order" at bounding box center [439, 349] width 215 height 22
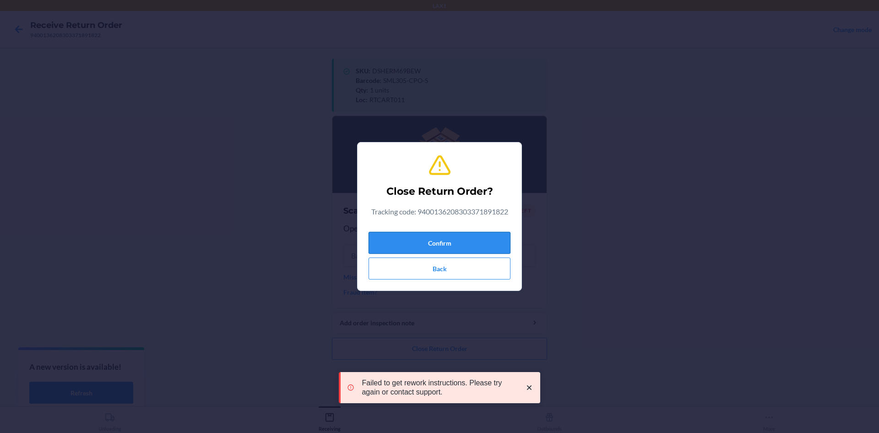
click at [493, 245] on button "Confirm" at bounding box center [440, 243] width 142 height 22
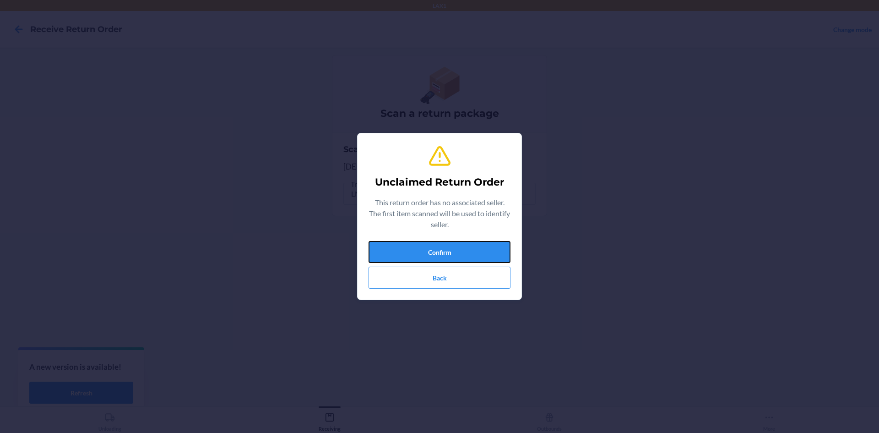
click at [493, 245] on button "Confirm" at bounding box center [440, 252] width 142 height 22
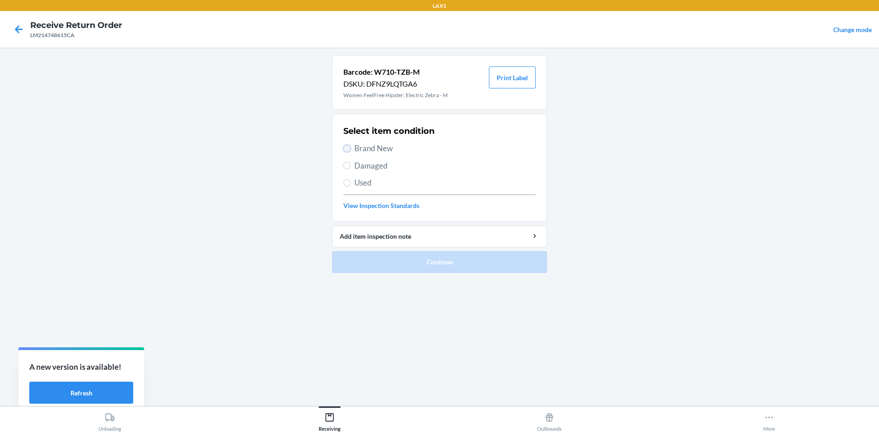
click at [347, 148] on input "Brand New" at bounding box center [346, 148] width 7 height 7
radio input "true"
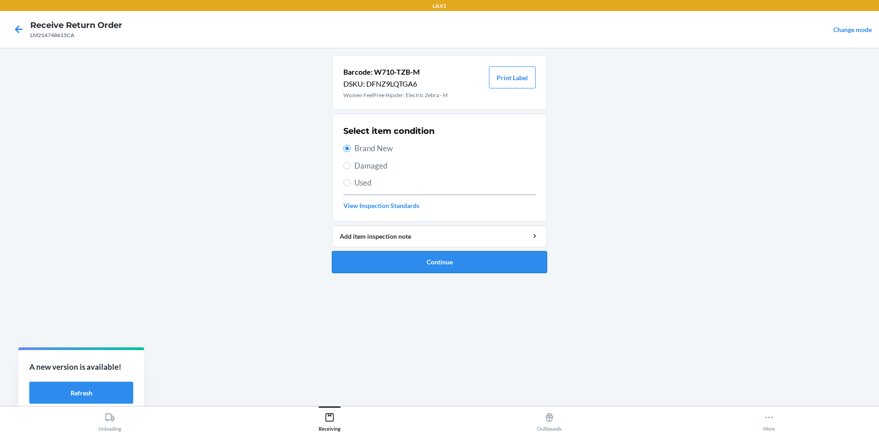
click at [419, 264] on button "Continue" at bounding box center [439, 262] width 215 height 22
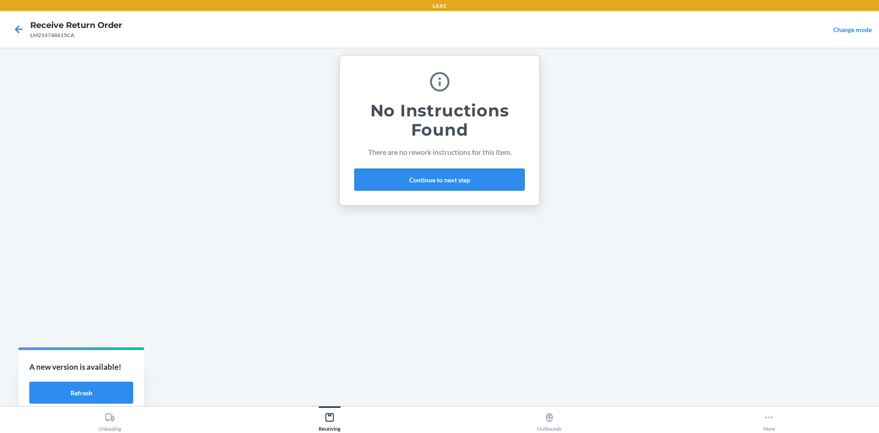
click at [486, 180] on button "Continue to next step" at bounding box center [439, 180] width 170 height 22
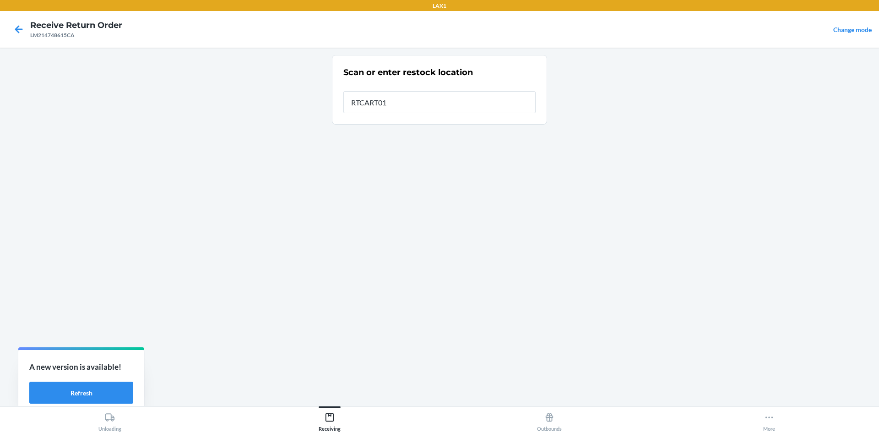
type input "RTCART011"
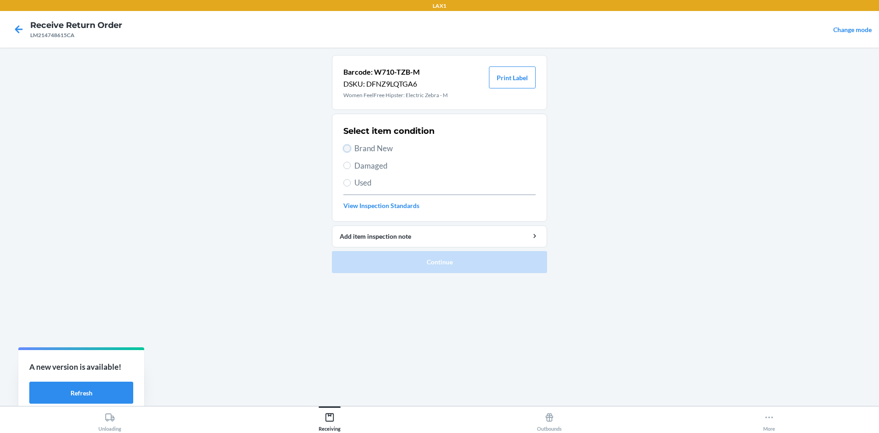
click at [348, 147] on input "Brand New" at bounding box center [346, 148] width 7 height 7
radio input "true"
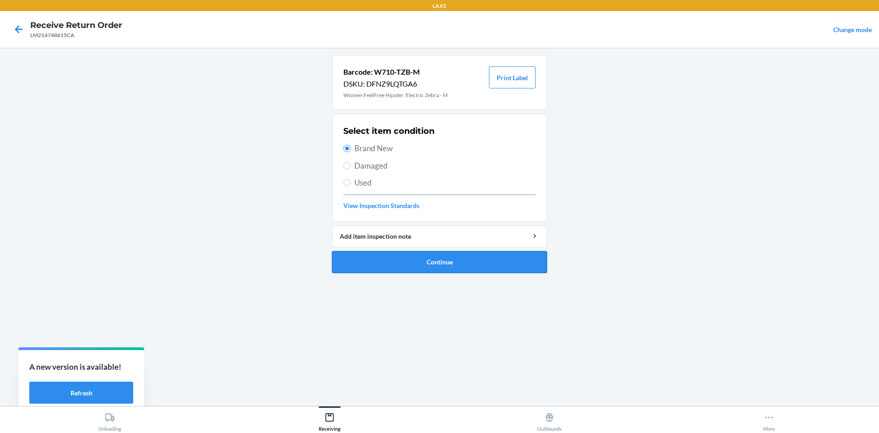
click at [413, 257] on button "Continue" at bounding box center [439, 262] width 215 height 22
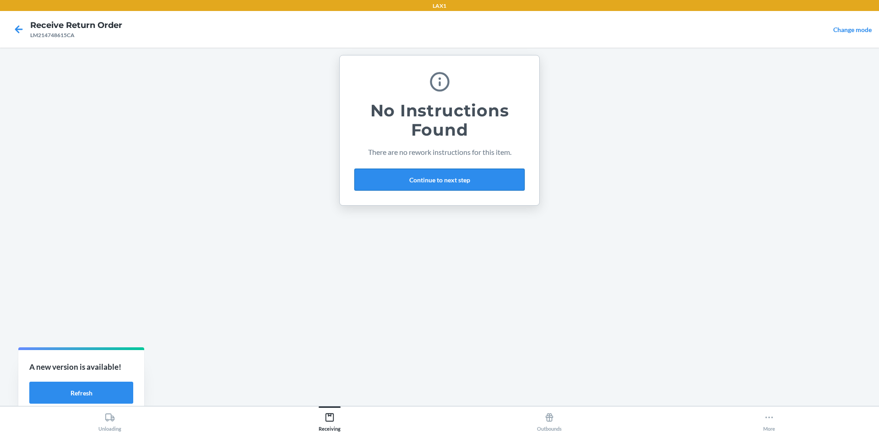
click at [490, 179] on button "Continue to next step" at bounding box center [439, 180] width 170 height 22
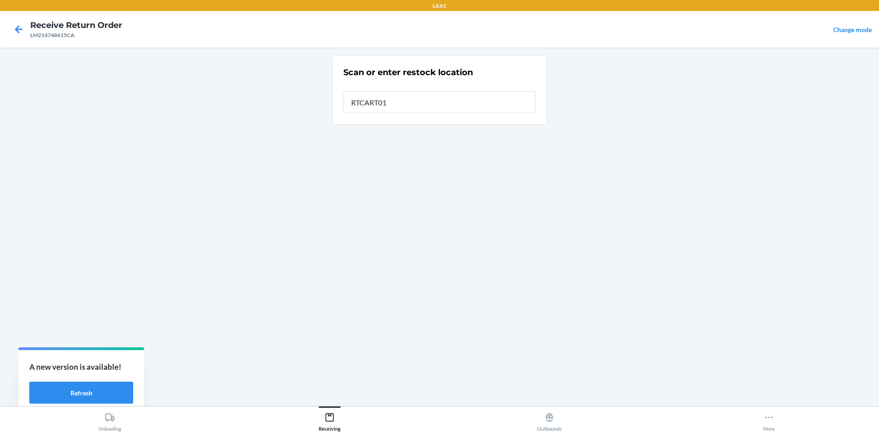
type input "RTCART011"
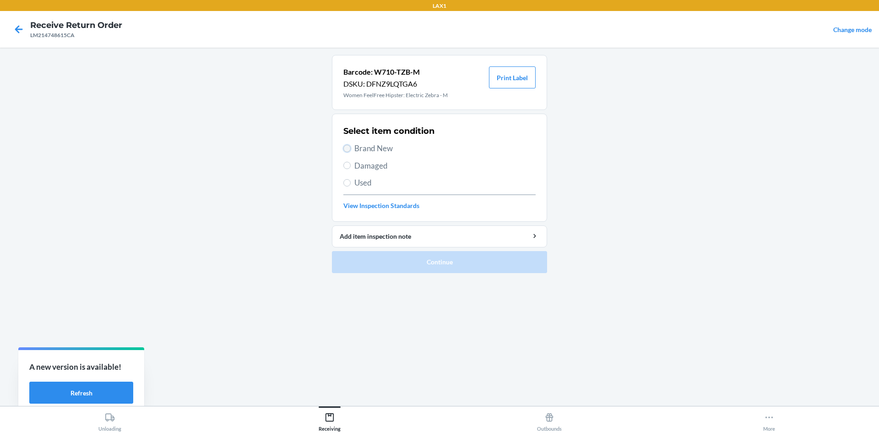
click at [343, 147] on input "Brand New" at bounding box center [346, 148] width 7 height 7
radio input "true"
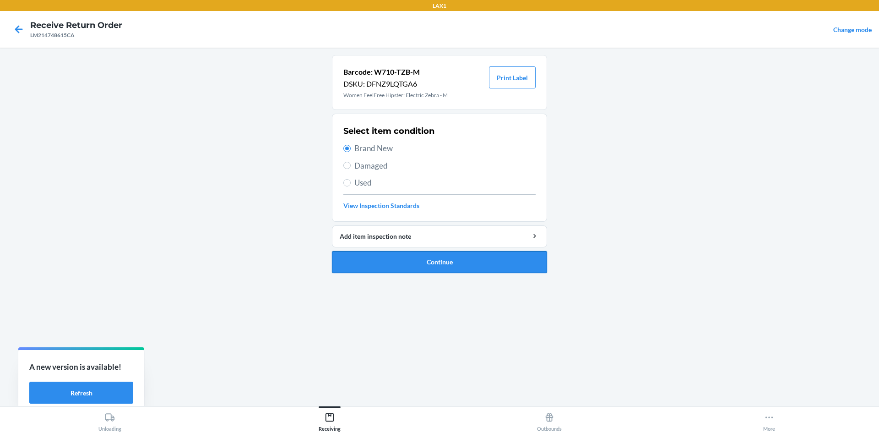
click at [423, 258] on button "Continue" at bounding box center [439, 262] width 215 height 22
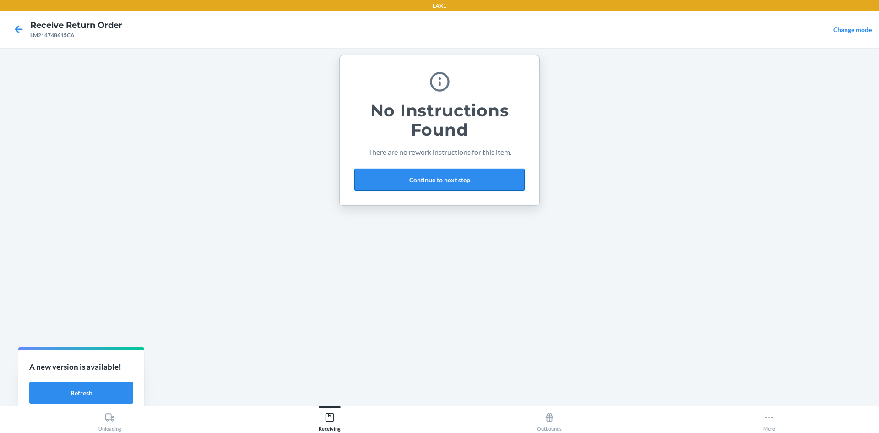
click at [474, 179] on button "Continue to next step" at bounding box center [439, 180] width 170 height 22
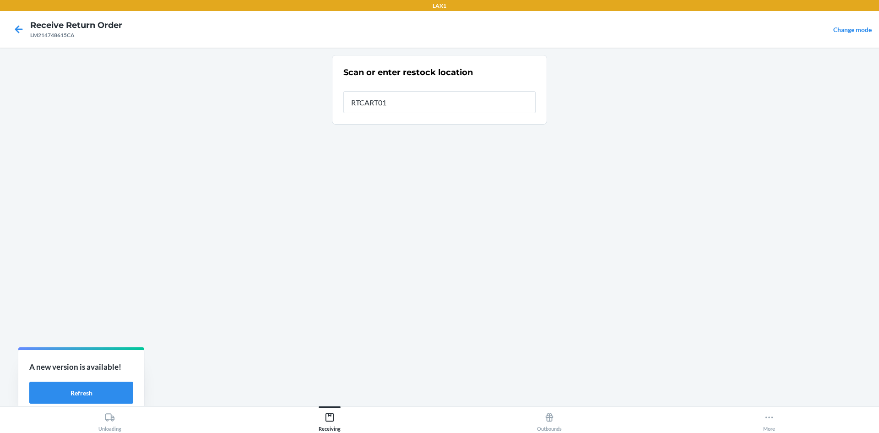
type input "RTCART011"
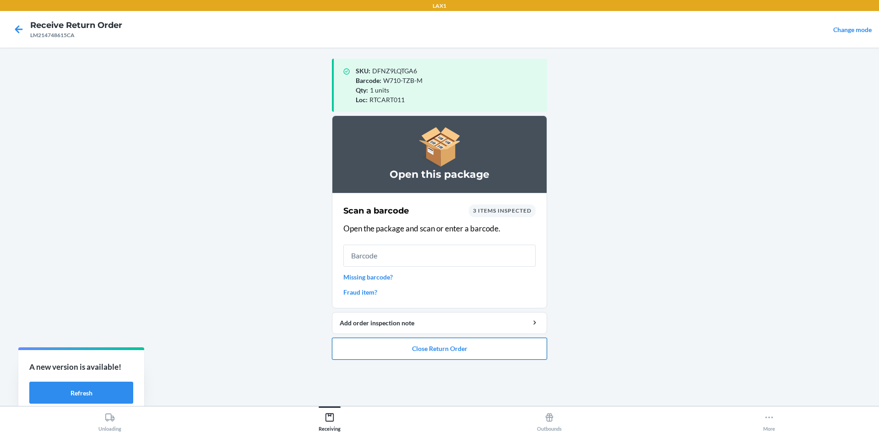
click at [518, 353] on button "Close Return Order" at bounding box center [439, 349] width 215 height 22
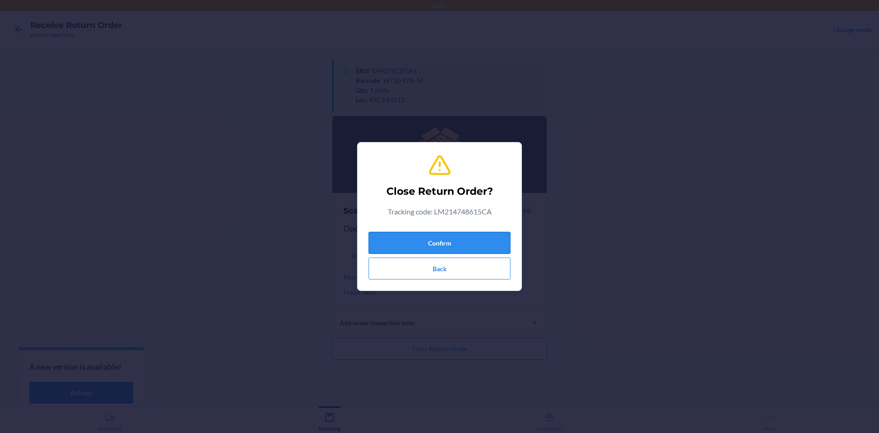
click at [496, 242] on button "Confirm" at bounding box center [440, 243] width 142 height 22
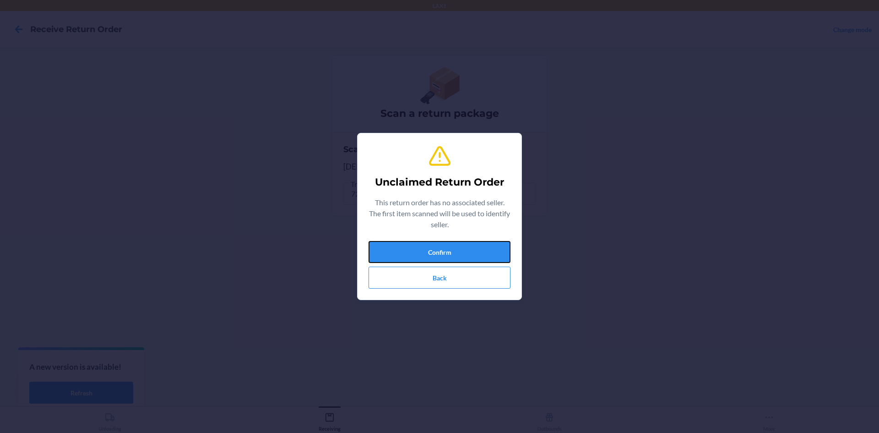
click at [496, 242] on button "Confirm" at bounding box center [440, 252] width 142 height 22
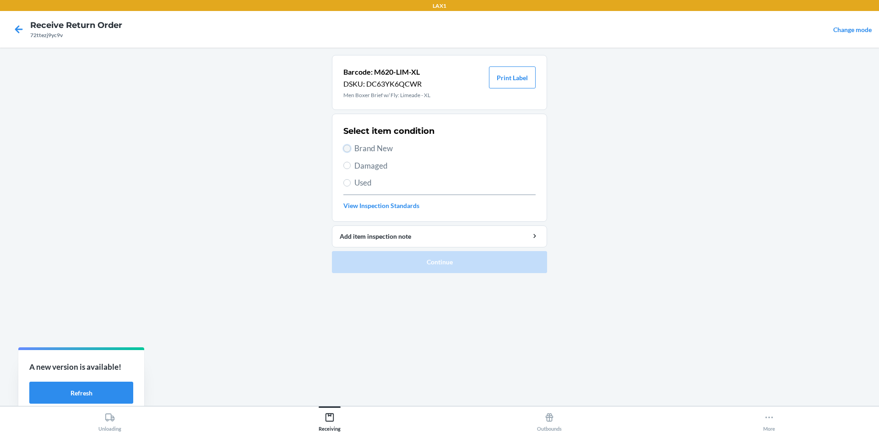
click at [345, 147] on input "Brand New" at bounding box center [346, 148] width 7 height 7
radio input "true"
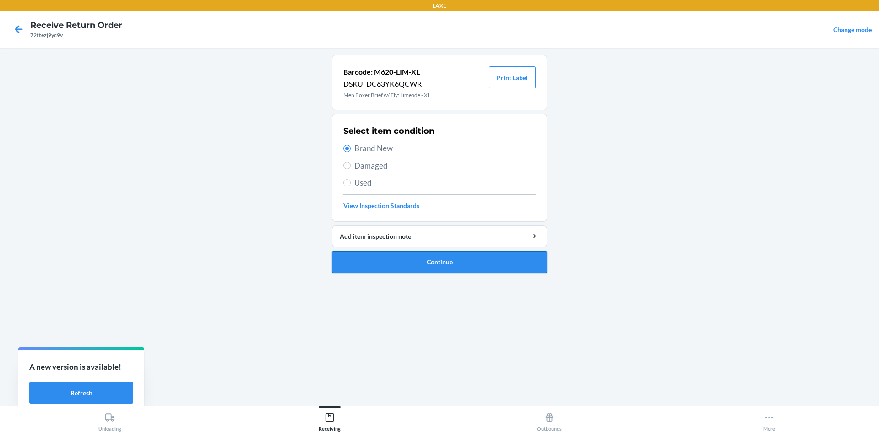
click at [407, 257] on button "Continue" at bounding box center [439, 262] width 215 height 22
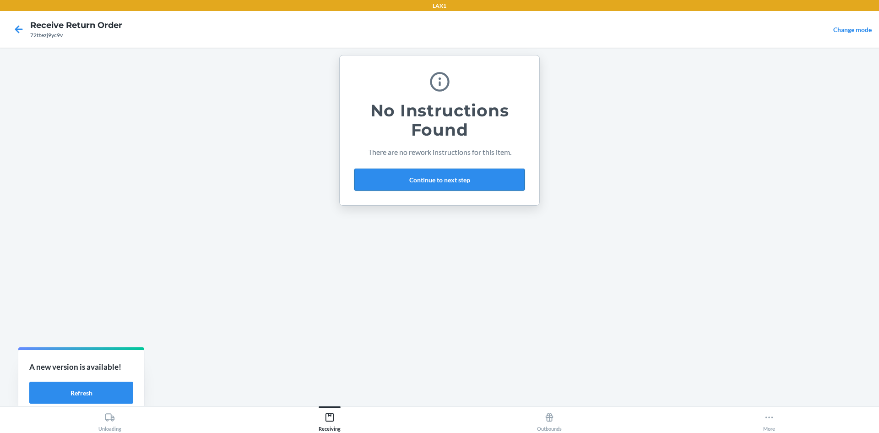
click at [481, 175] on button "Continue to next step" at bounding box center [439, 180] width 170 height 22
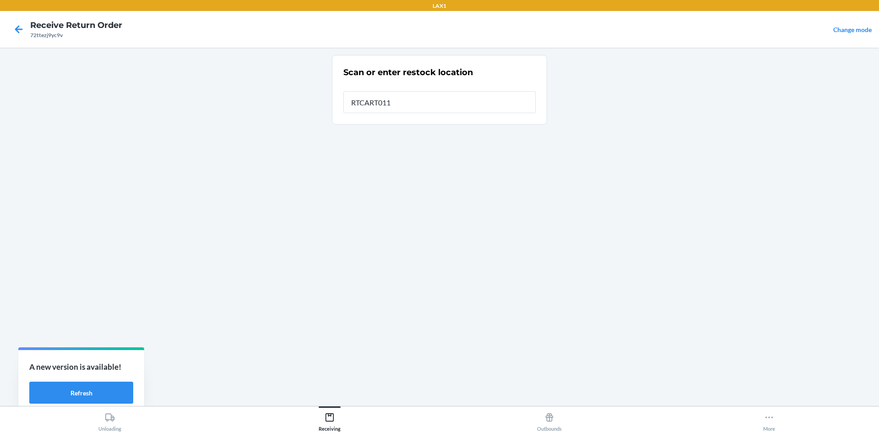
type input "RTCART011"
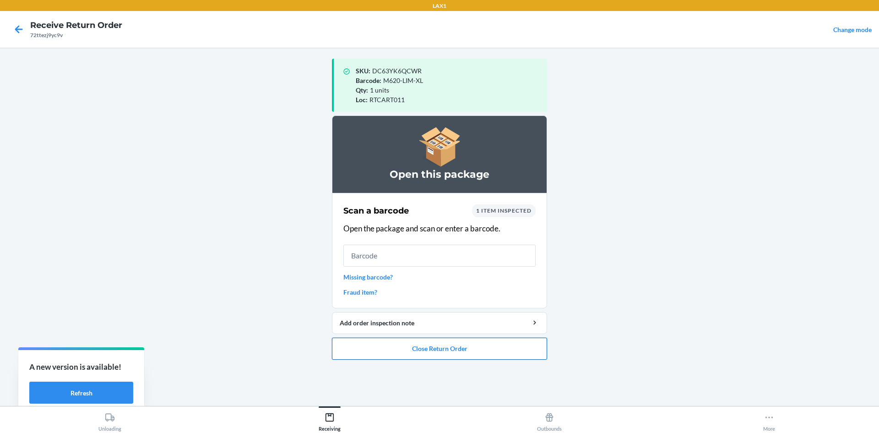
click at [506, 348] on button "Close Return Order" at bounding box center [439, 349] width 215 height 22
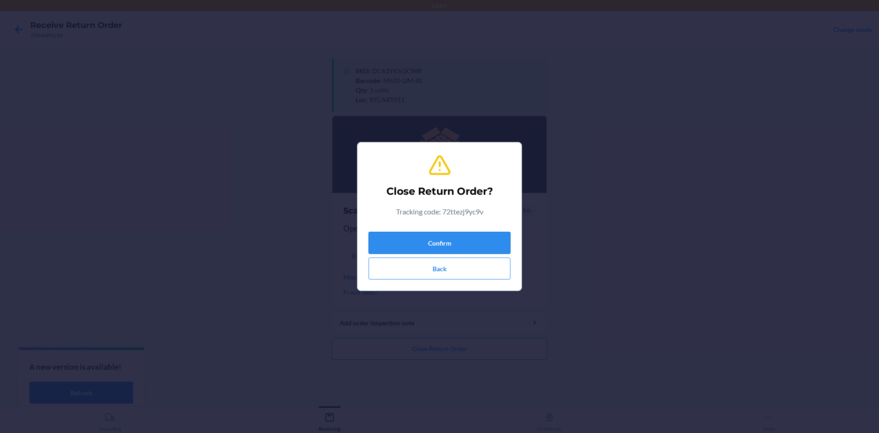
click at [469, 241] on button "Confirm" at bounding box center [440, 243] width 142 height 22
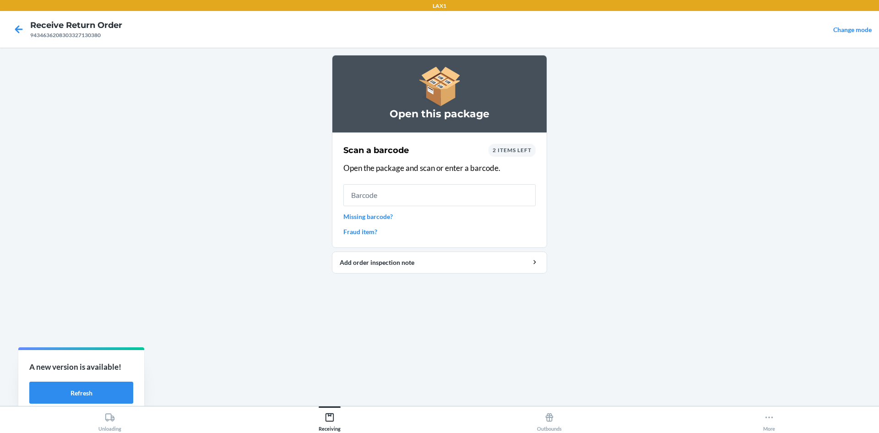
click at [519, 148] on span "2 items left" at bounding box center [512, 150] width 39 height 7
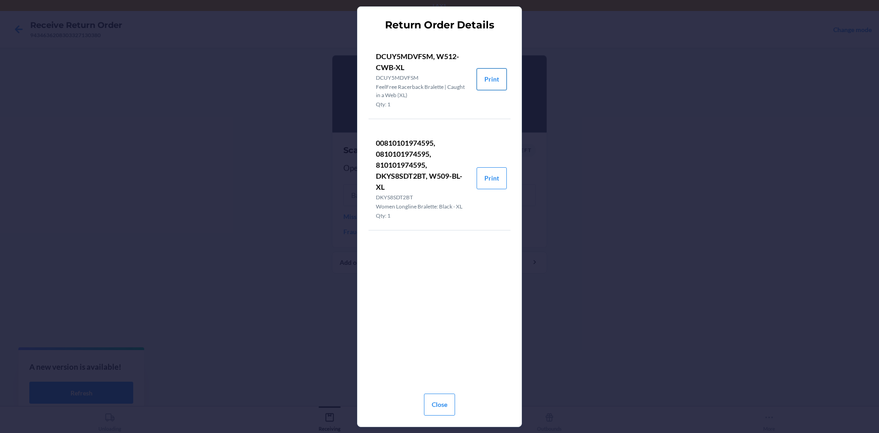
click at [495, 72] on button "Print" at bounding box center [492, 79] width 30 height 22
click at [493, 174] on button "Print" at bounding box center [492, 178] width 30 height 22
click at [432, 402] on button "Close" at bounding box center [439, 404] width 31 height 22
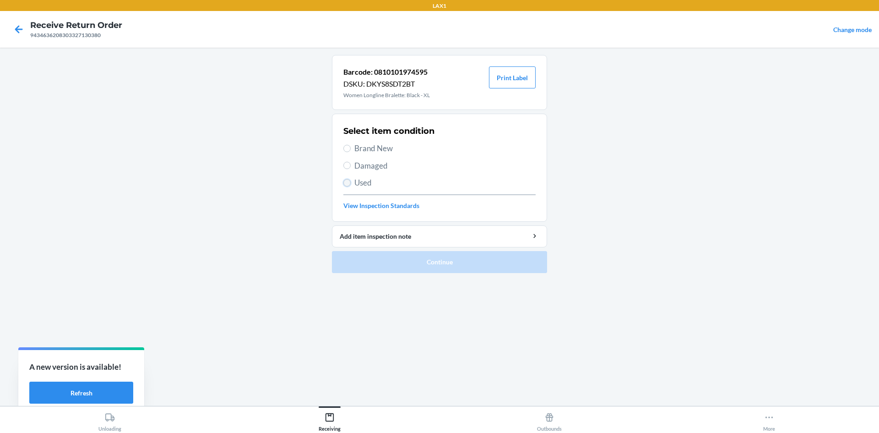
click at [348, 181] on input "Used" at bounding box center [346, 182] width 7 height 7
radio input "true"
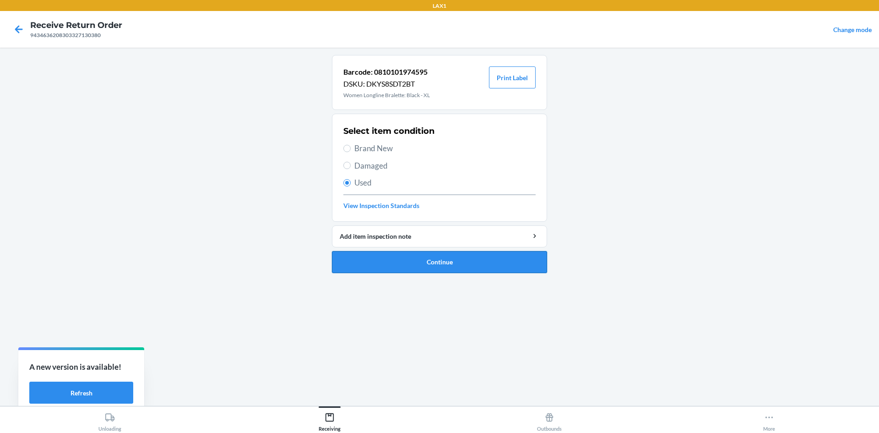
click at [404, 255] on button "Continue" at bounding box center [439, 262] width 215 height 22
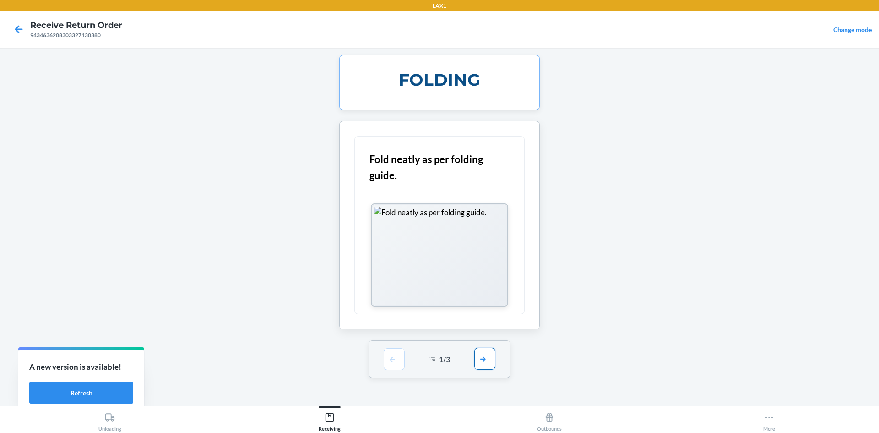
click at [494, 361] on button "button" at bounding box center [484, 359] width 21 height 22
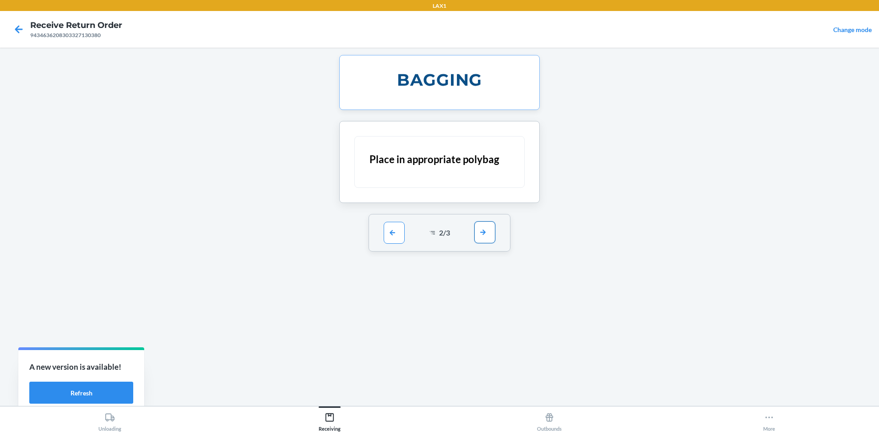
click at [487, 241] on button "button" at bounding box center [484, 232] width 21 height 22
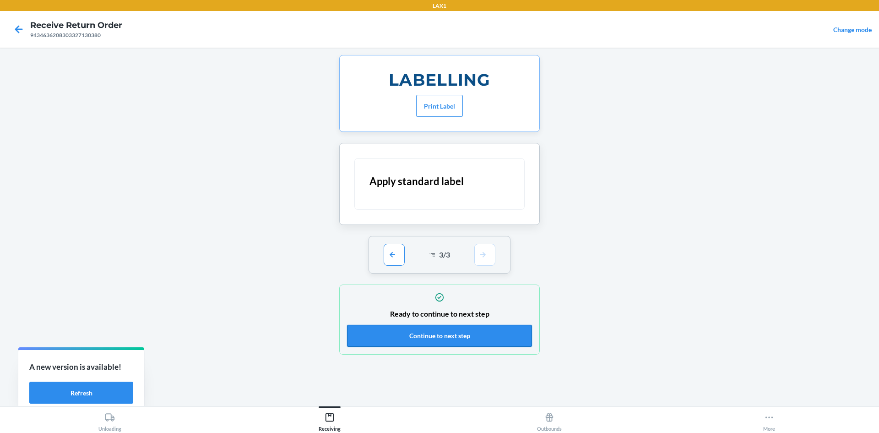
click at [486, 344] on button "Continue to next step" at bounding box center [439, 336] width 185 height 22
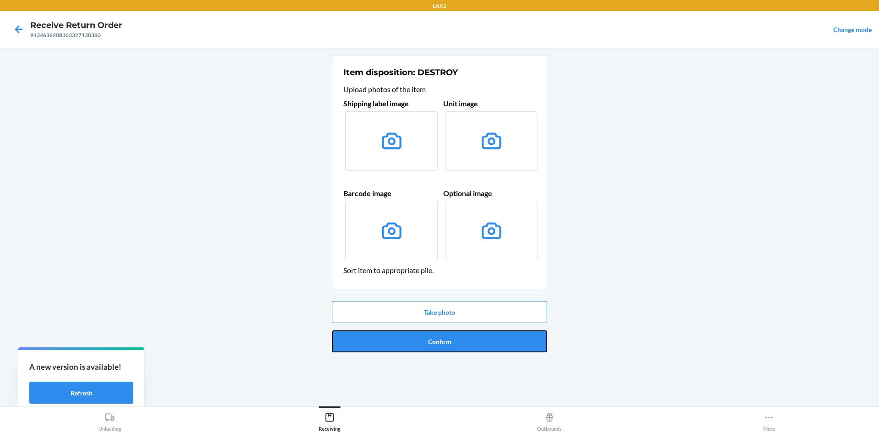
click at [486, 344] on button "Confirm" at bounding box center [439, 341] width 215 height 22
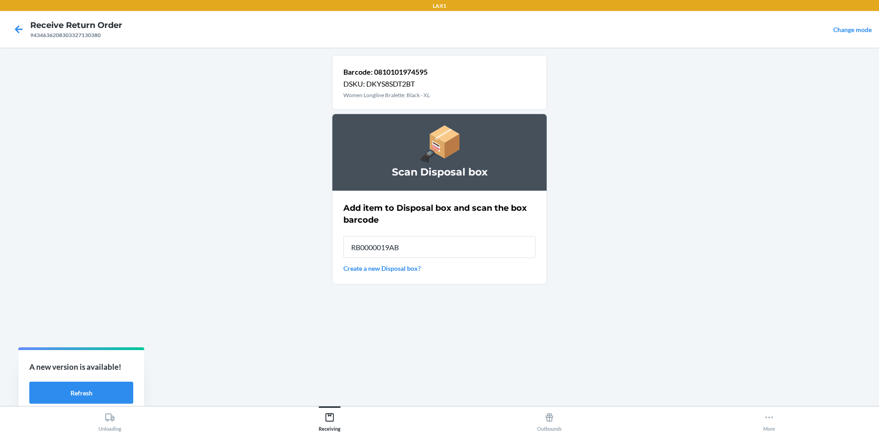
type input "RB0000019AB"
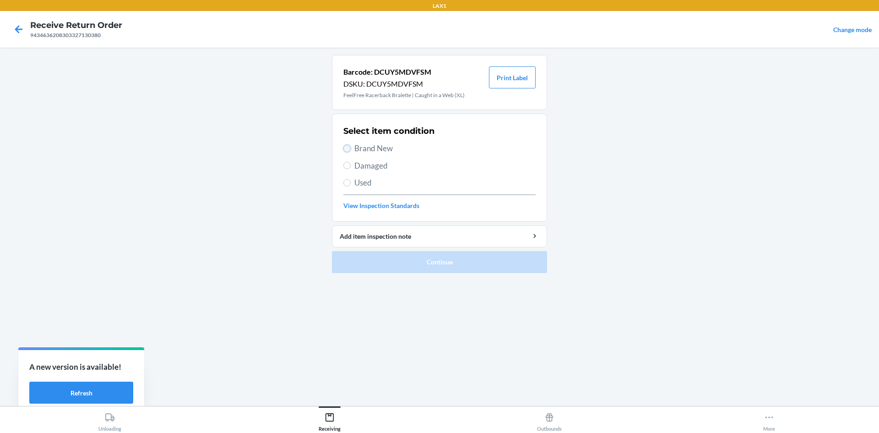
click at [347, 148] on input "Brand New" at bounding box center [346, 148] width 7 height 7
radio input "true"
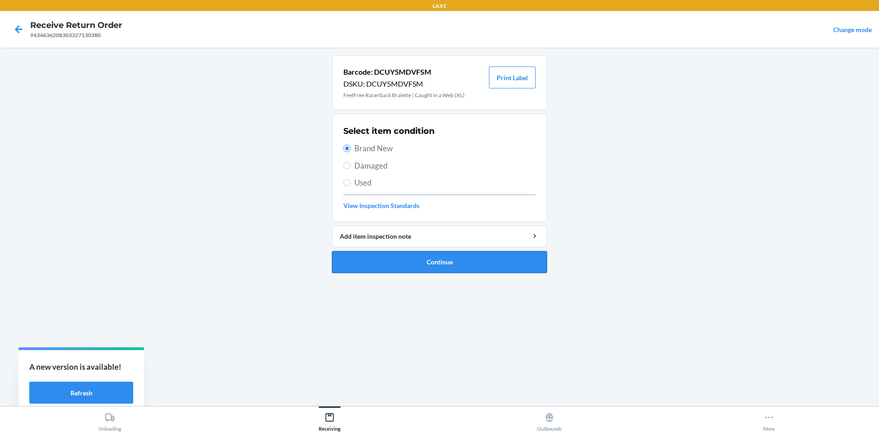
click at [392, 260] on button "Continue" at bounding box center [439, 262] width 215 height 22
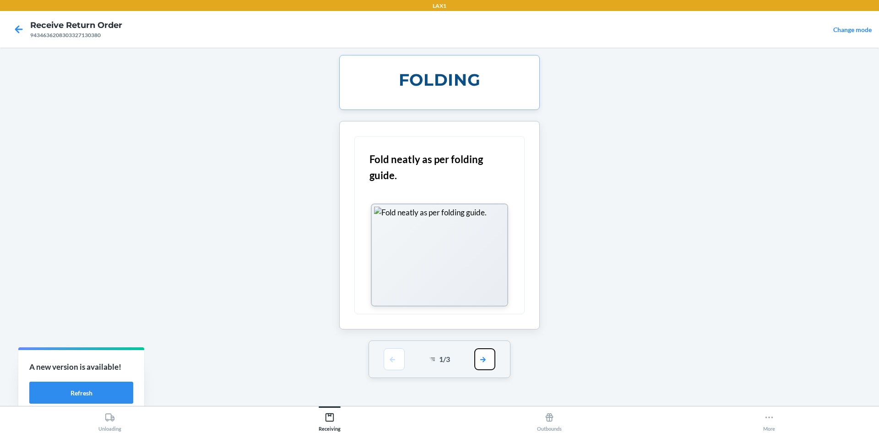
drag, startPoint x: 488, startPoint y: 363, endPoint x: 488, endPoint y: 305, distance: 58.2
click at [489, 357] on button "button" at bounding box center [484, 359] width 21 height 22
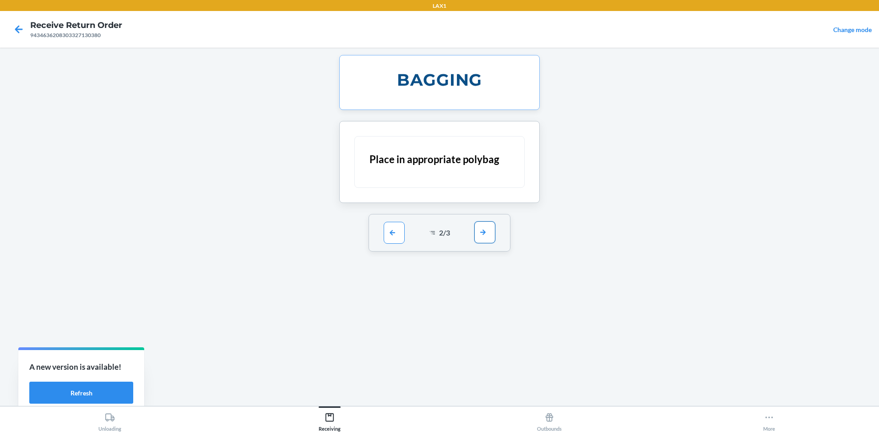
click at [483, 235] on button "button" at bounding box center [484, 232] width 21 height 22
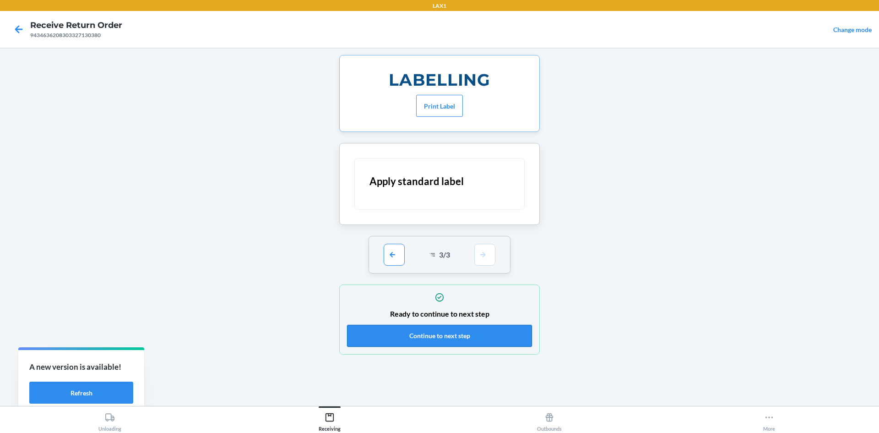
click at [500, 334] on button "Continue to next step" at bounding box center [439, 336] width 185 height 22
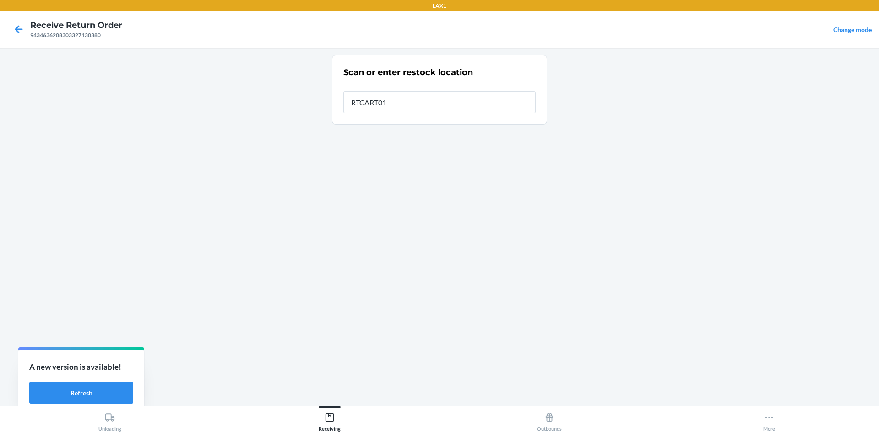
type input "RTCART011"
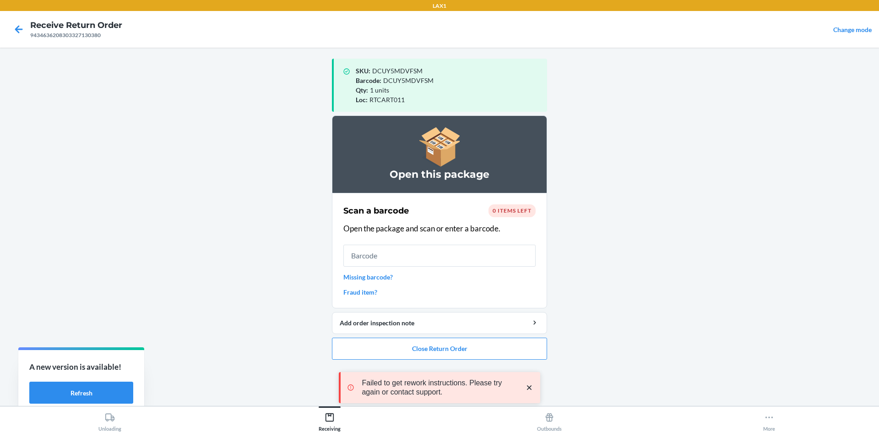
click at [499, 352] on div "Failed to get rework instructions. Please try again or contact support." at bounding box center [440, 387] width 202 height 75
click at [479, 343] on button "Close Return Order" at bounding box center [439, 349] width 215 height 22
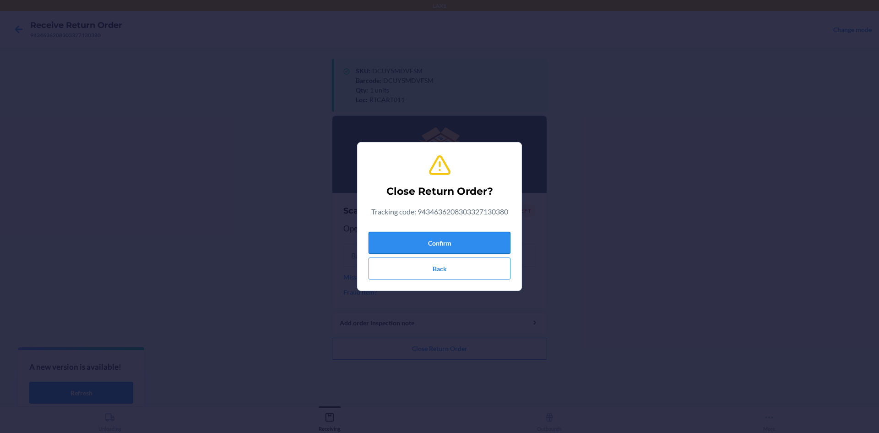
click at [485, 240] on button "Confirm" at bounding box center [440, 243] width 142 height 22
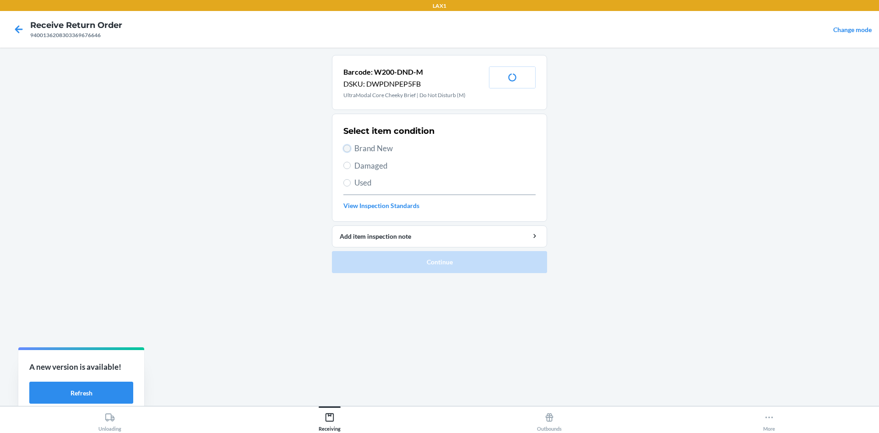
click at [346, 147] on input "Brand New" at bounding box center [346, 148] width 7 height 7
radio input "true"
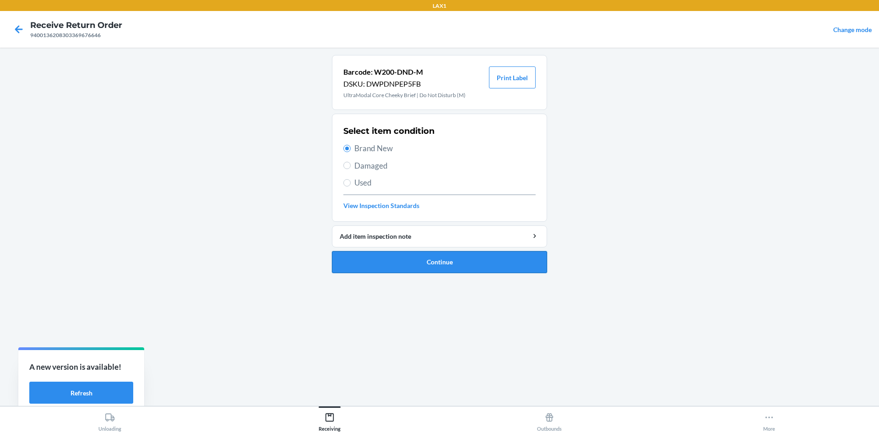
click at [403, 253] on button "Continue" at bounding box center [439, 262] width 215 height 22
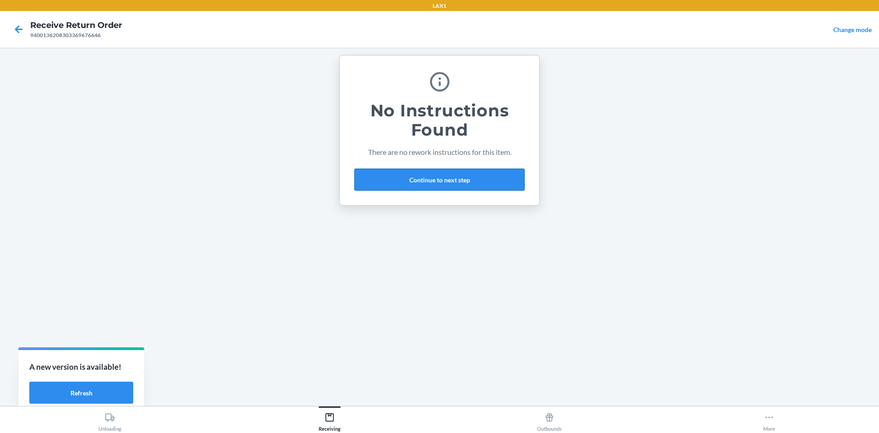
click at [426, 181] on button "Continue to next step" at bounding box center [439, 180] width 170 height 22
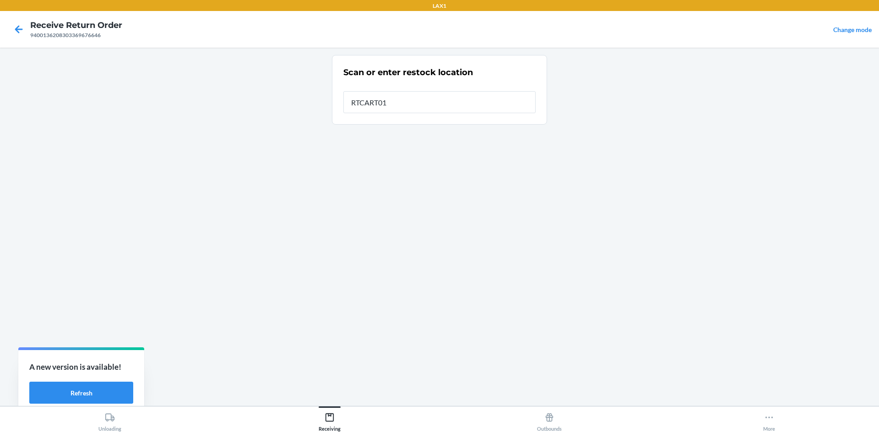
type input "RTCART011"
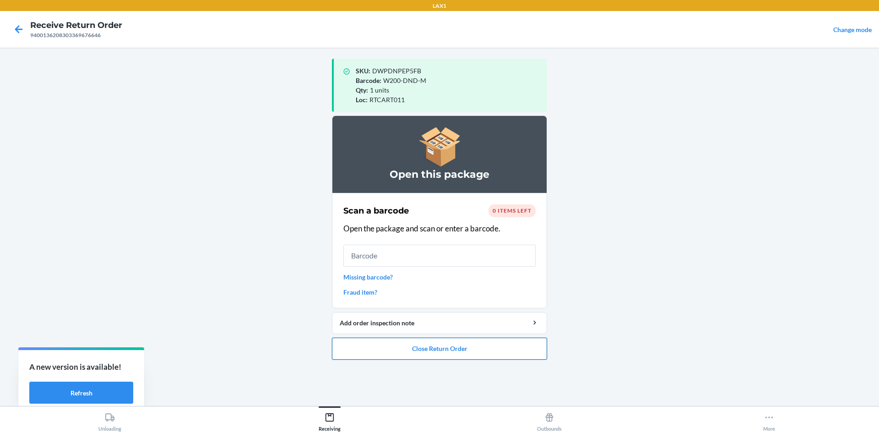
click at [467, 347] on button "Close Return Order" at bounding box center [439, 349] width 215 height 22
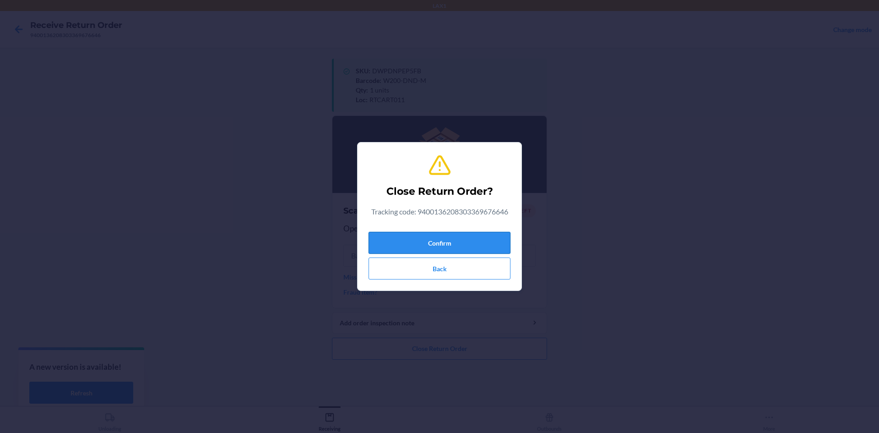
click at [468, 240] on button "Confirm" at bounding box center [440, 243] width 142 height 22
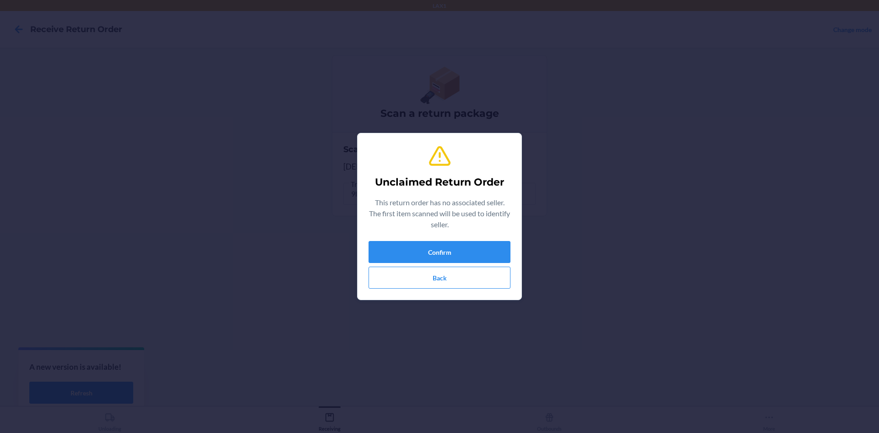
type input "W215-TTG-XXL"
click at [468, 251] on button "Confirm" at bounding box center [440, 252] width 142 height 22
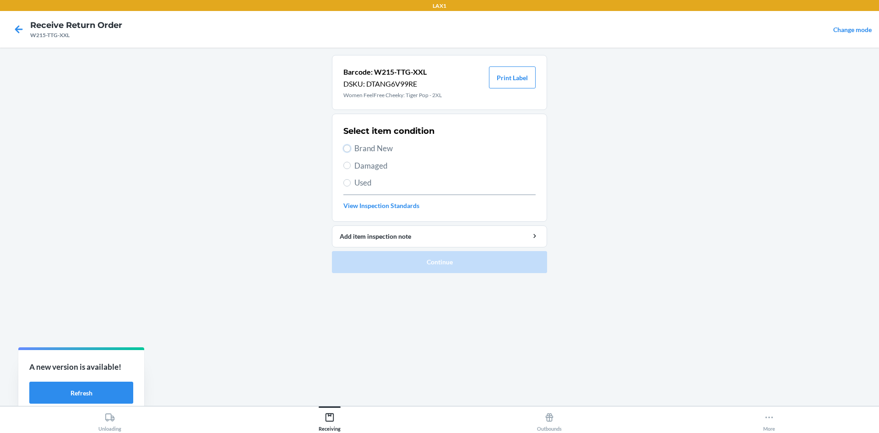
drag, startPoint x: 347, startPoint y: 146, endPoint x: 366, endPoint y: 170, distance: 31.3
click at [349, 149] on input "Brand New" at bounding box center [346, 148] width 7 height 7
radio input "true"
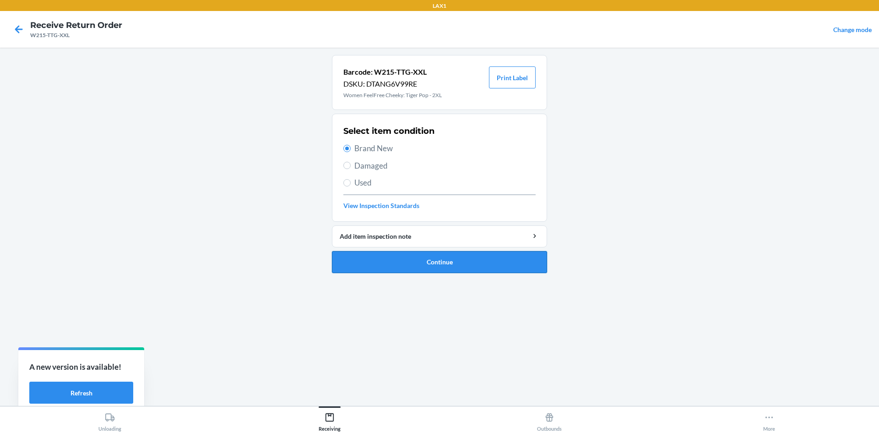
click at [409, 255] on button "Continue" at bounding box center [439, 262] width 215 height 22
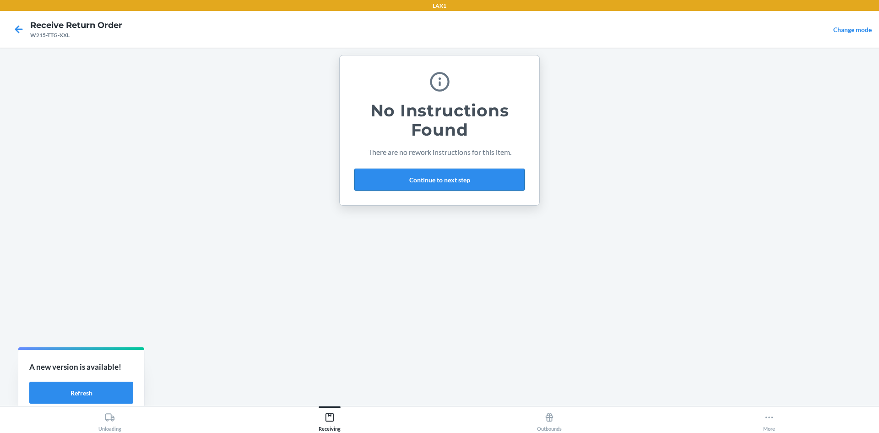
click at [487, 176] on button "Continue to next step" at bounding box center [439, 180] width 170 height 22
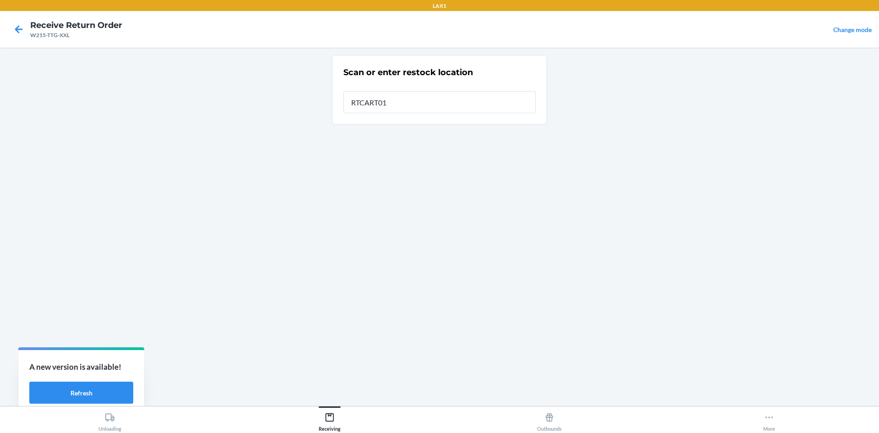
type input "RTCART011"
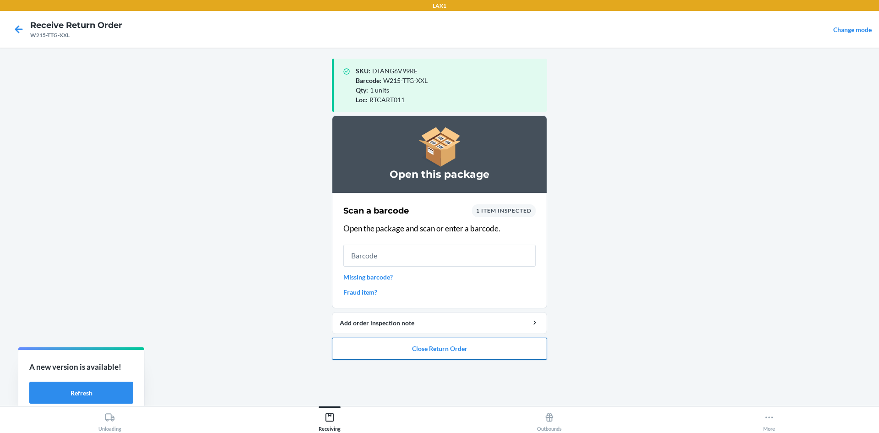
click at [531, 340] on button "Close Return Order" at bounding box center [439, 349] width 215 height 22
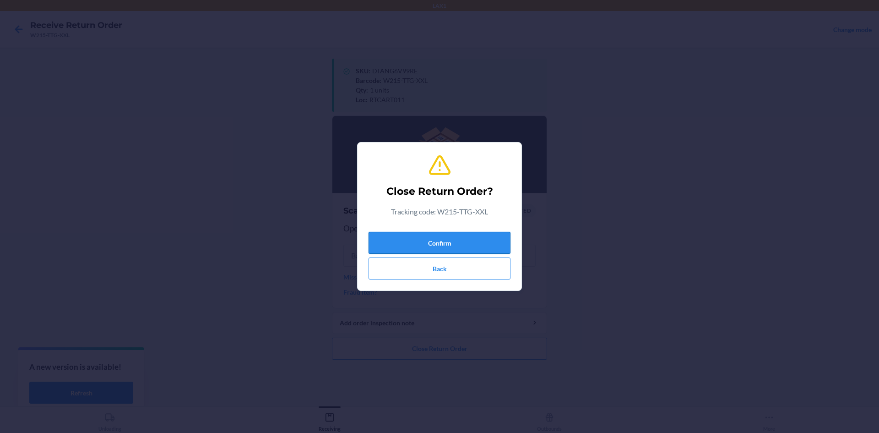
click at [498, 248] on button "Confirm" at bounding box center [440, 243] width 142 height 22
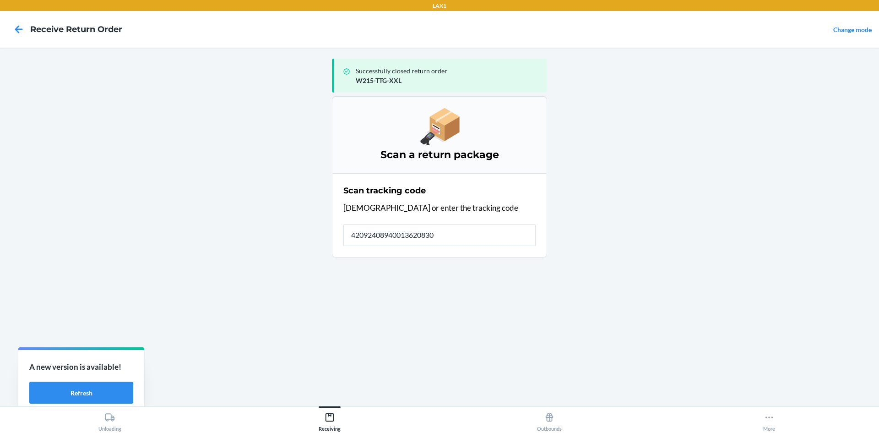
type input "420924089400136208303"
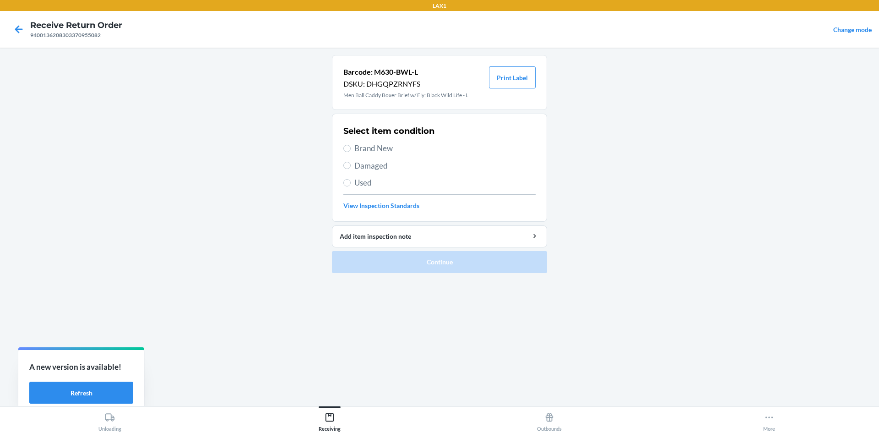
click at [343, 147] on section "Select item condition Brand New Damaged Used View Inspection Standards" at bounding box center [439, 168] width 215 height 108
click at [347, 145] on input "Brand New" at bounding box center [346, 148] width 7 height 7
radio input "true"
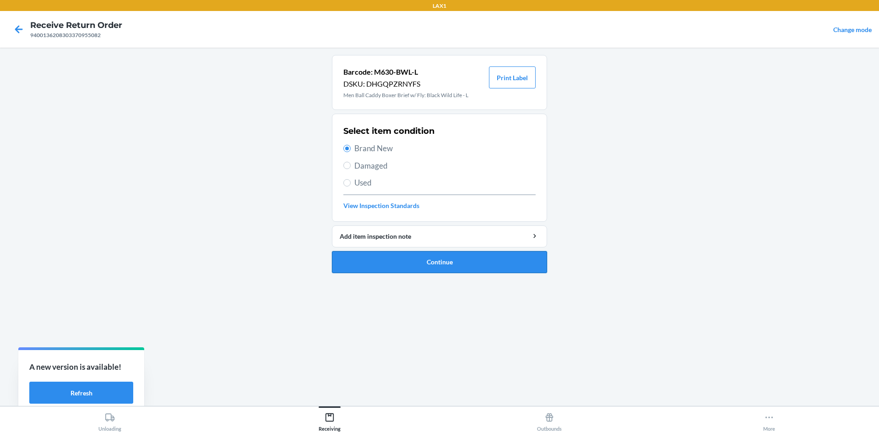
click at [443, 258] on button "Continue" at bounding box center [439, 262] width 215 height 22
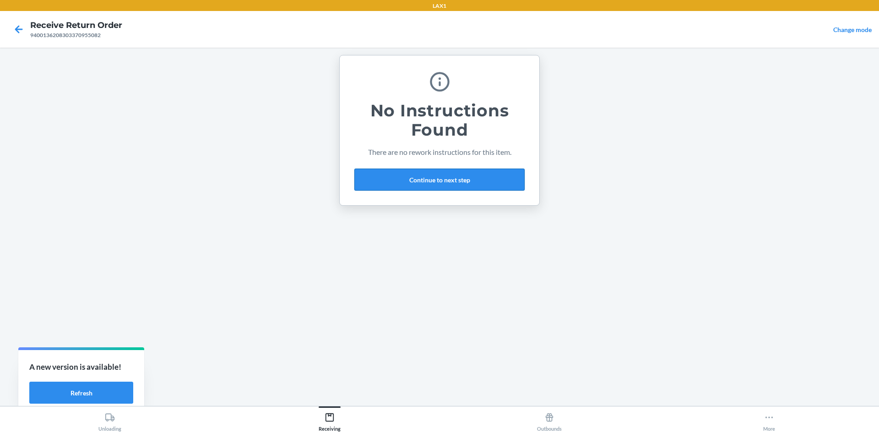
click at [476, 177] on button "Continue to next step" at bounding box center [439, 180] width 170 height 22
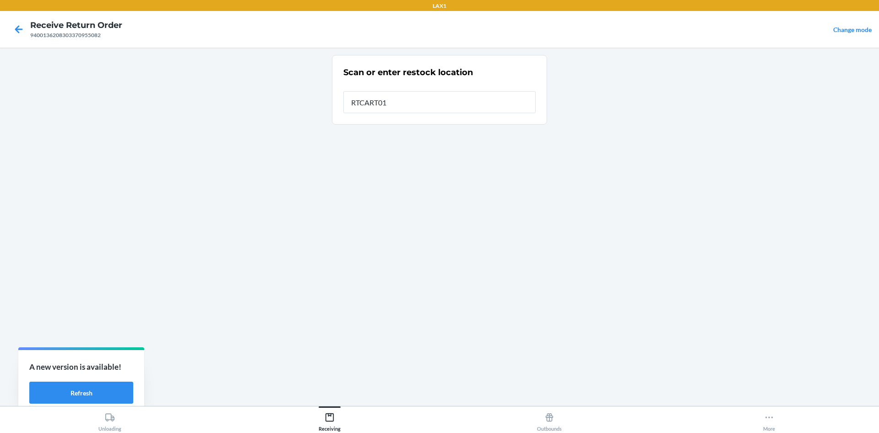
type input "RTCART011"
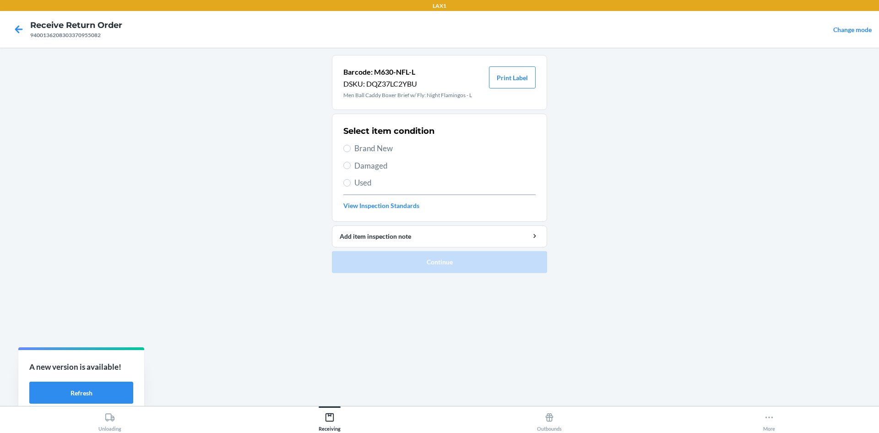
click at [348, 179] on label "Used" at bounding box center [439, 183] width 192 height 12
click at [348, 179] on input "Used" at bounding box center [346, 182] width 7 height 7
radio input "true"
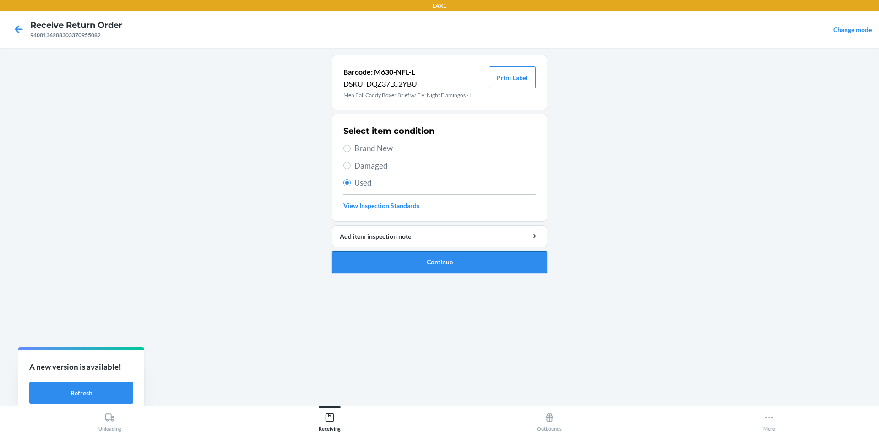
drag, startPoint x: 365, startPoint y: 253, endPoint x: 369, endPoint y: 257, distance: 5.5
click at [369, 257] on button "Continue" at bounding box center [439, 262] width 215 height 22
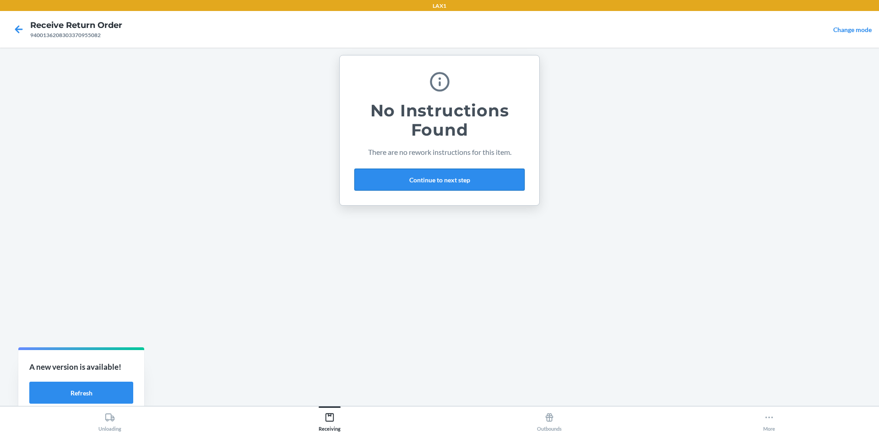
click at [446, 173] on button "Continue to next step" at bounding box center [439, 180] width 170 height 22
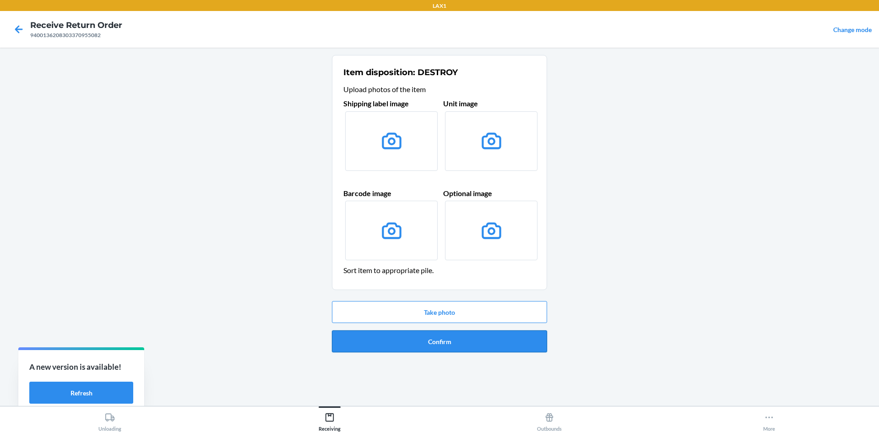
click at [482, 345] on button "Confirm" at bounding box center [439, 341] width 215 height 22
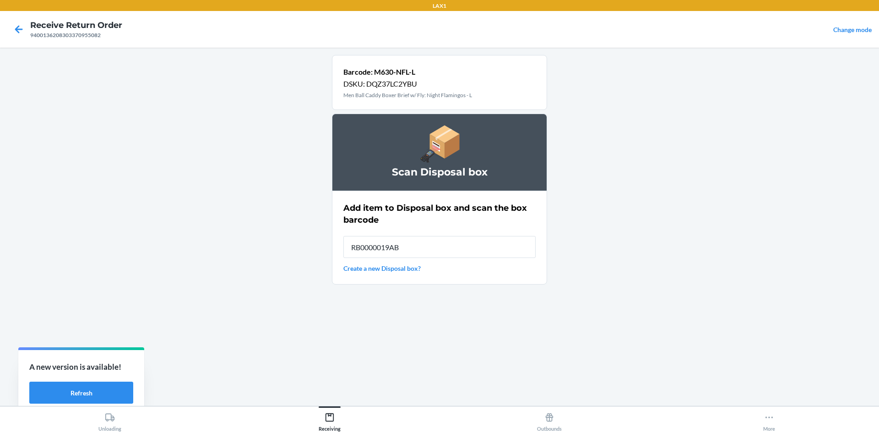
type input "RB0000019AB"
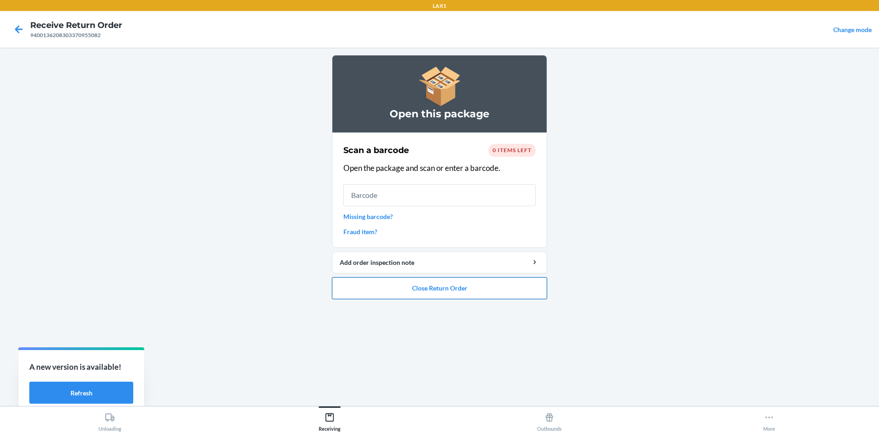
click at [439, 293] on button "Close Return Order" at bounding box center [439, 288] width 215 height 22
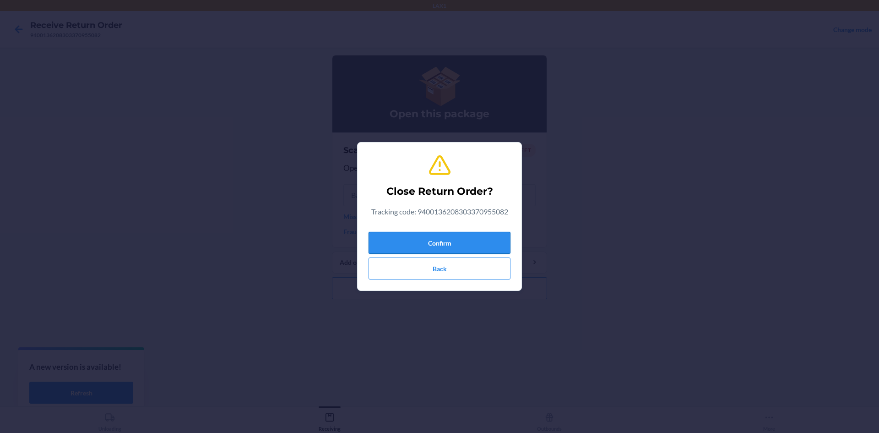
click at [442, 241] on button "Confirm" at bounding box center [440, 243] width 142 height 22
